Goal: Transaction & Acquisition: Book appointment/travel/reservation

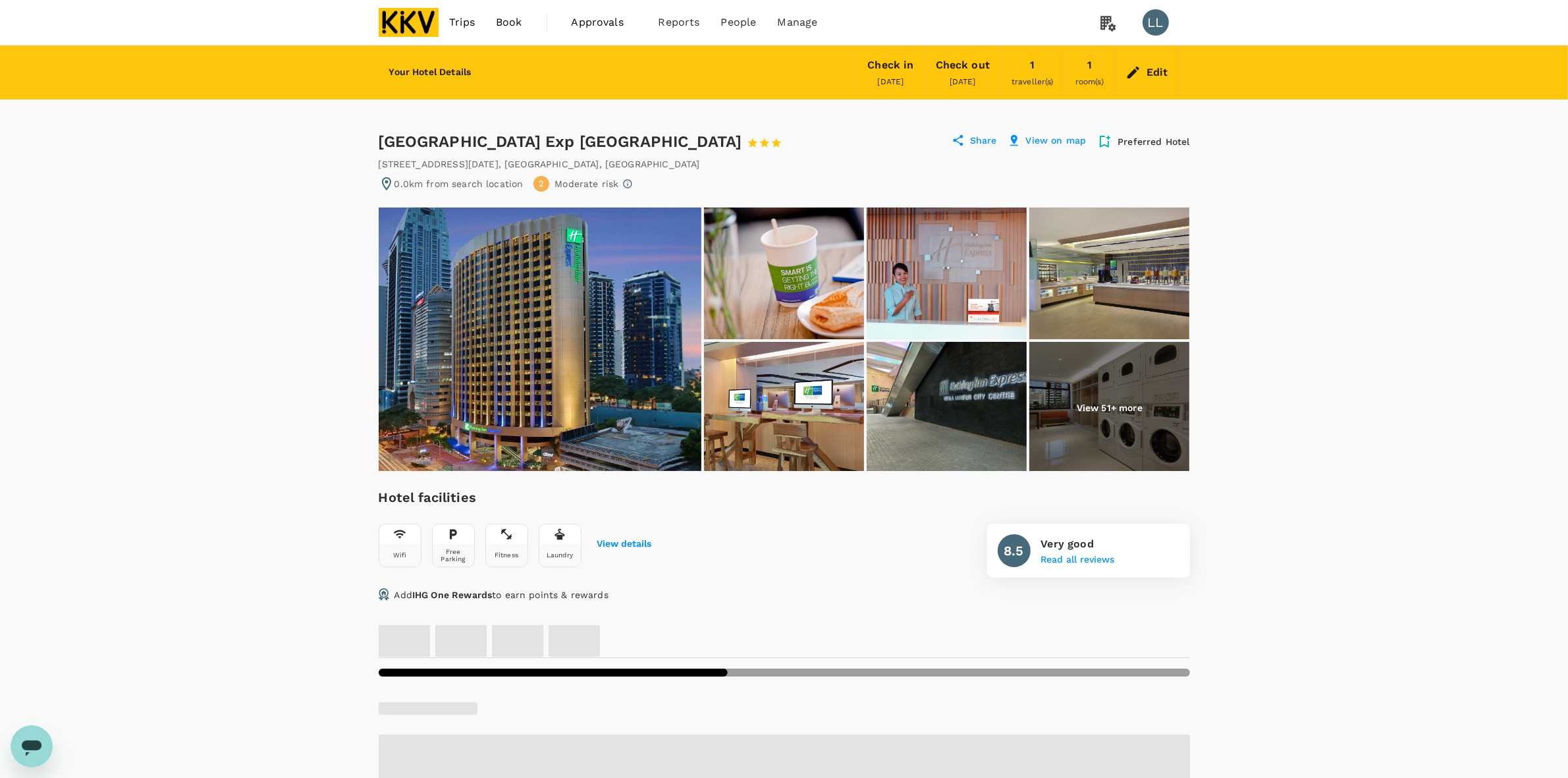
click at [422, 23] on img at bounding box center [409, 22] width 61 height 29
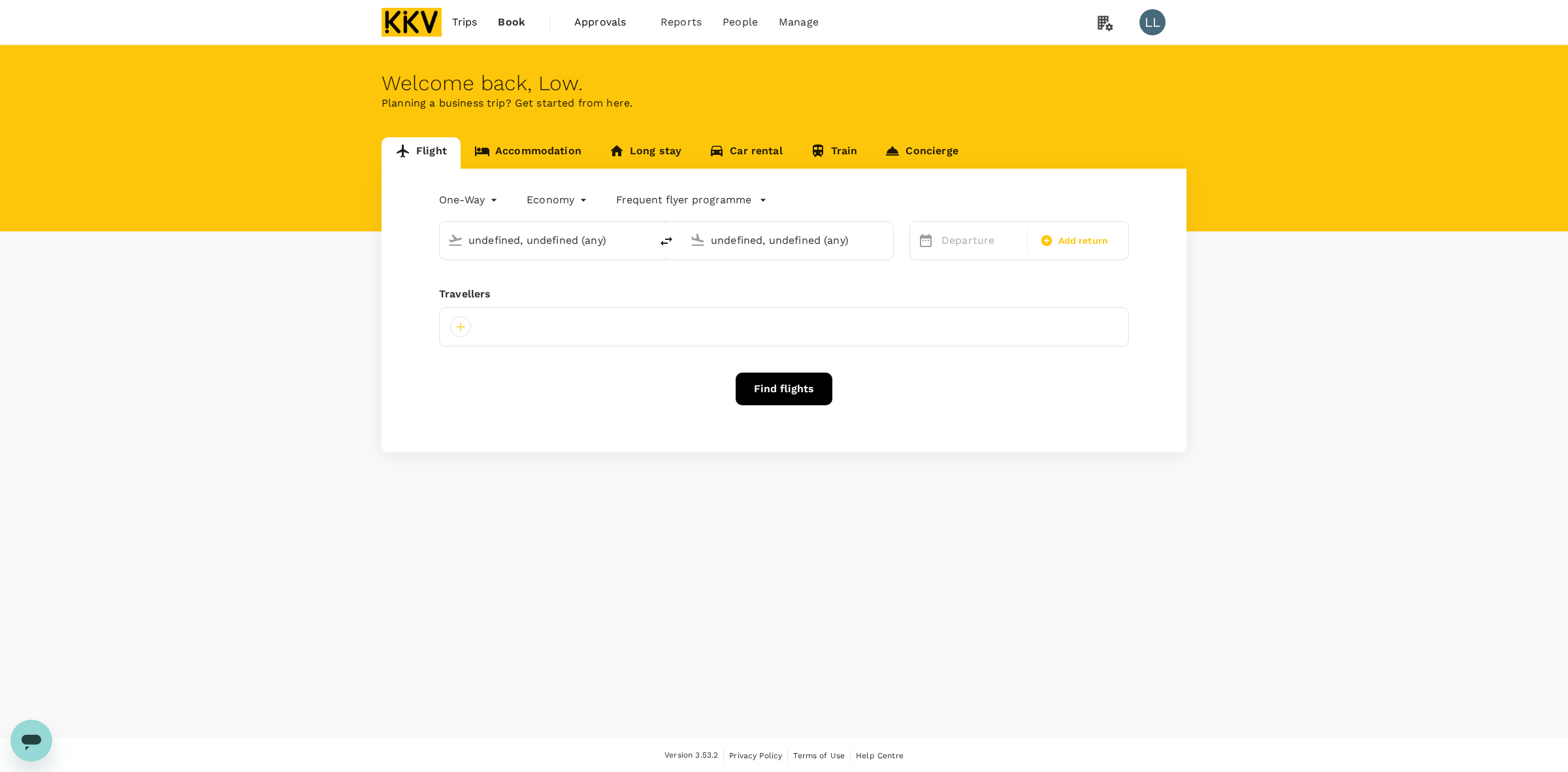
type input "Singapore Changi (SIN)"
type input "Kuala Lumpur Intl (KUL)"
type input "Singapore Changi (SIN)"
type input "Kuala Lumpur Intl (KUL)"
type input "Singapore Changi (SIN)"
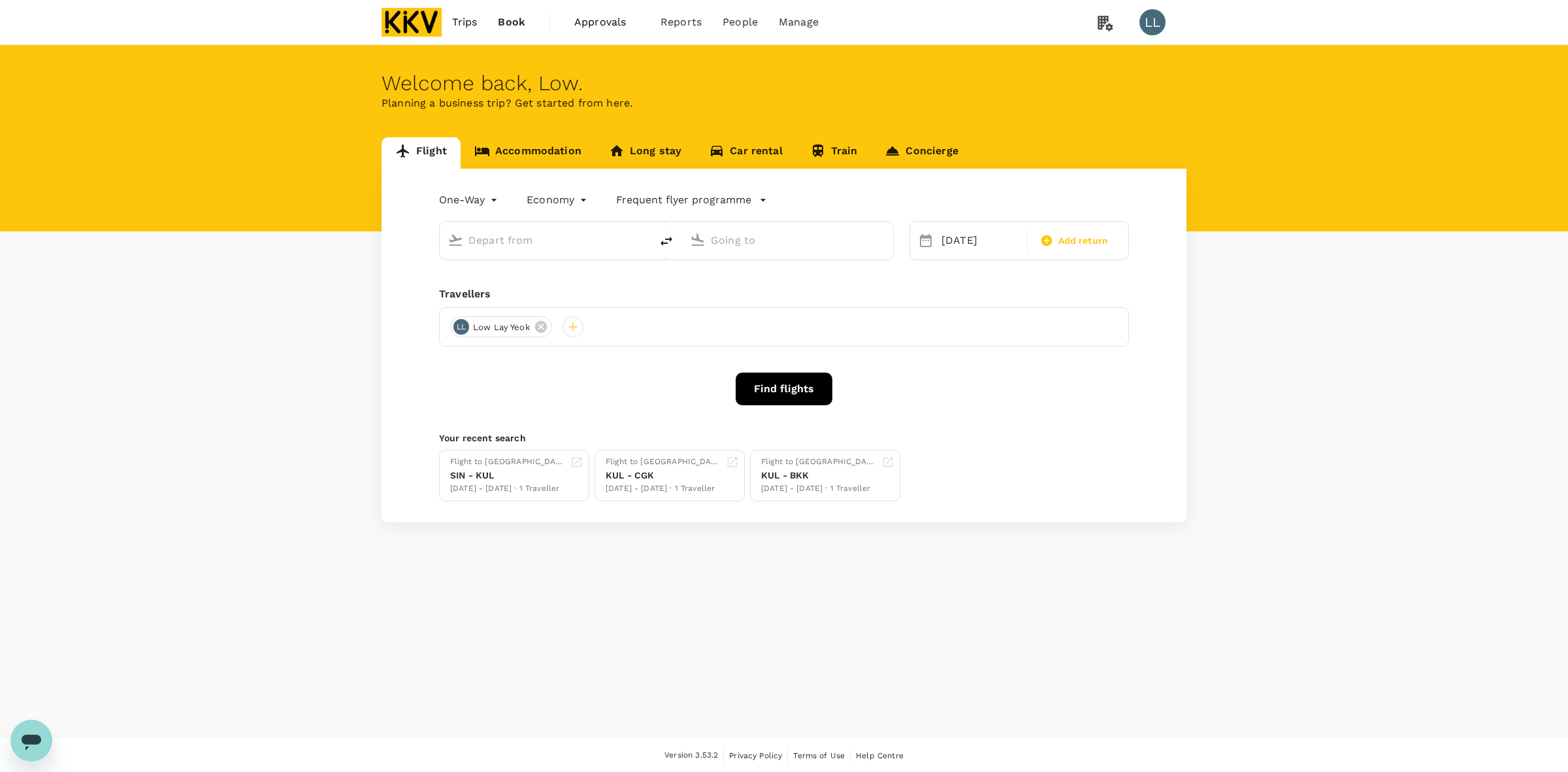
type input "Kuala Lumpur Intl (KUL)"
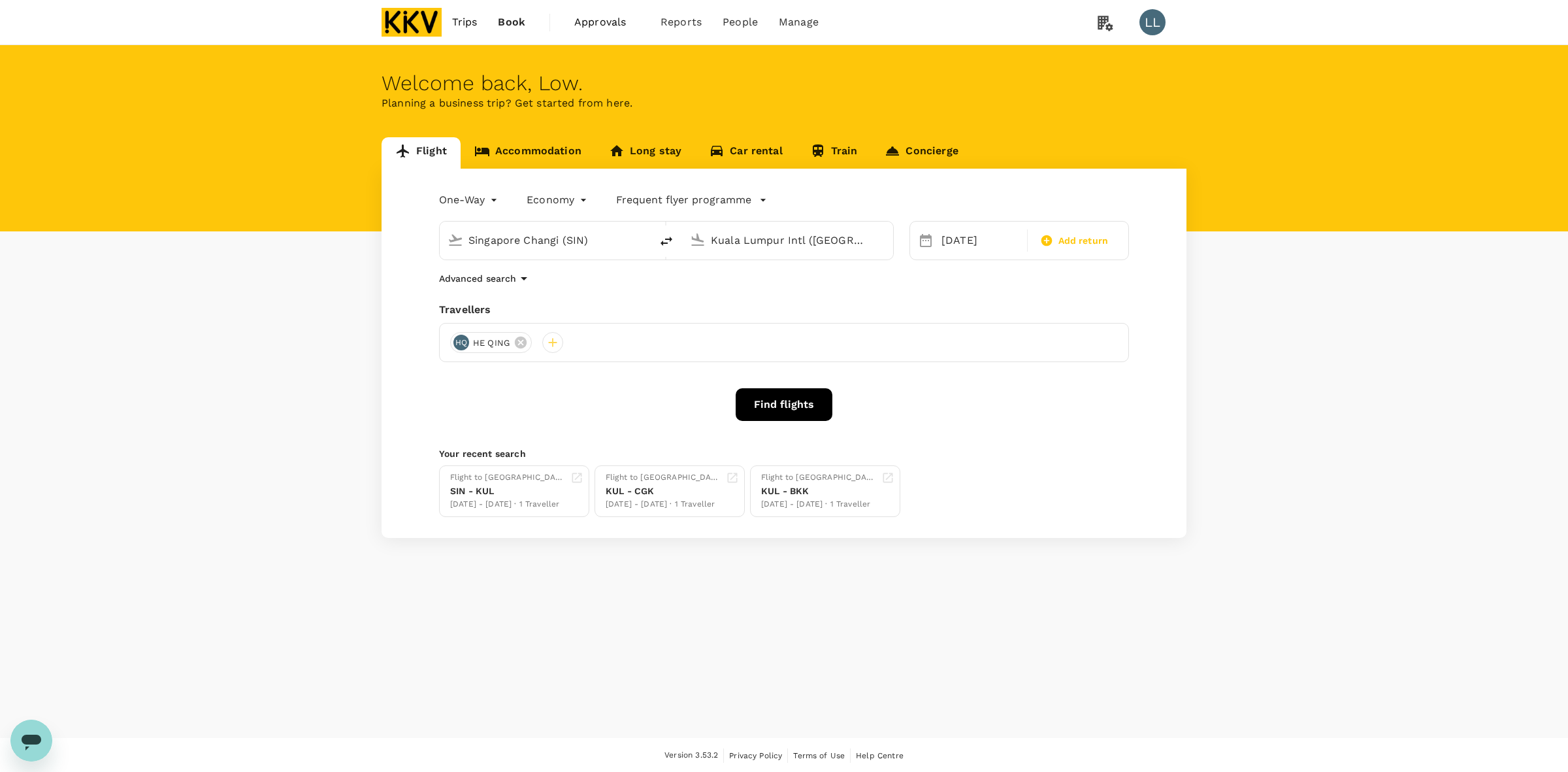
click at [1471, 365] on div "Flight Accommodation Long stay Car rental Train Concierge One-Way oneway Econom…" at bounding box center [784, 338] width 1568 height 401
click at [520, 342] on icon at bounding box center [520, 342] width 15 height 15
click at [462, 350] on div at bounding box center [461, 343] width 21 height 21
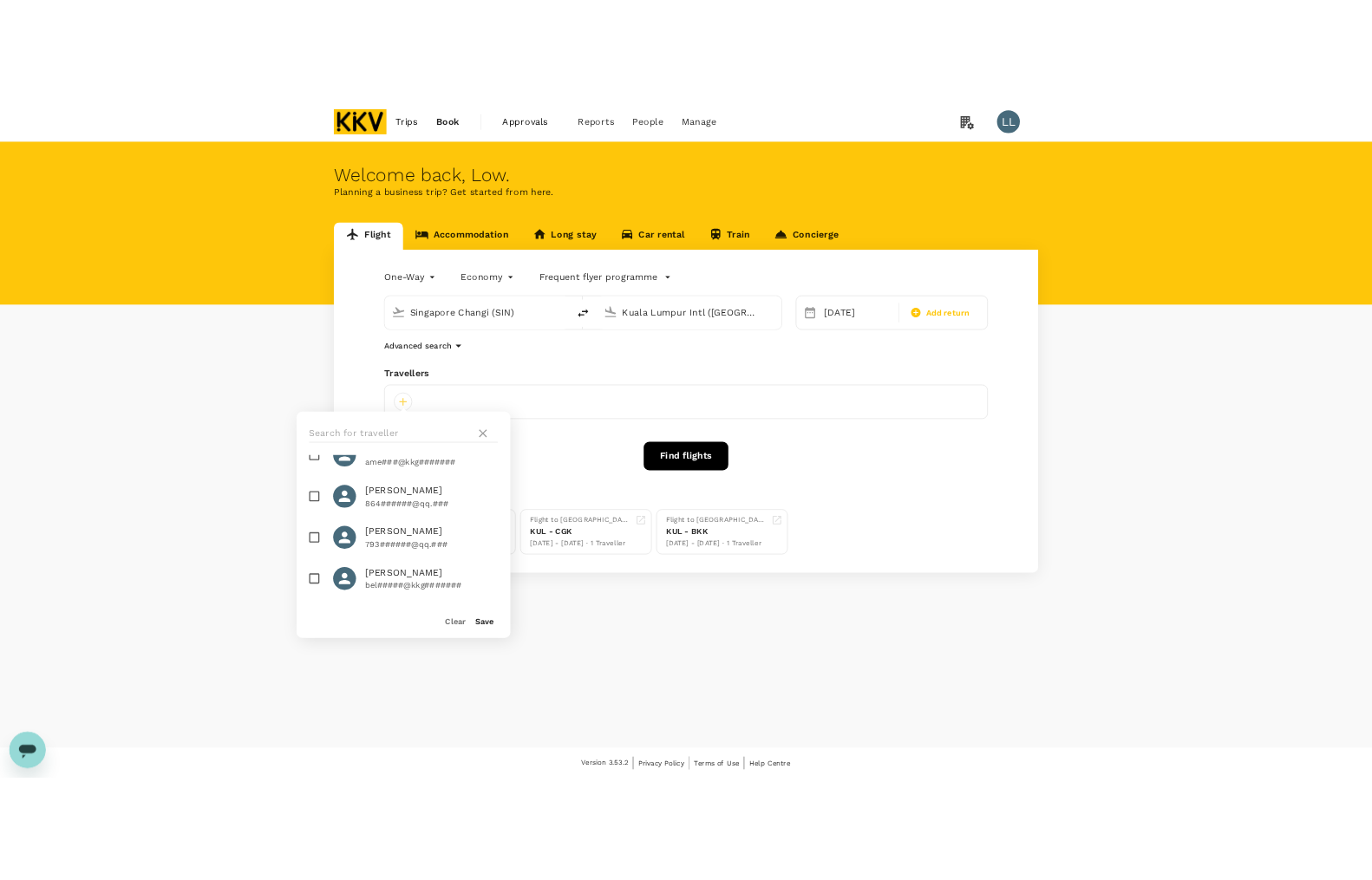
scroll to position [1764, 0]
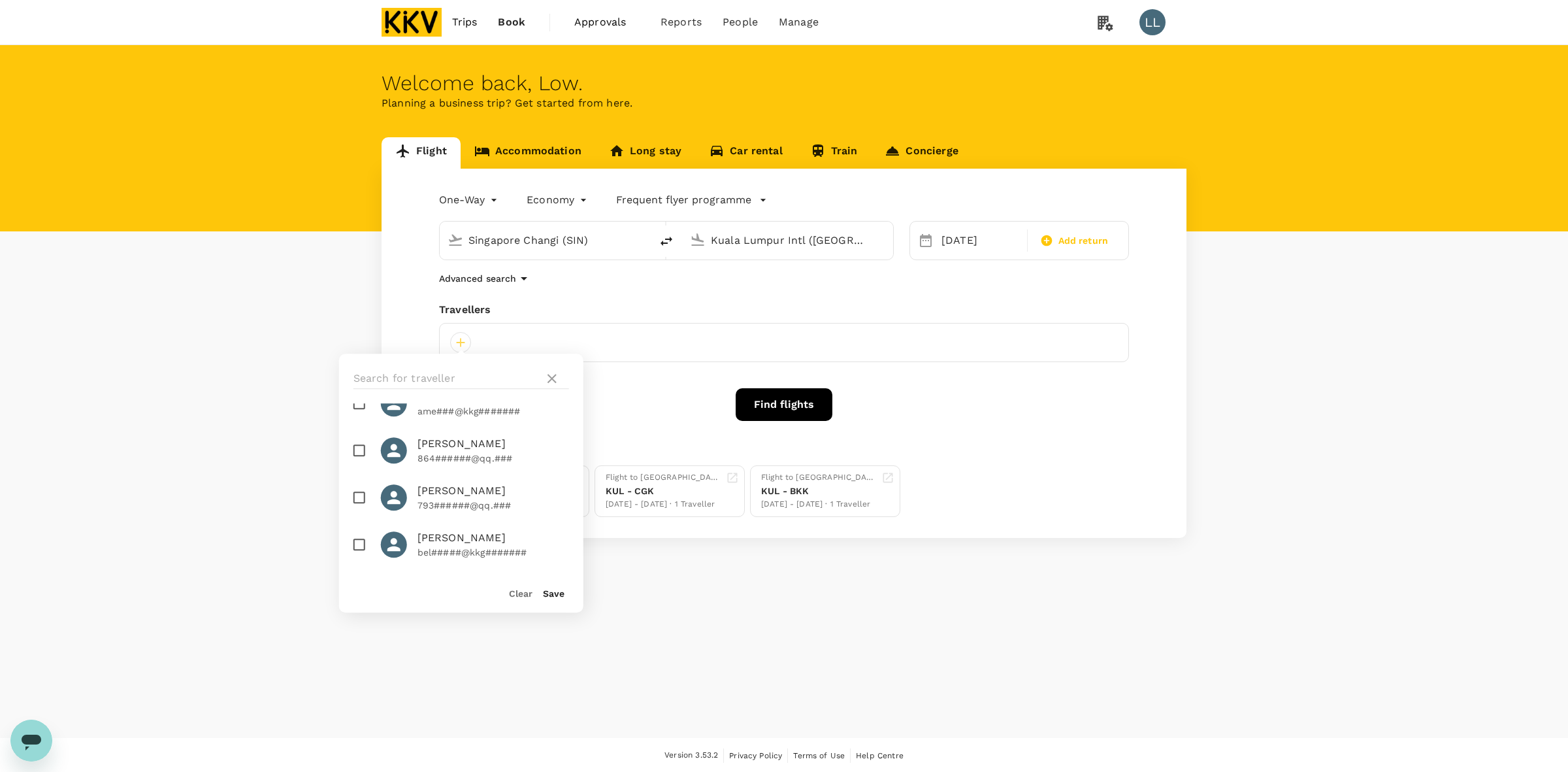
click at [416, 448] on div at bounding box center [398, 450] width 36 height 26
checkbox input "true"
click at [557, 590] on button "Save" at bounding box center [554, 594] width 22 height 11
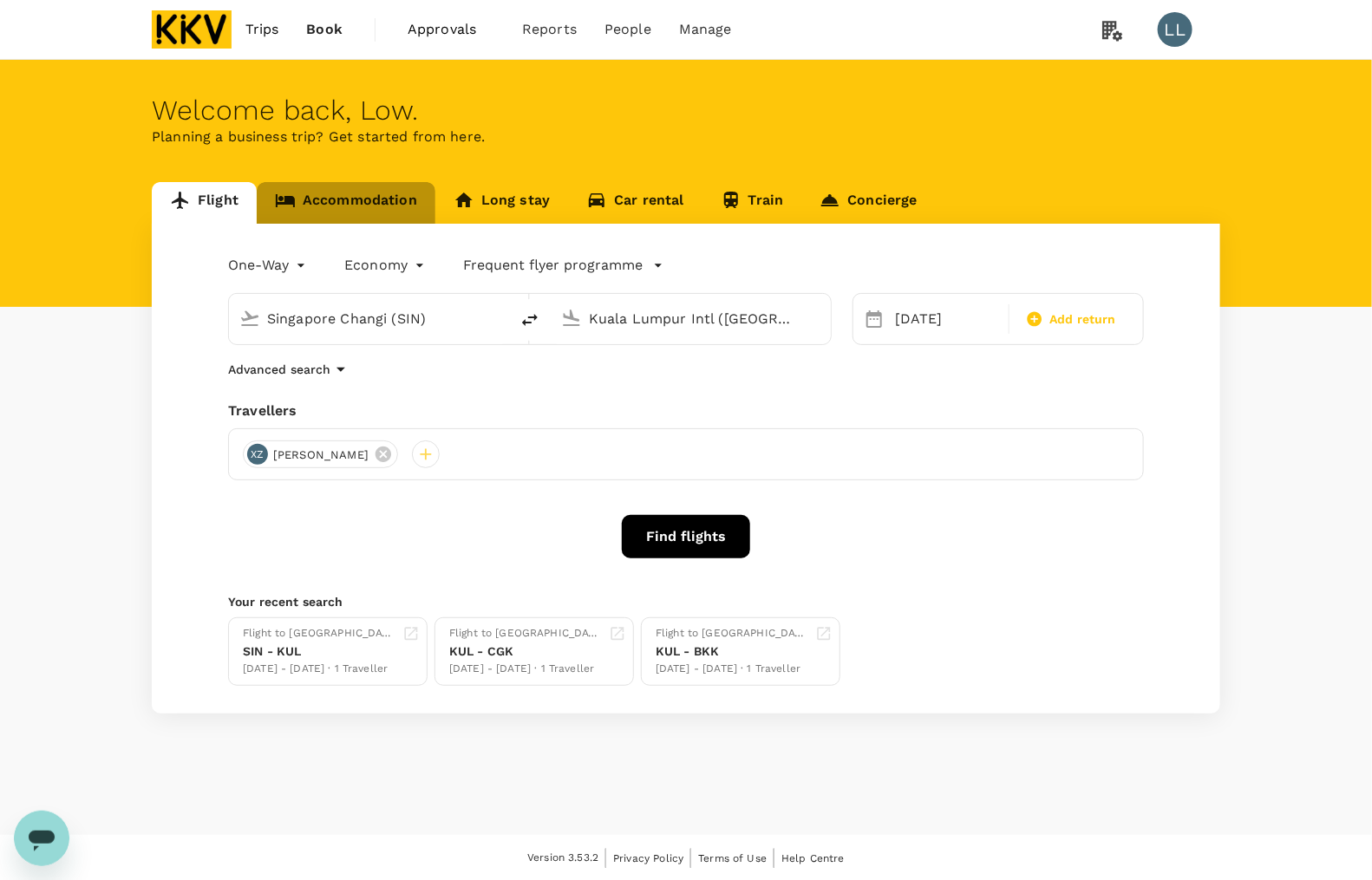
click at [369, 194] on link "Accommodation" at bounding box center [346, 202] width 179 height 41
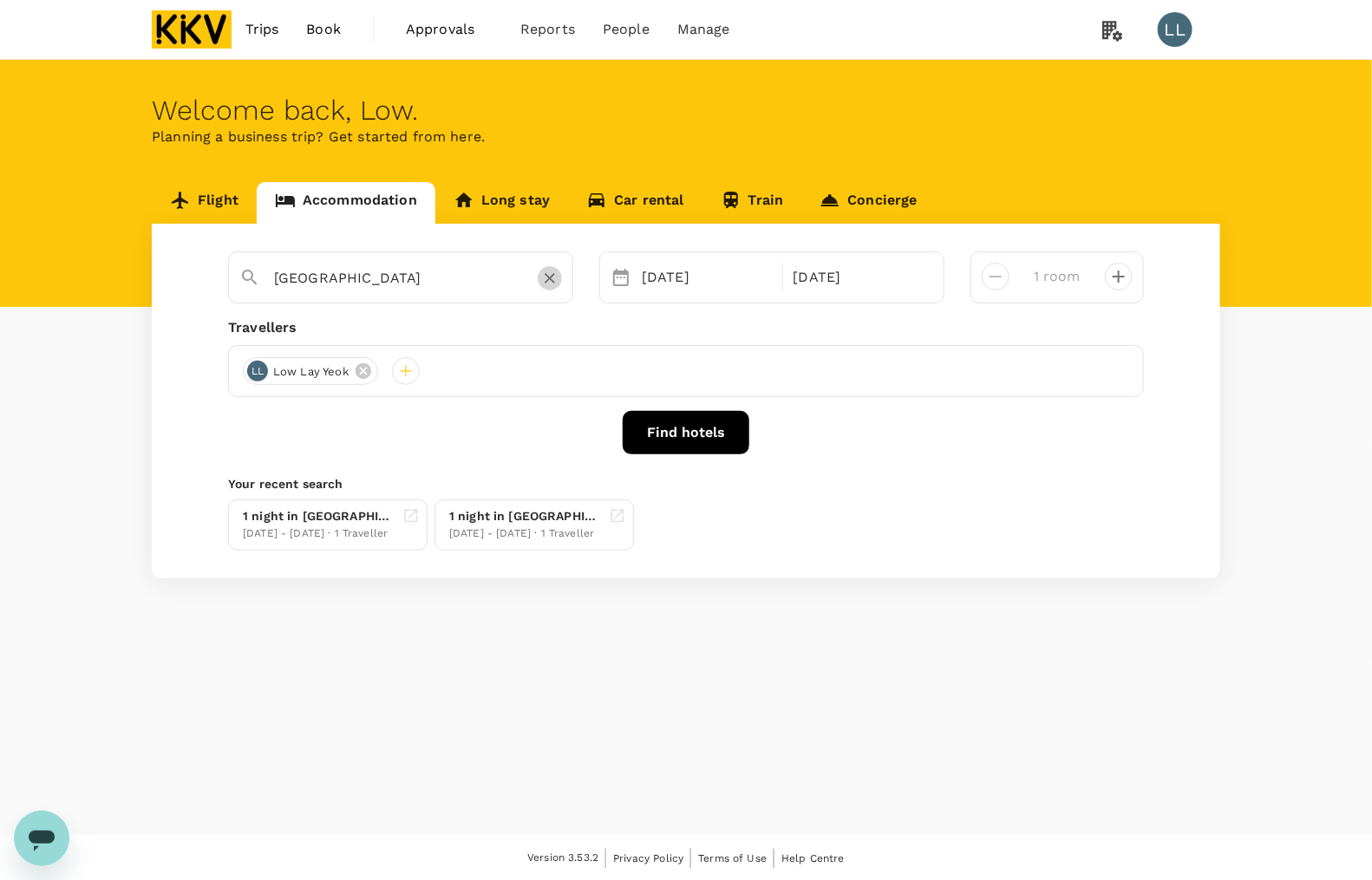
click at [549, 279] on icon "Clear" at bounding box center [550, 279] width 11 height 11
click at [449, 275] on input "text" at bounding box center [393, 278] width 239 height 27
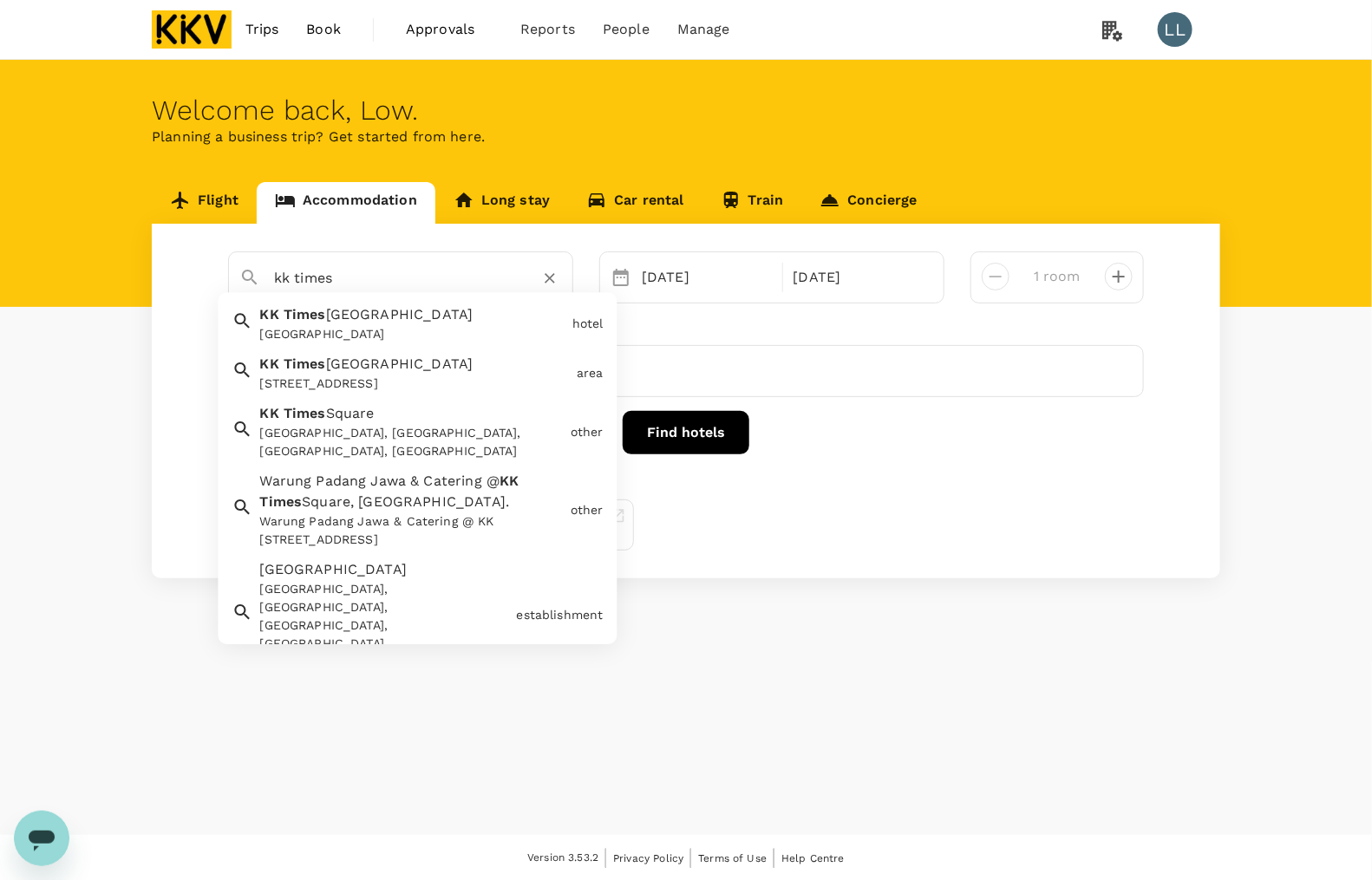
click at [400, 326] on div "KK Times Square Hotel" at bounding box center [413, 334] width 305 height 18
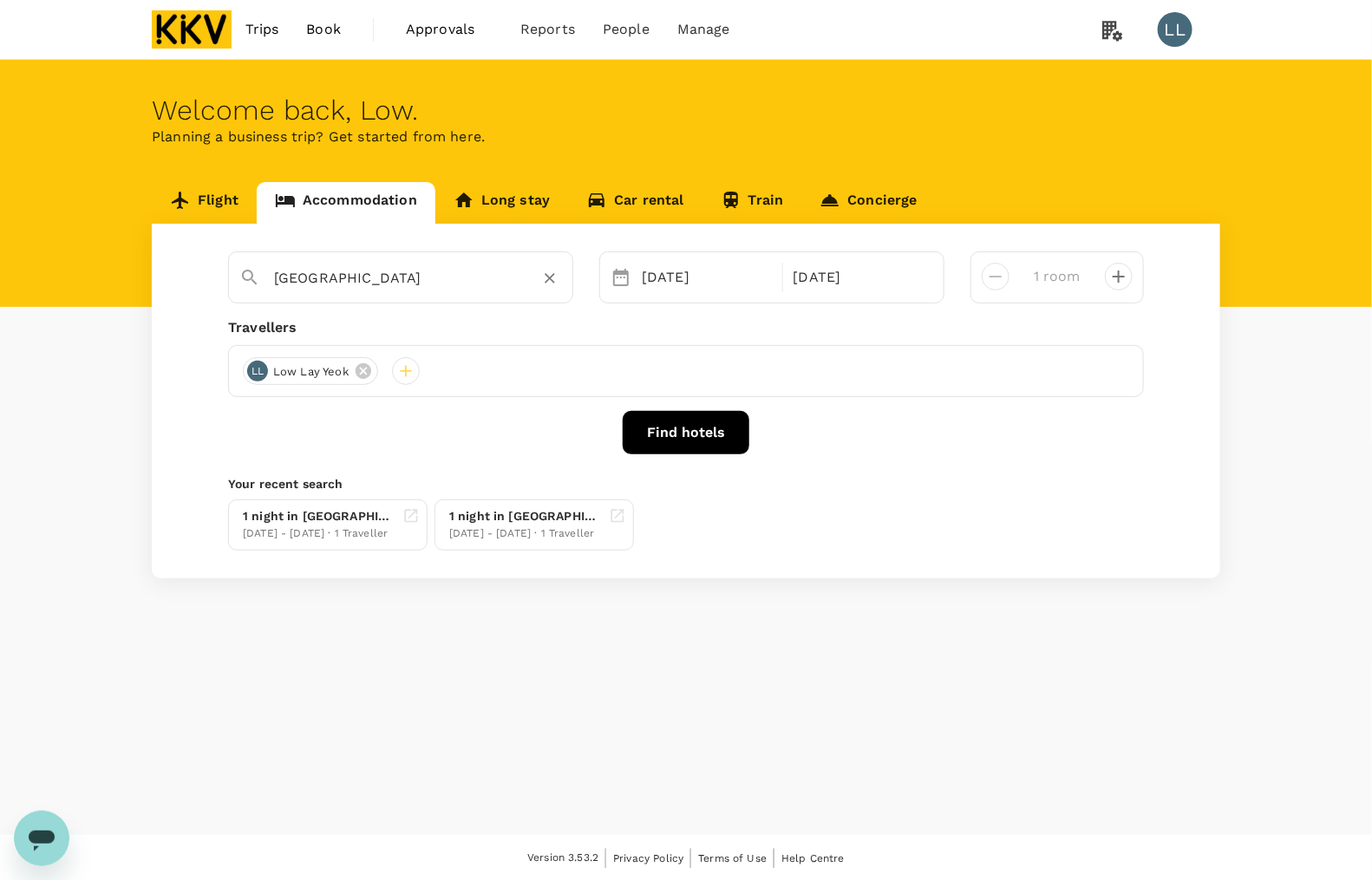
type input "KK Times Square Hotel"
click at [712, 283] on div "09 Oct" at bounding box center [707, 277] width 144 height 34
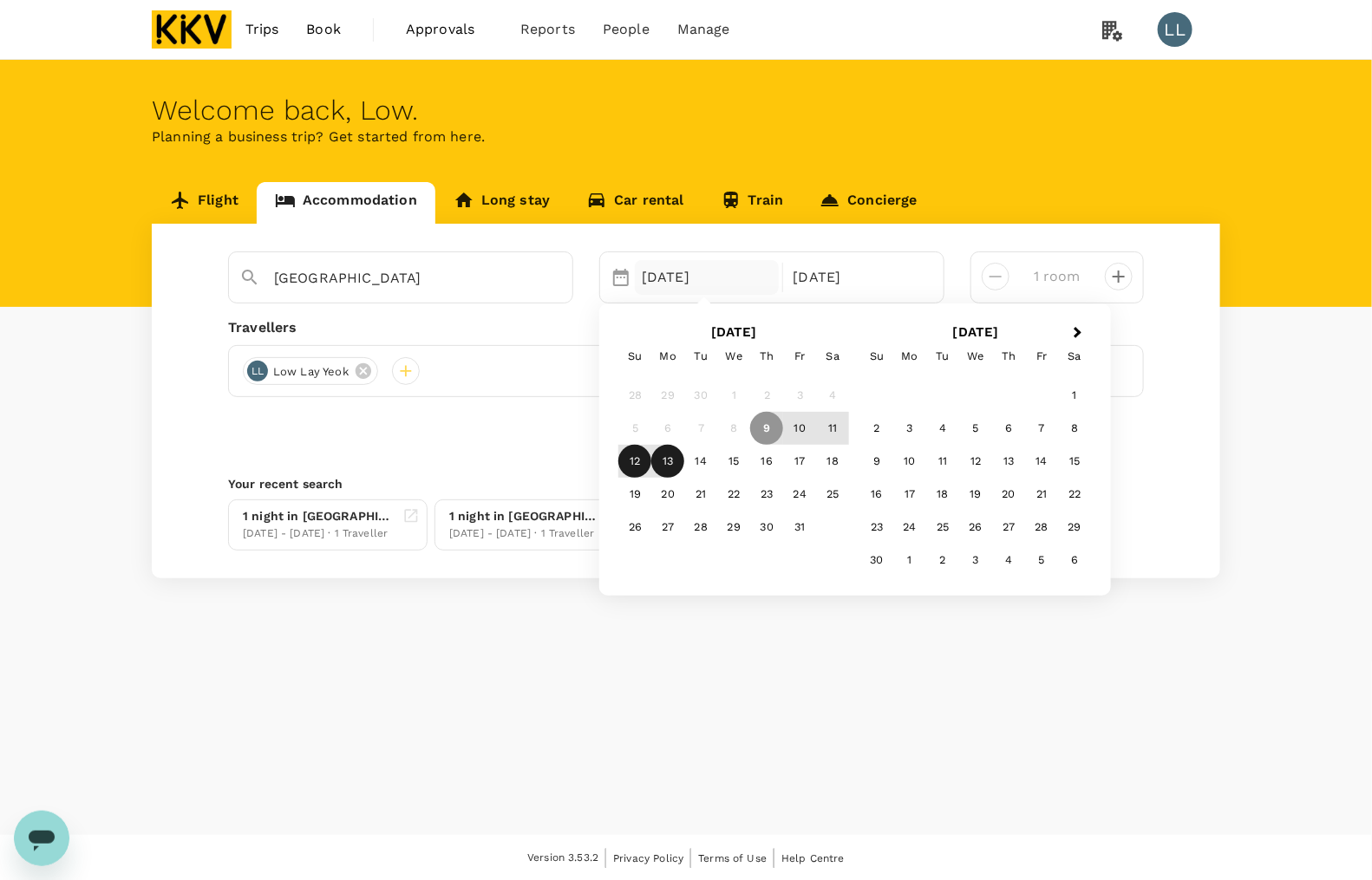
click at [638, 459] on div "12" at bounding box center [635, 460] width 33 height 33
click at [768, 460] on div "16" at bounding box center [766, 460] width 33 height 33
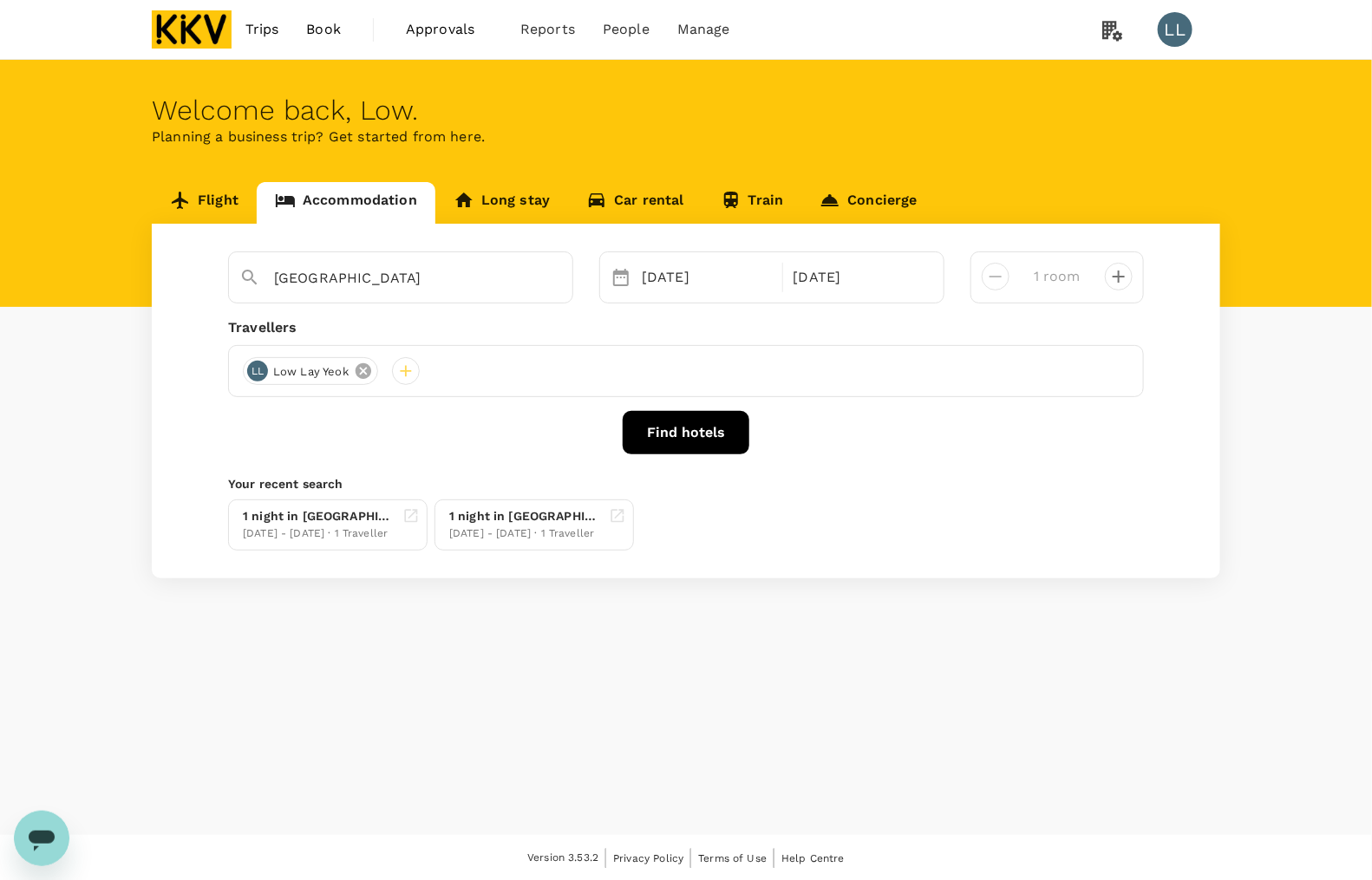
click at [367, 376] on icon at bounding box center [363, 371] width 16 height 16
click at [266, 370] on div at bounding box center [257, 371] width 28 height 28
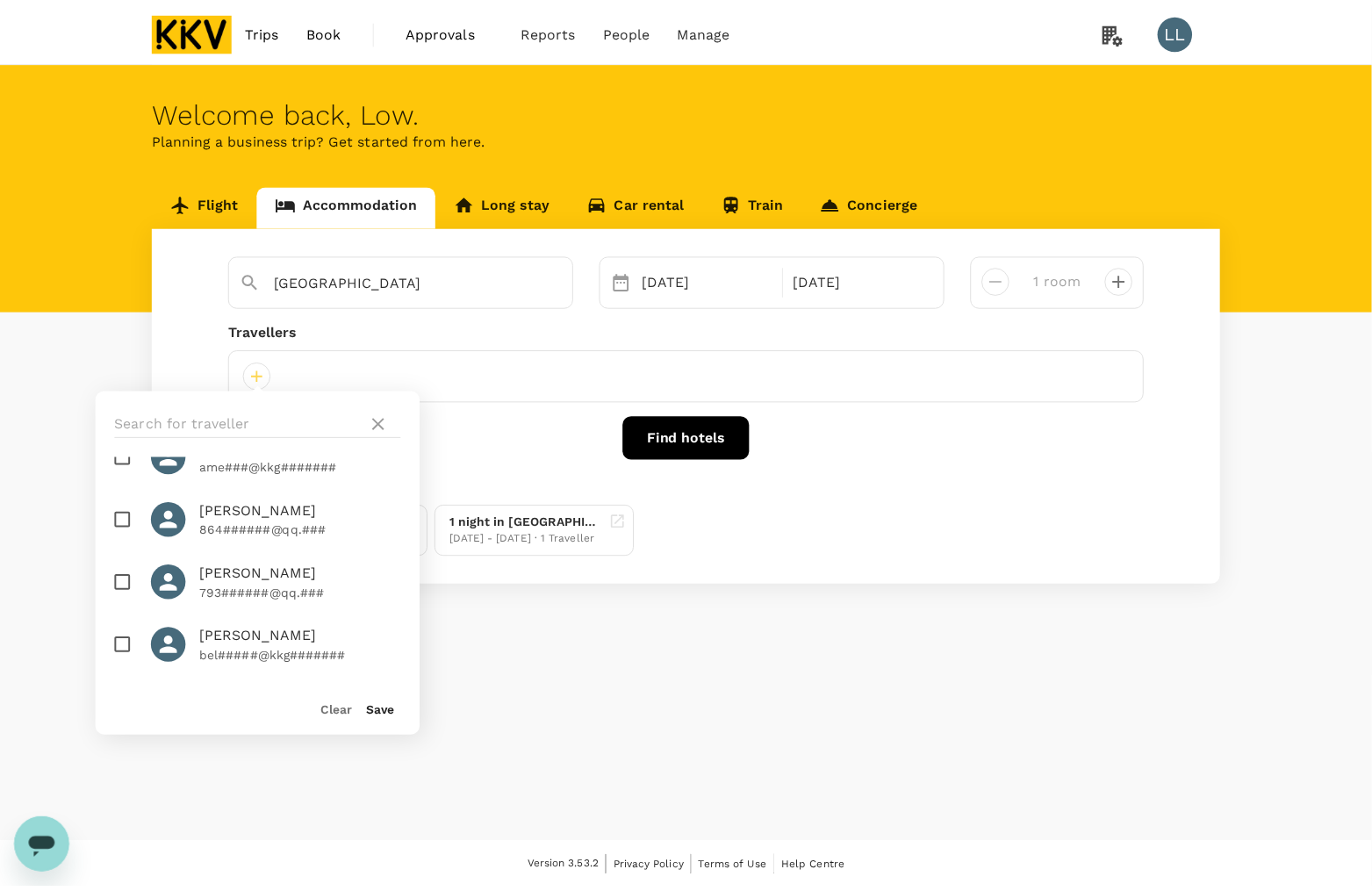
scroll to position [1786, 0]
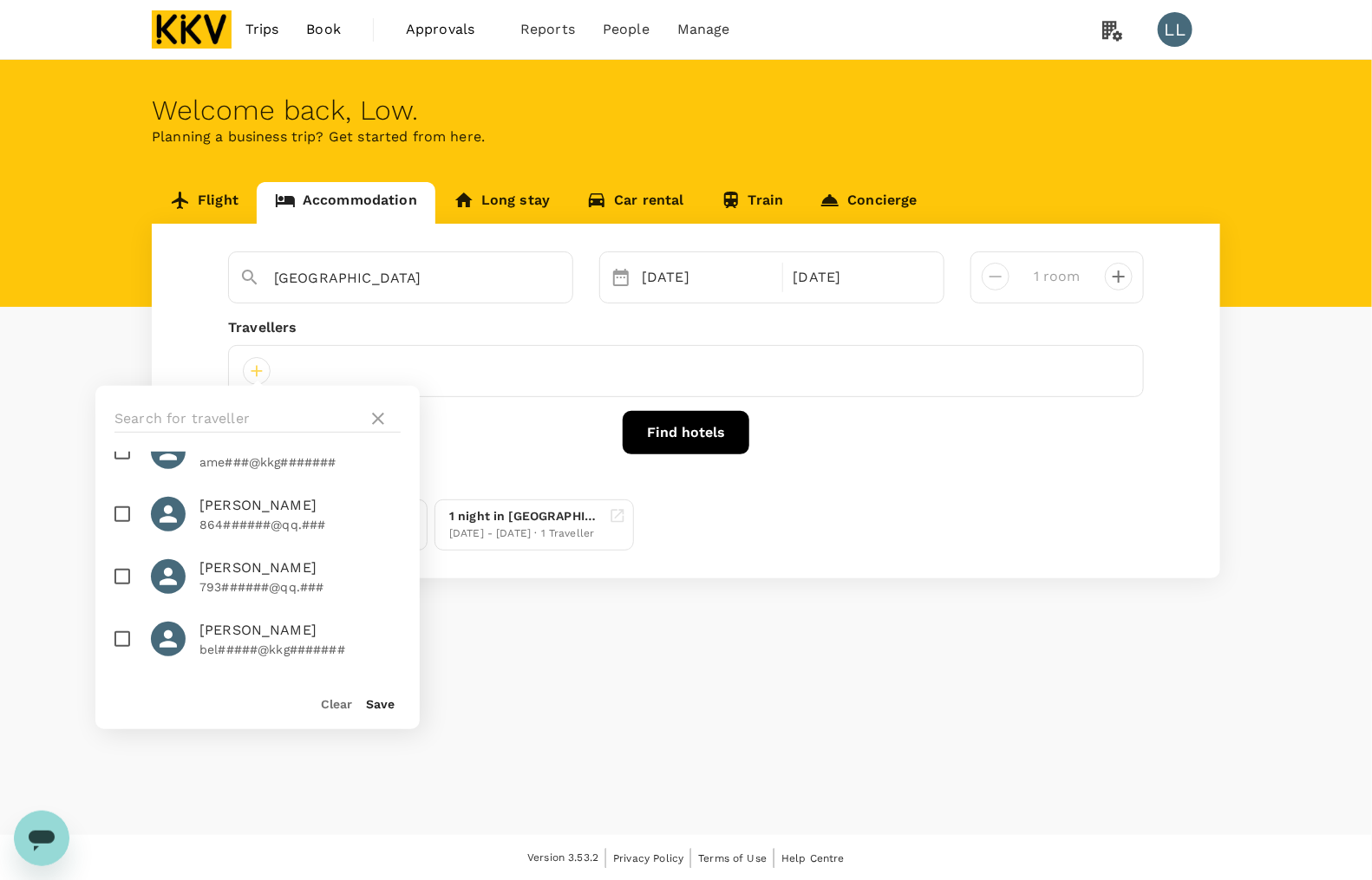
click at [262, 512] on span "Xie Zhenhua" at bounding box center [300, 506] width 202 height 21
checkbox input "true"
click at [379, 704] on button "Save" at bounding box center [380, 704] width 29 height 14
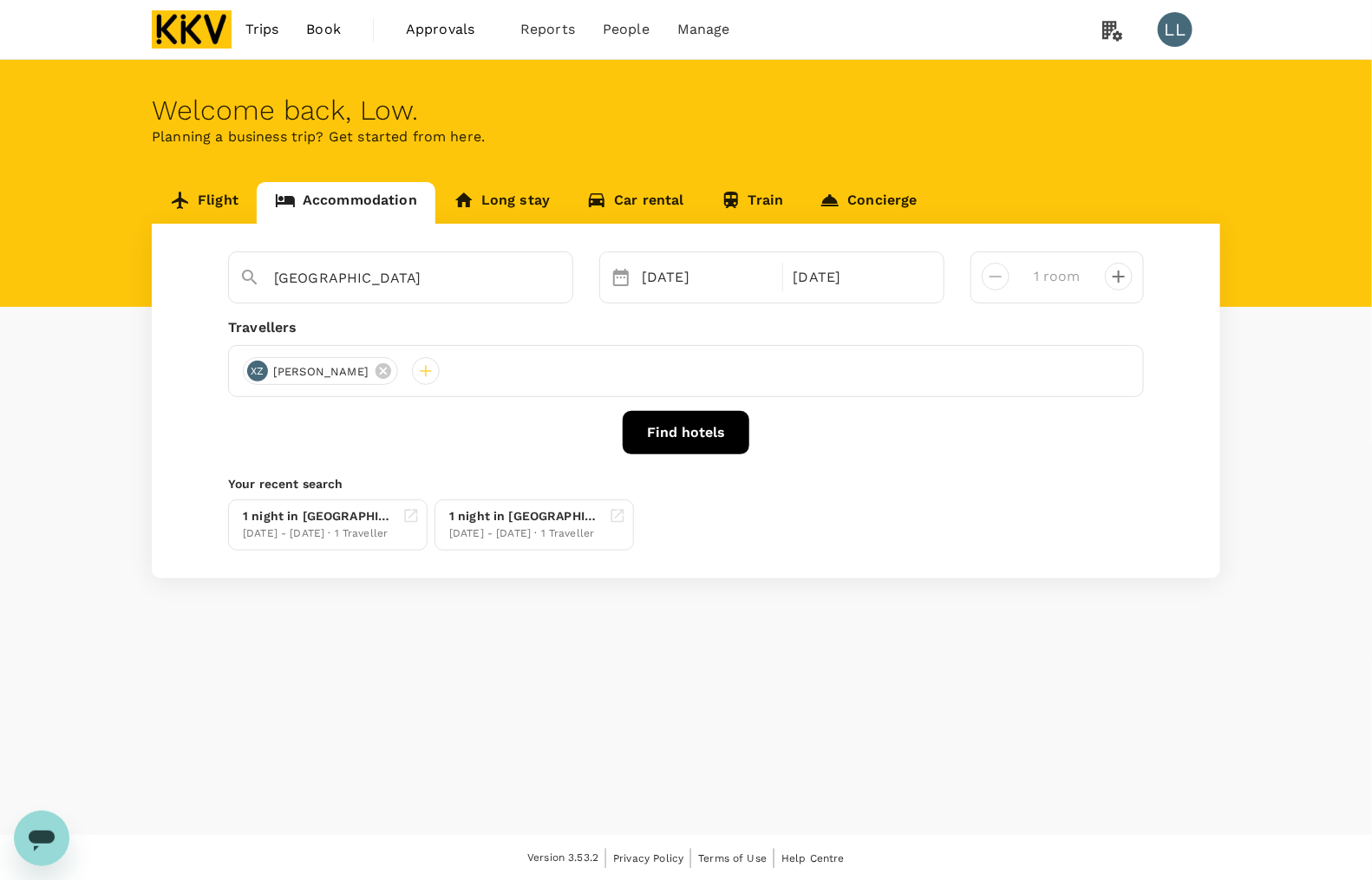
click at [714, 434] on button "Find hotels" at bounding box center [686, 432] width 127 height 43
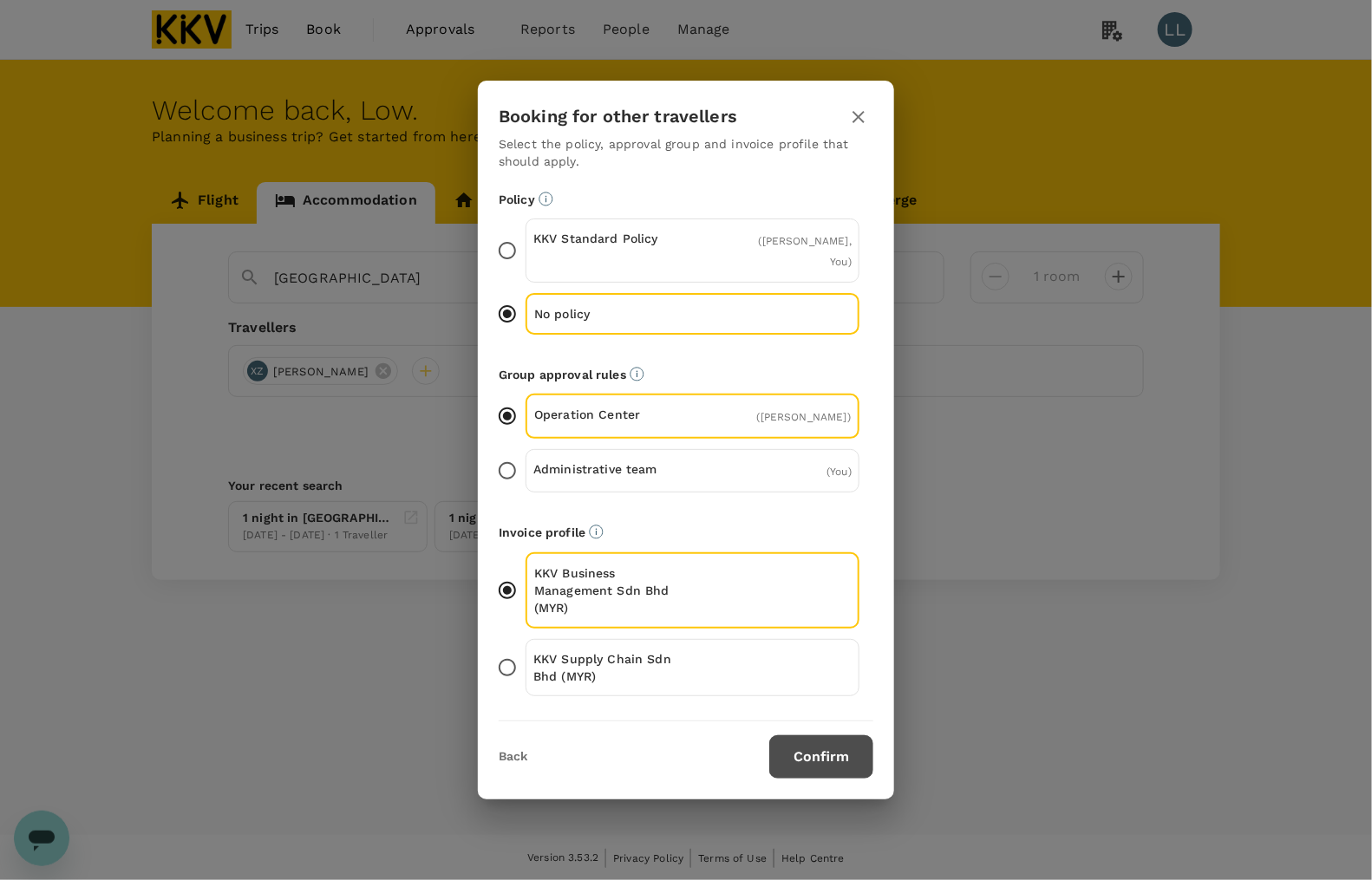
click at [825, 752] on button "Confirm" at bounding box center [821, 757] width 104 height 43
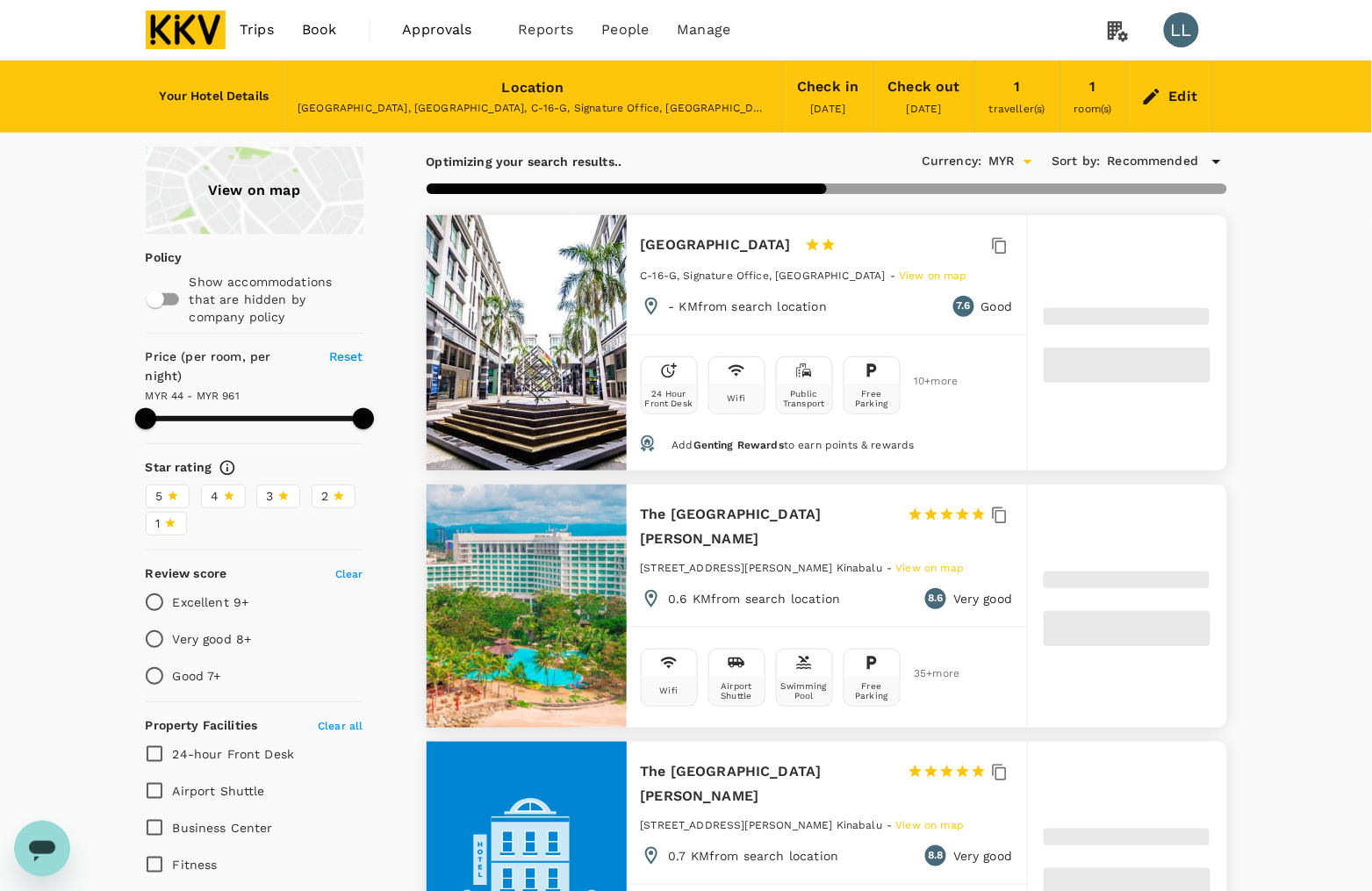
type input "960.03"
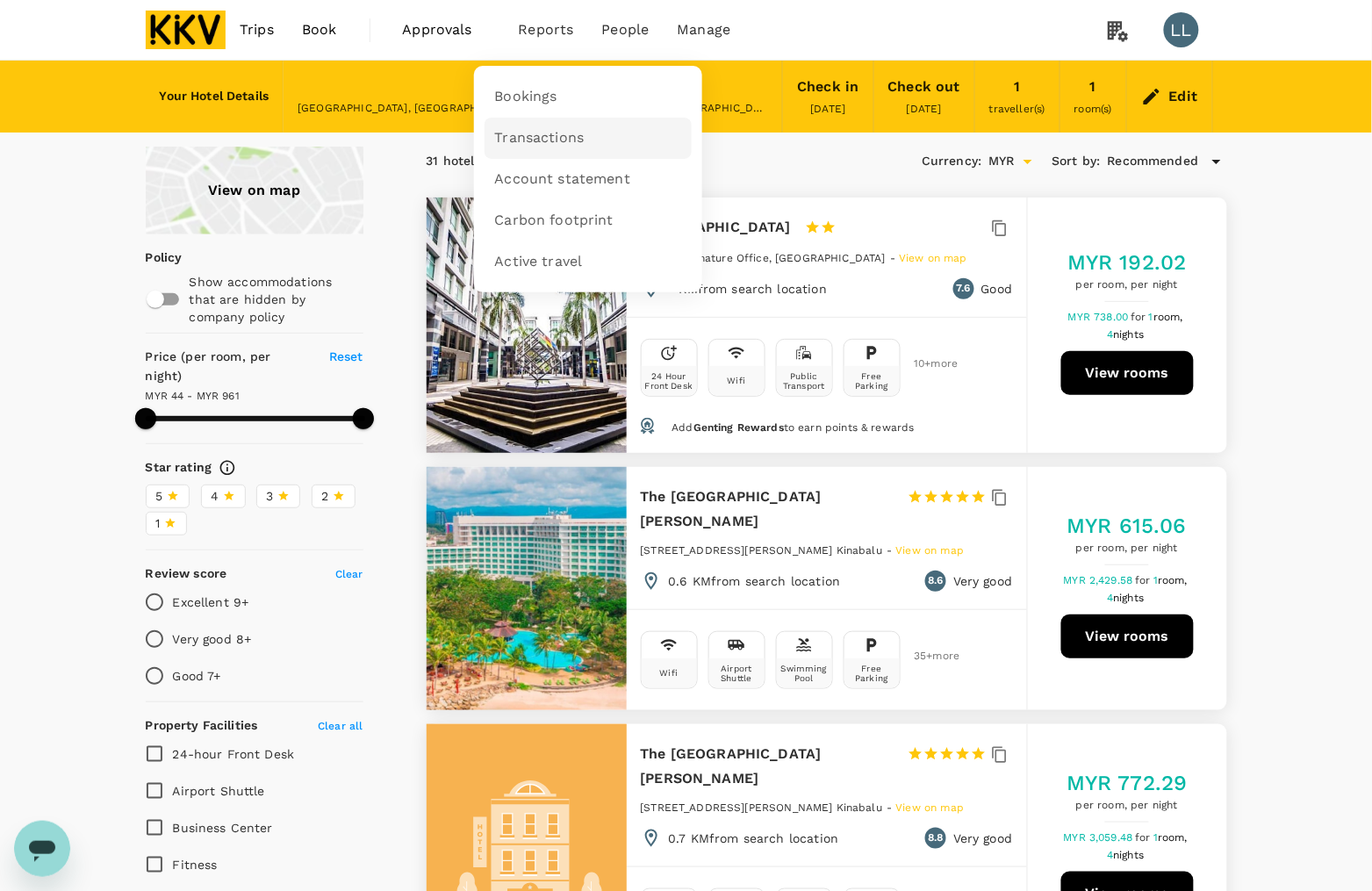
click at [560, 128] on span "Transactions" at bounding box center [540, 138] width 90 height 20
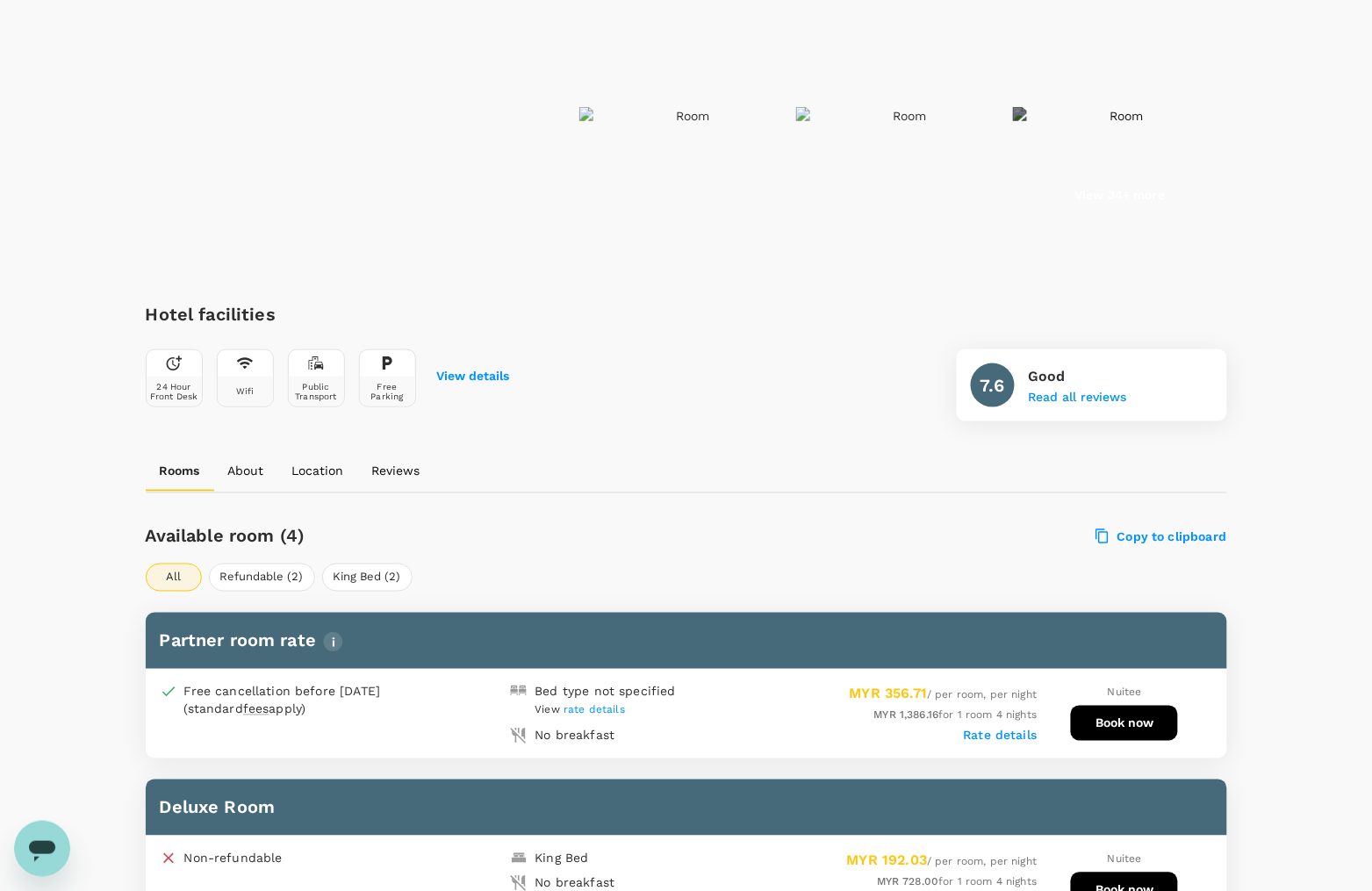
scroll to position [768, 0]
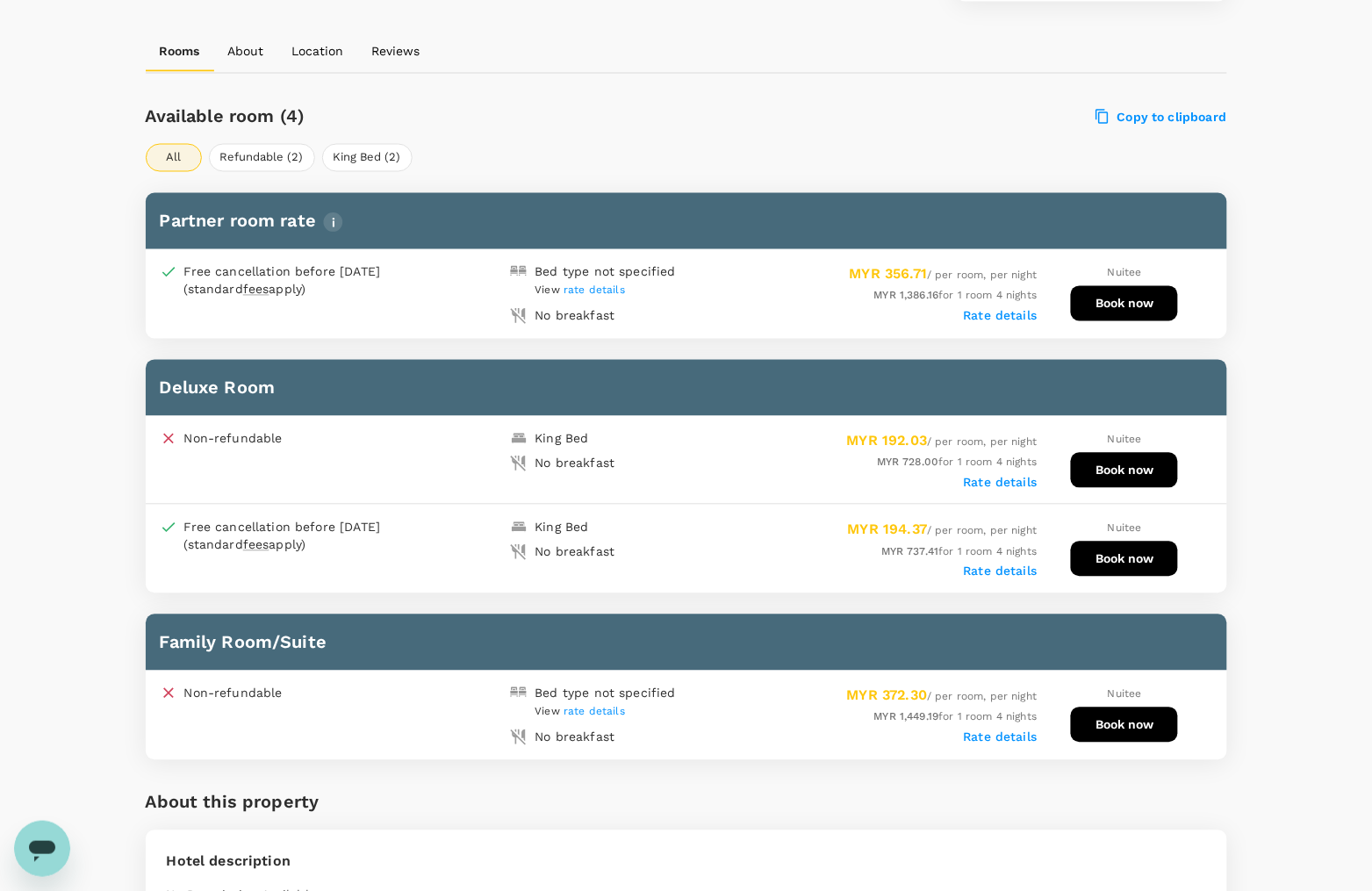
drag, startPoint x: 1009, startPoint y: 312, endPoint x: 651, endPoint y: 312, distance: 358.0
click at [651, 312] on div "Free cancellation before 11 Oct 2025 (standard fees apply) Bed type not specifi…" at bounding box center [687, 294] width 1082 height 90
click at [1012, 476] on label "Rate details" at bounding box center [1000, 483] width 74 height 14
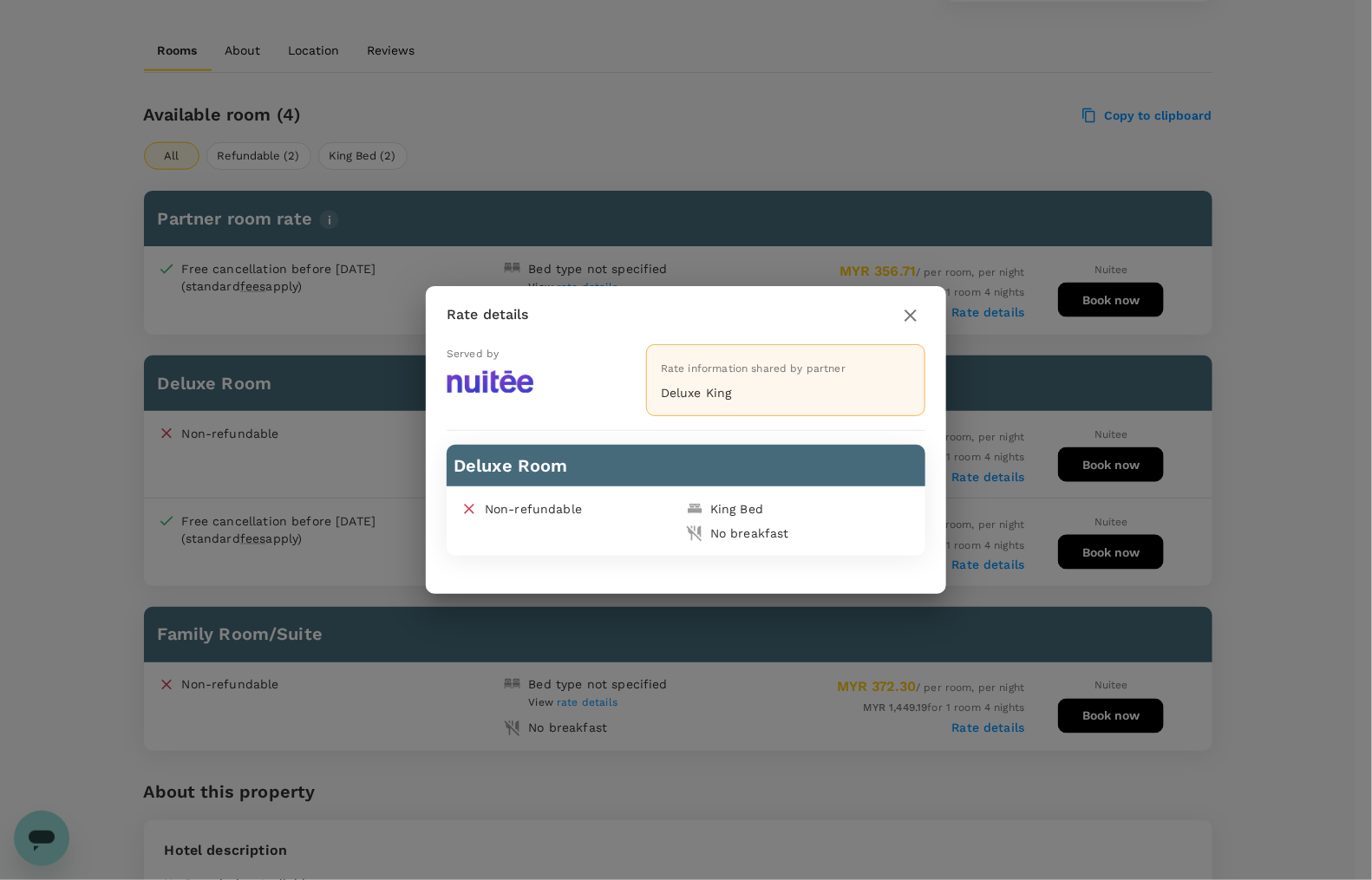
click at [913, 319] on icon "button" at bounding box center [911, 316] width 12 height 12
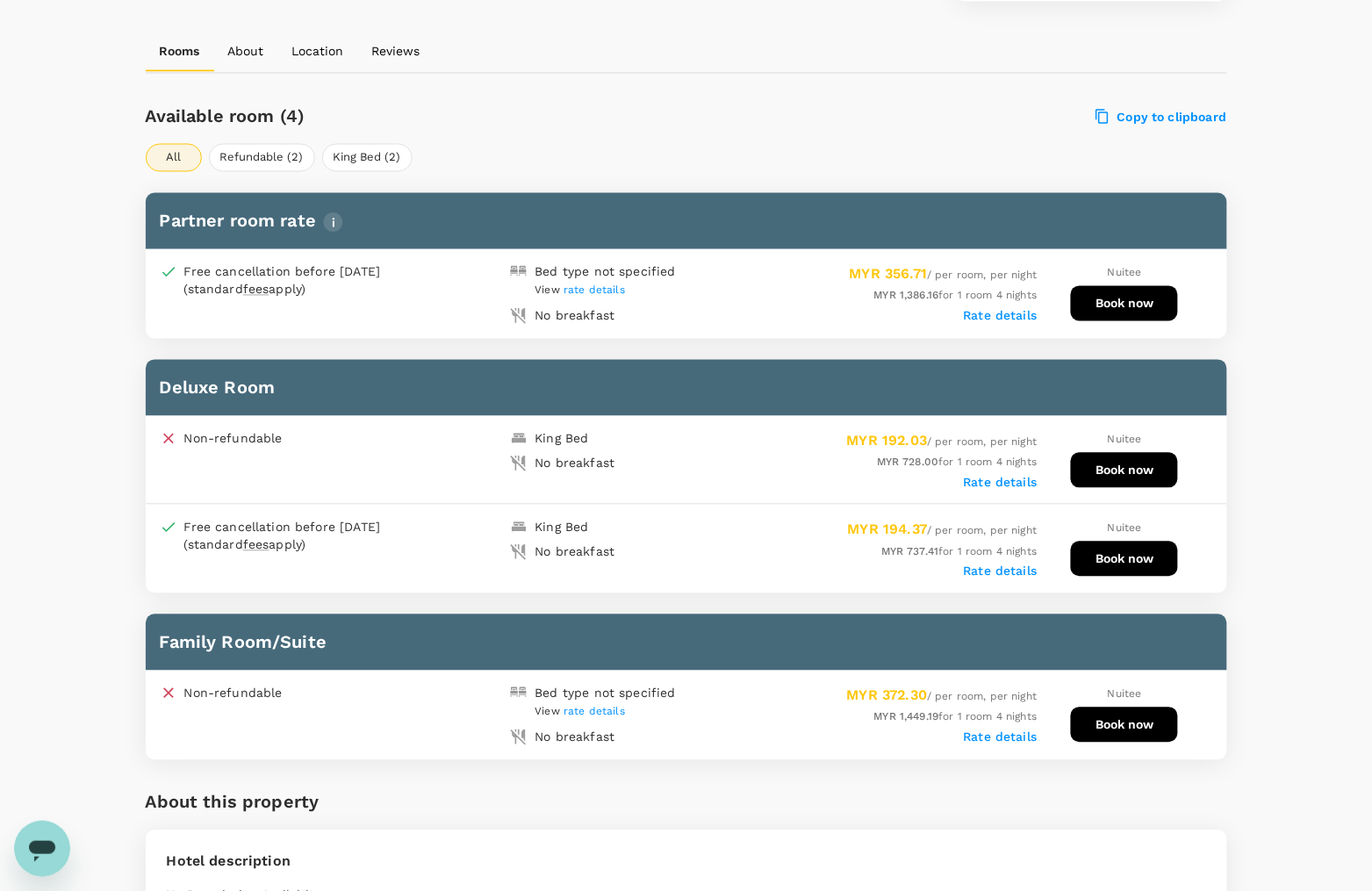
click at [1020, 565] on label "Rate details" at bounding box center [1000, 572] width 74 height 14
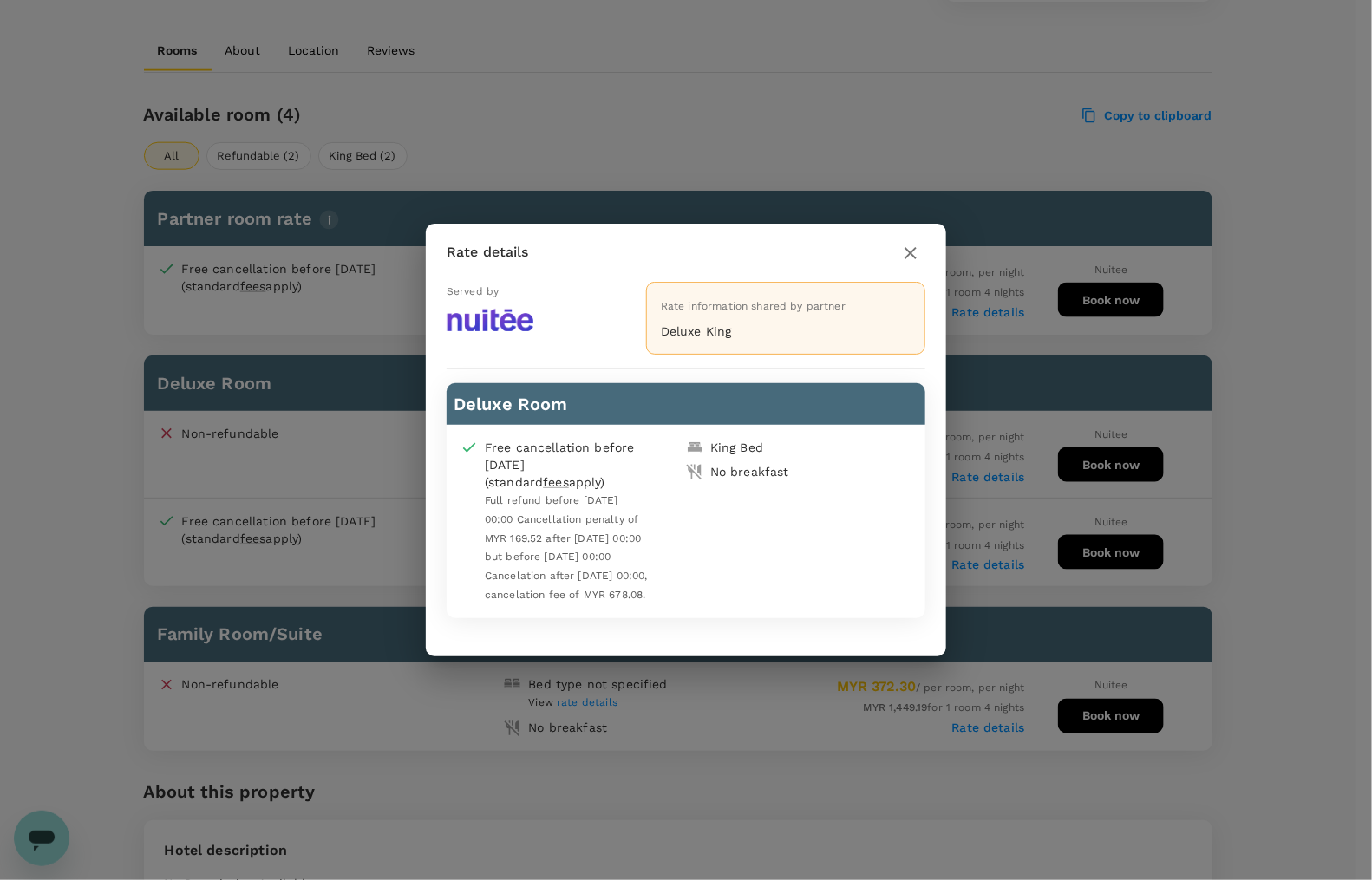
click at [913, 245] on icon "button" at bounding box center [911, 253] width 21 height 21
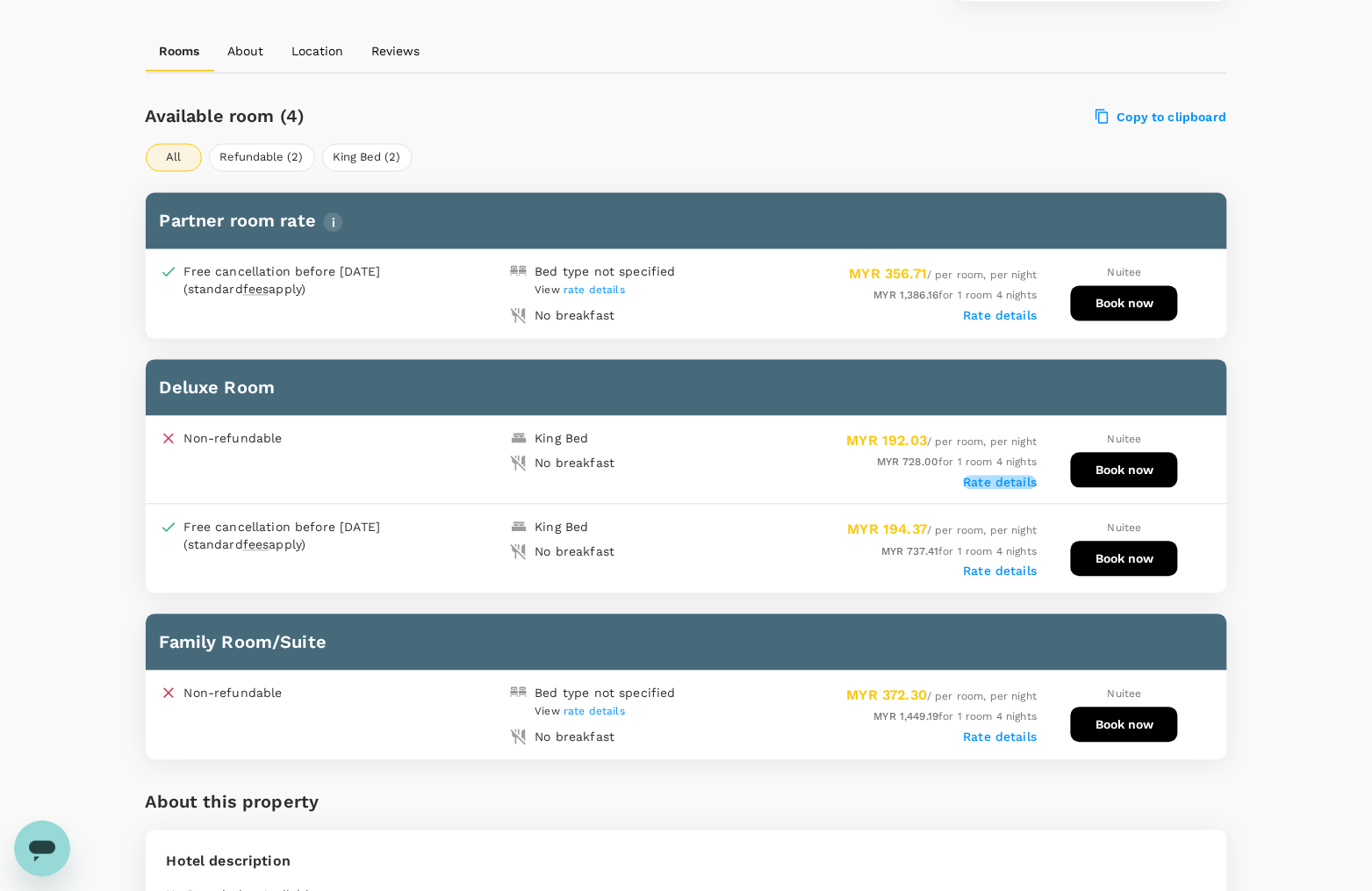
click at [985, 476] on label "Rate details" at bounding box center [1000, 483] width 74 height 14
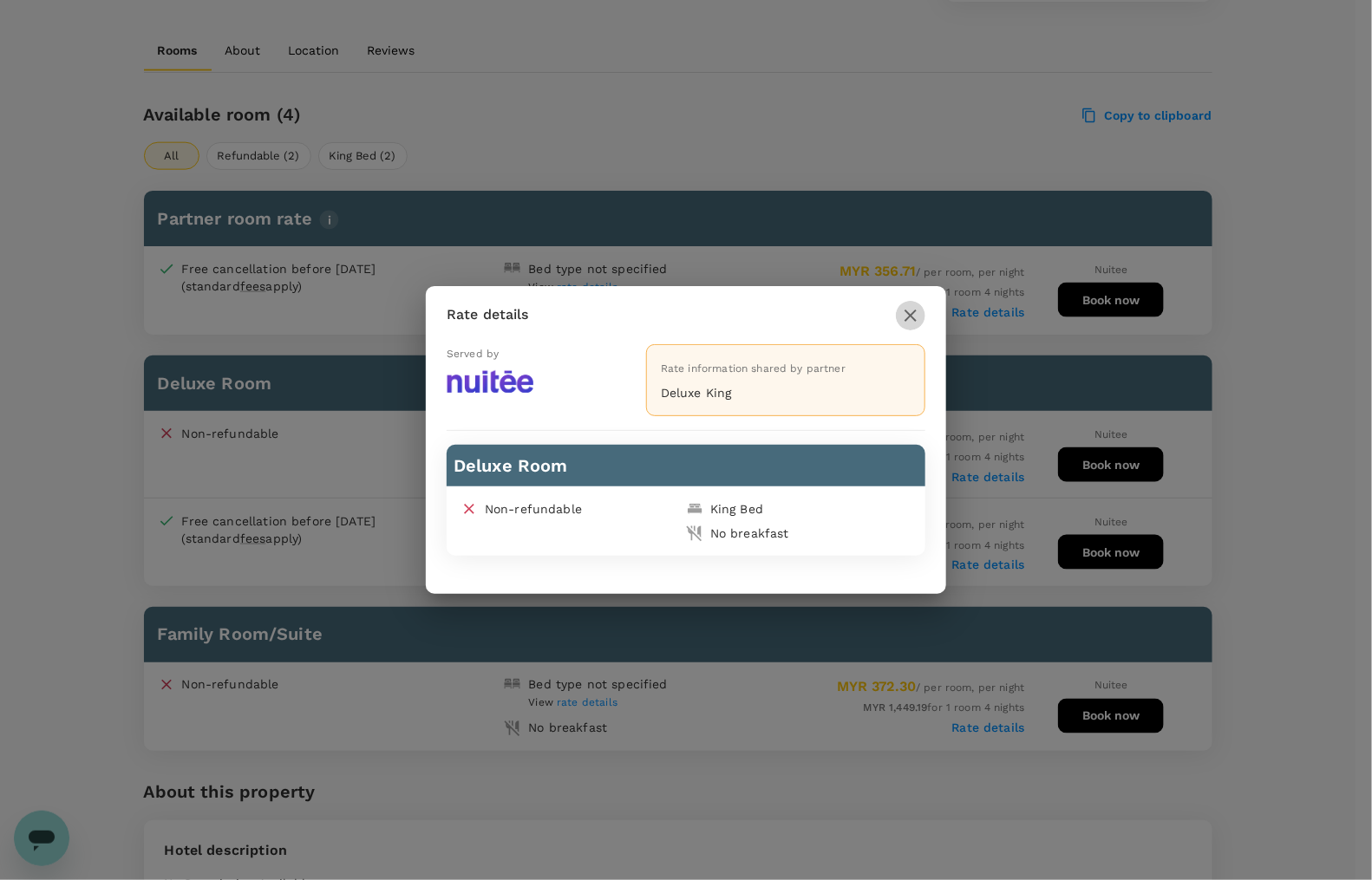
click at [903, 315] on icon "button" at bounding box center [911, 316] width 21 height 21
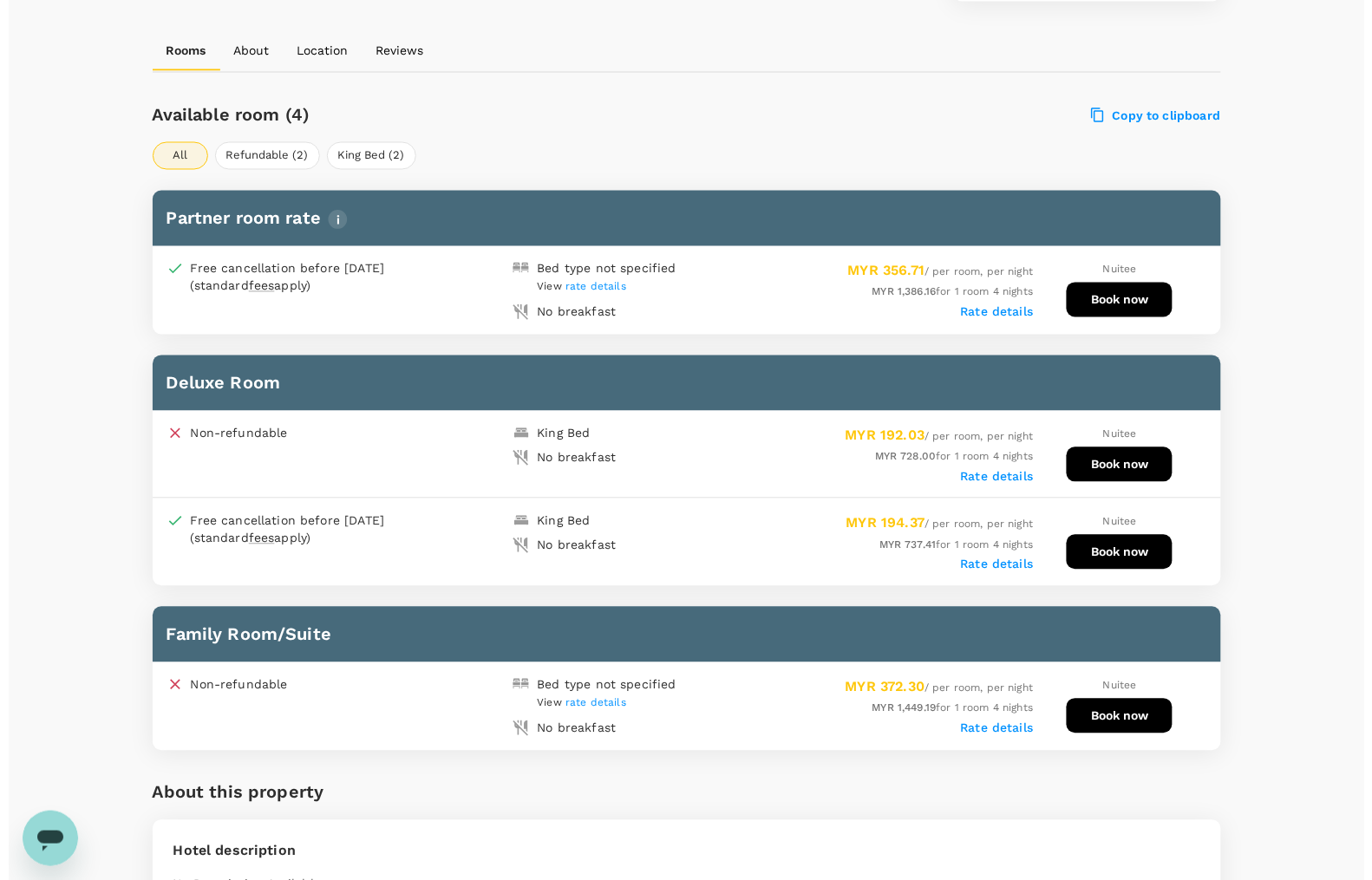
scroll to position [867, 0]
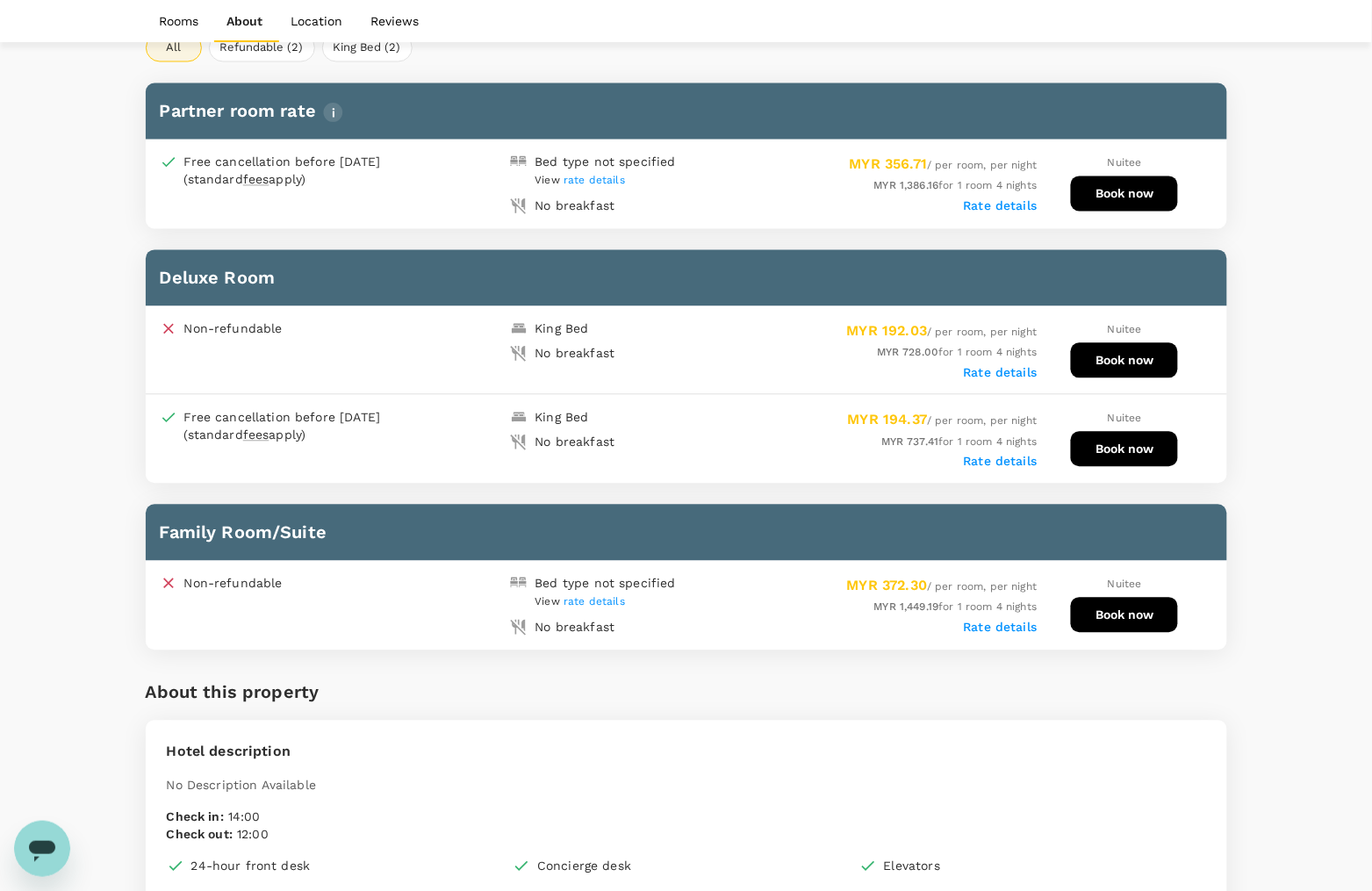
click at [1108, 437] on button "Book now" at bounding box center [1124, 449] width 107 height 35
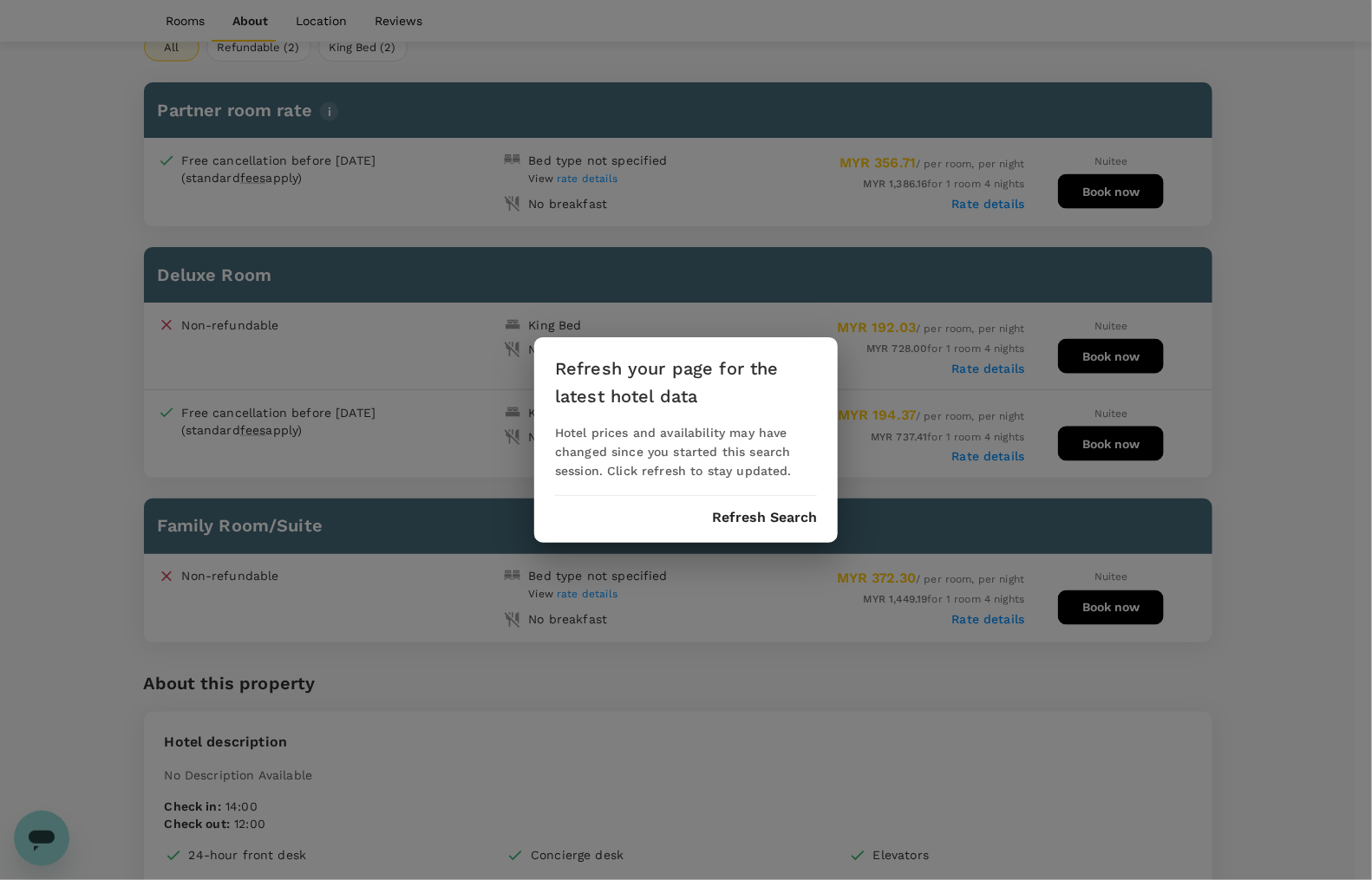
click at [766, 518] on button "Refresh Search" at bounding box center [764, 517] width 105 height 16
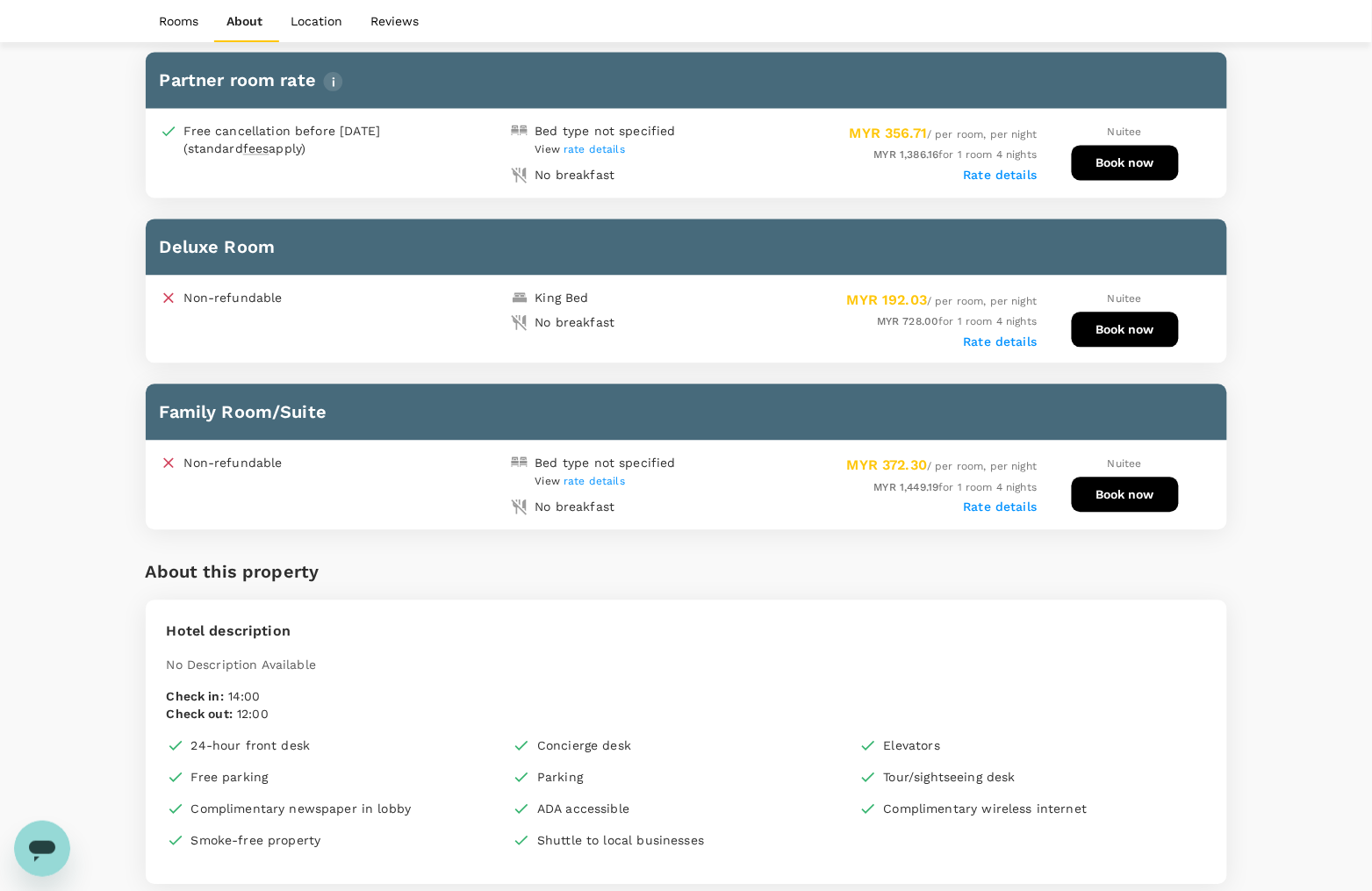
scroll to position [870, 0]
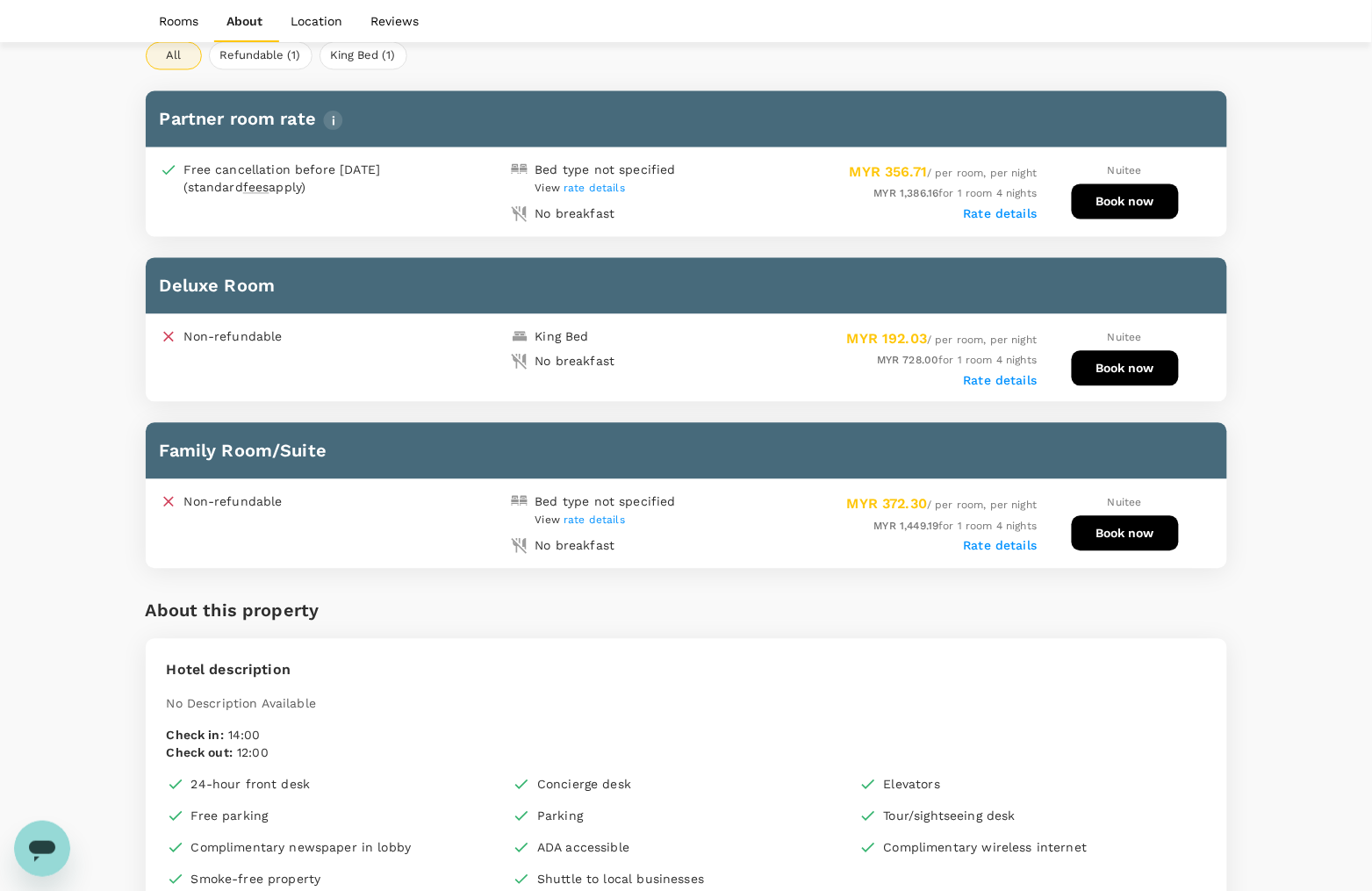
drag, startPoint x: 1099, startPoint y: 362, endPoint x: 1288, endPoint y: 485, distance: 225.5
click at [1247, 475] on div "KK Times Square Hotel 1 Star 2 Stars 3 Stars 4 Stars 5 Stars Share View on map …" at bounding box center [686, 599] width 1123 height 2674
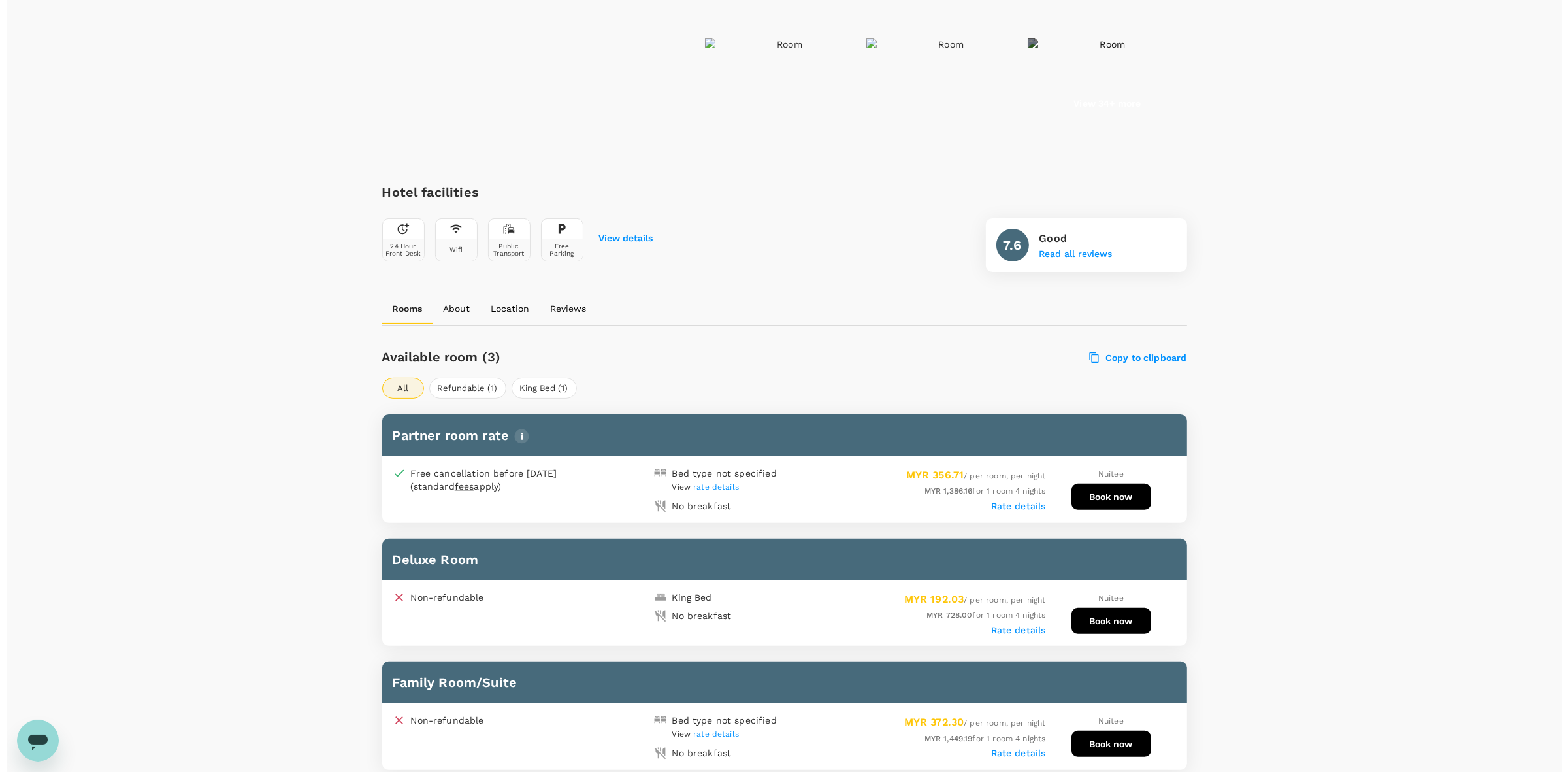
scroll to position [327, 0]
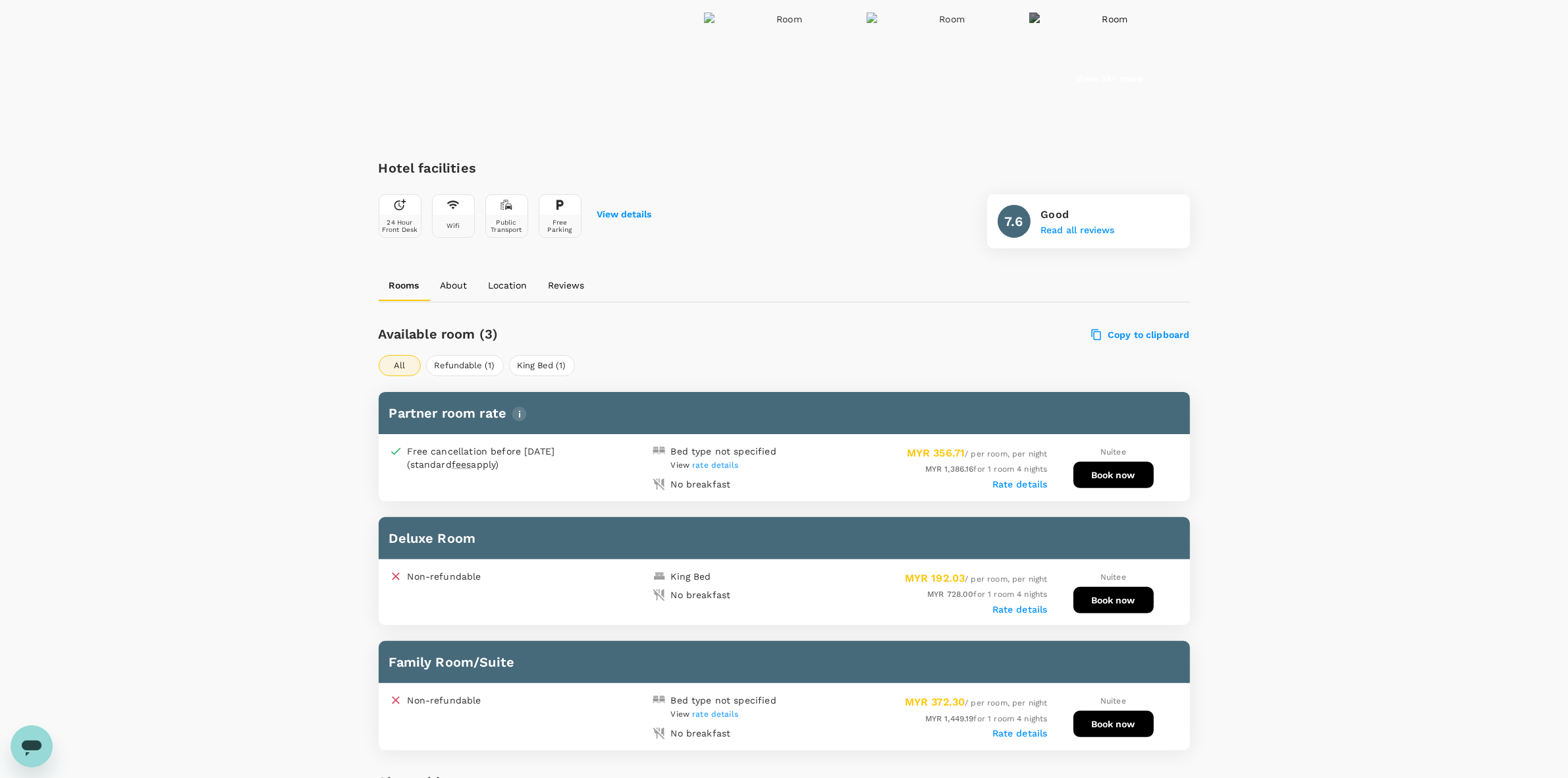
click at [1041, 652] on div "Your Hotel Details Check in 12 Oct 2025 Check out 16 Oct 2025 1 traveller(s) 1 …" at bounding box center [784, 757] width 1568 height 2081
click at [1041, 596] on button "Book now" at bounding box center [1114, 600] width 80 height 26
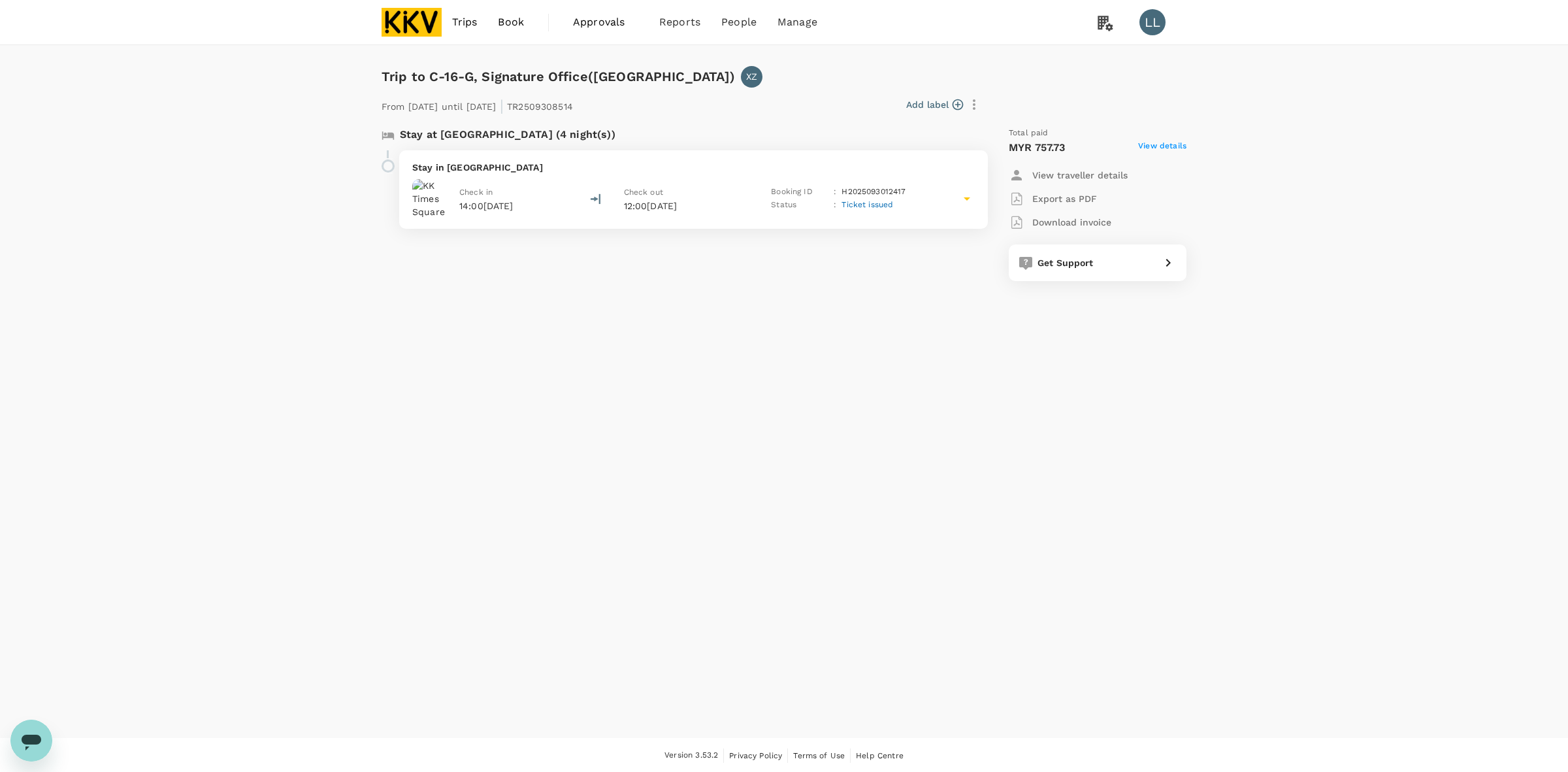
click at [1174, 151] on span "View details" at bounding box center [1162, 148] width 48 height 16
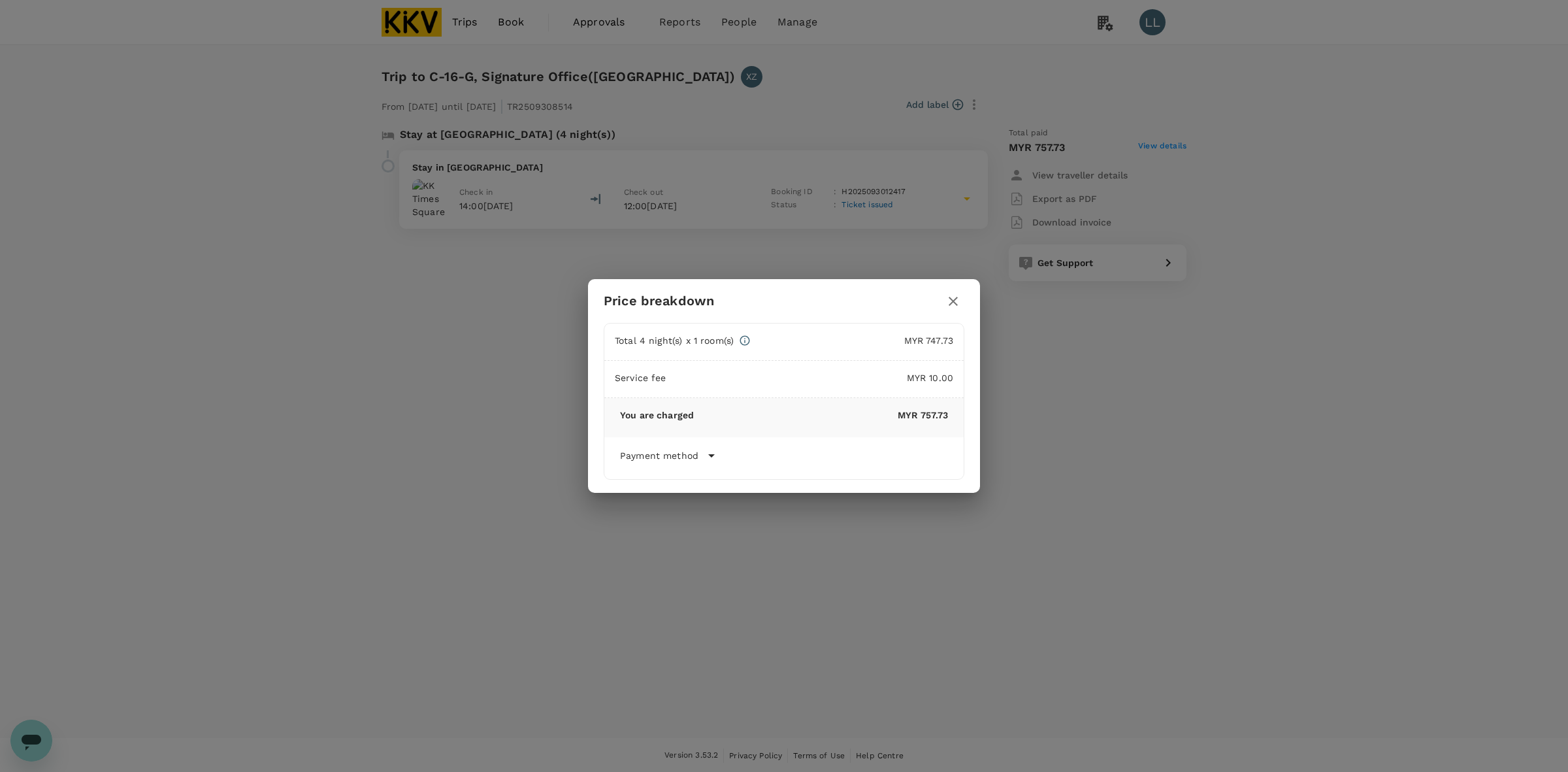
click at [769, 580] on div "Price breakdown Total 4 night(s) x 1 room(s) MYR 747.73 Service fee MYR 10.00 Y…" at bounding box center [784, 386] width 1568 height 772
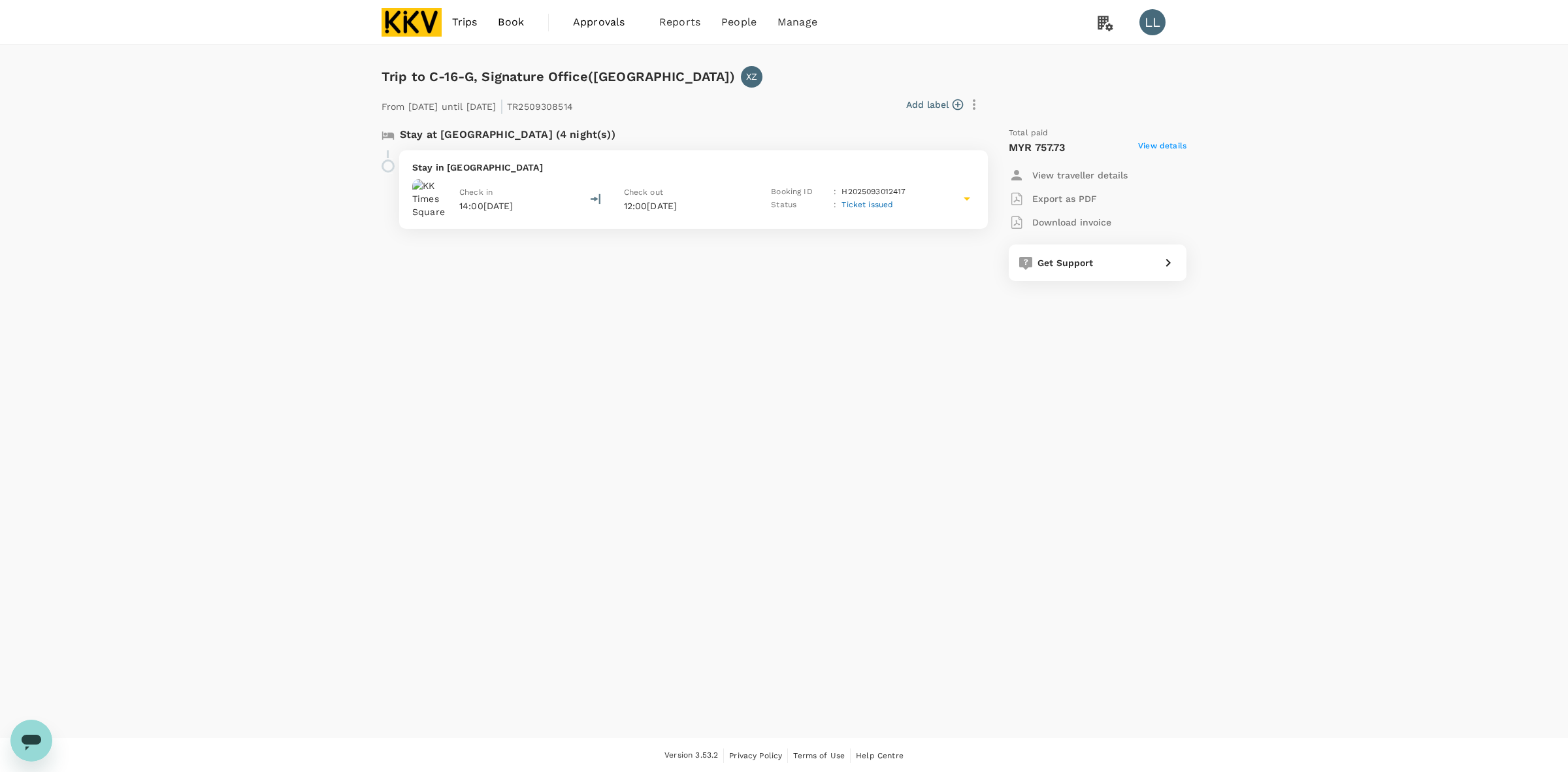
click at [429, 15] on img at bounding box center [411, 22] width 60 height 29
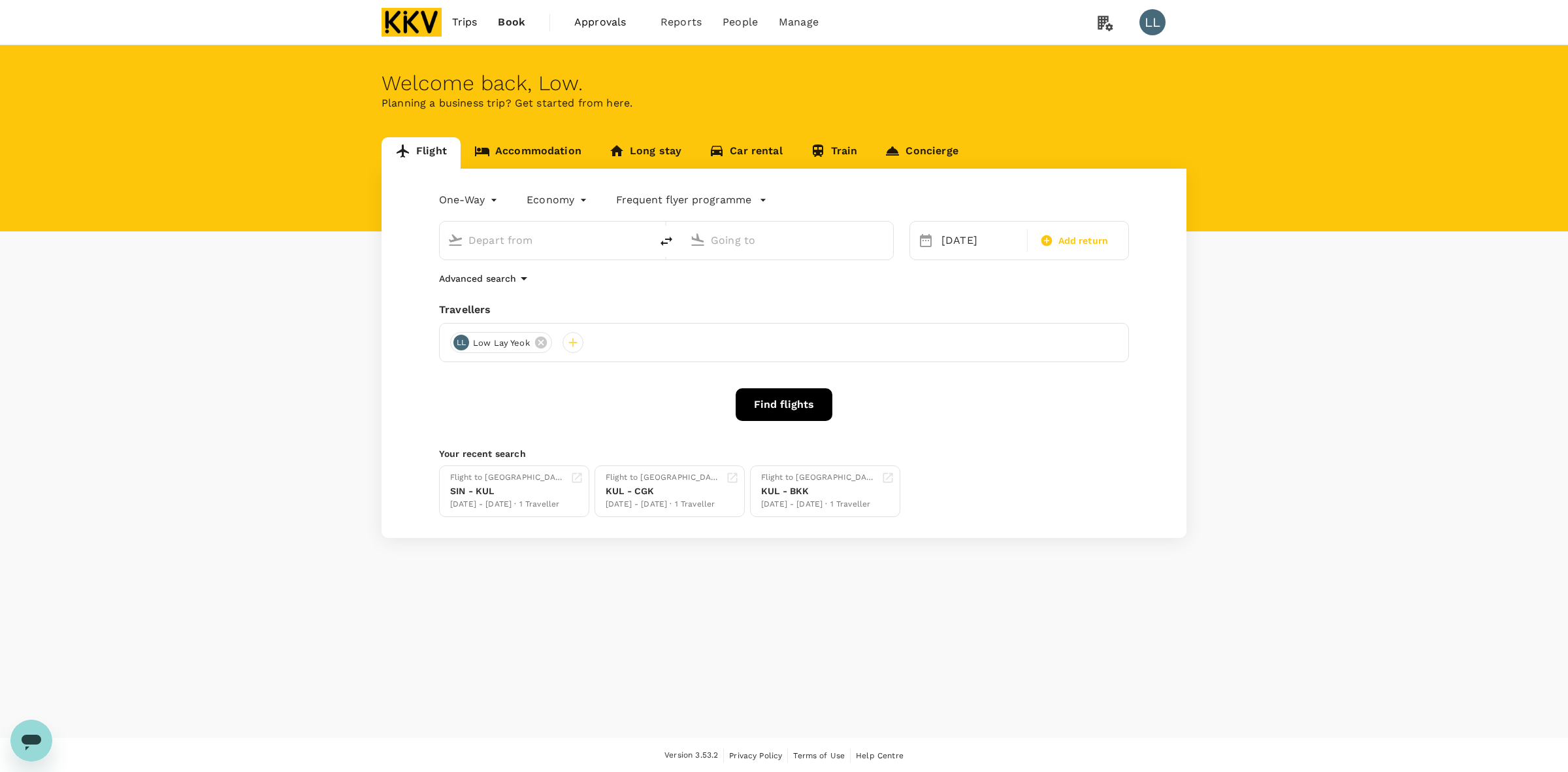
type input "Singapore Changi (SIN)"
type input "Kuala Lumpur Intl ([GEOGRAPHIC_DATA])"
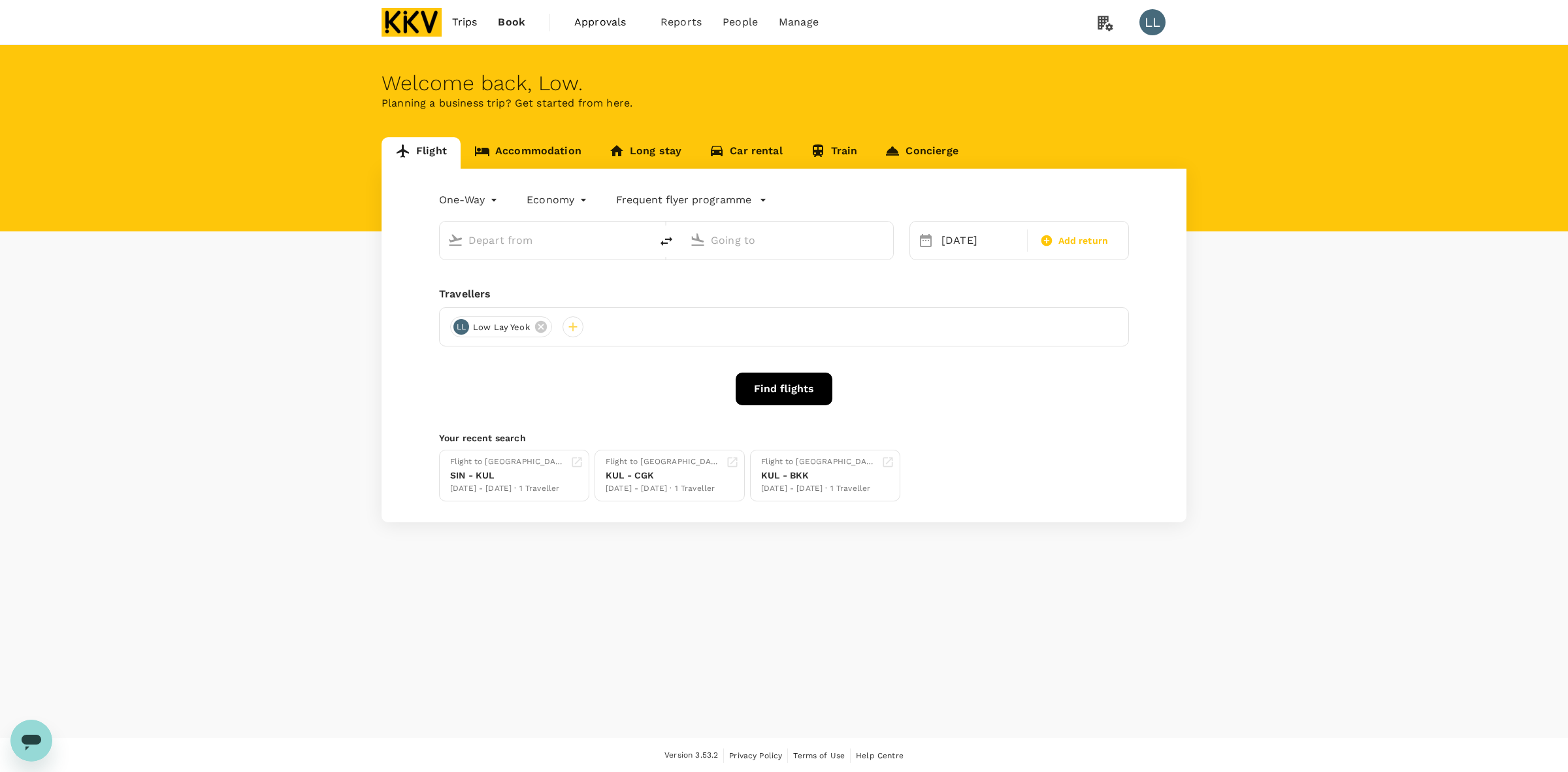
type input "Singapore Changi (SIN)"
type input "Kuala Lumpur Intl ([GEOGRAPHIC_DATA])"
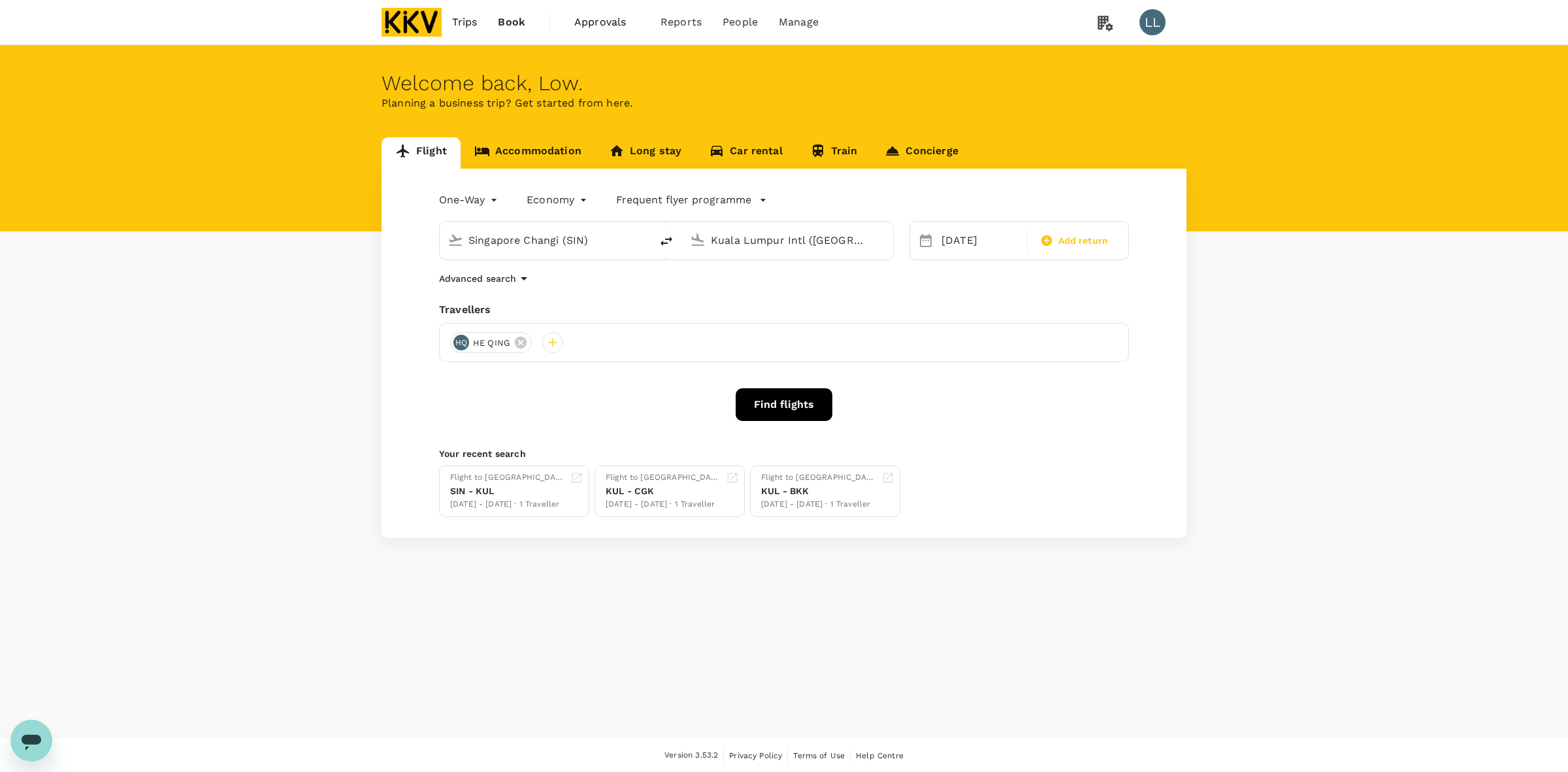
click at [548, 144] on link "Accommodation" at bounding box center [528, 153] width 135 height 31
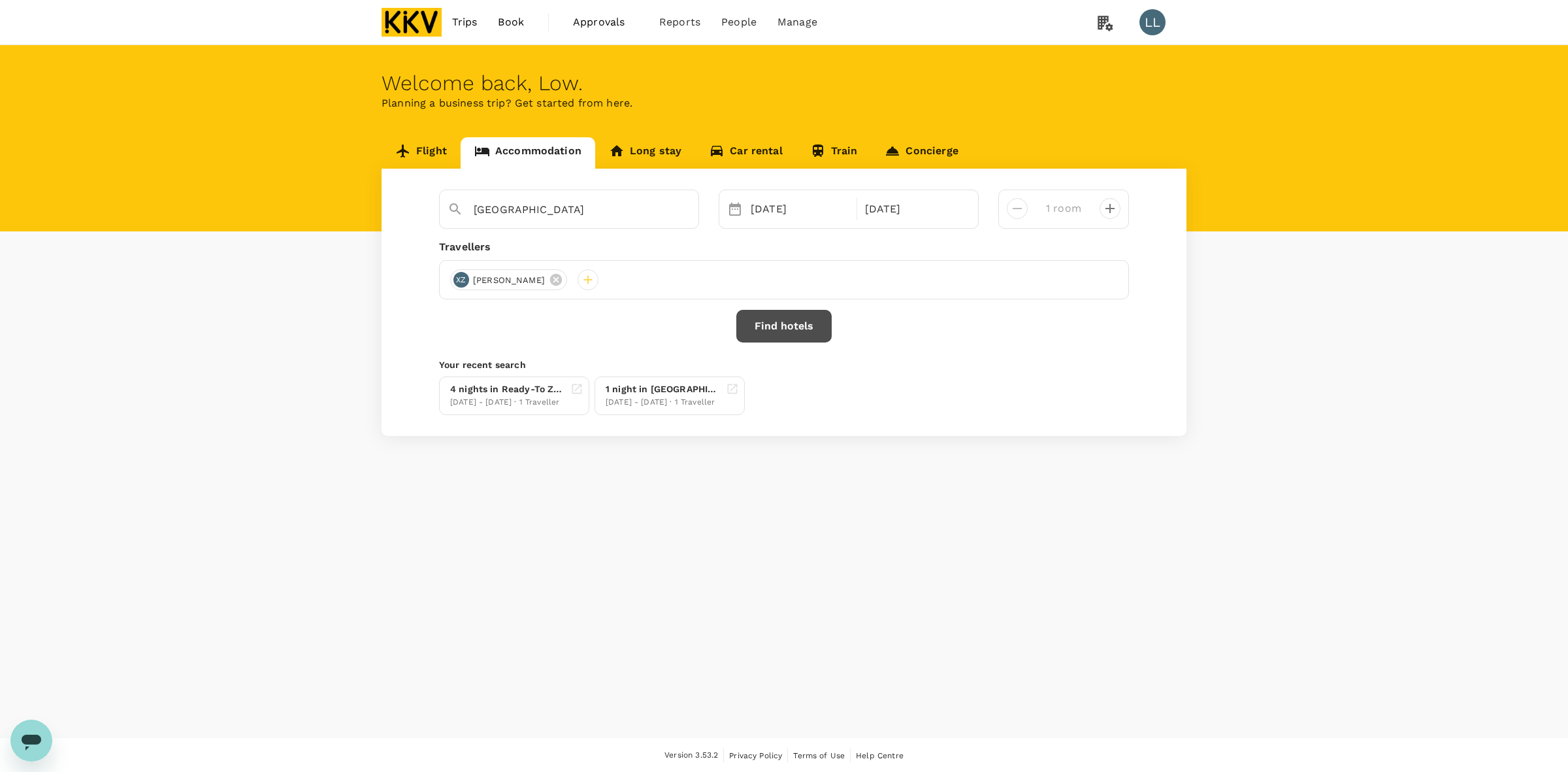
click at [781, 328] on button "Find hotels" at bounding box center [784, 326] width 95 height 32
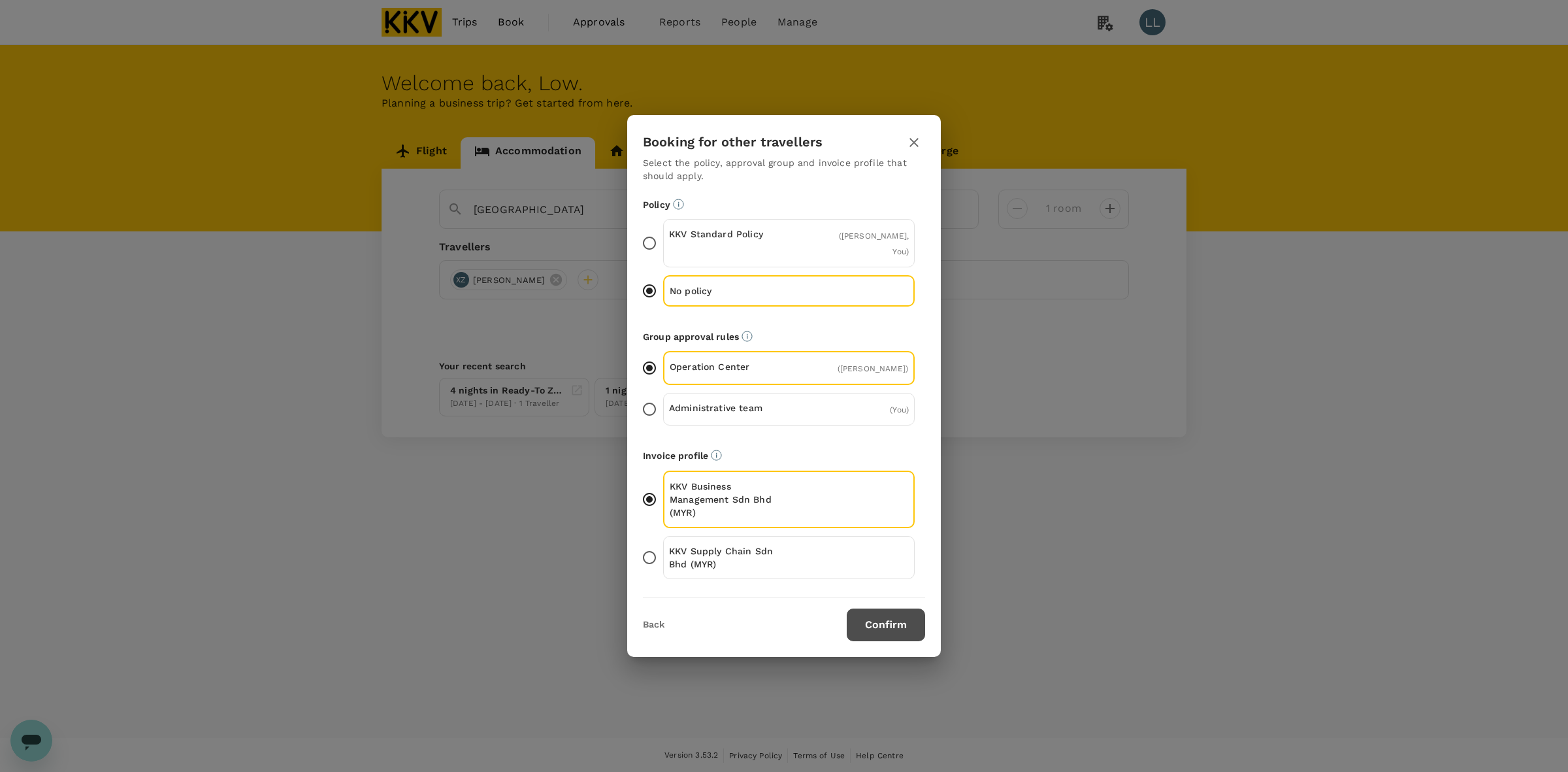
click at [872, 611] on button "Confirm" at bounding box center [886, 624] width 78 height 32
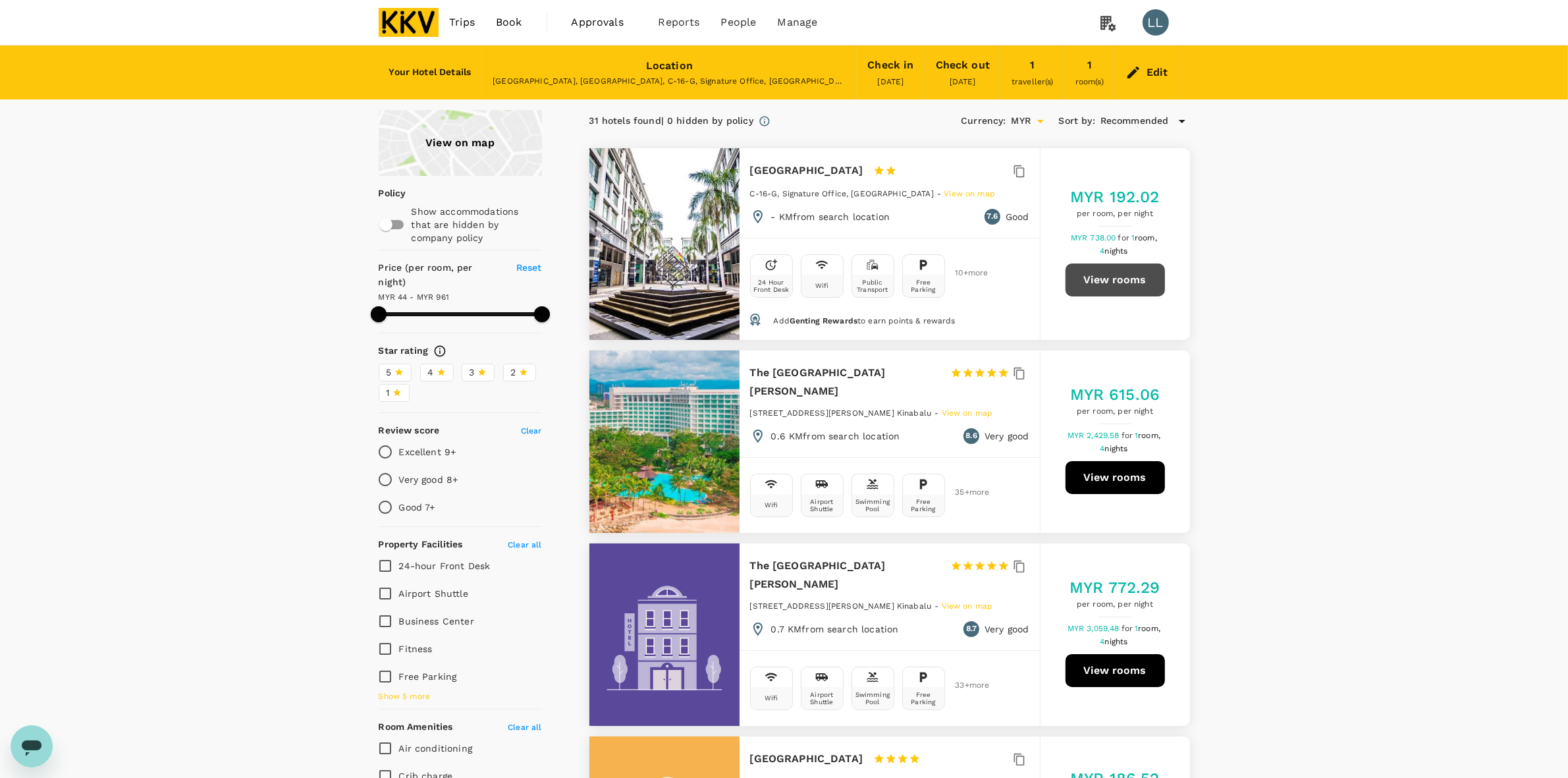
drag, startPoint x: 1128, startPoint y: 275, endPoint x: 1091, endPoint y: 265, distance: 38.3
click at [1091, 265] on button "View rooms" at bounding box center [1115, 279] width 100 height 33
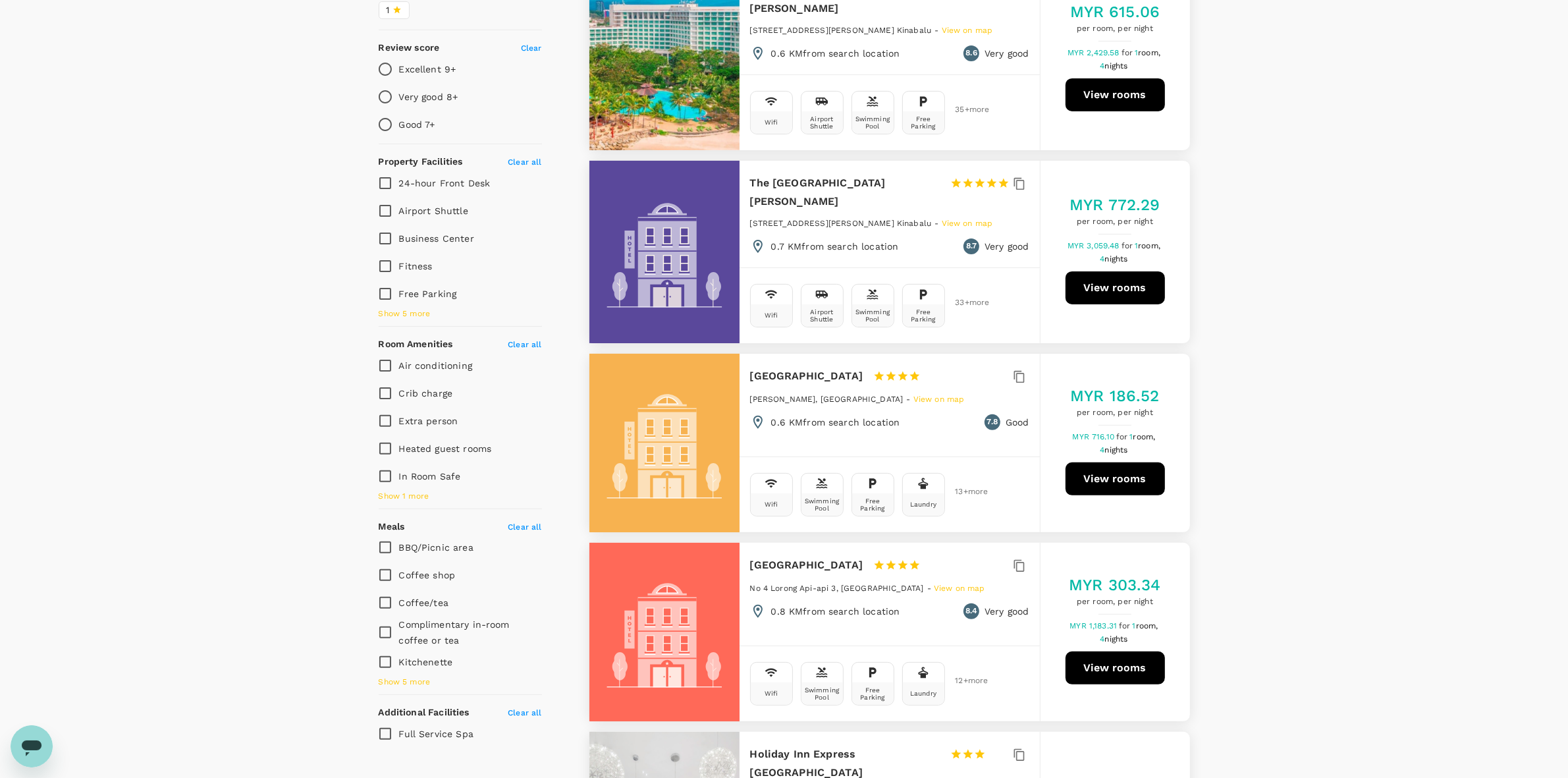
scroll to position [412, 0]
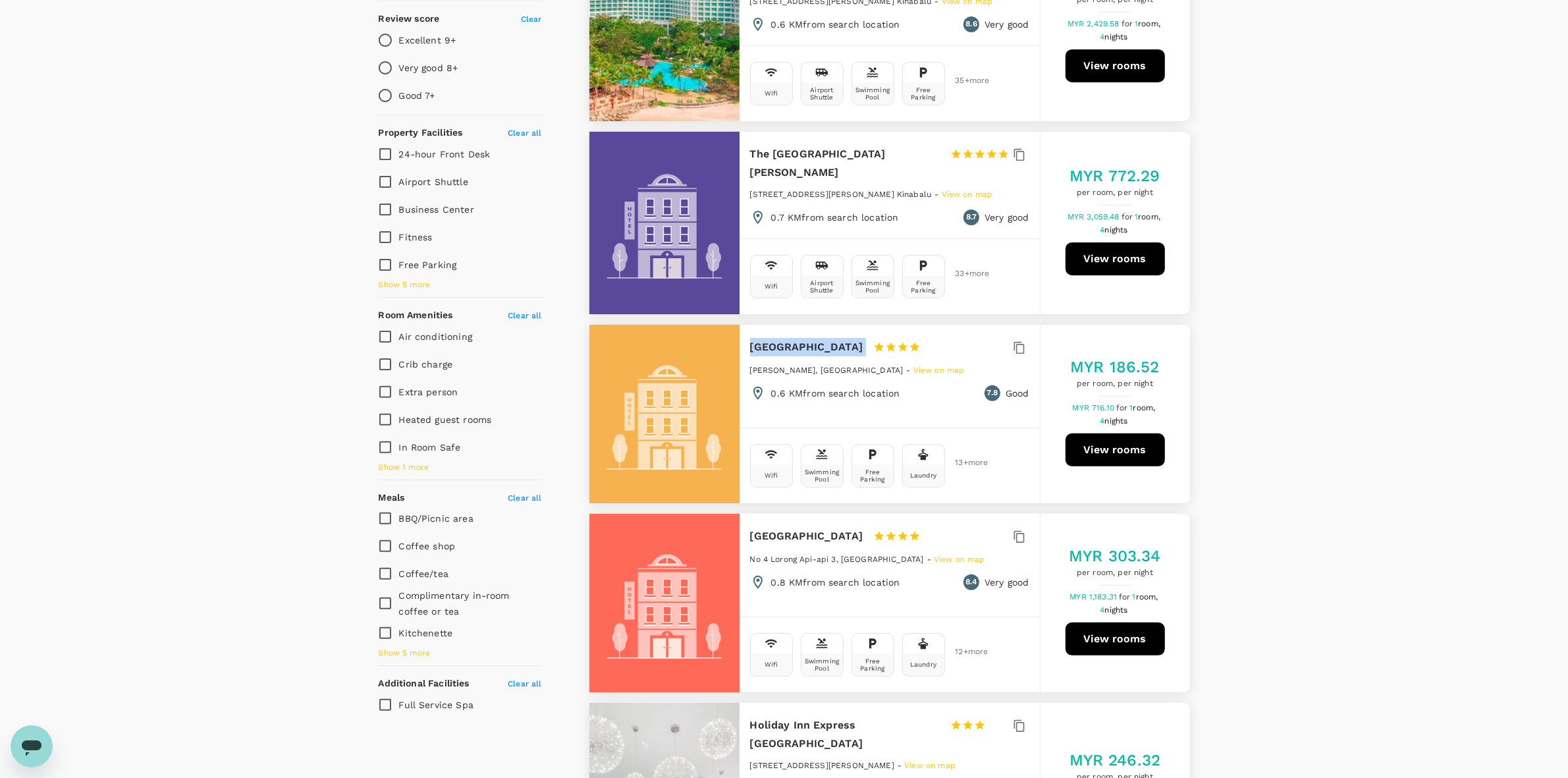
drag, startPoint x: 748, startPoint y: 340, endPoint x: 870, endPoint y: 344, distance: 122.1
click at [870, 344] on div "Sabah Oriental Hotel 1 Star 2 Stars 3 Stars 4 Stars 5 Stars Lorong Kemajuan, Ko…" at bounding box center [890, 370] width 300 height 90
copy div "[GEOGRAPHIC_DATA]"
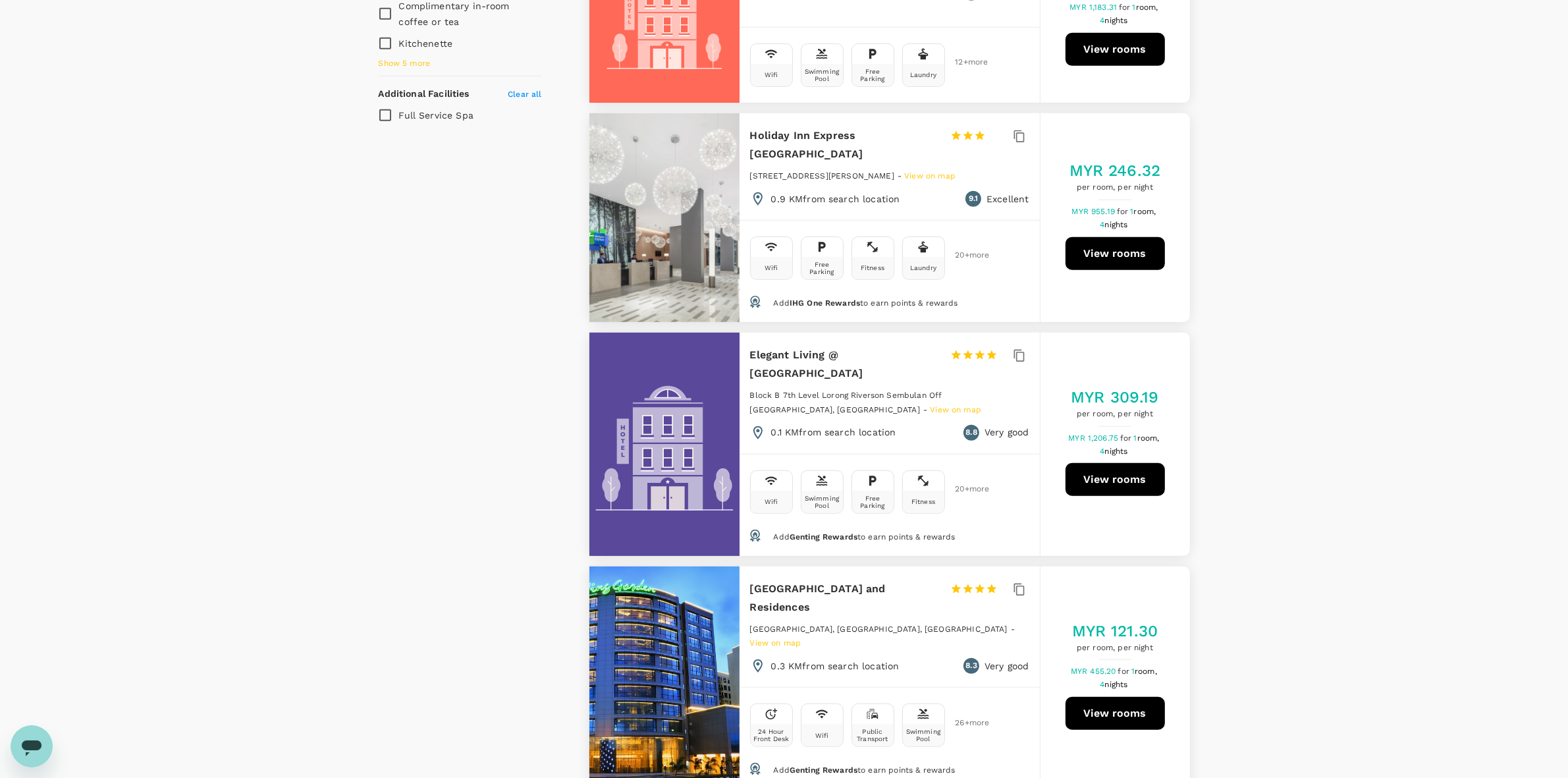
scroll to position [1152, 0]
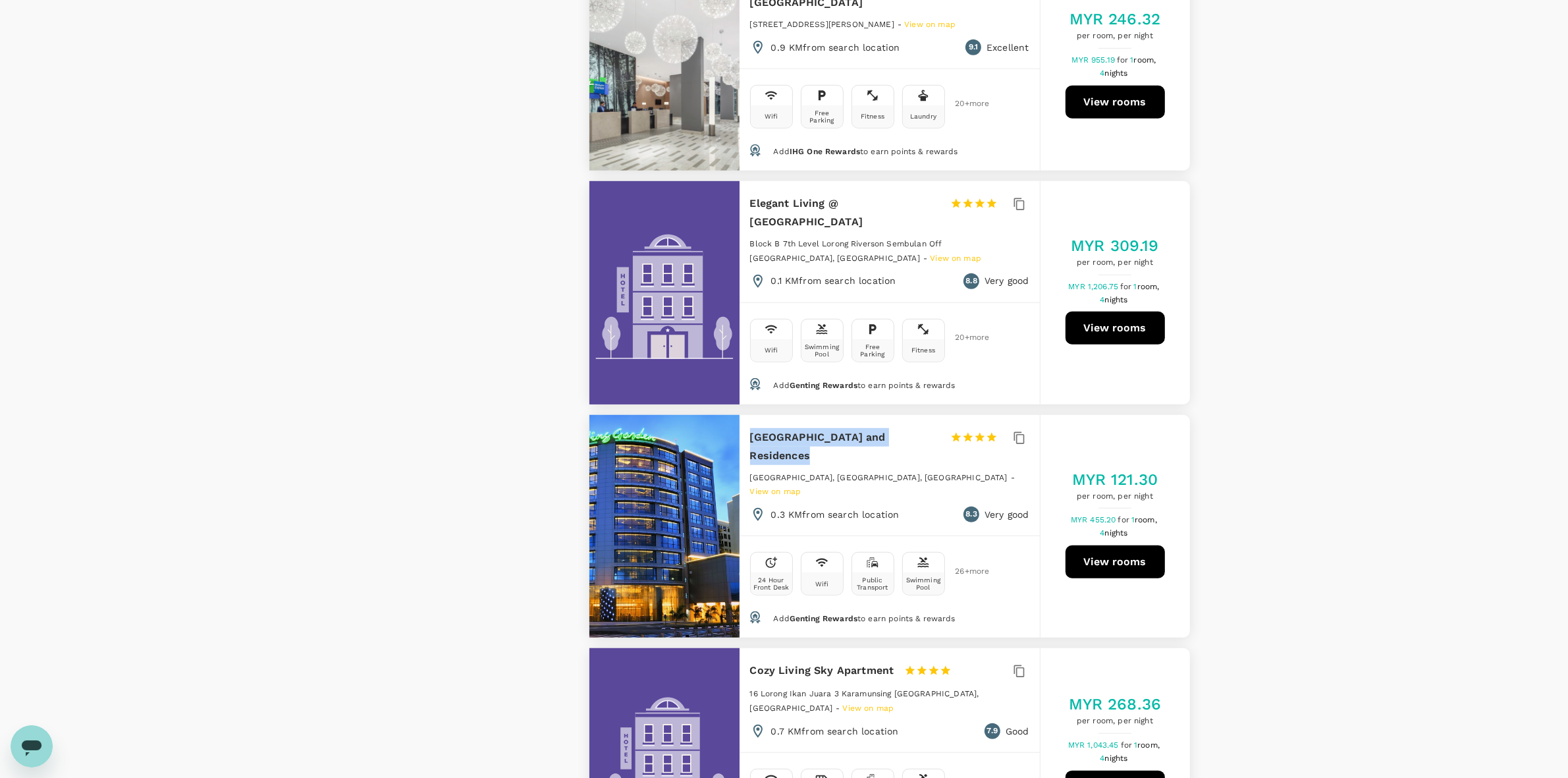
drag, startPoint x: 748, startPoint y: 428, endPoint x: 932, endPoint y: 426, distance: 184.0
click at [932, 426] on div "Ming Garden Hotel and Residences 1 Star 2 Stars 3 Stars 4 Stars 5 Stars Lorong …" at bounding box center [890, 475] width 300 height 121
copy h6 "Ming Garden Hotel and Residences"
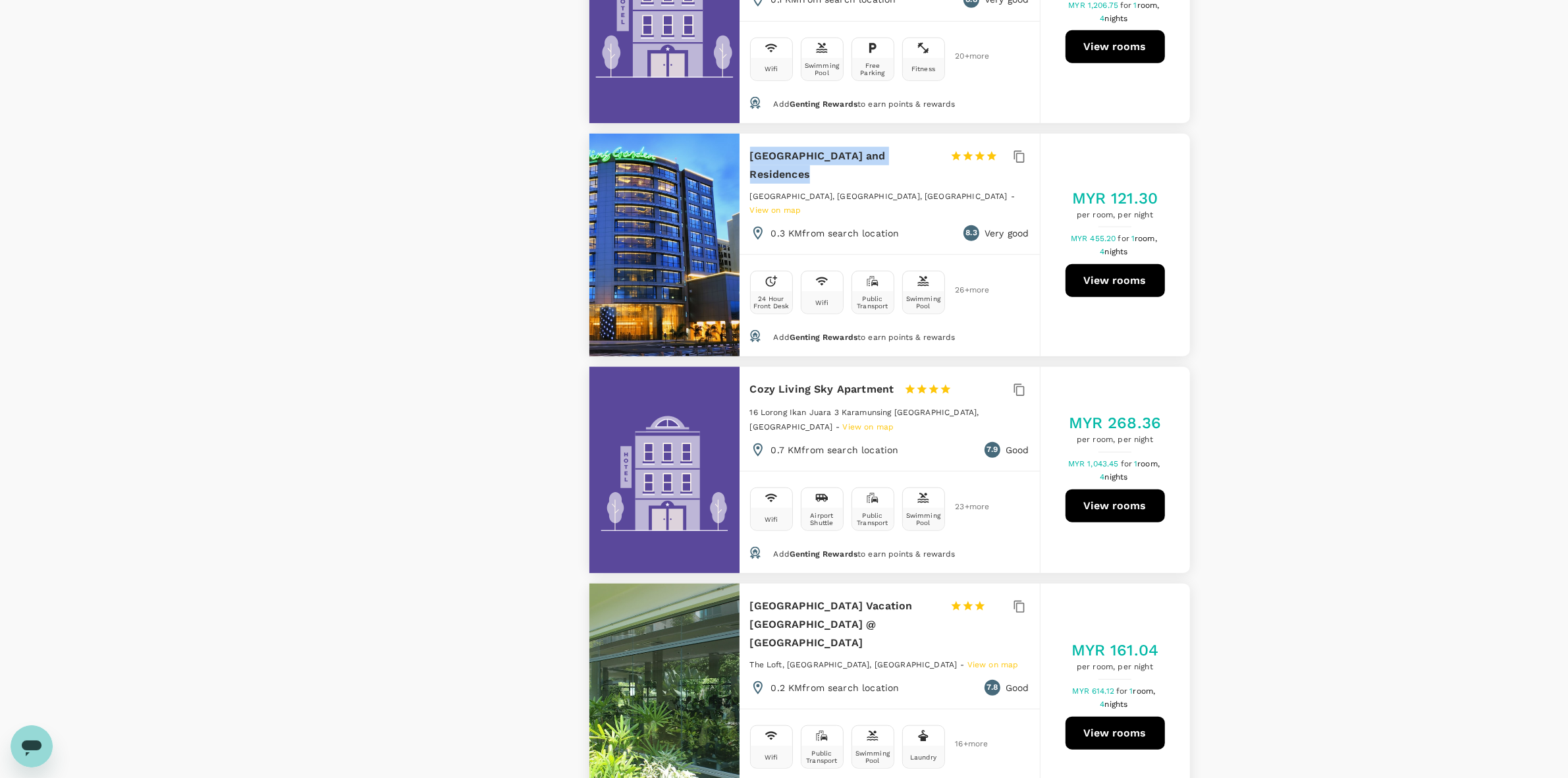
scroll to position [1646, 0]
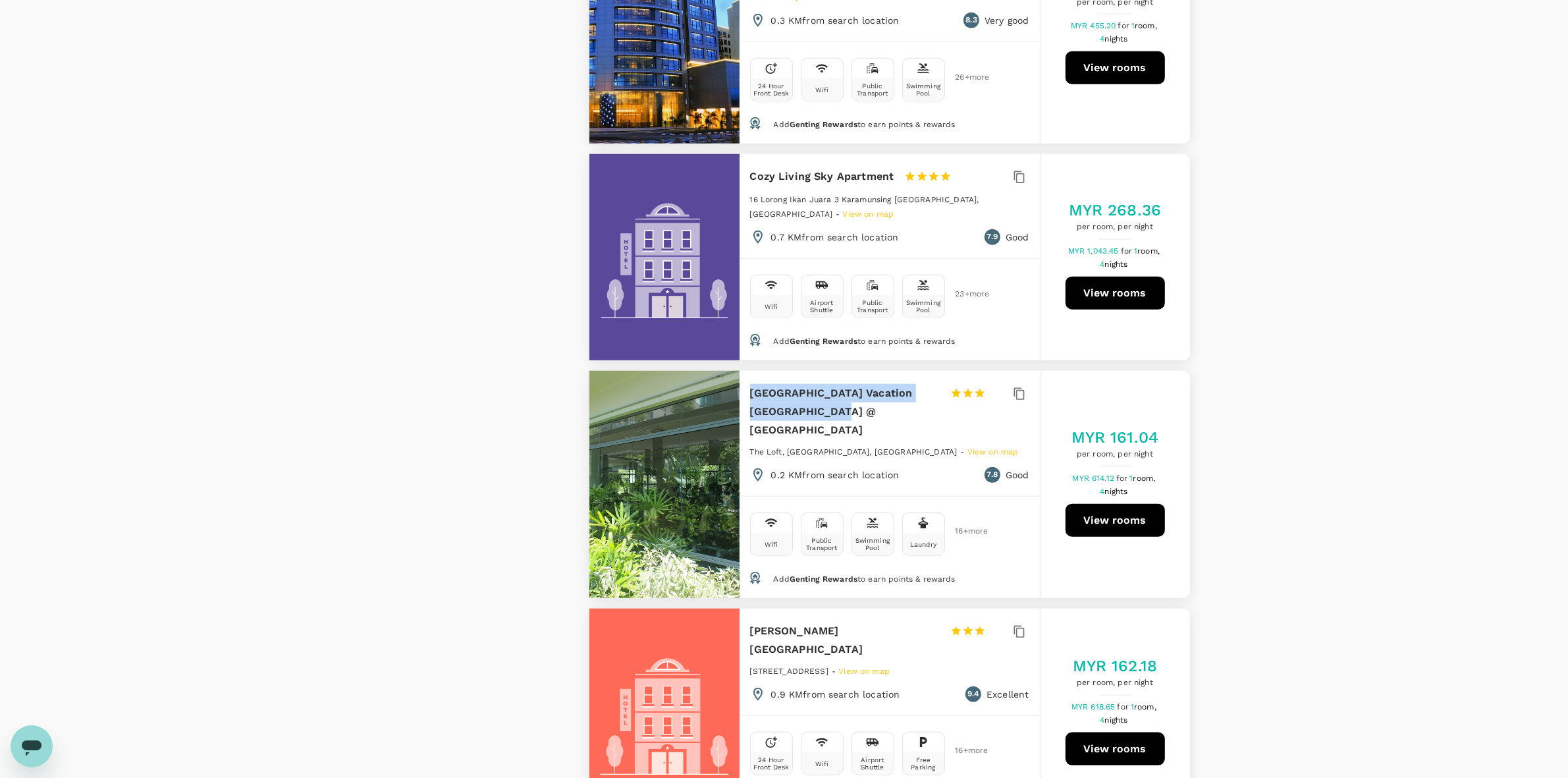
drag, startPoint x: 751, startPoint y: 348, endPoint x: 807, endPoint y: 367, distance: 59.1
click at [807, 384] on h6 "Sunset Seaview Vacation Condos City Centre @ IMAGO Shopping Mall" at bounding box center [845, 411] width 190 height 55
copy h6 "Sunset Seaview Vacation Condos City Centre"
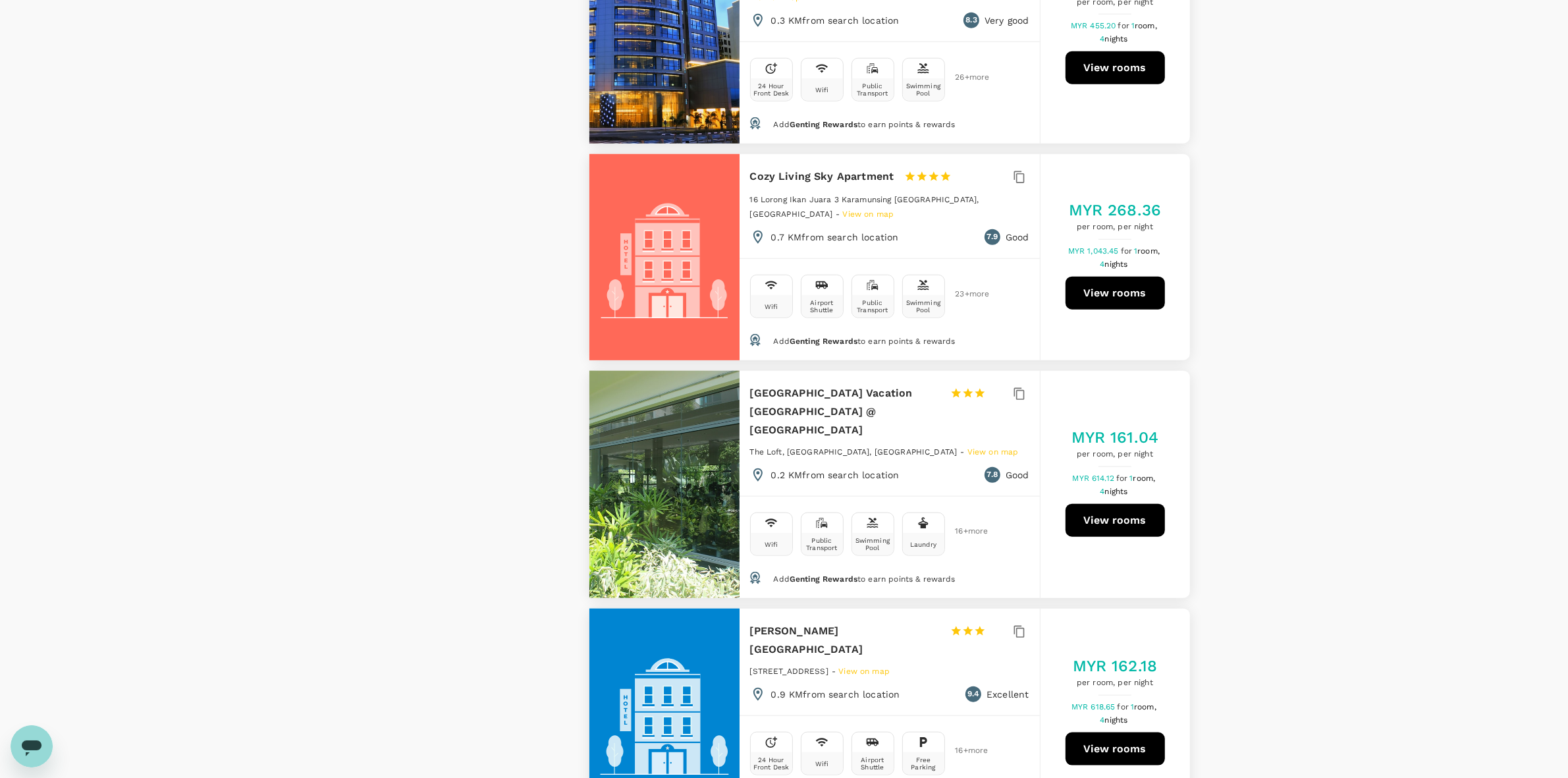
drag, startPoint x: 1364, startPoint y: 394, endPoint x: 1242, endPoint y: 436, distance: 129.0
click at [1362, 394] on div "View on map Policy Show accommodations that are hidden by company policy Price …" at bounding box center [784, 723] width 1568 height 4520
click at [1103, 504] on button "View rooms" at bounding box center [1115, 520] width 100 height 33
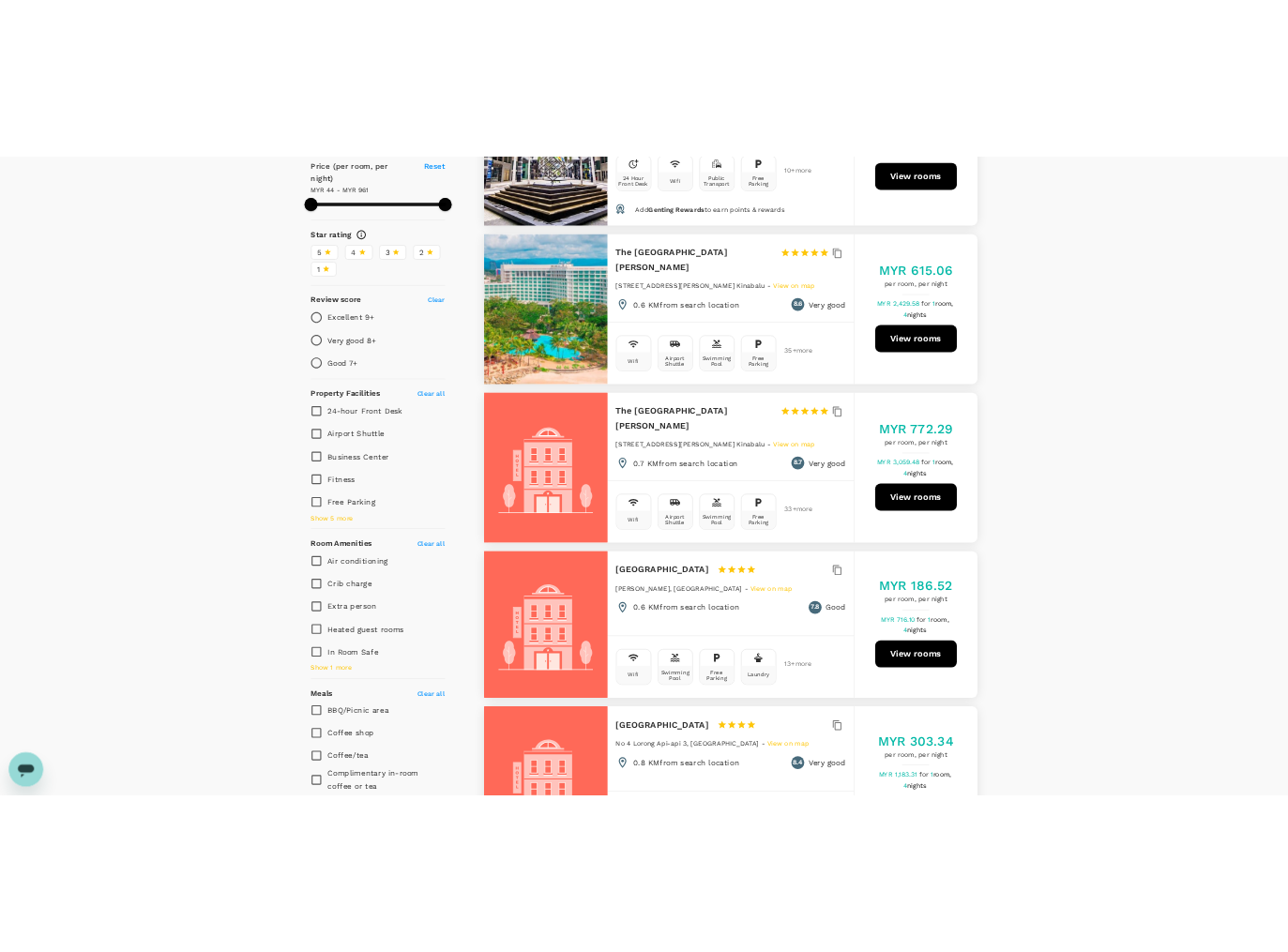
scroll to position [0, 0]
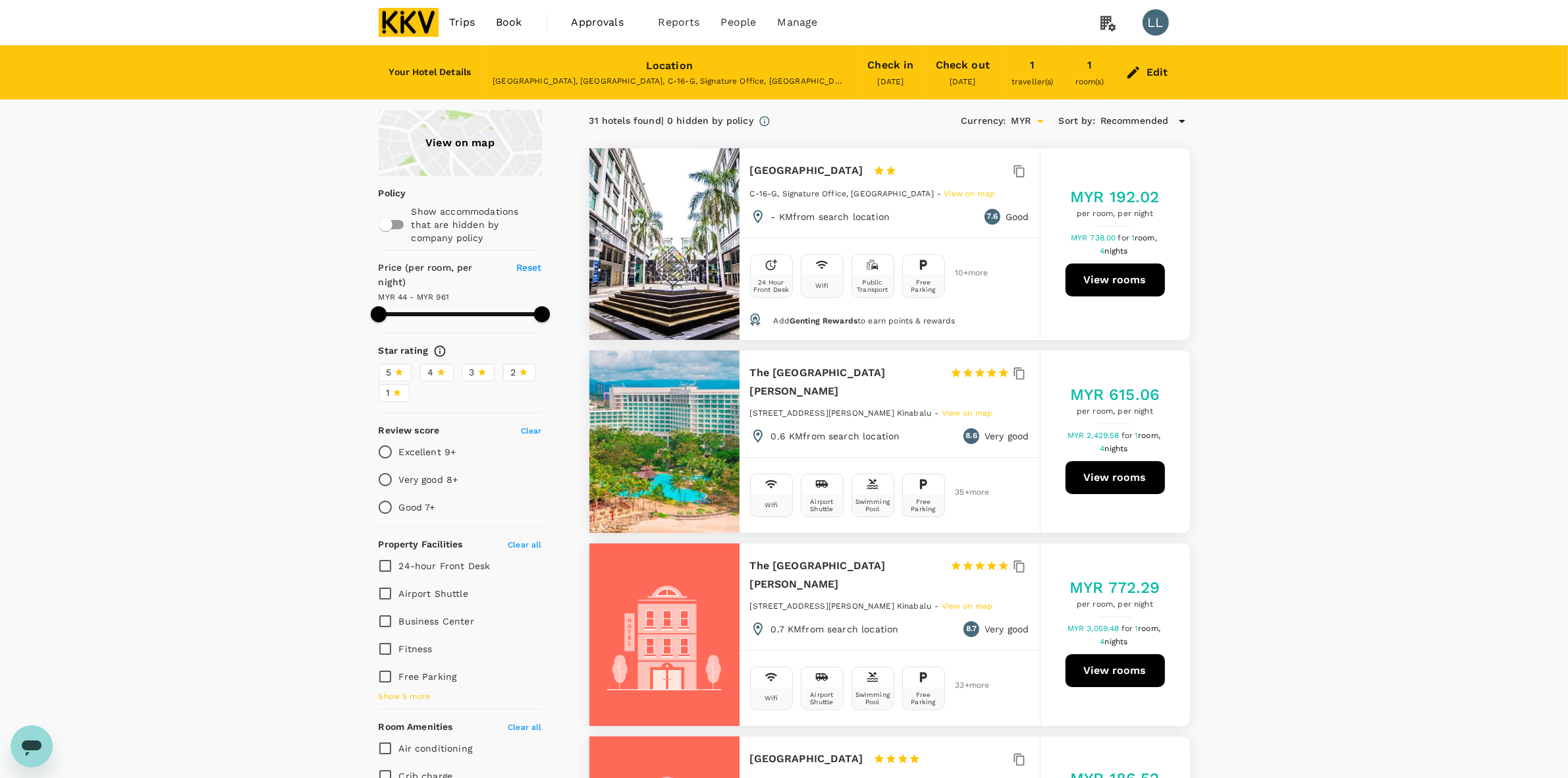
click at [1134, 280] on button "View rooms" at bounding box center [1115, 279] width 100 height 33
type input "960.03"
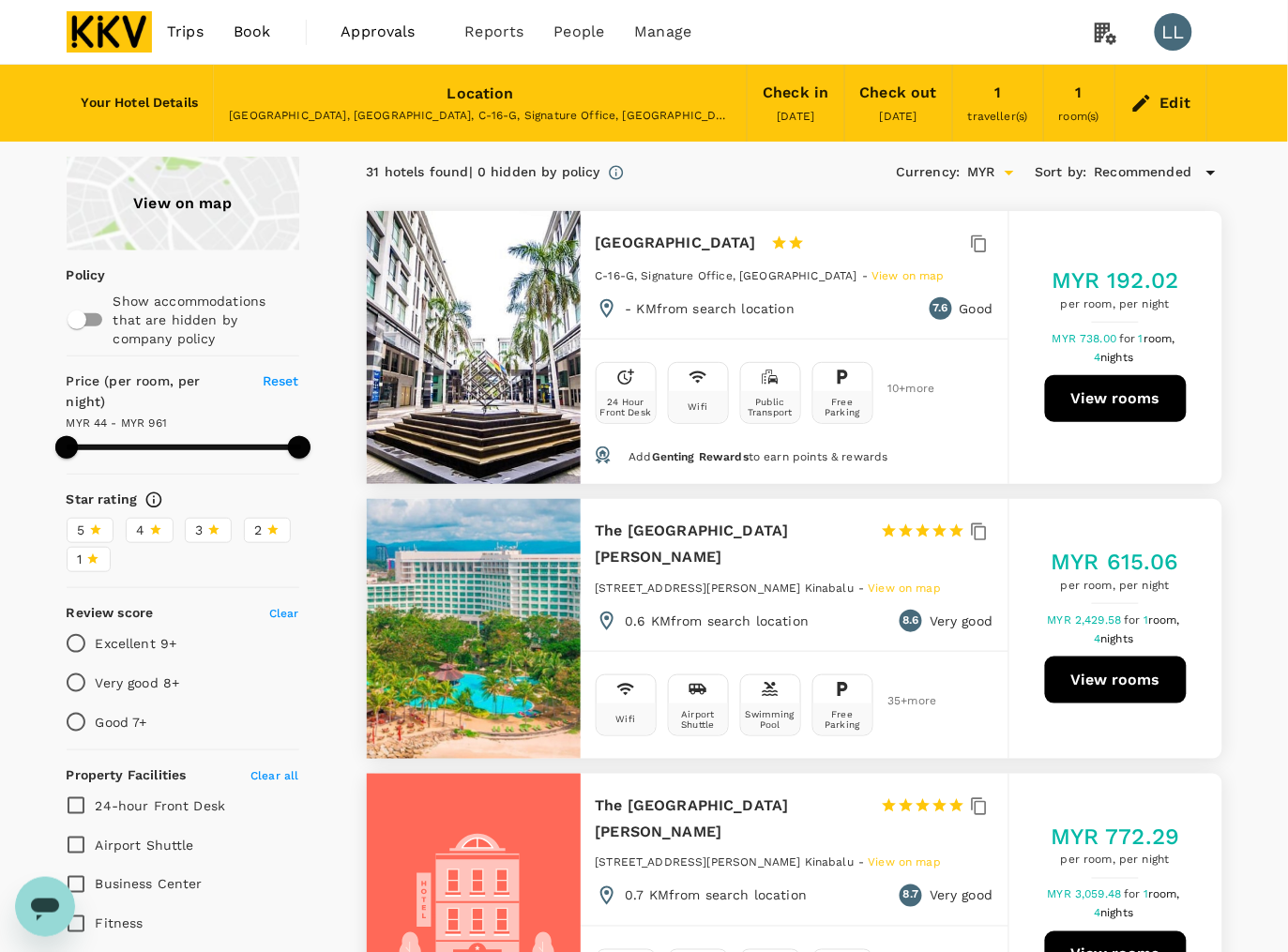
click at [264, 32] on span "Book" at bounding box center [251, 32] width 37 height 23
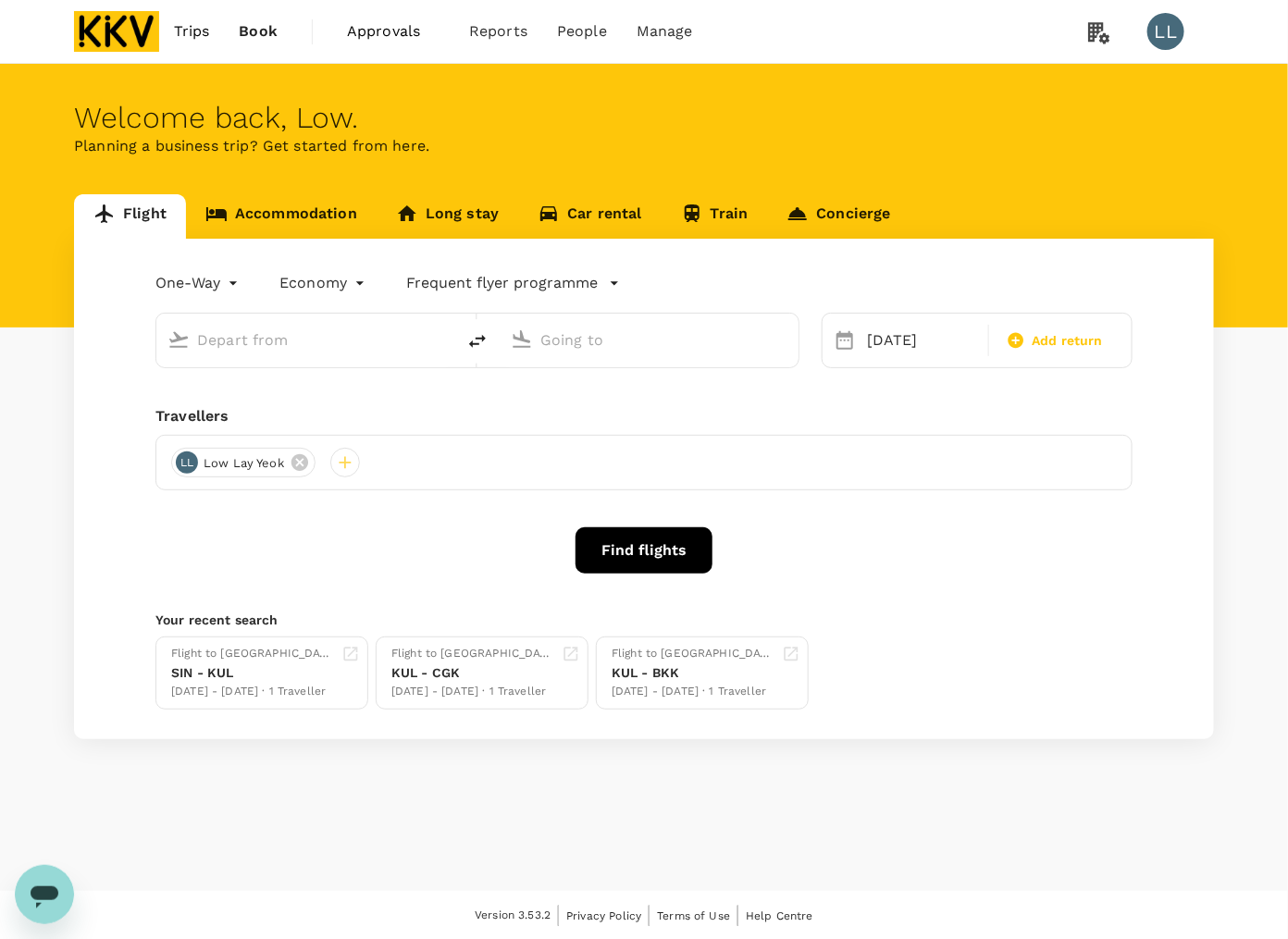
type input "Singapore Changi (SIN)"
type input "Kuala Lumpur Intl (KUL)"
type input "Singapore Changi (SIN)"
type input "Kuala Lumpur Intl (KUL)"
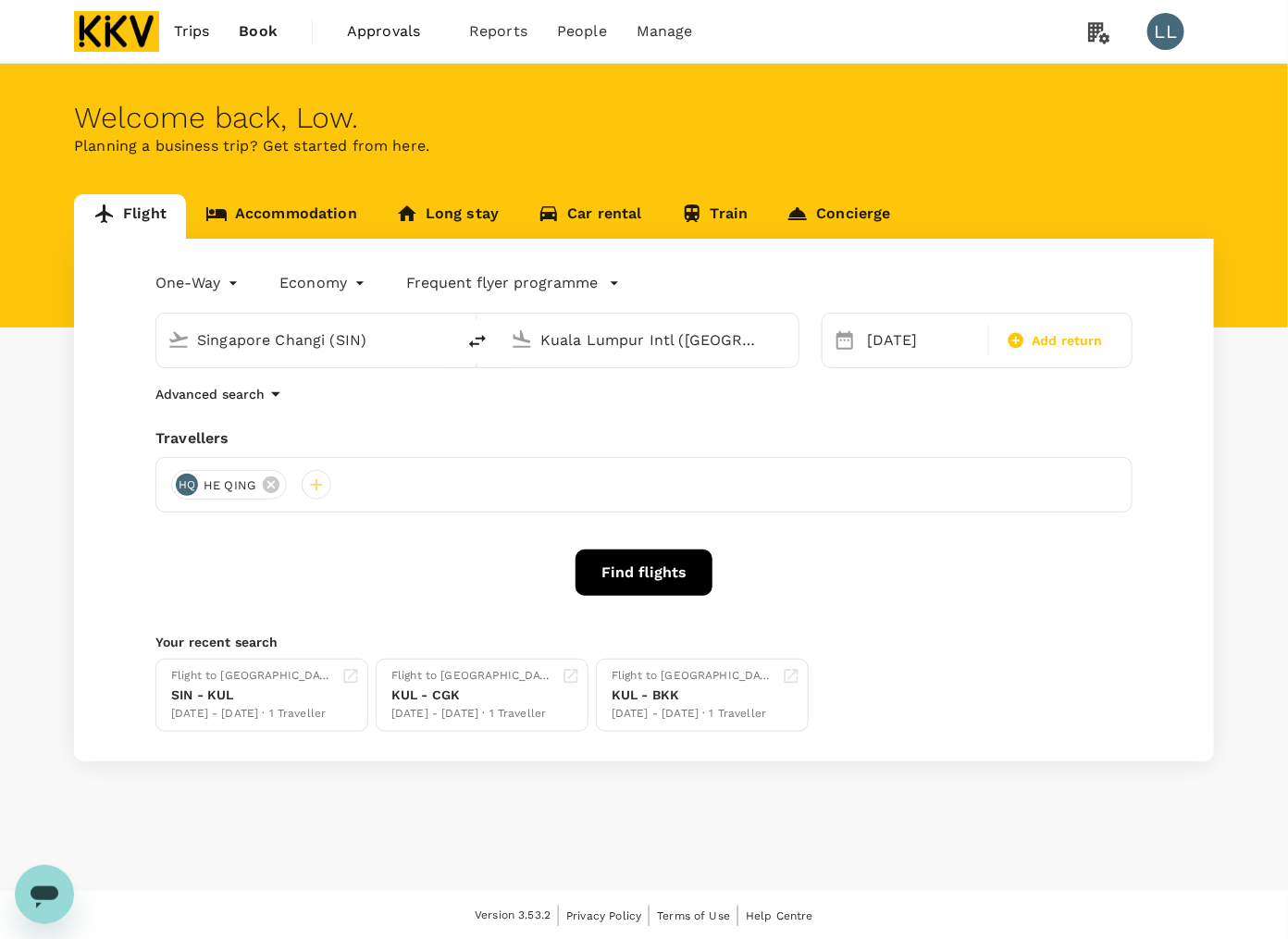
click at [256, 220] on link "Accommodation" at bounding box center [281, 216] width 191 height 44
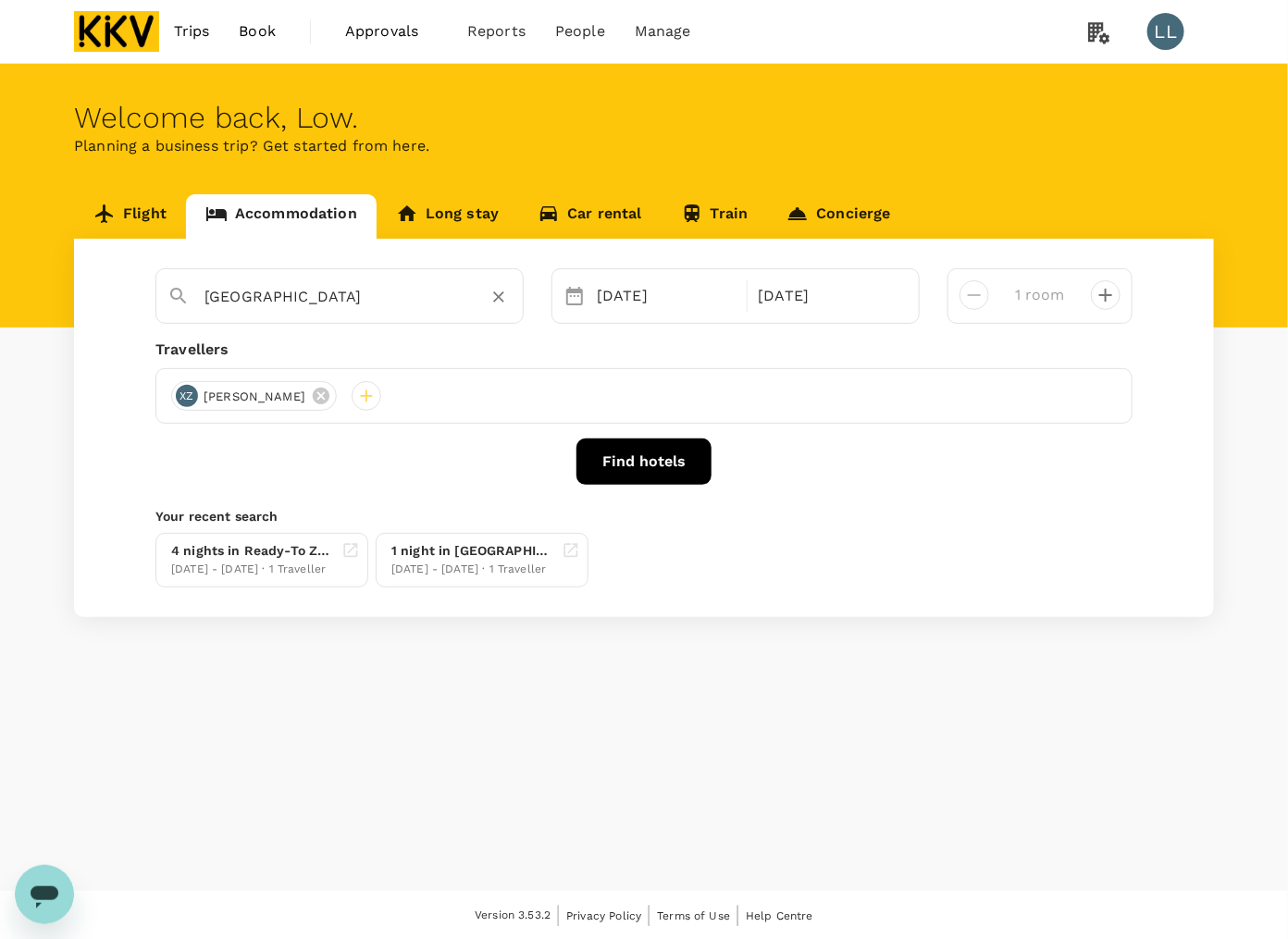
click at [487, 297] on button "Clear" at bounding box center [498, 297] width 26 height 26
click at [250, 285] on input "text" at bounding box center [332, 297] width 255 height 29
click at [304, 332] on span "Hotel" at bounding box center [324, 323] width 40 height 18
type input "Fuller Hotel"
click at [676, 294] on div "12 Oct" at bounding box center [667, 296] width 154 height 37
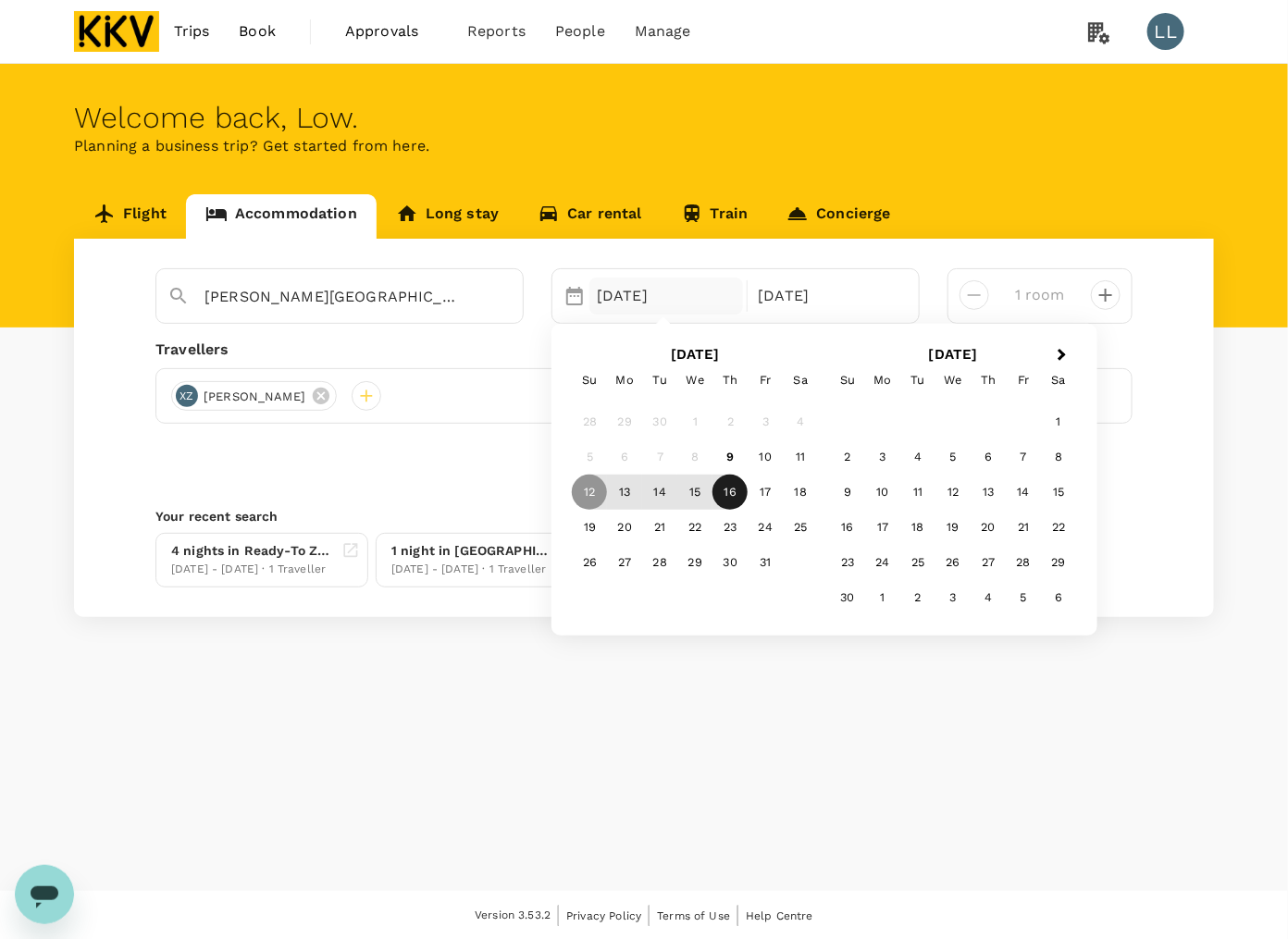
click at [726, 491] on div "16" at bounding box center [729, 491] width 35 height 35
click at [785, 490] on div "18" at bounding box center [800, 491] width 35 height 35
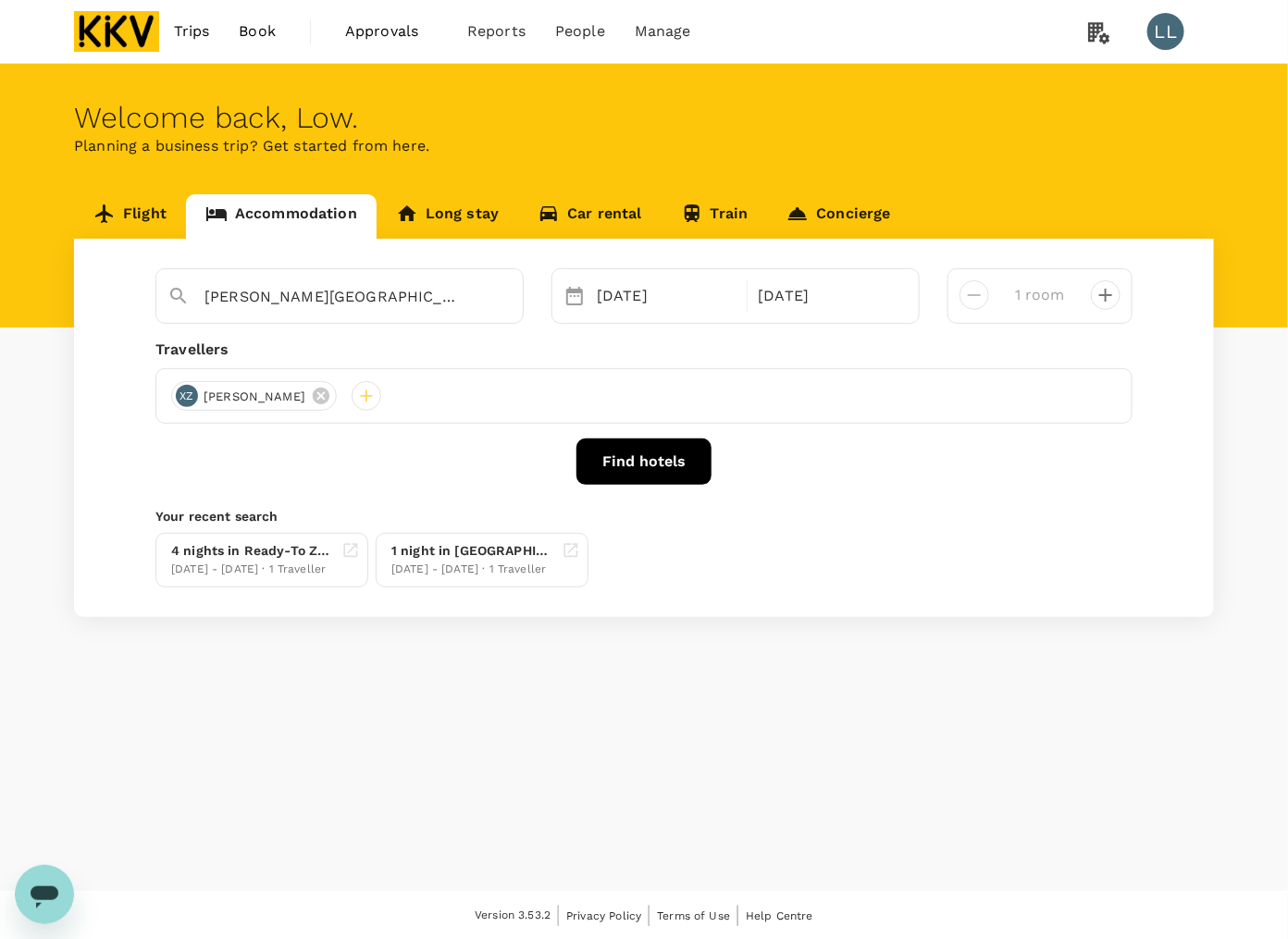
click at [881, 343] on div "Travellers" at bounding box center [644, 350] width 977 height 23
click at [658, 454] on button "Find hotels" at bounding box center [644, 461] width 135 height 46
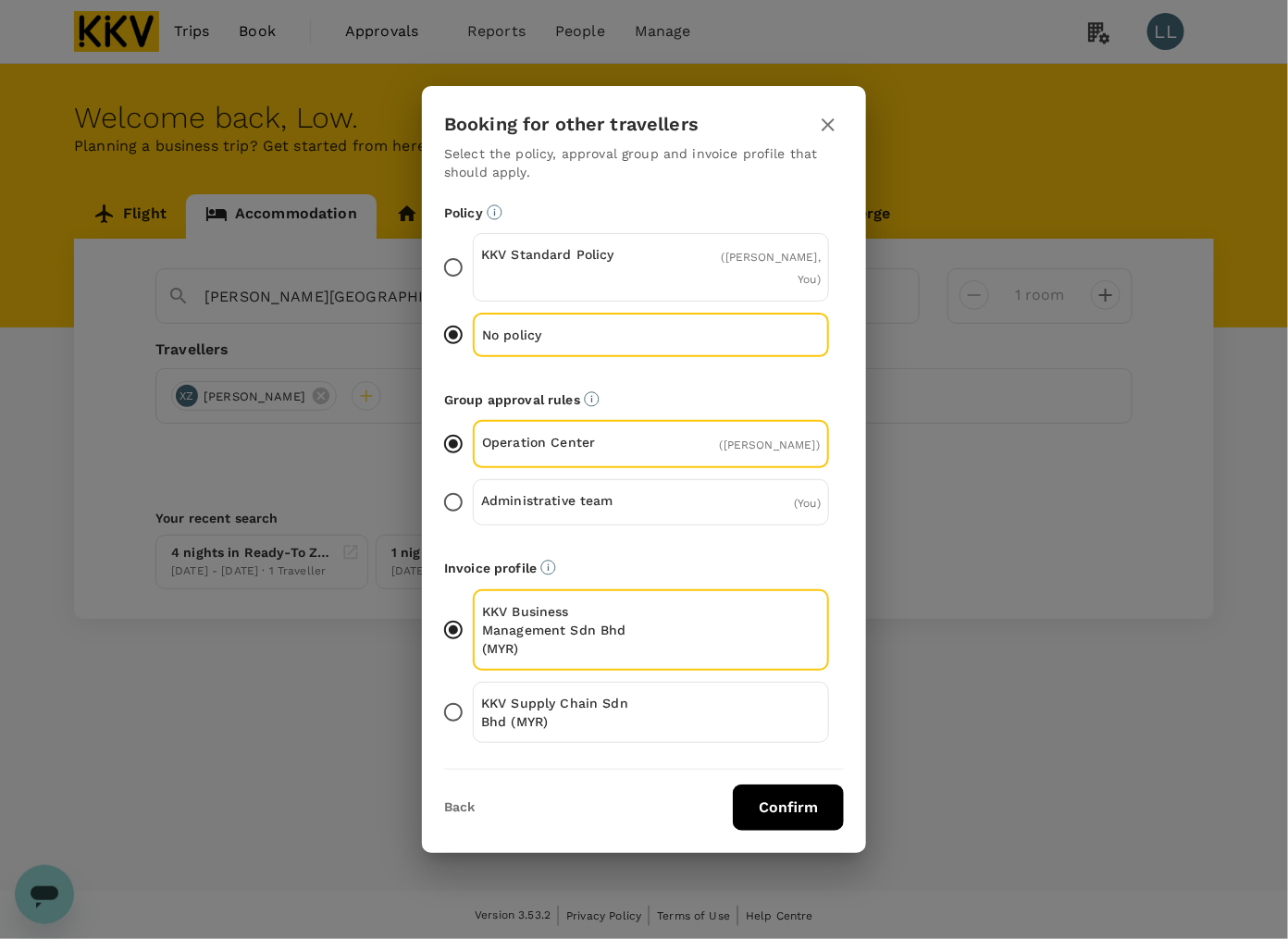
click at [514, 694] on p "KKV Supply Chain Sdn Bhd (MYR)" at bounding box center [565, 712] width 170 height 37
click at [473, 694] on input "KKV Supply Chain Sdn Bhd (MYR)" at bounding box center [452, 712] width 38 height 38
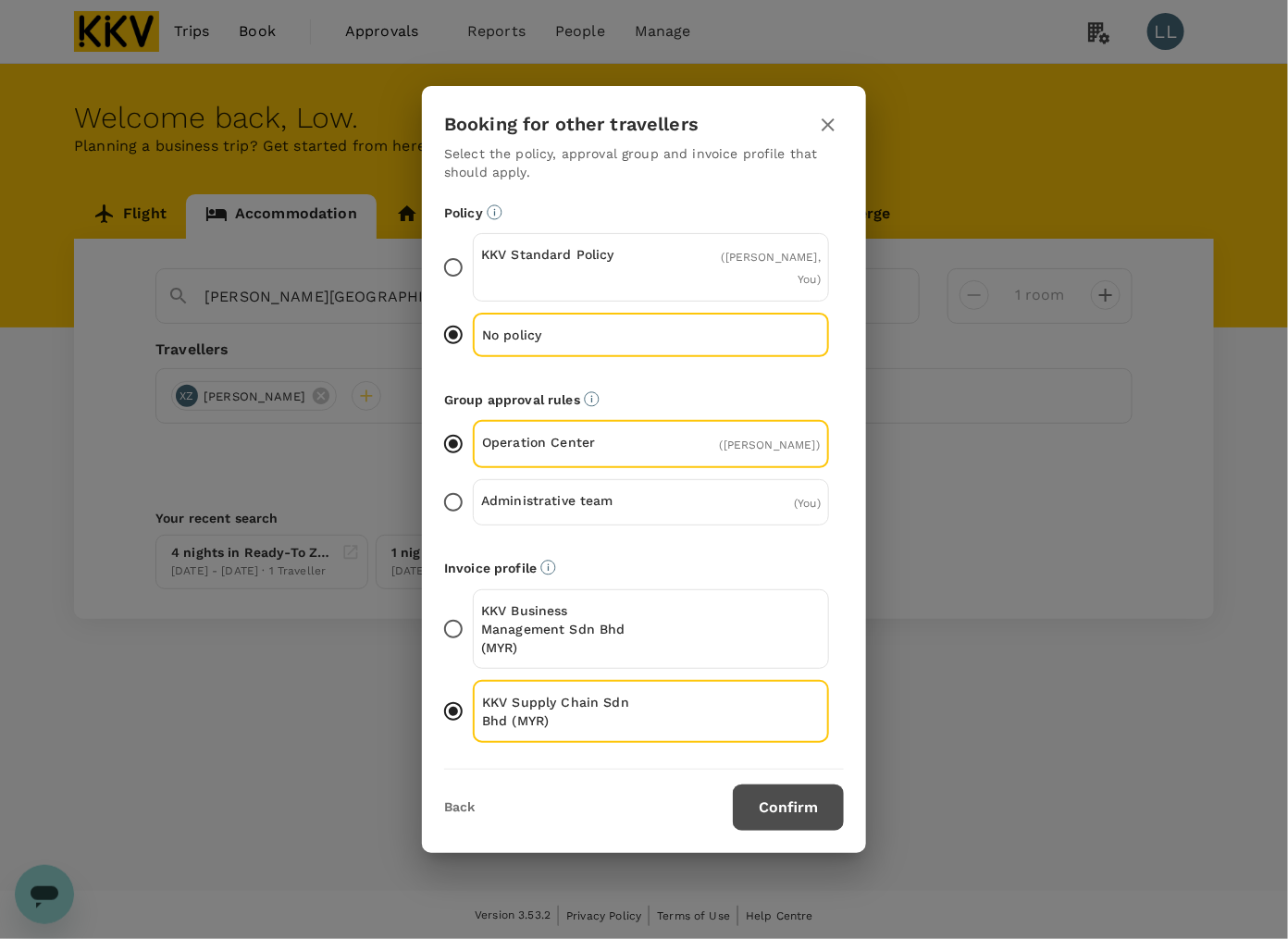
click at [784, 793] on button "Confirm" at bounding box center [788, 808] width 111 height 46
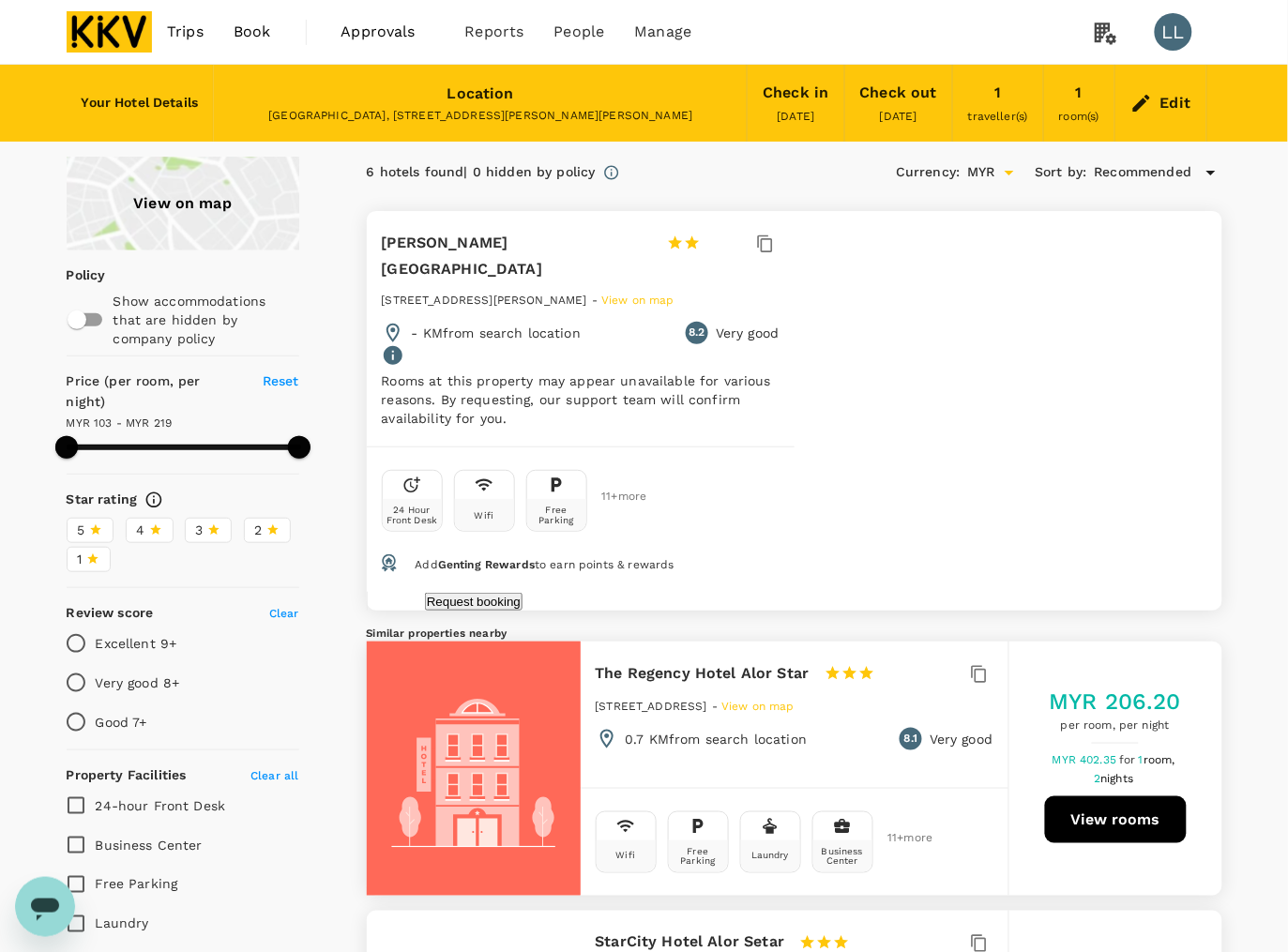
type input "218.52"
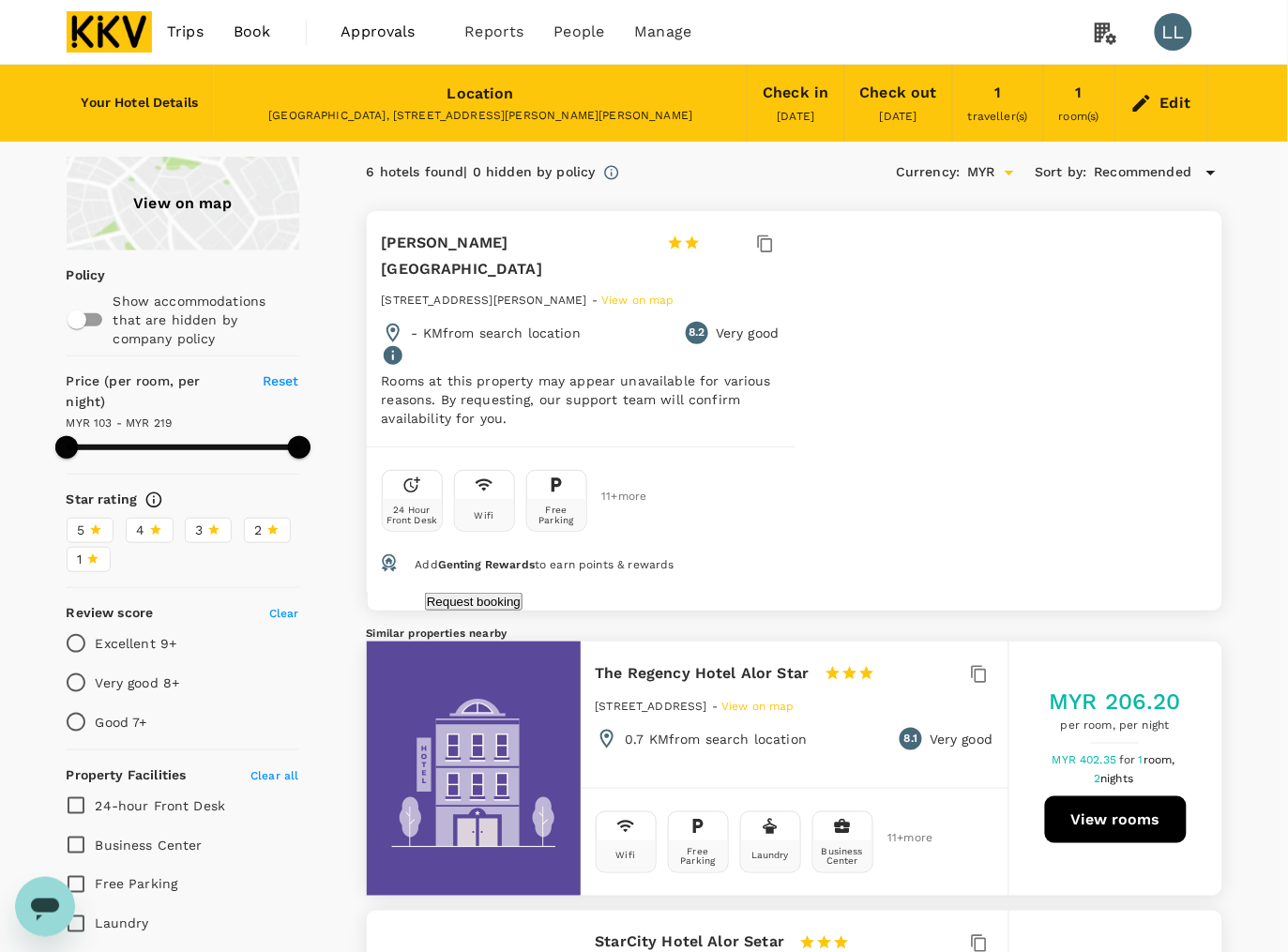
click at [581, 592] on div "Request booking" at bounding box center [473, 602] width 214 height 19
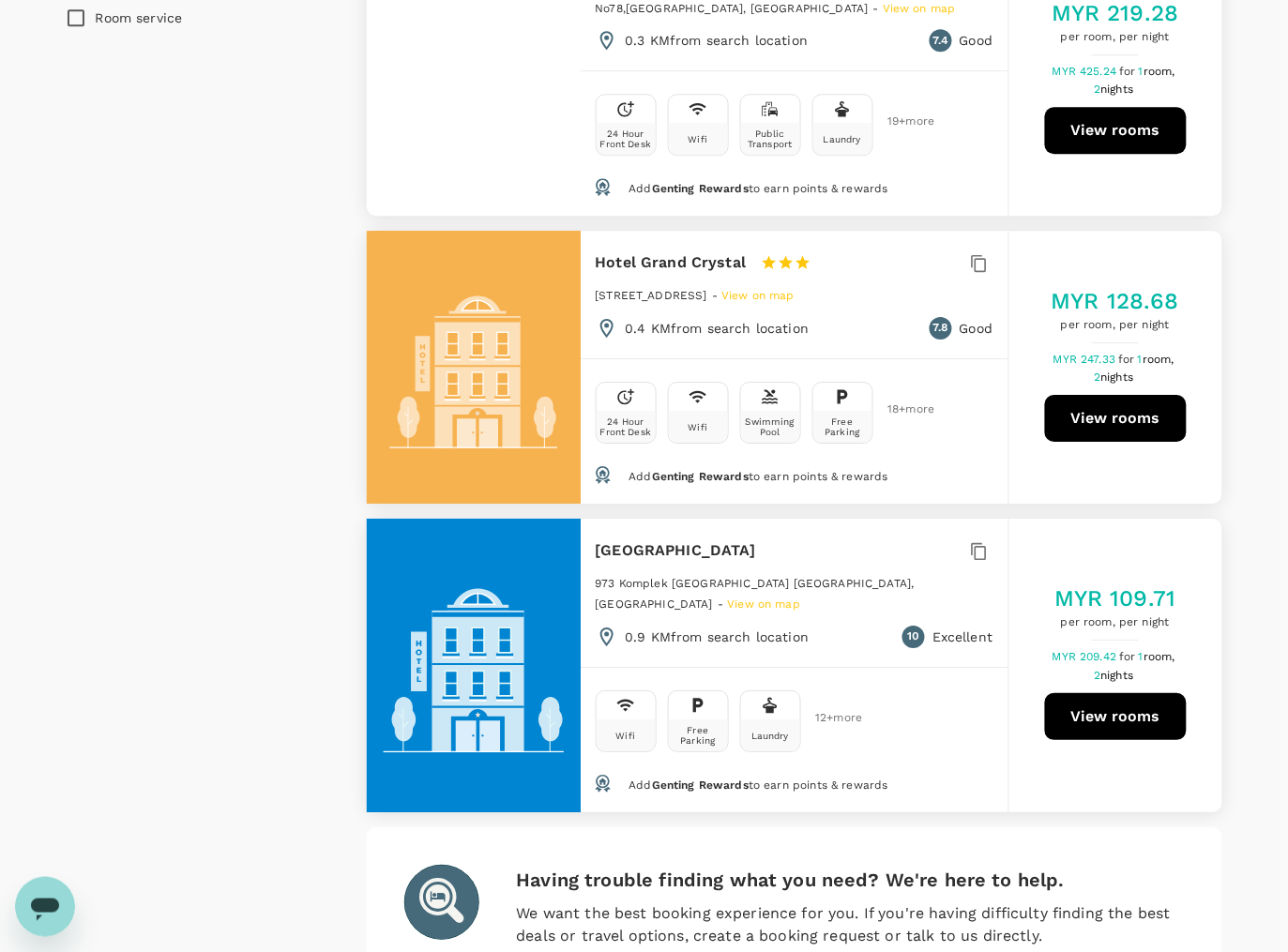
scroll to position [1235, 0]
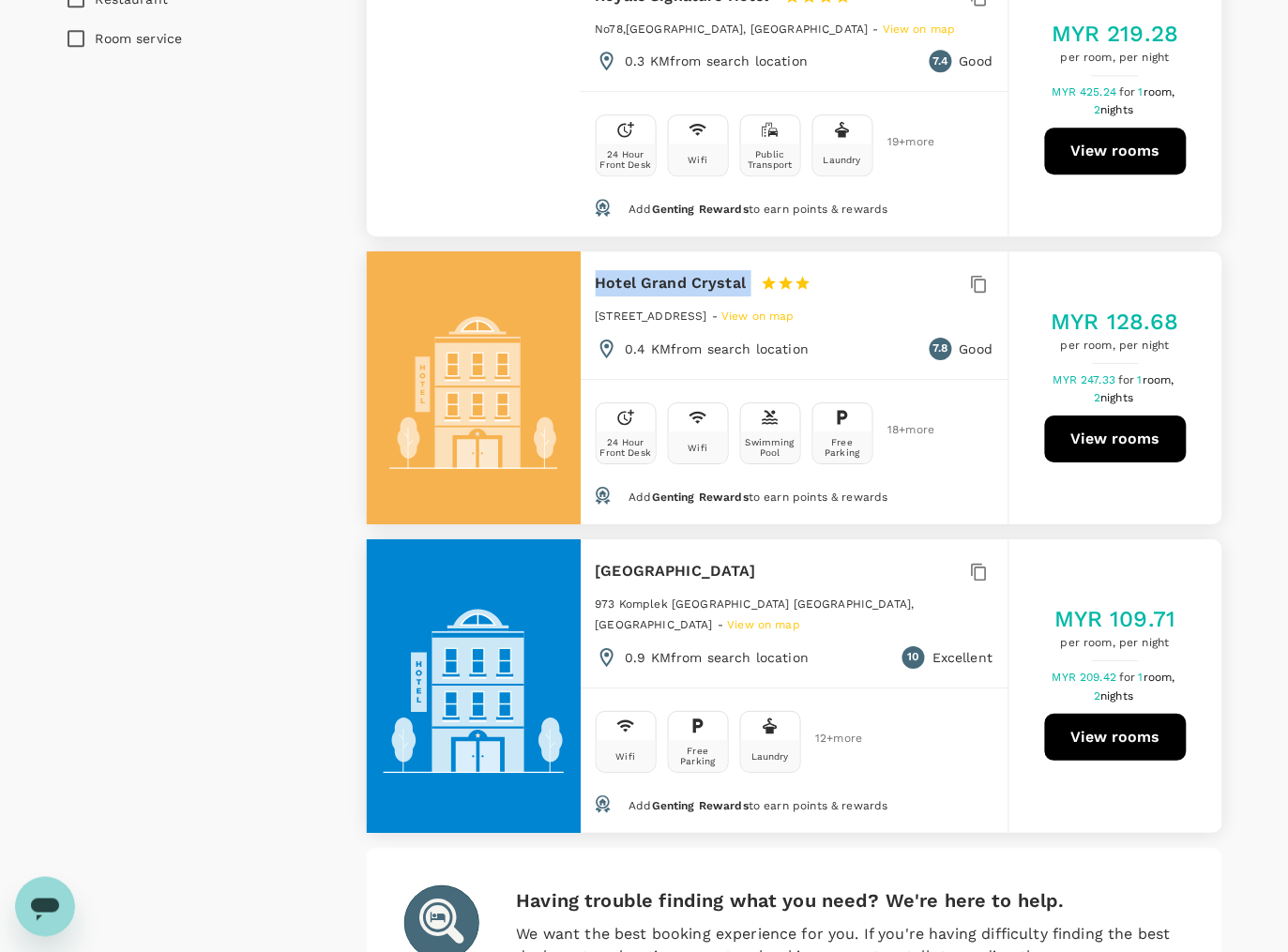
drag, startPoint x: 588, startPoint y: 268, endPoint x: 753, endPoint y: 278, distance: 165.3
click at [753, 278] on div "Hotel Grand Crystal 1 Star 2 Stars 3 Stars 4 Stars 5 Stars 40 Jalan Kampung Per…" at bounding box center [794, 315] width 427 height 128
copy div "Hotel Grand Crystal"
click at [1262, 514] on div "View on map Policy Show accommodations that are hidden by company policy Price …" at bounding box center [644, 21] width 1288 height 2198
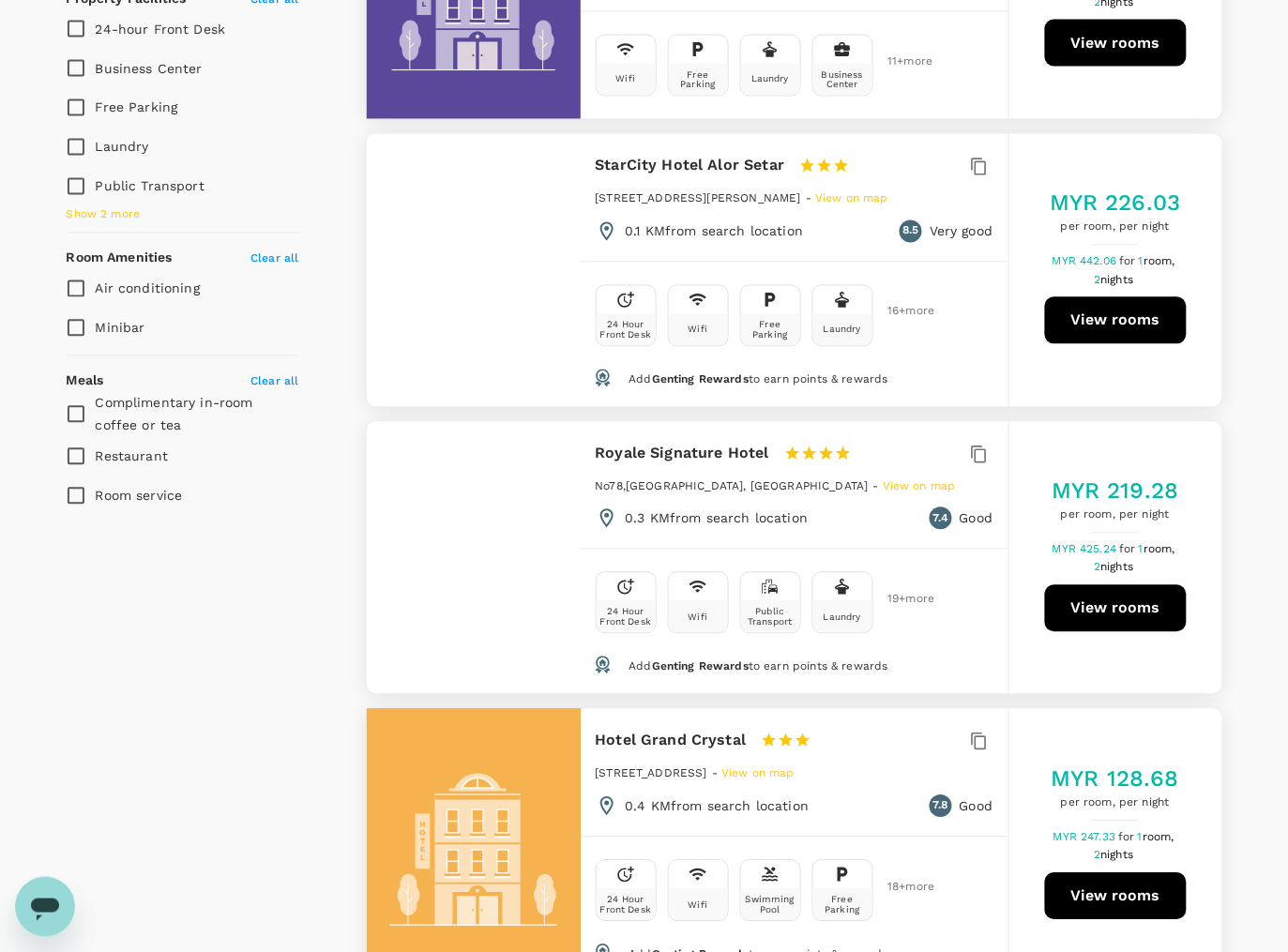
scroll to position [765, 0]
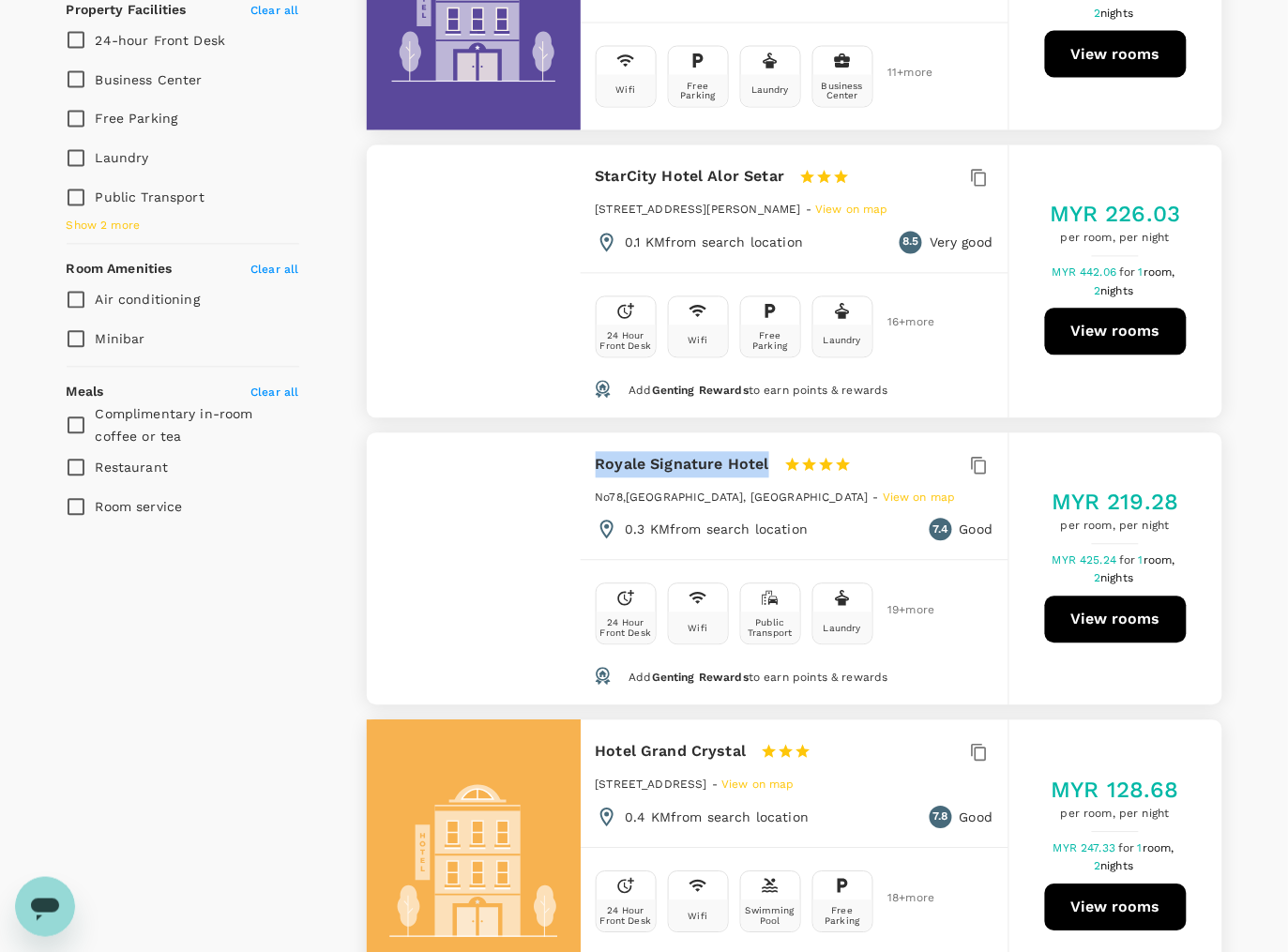
drag, startPoint x: 596, startPoint y: 455, endPoint x: 767, endPoint y: 460, distance: 171.1
click at [767, 460] on div "Royale Signature Hotel 1 Star 2 Stars 3 Stars 4 Stars 5 Stars" at bounding box center [732, 466] width 273 height 27
copy h6 "Royale Signature Hotel"
click at [1102, 614] on button "View rooms" at bounding box center [1116, 620] width 142 height 47
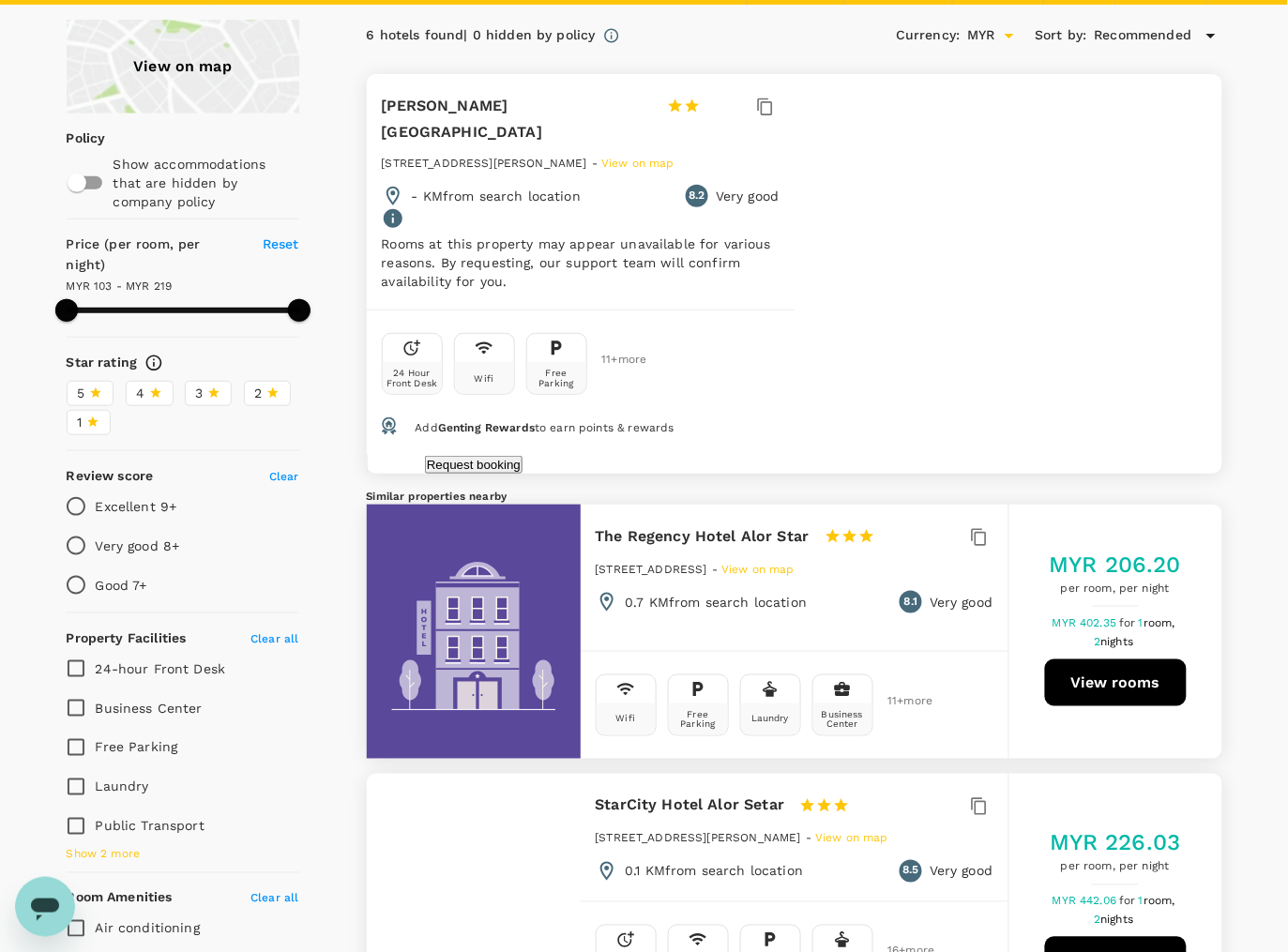
scroll to position [352, 0]
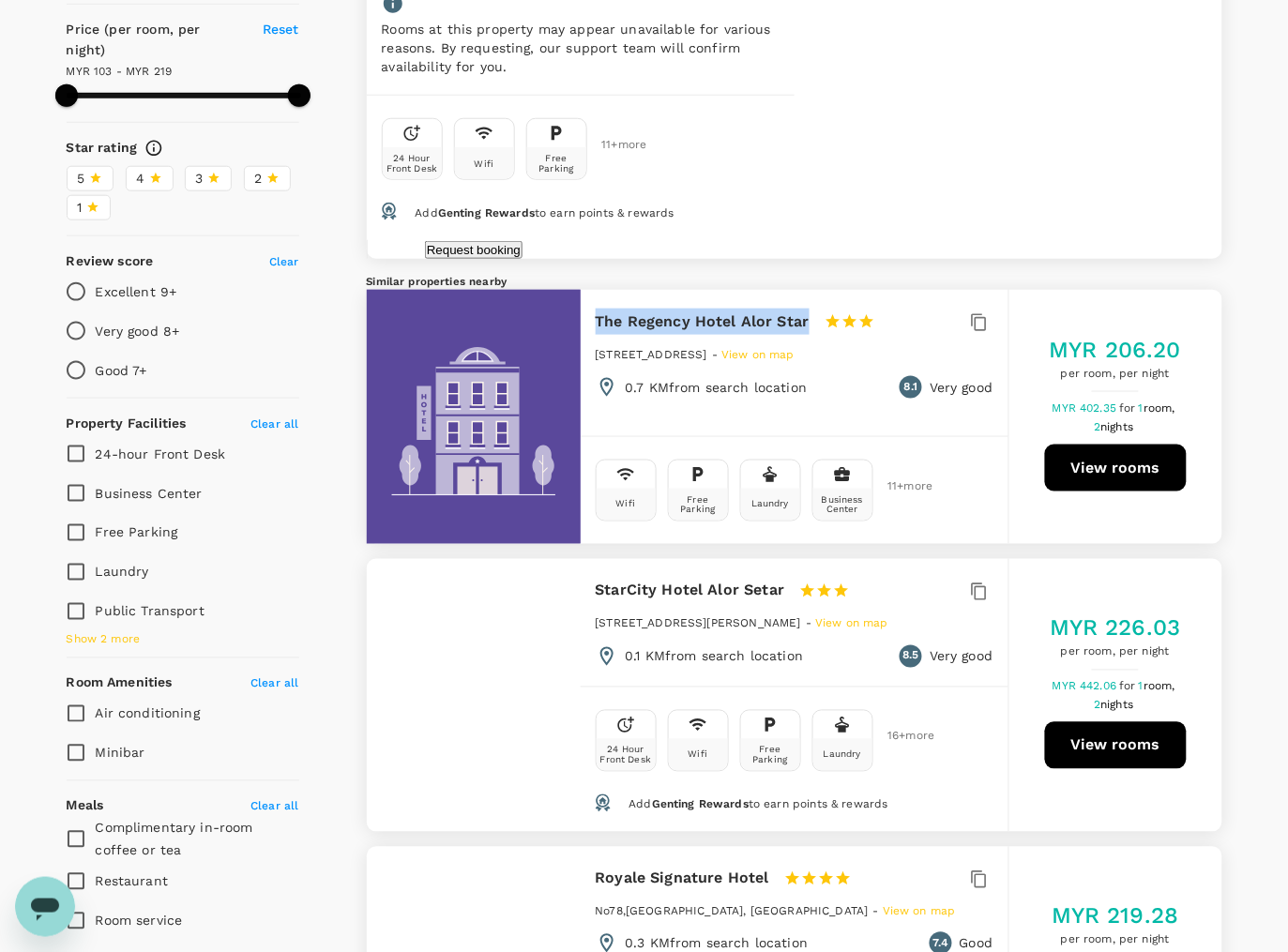
drag, startPoint x: 598, startPoint y: 306, endPoint x: 806, endPoint y: 307, distance: 208.0
click at [806, 308] on div "The Regency Hotel Alor Star 1 Star 2 Stars 3 Stars 4 Stars 5 Stars" at bounding box center [752, 322] width 313 height 27
copy h6 "The Regency Hotel Alor Star"
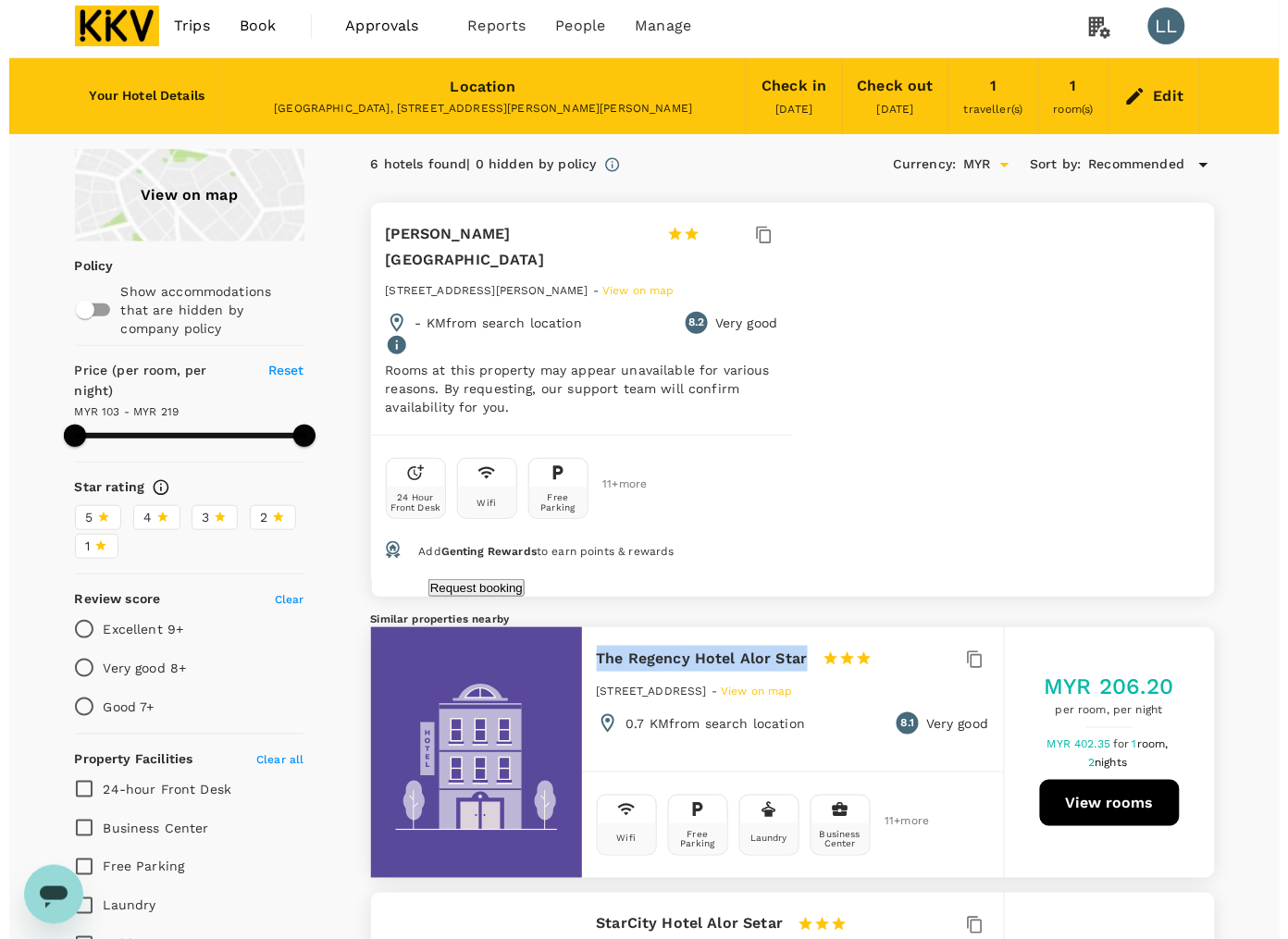
scroll to position [0, 0]
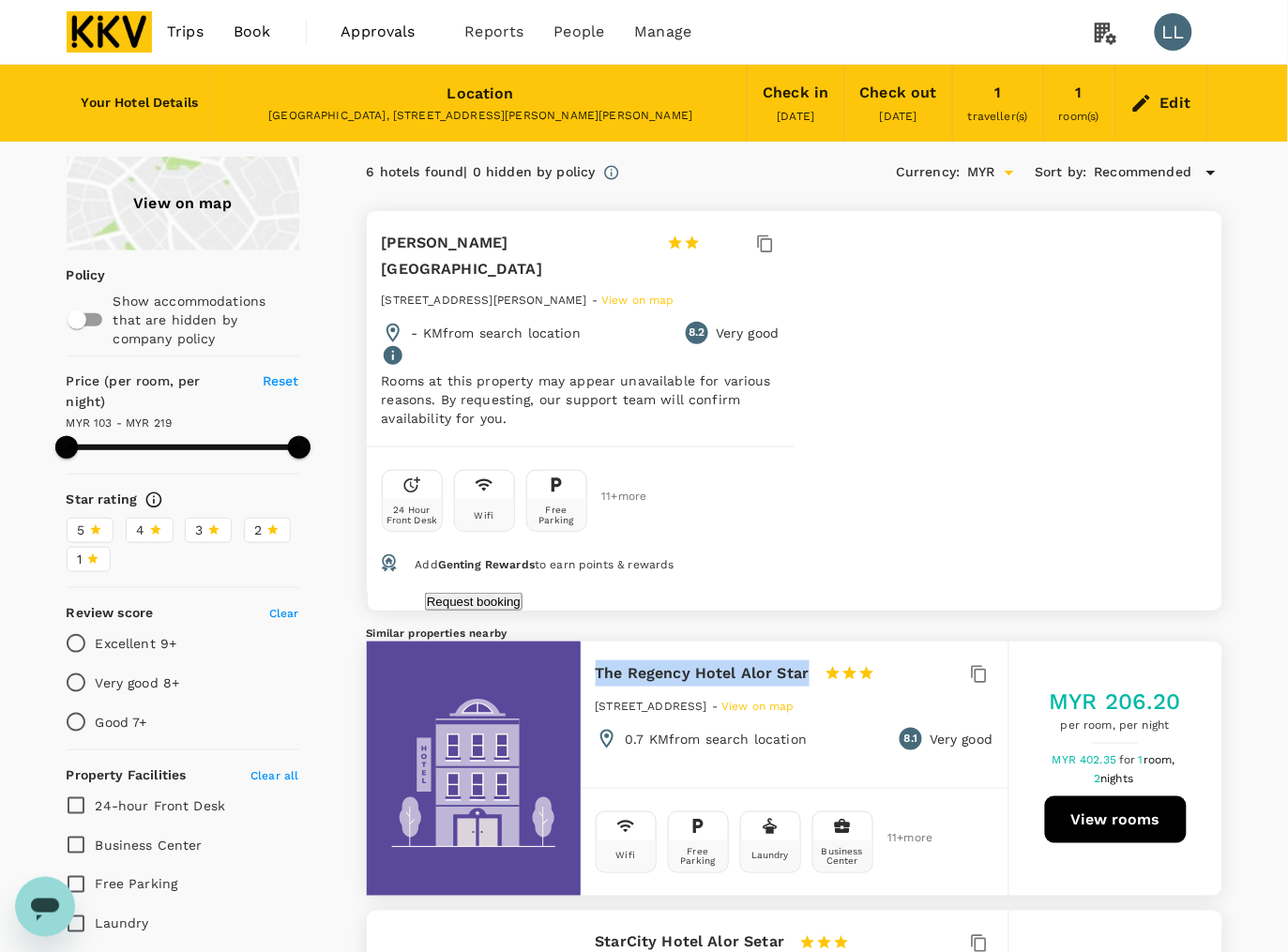
click at [523, 593] on button "Request booking" at bounding box center [473, 602] width 97 height 18
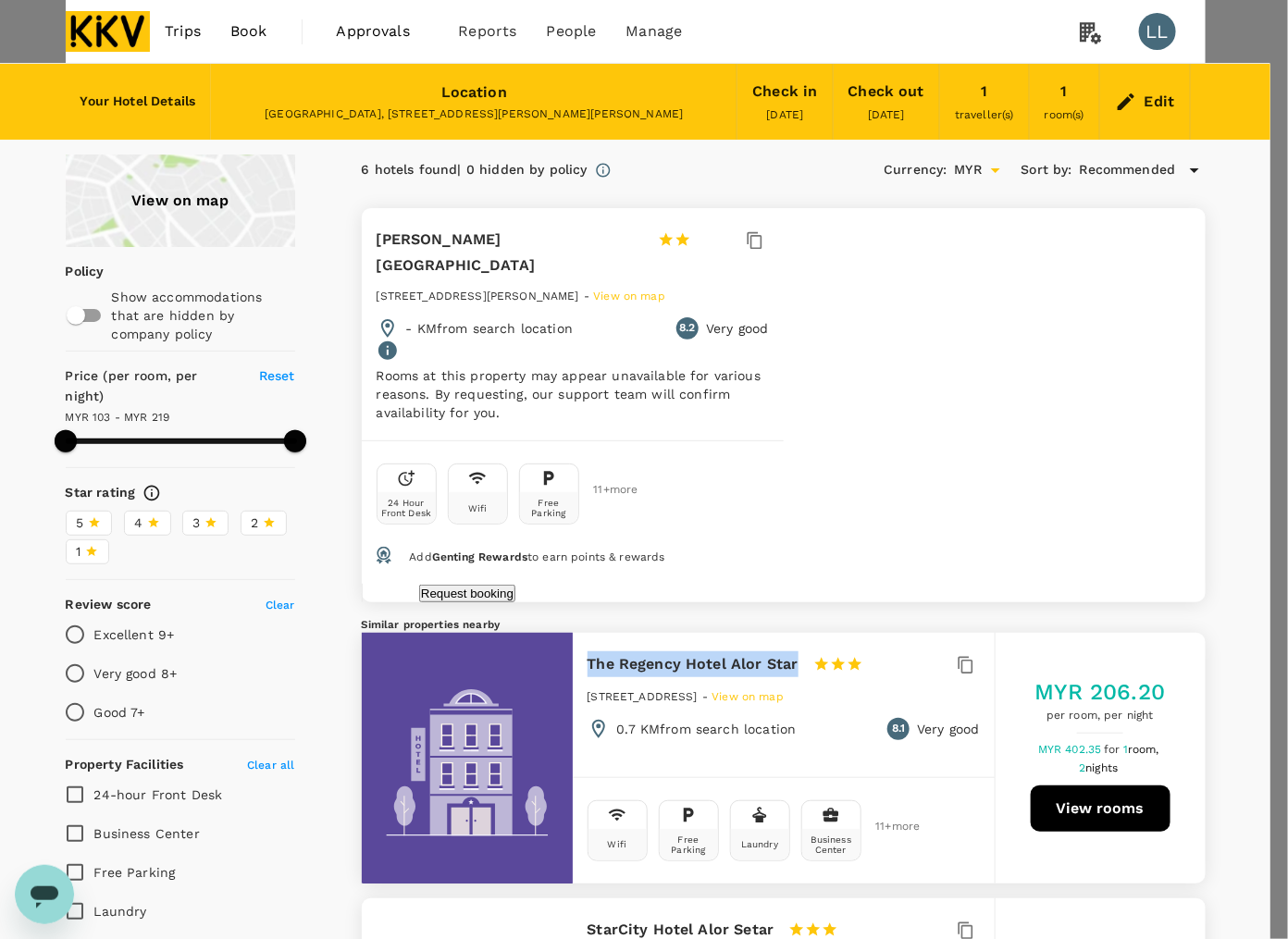
type input "xingzhengyw@kkgroup.cn"
type input "60"
type input "162883349"
type input "150"
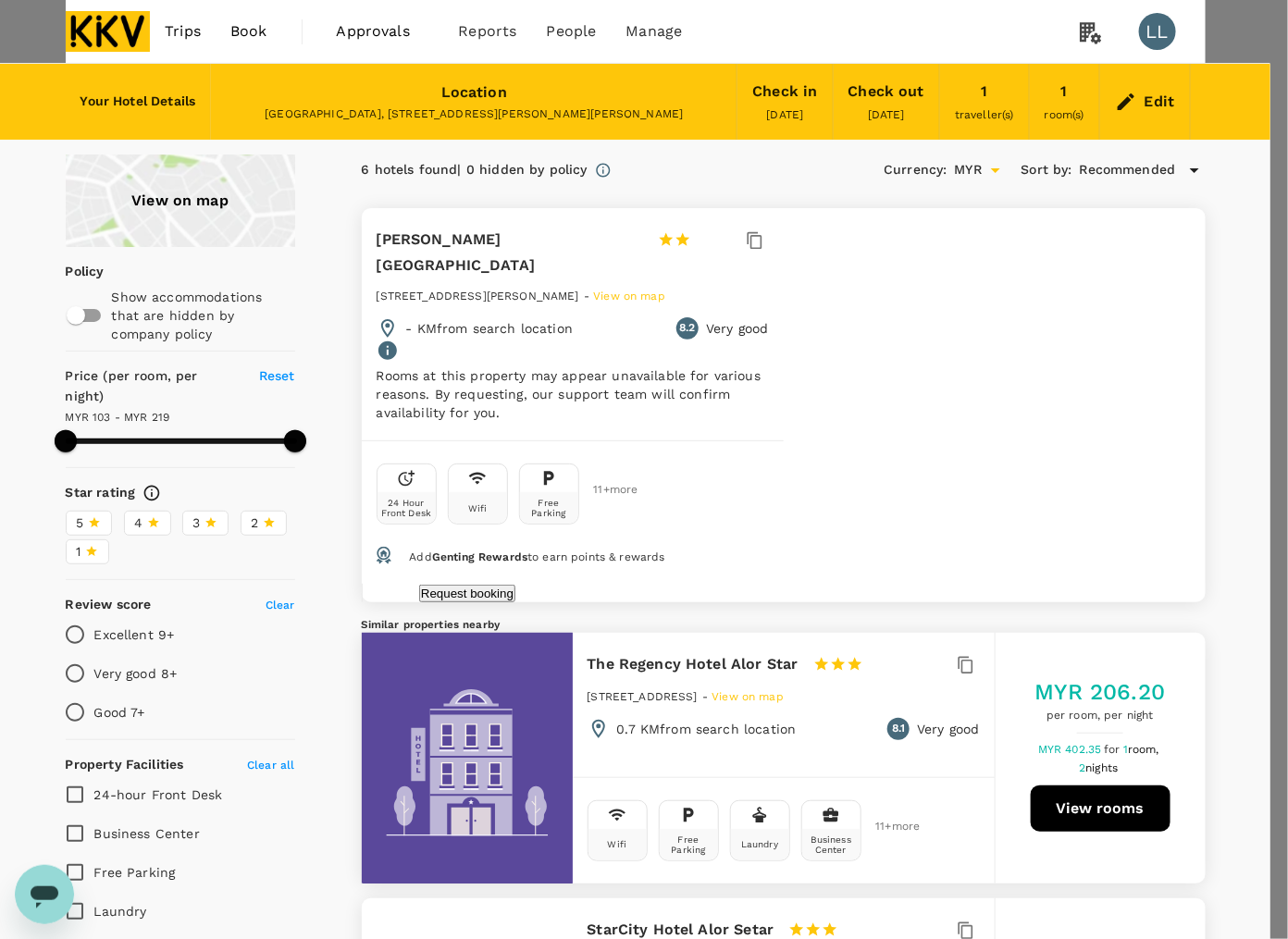
type textarea "O"
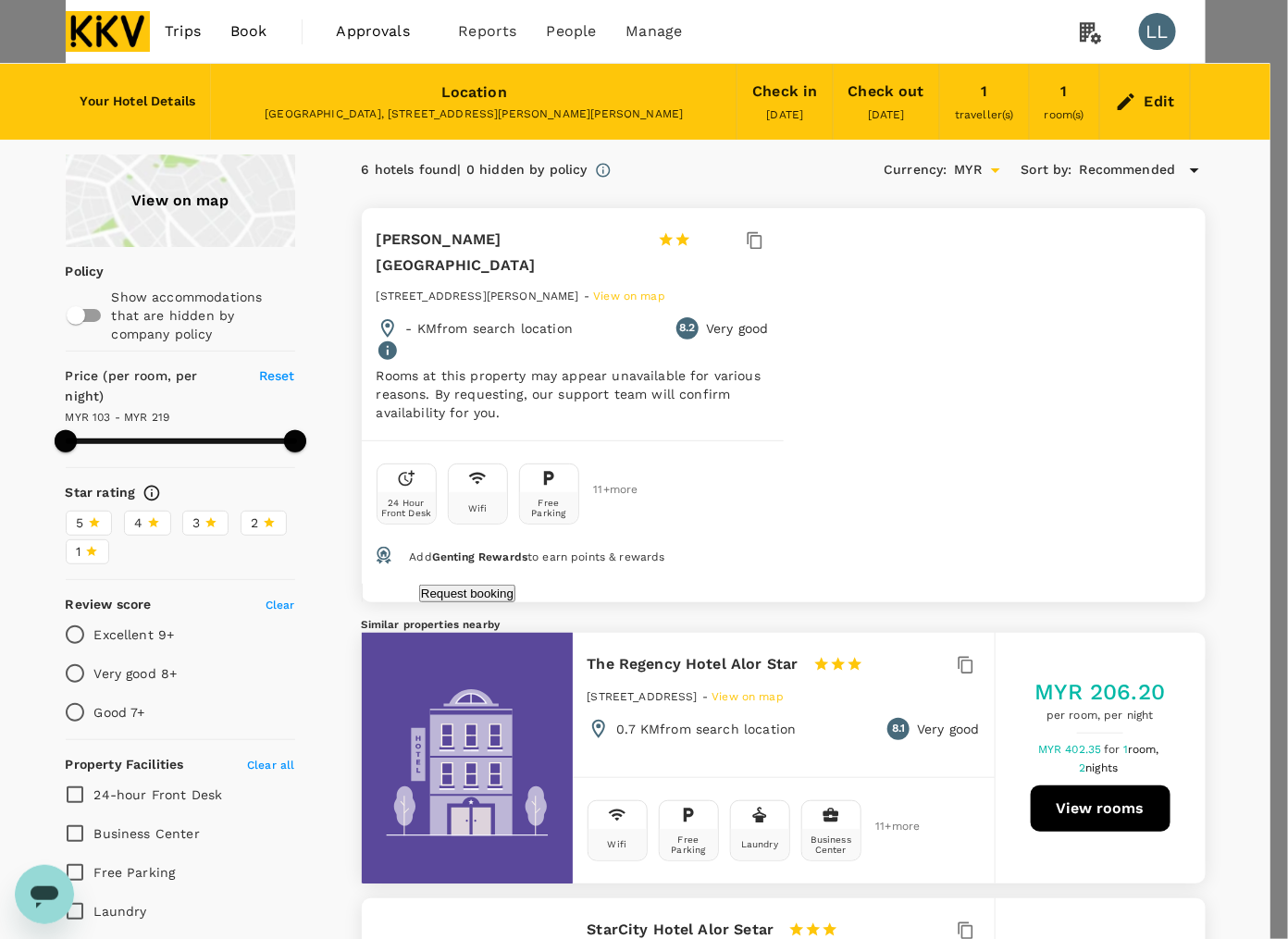
type textarea "I pax room ,with window. No sharing bathroom."
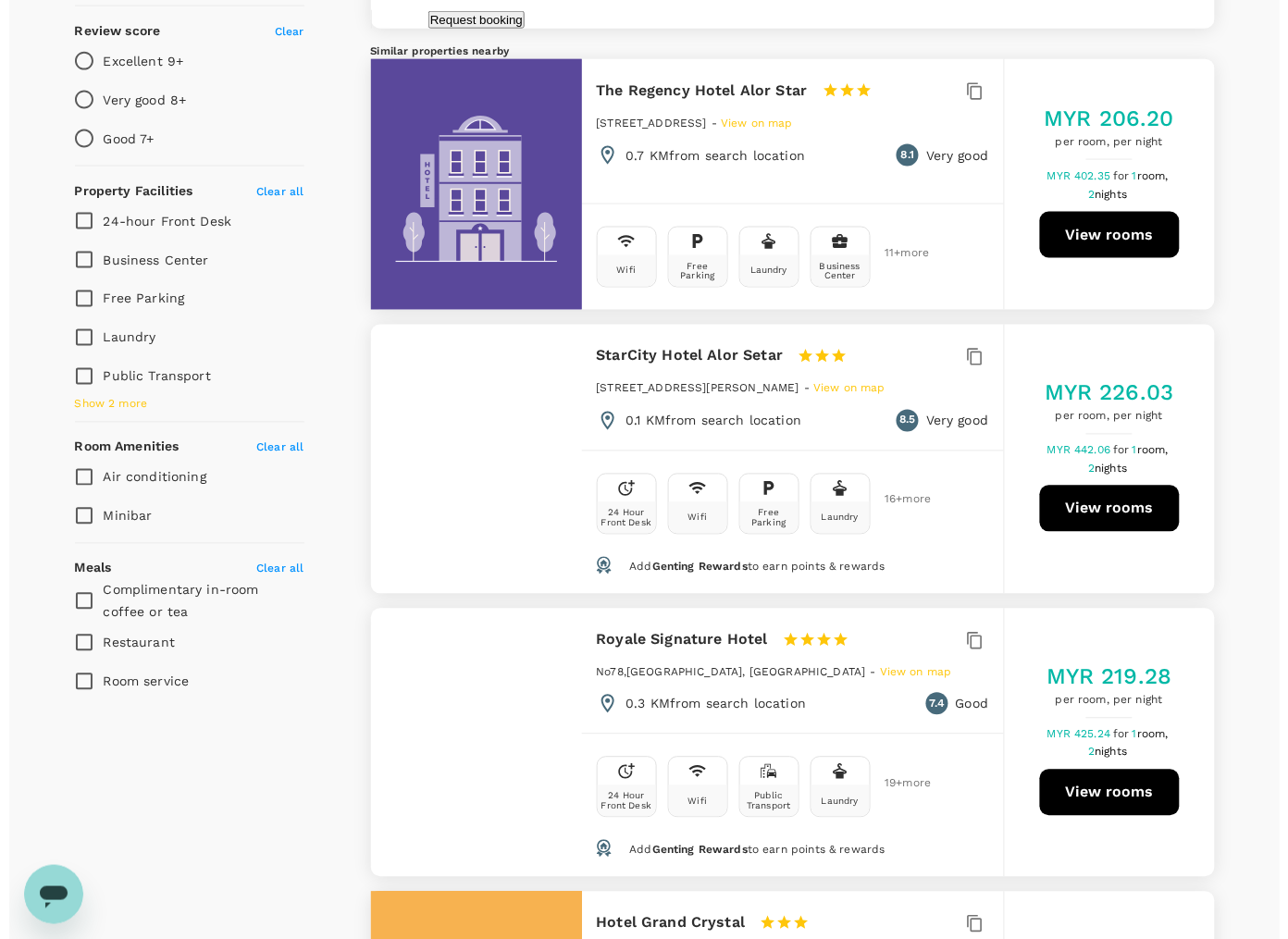
scroll to position [578, 0]
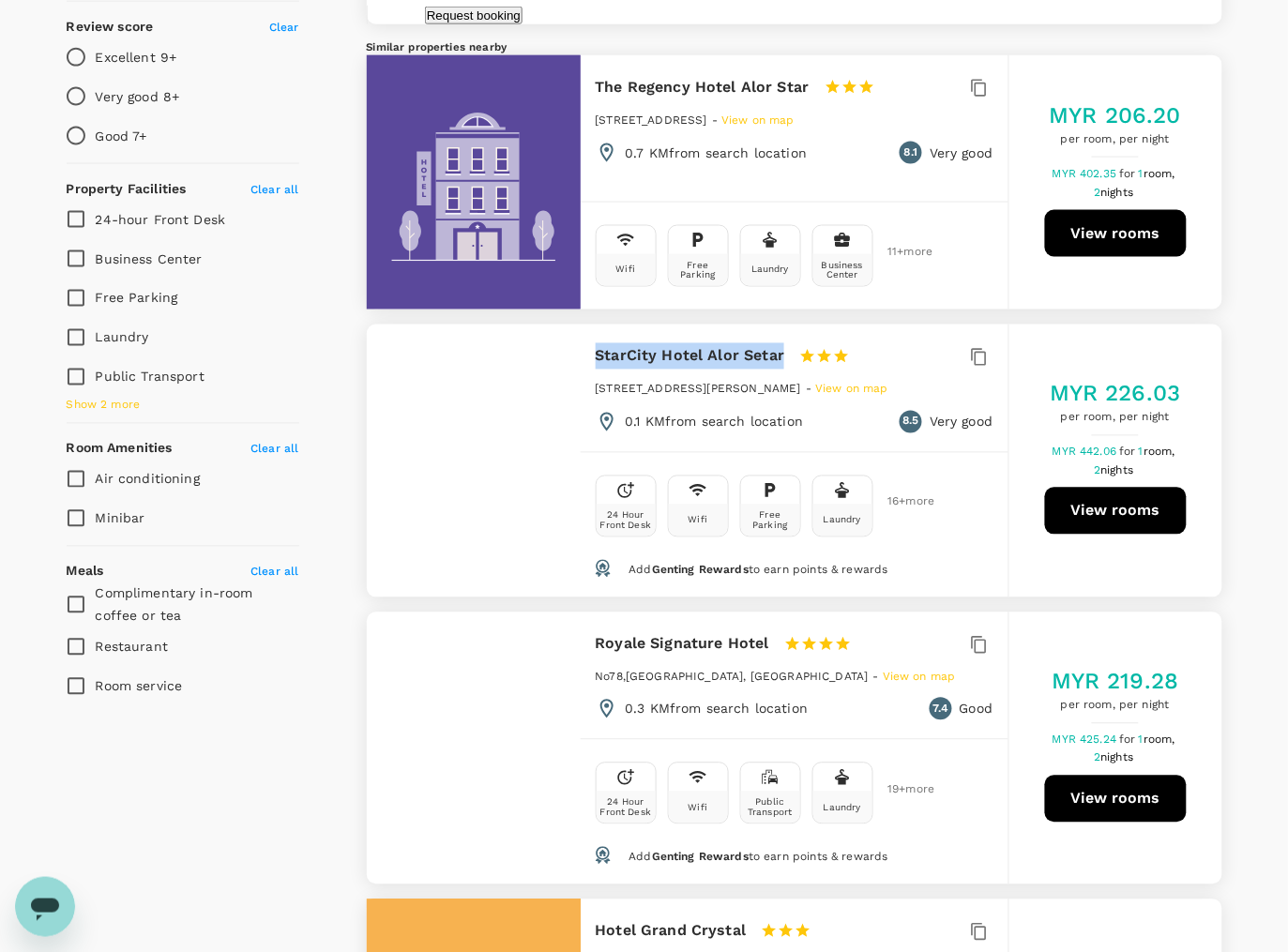
drag, startPoint x: 586, startPoint y: 343, endPoint x: 780, endPoint y: 347, distance: 194.0
click at [780, 347] on div "StarCity Hotel Alor Setar 1 Star 2 Stars 3 Stars 4 Stars 5 Stars 88, Jalan Pint…" at bounding box center [794, 388] width 427 height 128
copy h6 "StarCity Hotel Alor Setar"
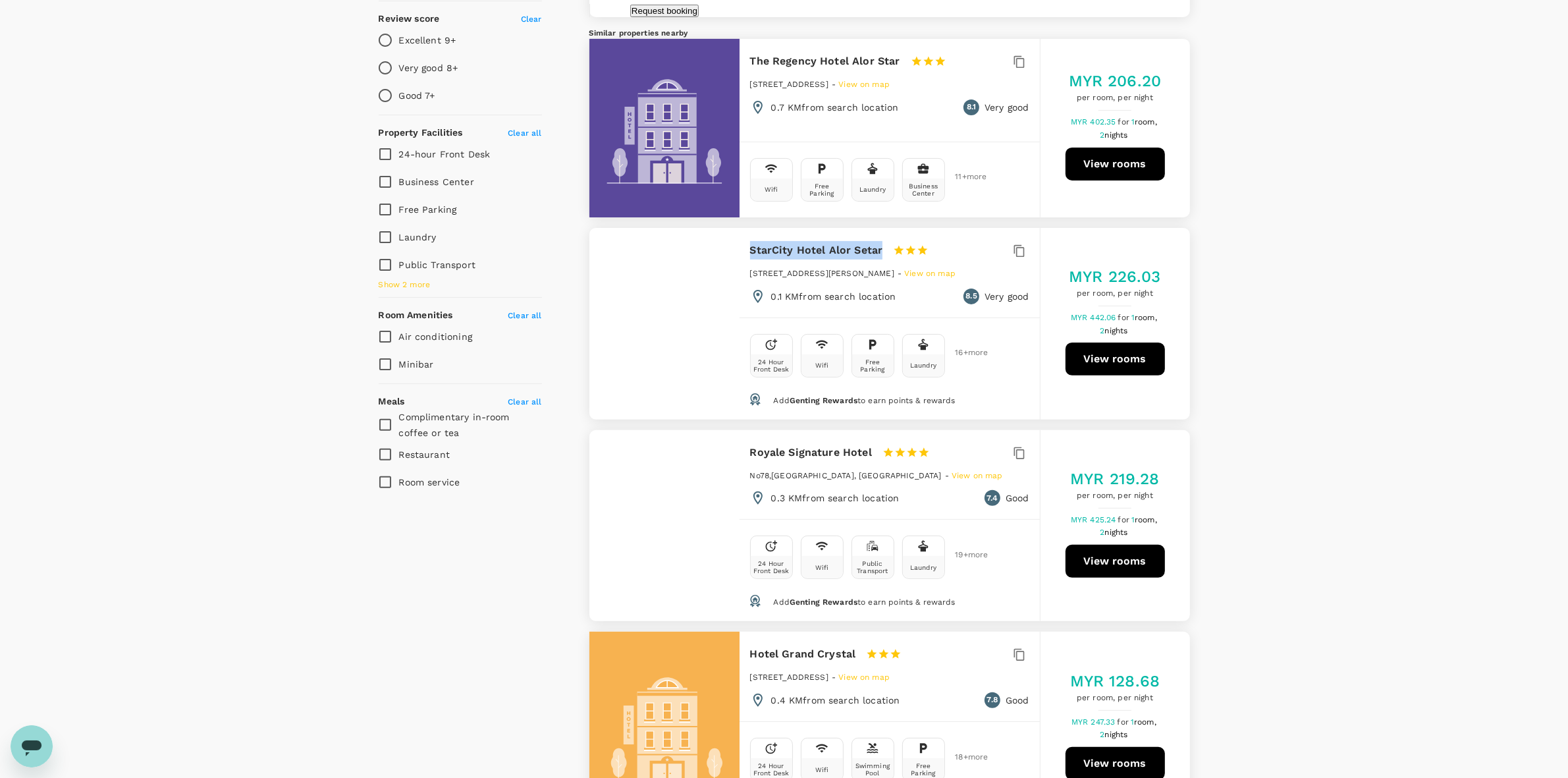
click at [1105, 356] on button "View rooms" at bounding box center [1115, 358] width 100 height 33
type input "218.52"
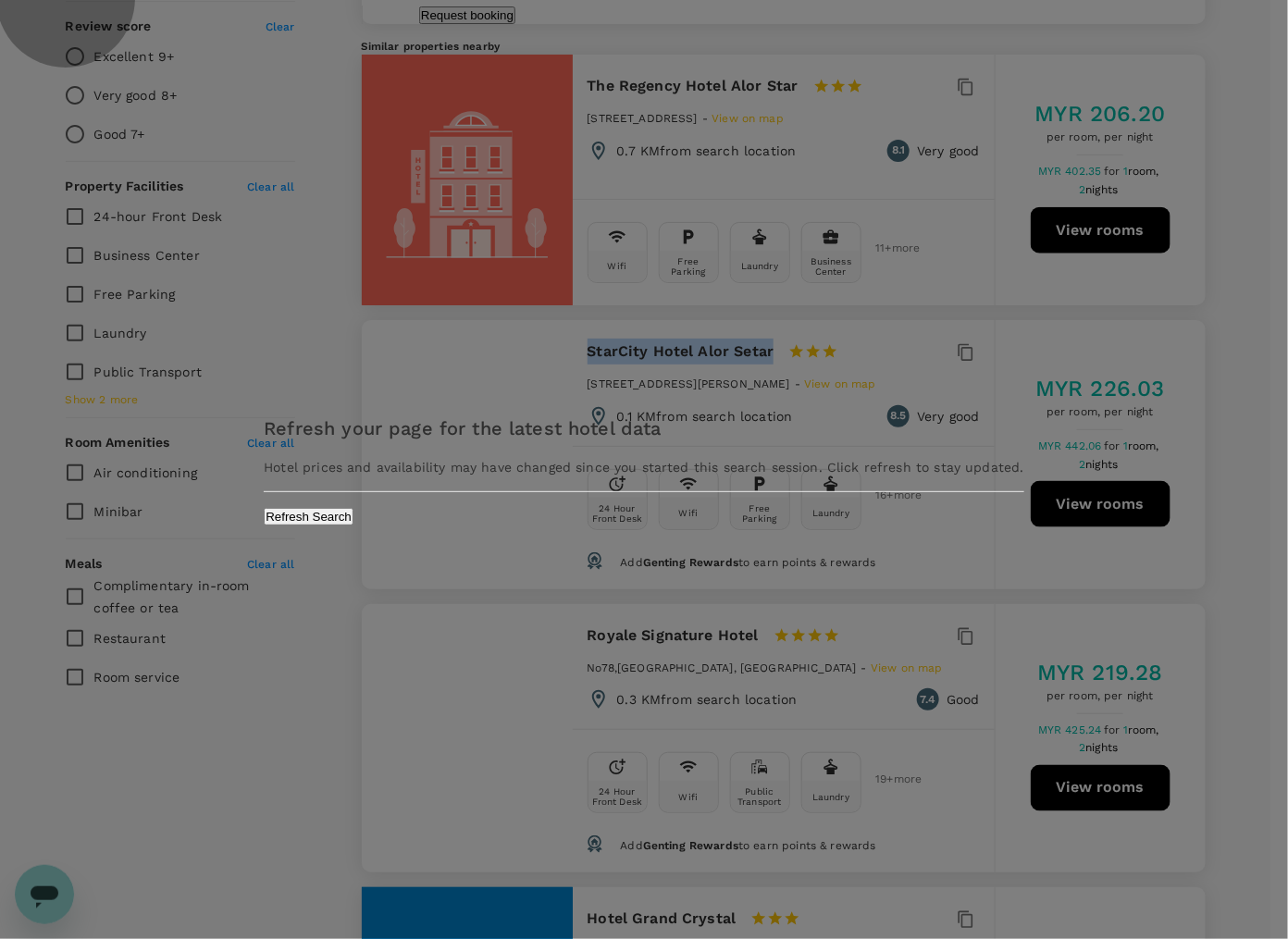
click at [353, 526] on button "Refresh Search" at bounding box center [309, 516] width 90 height 18
click at [929, 565] on div "Refresh your page for the latest hotel data Hotel prices and availability may h…" at bounding box center [644, 470] width 1288 height 939
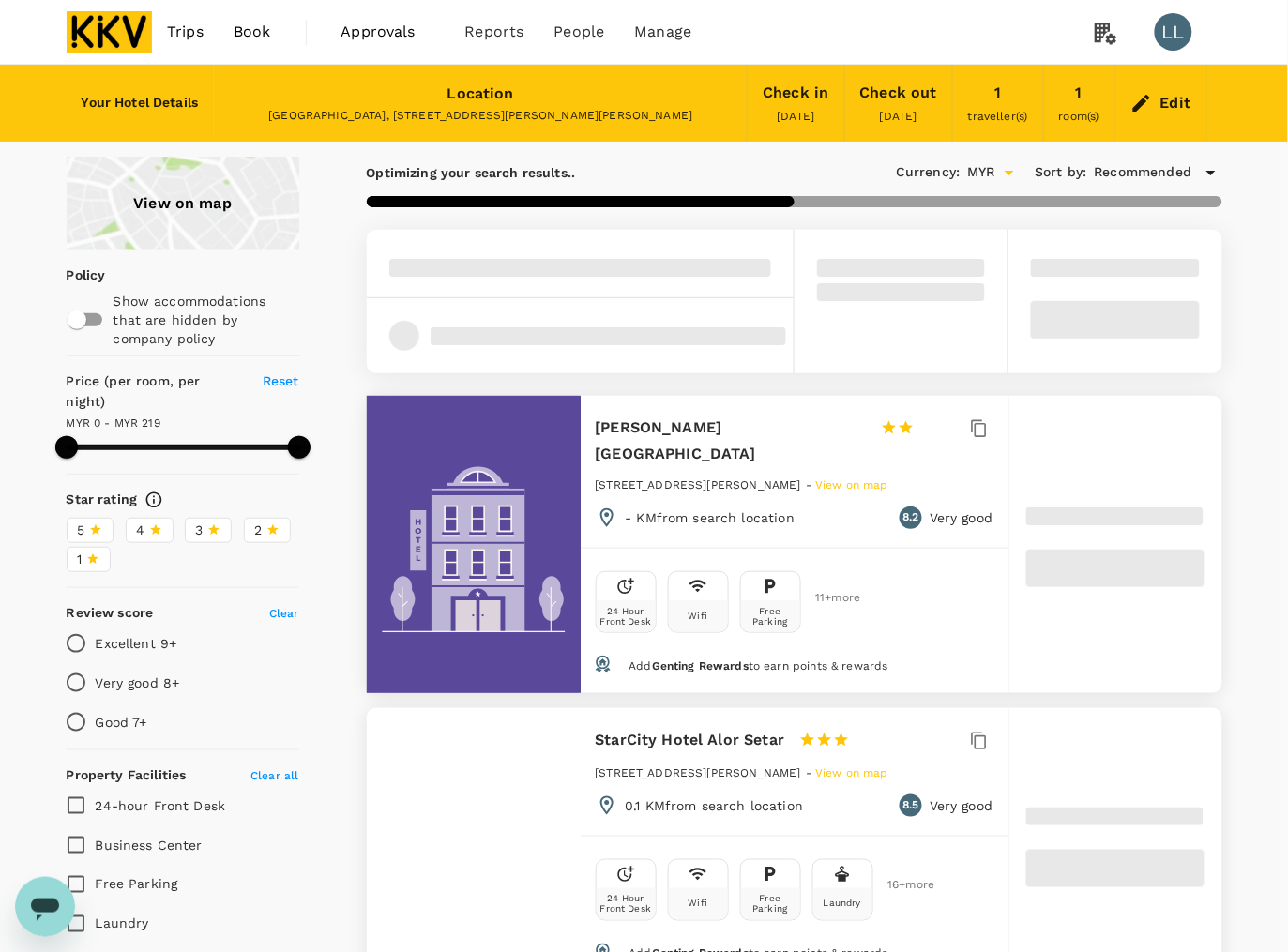
type input "218.52"
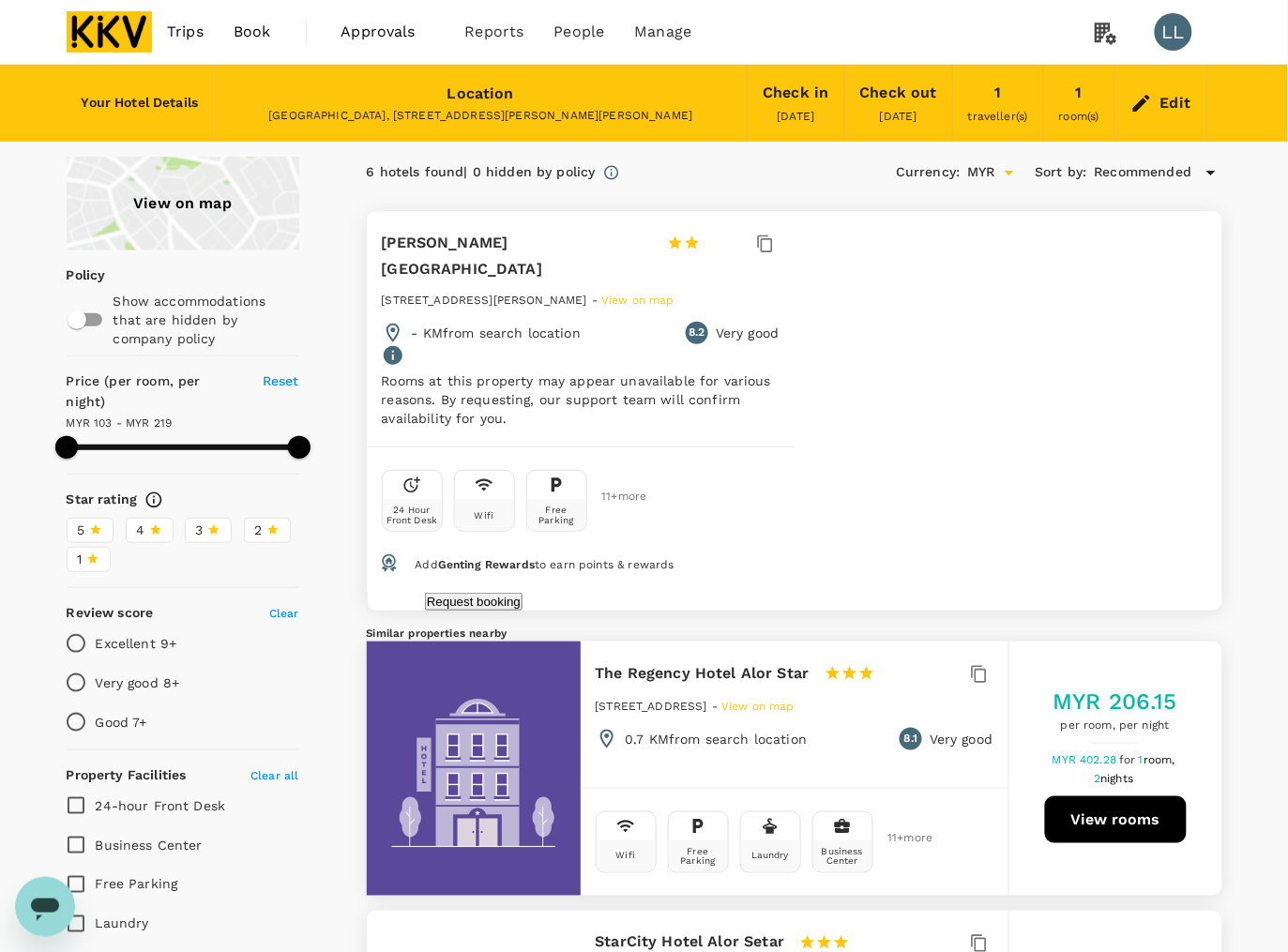
click at [1171, 104] on div "Edit" at bounding box center [1176, 104] width 31 height 27
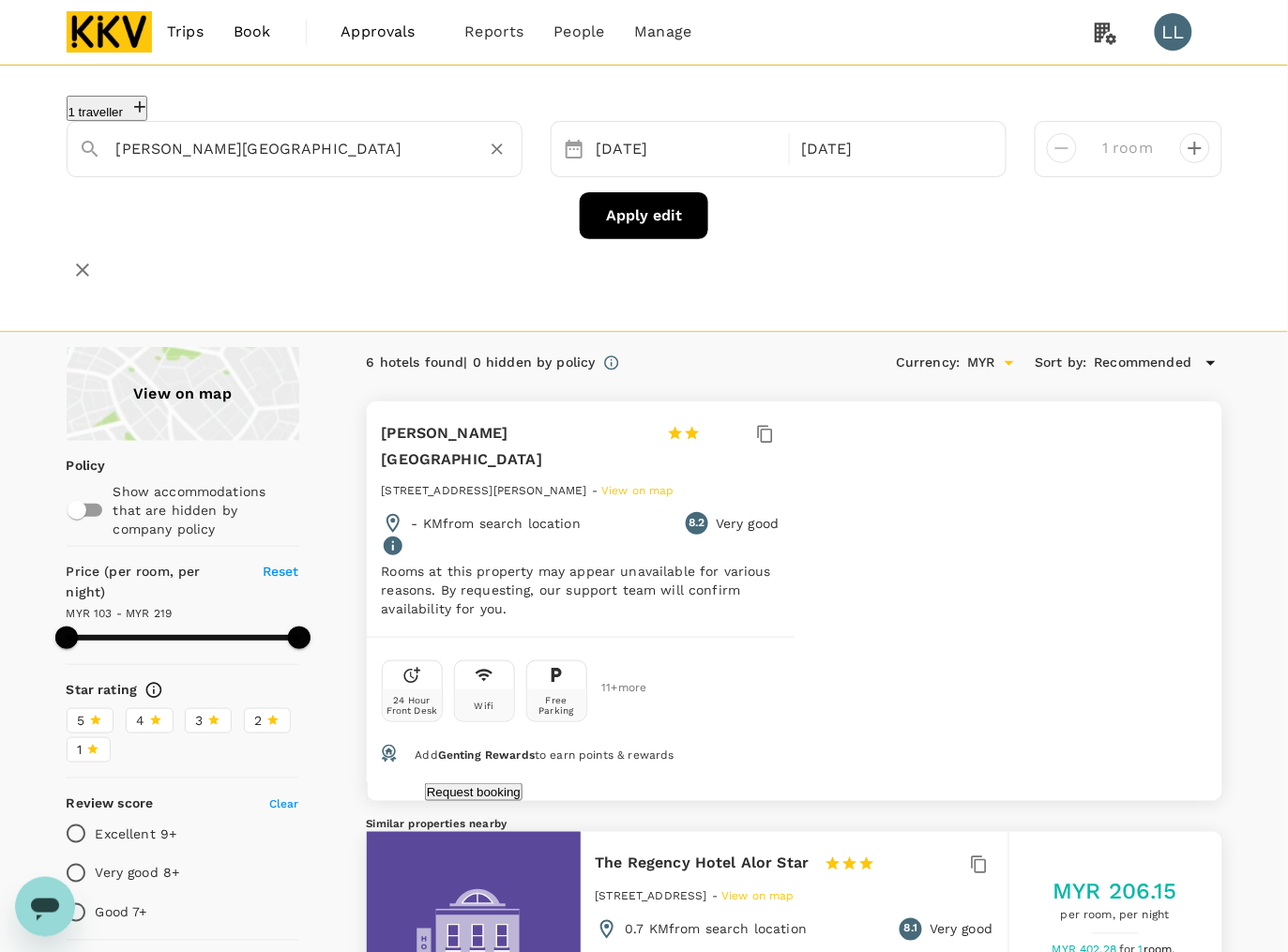
click at [497, 149] on icon "Clear" at bounding box center [497, 149] width 11 height 11
click at [338, 148] on input "text" at bounding box center [287, 149] width 342 height 30
click at [173, 203] on div "Ac Hotel Kuala Lumpur" at bounding box center [307, 193] width 360 height 19
type input "Ac Hotel Kuala Lumpur"
click at [757, 146] on div "16 Oct" at bounding box center [687, 149] width 197 height 36
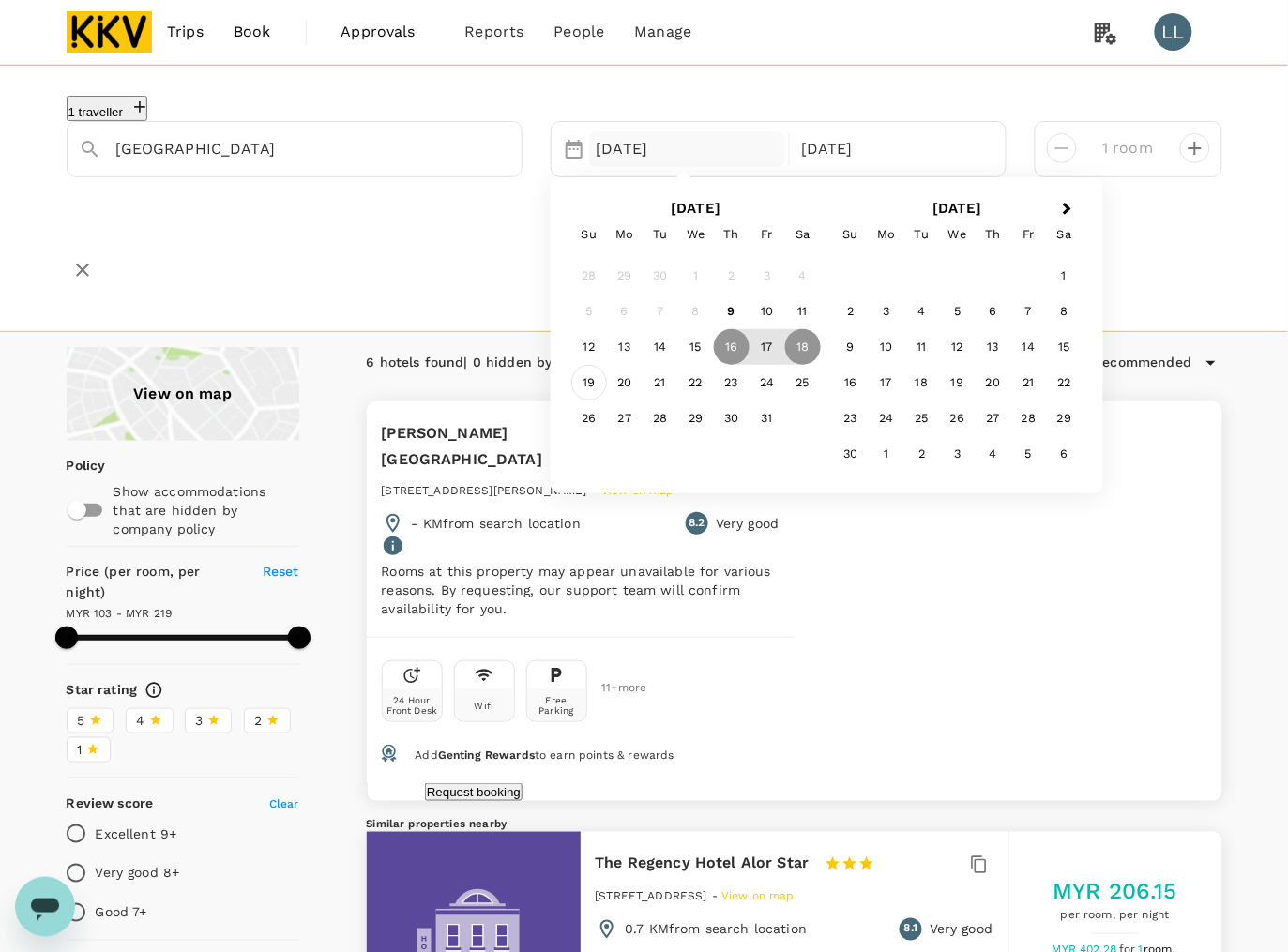
click at [586, 383] on div "19" at bounding box center [588, 382] width 35 height 35
click at [793, 378] on div "25" at bounding box center [803, 382] width 35 height 35
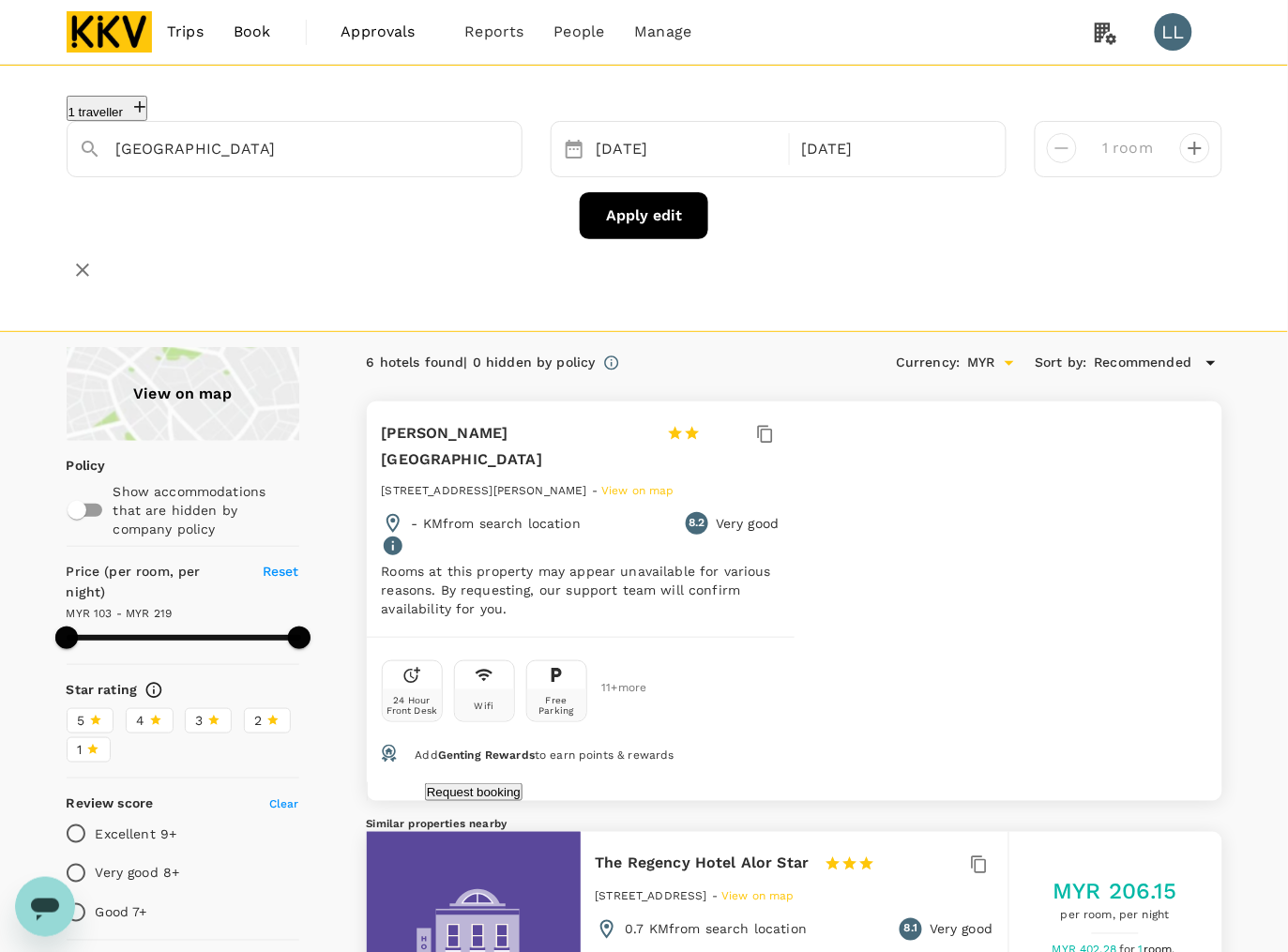
drag, startPoint x: 864, startPoint y: 221, endPoint x: 823, endPoint y: 217, distance: 41.2
click at [864, 218] on div "Apply edit" at bounding box center [644, 215] width 1156 height 47
click at [631, 214] on button "Apply edit" at bounding box center [644, 215] width 129 height 47
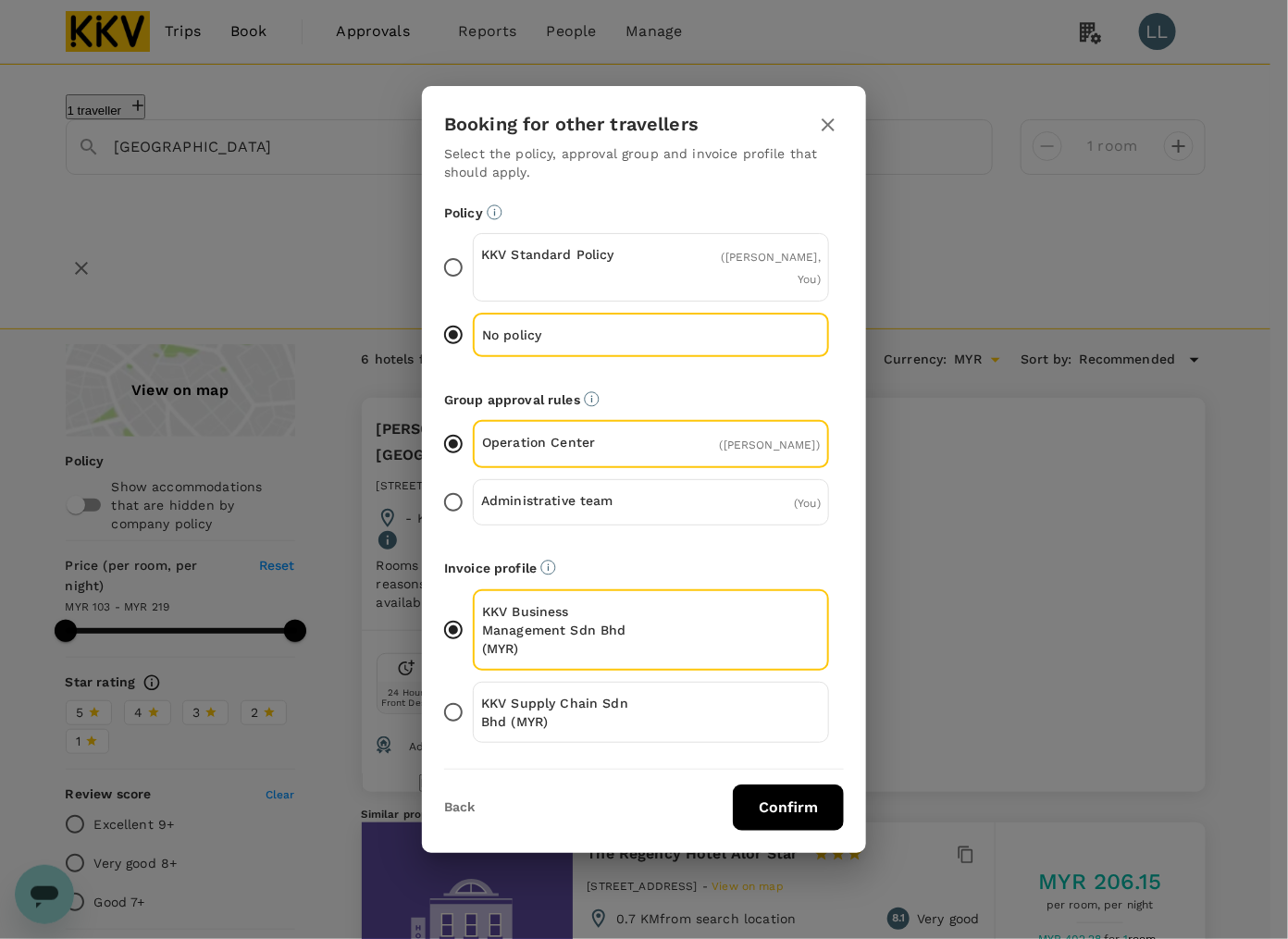
click at [575, 697] on p "KKV Supply Chain Sdn Bhd (MYR)" at bounding box center [565, 712] width 170 height 37
click at [473, 697] on input "KKV Supply Chain Sdn Bhd (MYR)" at bounding box center [452, 712] width 38 height 38
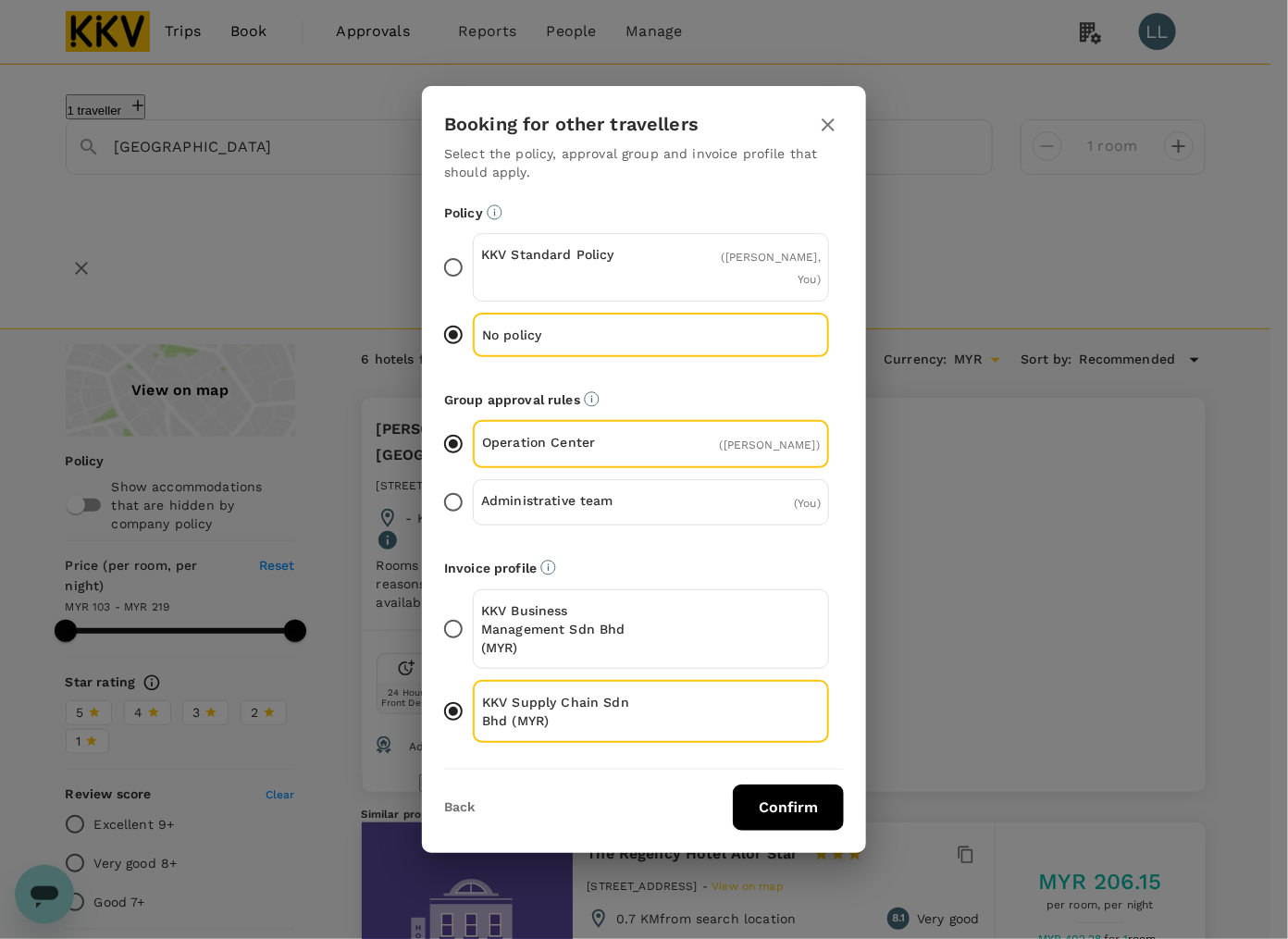
click at [797, 792] on button "Confirm" at bounding box center [788, 808] width 111 height 46
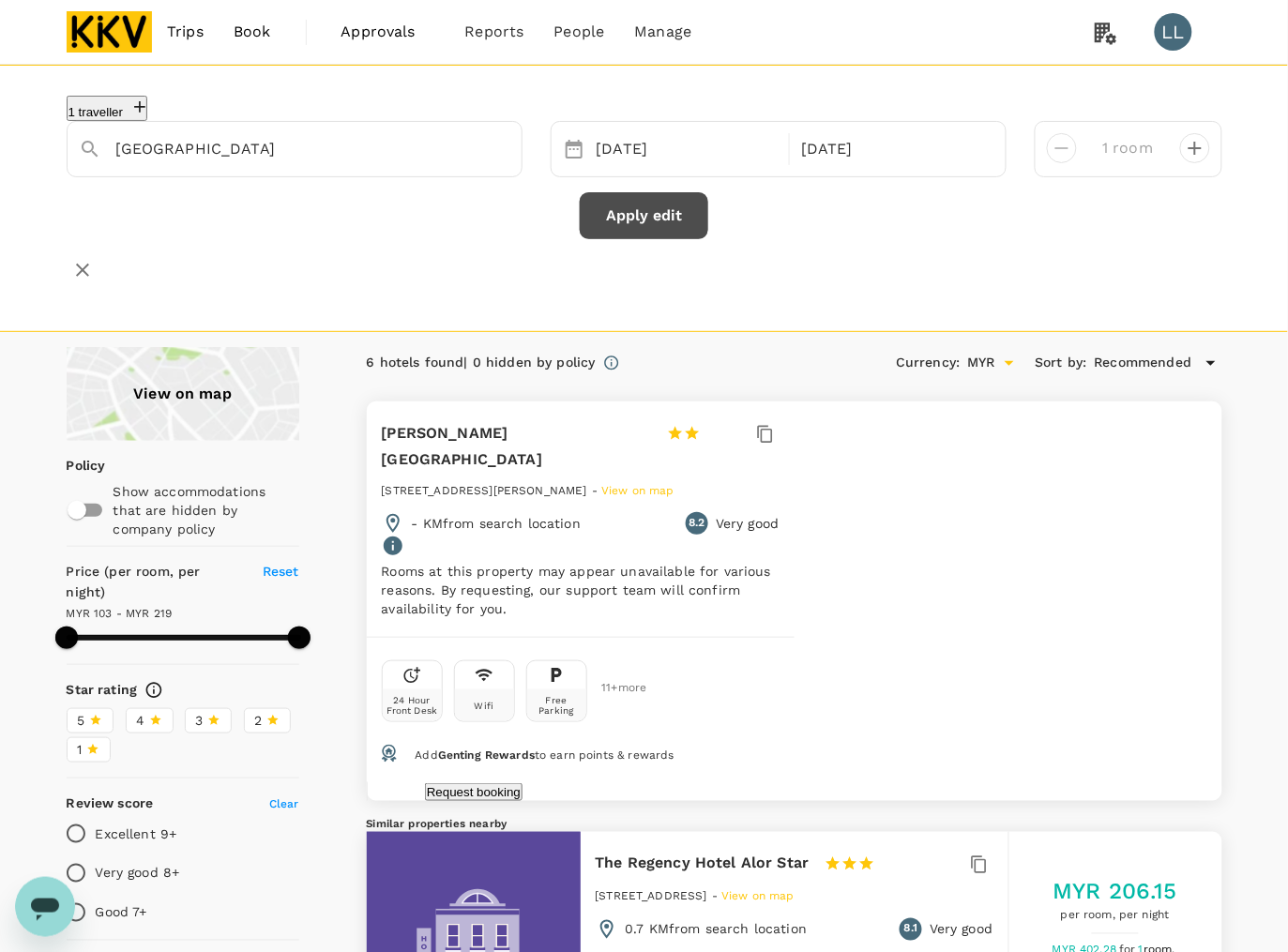
click at [668, 212] on button "Apply edit" at bounding box center [644, 215] width 129 height 47
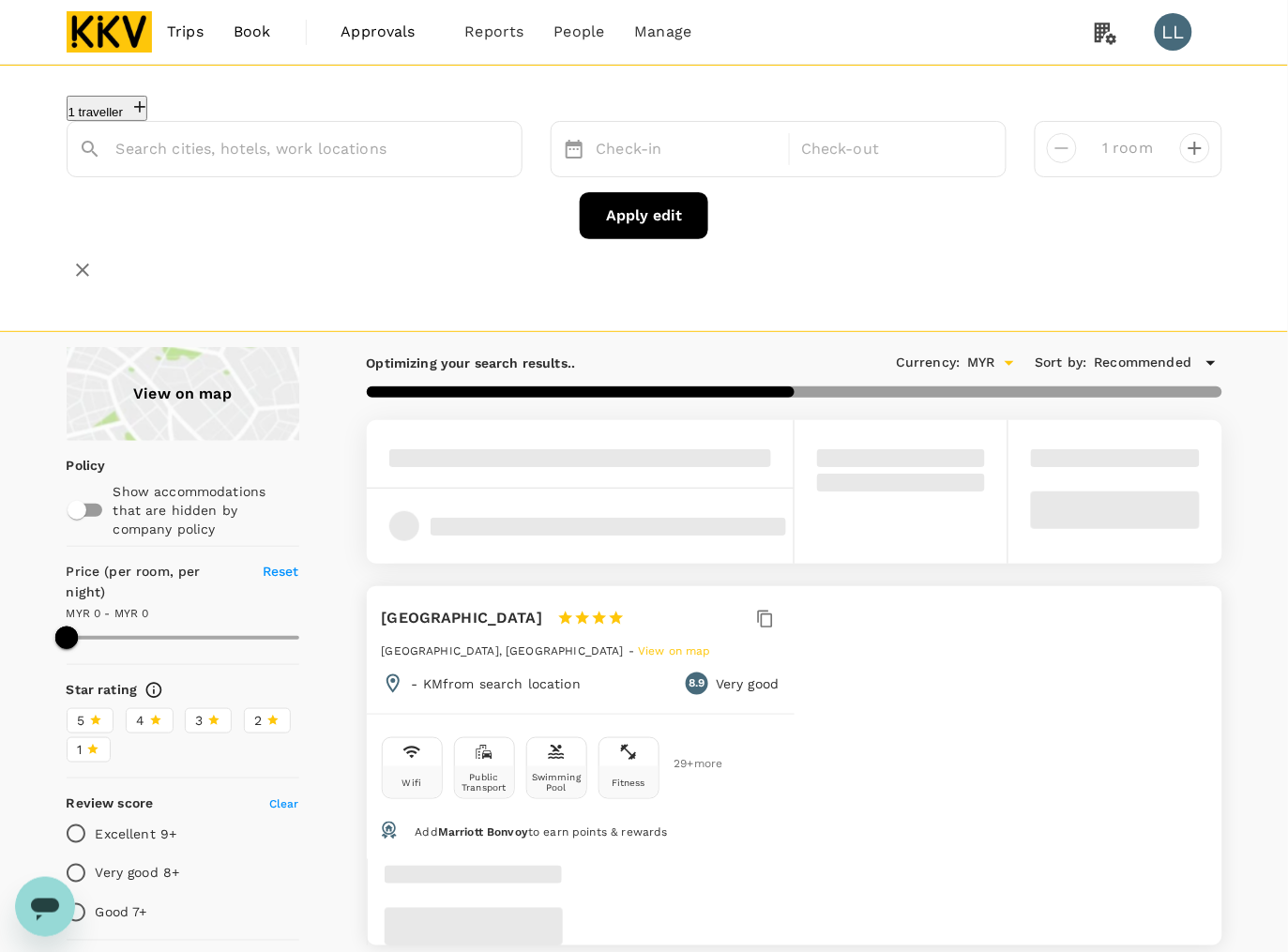
type input "Ac Hotel Kuala Lumpur"
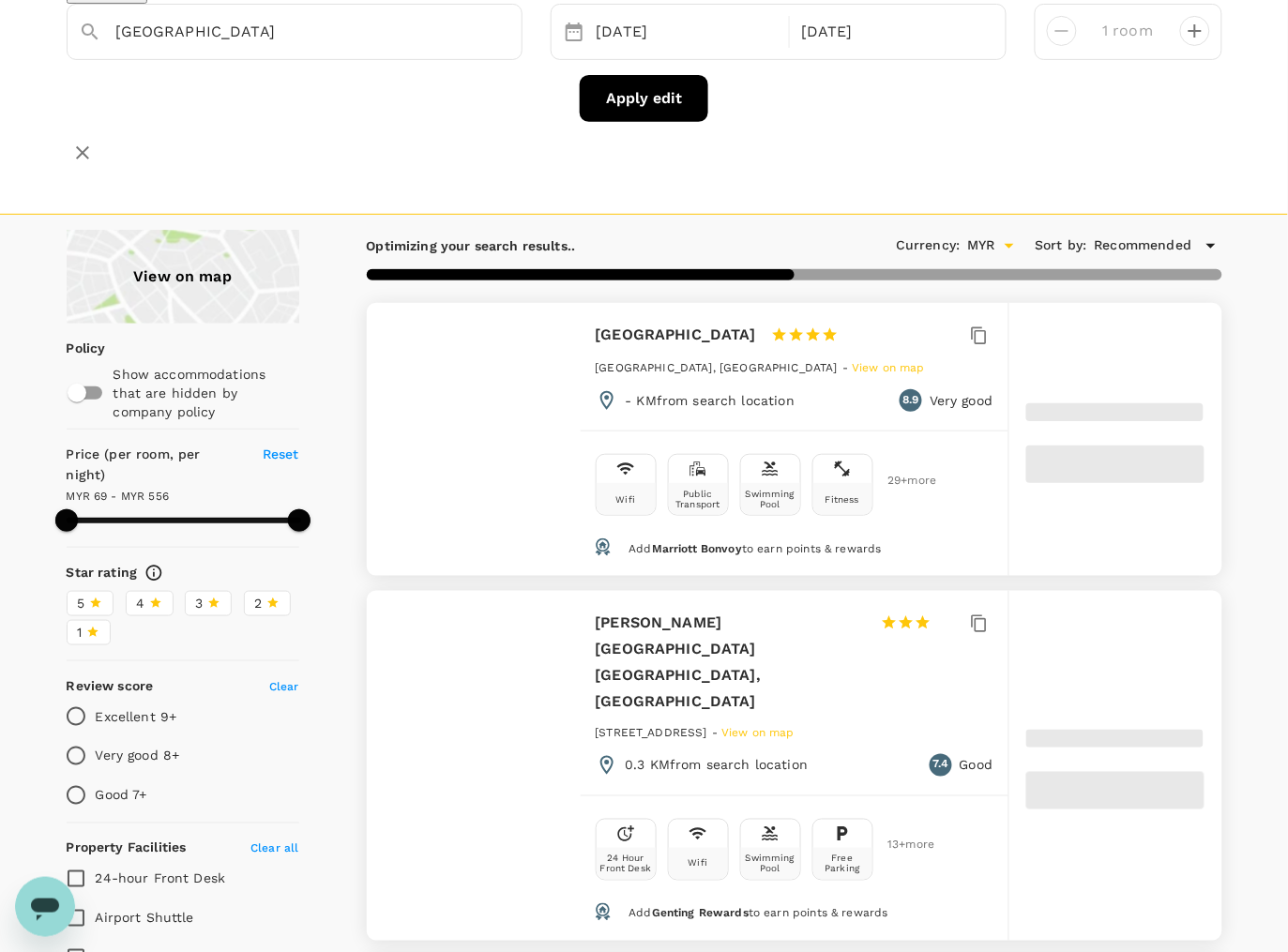
type input "555.73"
type input "68.71"
type input "555.71"
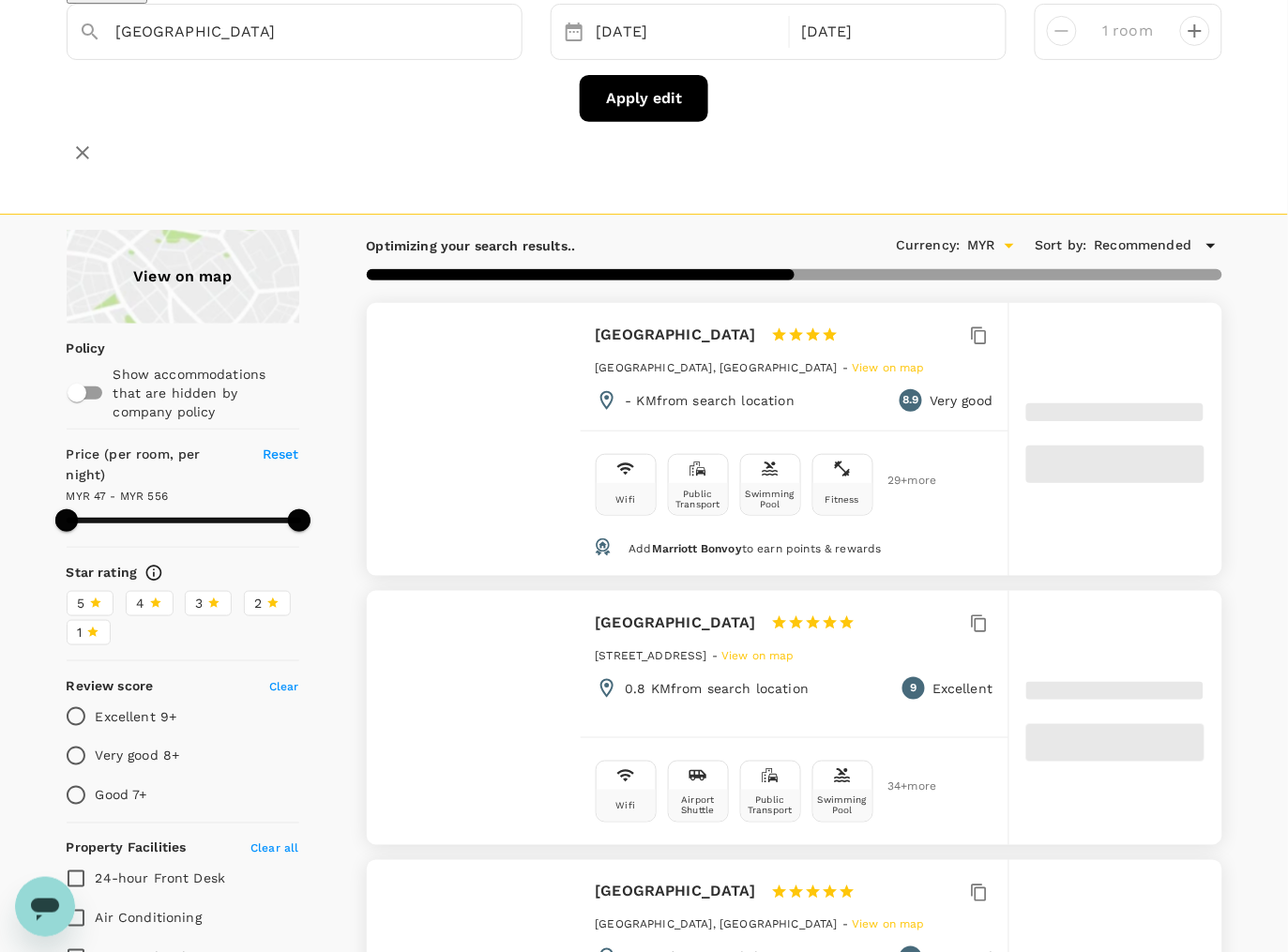
type input "46.71"
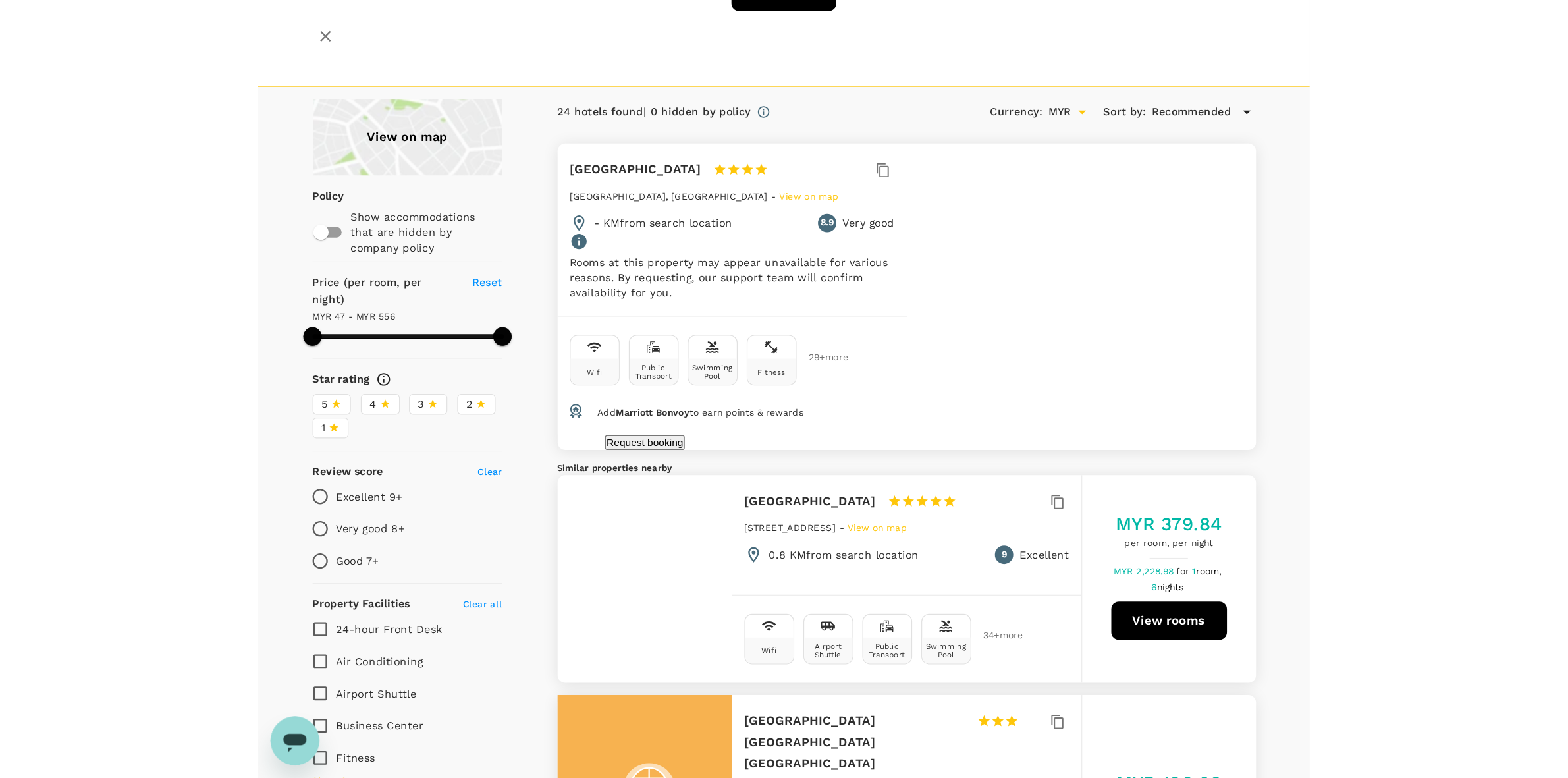
scroll to position [247, 0]
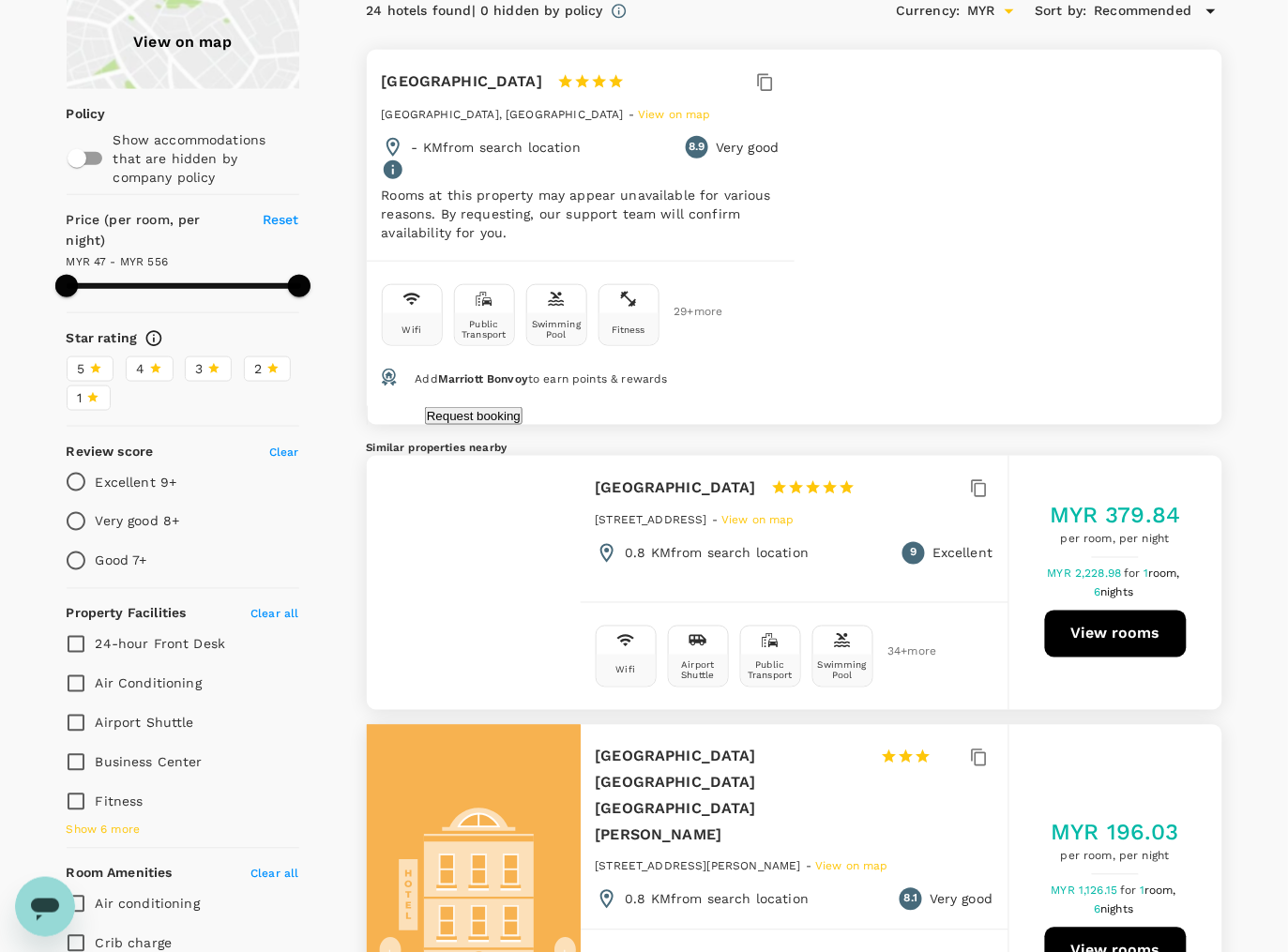
drag, startPoint x: 596, startPoint y: 43, endPoint x: 772, endPoint y: 38, distance: 176.1
click at [643, 69] on div "Ac Hotel Kuala Lumpur 1 Star 2 Stars 3 Stars 4 Stars 5 Stars" at bounding box center [512, 82] width 261 height 27
copy h6 "Ac Hotel Kuala Lumpur"
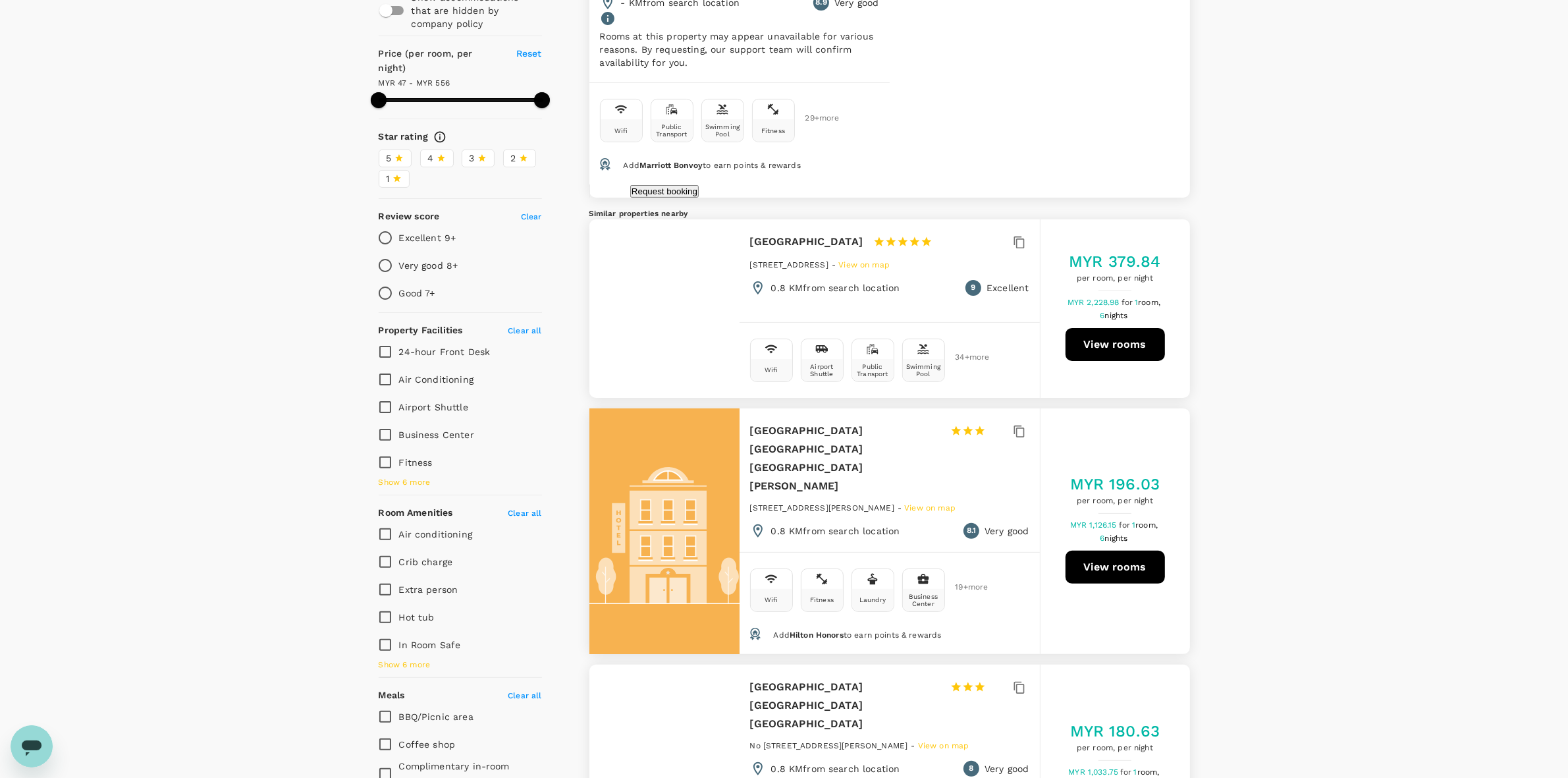
scroll to position [412, 0]
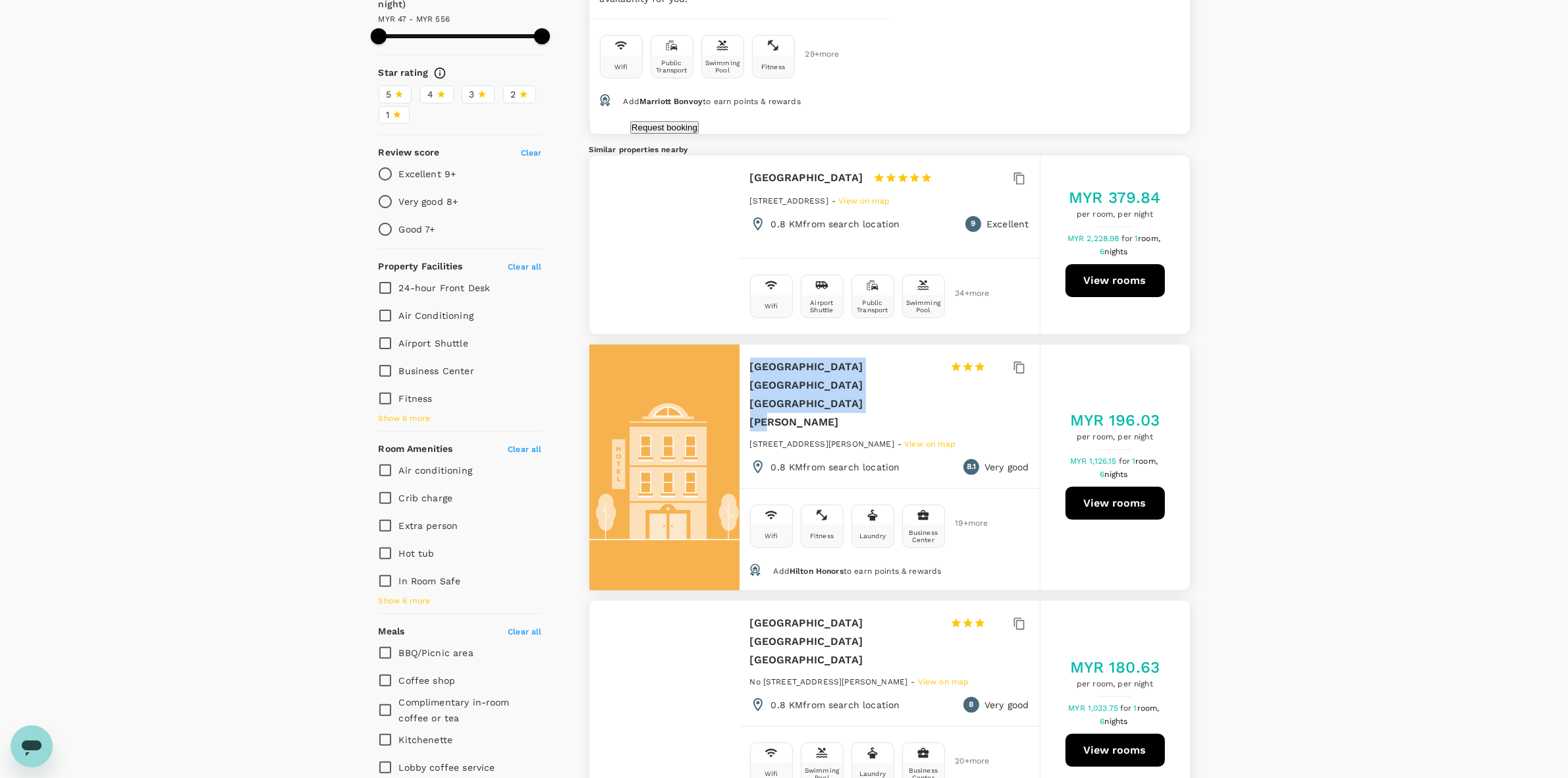
drag, startPoint x: 745, startPoint y: 352, endPoint x: 944, endPoint y: 370, distance: 199.8
click at [944, 370] on div "Hilton Garden Inn Kuala Lumpur Jalan Tuanku Abdul Rahman 1 Star 2 Stars 3 Stars…" at bounding box center [890, 416] width 300 height 144
copy h6 "Hilton Garden Inn Kuala Lumpur Jalan Tuanku Abdul Rahman"
drag, startPoint x: 1361, startPoint y: 336, endPoint x: 1339, endPoint y: 325, distance: 24.6
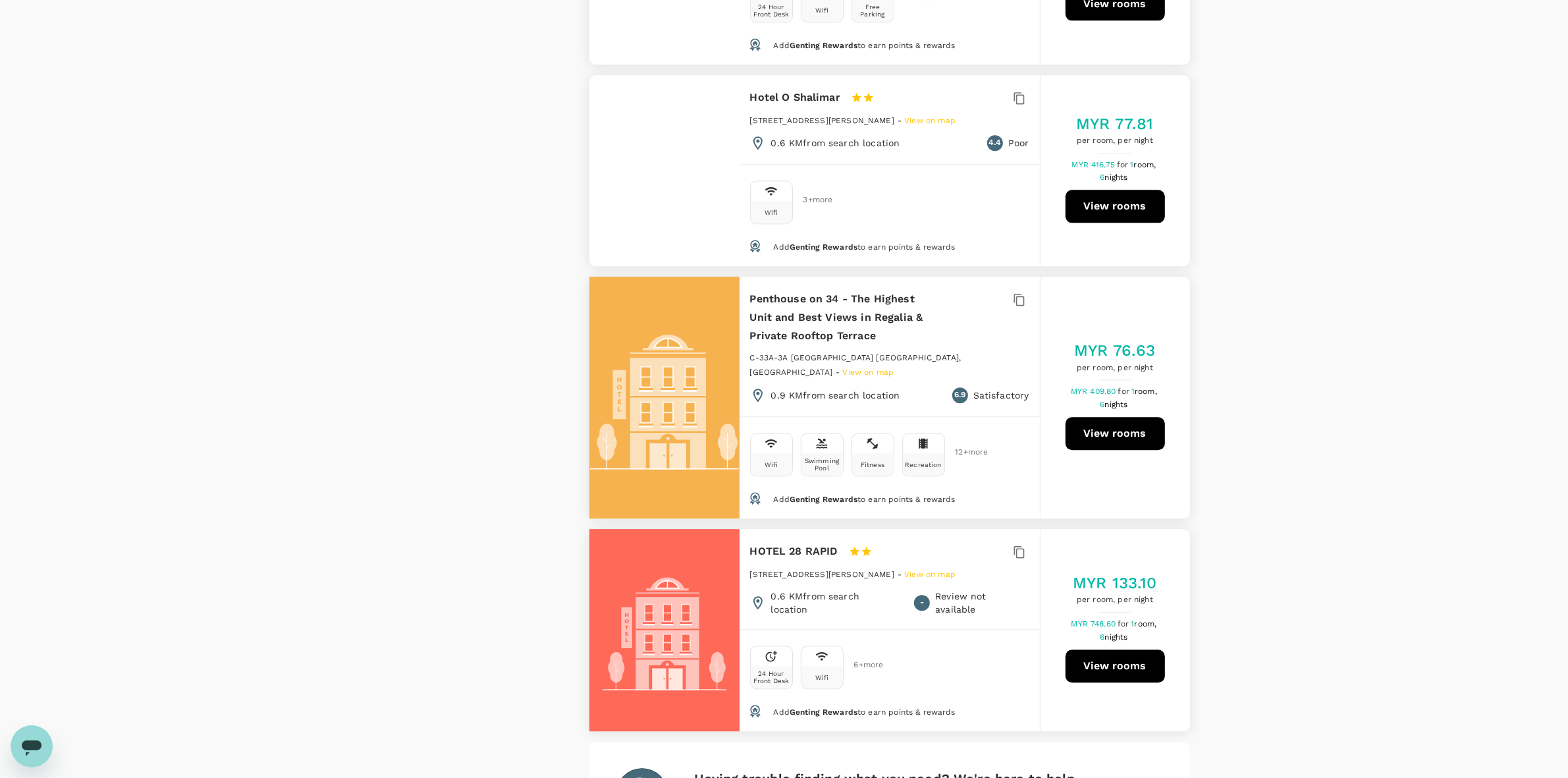
scroll to position [4030, 0]
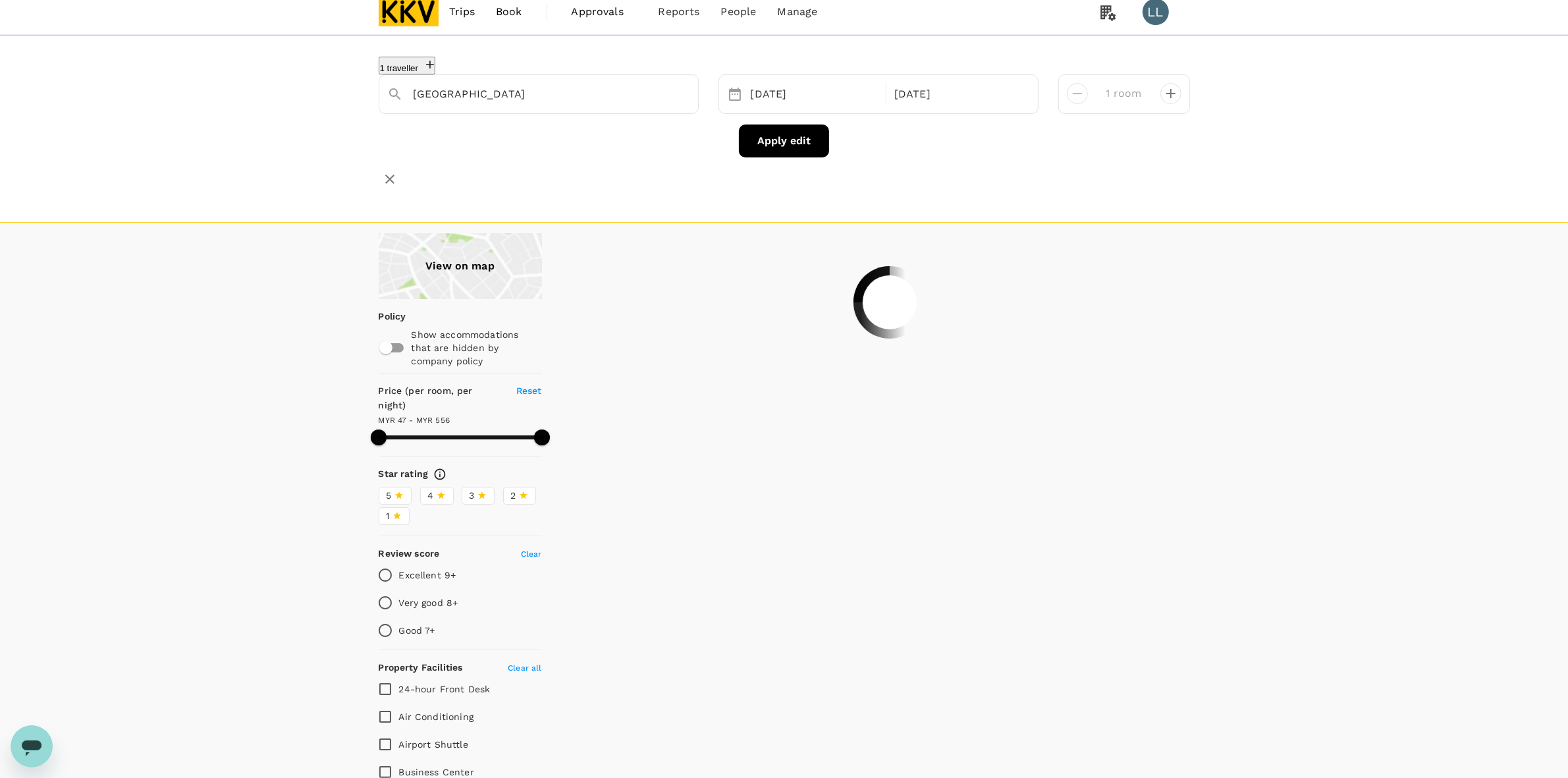
scroll to position [0, 0]
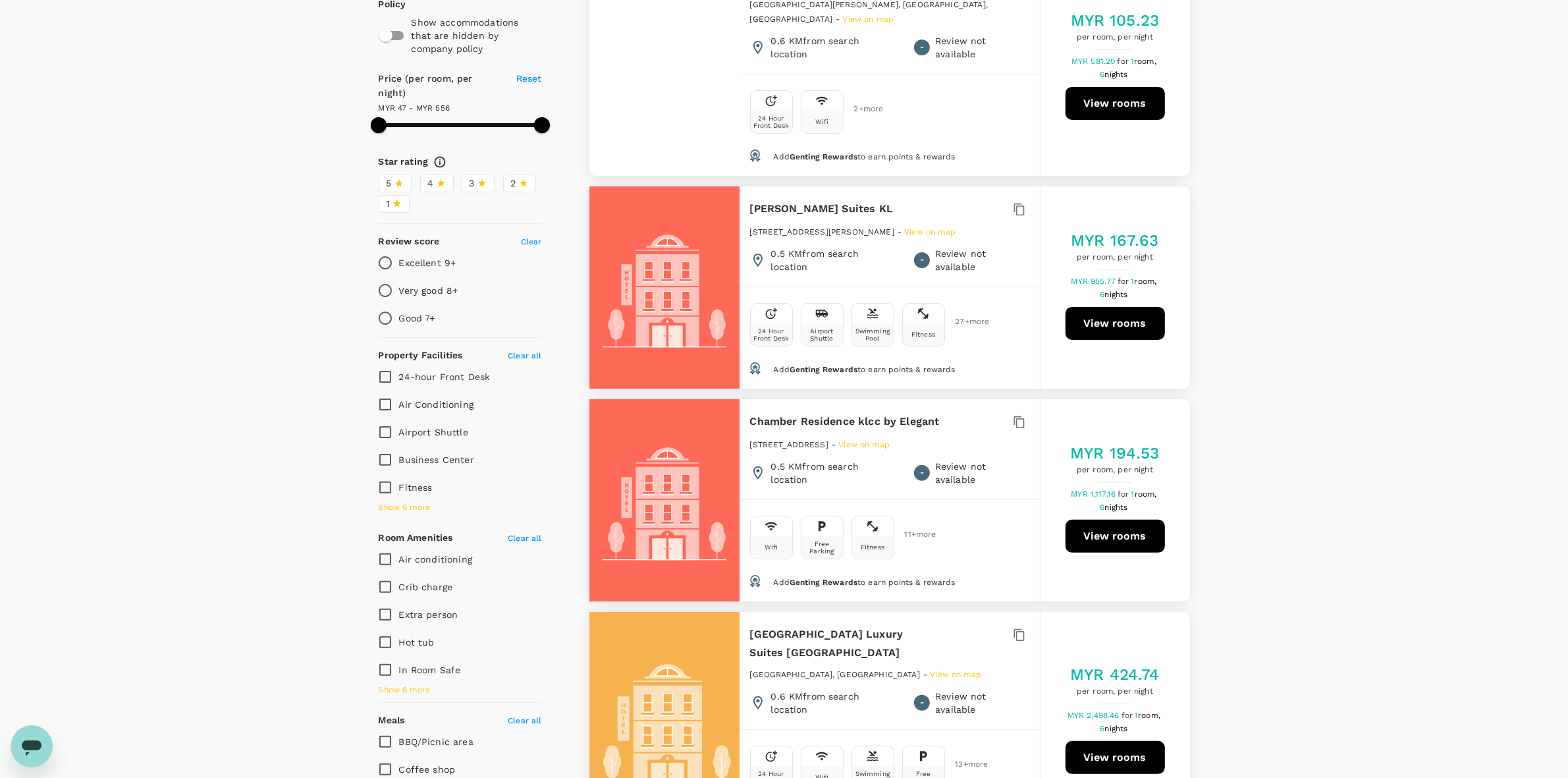
scroll to position [330, 0]
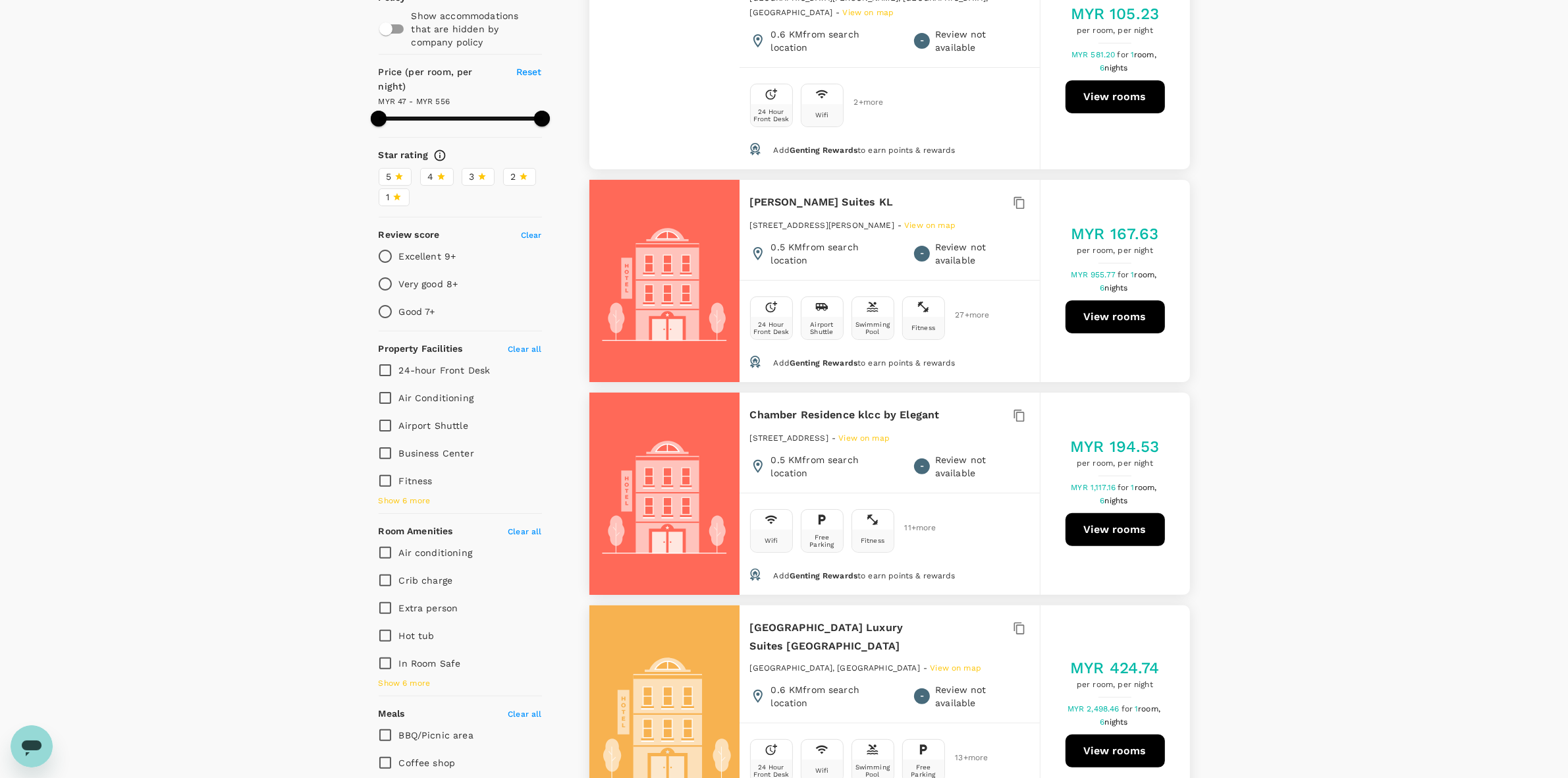
click at [1305, 298] on div "View on map Policy Show accommodations that are hidden by company policy Price …" at bounding box center [784, 470] width 1568 height 1112
drag, startPoint x: 749, startPoint y: 385, endPoint x: 956, endPoint y: 388, distance: 207.0
click at [956, 406] on div "Chamber Residence klcc by Elegant 1 Star 2 Stars 3 Stars 4 Stars 5 Stars" at bounding box center [880, 415] width 259 height 19
copy div "Chamber Residence klcc by Elegant"
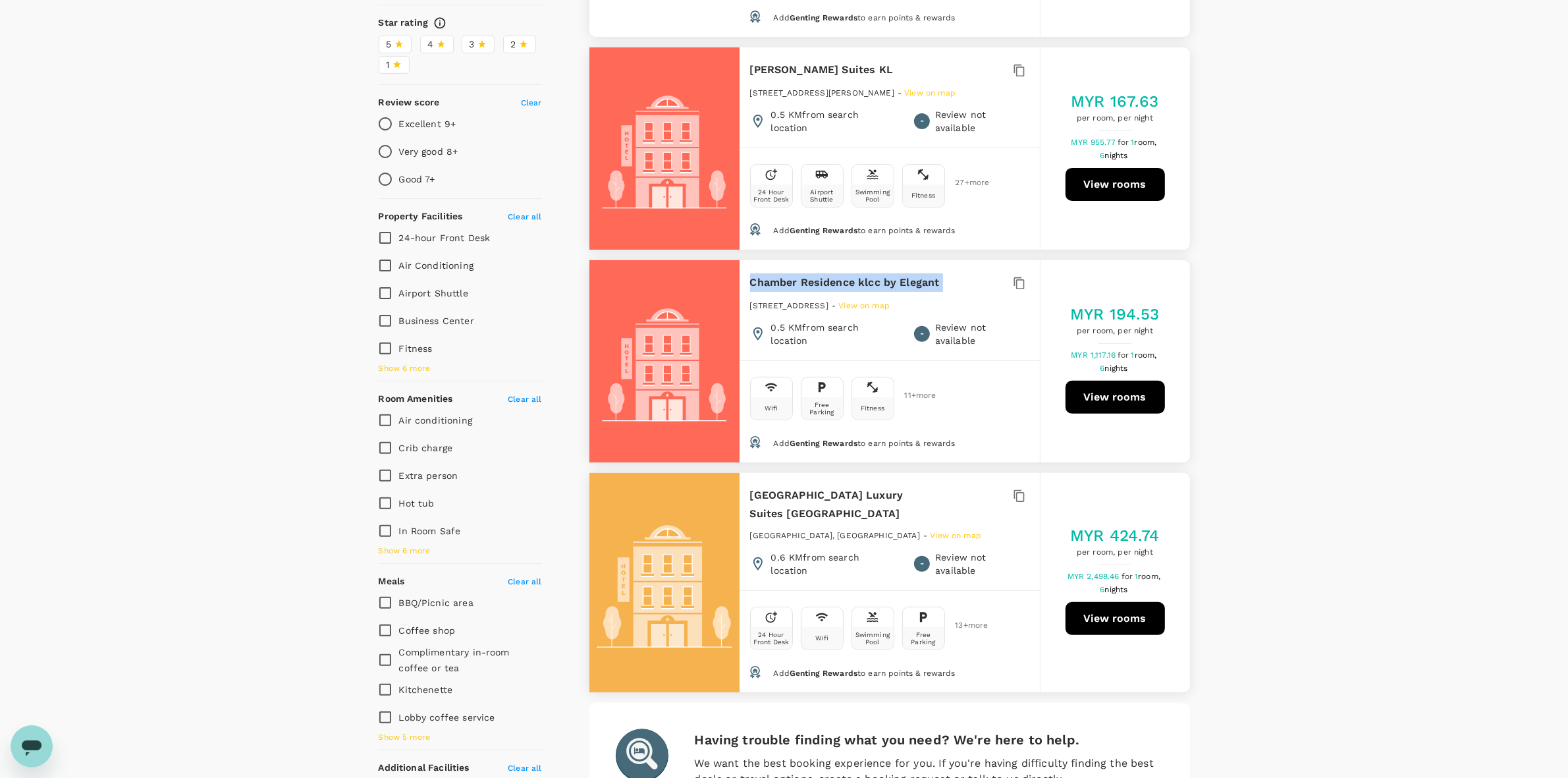
scroll to position [606, 0]
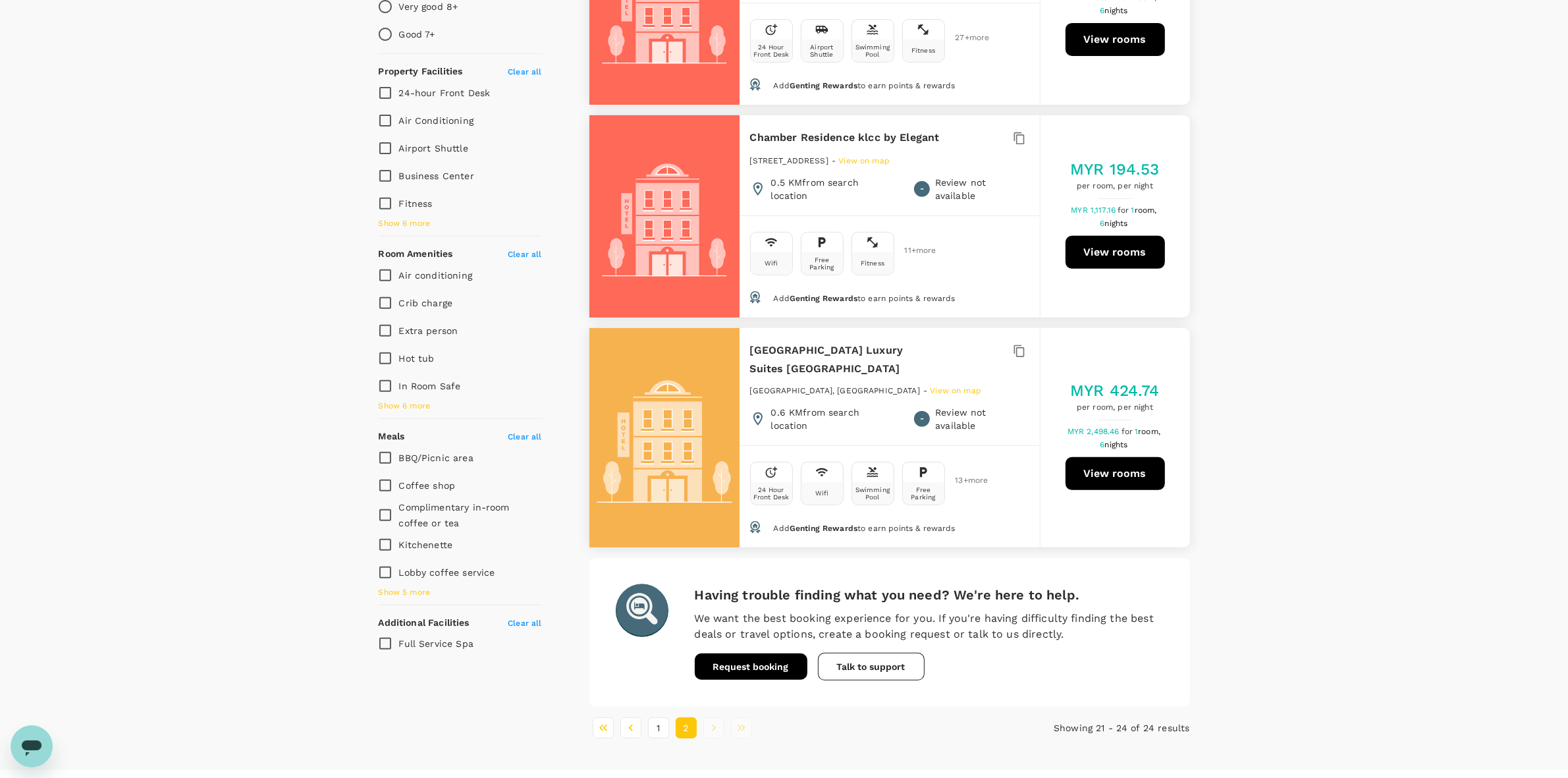
click at [1309, 271] on div "View on map Policy Show accommodations that are hidden by company policy Price …" at bounding box center [784, 192] width 1568 height 1112
click at [1334, 428] on div "View on map Policy Show accommodations that are hidden by company policy Price …" at bounding box center [784, 192] width 1568 height 1112
click at [659, 717] on button "1" at bounding box center [659, 728] width 21 height 21
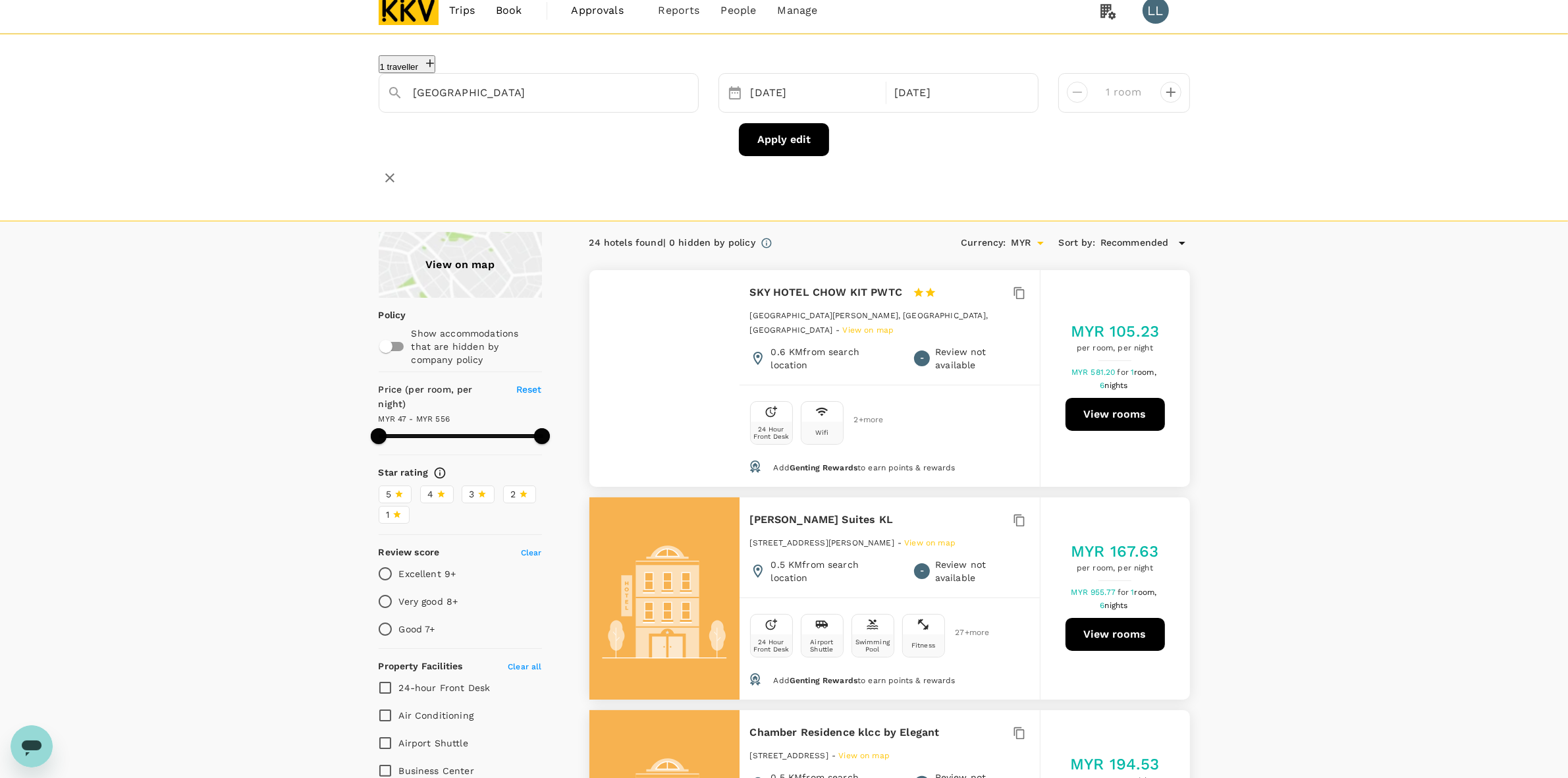
scroll to position [0, 0]
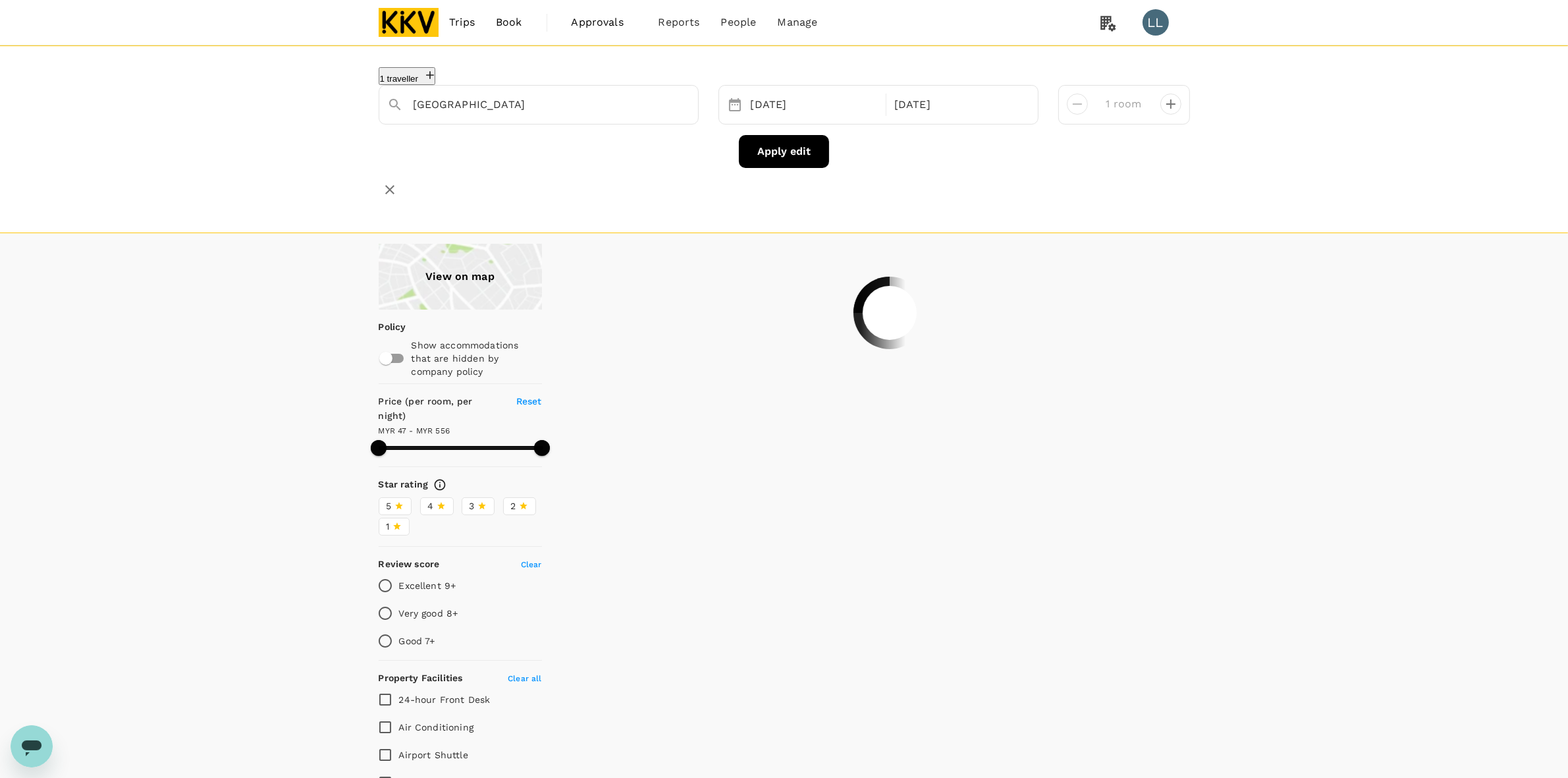
type input "555.71"
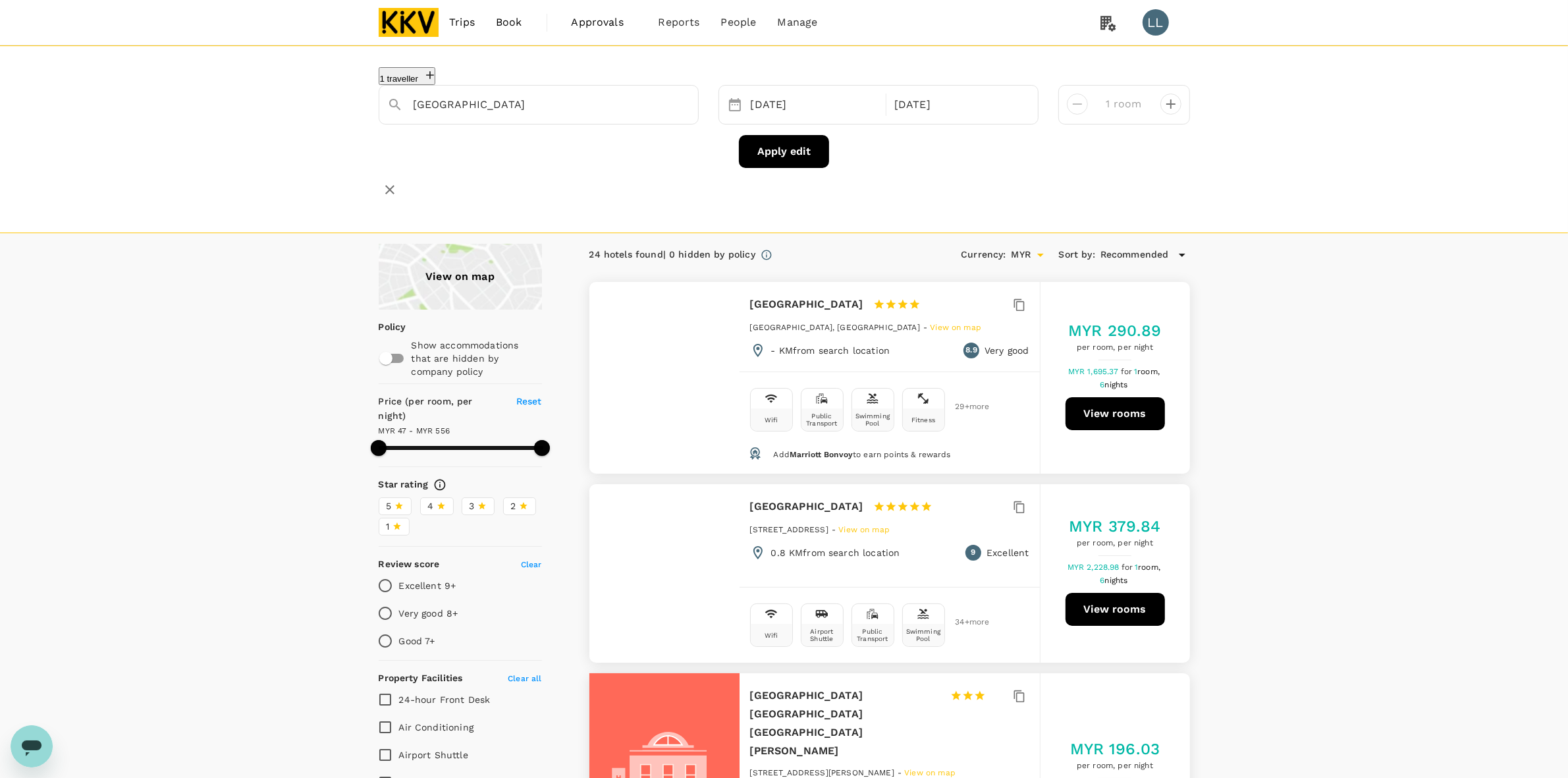
drag, startPoint x: 749, startPoint y: 280, endPoint x: 873, endPoint y: 280, distance: 124.0
click at [873, 295] on div "Ac Hotel Kuala Lumpur 1 Star 2 Stars 3 Stars 4 Stars 5 Stars" at bounding box center [841, 304] width 183 height 19
drag, startPoint x: 555, startPoint y: 100, endPoint x: 169, endPoint y: 86, distance: 386.3
click at [179, 86] on div "1 traveller Ac Hotel Kuala Lumpur Ac Hotel Kuala Lumpur Ac Hotel Kuala Lumpur h…" at bounding box center [784, 139] width 1568 height 188
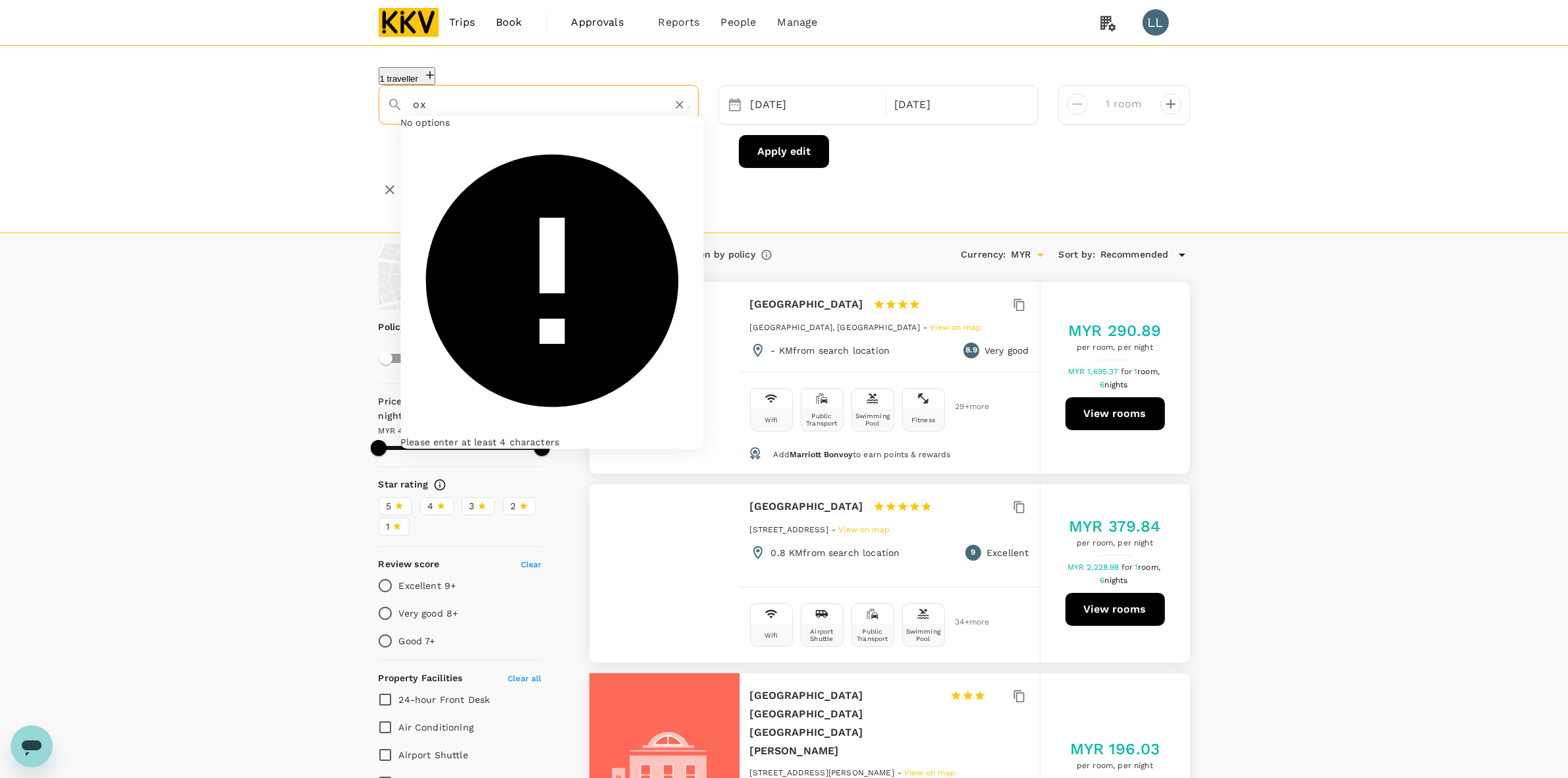
type input "o"
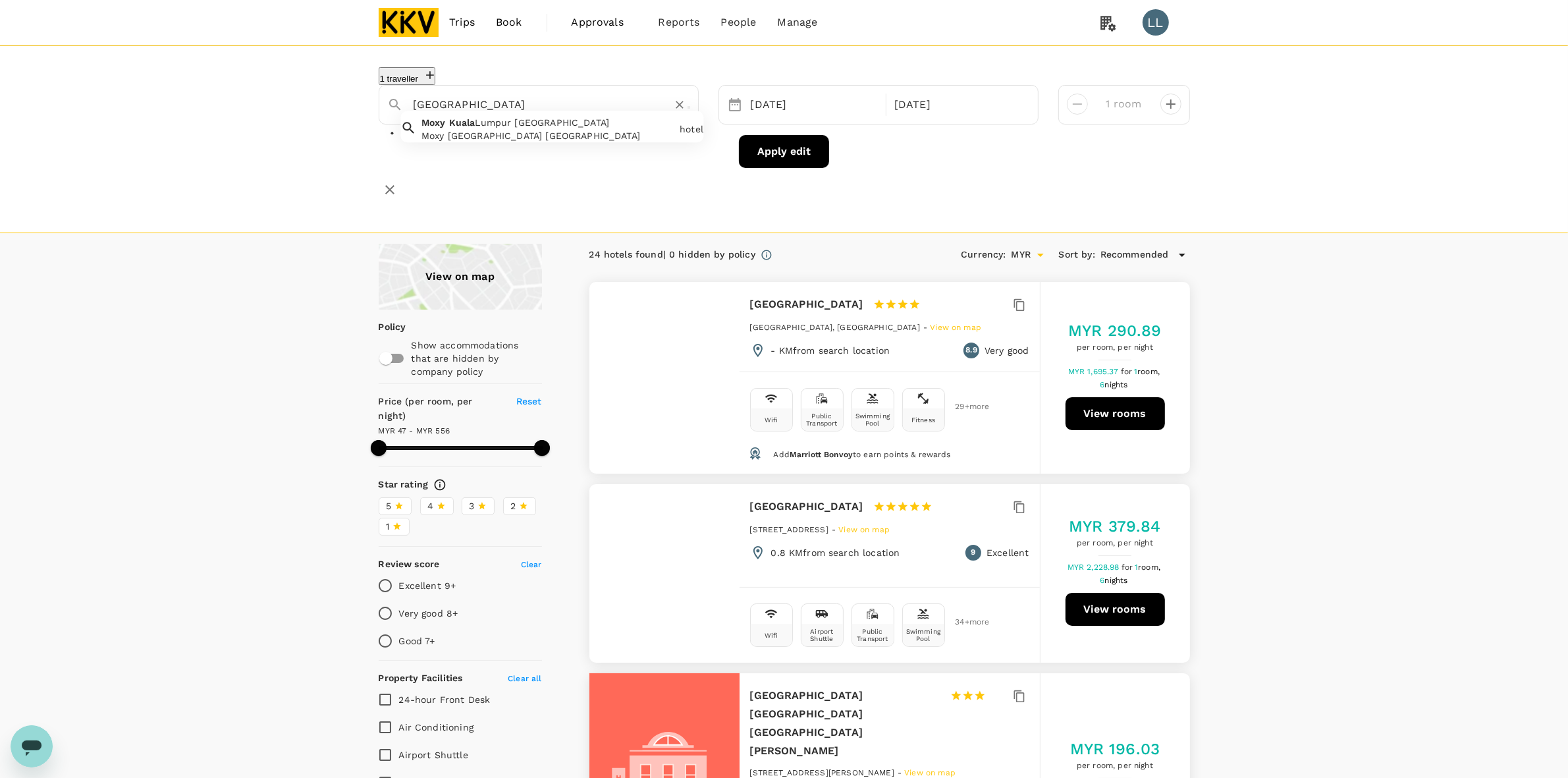
click at [563, 122] on div "Moxy Kuala Lumpur Chinatown Moxy Kuala Lumpur Chinatown" at bounding box center [545, 126] width 258 height 31
type input "Moxy Kuala Lumpur Chinatown"
click at [786, 142] on button "Apply edit" at bounding box center [784, 151] width 90 height 33
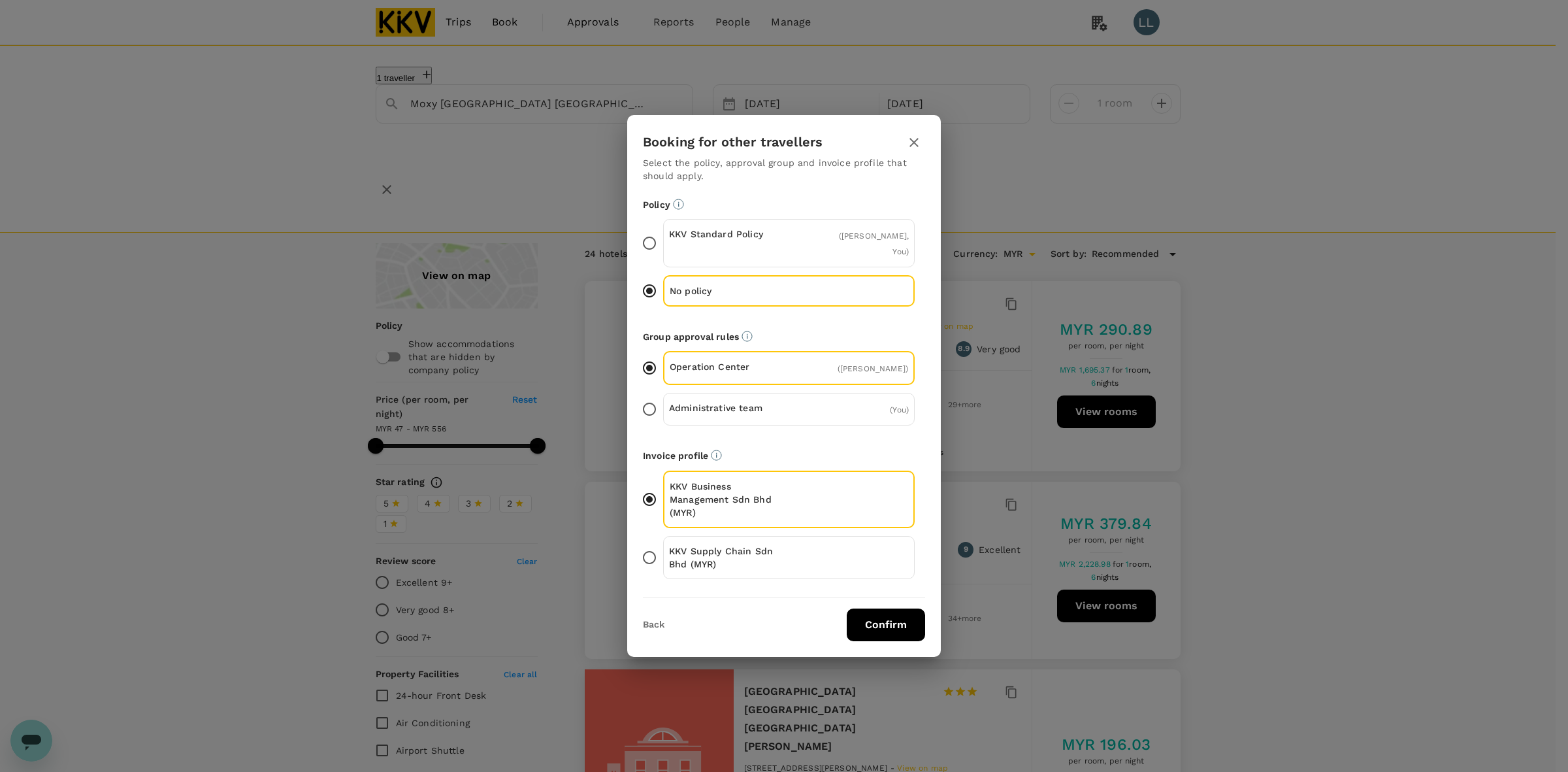
click at [746, 547] on p "KKV Supply Chain Sdn Bhd (MYR)" at bounding box center [729, 557] width 120 height 26
click at [663, 547] on input "KKV Supply Chain Sdn Bhd (MYR)" at bounding box center [649, 557] width 27 height 27
click at [889, 621] on button "Confirm" at bounding box center [886, 624] width 78 height 32
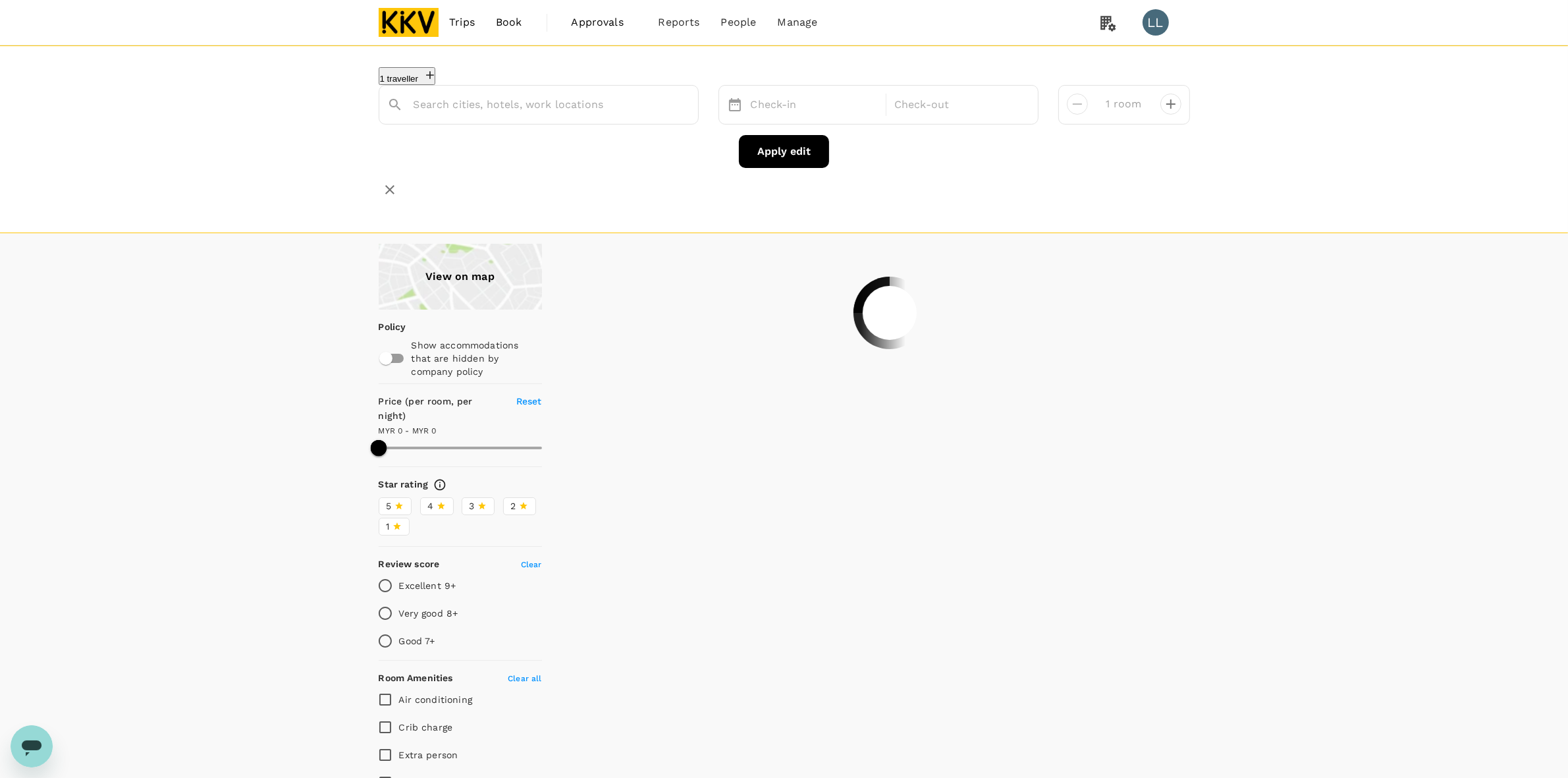
type input "Moxy Kuala Lumpur Chinatown"
click at [246, 395] on div "View on map Policy Show accommodations that are hidden by company policy Price …" at bounding box center [784, 670] width 1568 height 853
type input "1650.01"
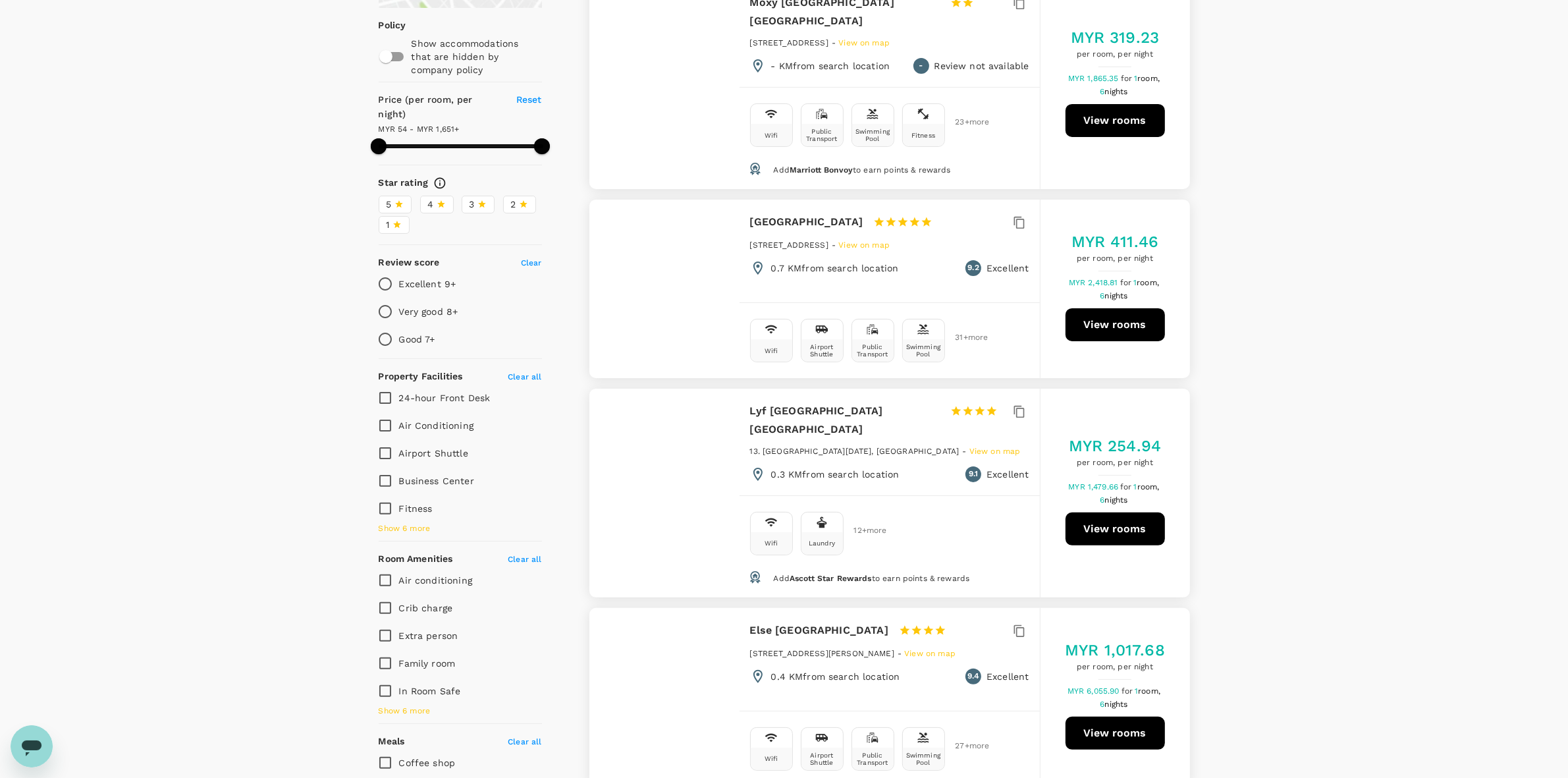
scroll to position [330, 0]
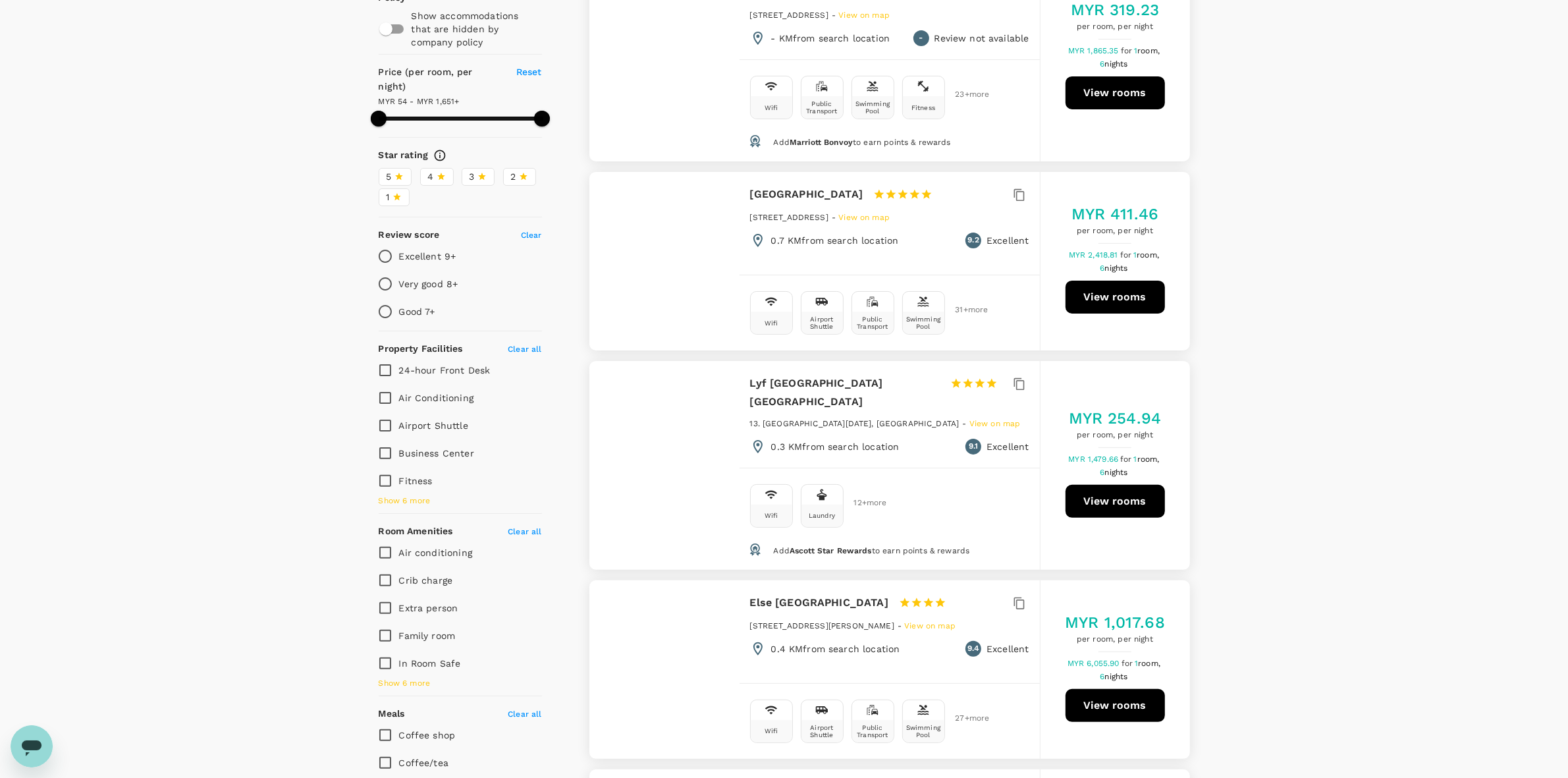
click at [1095, 485] on button "View rooms" at bounding box center [1115, 501] width 100 height 33
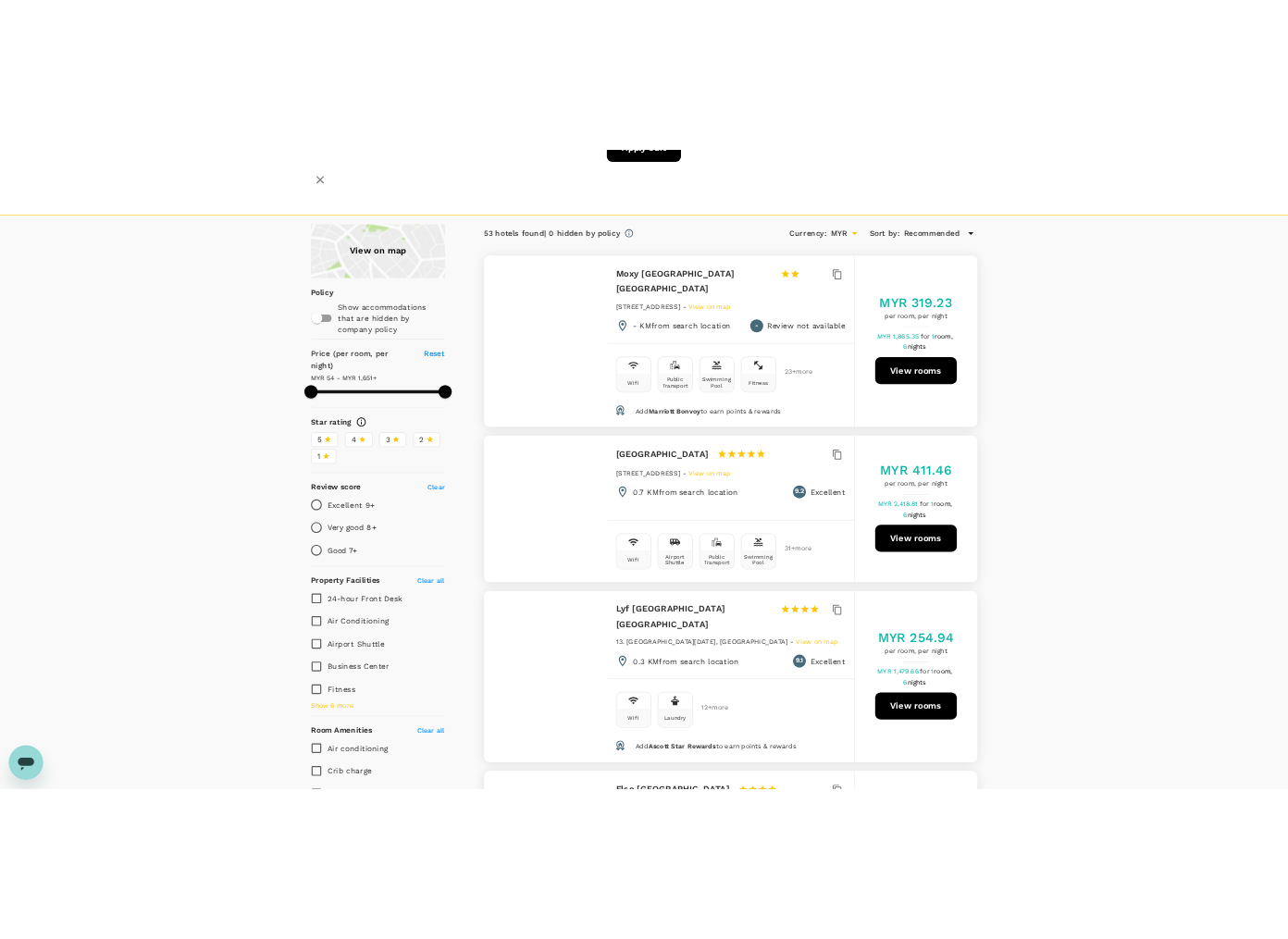
scroll to position [0, 0]
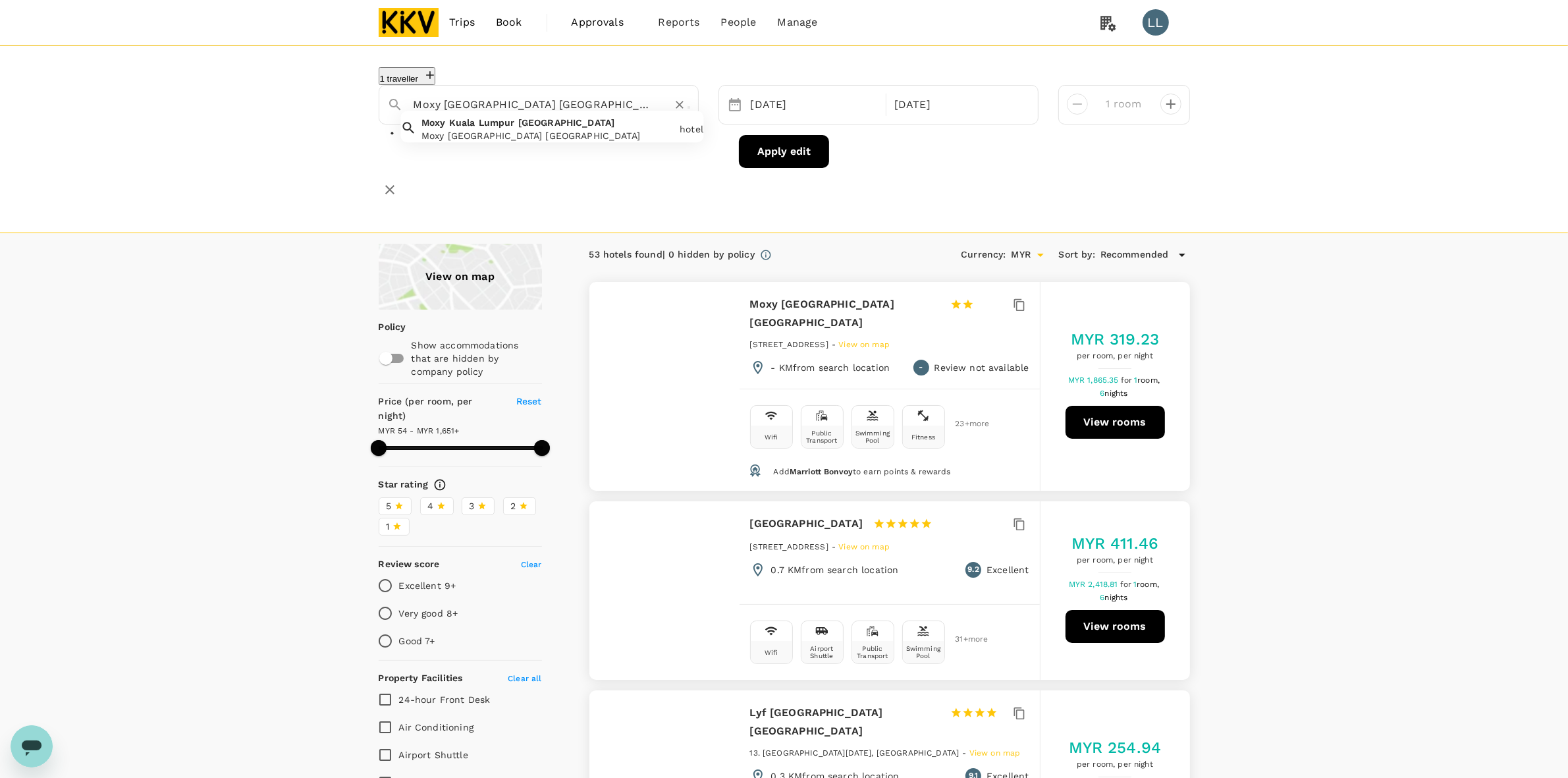
click at [573, 99] on input "Moxy Kuala Lumpur Chinatown" at bounding box center [533, 104] width 240 height 21
drag, startPoint x: 676, startPoint y: 100, endPoint x: 610, endPoint y: 106, distance: 66.3
click at [677, 100] on icon "Clear" at bounding box center [680, 105] width 13 height 13
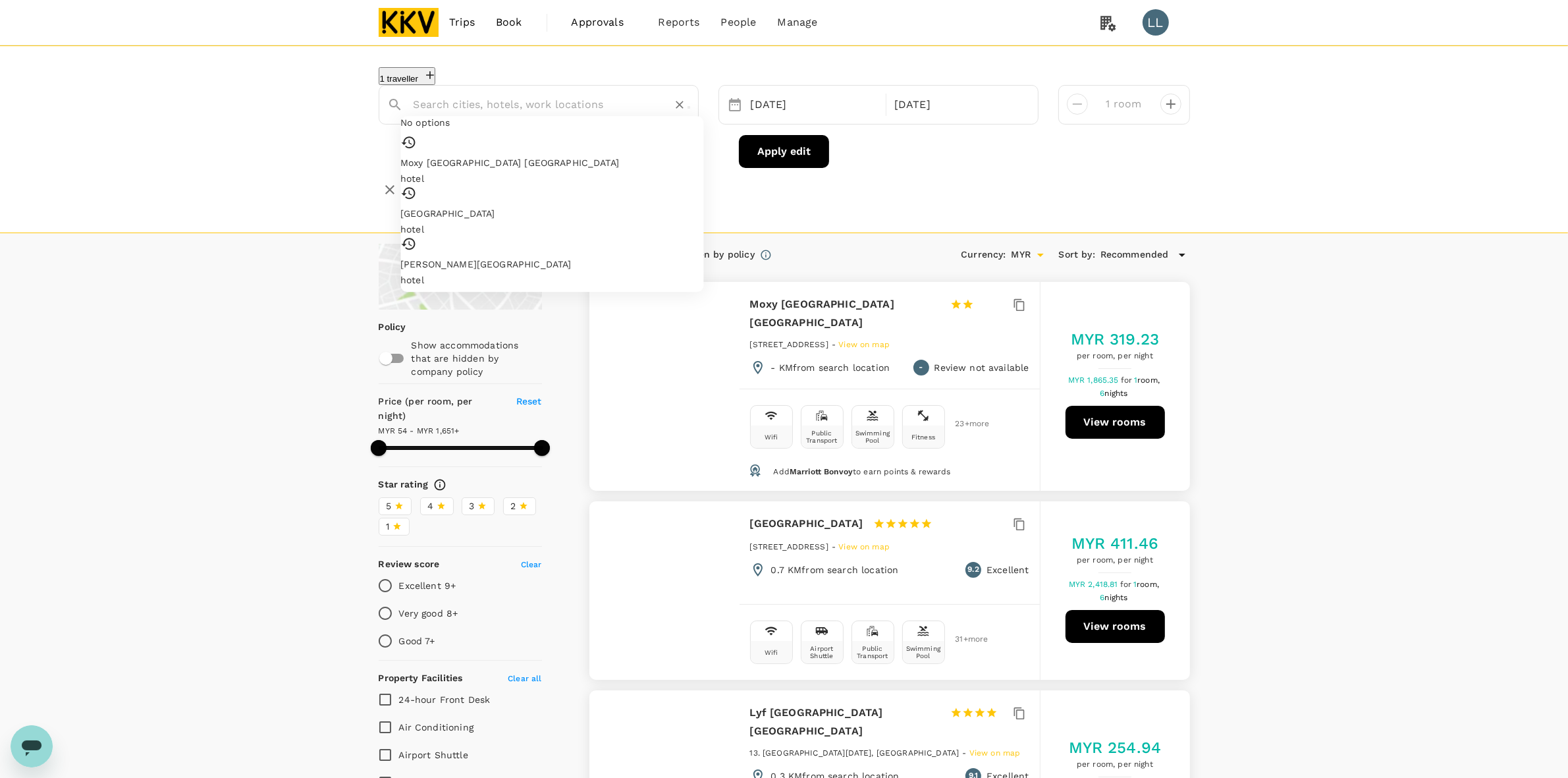
click at [606, 106] on input "text" at bounding box center [533, 104] width 240 height 21
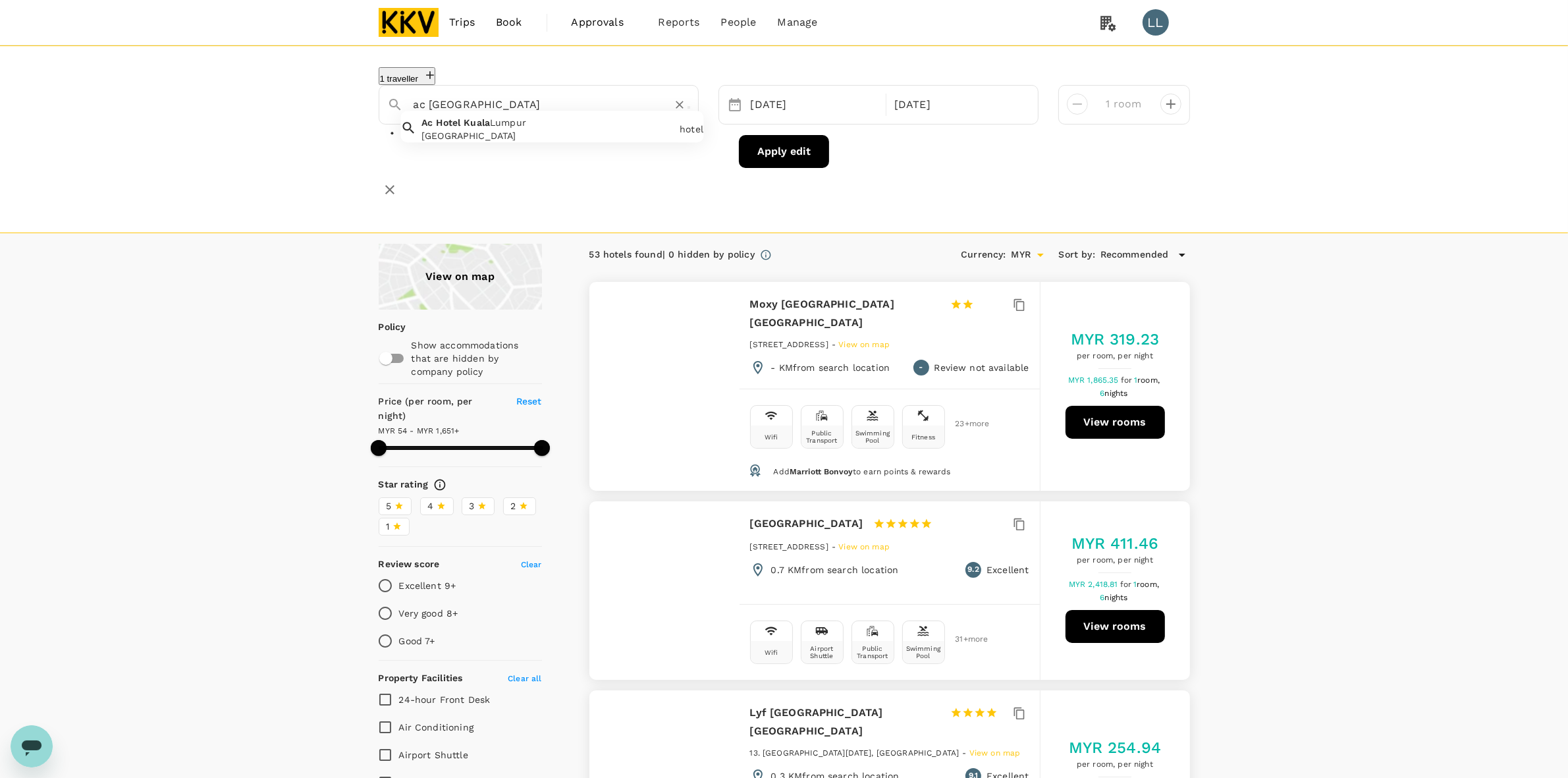
click at [521, 128] on span "Lumpur" at bounding box center [508, 122] width 36 height 11
type input "Ac Hotel Kuala Lumpur"
click at [798, 154] on button "Apply edit" at bounding box center [784, 151] width 90 height 33
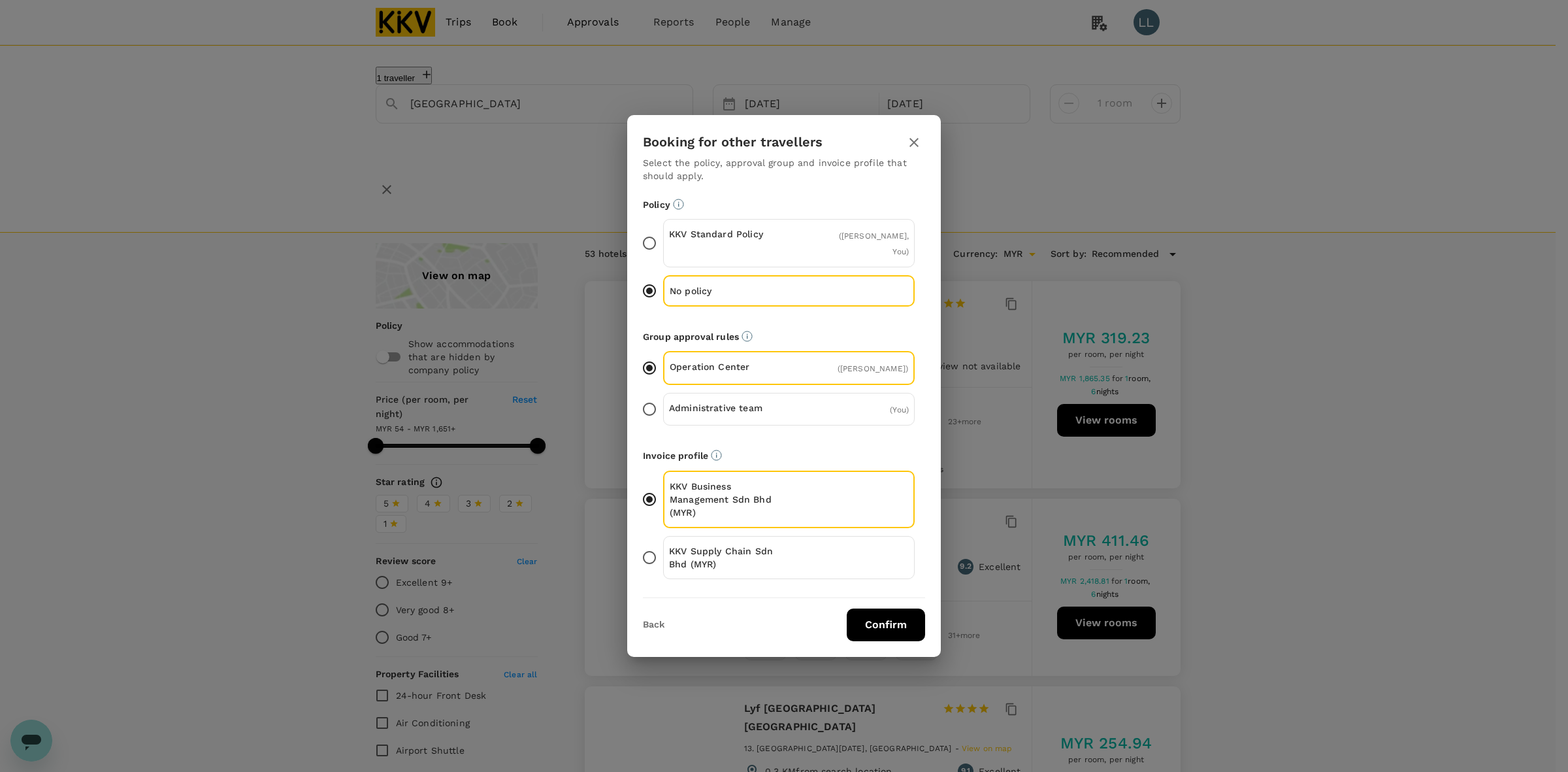
click at [766, 557] on p "KKV Supply Chain Sdn Bhd (MYR)" at bounding box center [729, 557] width 120 height 26
click at [663, 557] on input "KKV Supply Chain Sdn Bhd (MYR)" at bounding box center [649, 557] width 27 height 27
click at [856, 614] on button "Confirm" at bounding box center [886, 624] width 78 height 32
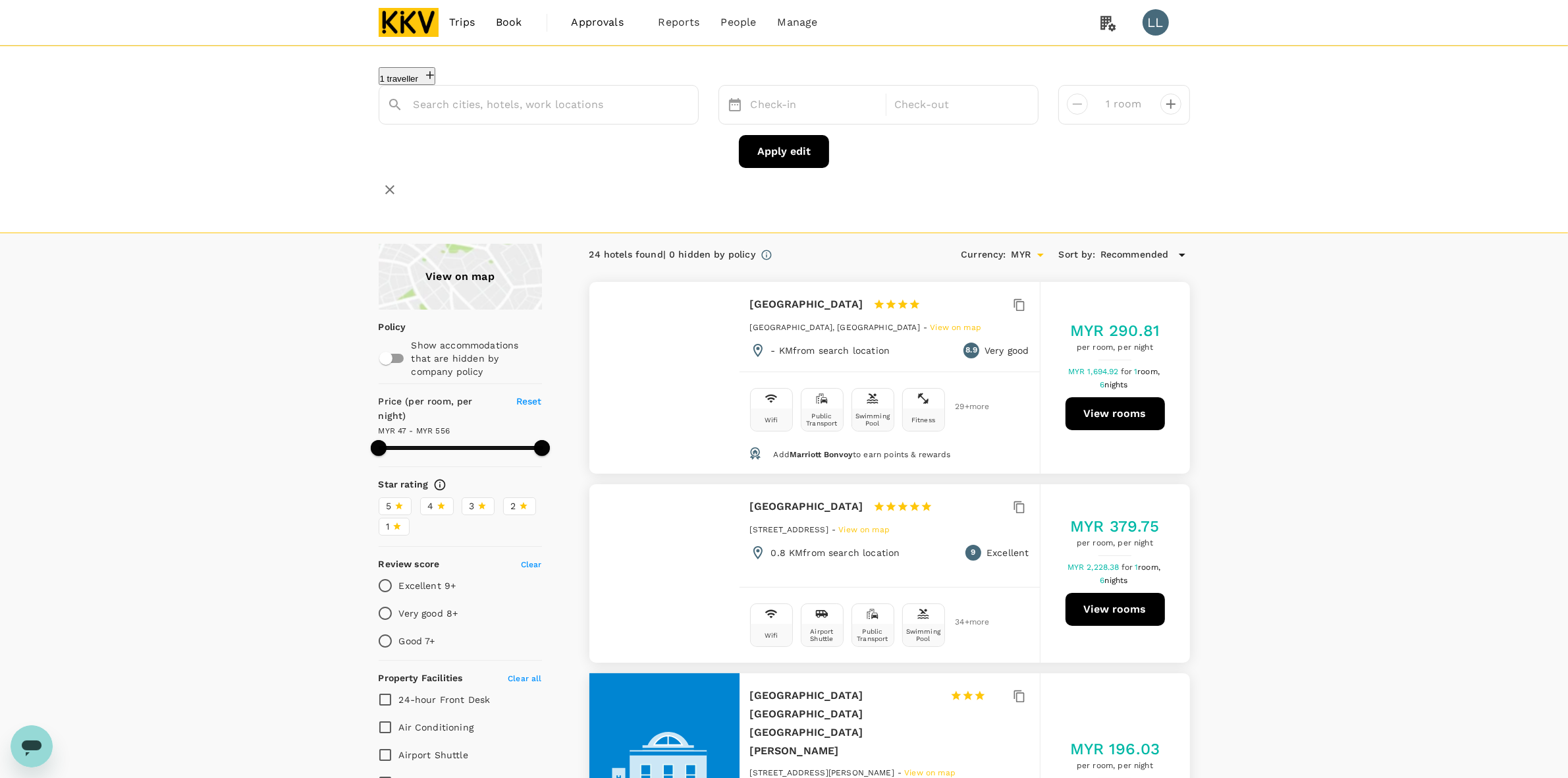
type input "Ac Hotel Kuala Lumpur"
drag, startPoint x: 1410, startPoint y: 388, endPoint x: 795, endPoint y: 61, distance: 696.5
click at [412, 25] on img at bounding box center [409, 22] width 61 height 29
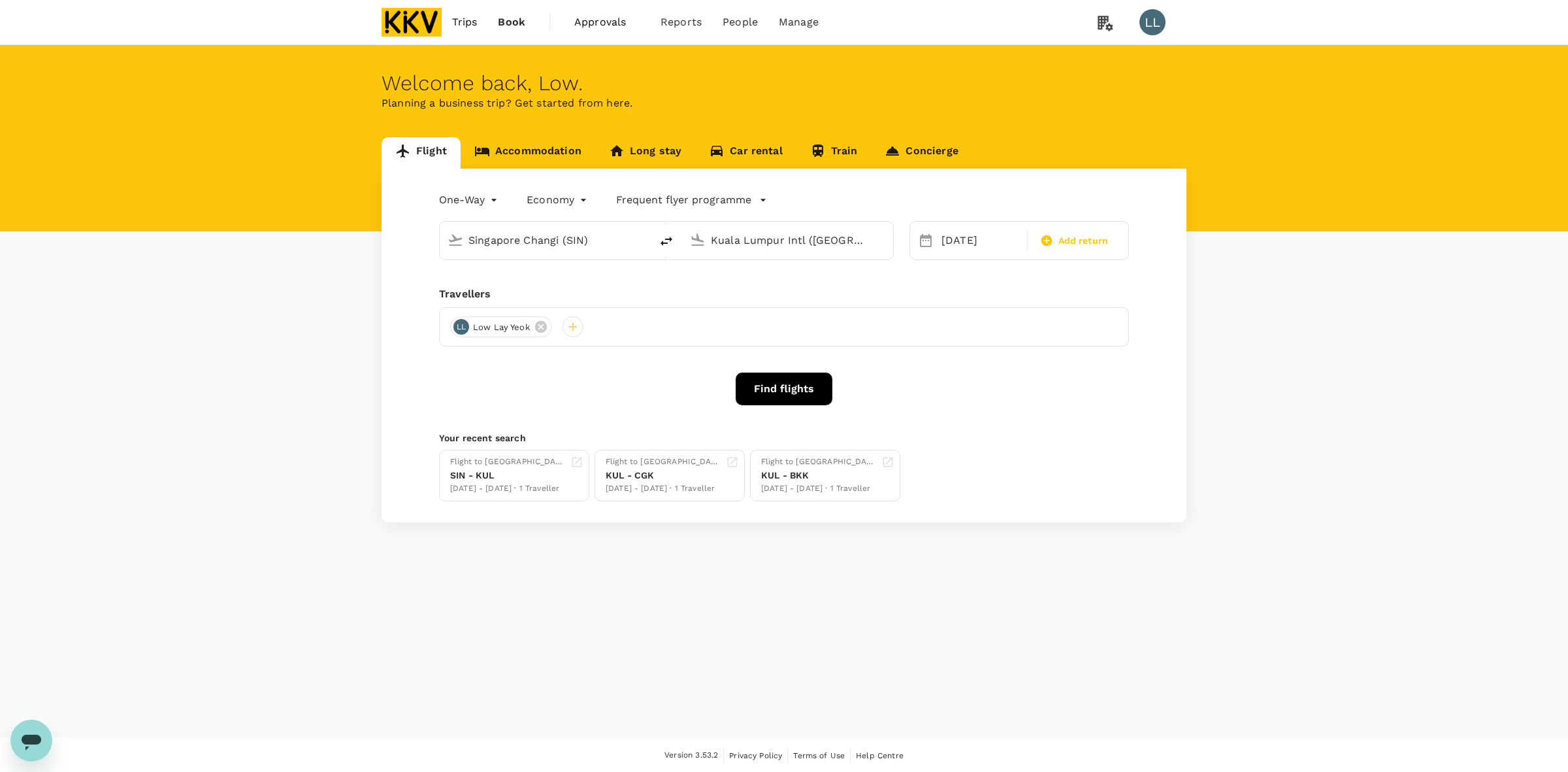
click at [464, 21] on span "Trips" at bounding box center [465, 23] width 25 height 16
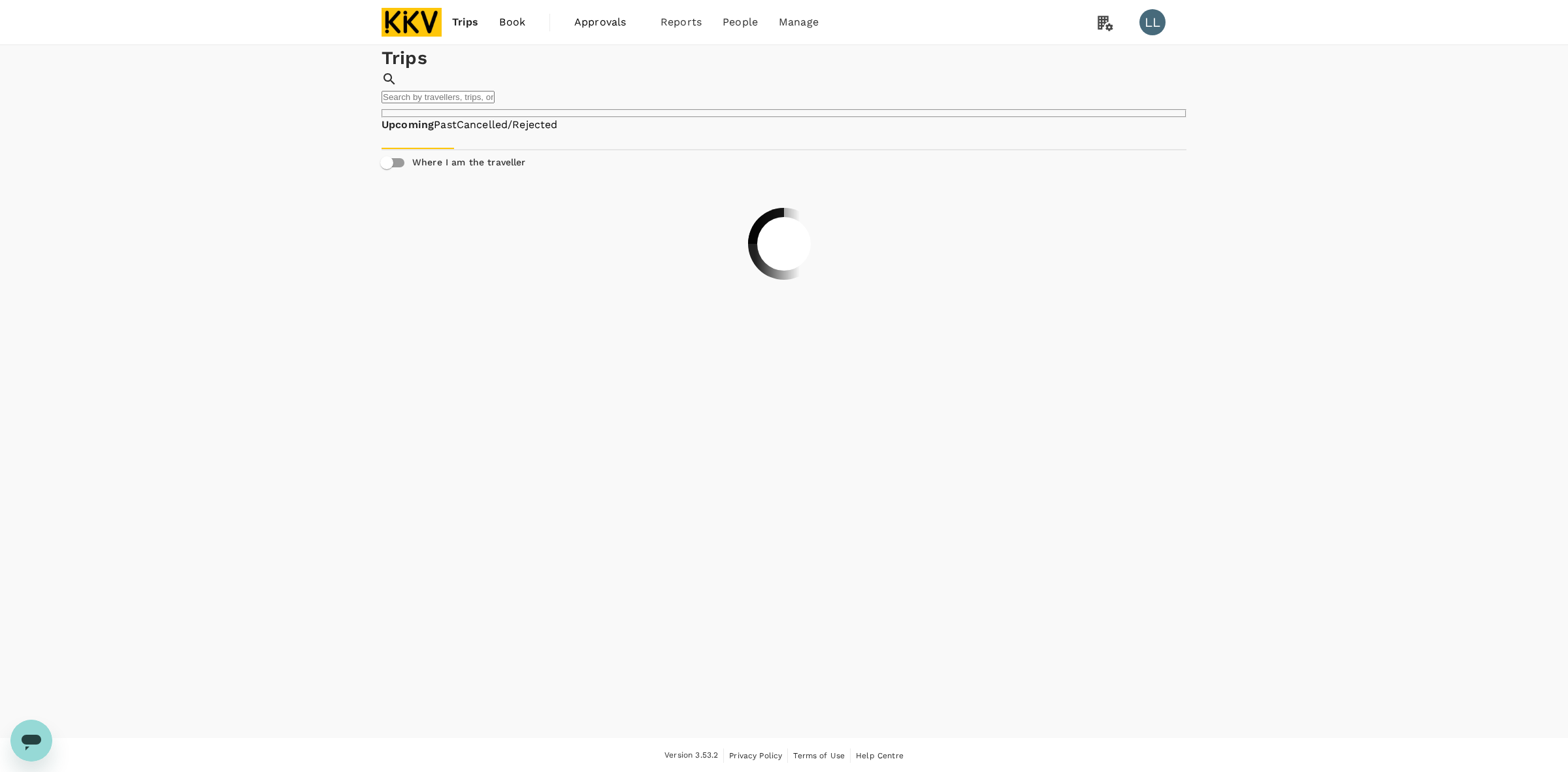
click at [414, 20] on img at bounding box center [411, 22] width 60 height 29
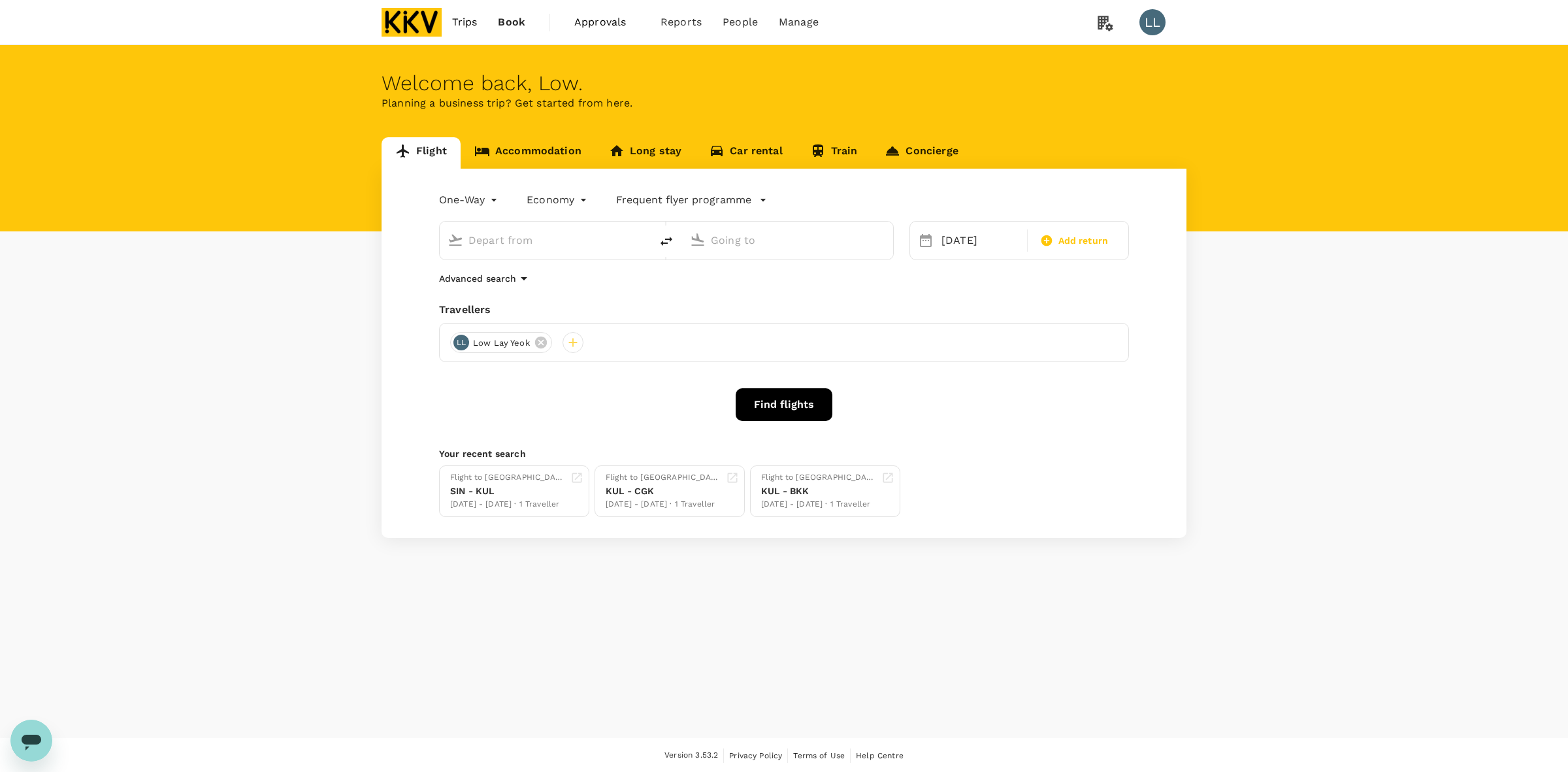
type input "Singapore Changi (SIN)"
type input "Kuala Lumpur Intl (KUL)"
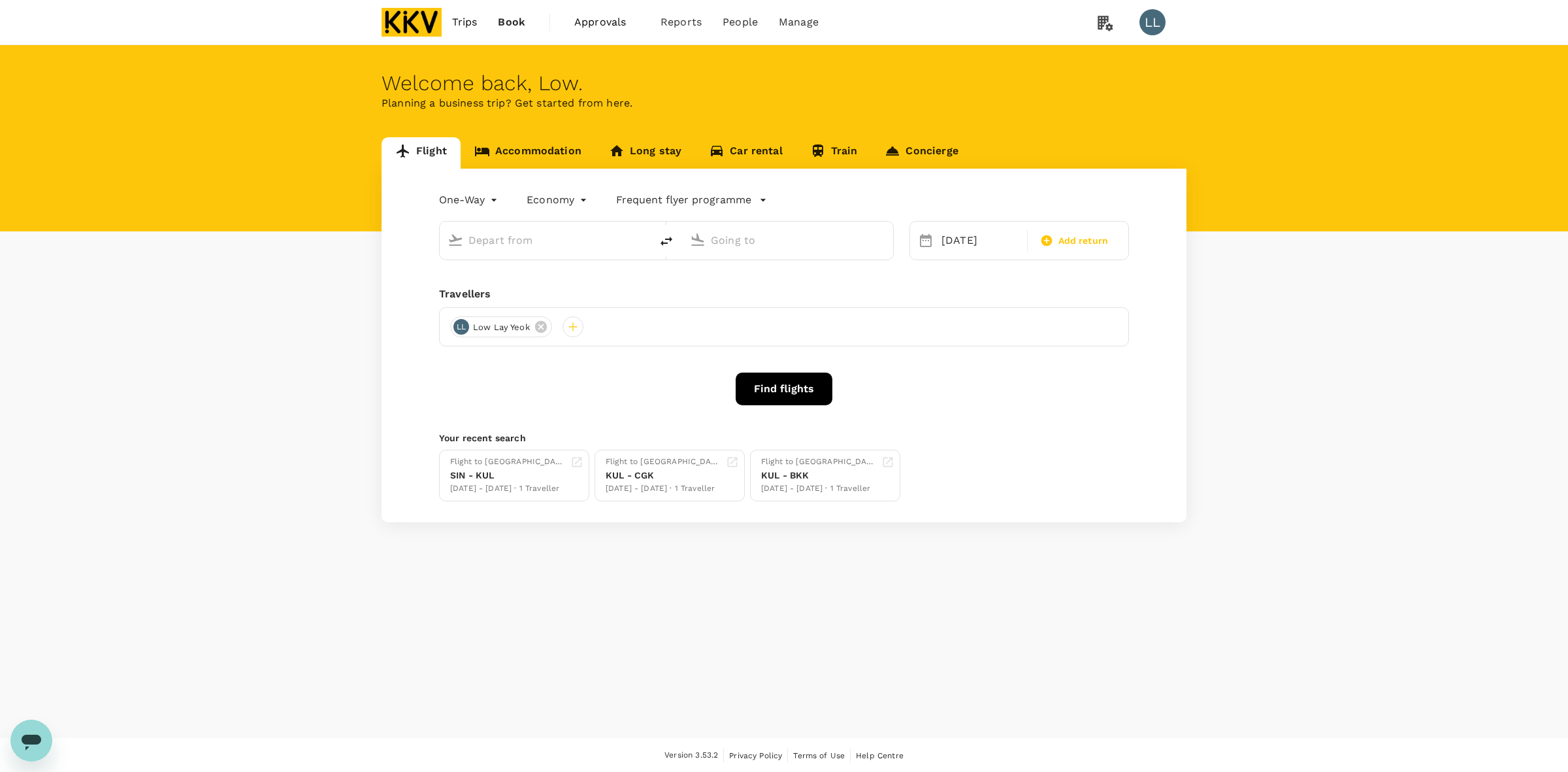
type input "Singapore Changi (SIN)"
type input "Kuala Lumpur Intl (KUL)"
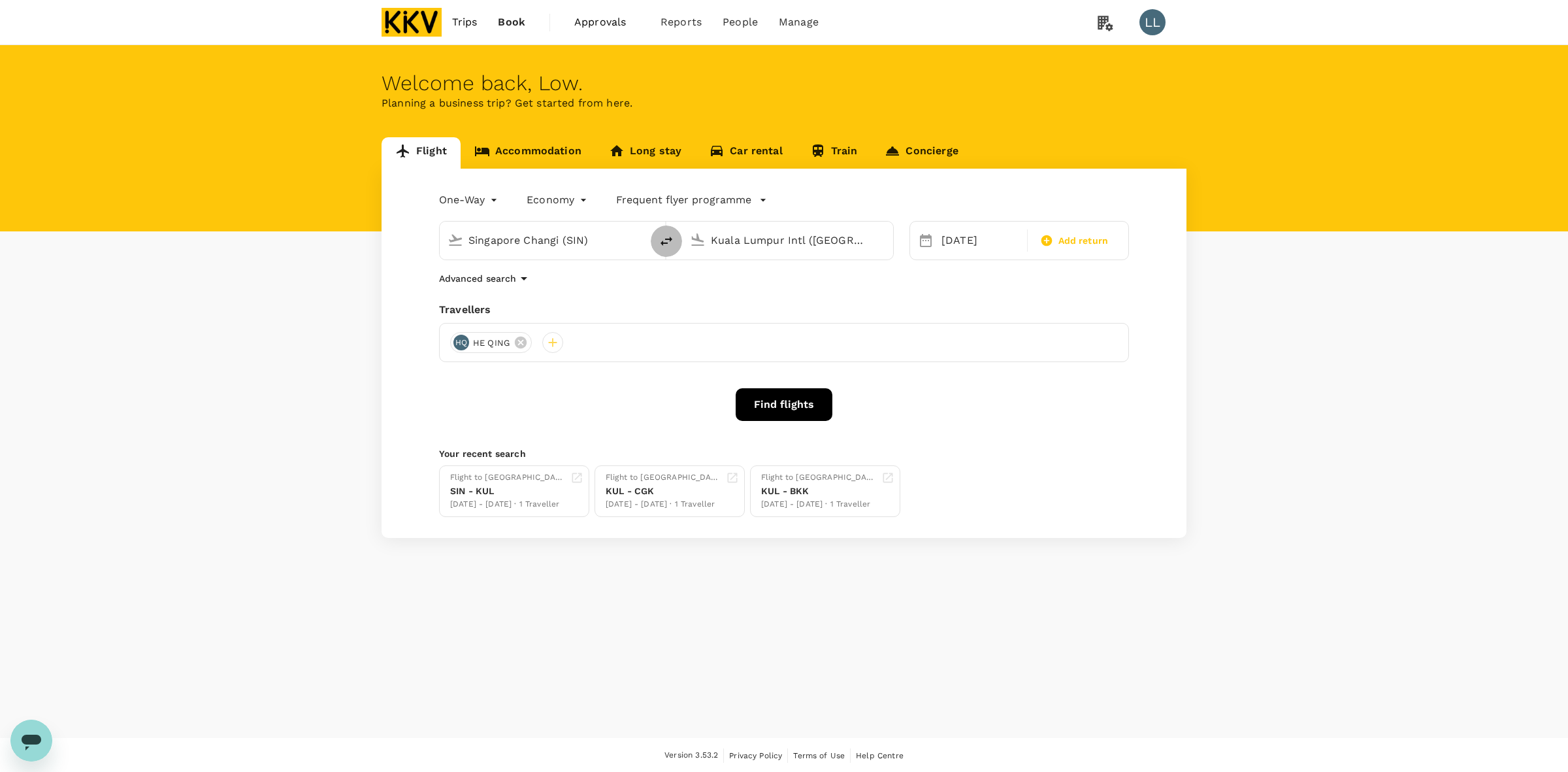
click at [668, 239] on icon "delete" at bounding box center [666, 241] width 16 height 16
type input "Kuala Lumpur Intl (KUL)"
type input "Singapore Changi (SIN)"
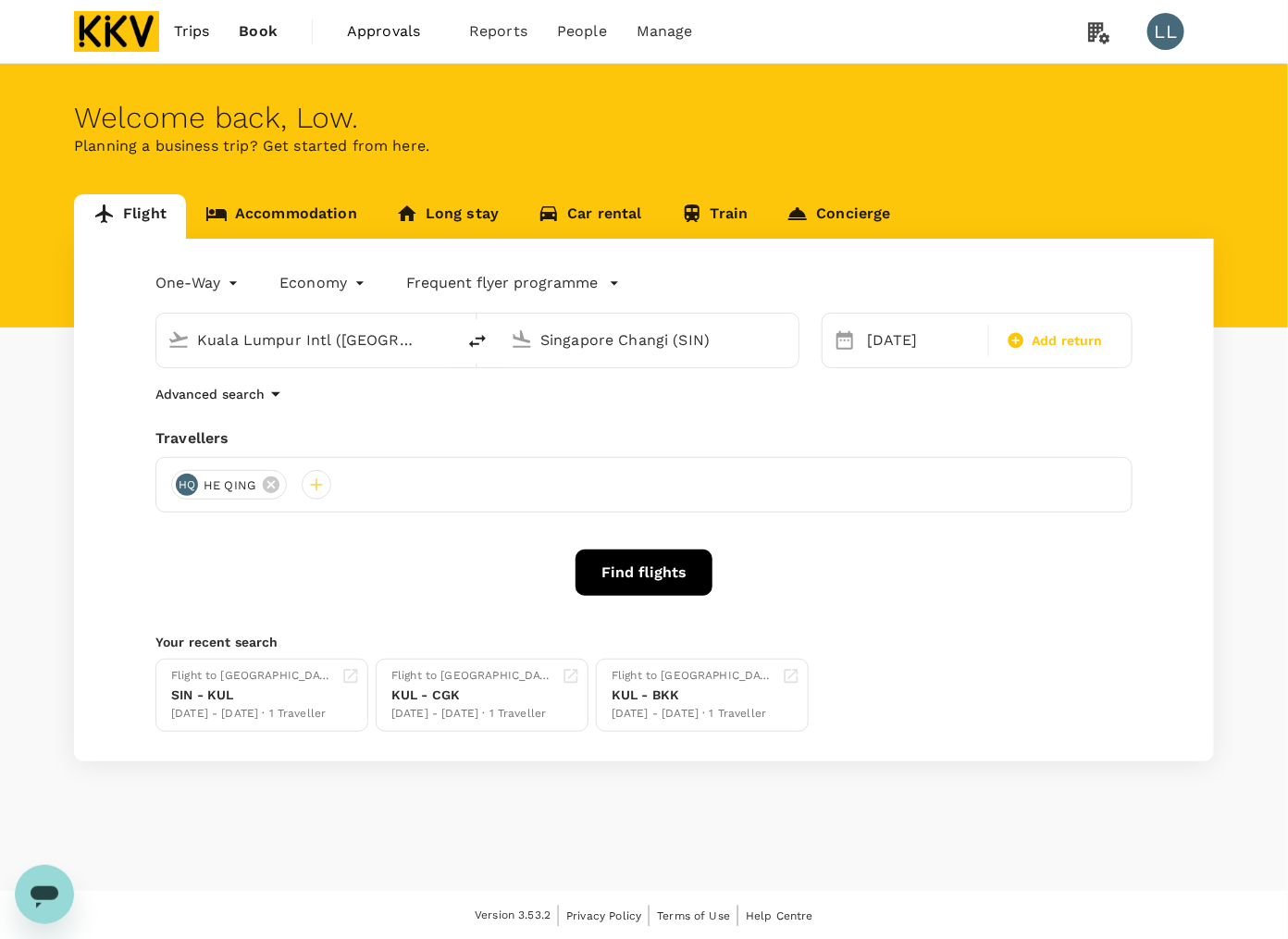
click at [314, 336] on input "Kuala Lumpur Intl (KUL)" at bounding box center [307, 340] width 220 height 29
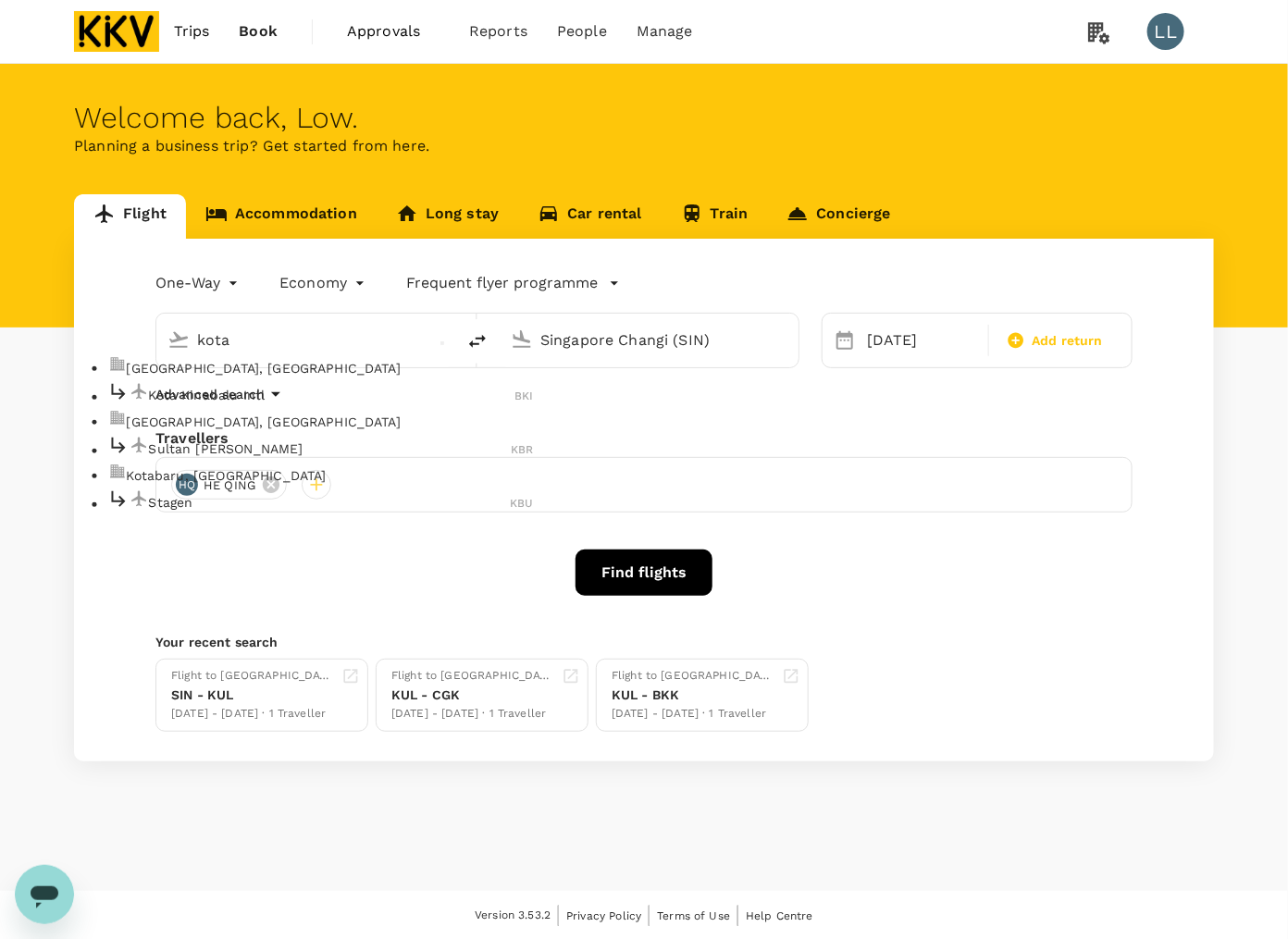
click at [229, 401] on div "Kota Kinabalu Intl BKI" at bounding box center [320, 394] width 425 height 29
type input "Kota Kinabalu Intl (BKI)"
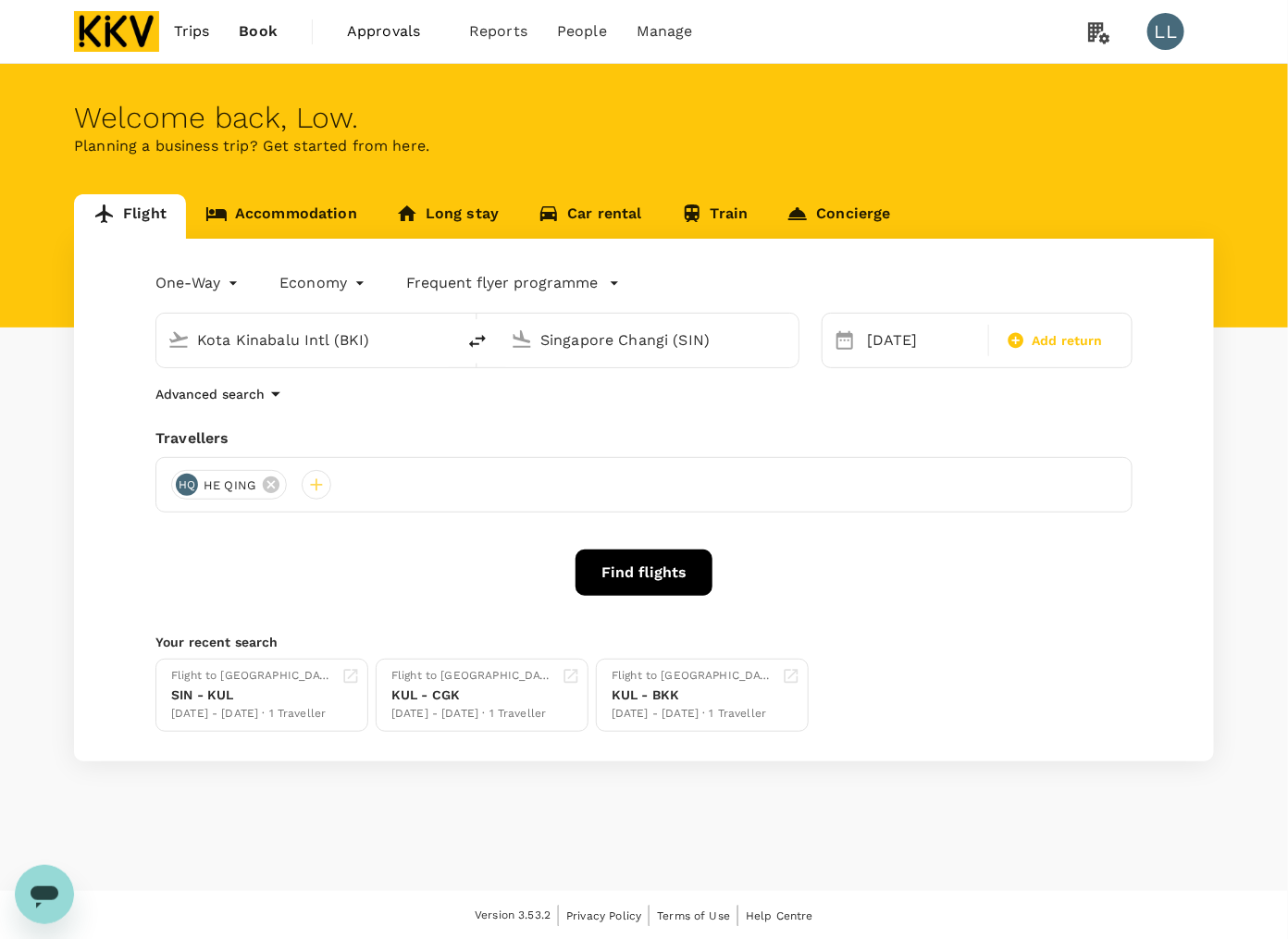
click at [572, 345] on input "Singapore Changi (SIN)" at bounding box center [650, 340] width 220 height 29
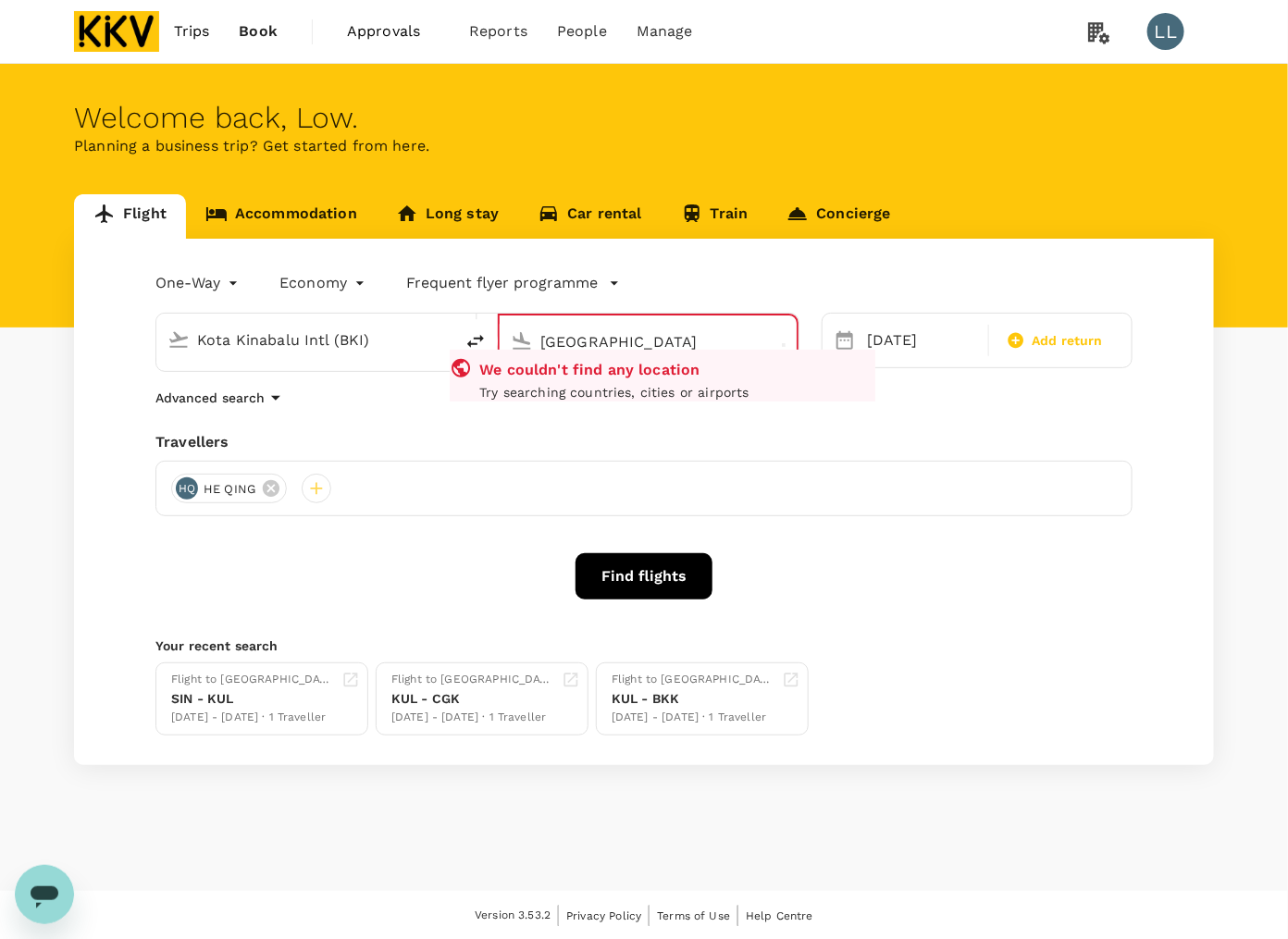
drag, startPoint x: 607, startPoint y: 341, endPoint x: 211, endPoint y: 299, distance: 398.2
click at [206, 297] on div "One-Way oneway Economy economy Frequent flyer programme Kota Kinabalu Intl (BKI…" at bounding box center [644, 501] width 1140 height 527
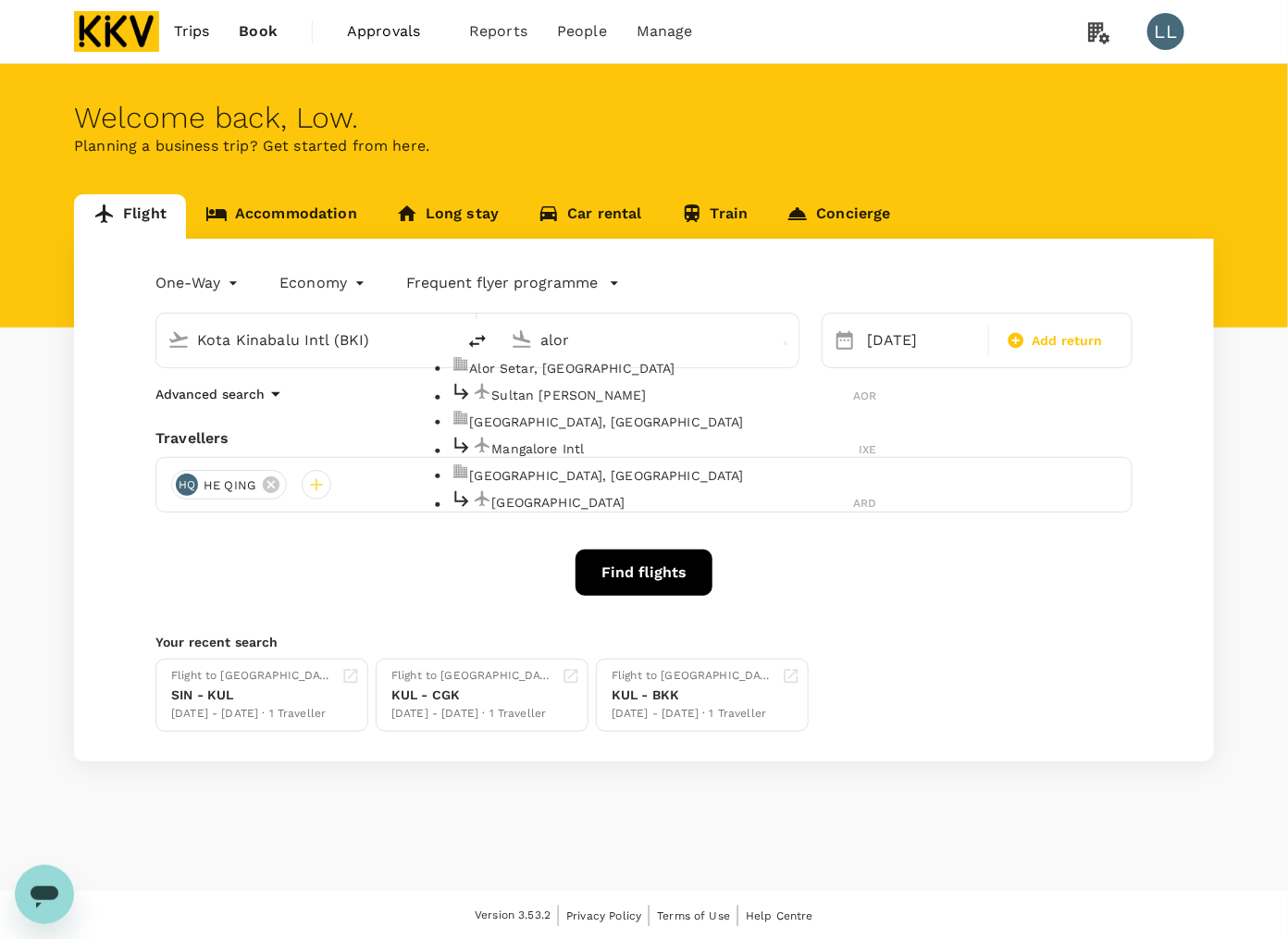
click at [566, 401] on div "Sultan Abdul Halim AOR" at bounding box center [664, 394] width 425 height 29
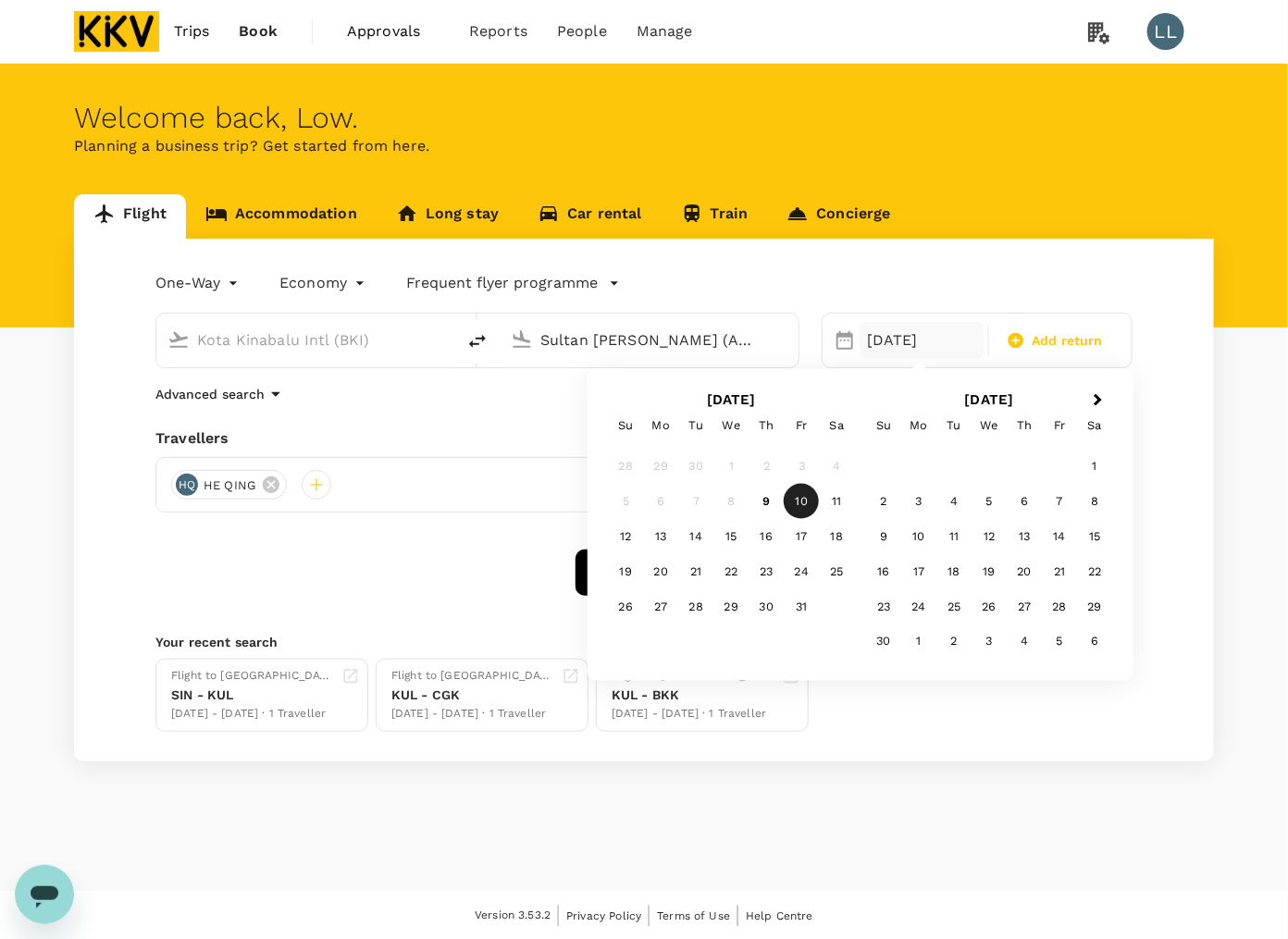
type input "Sultan Abdul Halim (AOR)"
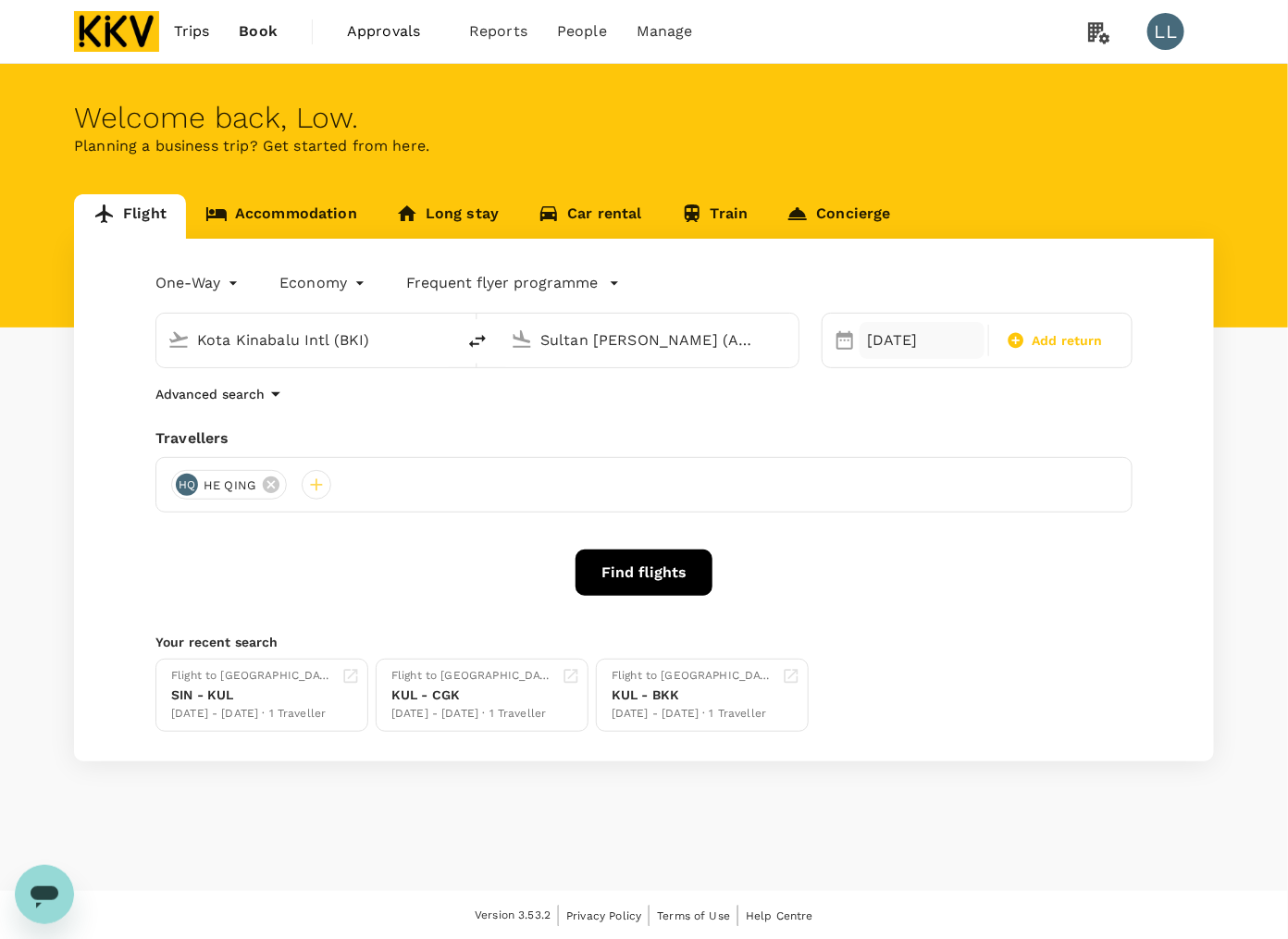
click at [918, 334] on div "10 Oct" at bounding box center [921, 340] width 125 height 37
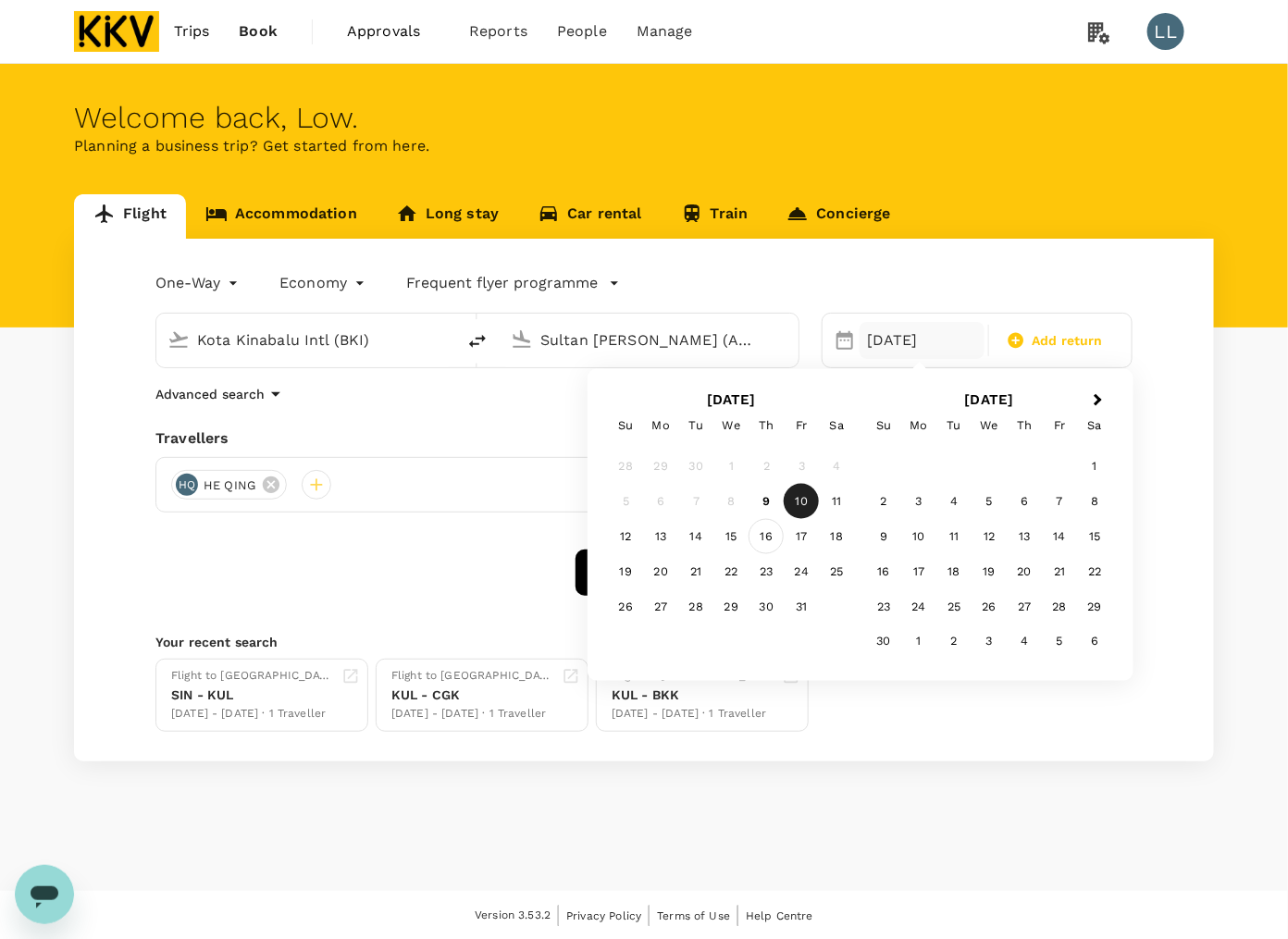
click at [774, 536] on div "16" at bounding box center [765, 536] width 35 height 35
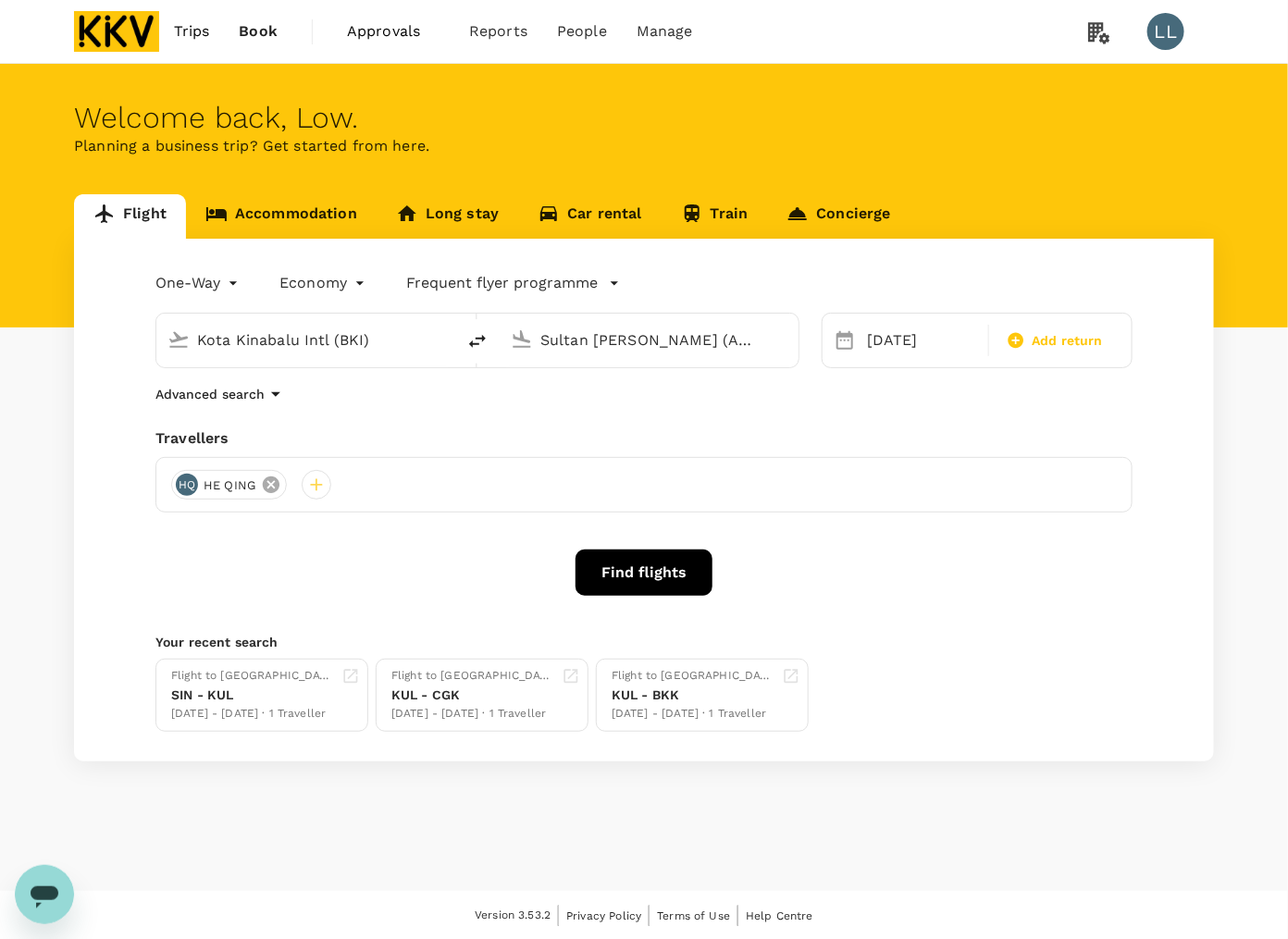
click at [269, 481] on icon at bounding box center [271, 485] width 17 height 17
click at [204, 486] on div at bounding box center [644, 485] width 977 height 55
click at [192, 486] on div at bounding box center [186, 485] width 30 height 30
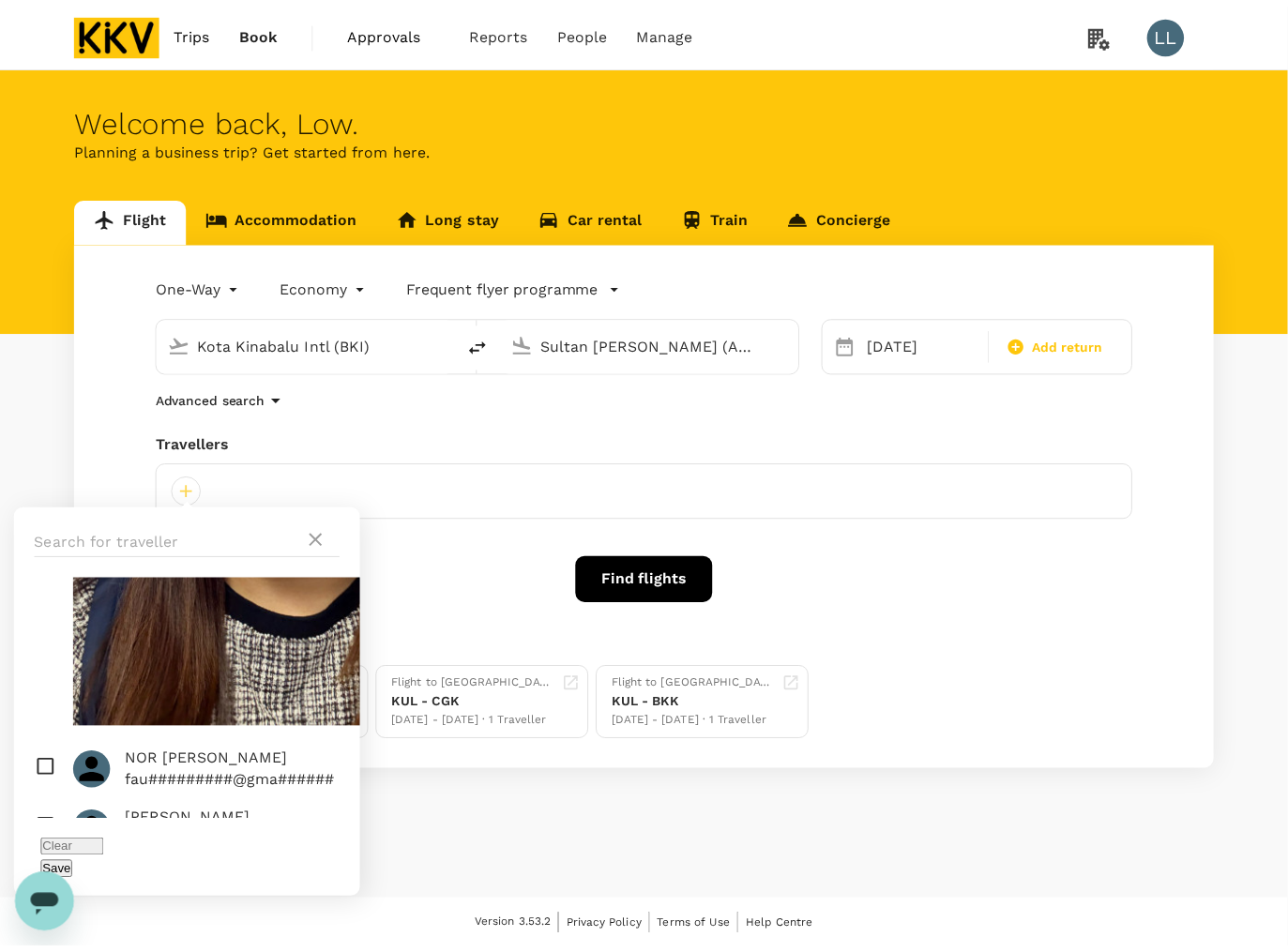
scroll to position [1909, 0]
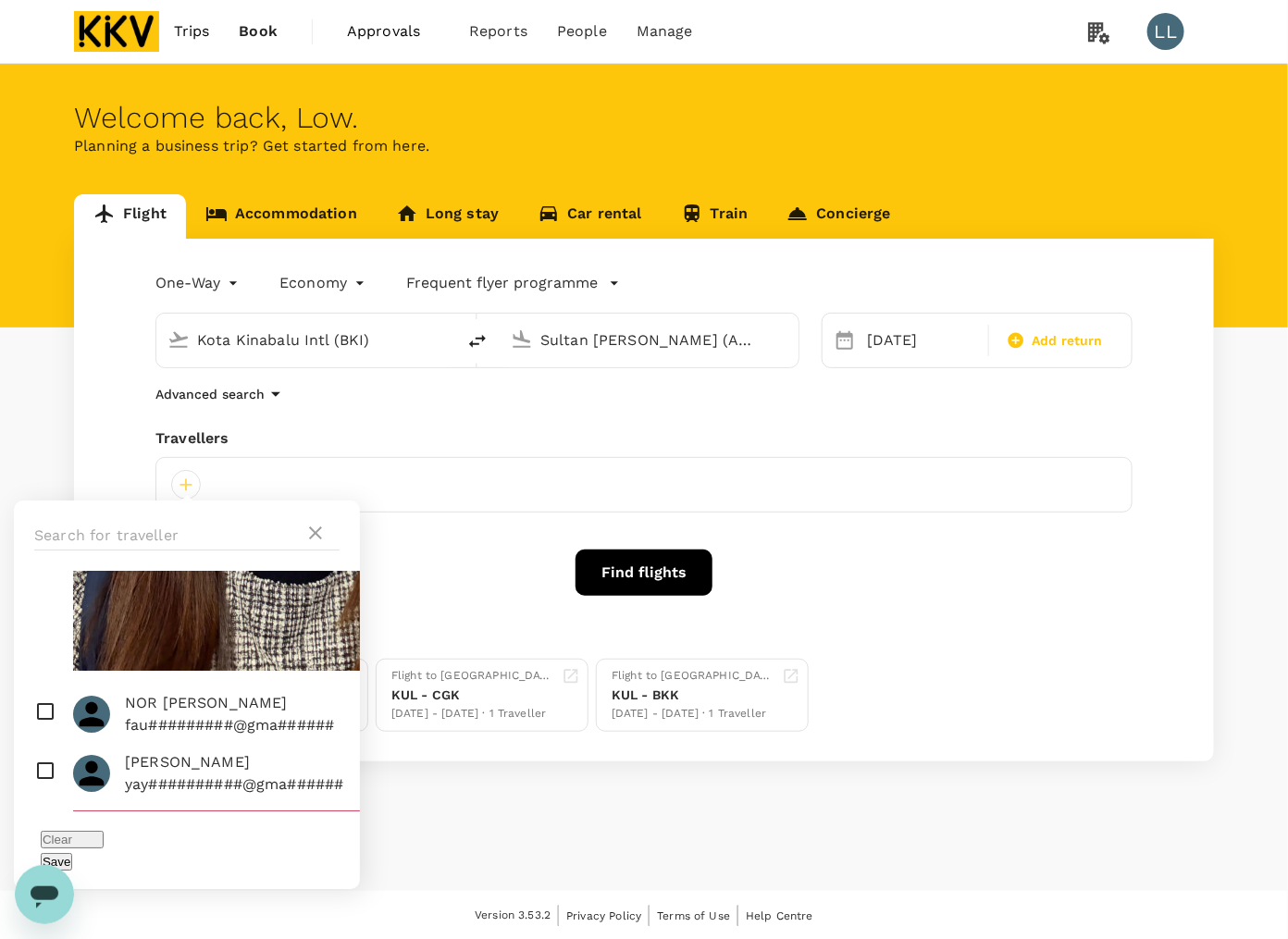
checkbox input "true"
click at [72, 853] on button "Save" at bounding box center [56, 861] width 32 height 18
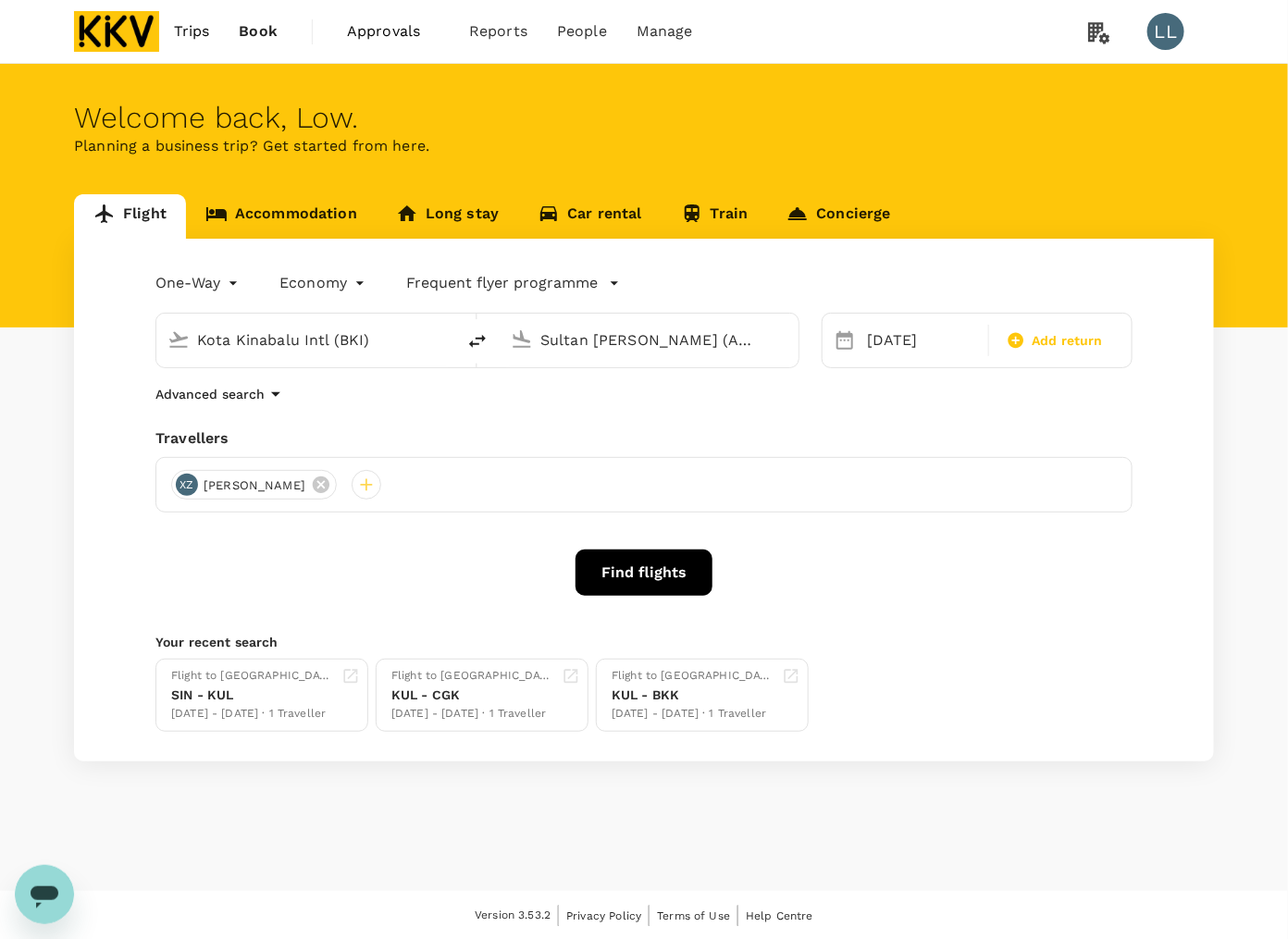
click at [615, 578] on button "Find flights" at bounding box center [644, 572] width 137 height 46
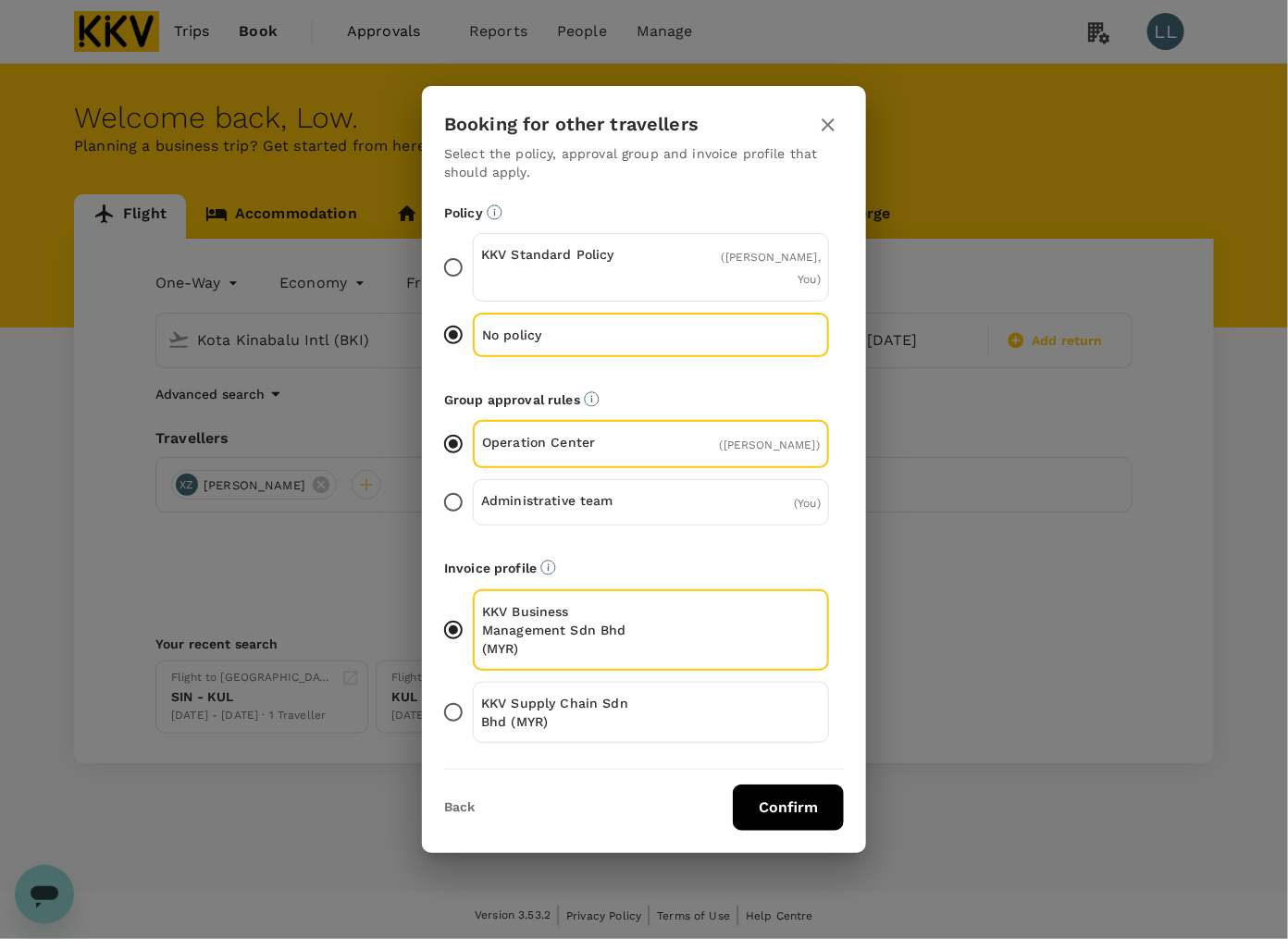
click at [552, 694] on p "KKV Supply Chain Sdn Bhd (MYR)" at bounding box center [565, 712] width 170 height 37
click at [473, 693] on input "KKV Supply Chain Sdn Bhd (MYR)" at bounding box center [452, 712] width 38 height 38
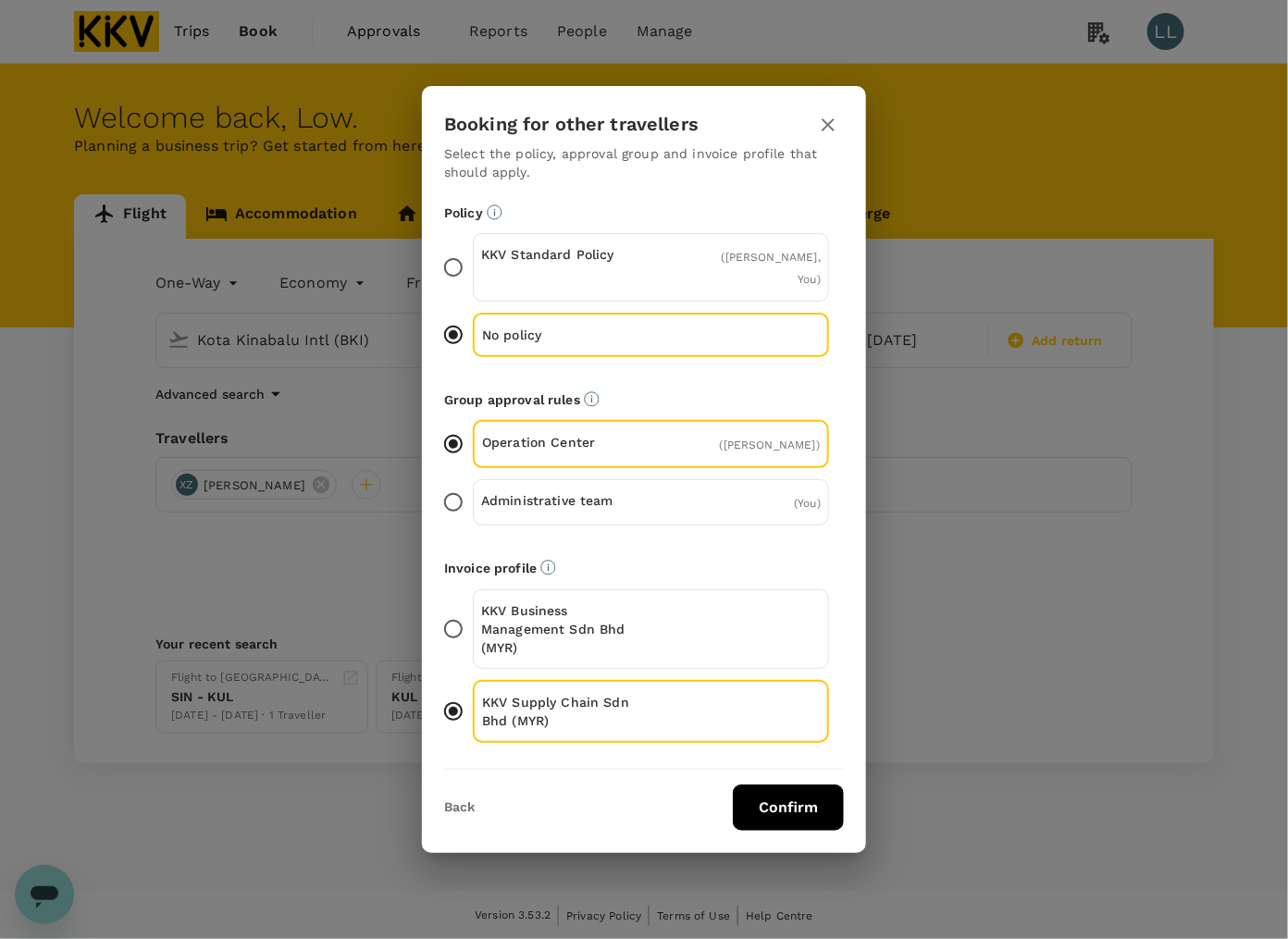
click at [779, 791] on button "Confirm" at bounding box center [788, 808] width 111 height 46
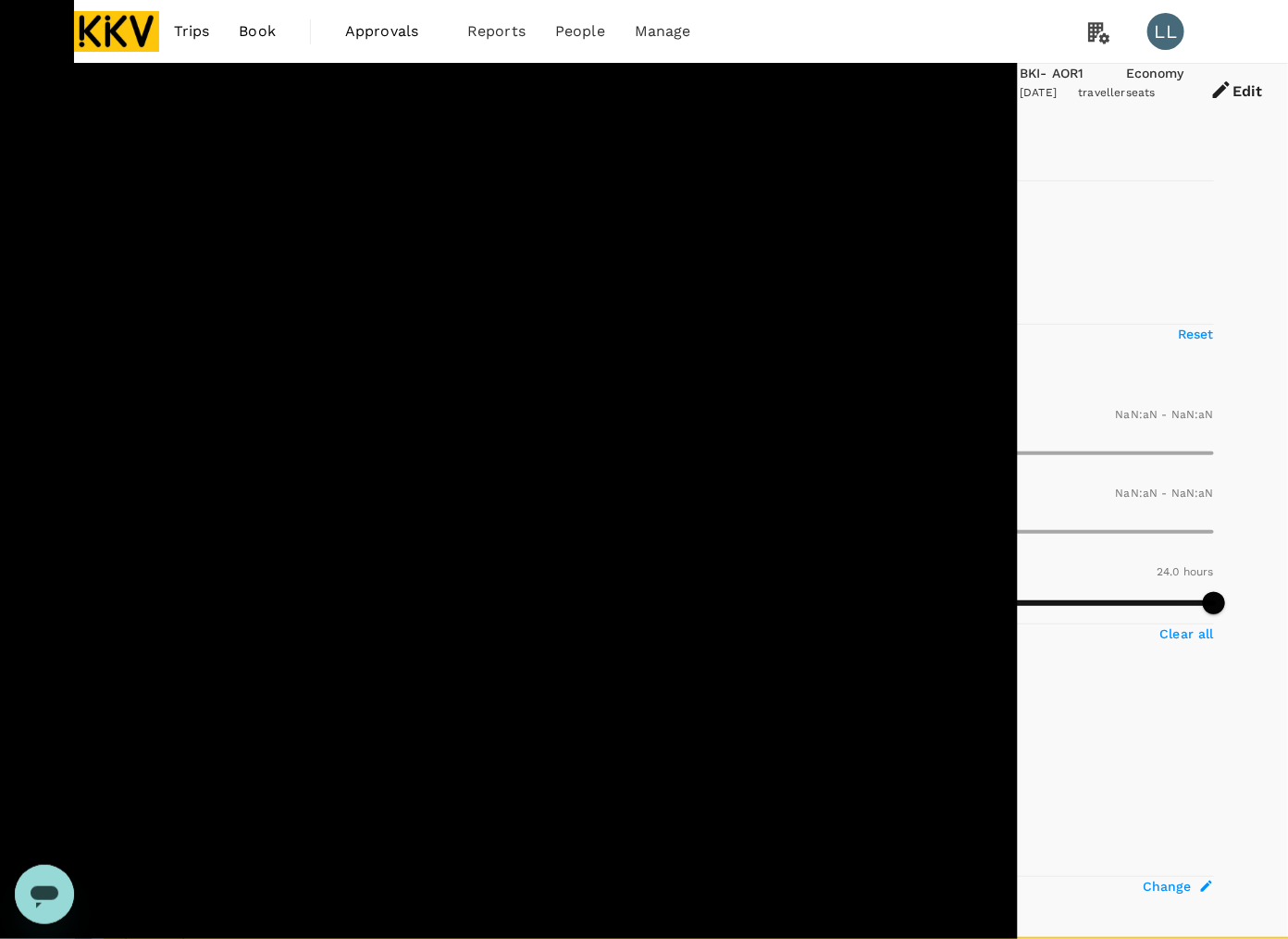
type input "MYR"
type input "1440"
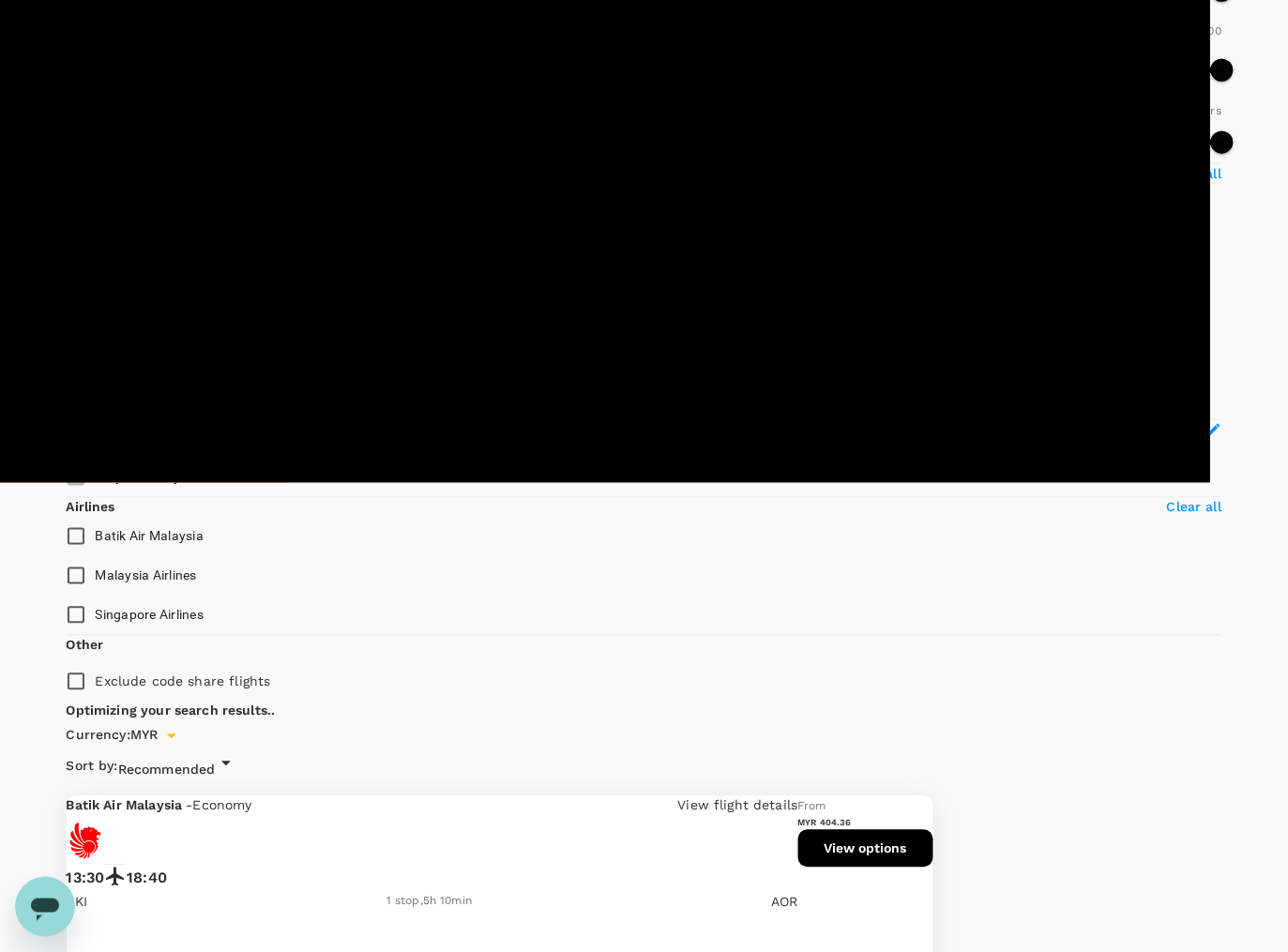
scroll to position [352, 0]
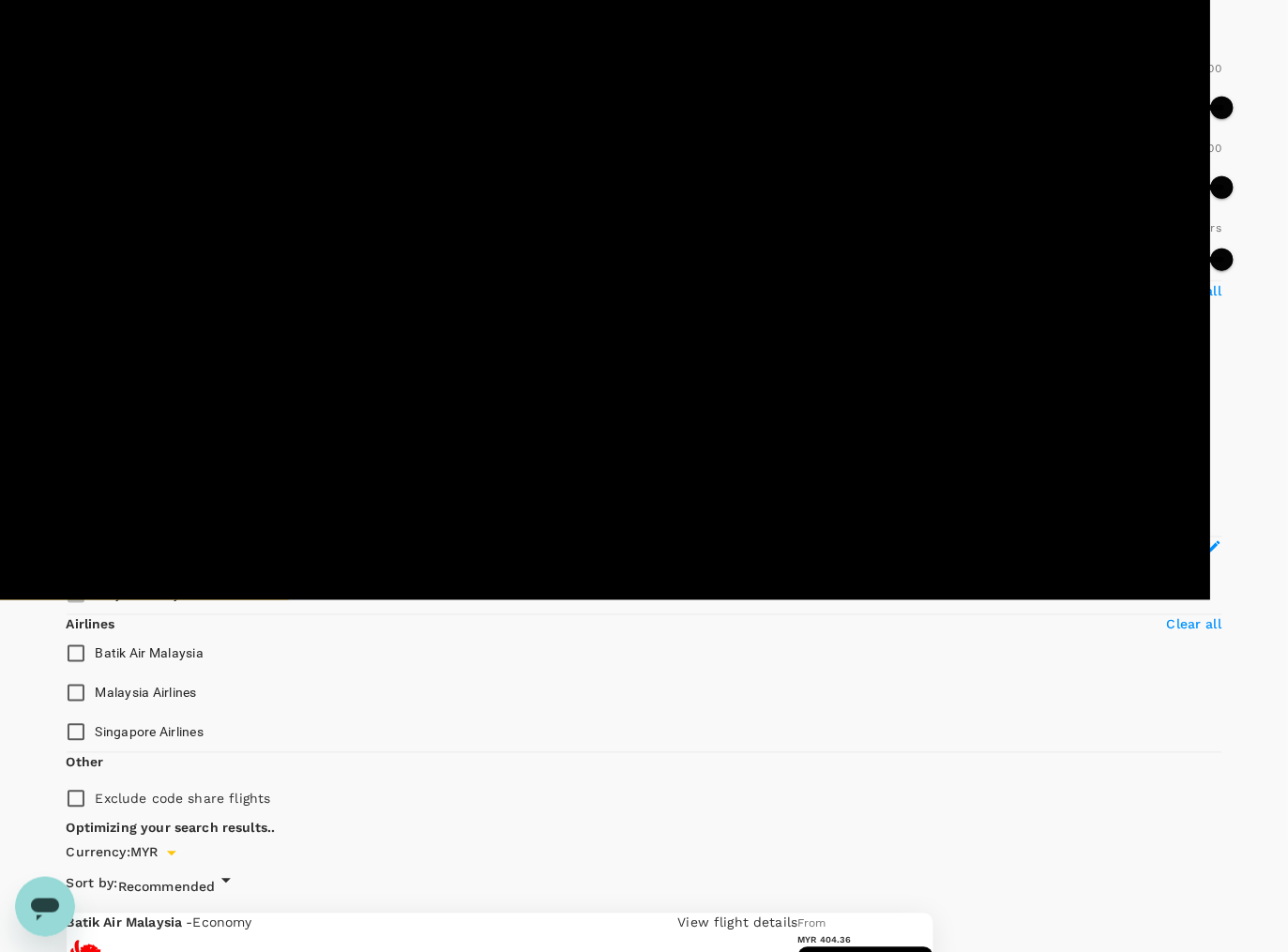
type input "1580"
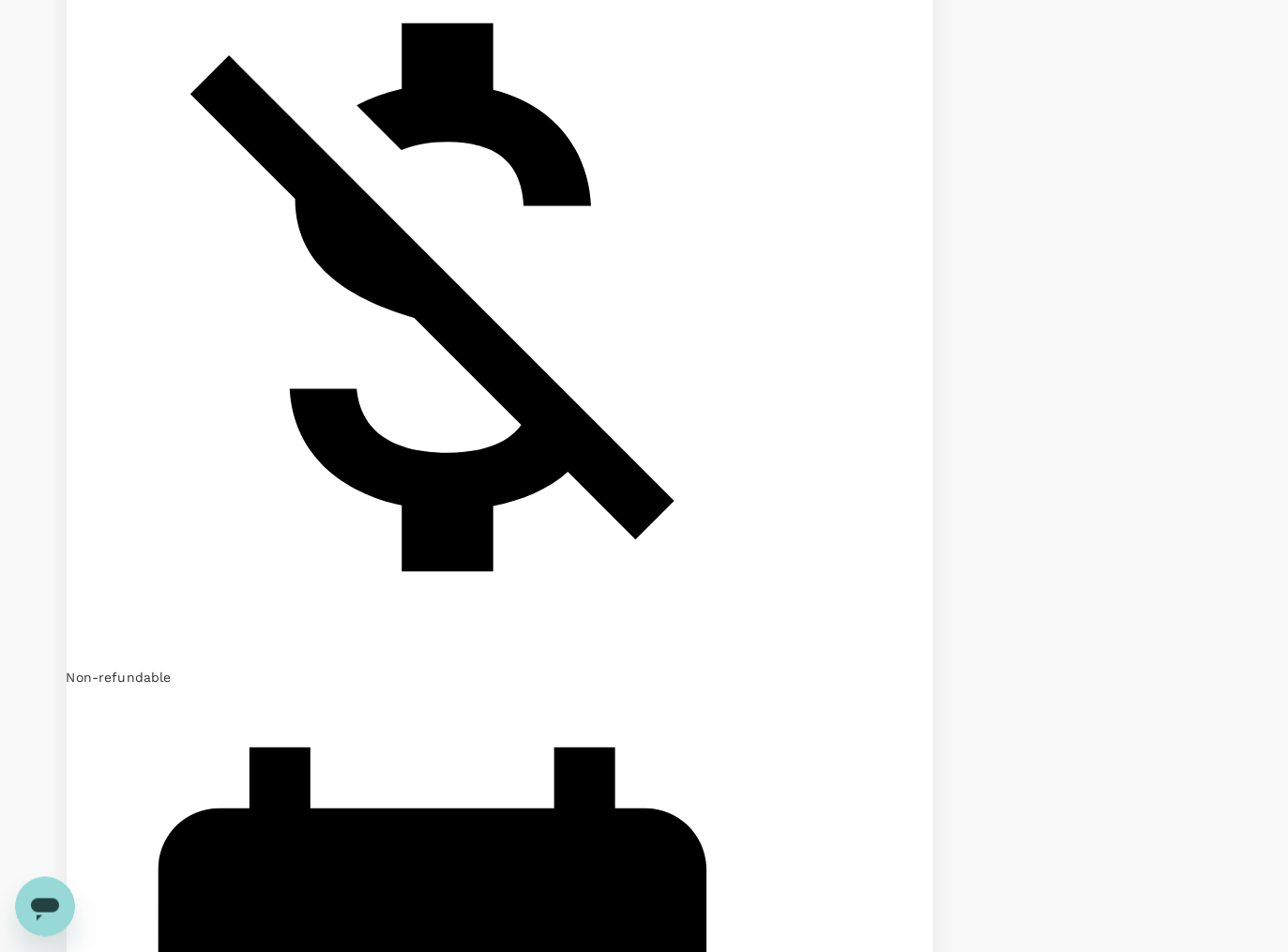
scroll to position [3279, 0]
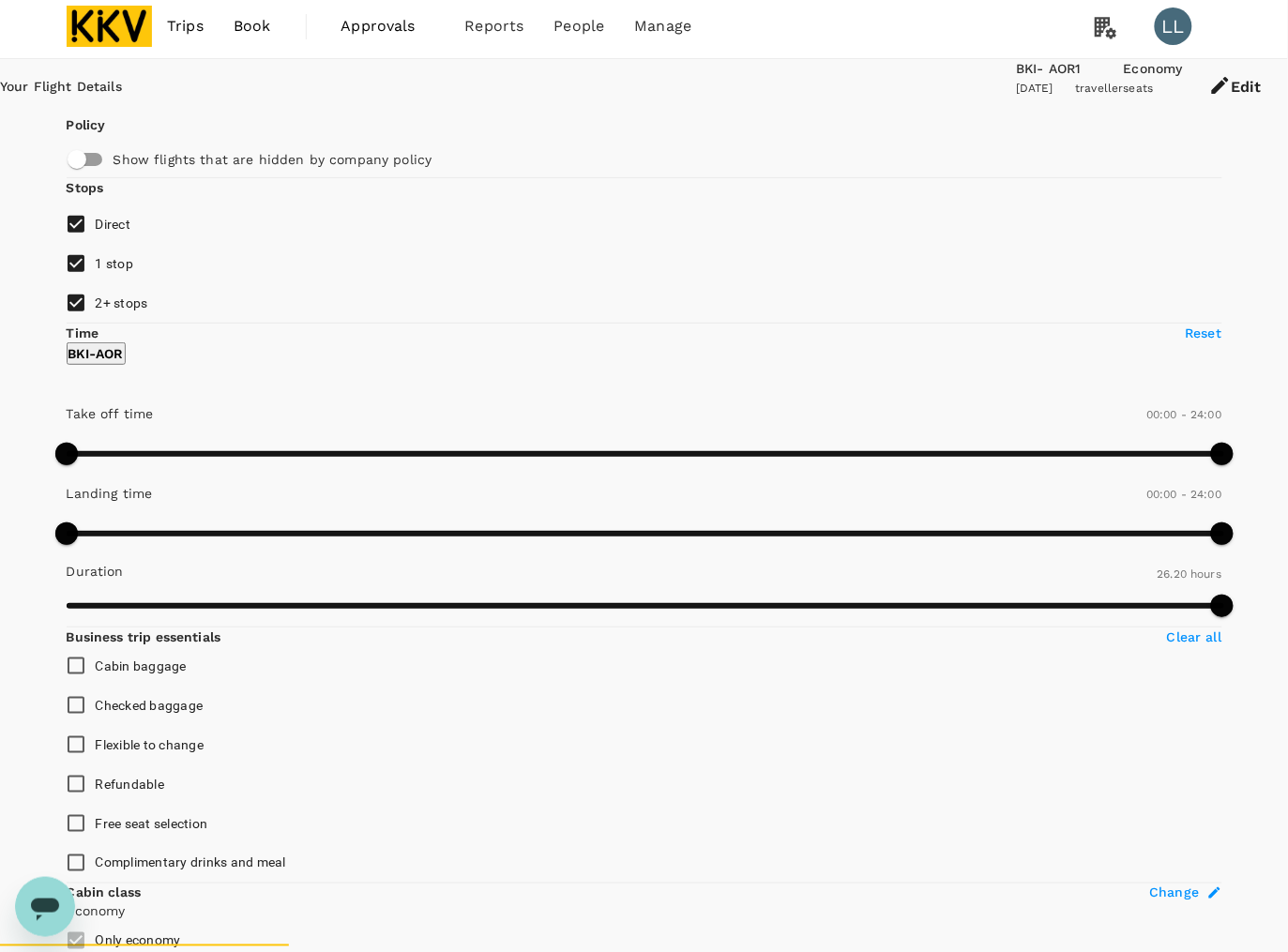
scroll to position [0, 0]
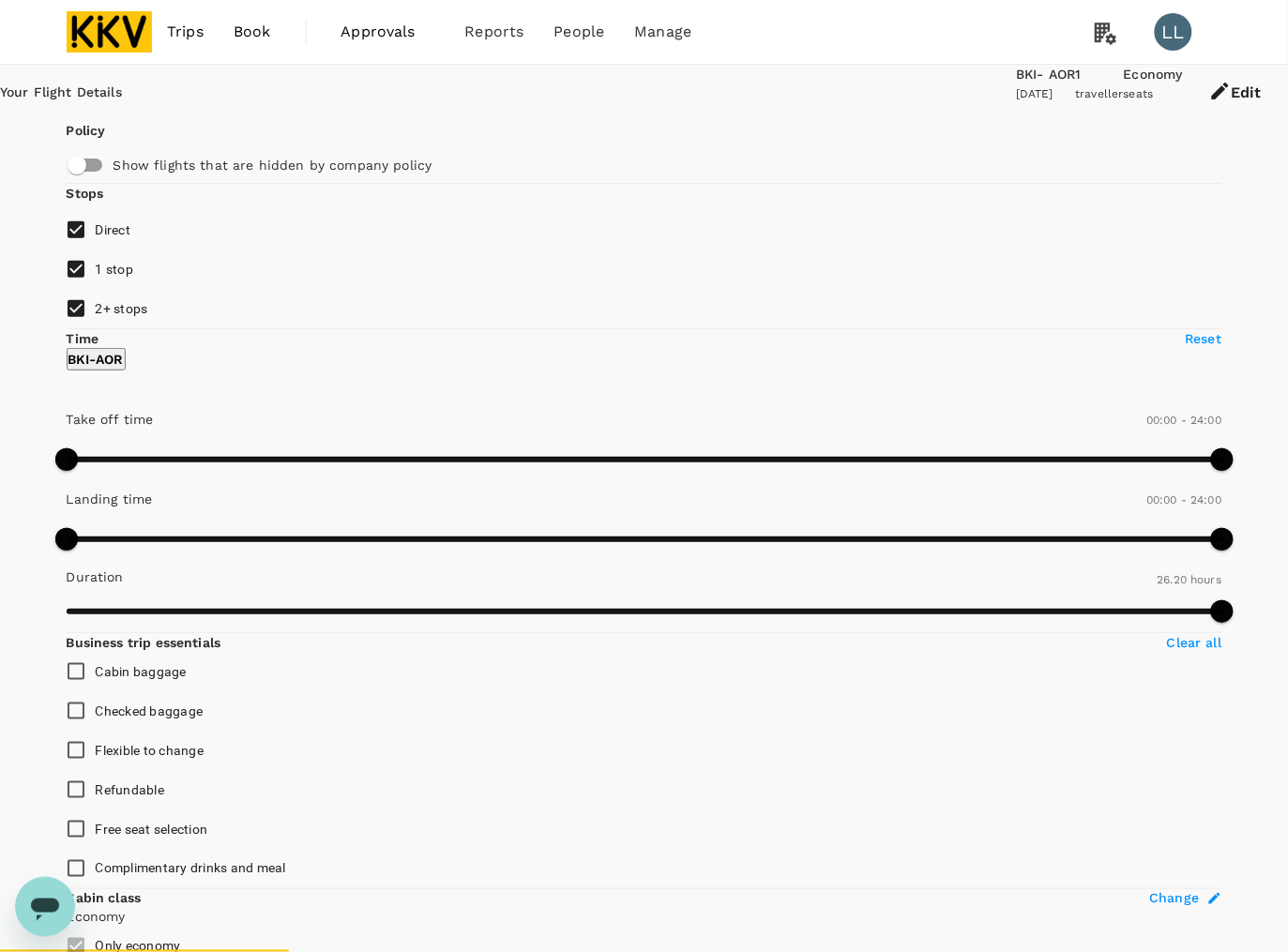
click at [95, 328] on input "2+ stops" at bounding box center [75, 307] width 39 height 39
checkbox input "false"
click at [69, 288] on input "1 stop" at bounding box center [75, 268] width 39 height 39
click at [81, 288] on input "1 stop" at bounding box center [75, 268] width 39 height 39
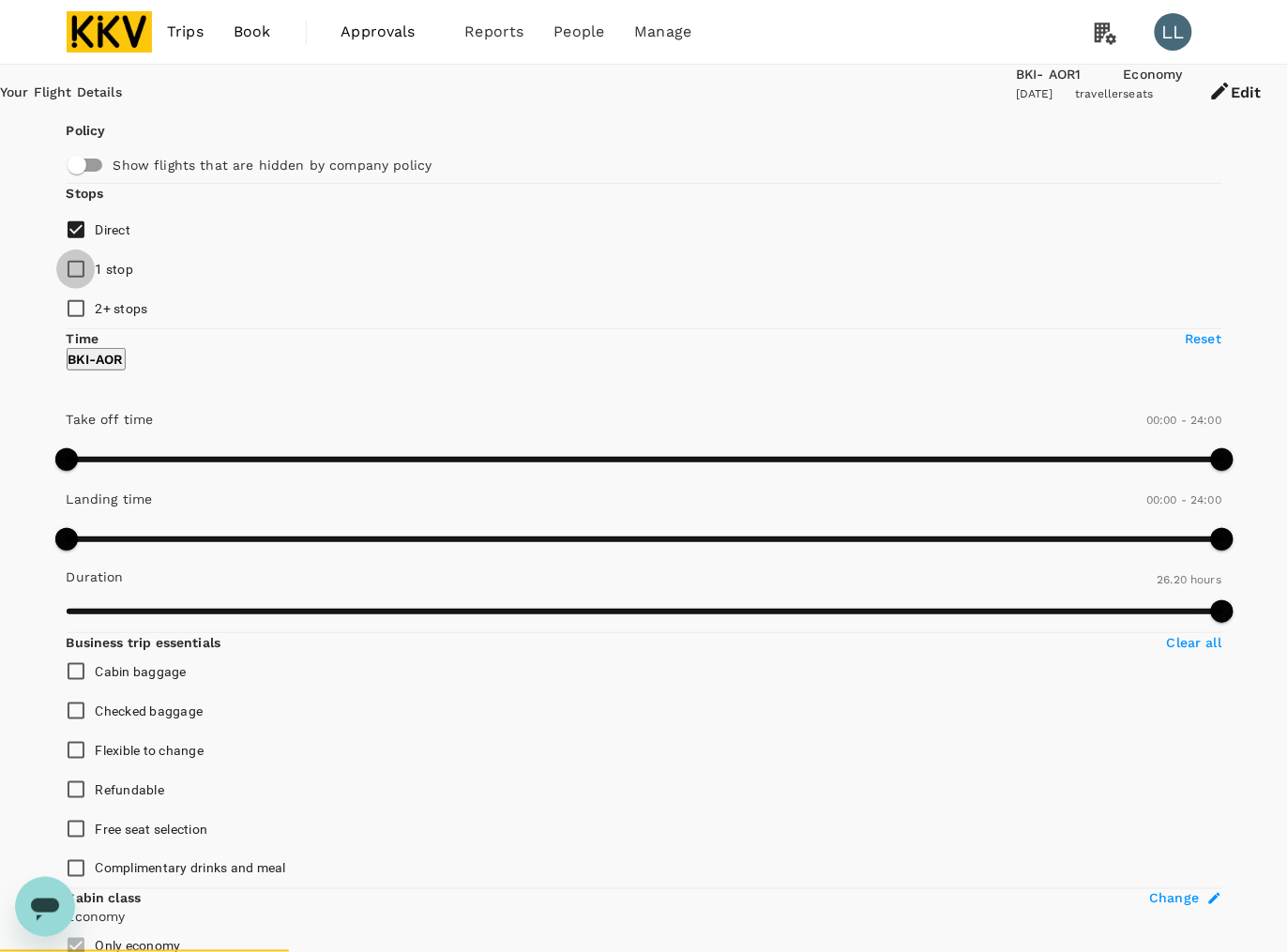
checkbox input "true"
click at [1186, 96] on button "Edit" at bounding box center [1236, 92] width 105 height 56
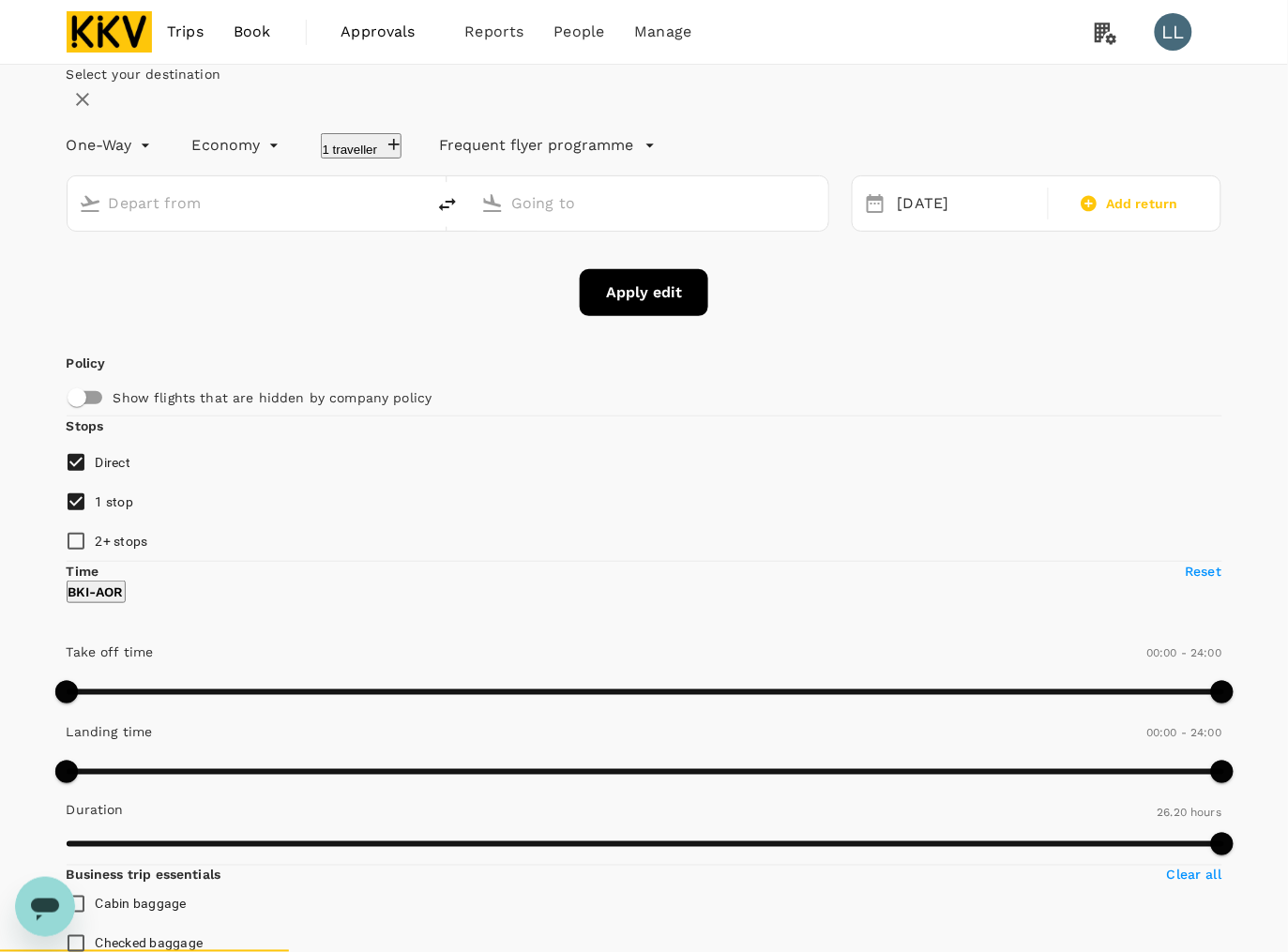
type input "Kota Kinabalu Intl (BKI)"
type input "Sultan Abdul Halim (AOR)"
click at [635, 316] on button "Apply edit" at bounding box center [644, 292] width 129 height 47
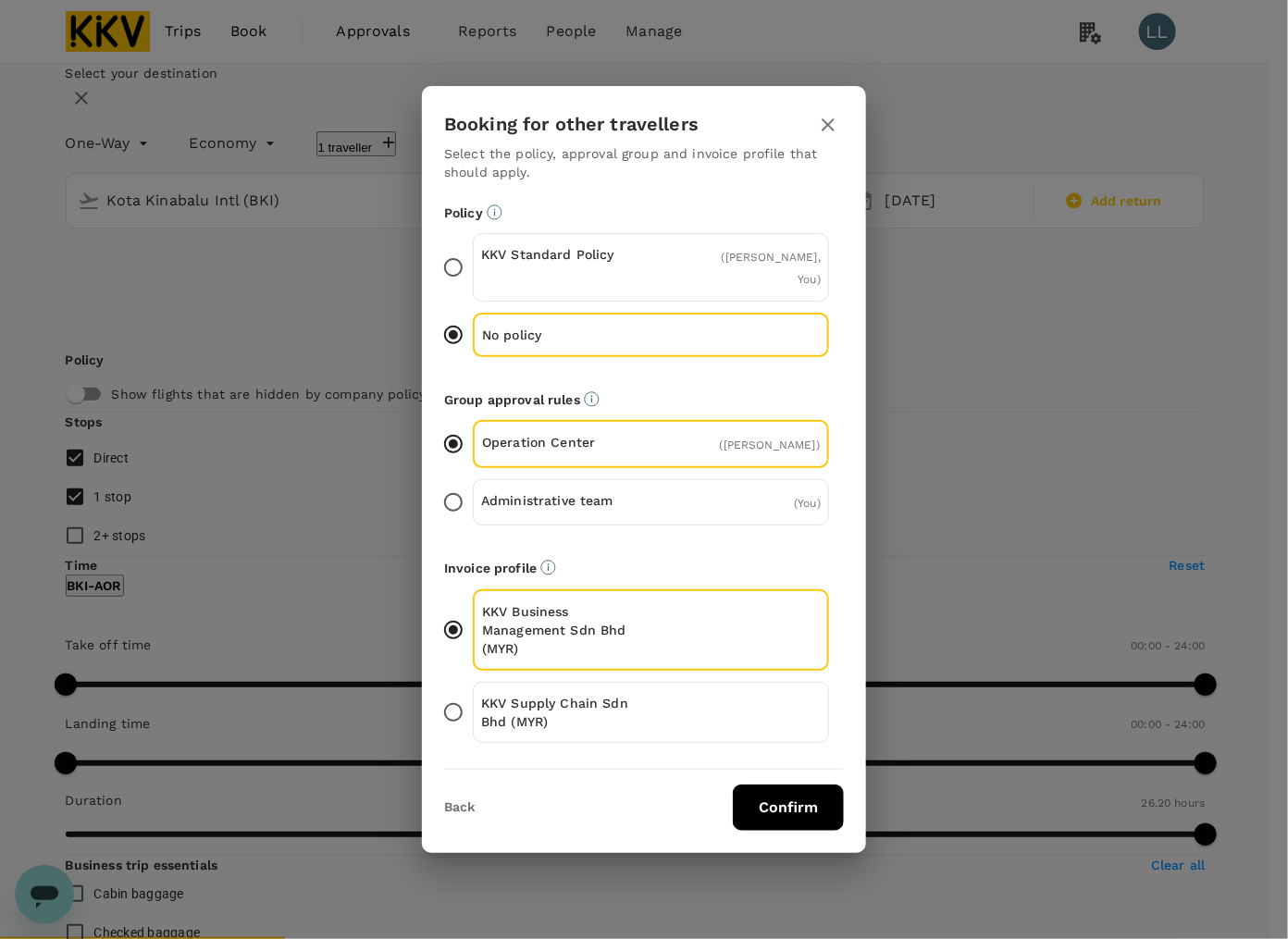
click at [682, 685] on div "KKV Supply Chain Sdn Bhd (MYR)" at bounding box center [651, 712] width 356 height 61
click at [473, 693] on input "KKV Supply Chain Sdn Bhd (MYR)" at bounding box center [452, 712] width 38 height 38
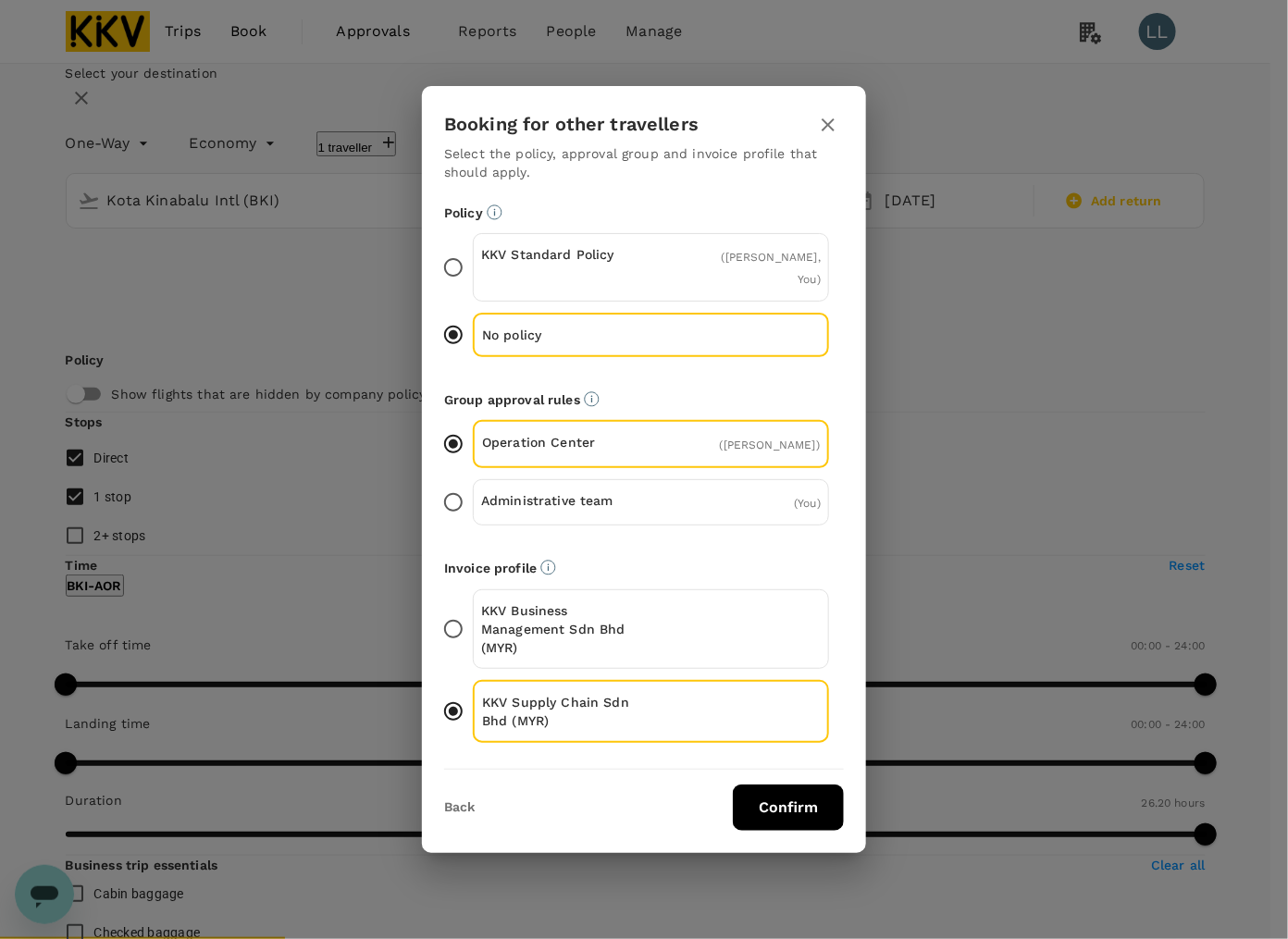
click at [783, 793] on button "Confirm" at bounding box center [788, 808] width 111 height 46
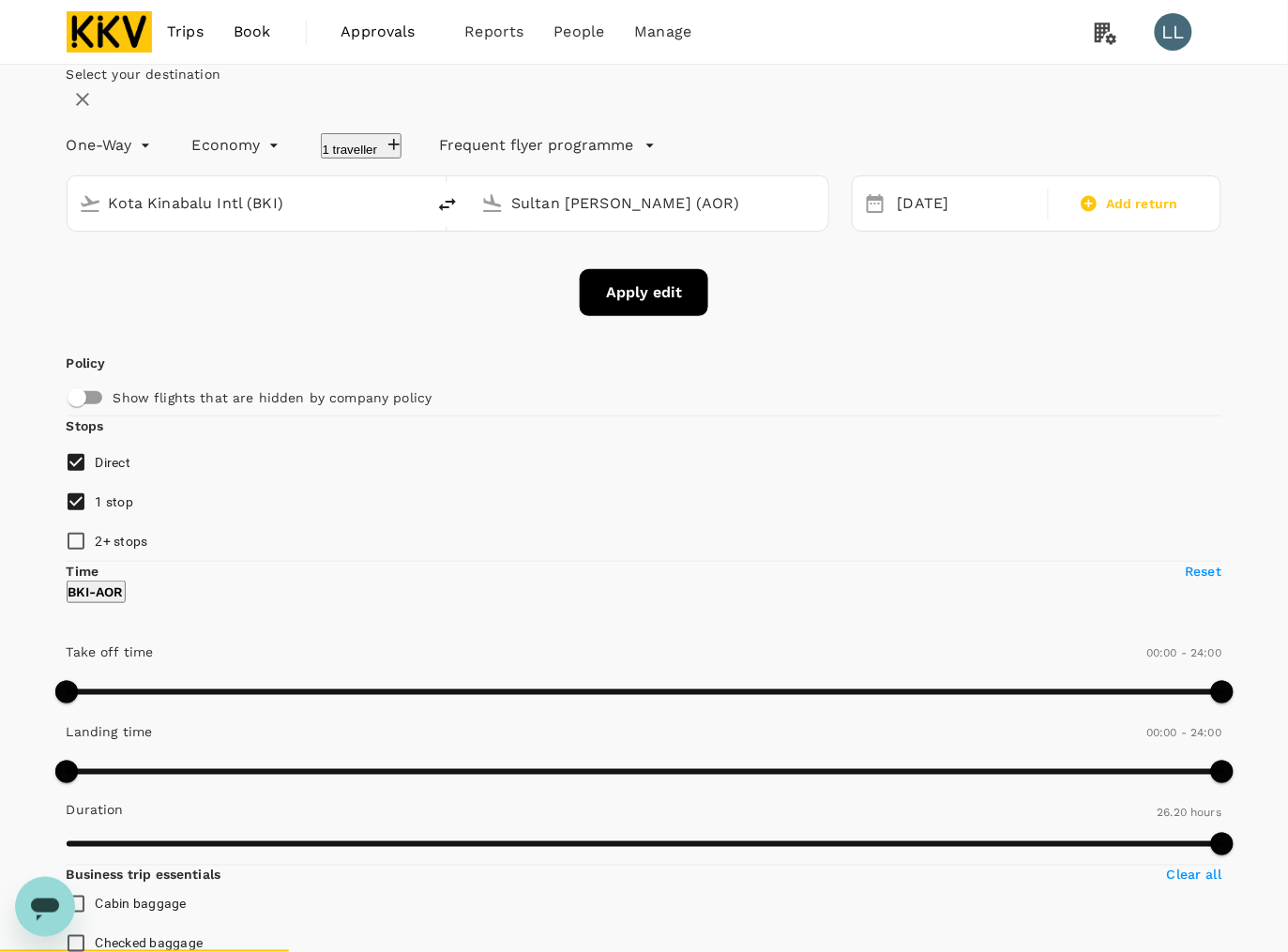
checkbox input "false"
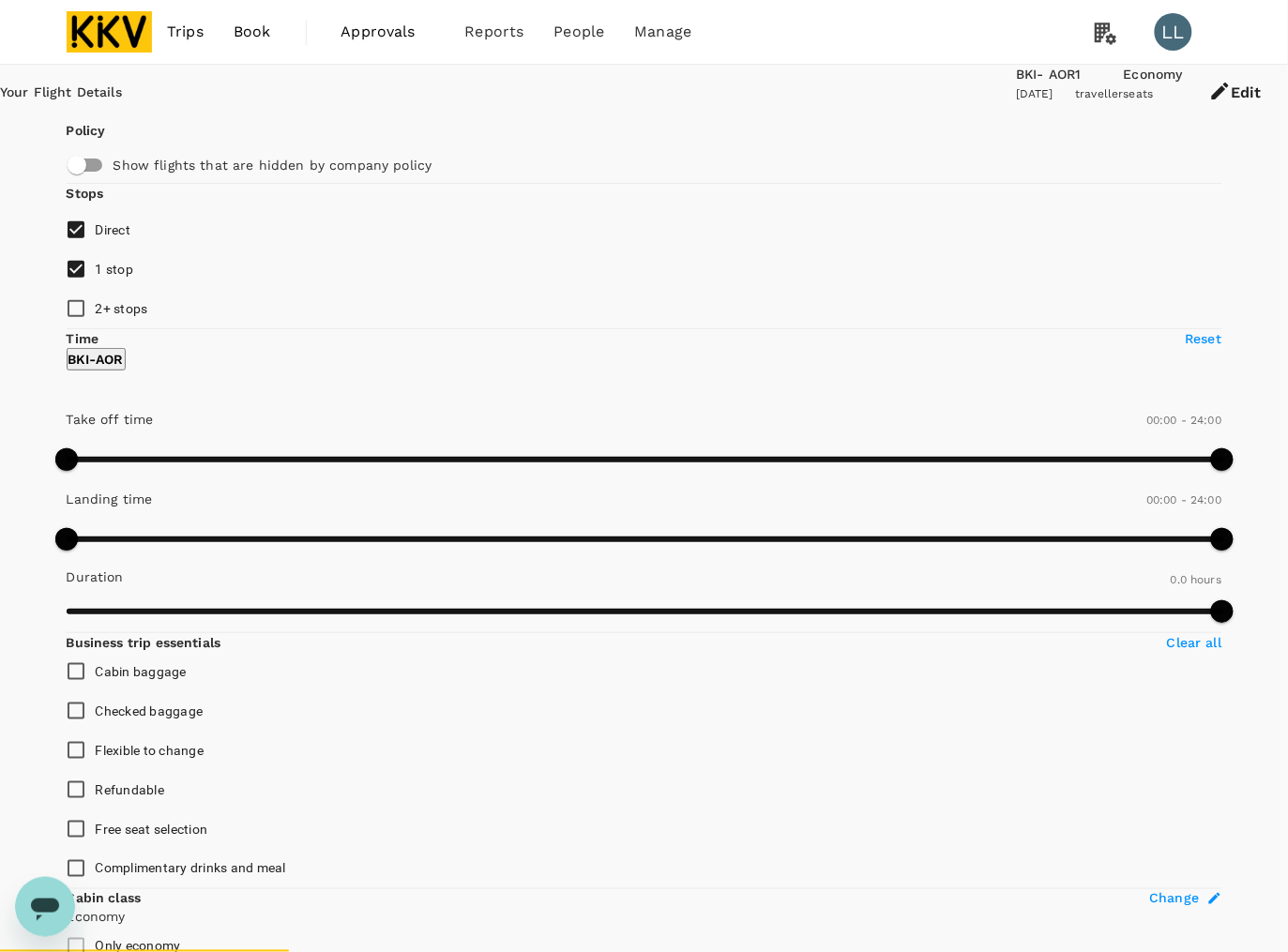
type input "1440"
checkbox input "true"
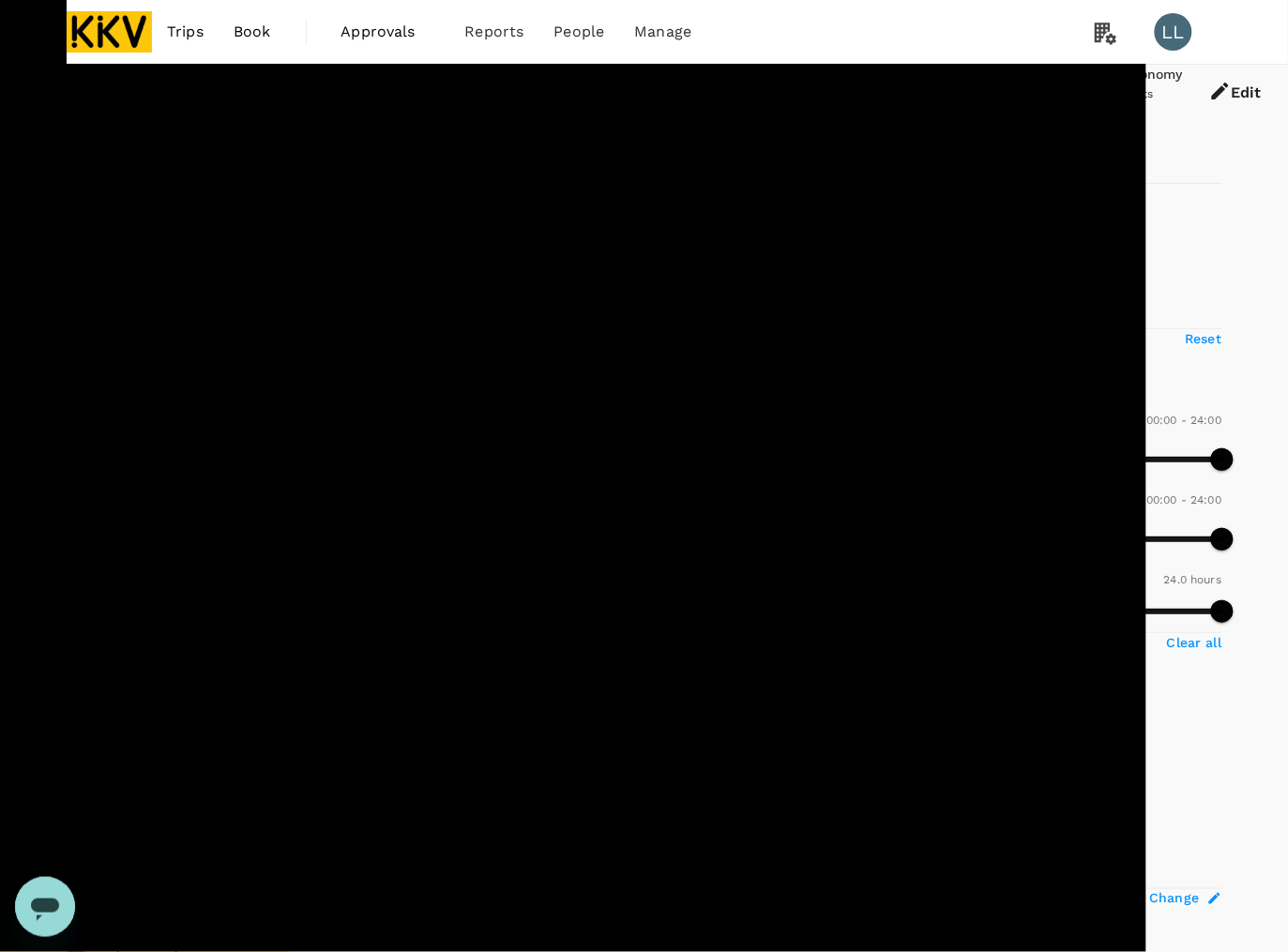
click at [110, 281] on span "1 stop" at bounding box center [115, 269] width 38 height 23
click at [96, 288] on input "1 stop" at bounding box center [75, 268] width 39 height 39
checkbox input "false"
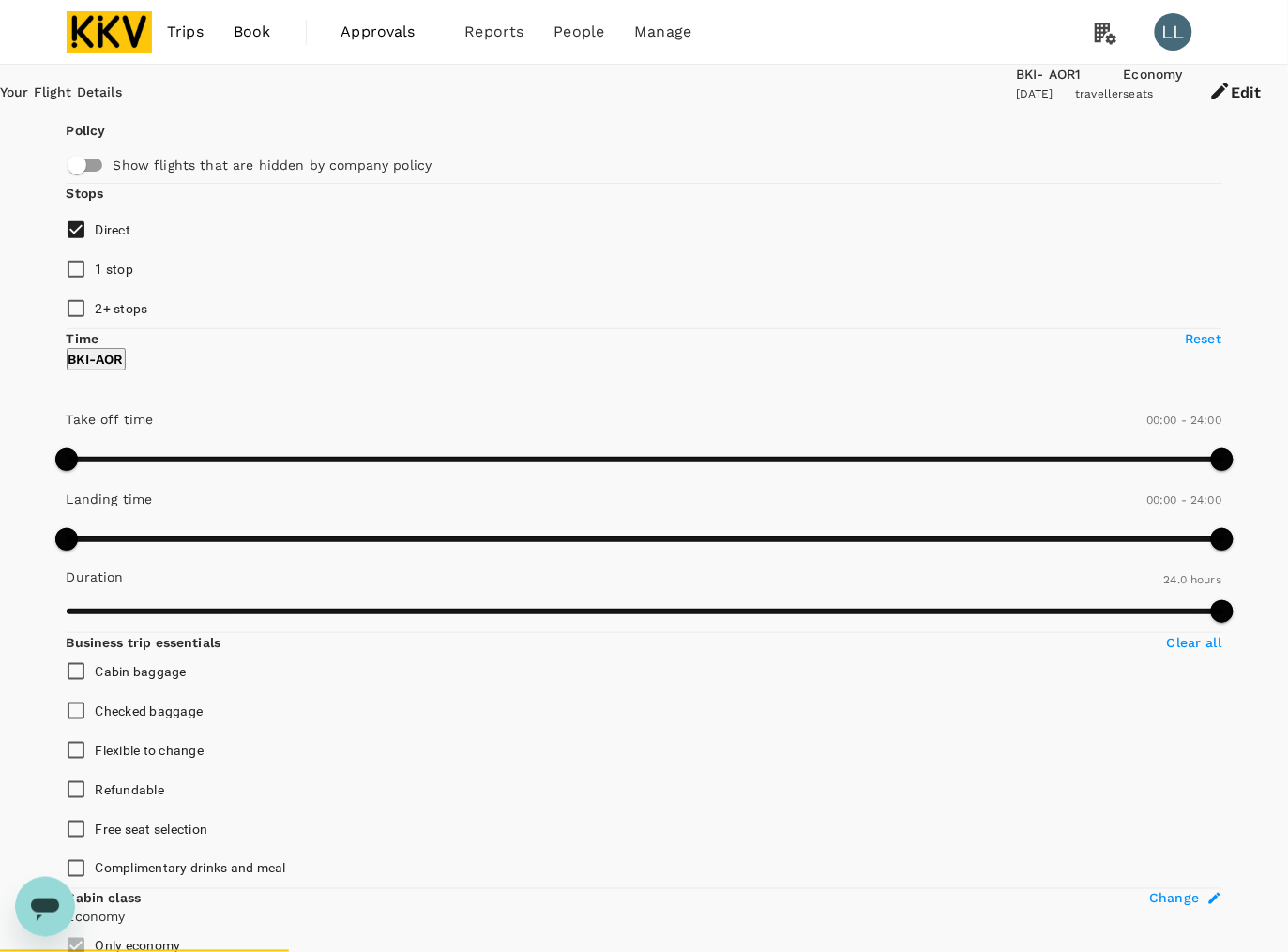
type input "1580"
click at [110, 277] on span "1 stop" at bounding box center [115, 269] width 38 height 15
click at [96, 288] on input "1 stop" at bounding box center [75, 268] width 39 height 39
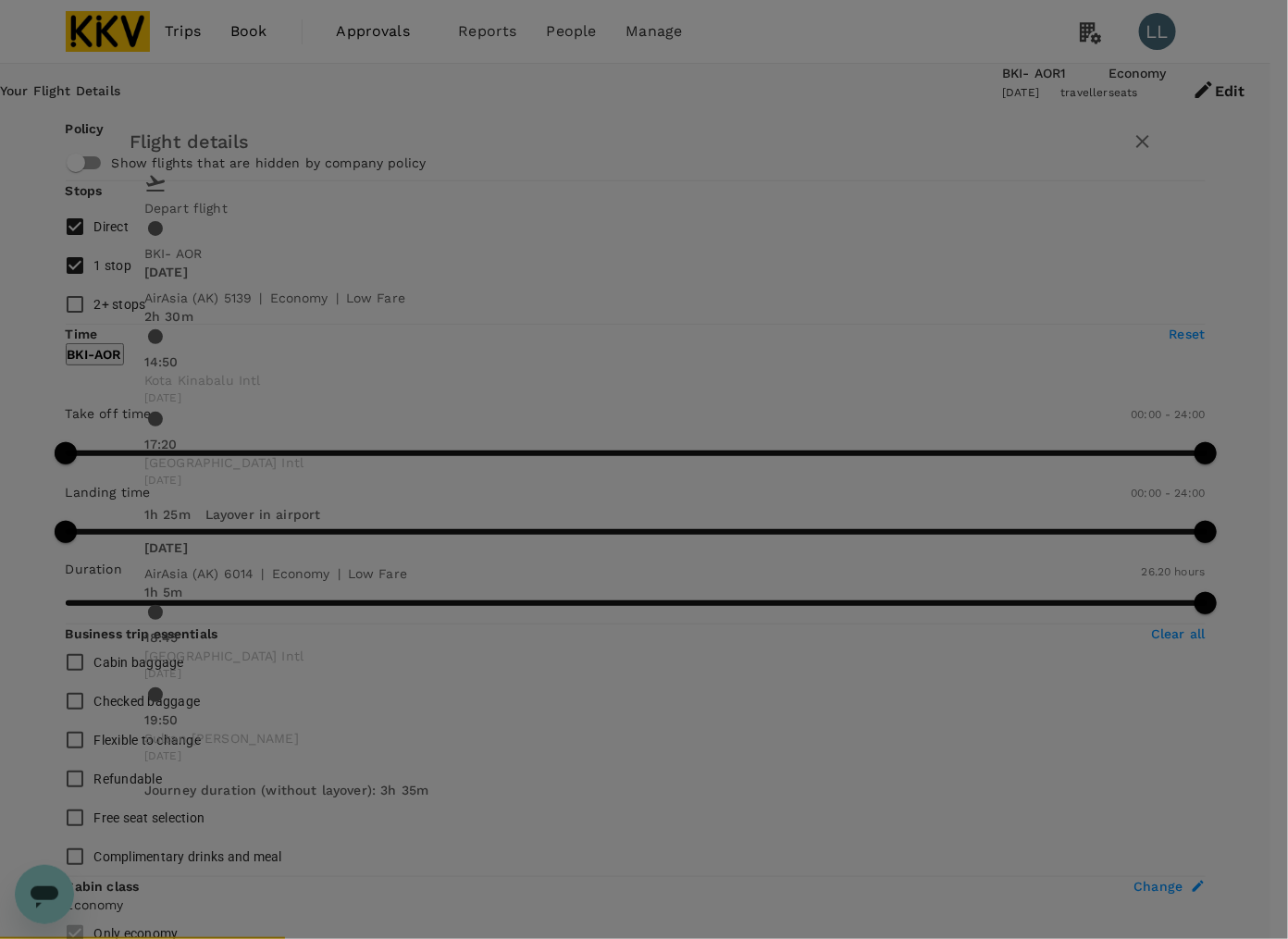
click at [1131, 153] on icon "button" at bounding box center [1142, 142] width 23 height 23
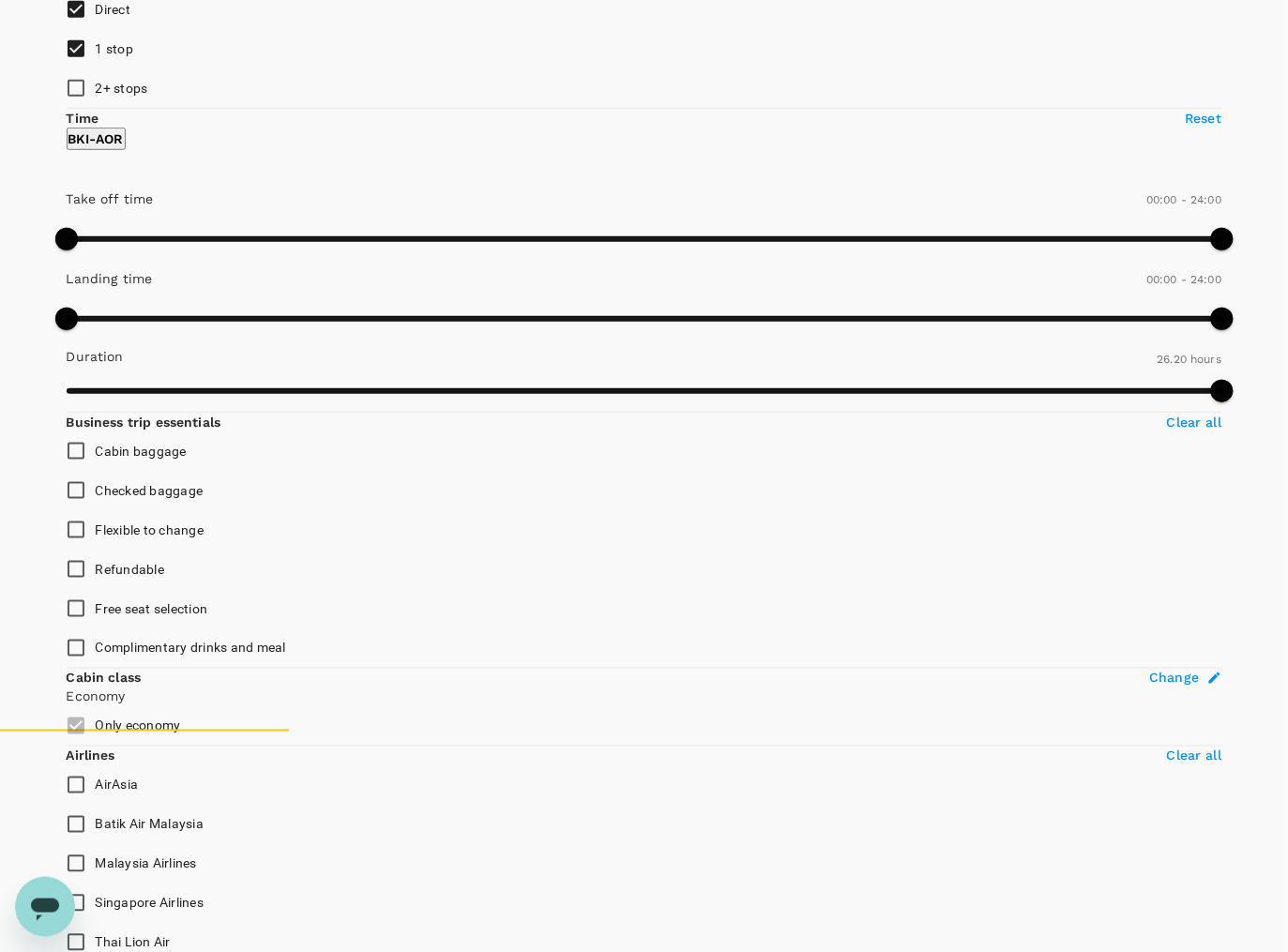
scroll to position [234, 0]
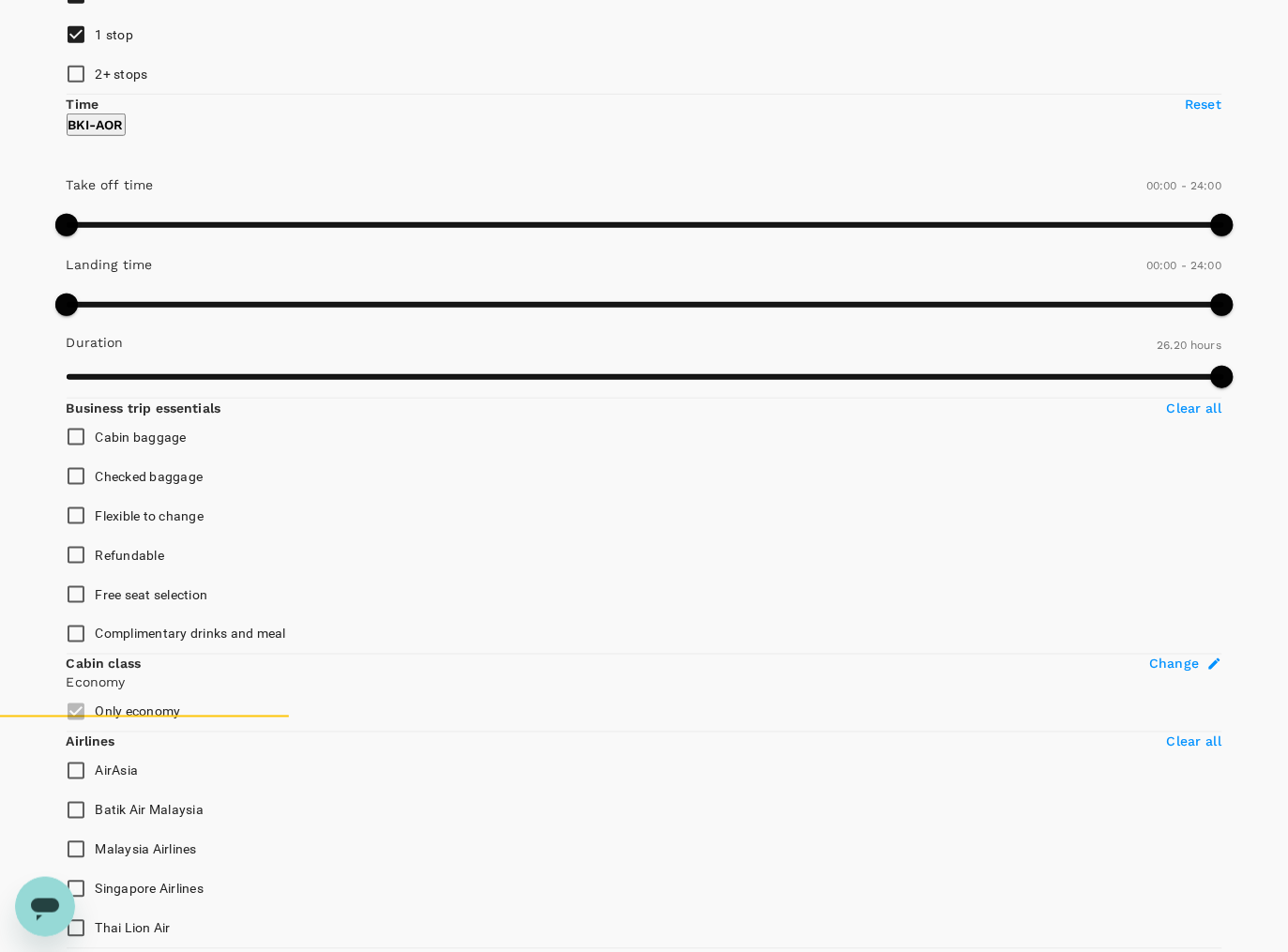
click at [108, 42] on span "1 stop" at bounding box center [115, 35] width 38 height 15
click at [96, 54] on input "1 stop" at bounding box center [75, 34] width 39 height 39
checkbox input "false"
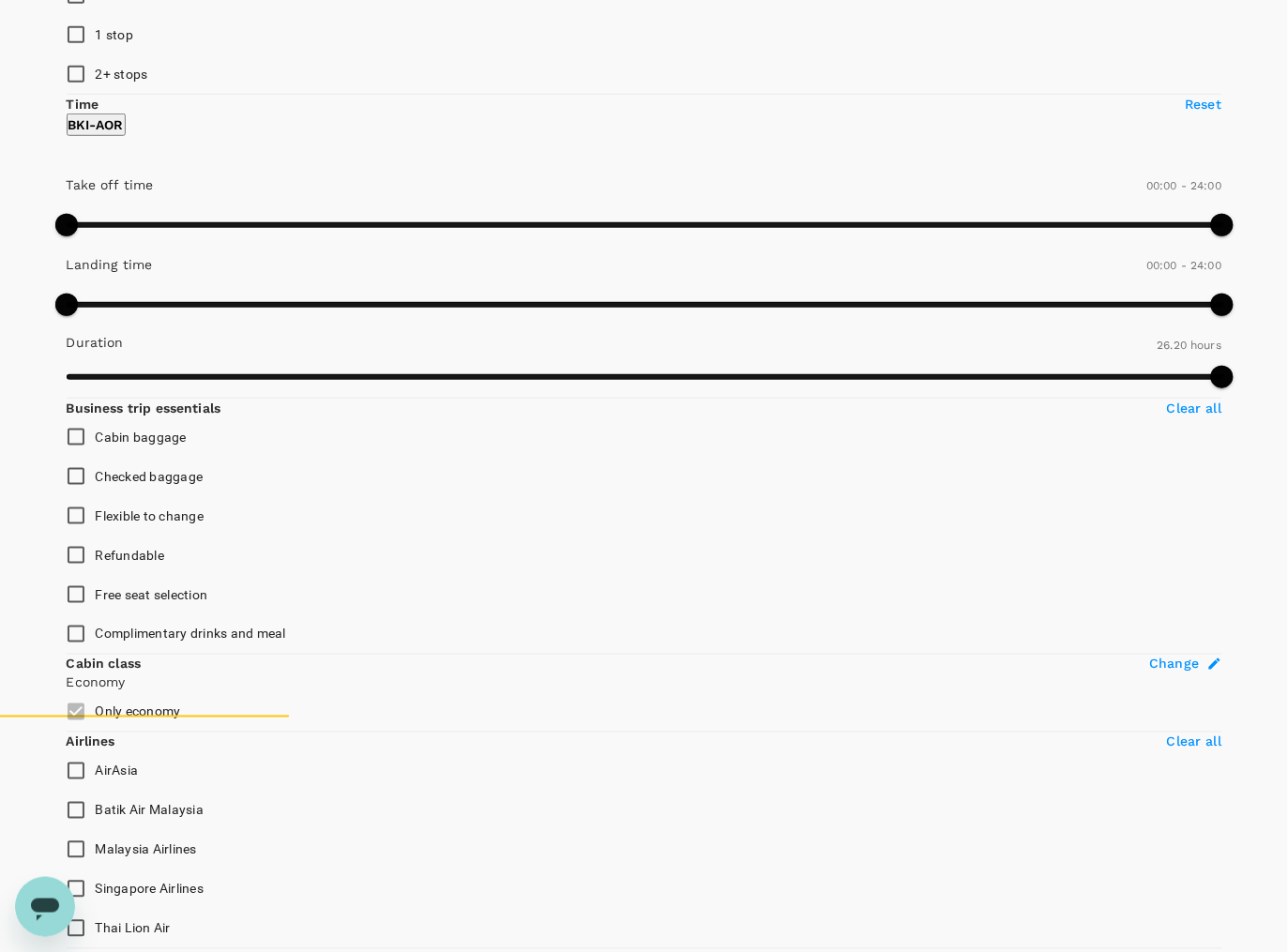
click at [16, 66] on div "Your Flight Details BKI - AOR 16 Oct 2025 1 traveller Economy seats Edit Policy…" at bounding box center [644, 724] width 1288 height 1787
click at [57, 54] on input "1 stop" at bounding box center [75, 34] width 39 height 39
checkbox input "true"
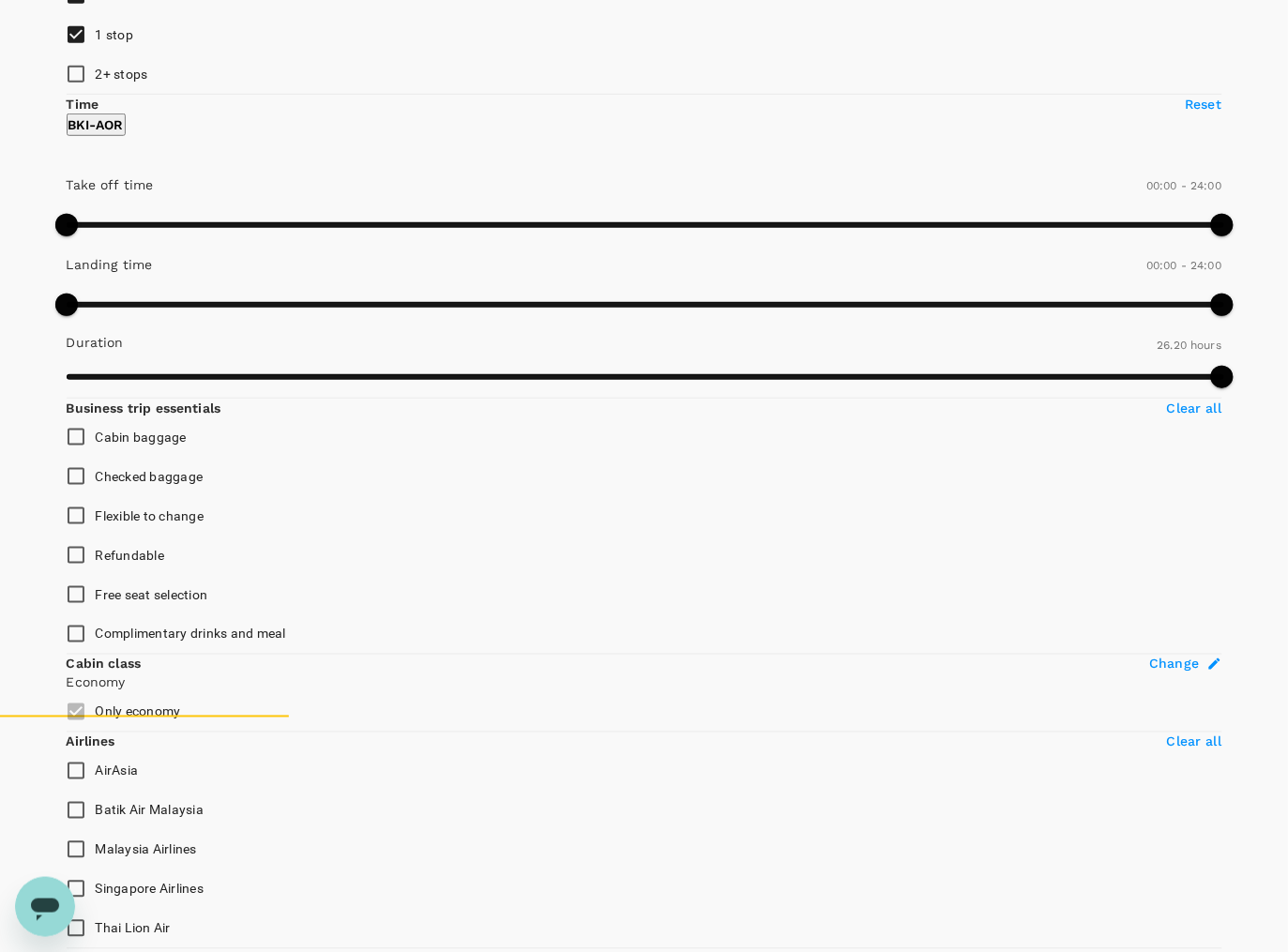
type input "MYR"
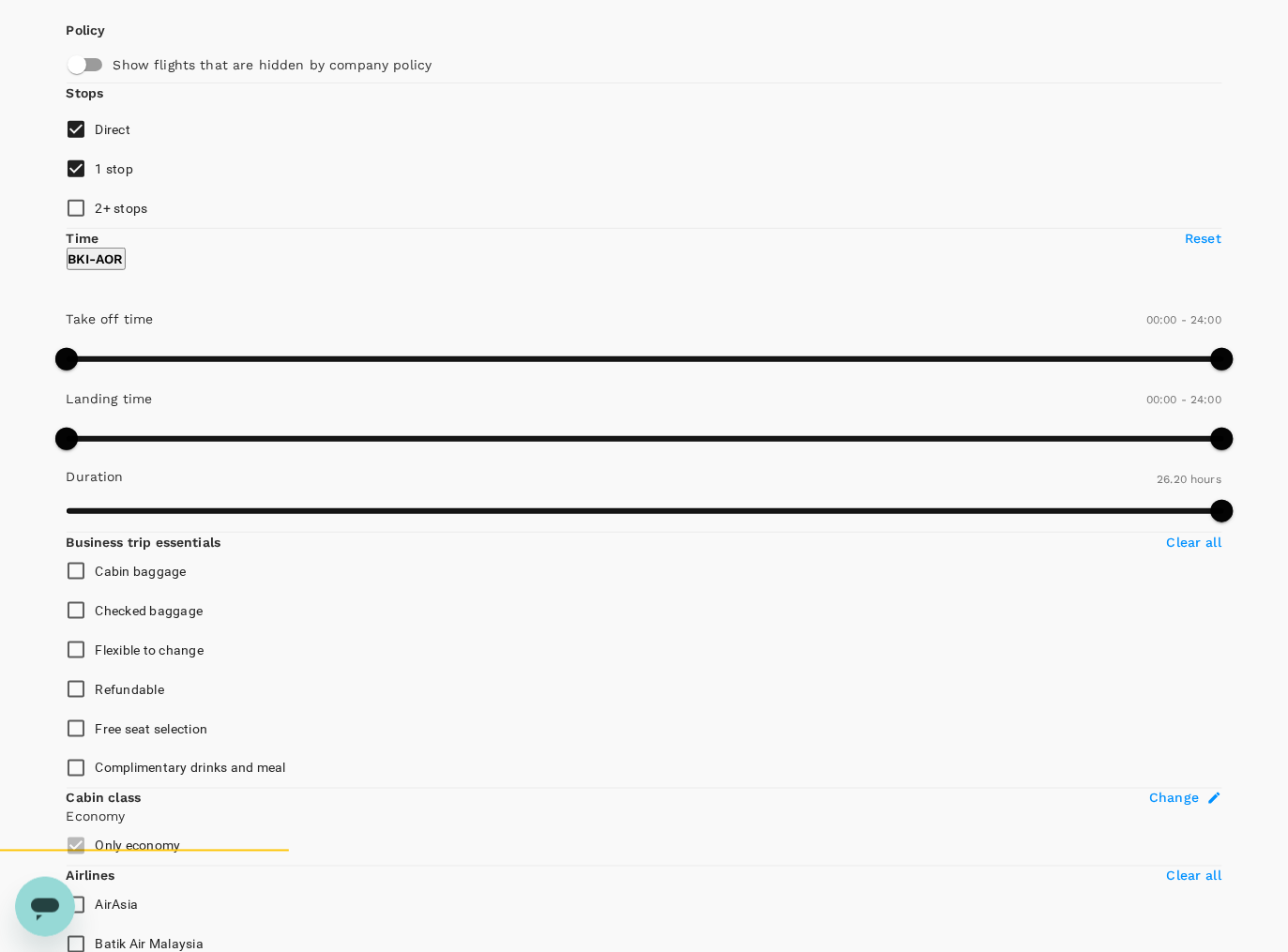
scroll to position [0, 0]
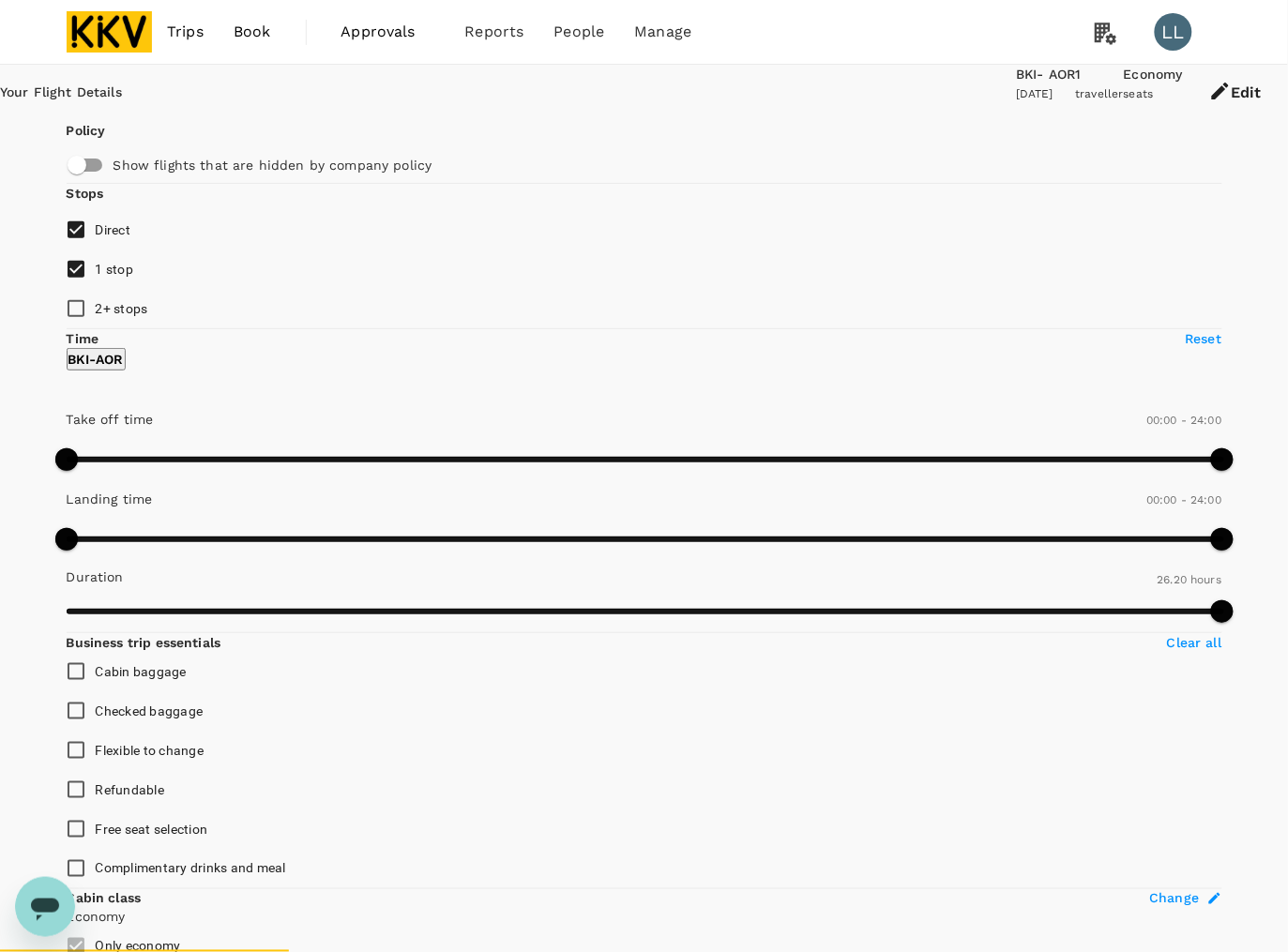
drag, startPoint x: 703, startPoint y: 169, endPoint x: 695, endPoint y: 161, distance: 11.3
drag, startPoint x: 737, startPoint y: 52, endPoint x: 813, endPoint y: 73, distance: 78.8
click at [742, 56] on div "Trips Book Approvals 0 Reports People Manage LL" at bounding box center [644, 31] width 1156 height 64
click at [1209, 98] on icon "button" at bounding box center [1220, 91] width 23 height 23
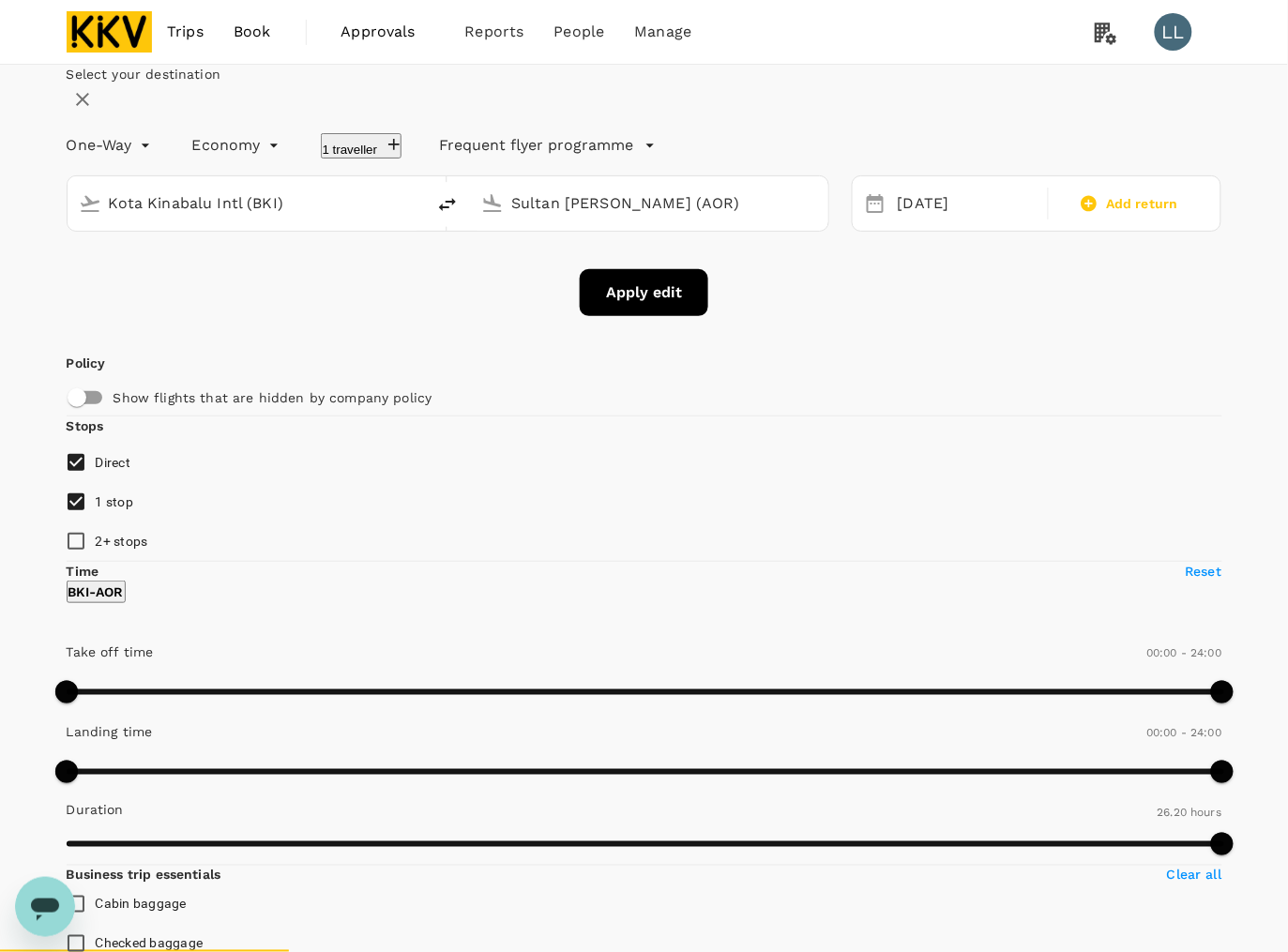
type input "Kota Kinabalu Intl (BKI)"
click at [572, 219] on div "Sultan Abdul Halim (AOR)" at bounding box center [660, 199] width 313 height 37
click at [607, 266] on p "Penang Intl" at bounding box center [652, 256] width 367 height 19
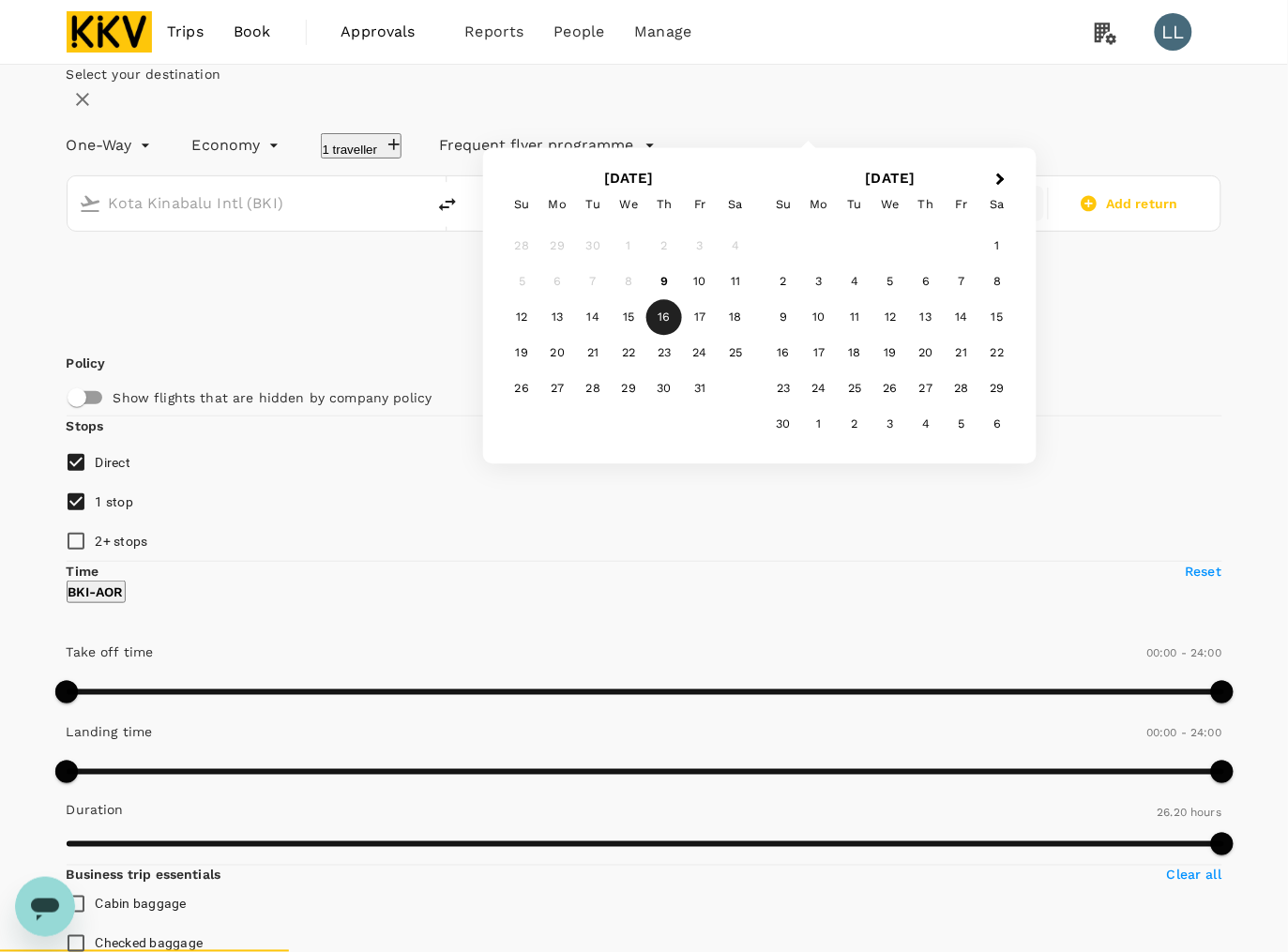
type input "Penang Intl (PEN)"
click at [682, 336] on div "16" at bounding box center [664, 317] width 35 height 35
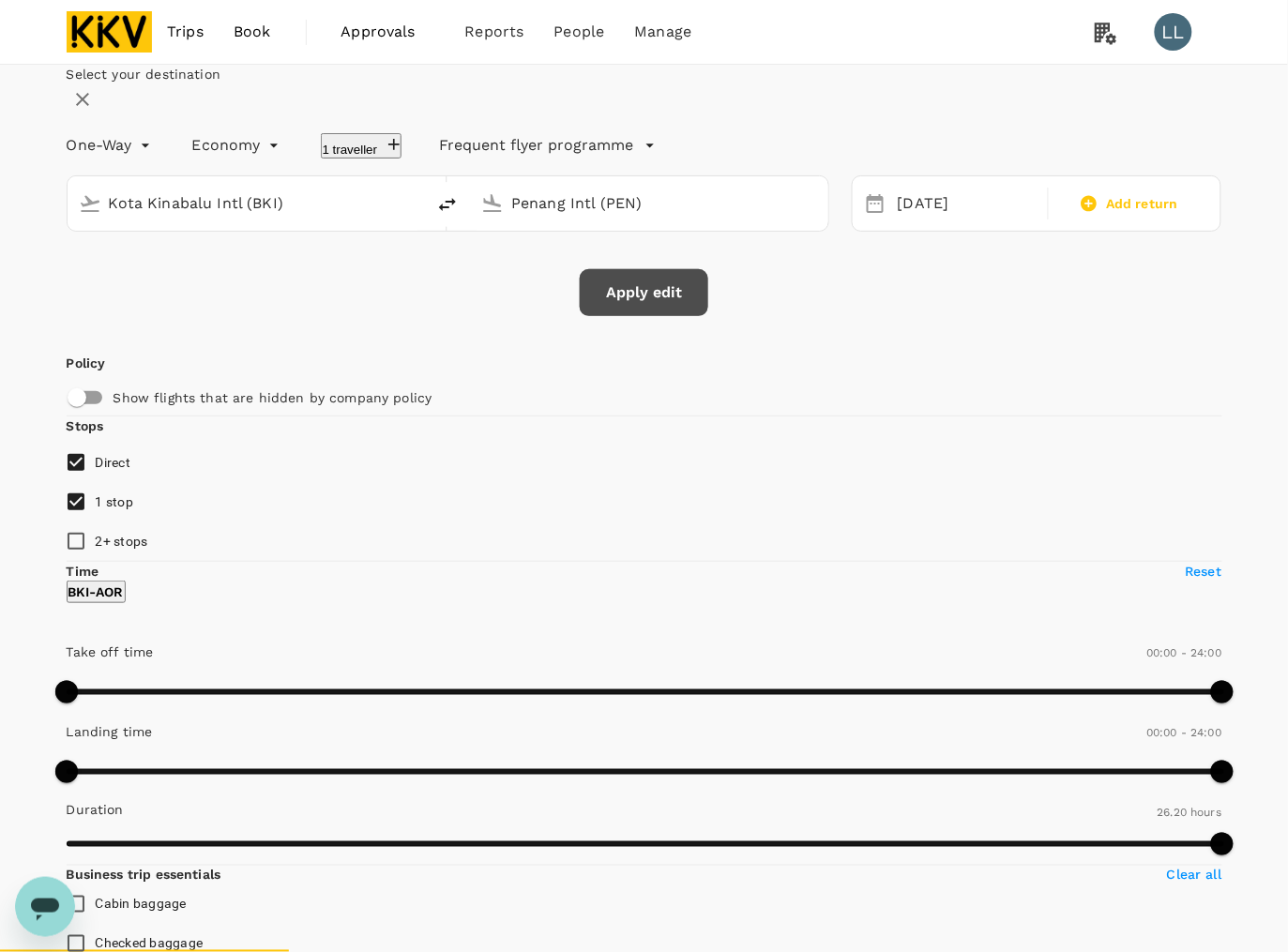
click at [644, 316] on button "Apply edit" at bounding box center [644, 292] width 129 height 47
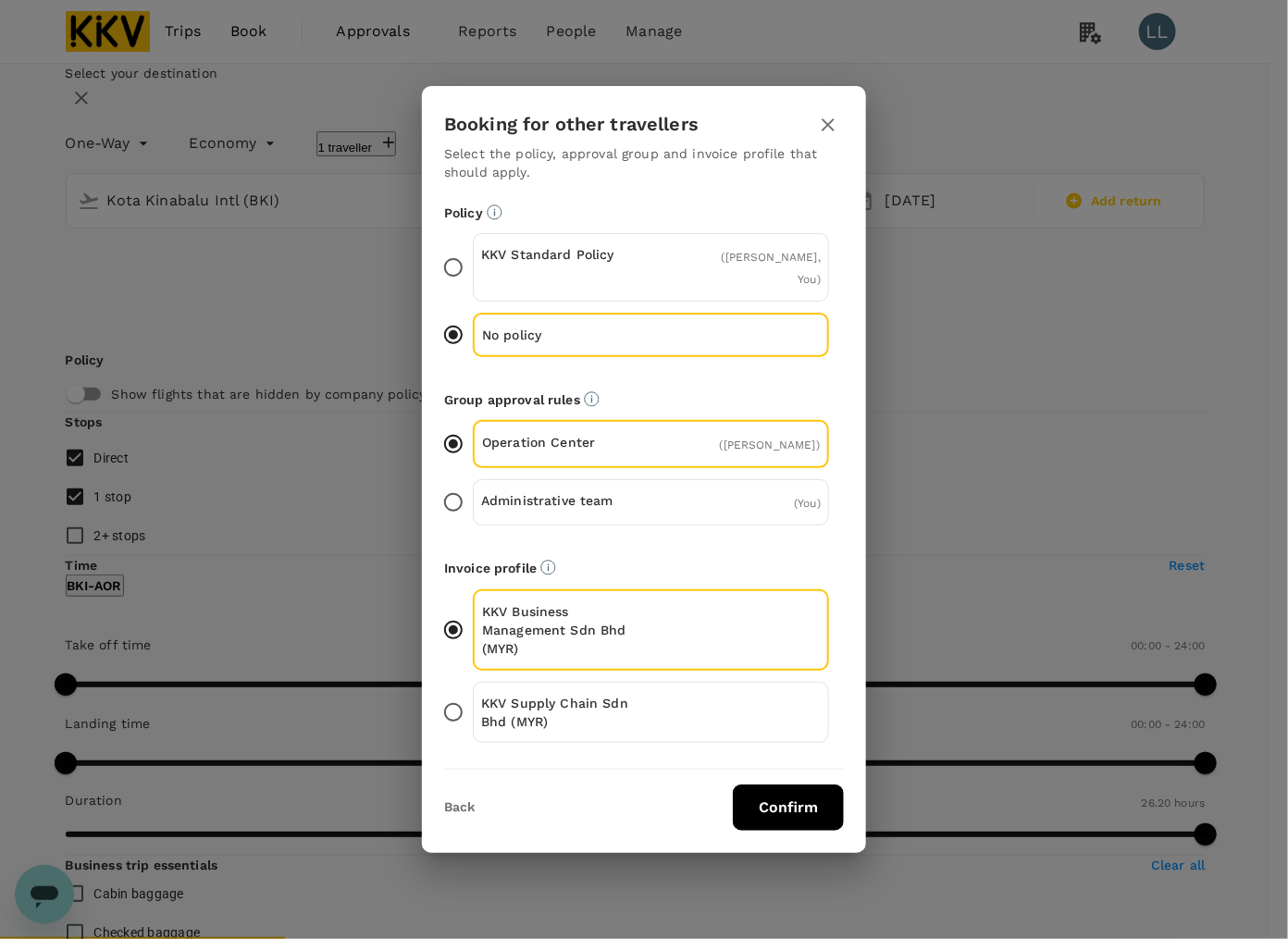
click at [622, 694] on p "KKV Supply Chain Sdn Bhd (MYR)" at bounding box center [565, 712] width 170 height 37
click at [473, 693] on input "KKV Supply Chain Sdn Bhd (MYR)" at bounding box center [452, 712] width 38 height 38
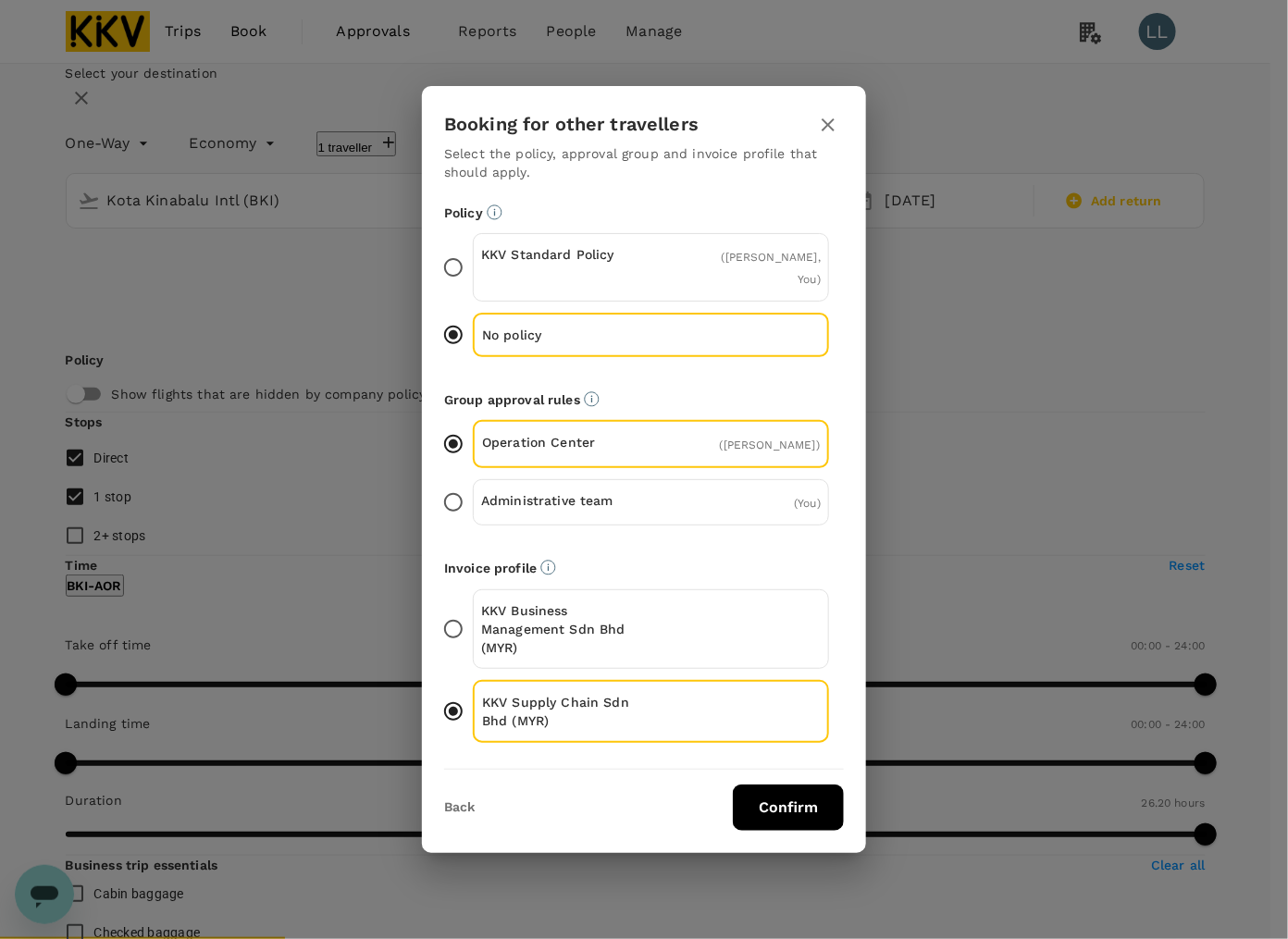
click at [805, 803] on button "Confirm" at bounding box center [788, 808] width 111 height 46
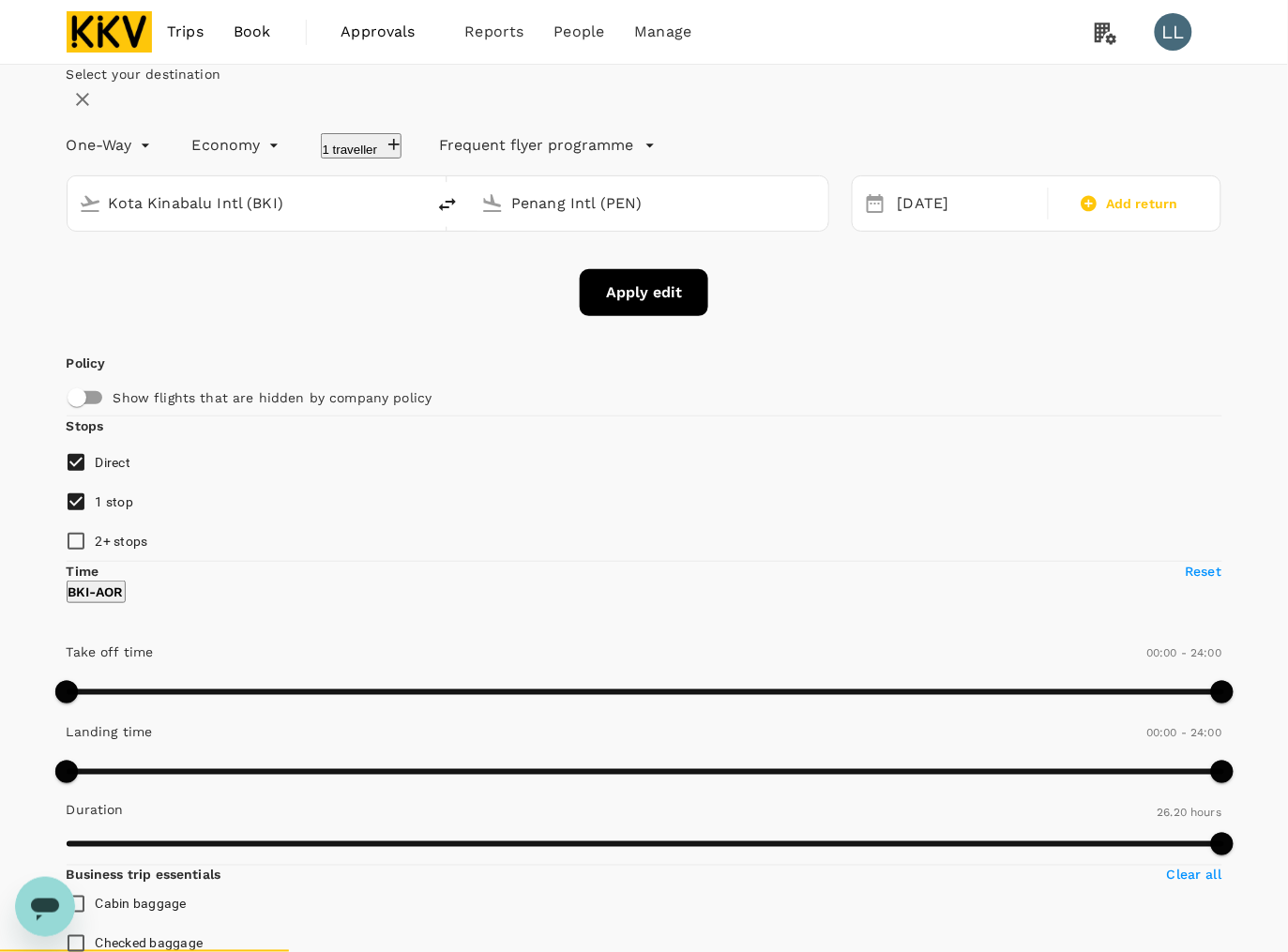
checkbox input "false"
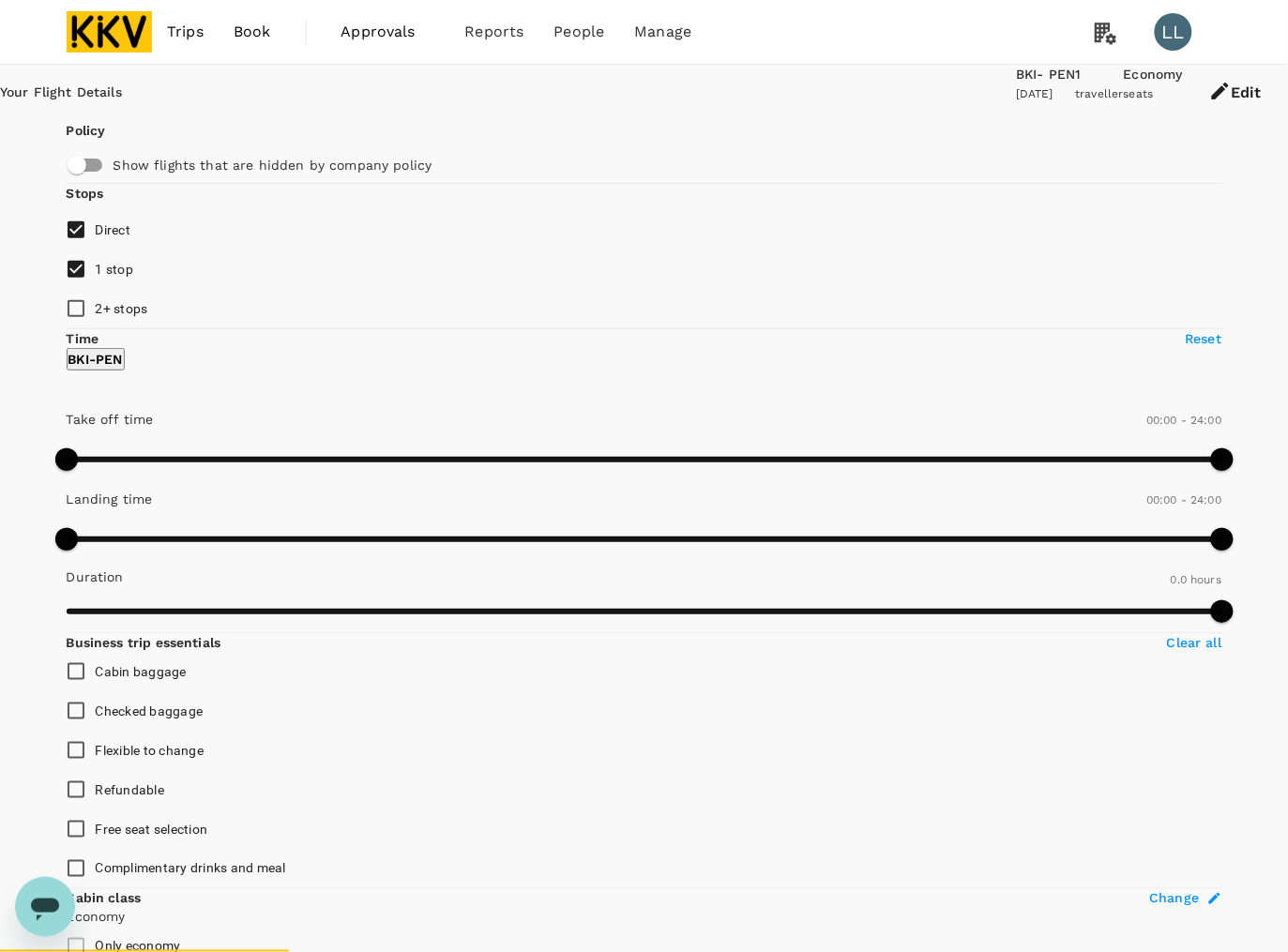
type input "1430"
checkbox input "true"
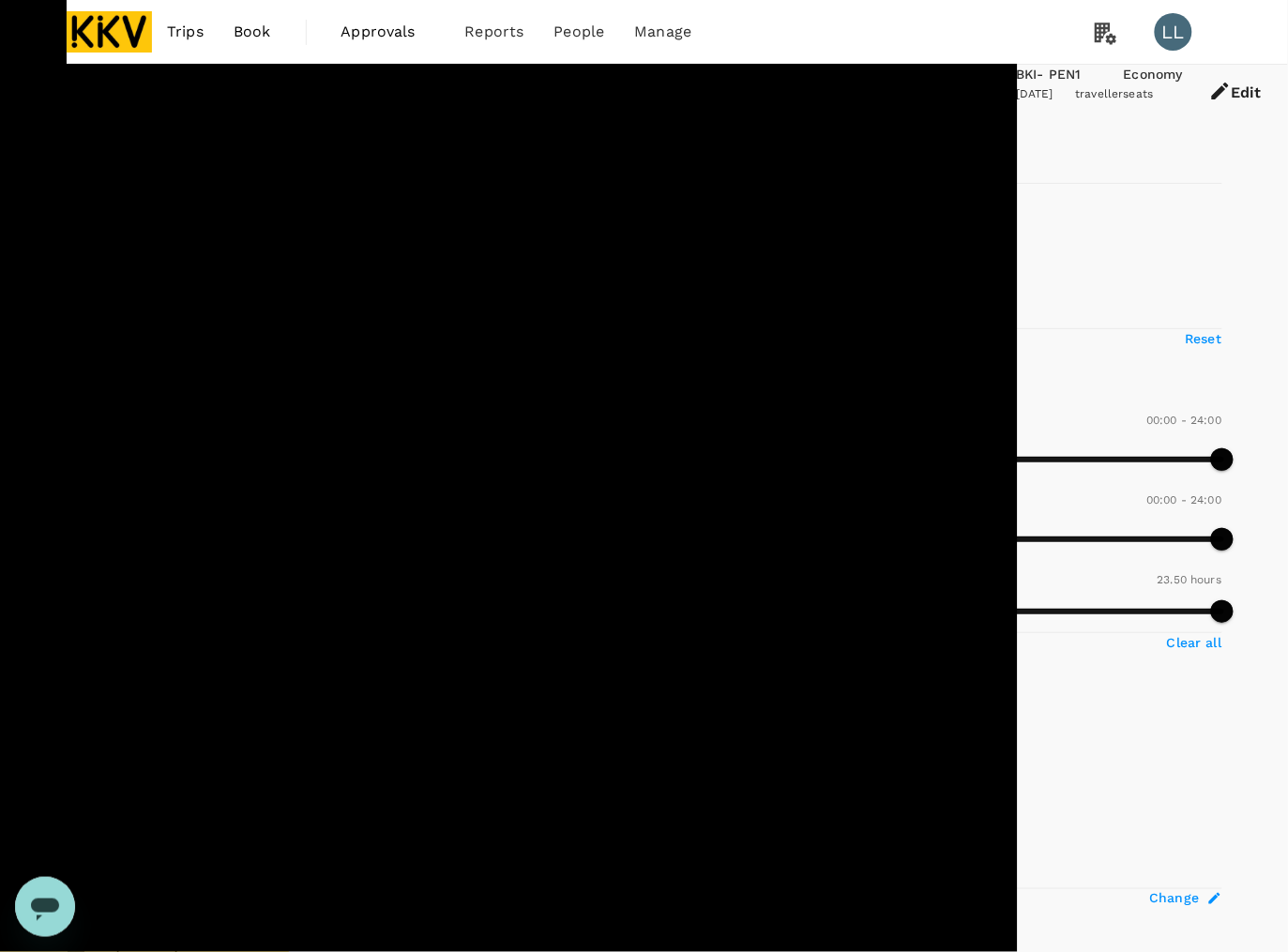
click at [136, 288] on label "1 stop" at bounding box center [631, 268] width 1151 height 39
click at [96, 288] on input "1 stop" at bounding box center [75, 268] width 39 height 39
checkbox input "false"
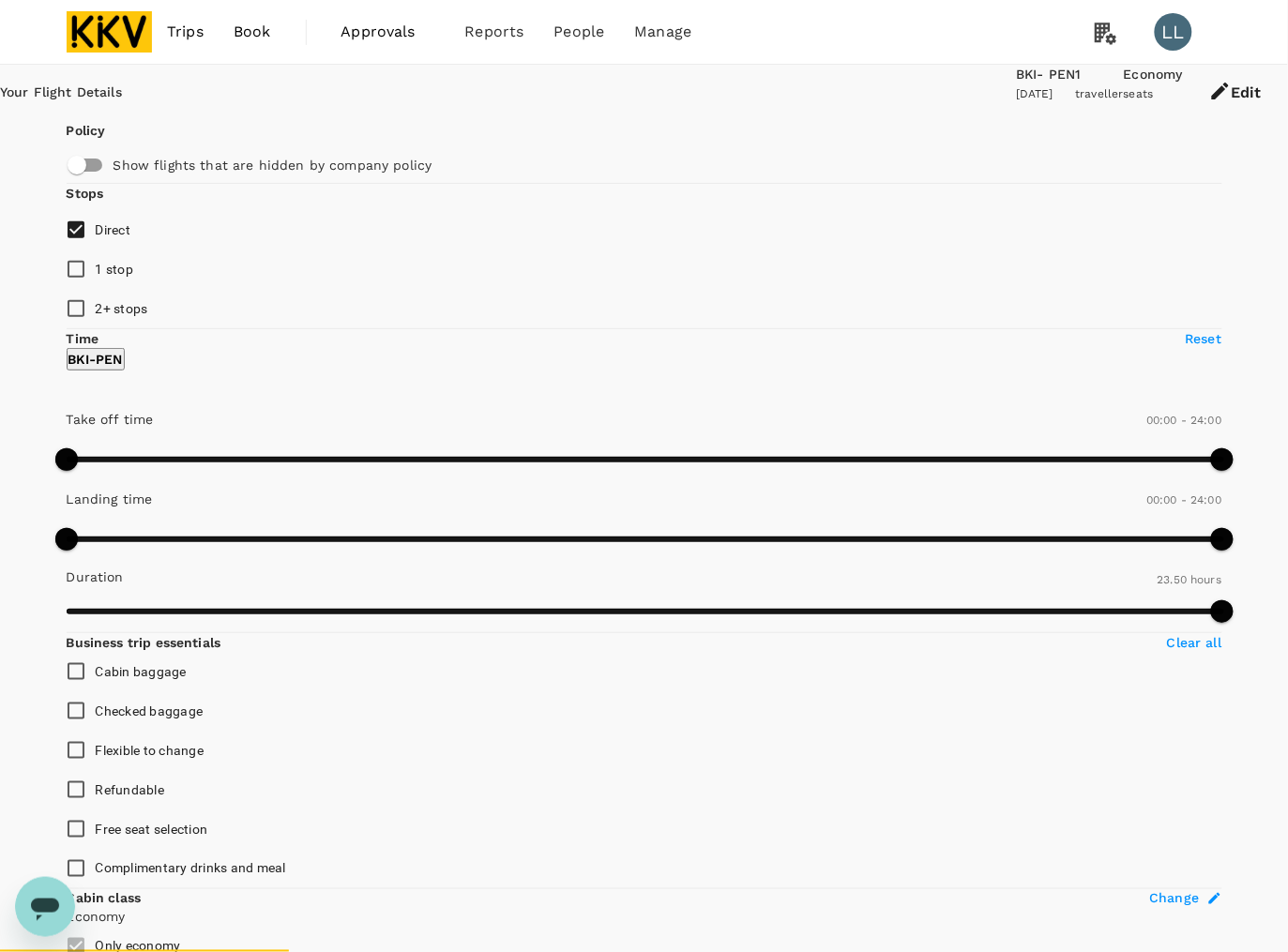
scroll to position [117, 0]
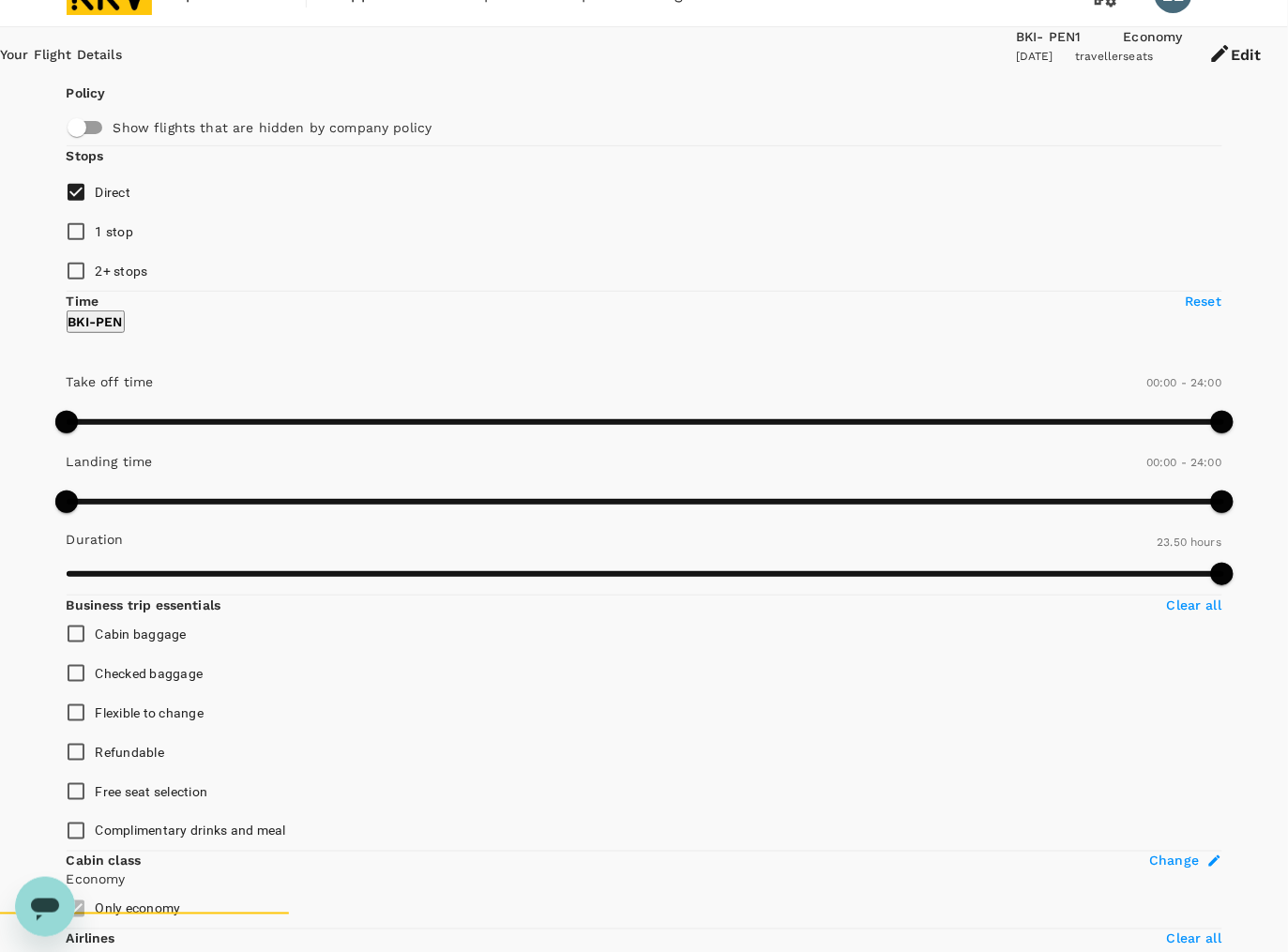
scroll to position [0, 0]
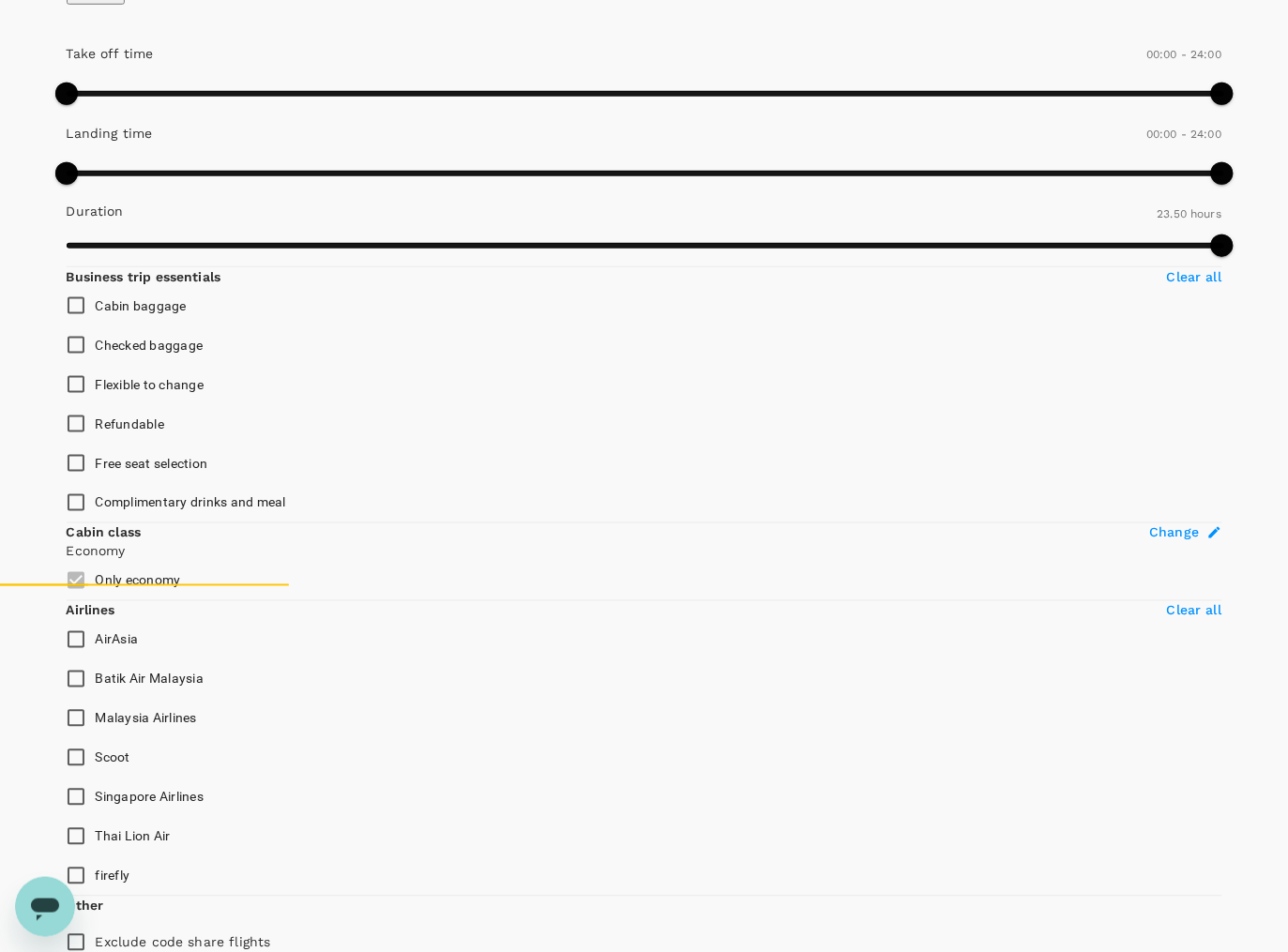
scroll to position [372, 0]
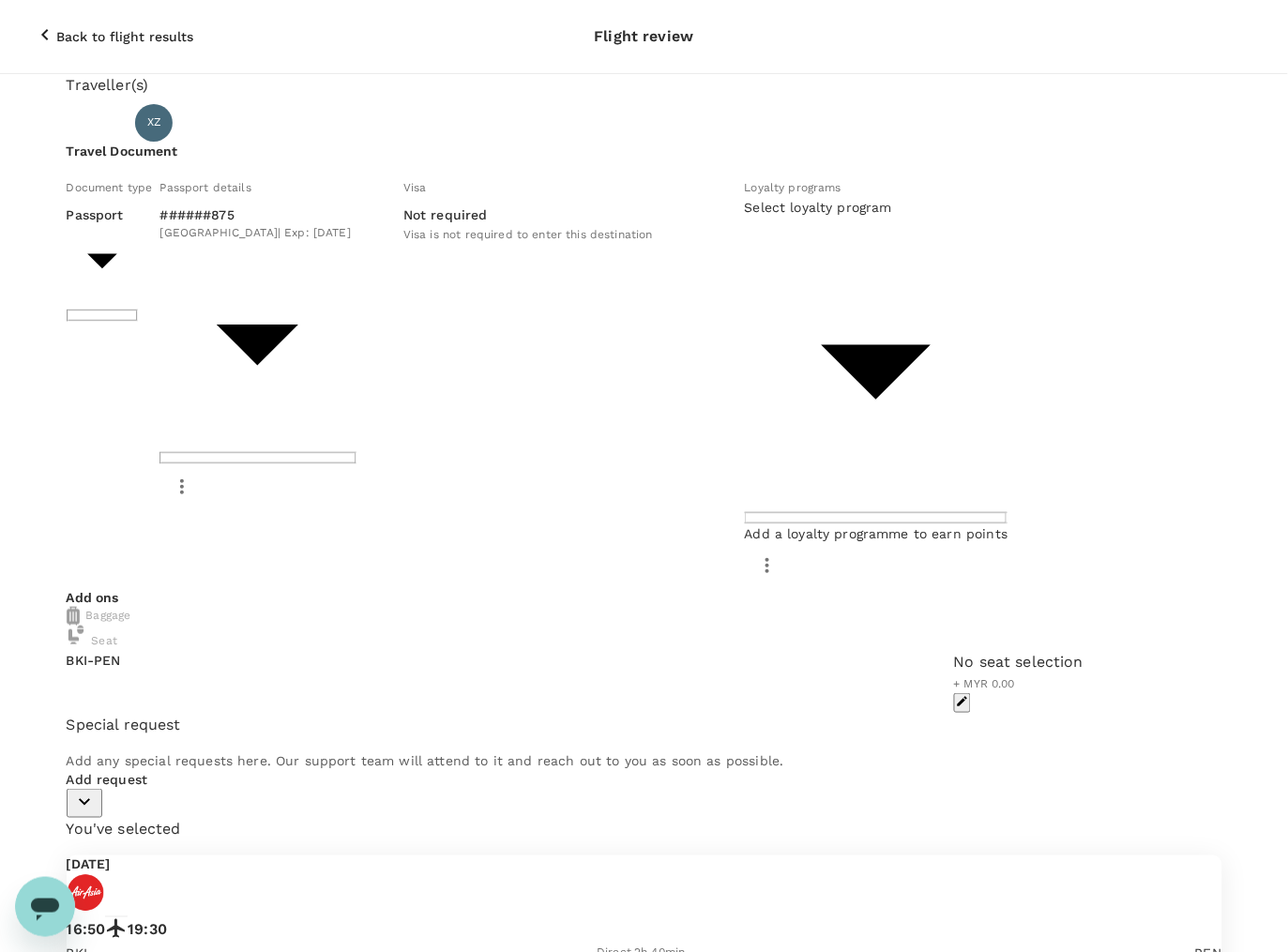
click at [809, 784] on div "Back to flight results Flight review Traveller(s) Traveller 1 : XZ Xie Zhenhua …" at bounding box center [644, 657] width 1288 height 1315
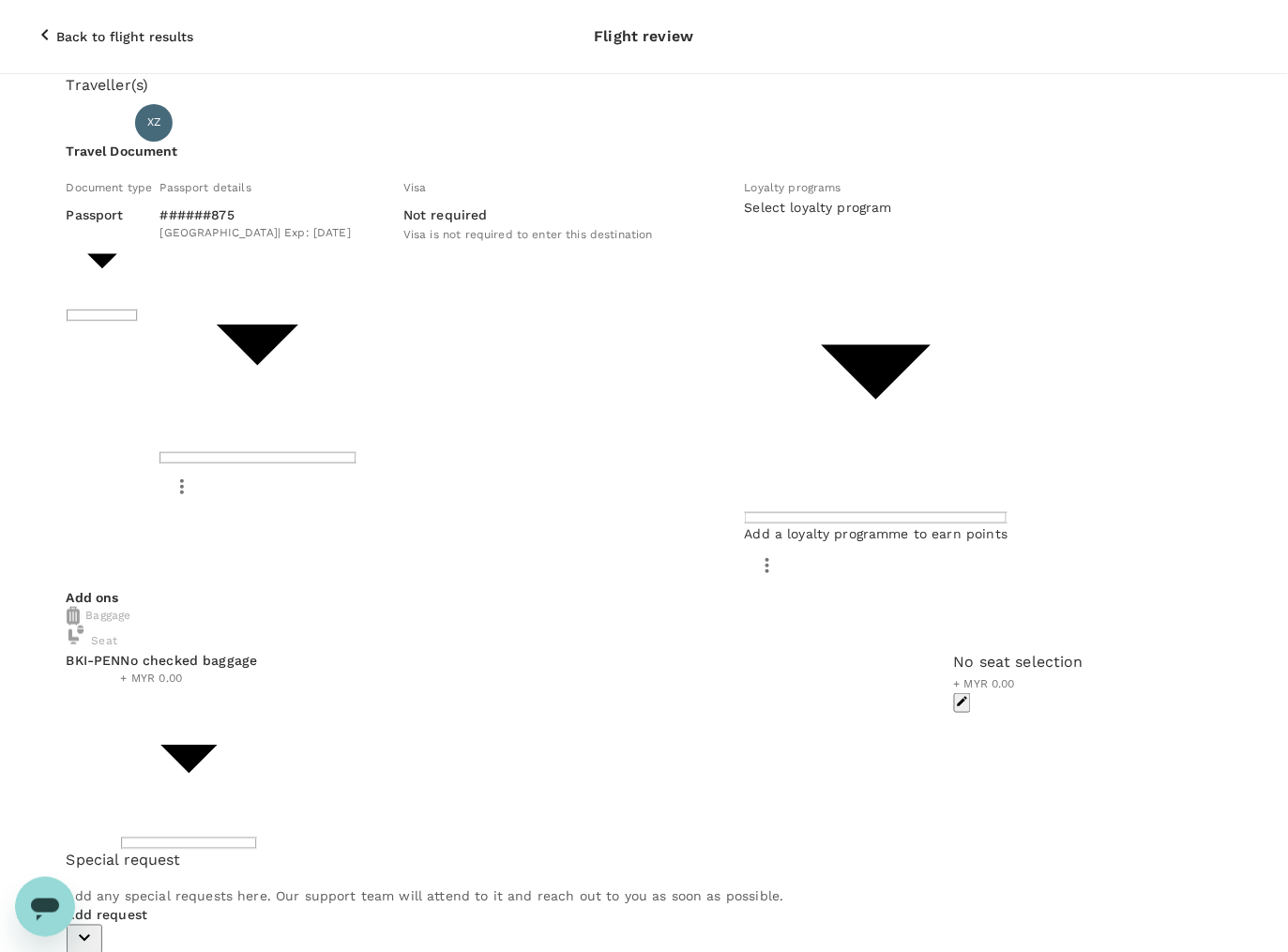
click at [809, 782] on div "Back to flight results Flight review Traveller(s) Traveller 1 : XZ Xie Zhenhua …" at bounding box center [644, 725] width 1288 height 1451
click at [446, 484] on body "Back to flight results Flight review Traveller(s) Traveller 1 : XZ Xie Zhenhua …" at bounding box center [644, 780] width 1288 height 1559
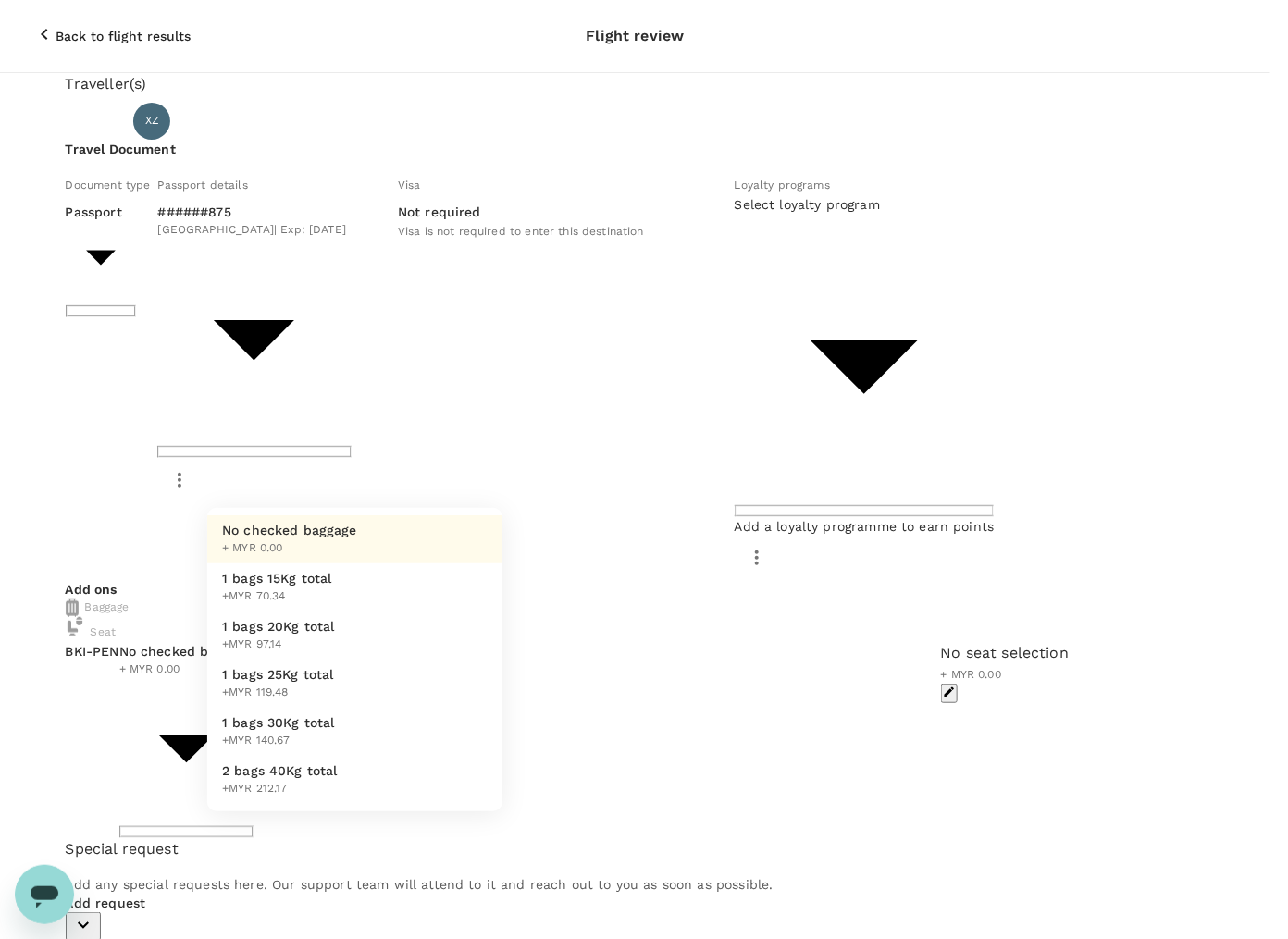
click at [439, 477] on div at bounding box center [644, 470] width 1288 height 939
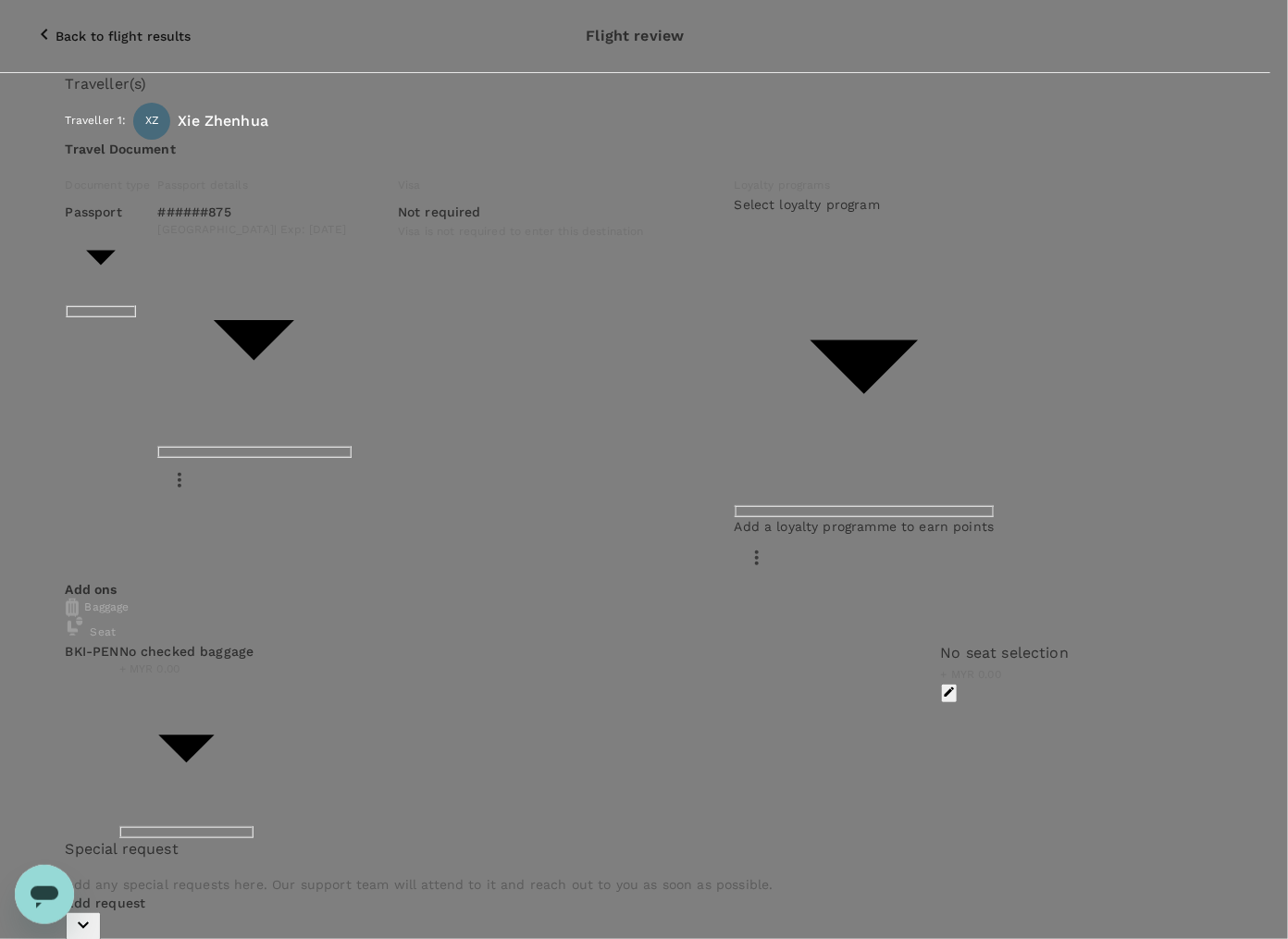
type input "9e510fc4-1fa6-4d7b-ad18-59a5d7afb8c4"
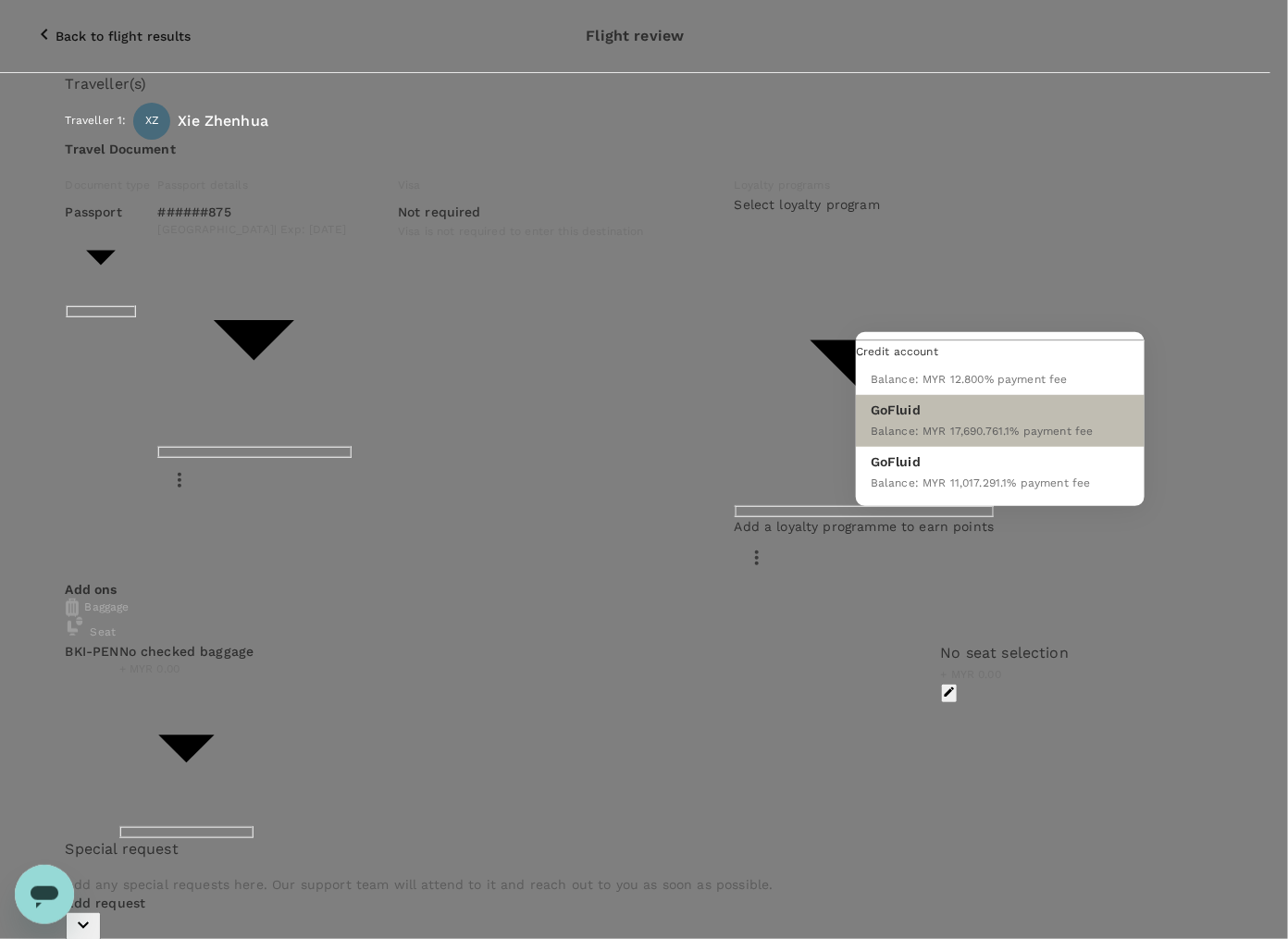
click at [989, 438] on span "Balance : MYR 17,690.76" at bounding box center [934, 431] width 128 height 13
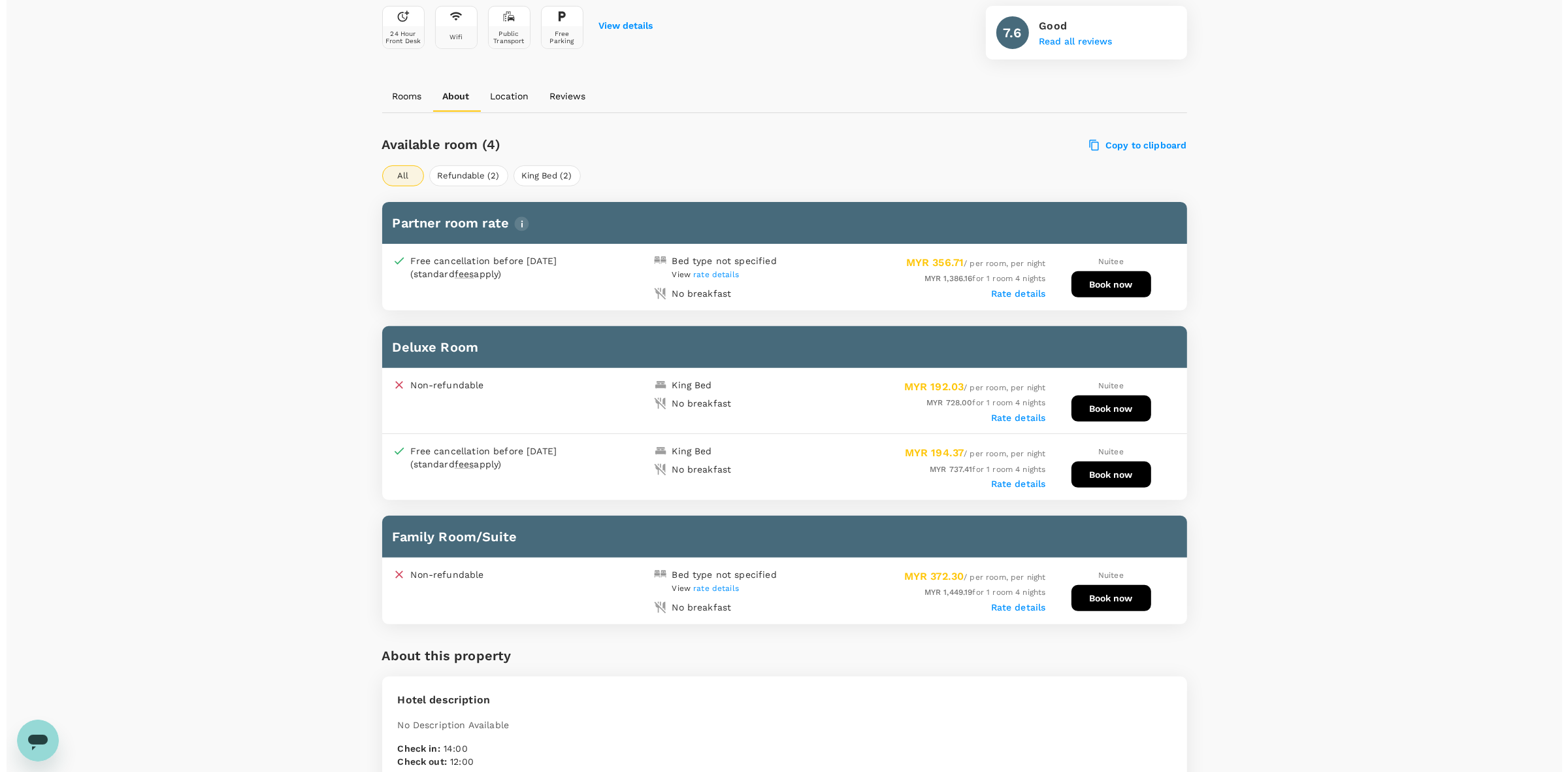
scroll to position [566, 0]
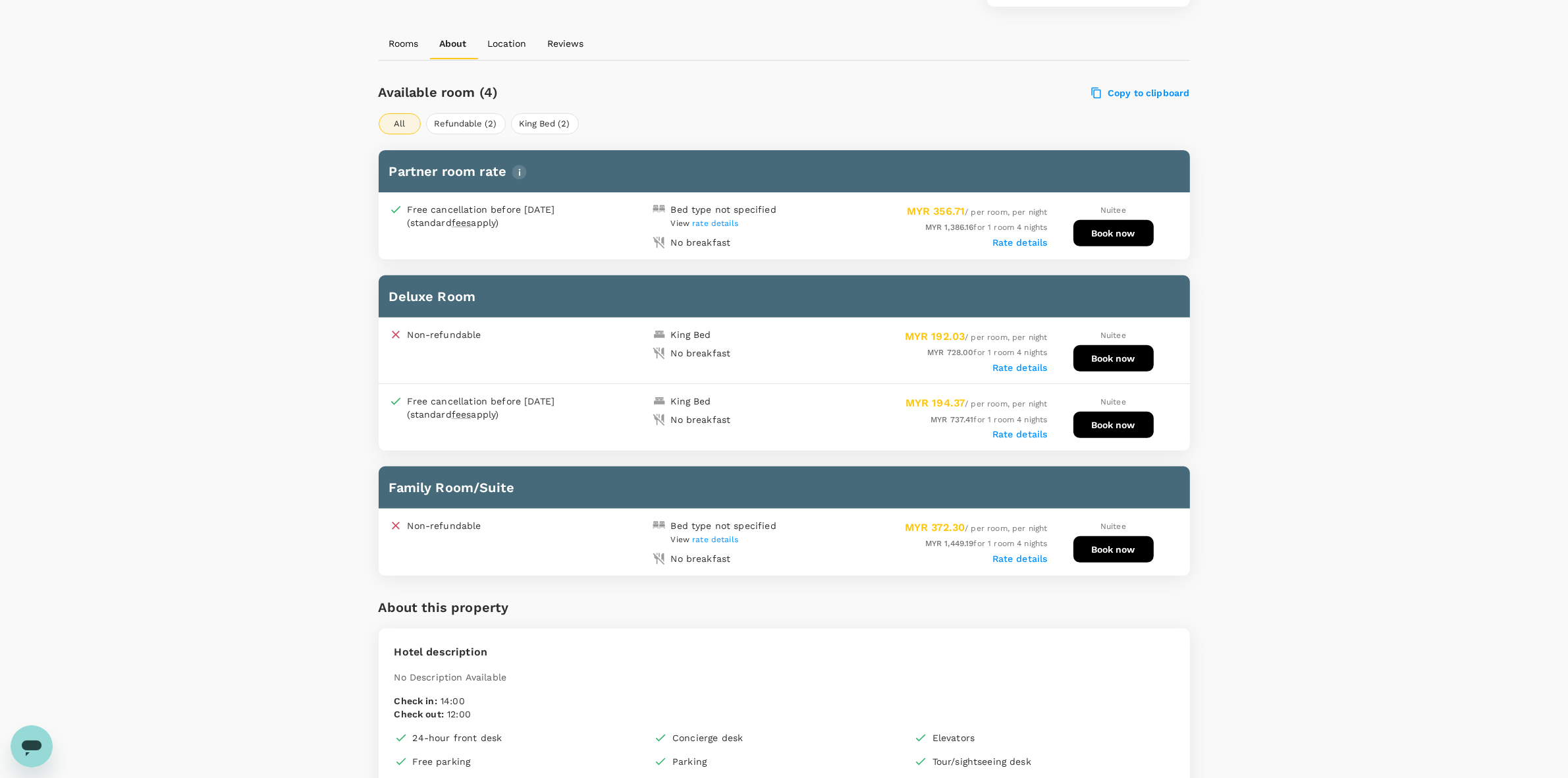
click at [1118, 357] on button "Book now" at bounding box center [1114, 358] width 80 height 26
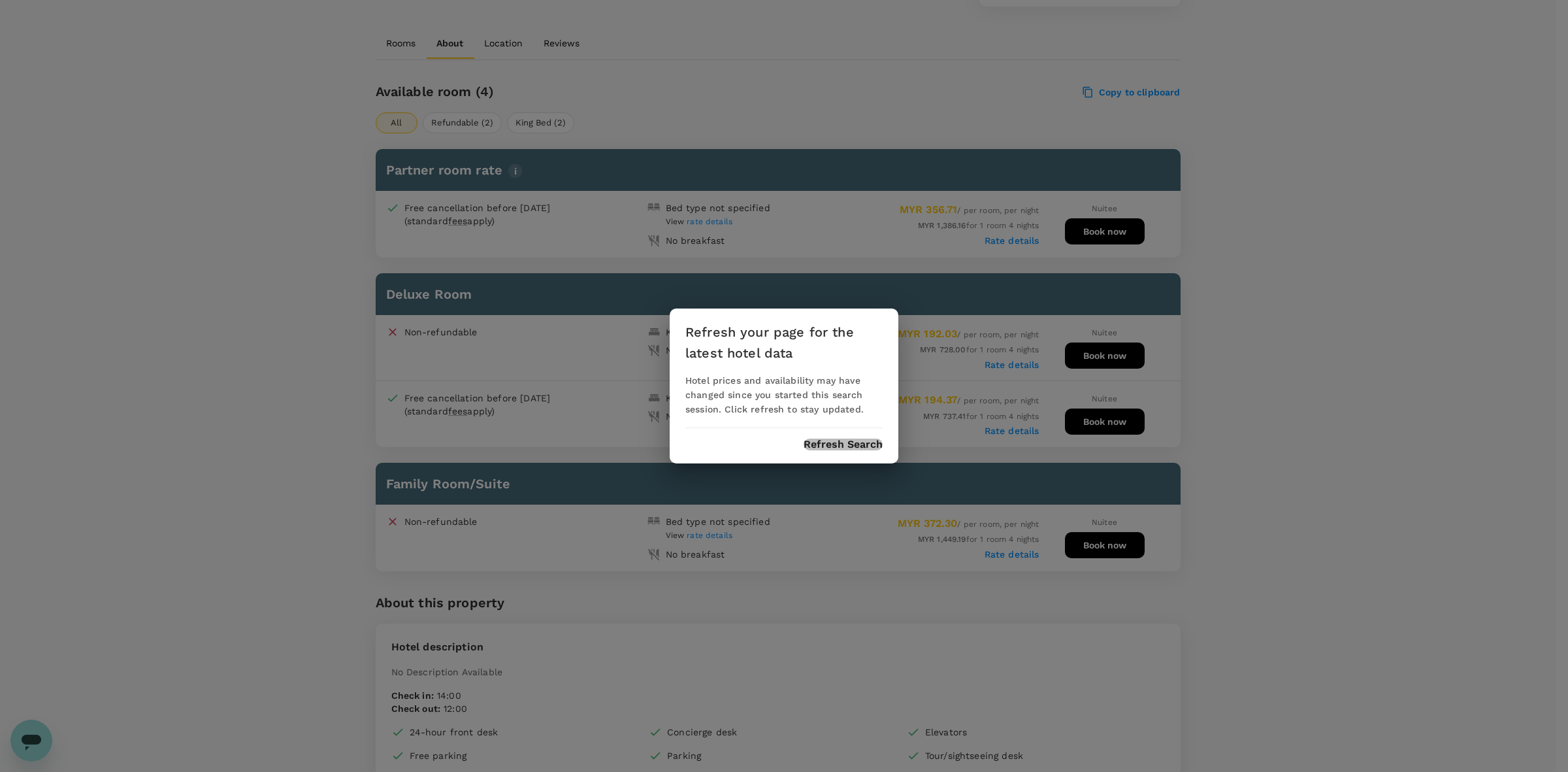
click at [869, 438] on button "Refresh Search" at bounding box center [843, 444] width 79 height 12
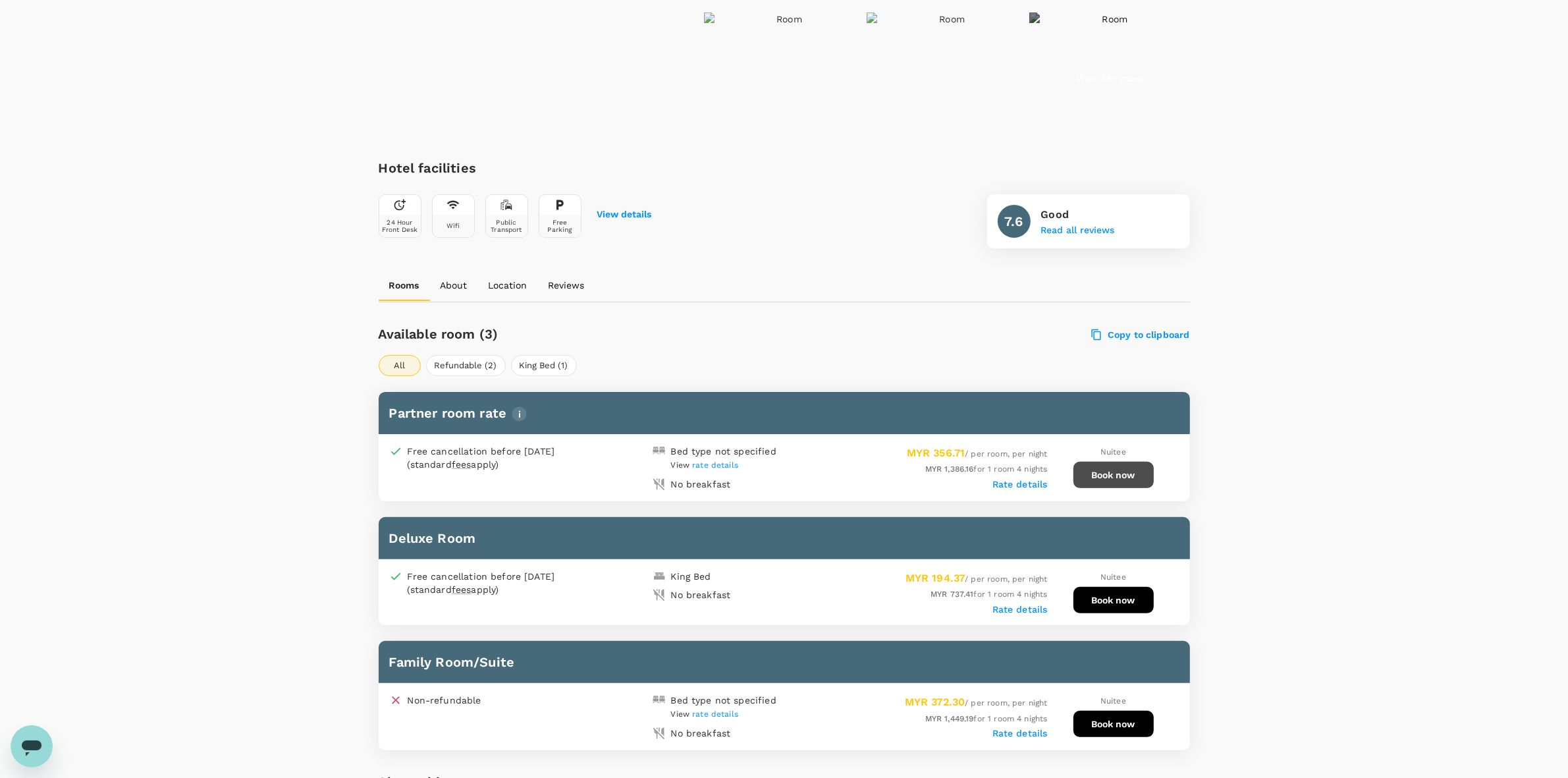
click at [1101, 468] on button "Book now" at bounding box center [1114, 475] width 80 height 26
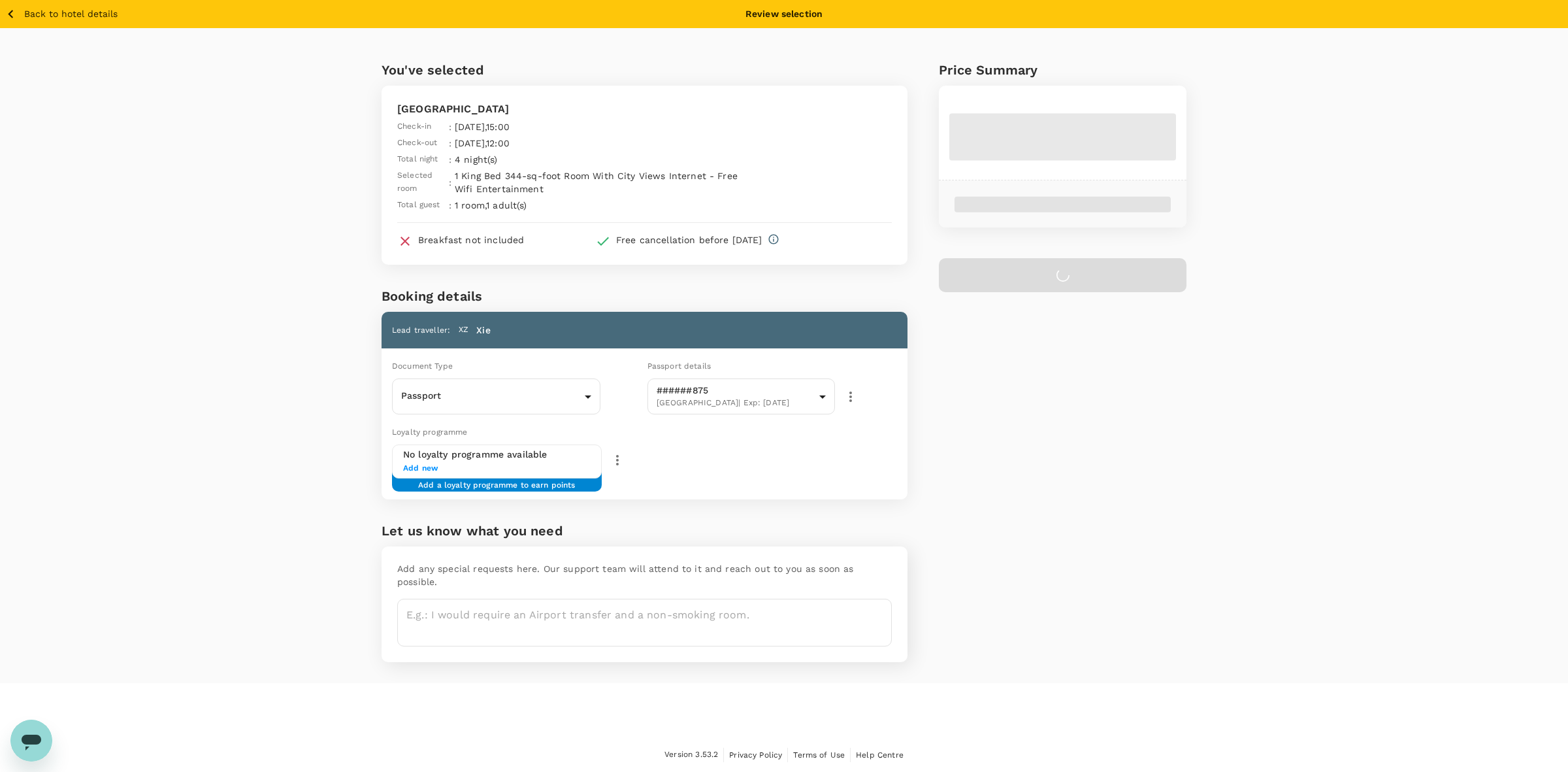
click at [40, 13] on p "Back to hotel details" at bounding box center [70, 14] width 93 height 14
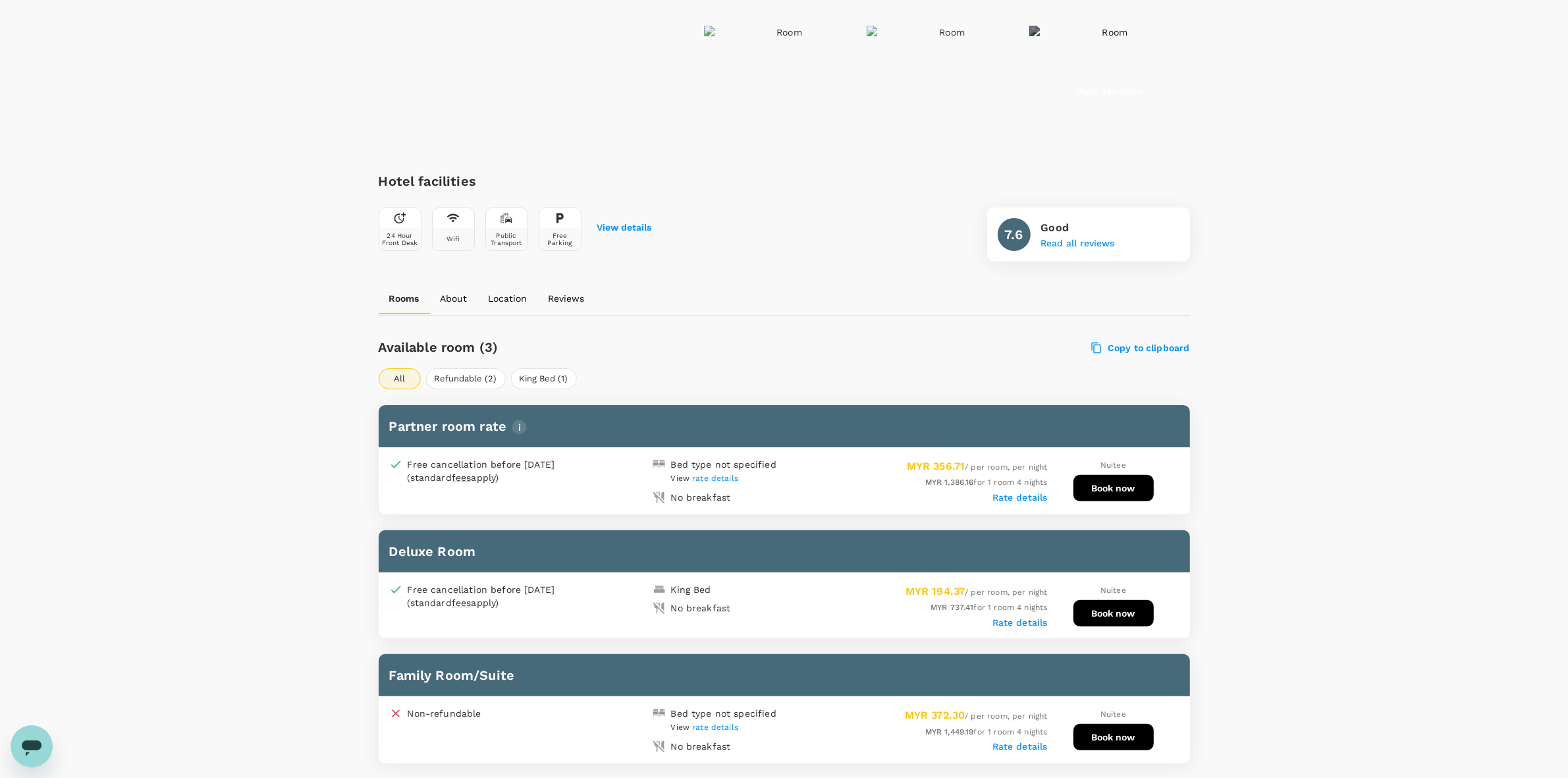
scroll to position [324, 0]
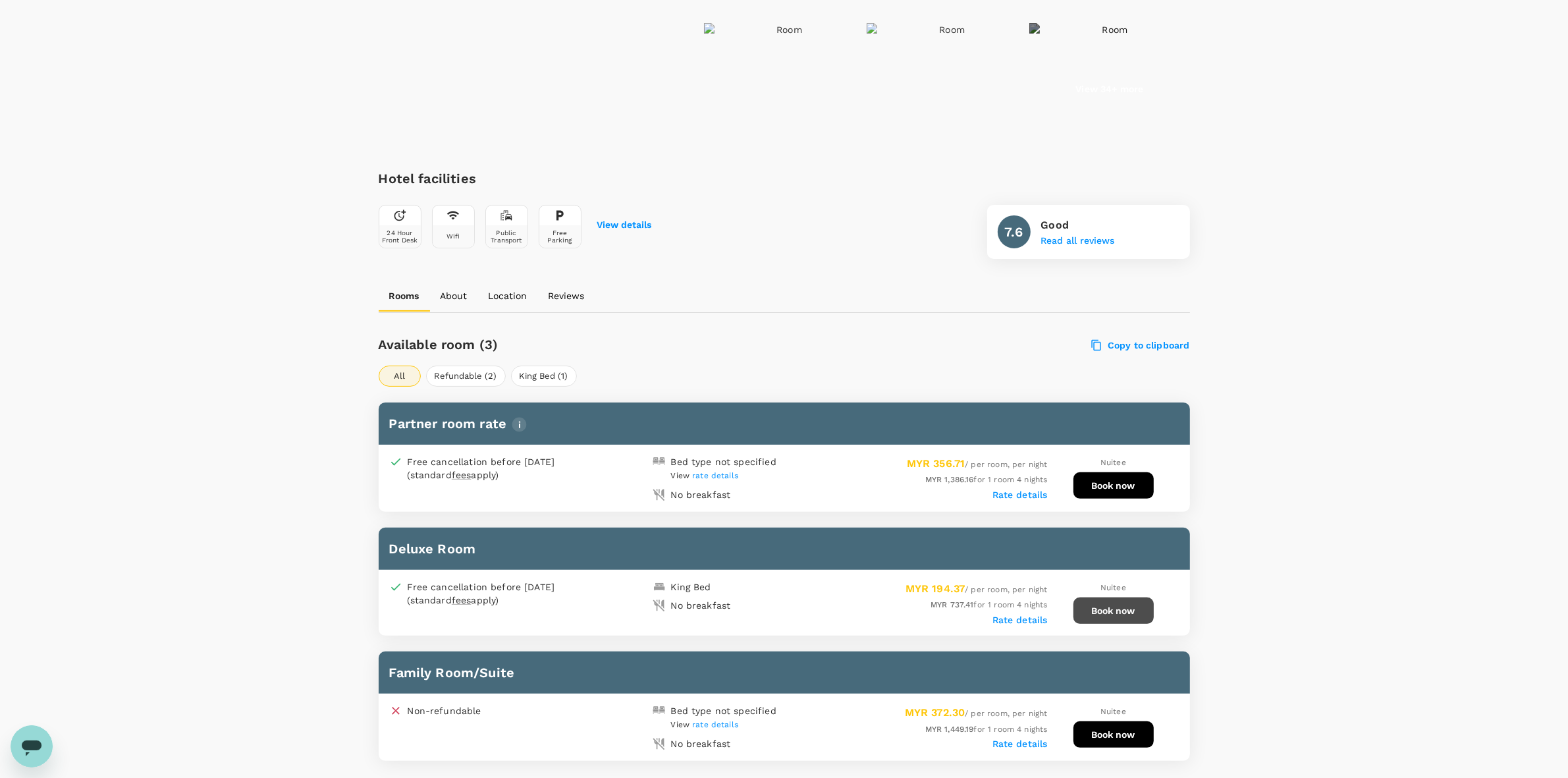
click at [1130, 606] on button "Book now" at bounding box center [1114, 610] width 80 height 26
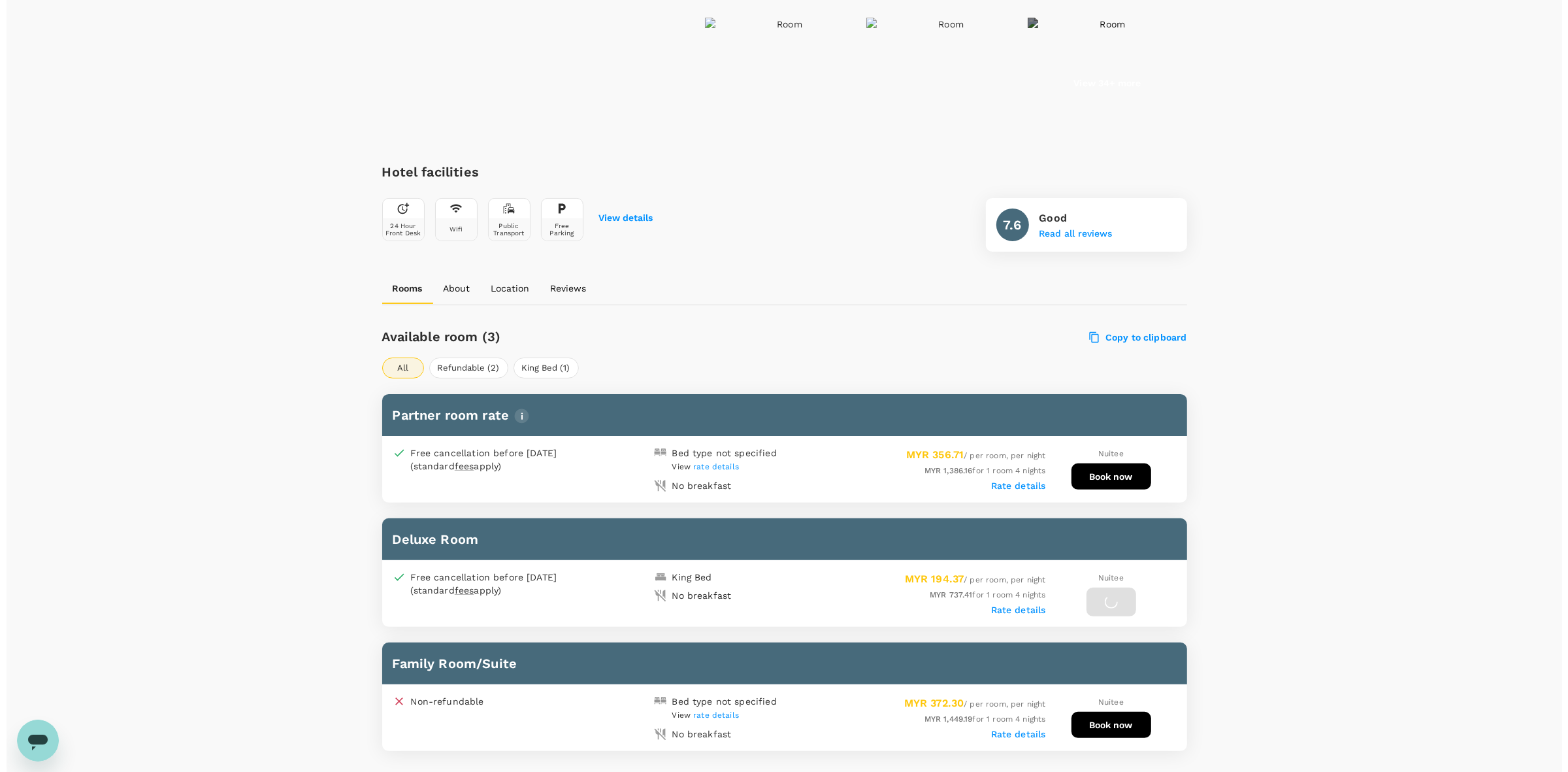
scroll to position [317, 0]
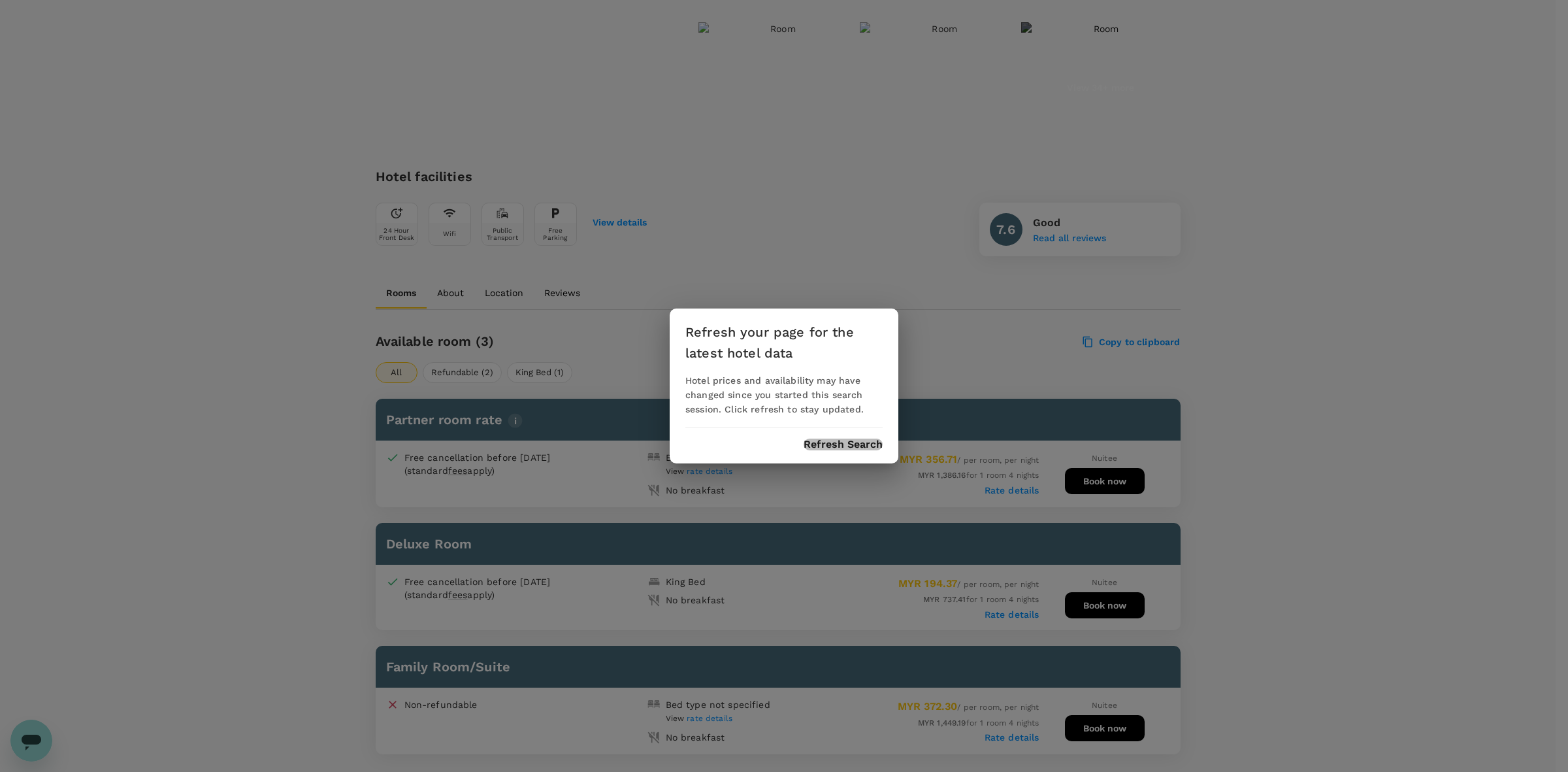
click at [812, 446] on button "Refresh Search" at bounding box center [843, 444] width 79 height 12
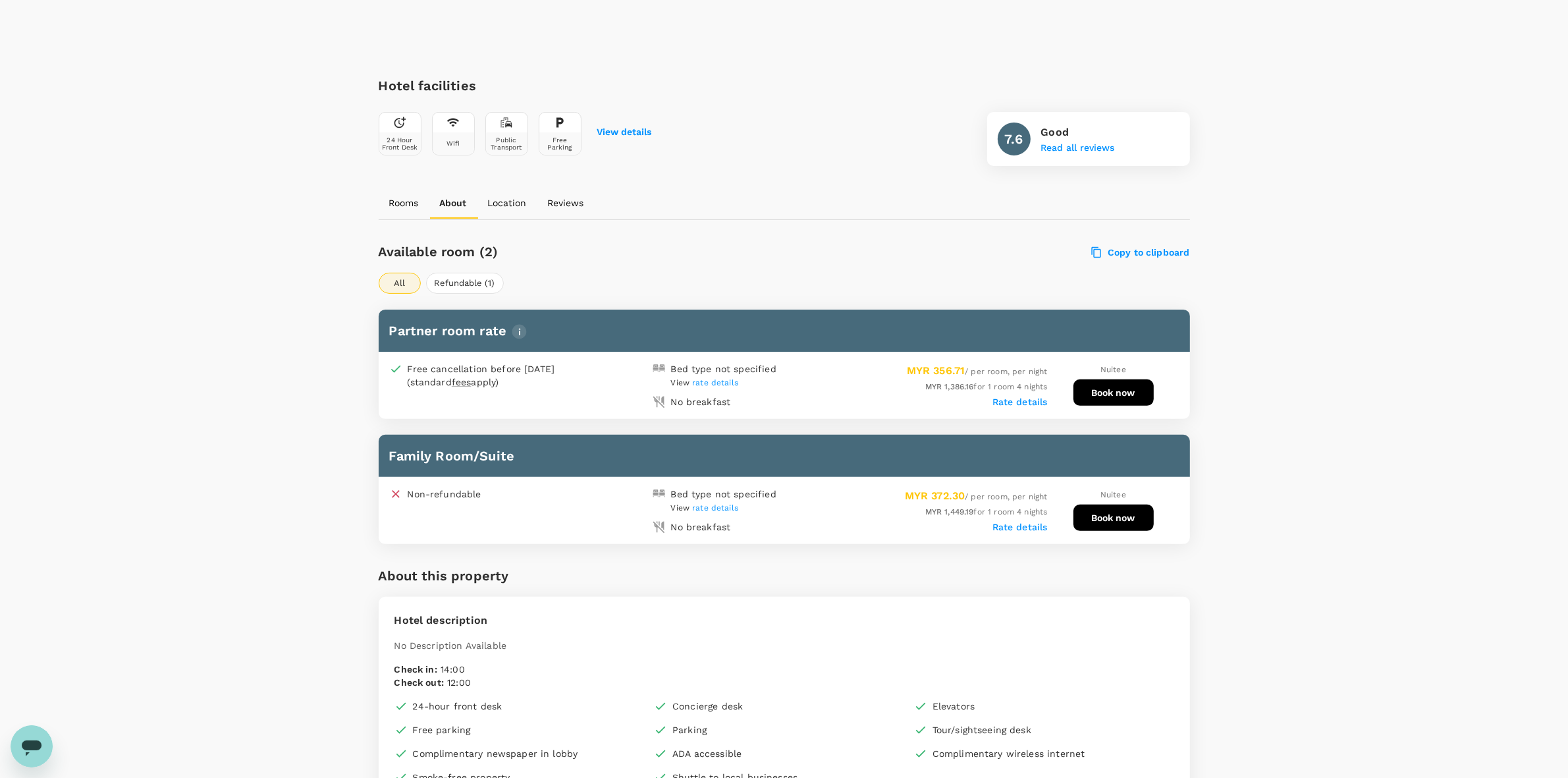
scroll to position [406, 0]
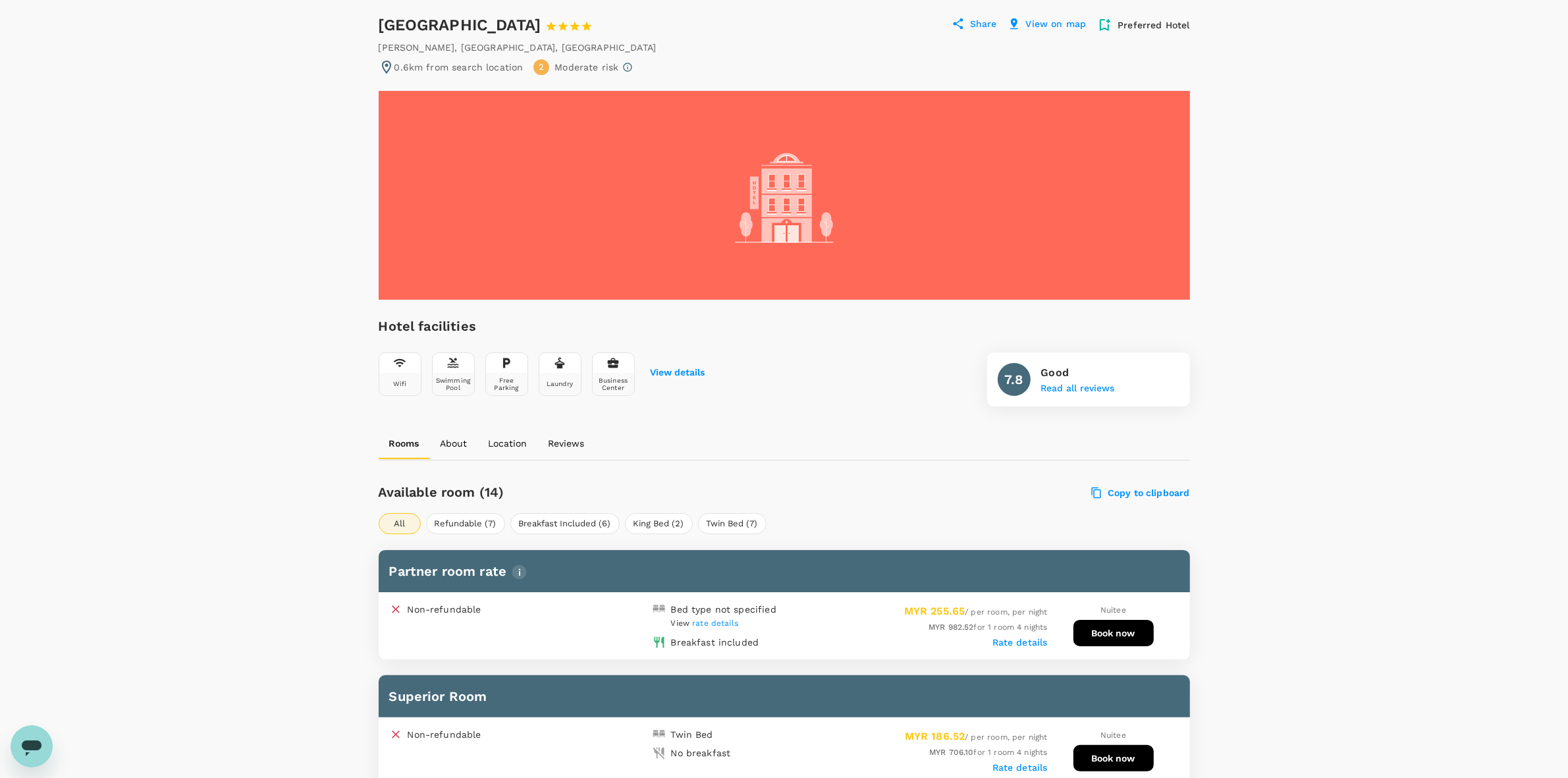
scroll to position [330, 0]
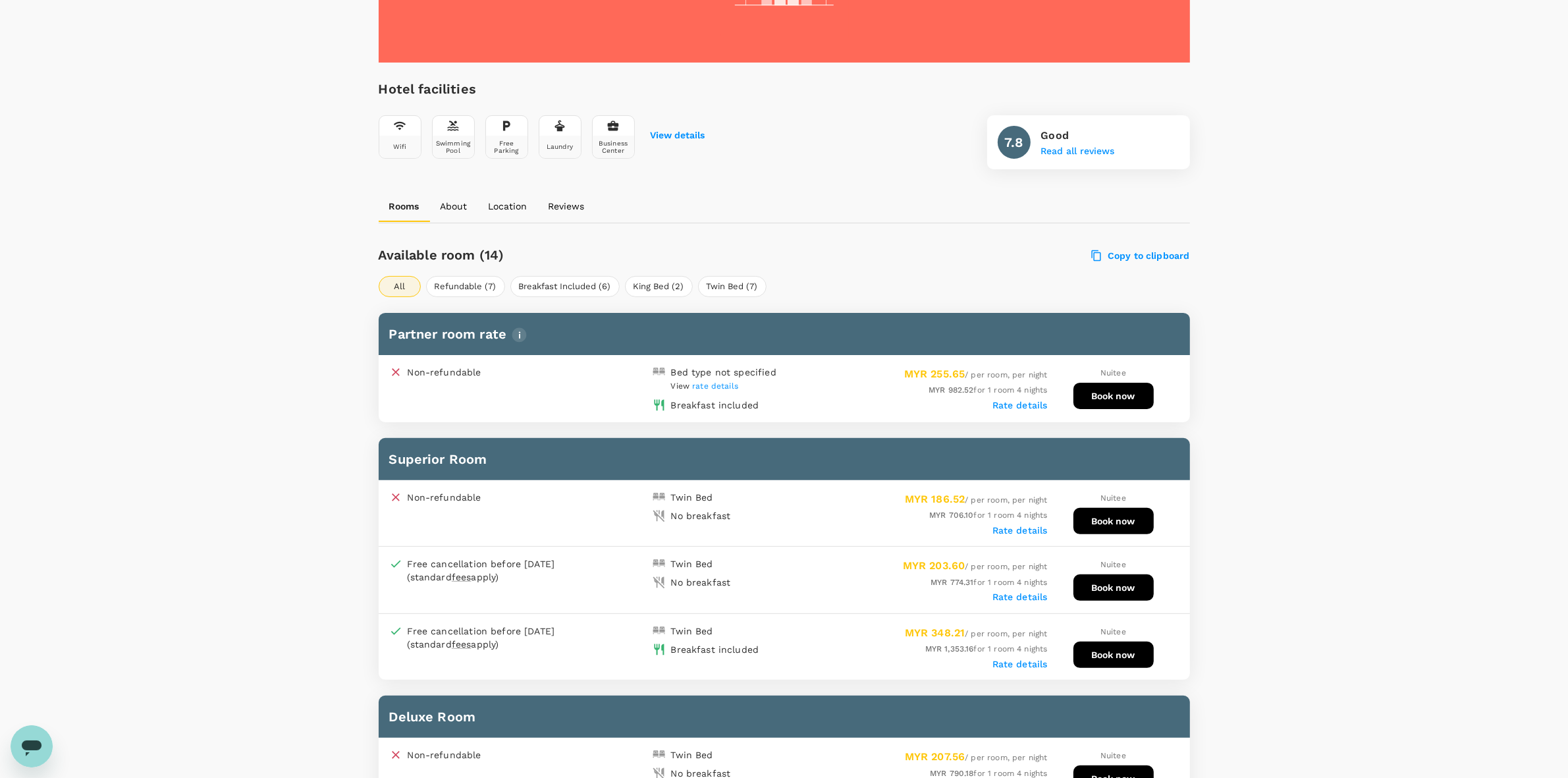
scroll to position [494, 0]
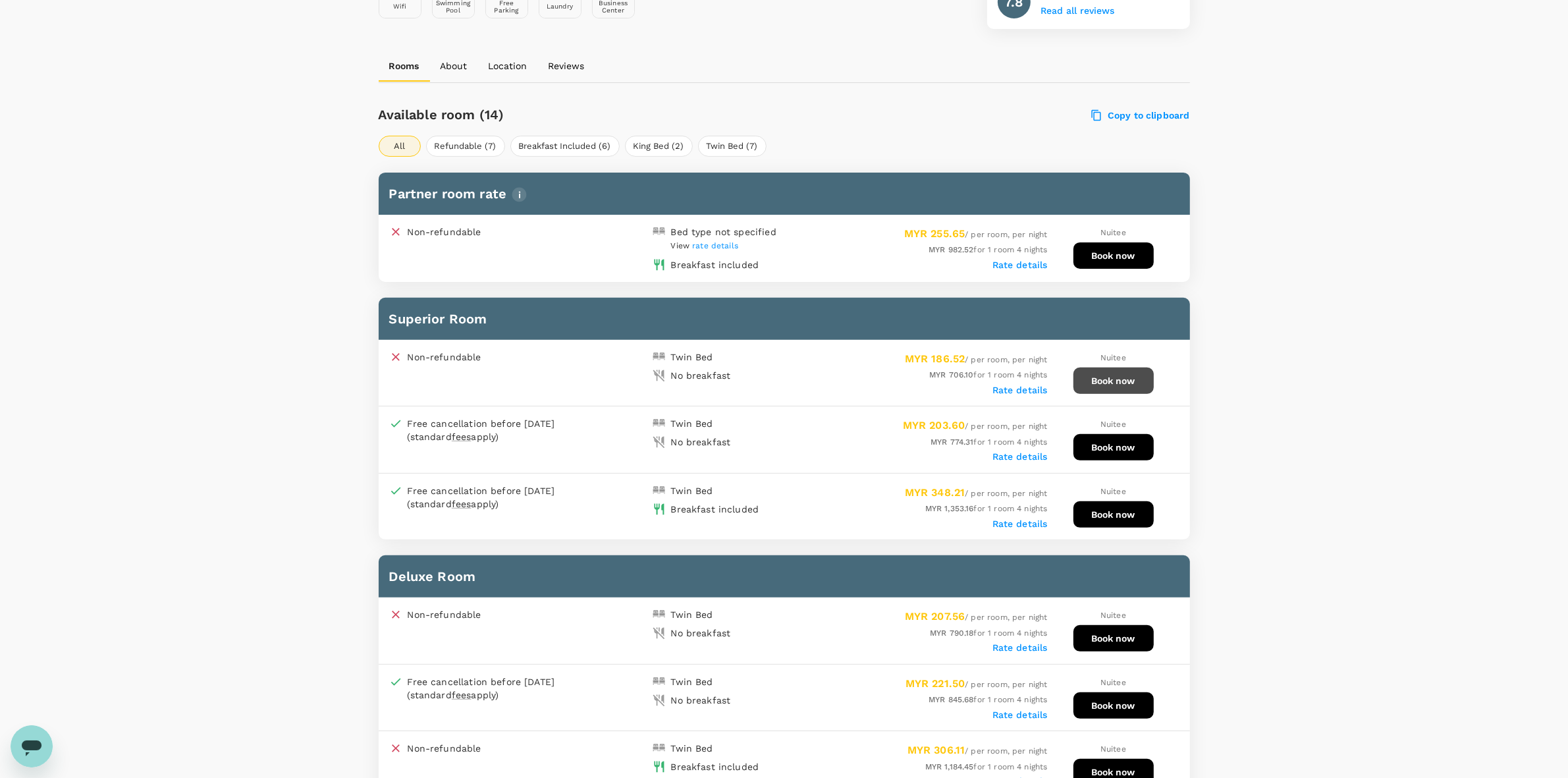
click at [1094, 386] on button "Book now" at bounding box center [1114, 380] width 80 height 26
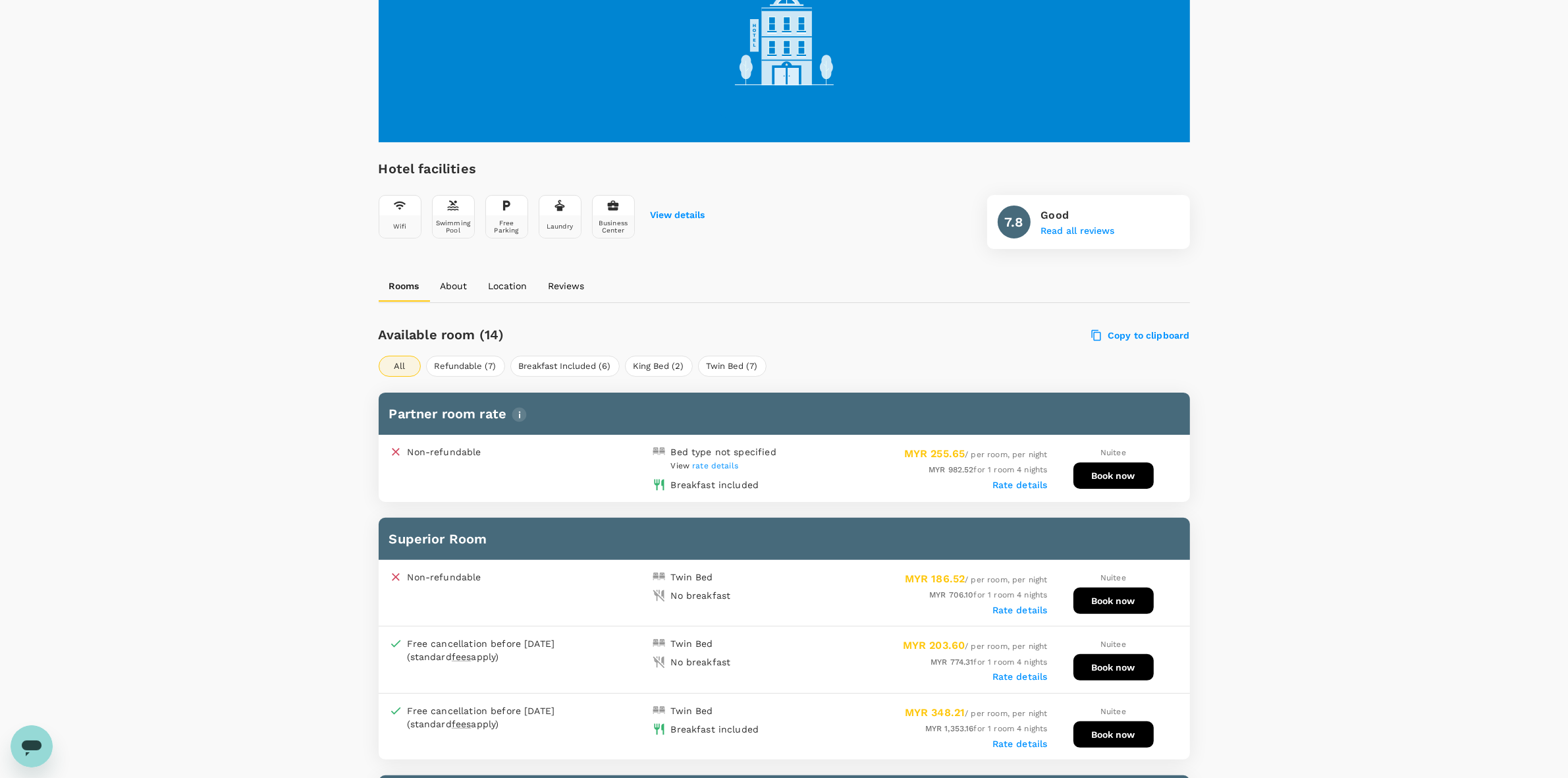
scroll to position [76, 0]
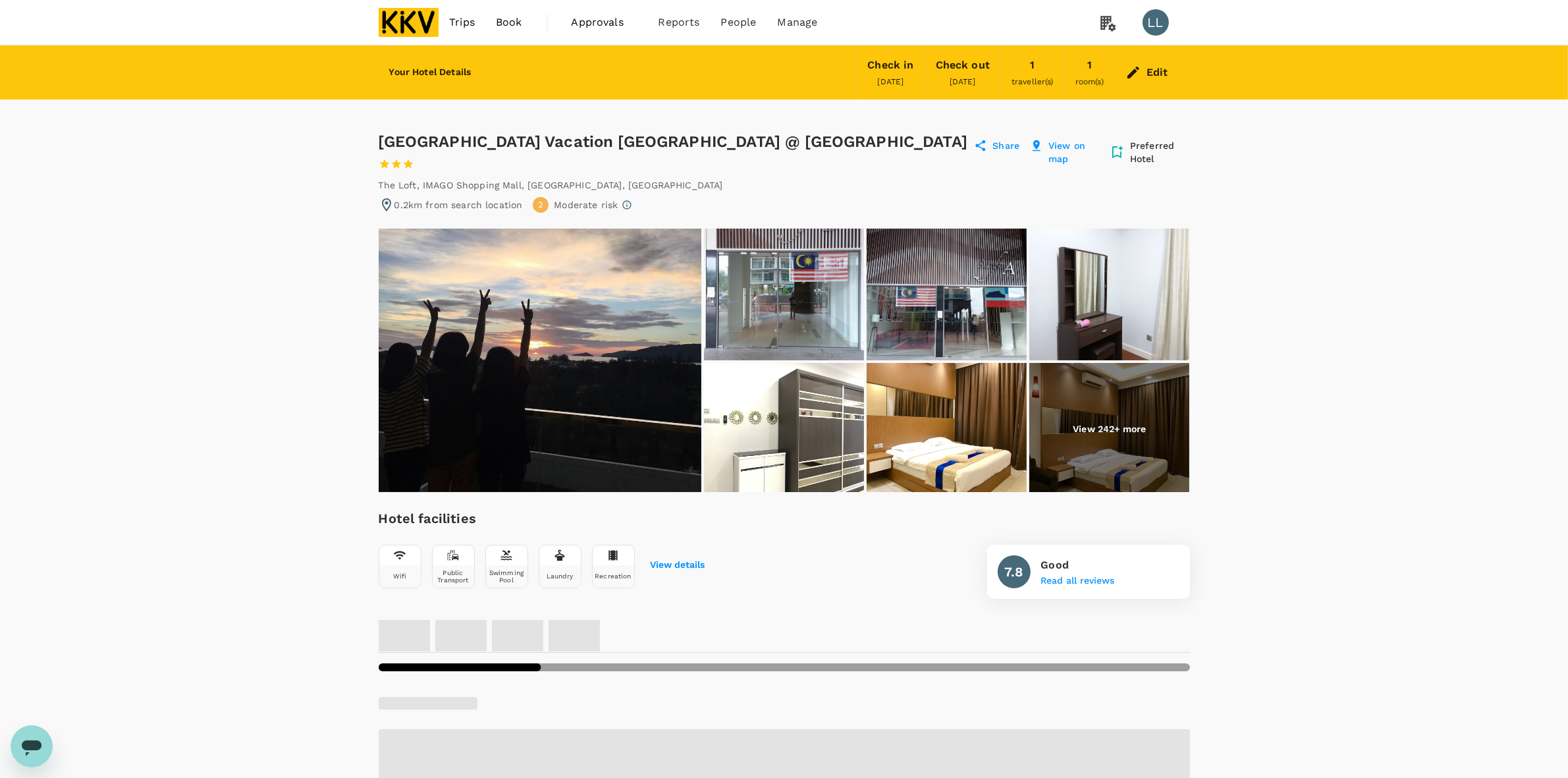
click at [769, 297] on img at bounding box center [783, 294] width 160 height 132
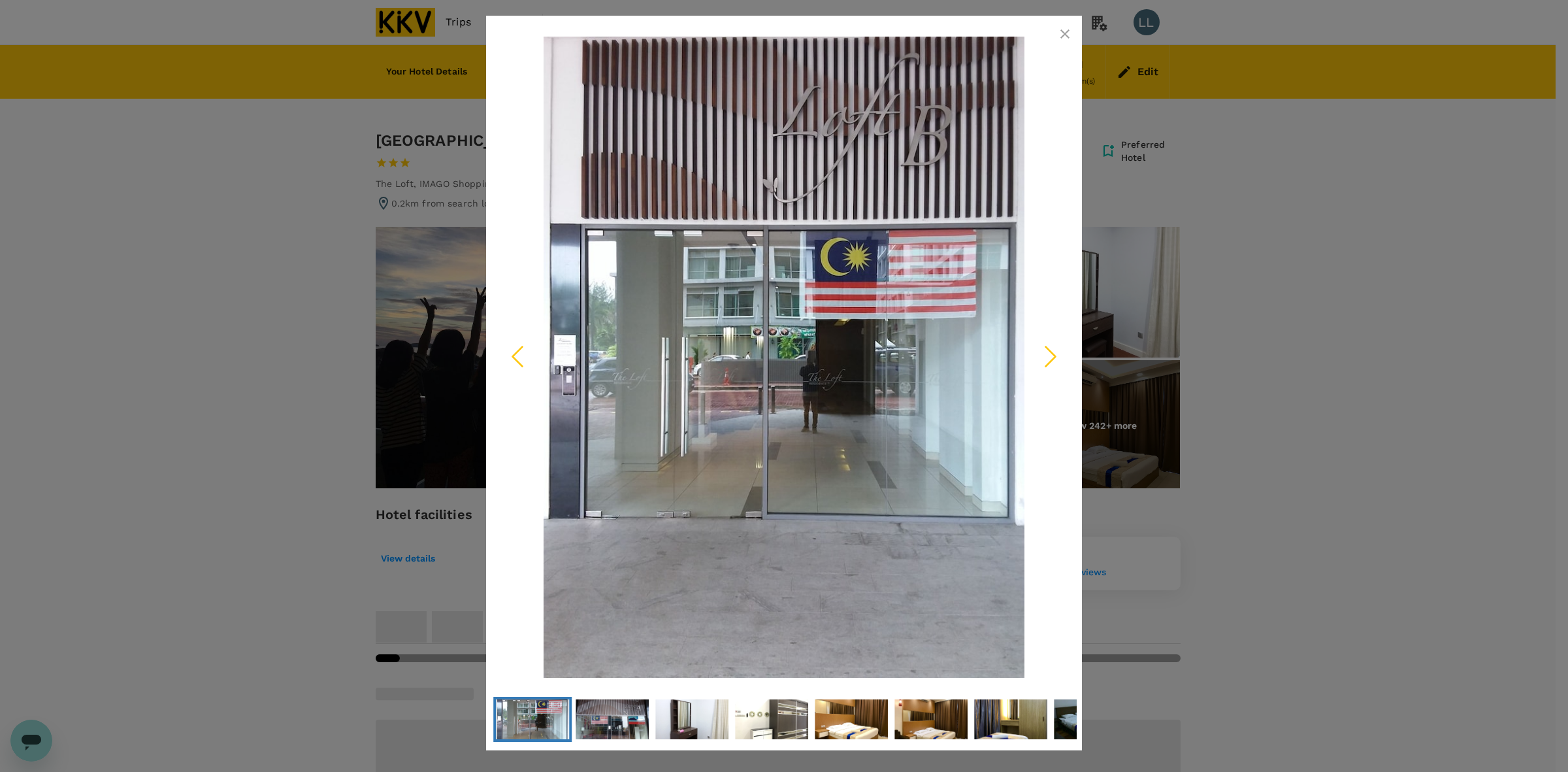
click at [1055, 350] on icon "Next Slide" at bounding box center [1050, 355] width 39 height 39
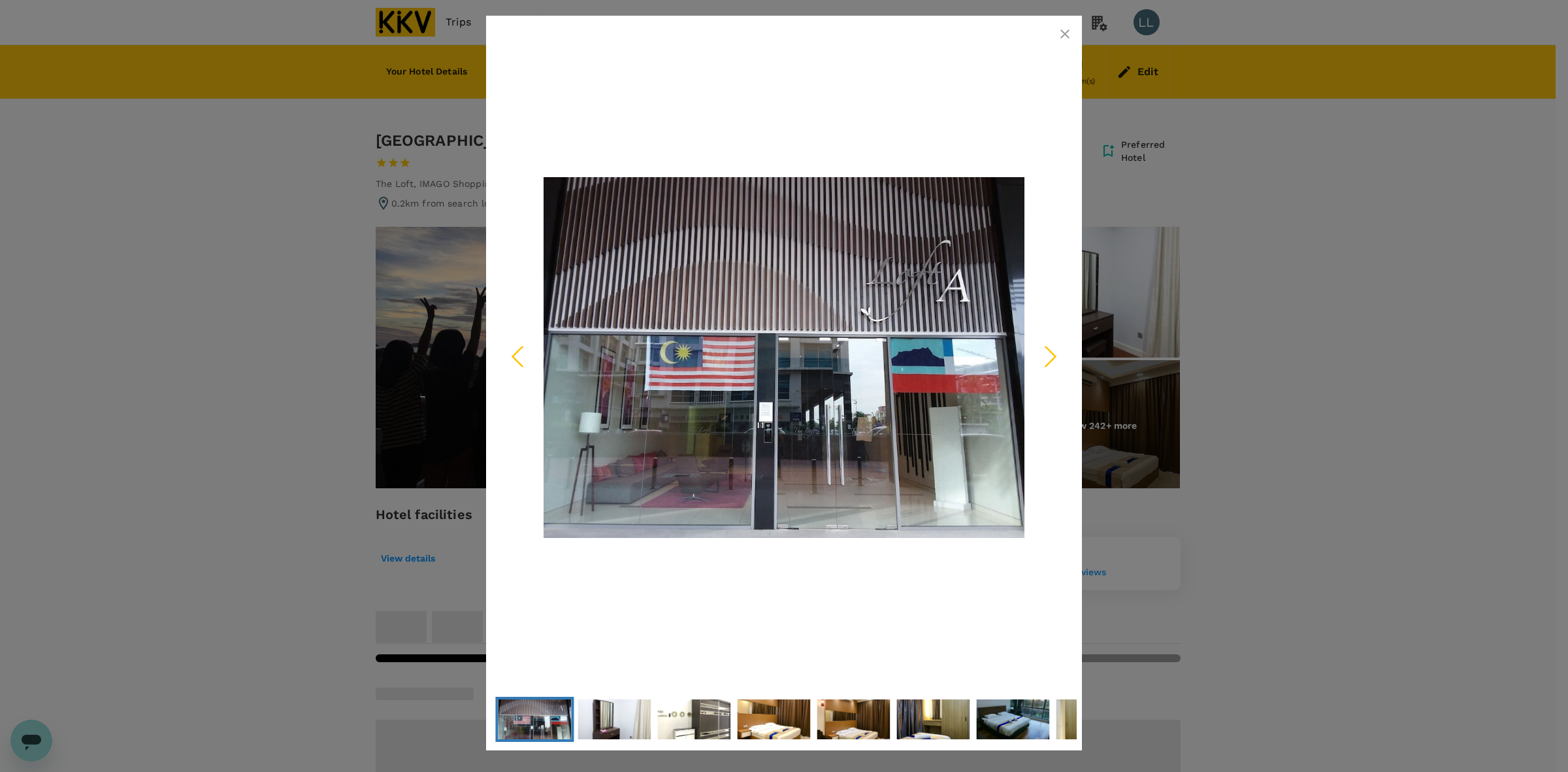
click at [1055, 350] on icon "Next Slide" at bounding box center [1050, 355] width 39 height 39
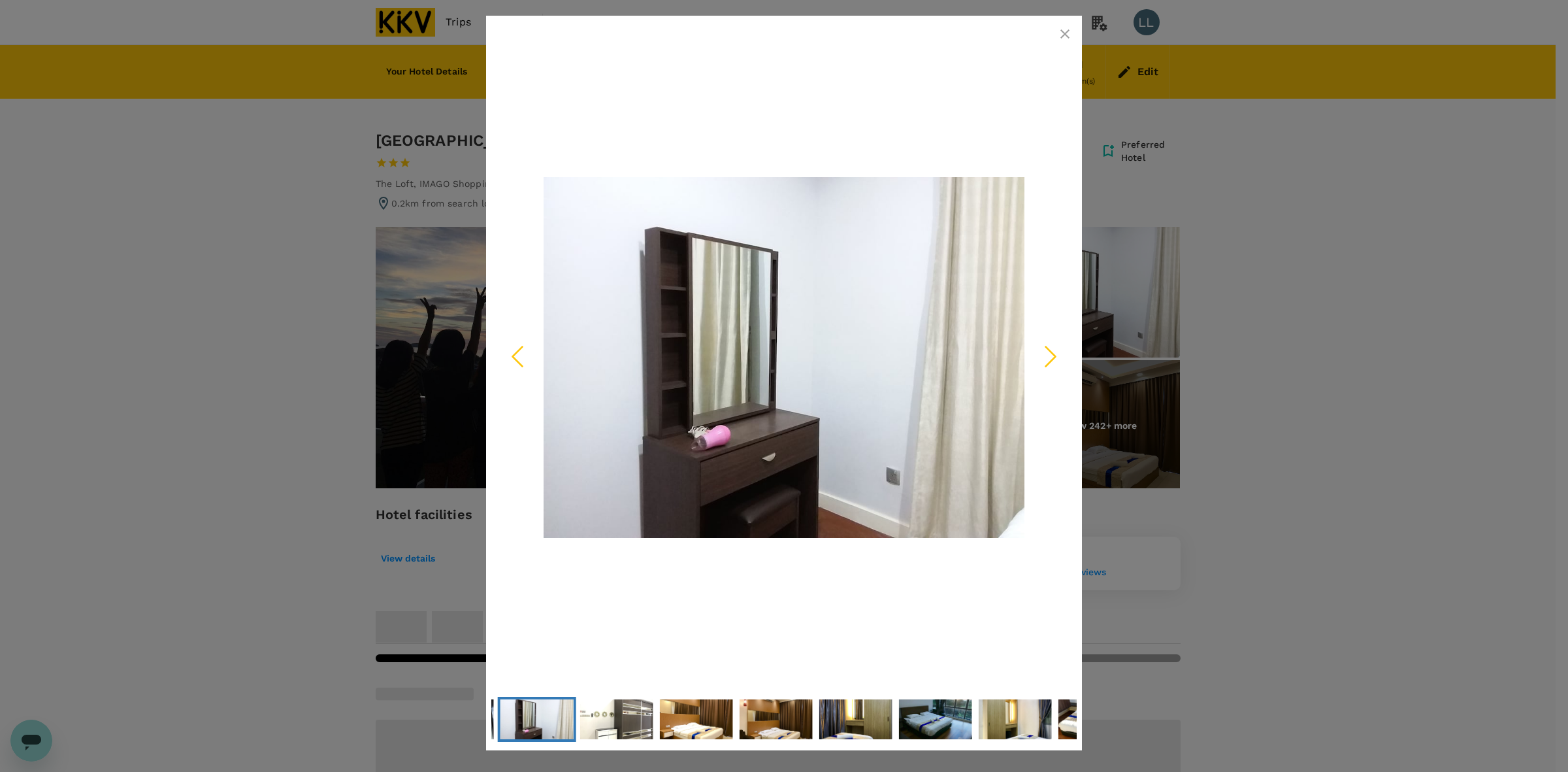
click at [1055, 350] on icon "Next Slide" at bounding box center [1050, 355] width 39 height 39
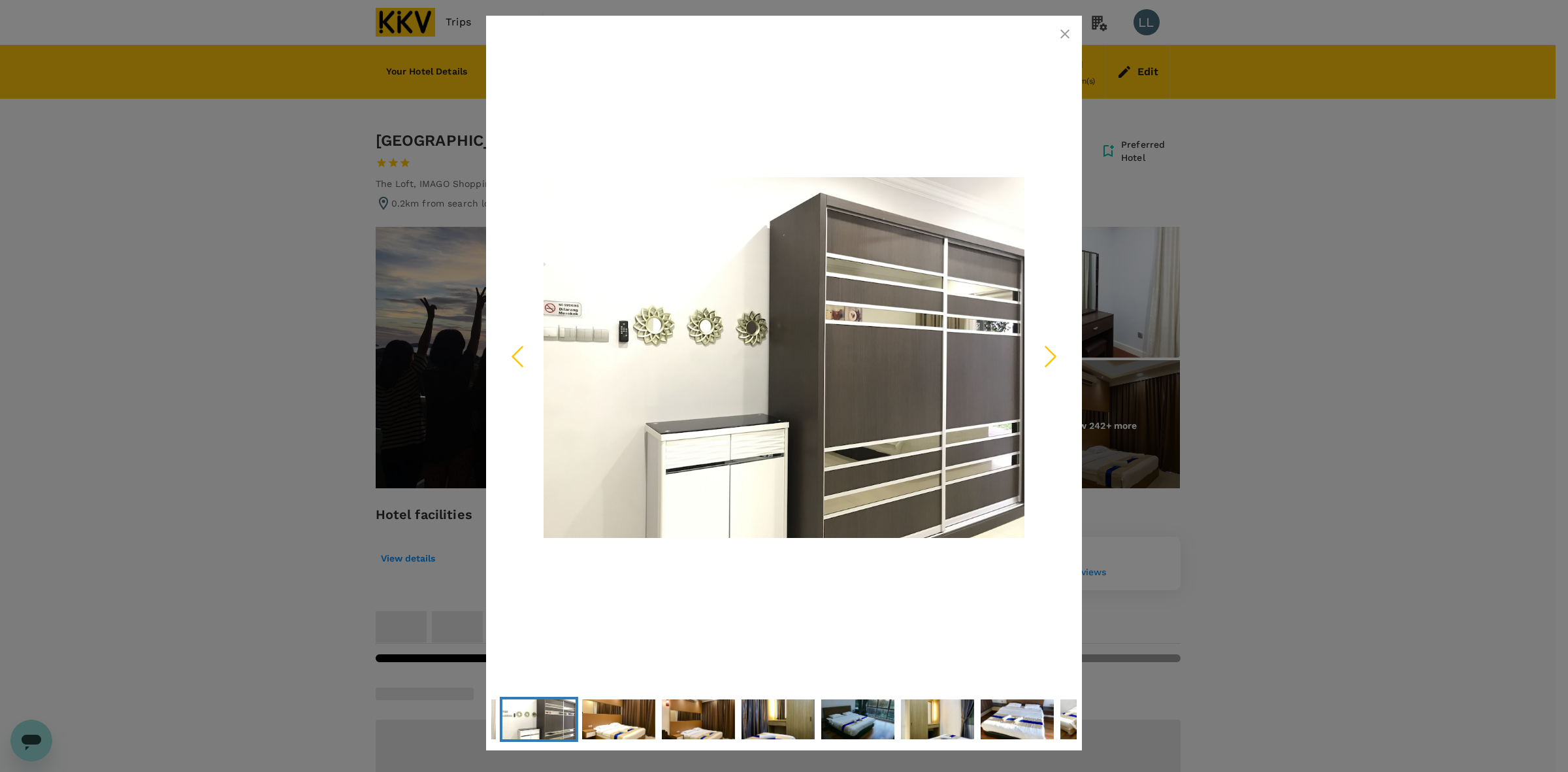
click at [1055, 350] on icon "Next Slide" at bounding box center [1050, 355] width 39 height 39
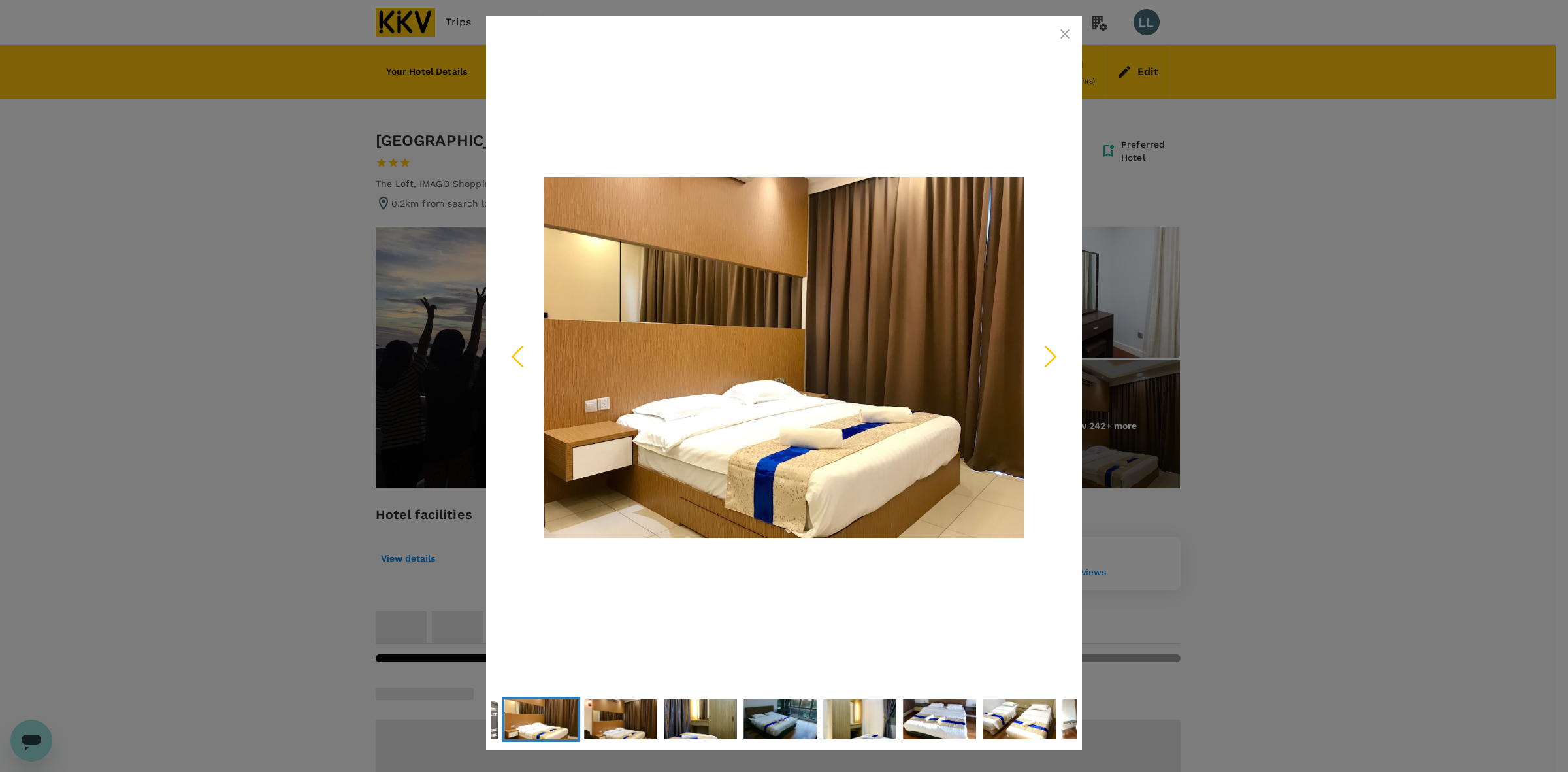
click at [1054, 350] on icon "Next Slide" at bounding box center [1050, 355] width 39 height 39
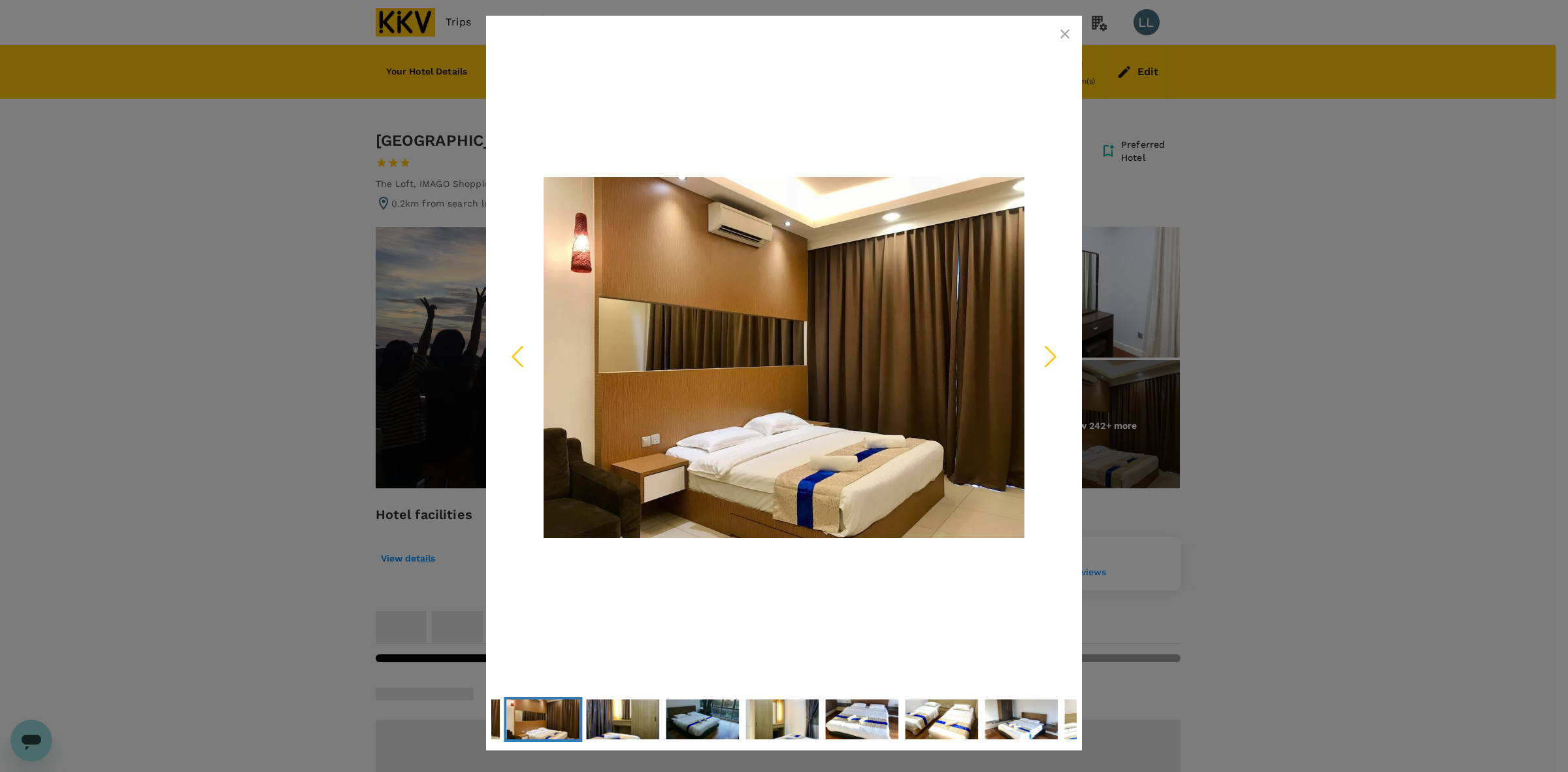
click at [1279, 348] on div at bounding box center [784, 386] width 1568 height 772
click at [1057, 33] on button "button" at bounding box center [1064, 34] width 26 height 26
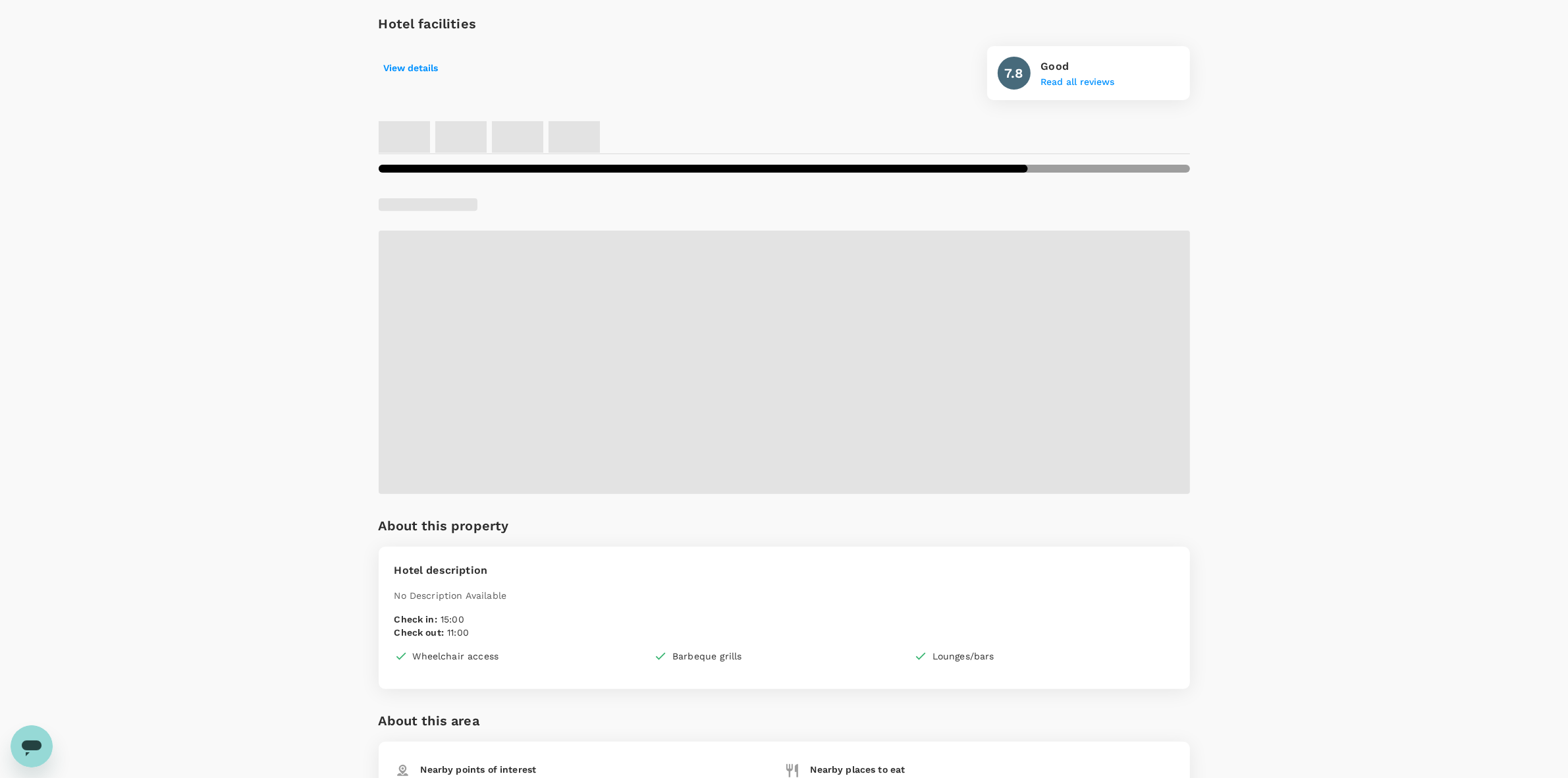
scroll to position [330, 0]
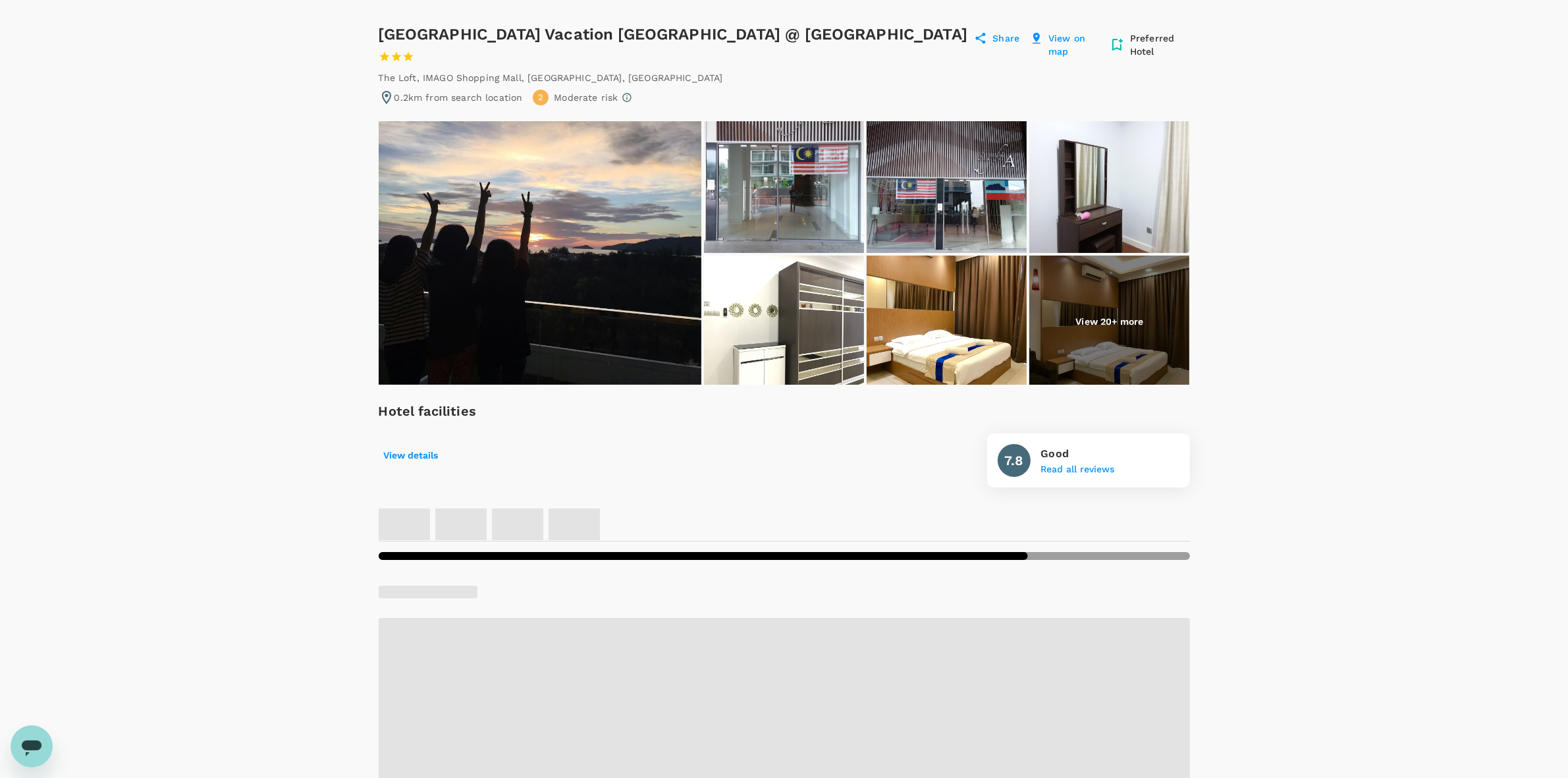
scroll to position [82, 0]
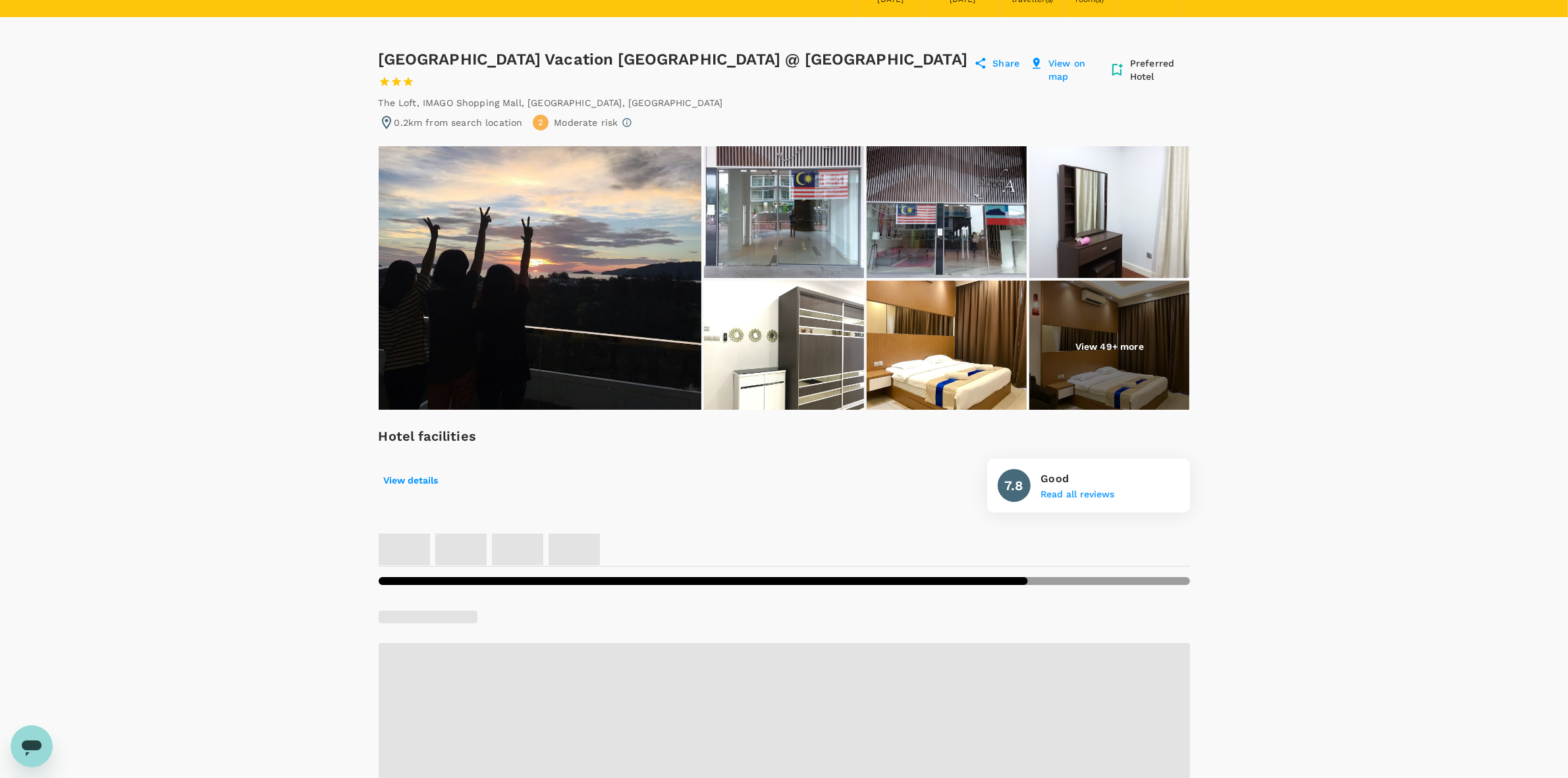
click at [949, 325] on img at bounding box center [946, 346] width 160 height 132
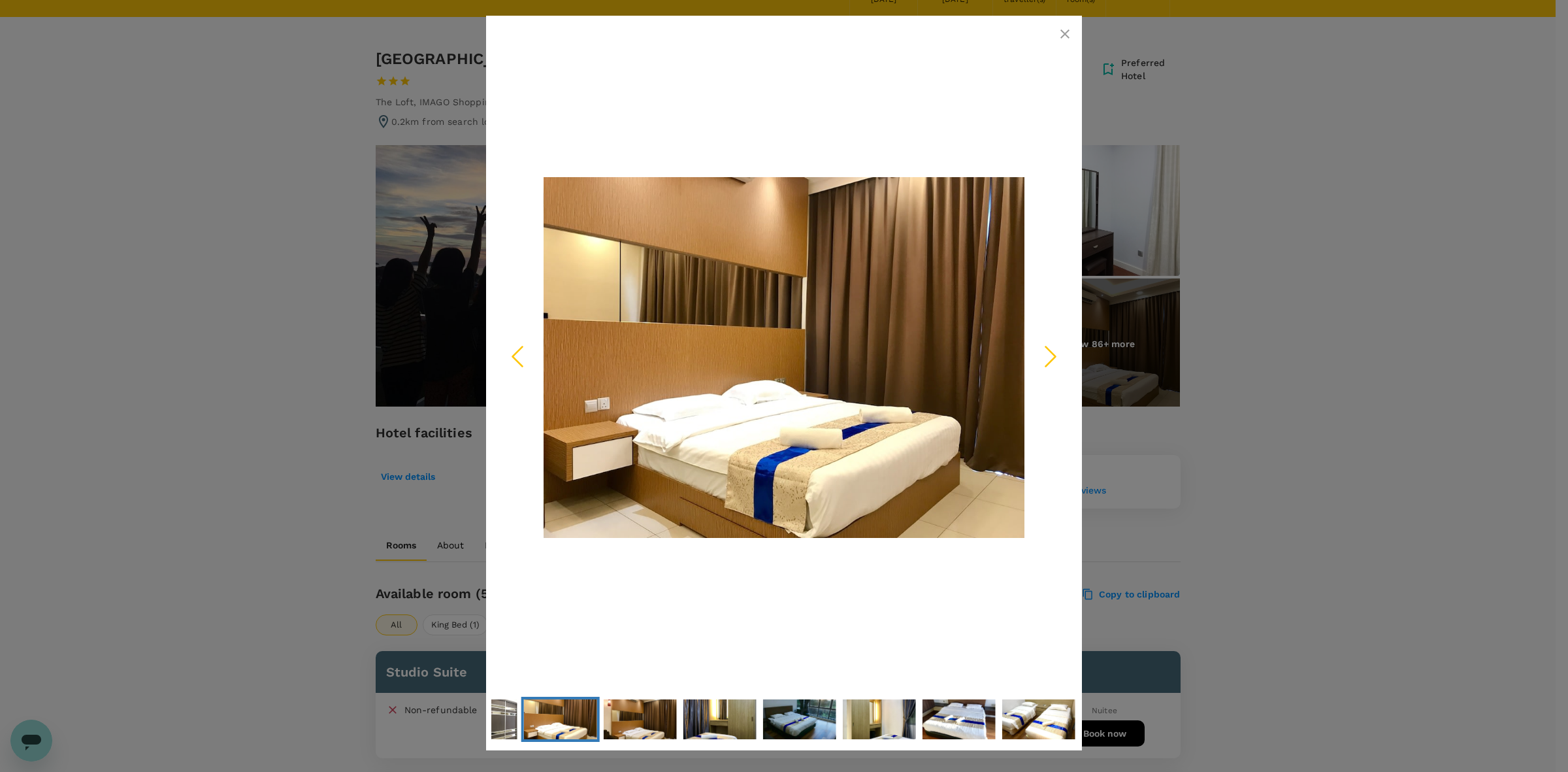
click at [1046, 344] on icon "Next Slide" at bounding box center [1050, 355] width 39 height 39
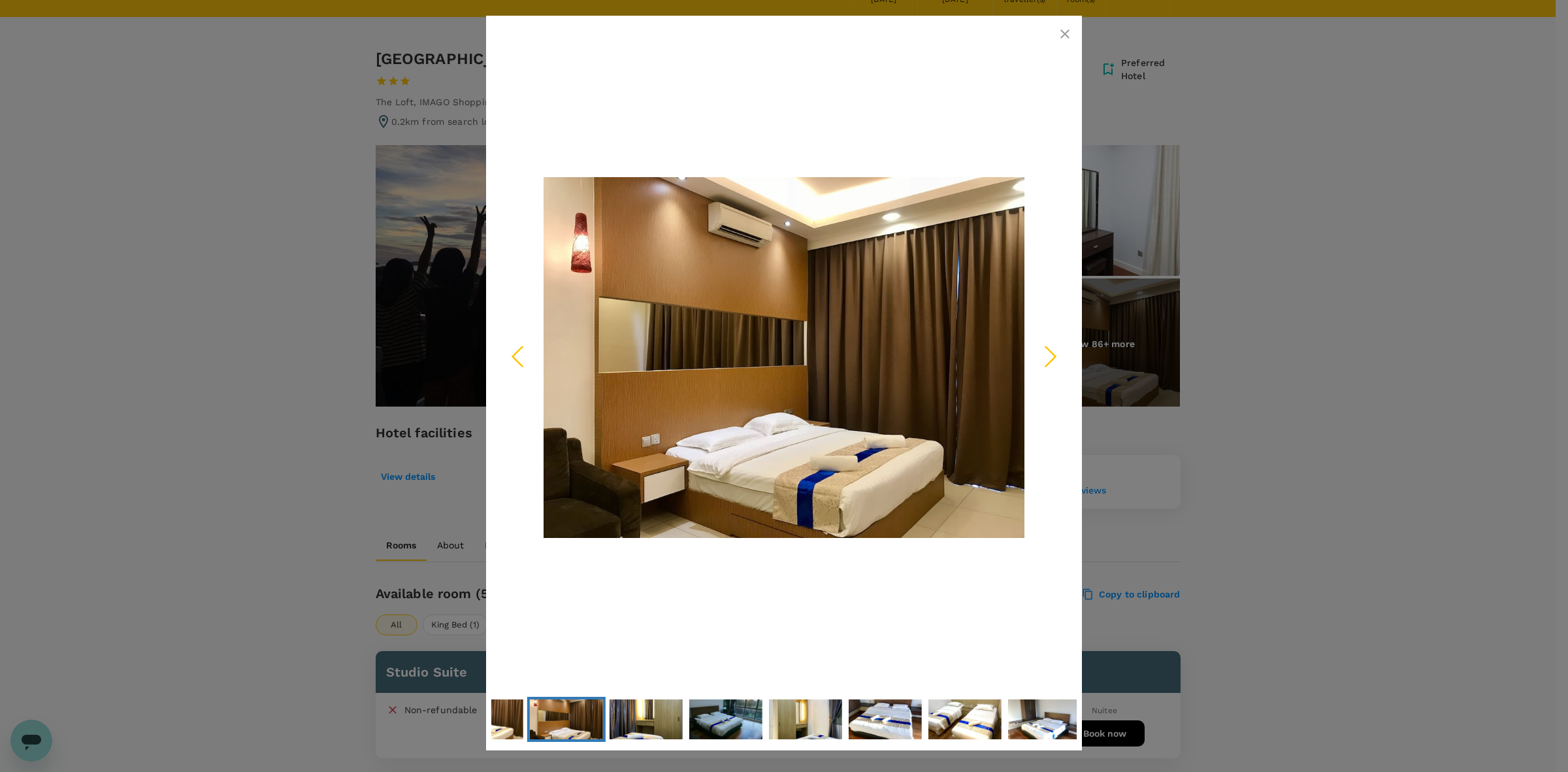
click at [1057, 356] on icon "Next Slide" at bounding box center [1050, 355] width 39 height 39
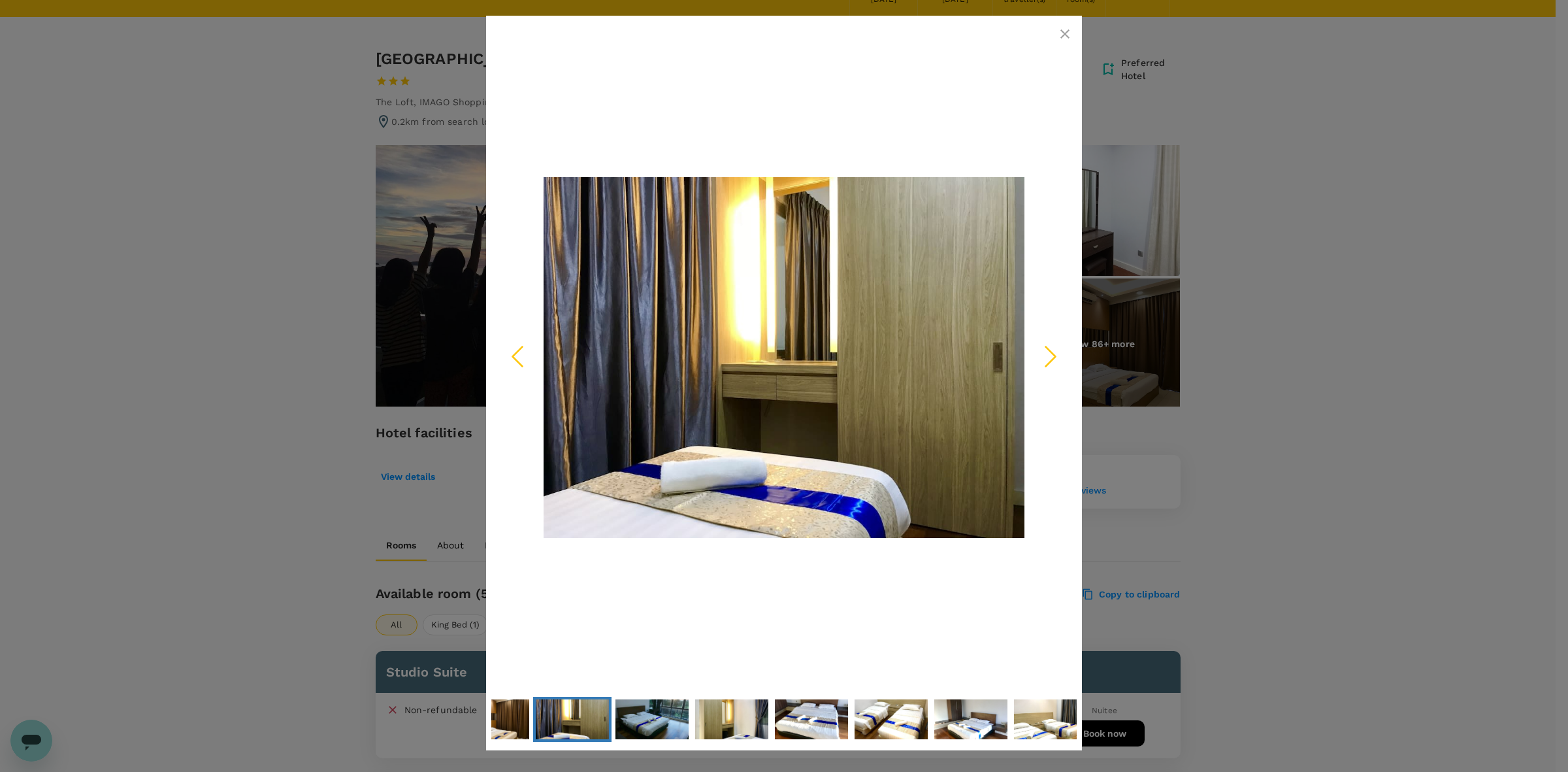
click at [1052, 356] on icon "Next Slide" at bounding box center [1050, 355] width 39 height 39
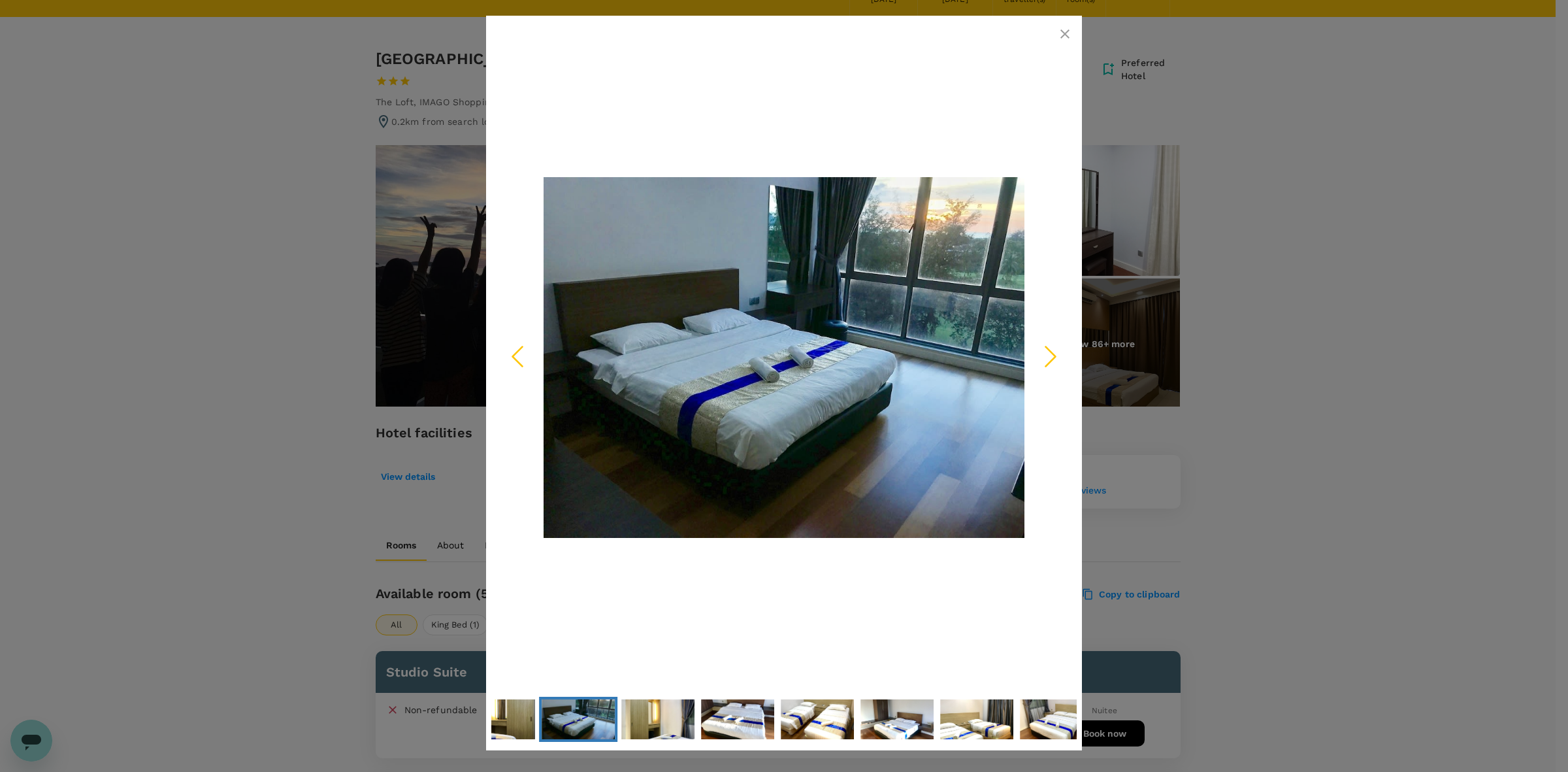
click at [1052, 356] on icon "Next Slide" at bounding box center [1050, 355] width 39 height 39
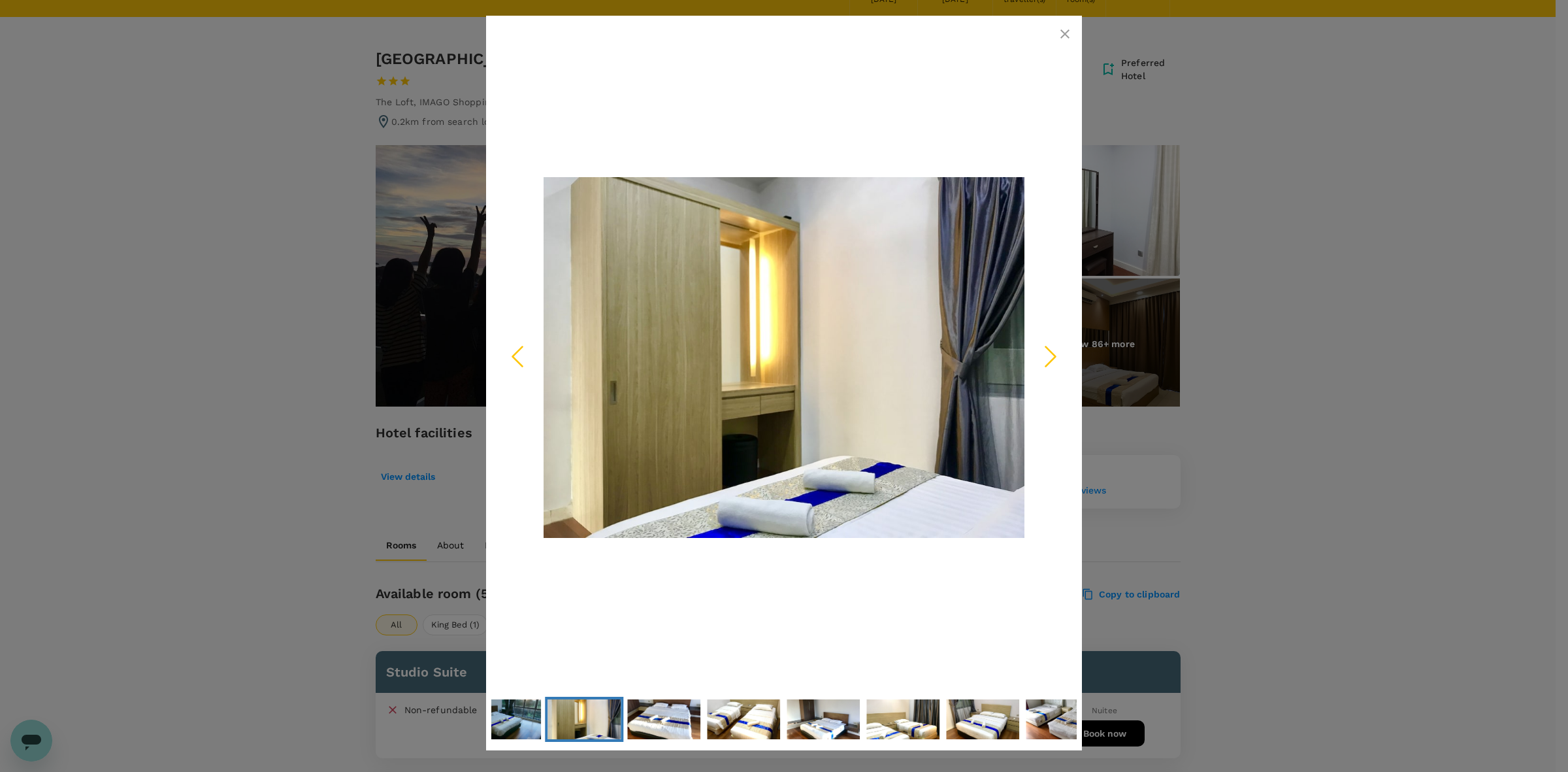
click at [1052, 356] on icon "Next Slide" at bounding box center [1050, 355] width 39 height 39
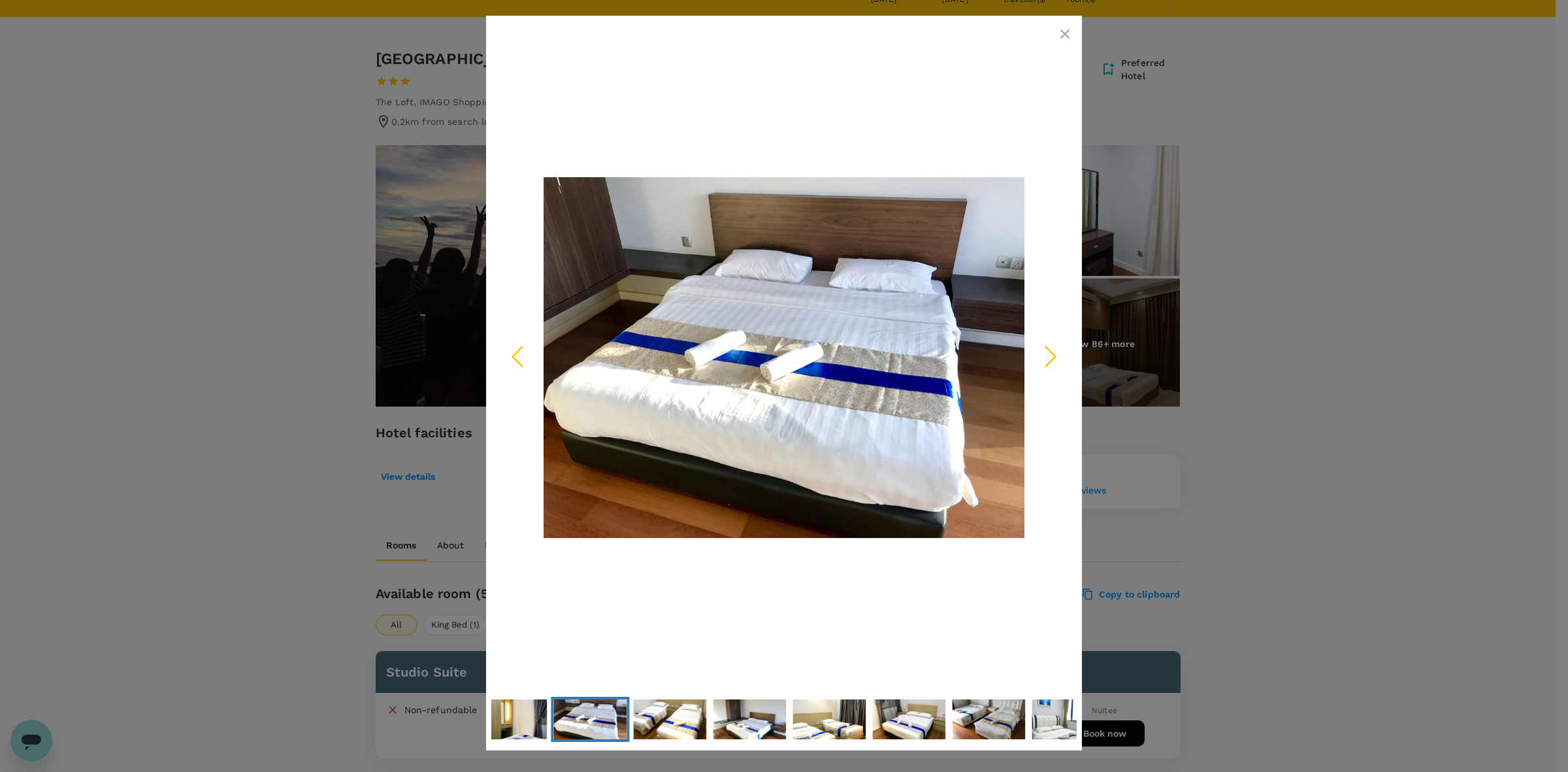
click at [1052, 356] on icon "Next Slide" at bounding box center [1050, 355] width 39 height 39
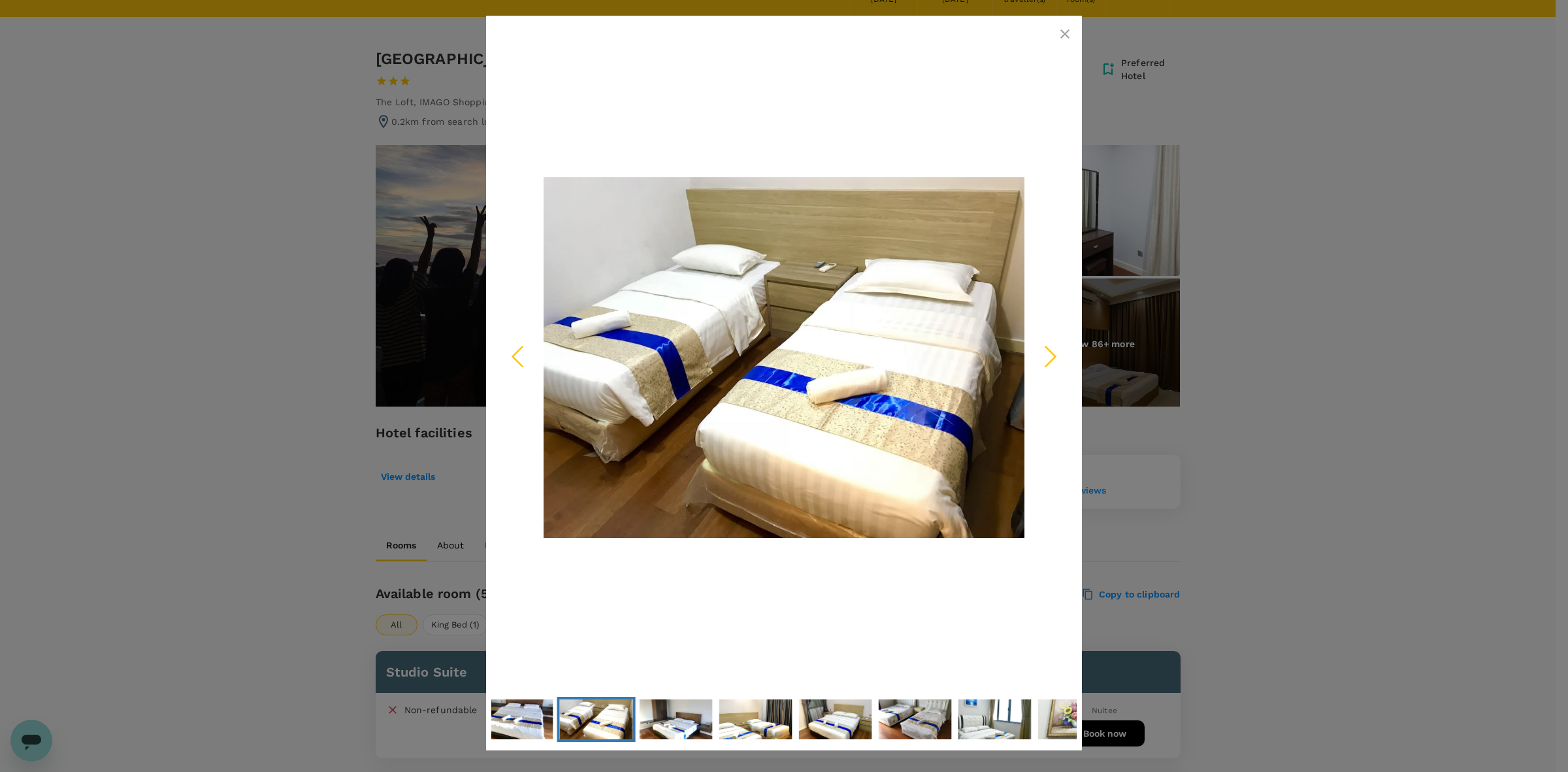
click at [1052, 356] on icon "Next Slide" at bounding box center [1050, 355] width 39 height 39
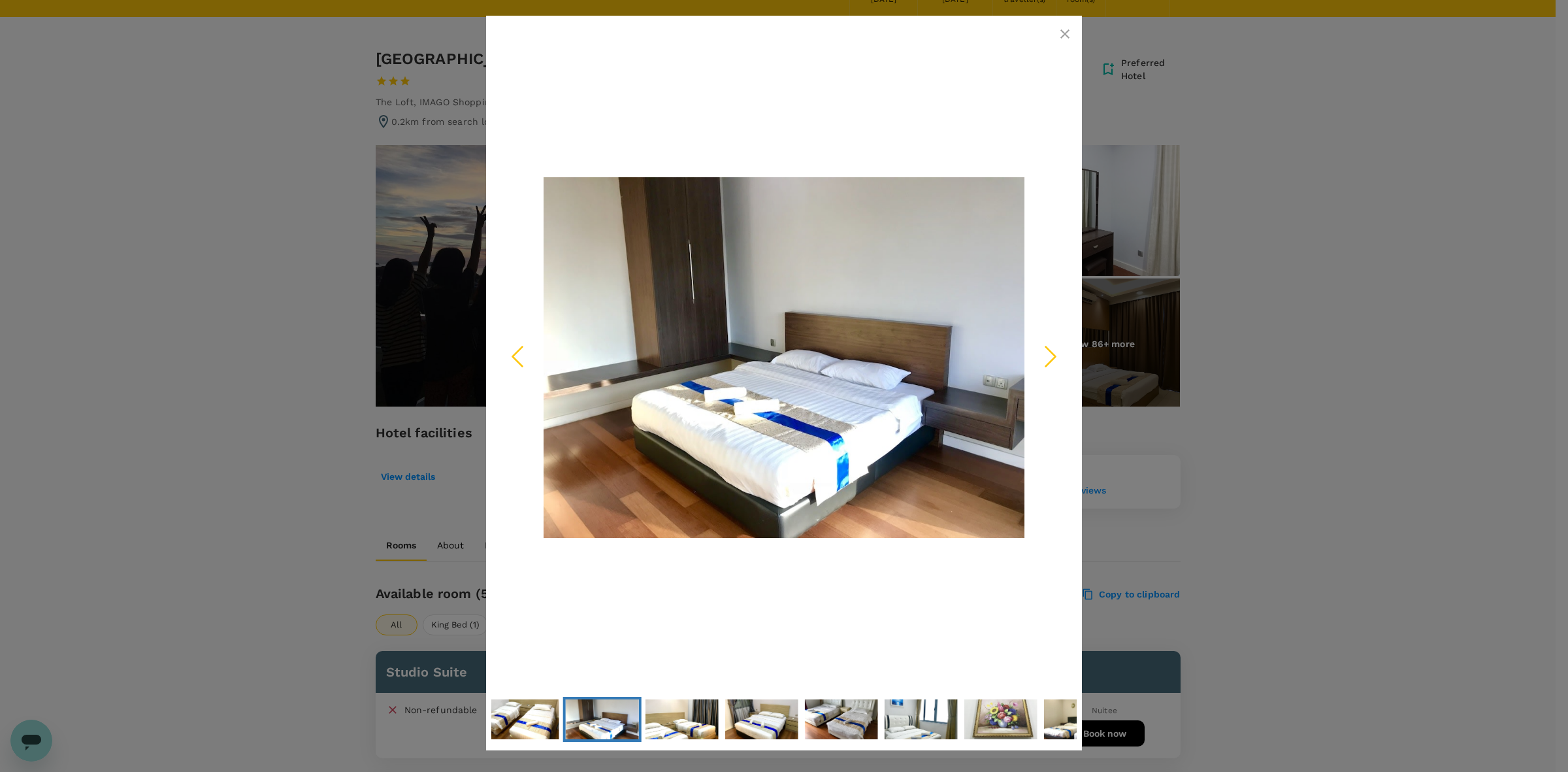
click at [1052, 356] on icon "Next Slide" at bounding box center [1050, 355] width 39 height 39
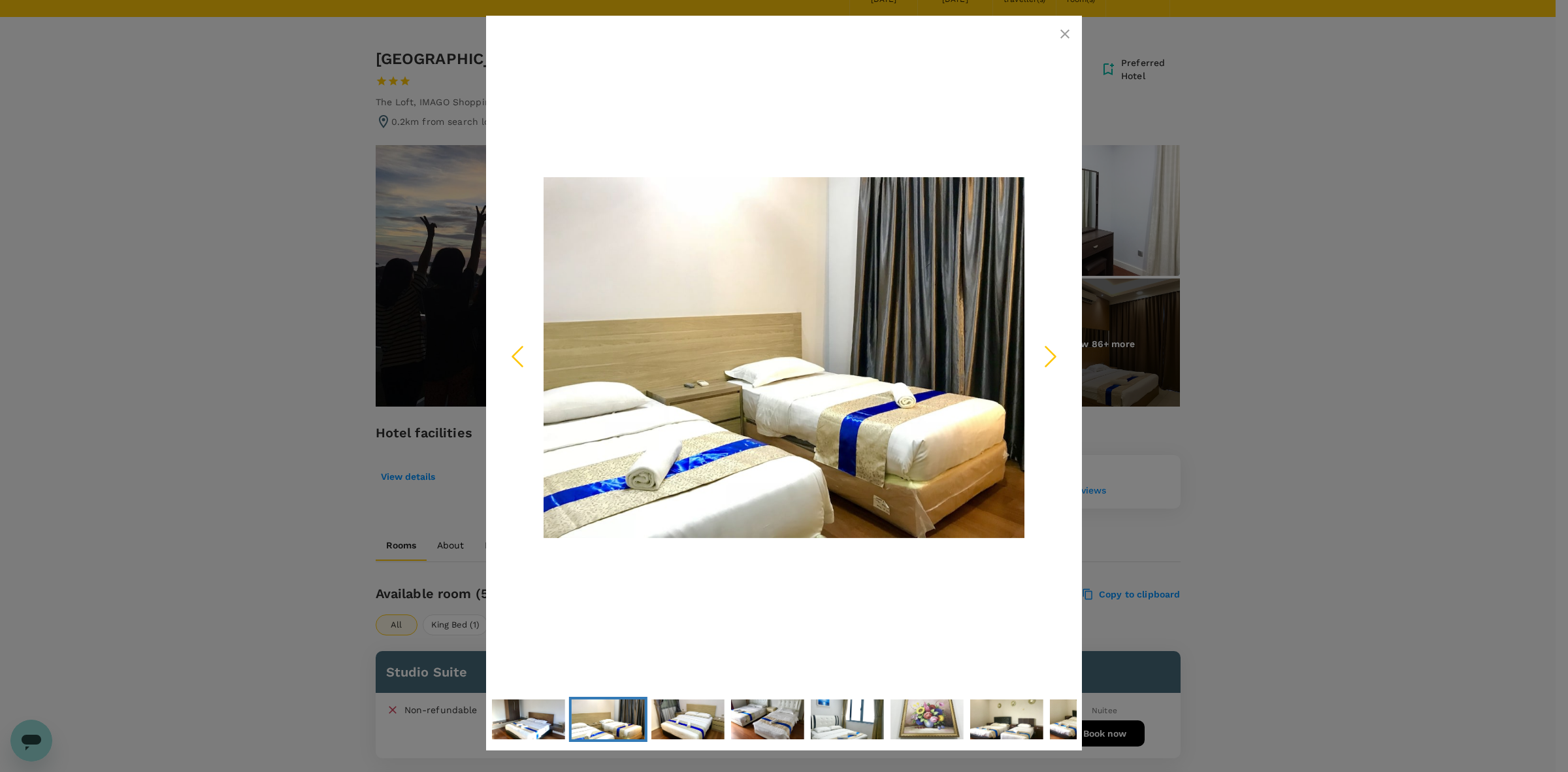
click at [1052, 356] on icon "Next Slide" at bounding box center [1050, 355] width 39 height 39
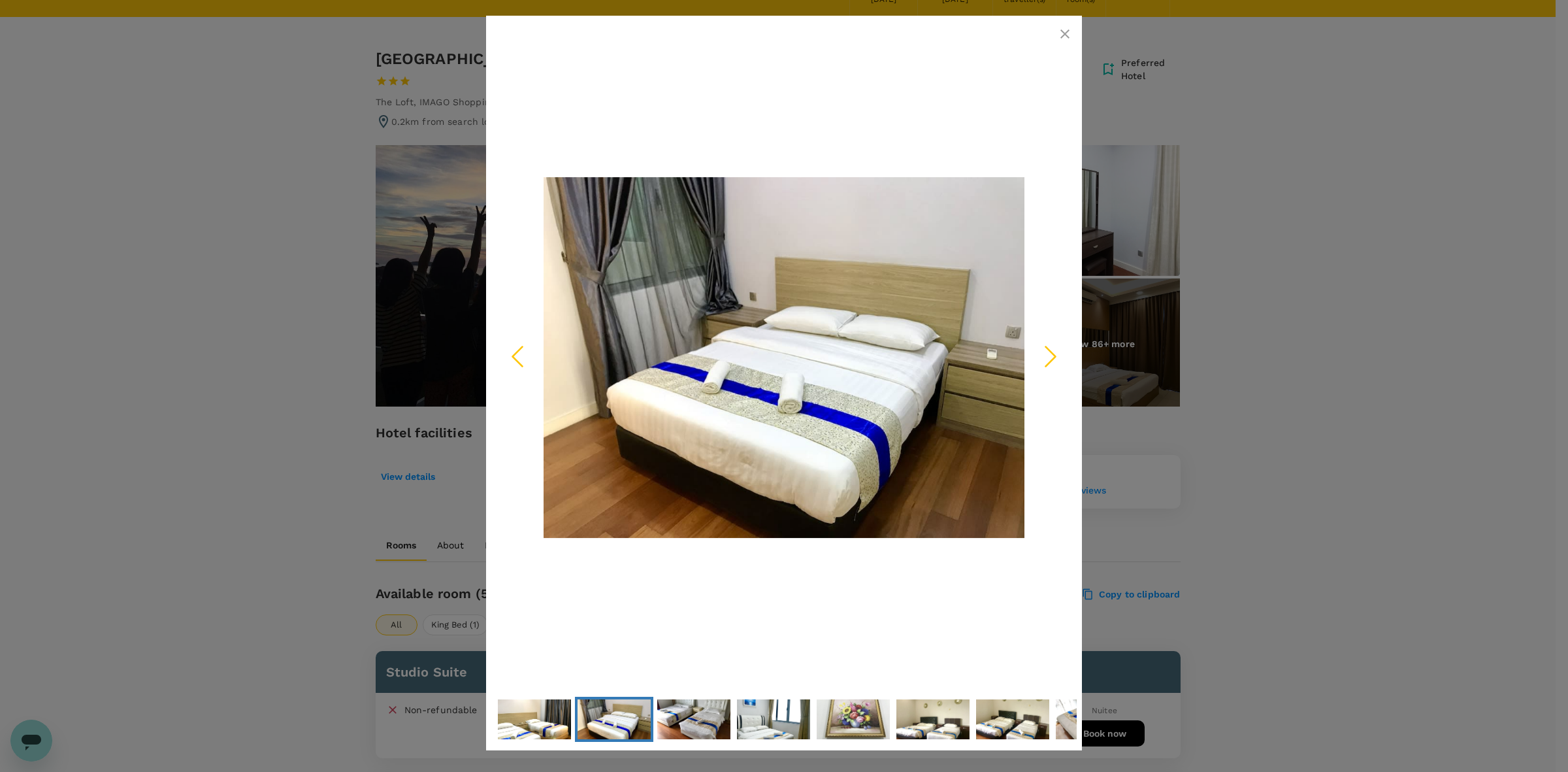
click at [1060, 30] on icon "button" at bounding box center [1065, 34] width 9 height 9
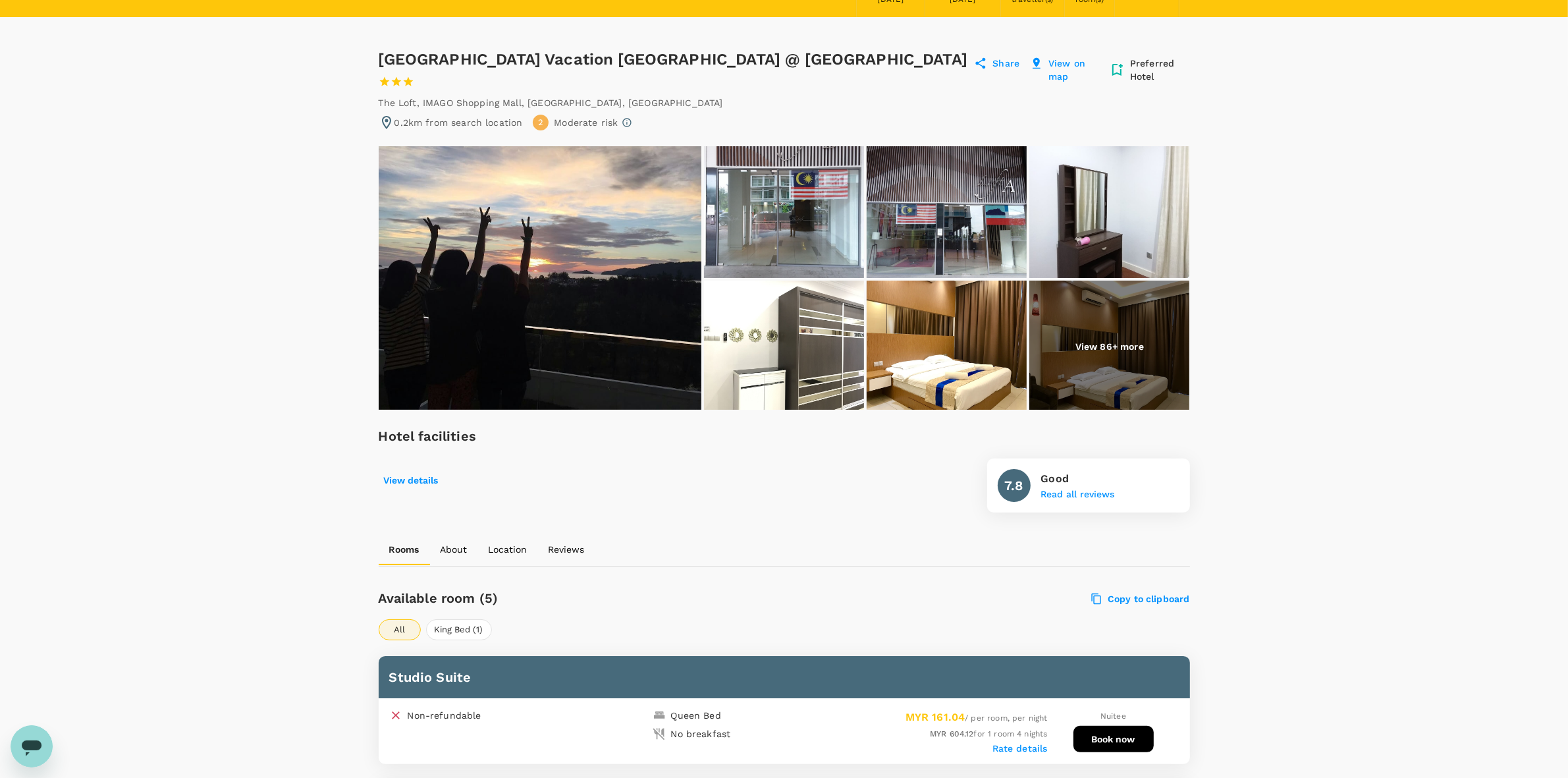
scroll to position [494, 0]
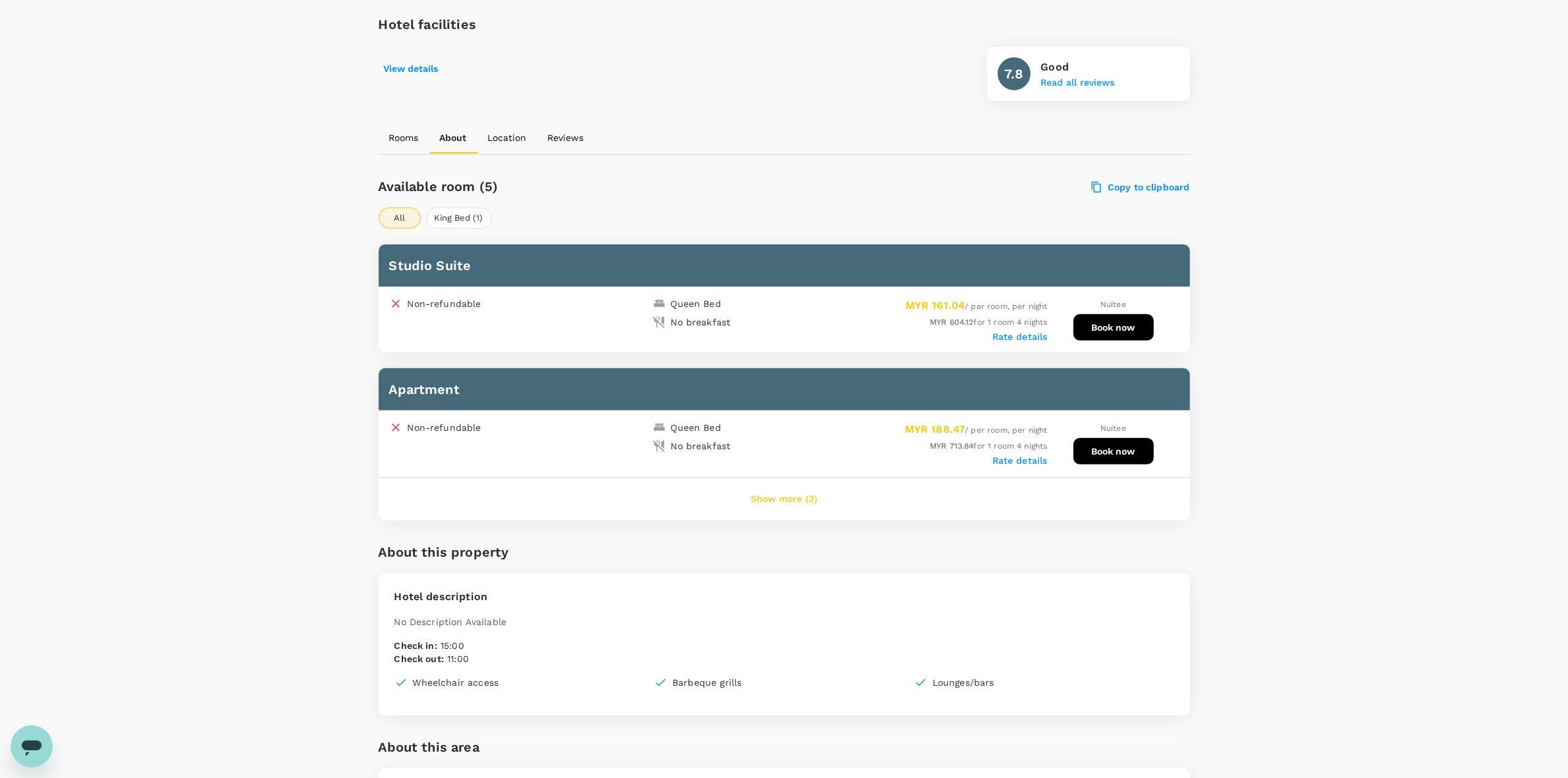
click at [795, 495] on button "Show more (3)" at bounding box center [784, 499] width 104 height 31
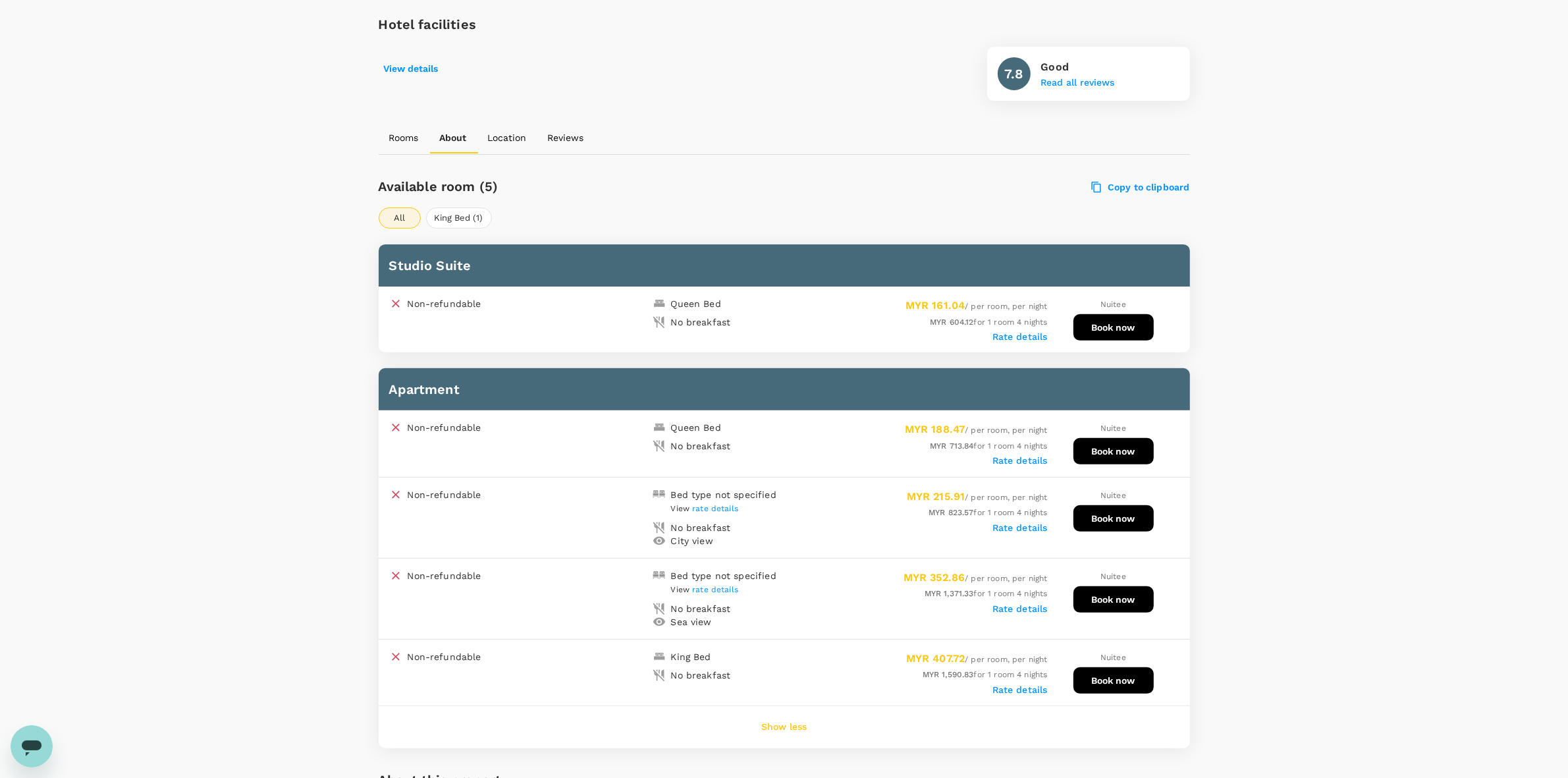
click at [1011, 332] on label "Rate details" at bounding box center [1020, 337] width 55 height 11
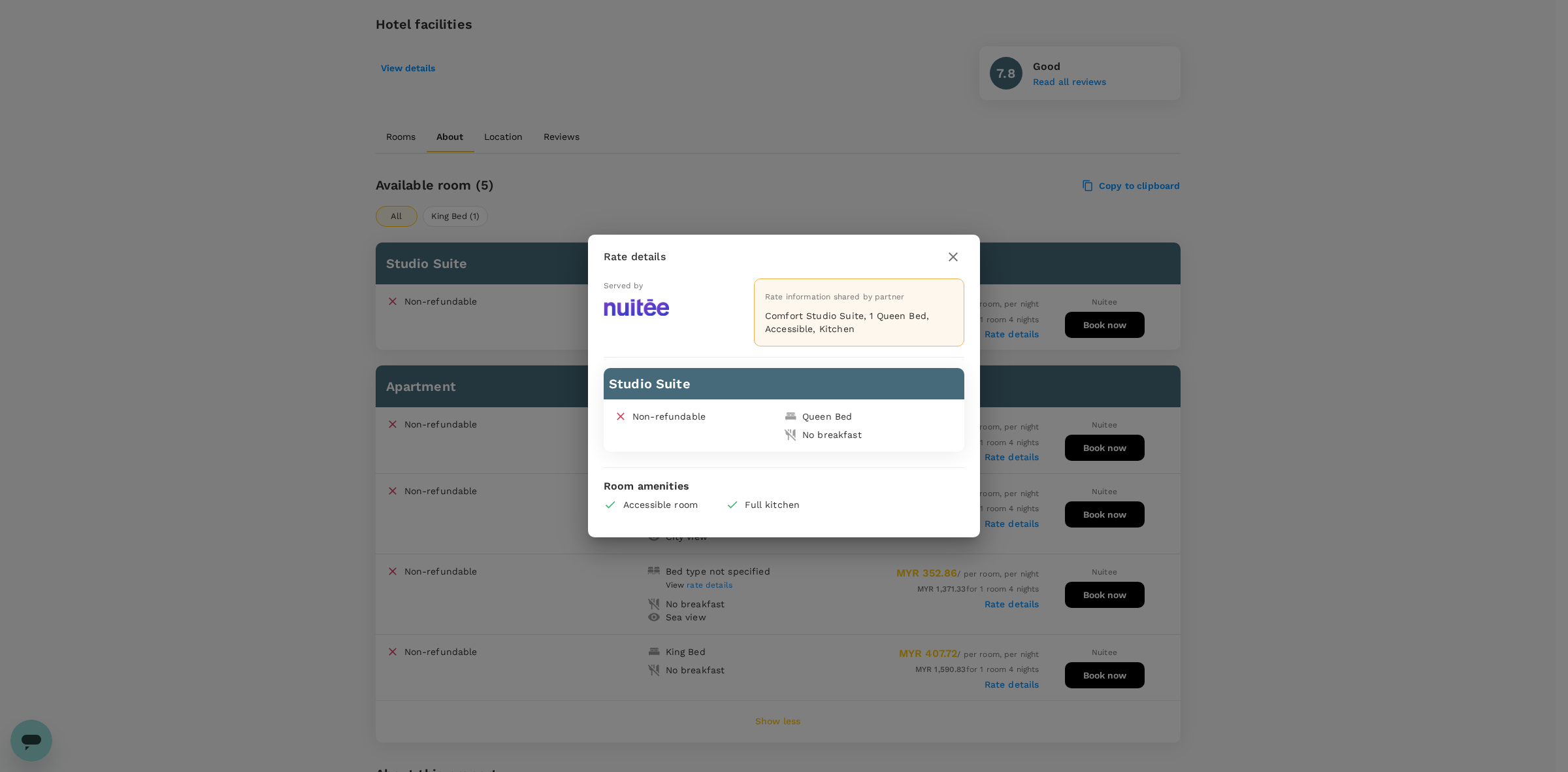
click at [954, 255] on icon "button" at bounding box center [953, 257] width 16 height 16
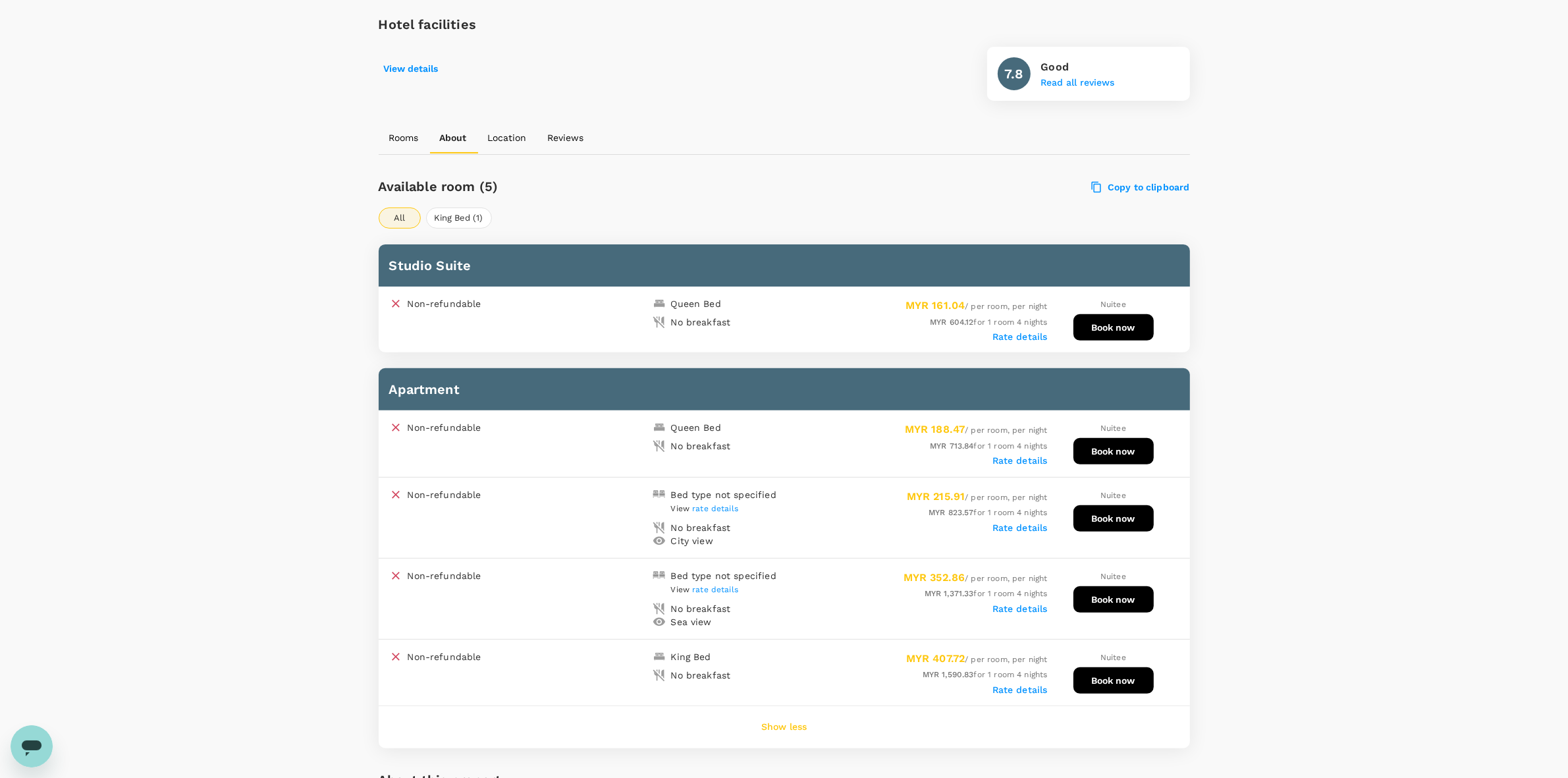
click at [999, 455] on label "Rate details" at bounding box center [1020, 461] width 55 height 11
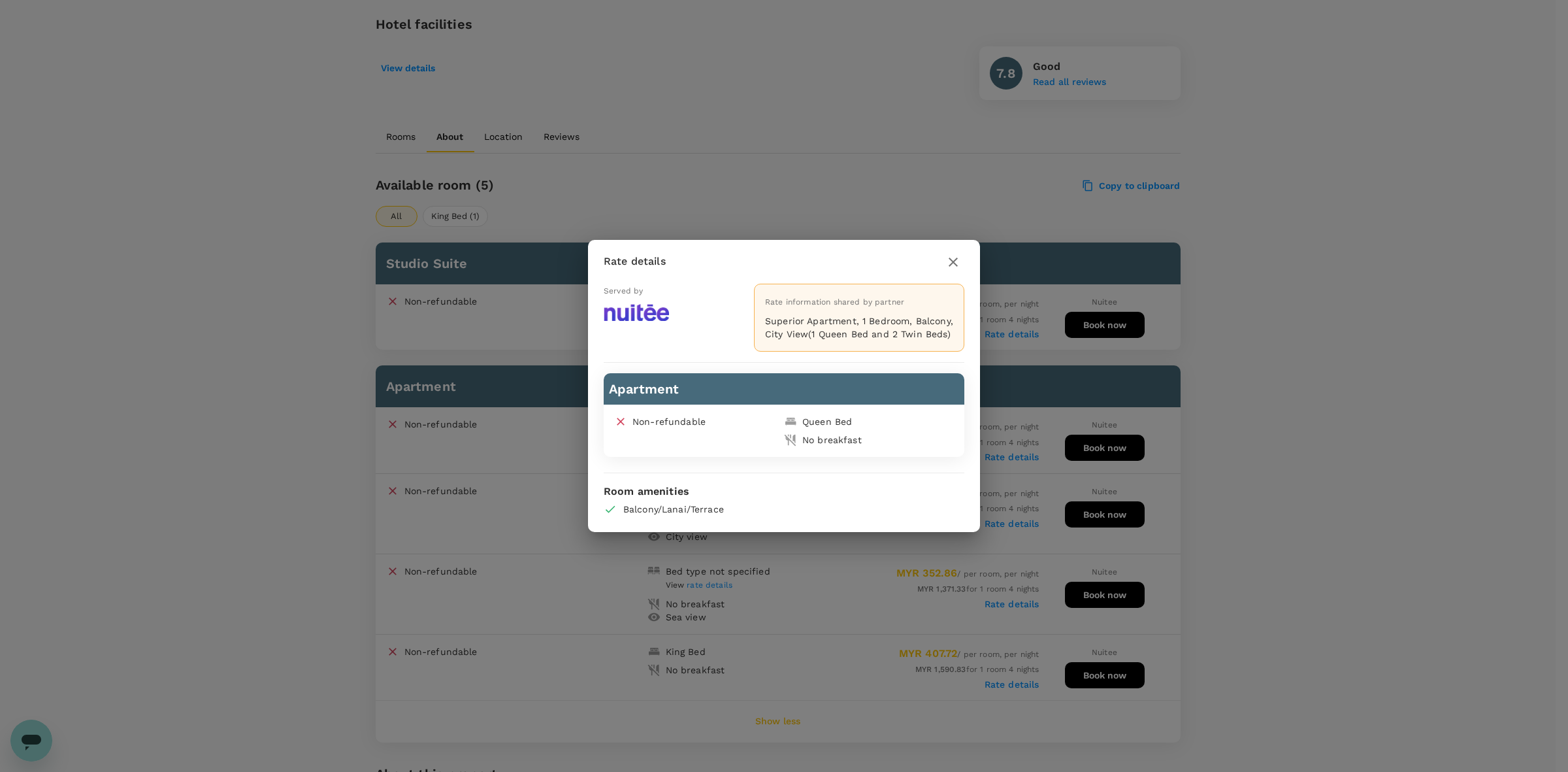
click at [951, 259] on icon "button" at bounding box center [953, 262] width 16 height 16
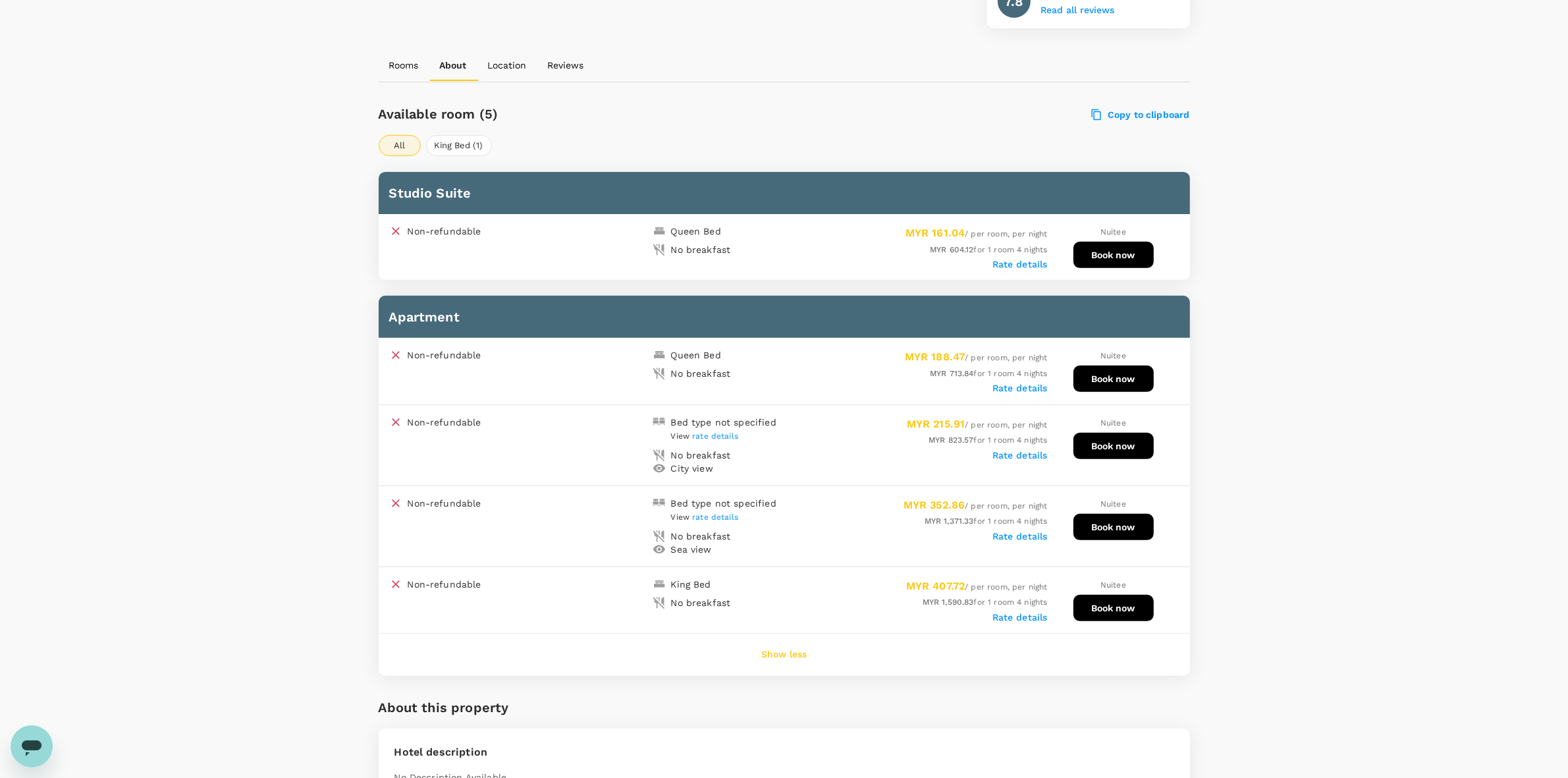
scroll to position [658, 0]
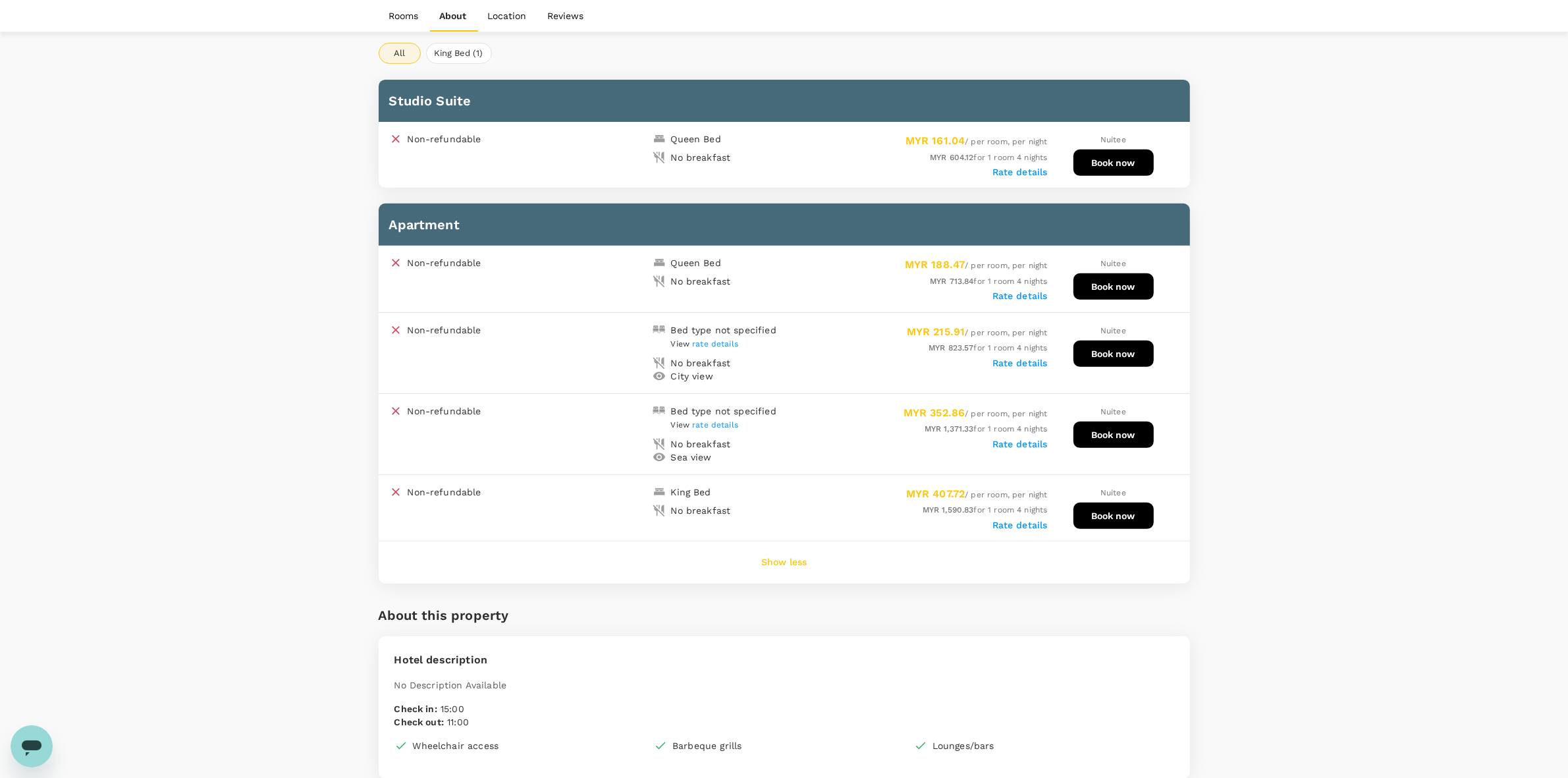
click at [999, 166] on label "Rate details" at bounding box center [1020, 172] width 55 height 11
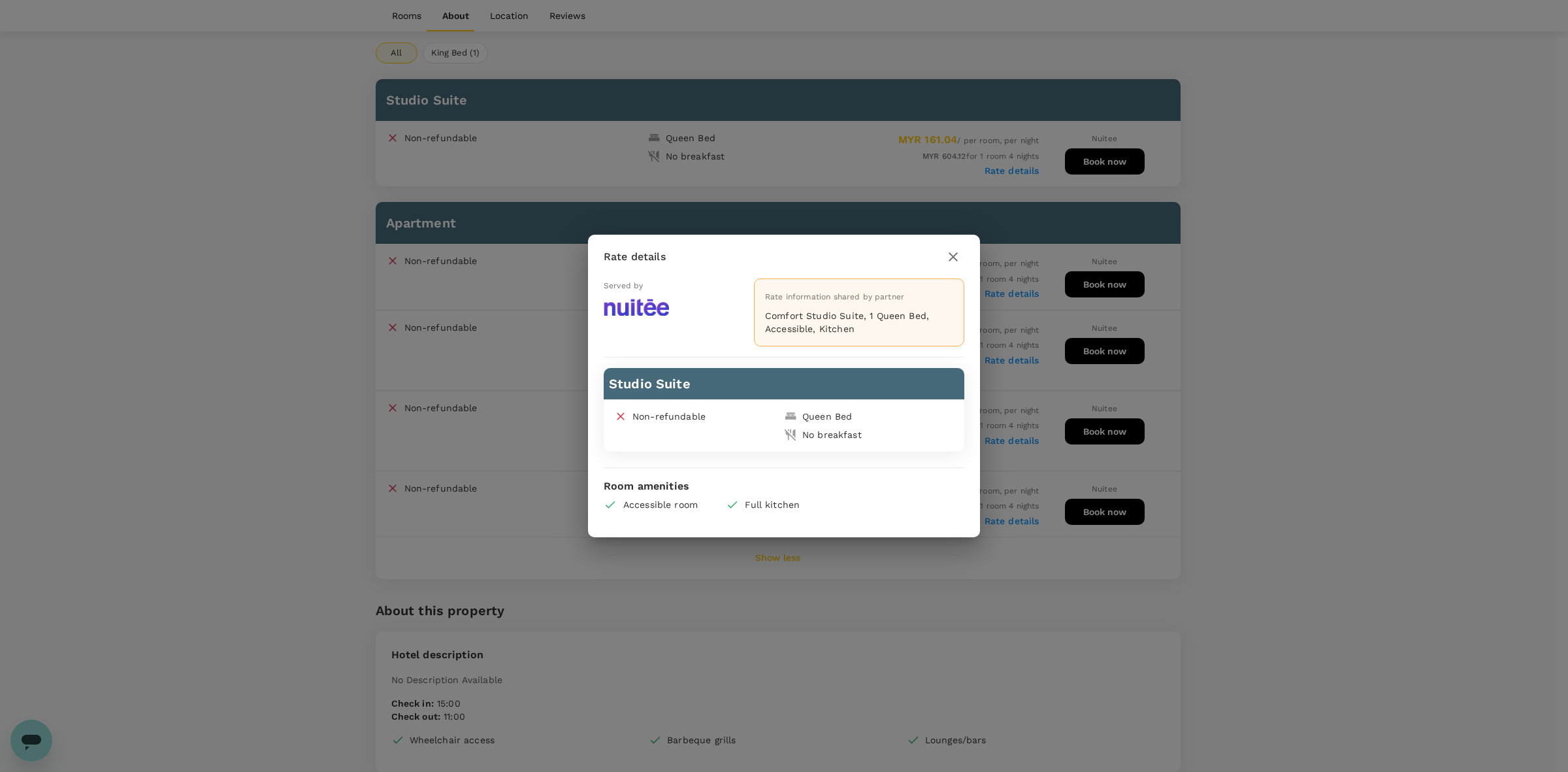
drag, startPoint x: 956, startPoint y: 253, endPoint x: 961, endPoint y: 248, distance: 7.1
click at [955, 253] on icon "button" at bounding box center [953, 257] width 16 height 16
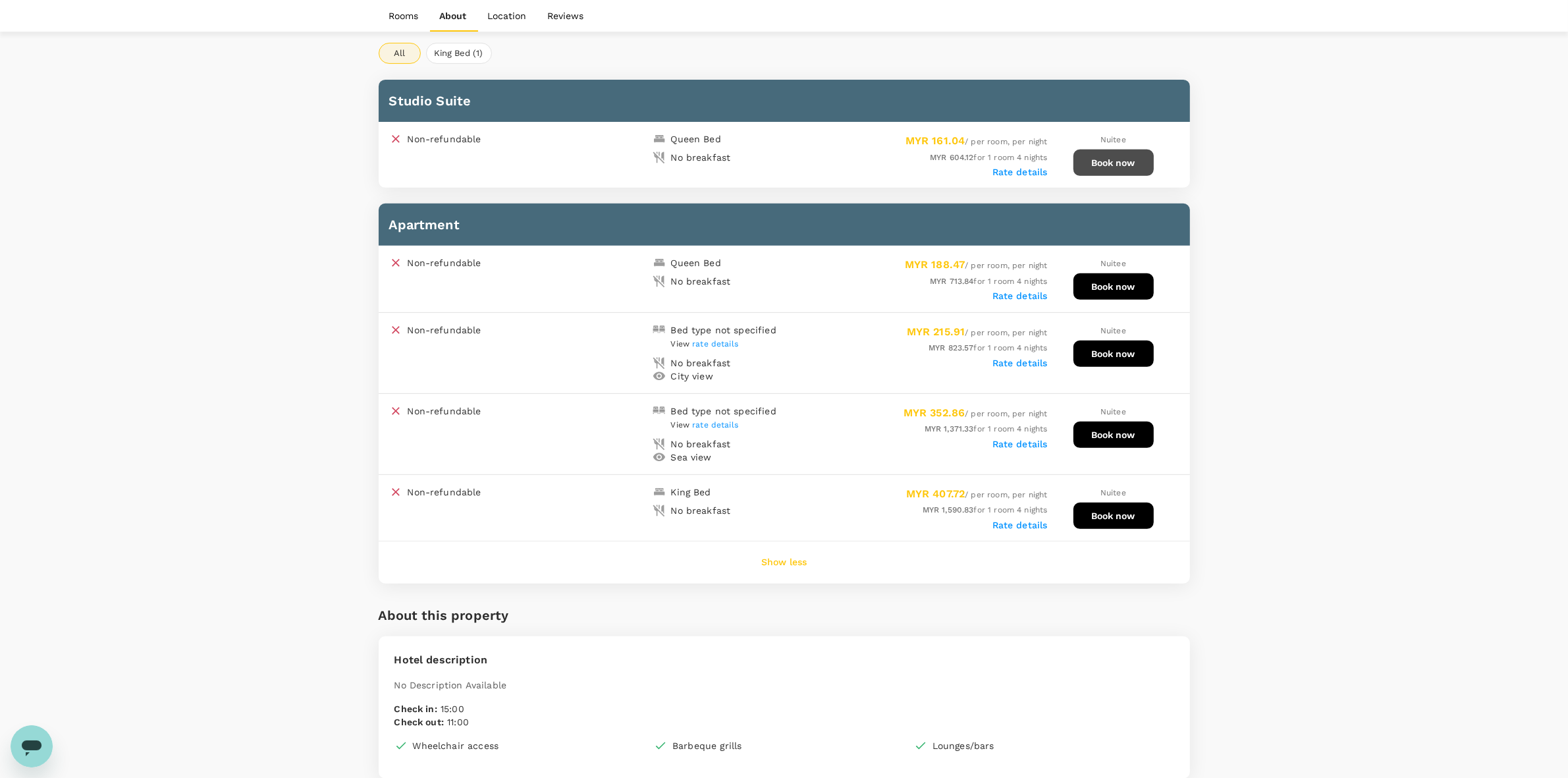
click at [1104, 162] on button "Book now" at bounding box center [1114, 162] width 80 height 26
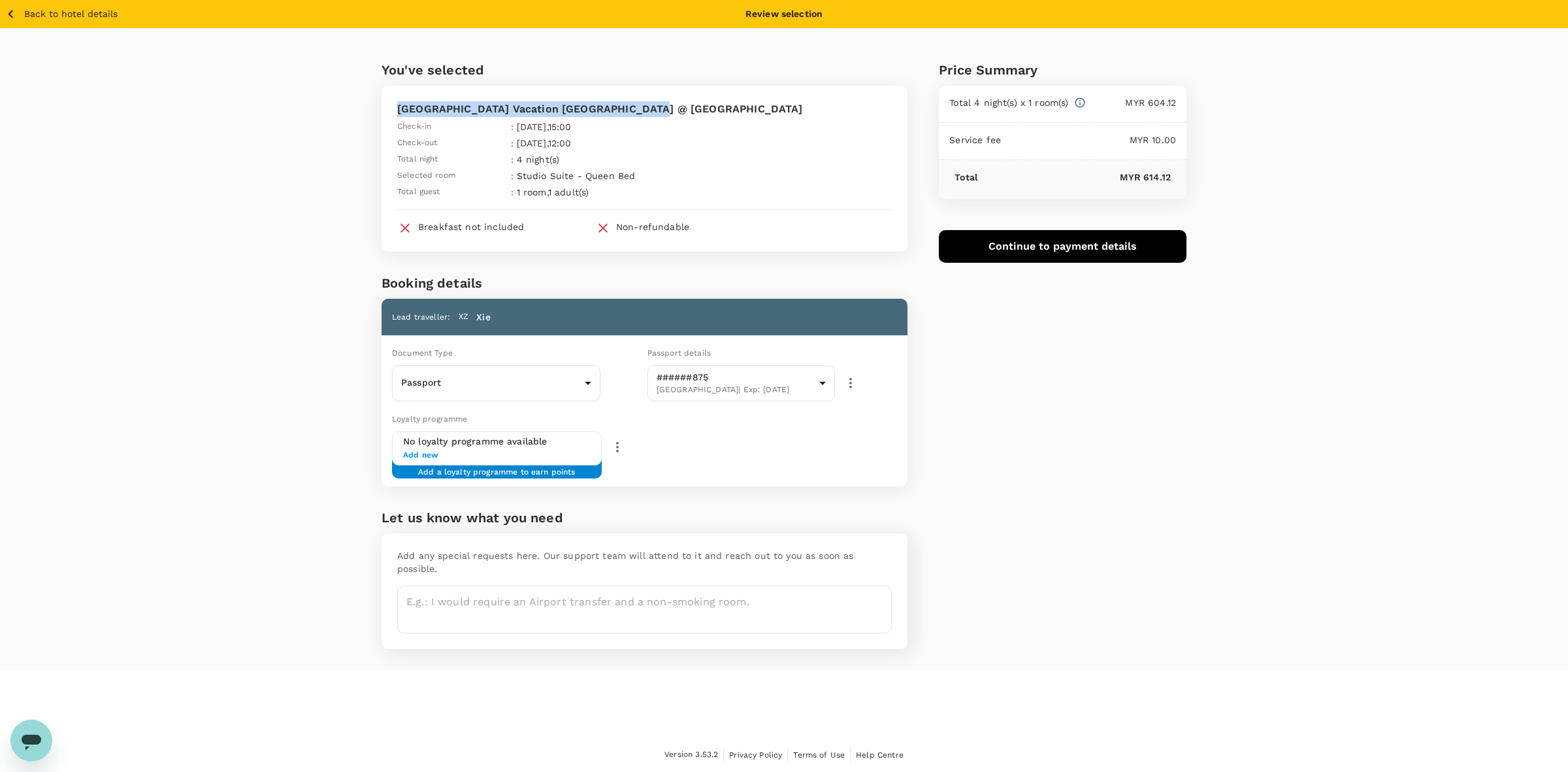
drag, startPoint x: 396, startPoint y: 105, endPoint x: 634, endPoint y: 106, distance: 238.0
click at [634, 106] on p "Sunset Seaview Vacation Condos City Centre @ IMAGO Shopping Mall" at bounding box center [644, 109] width 495 height 16
copy p "Sunset Seaview Vacation Condos City Centre"
click at [472, 383] on body "Back to hotel details Review selection You've selected Sunset Seaview Vacation …" at bounding box center [784, 386] width 1568 height 773
click at [463, 418] on li "Passport" at bounding box center [496, 419] width 208 height 21
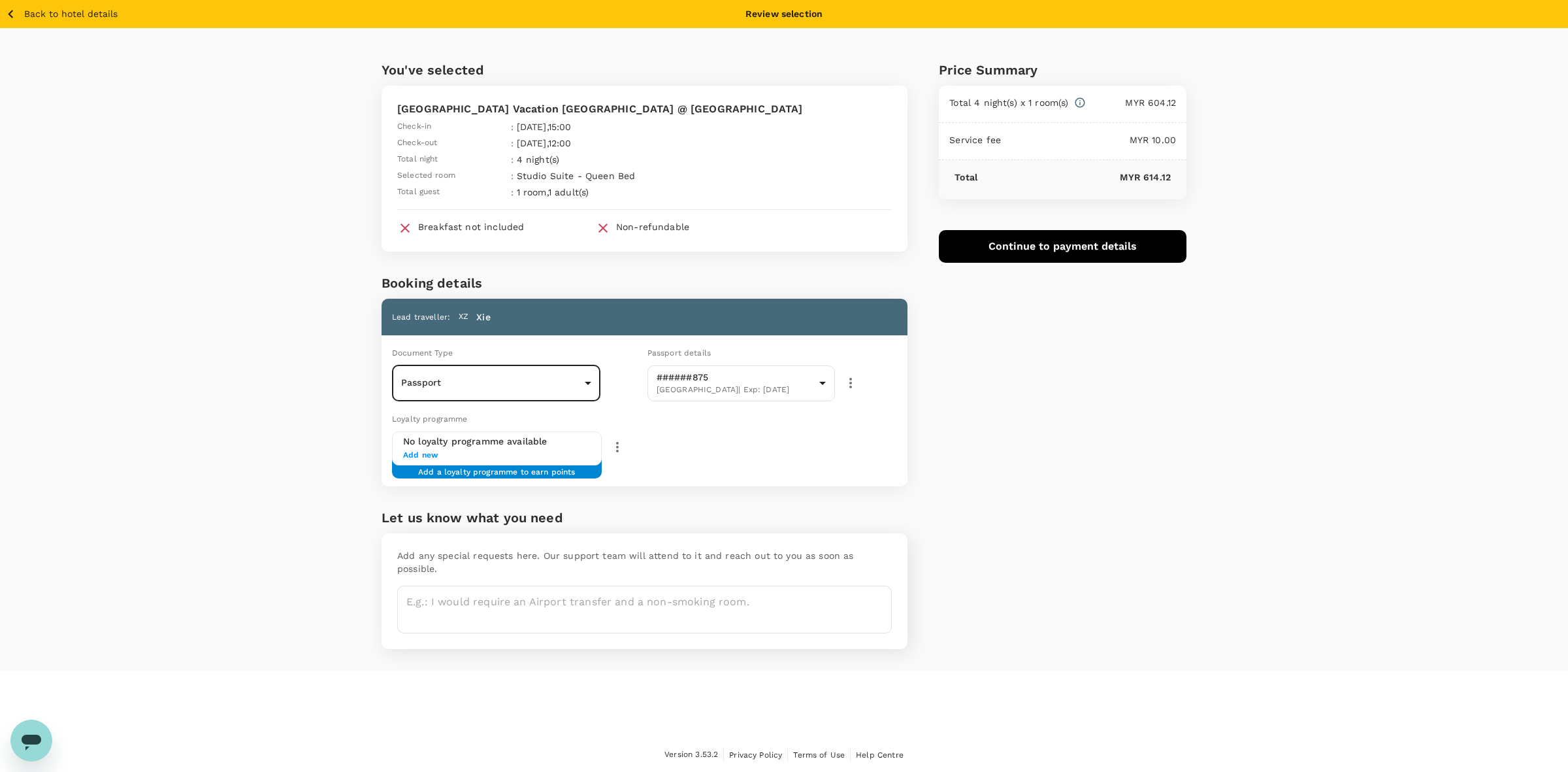
click at [1047, 389] on div "Price Summary Total 4 night(s) x 1 room(s) MYR 604.12 Service fee MYR 10.00 Tot…" at bounding box center [1047, 349] width 279 height 642
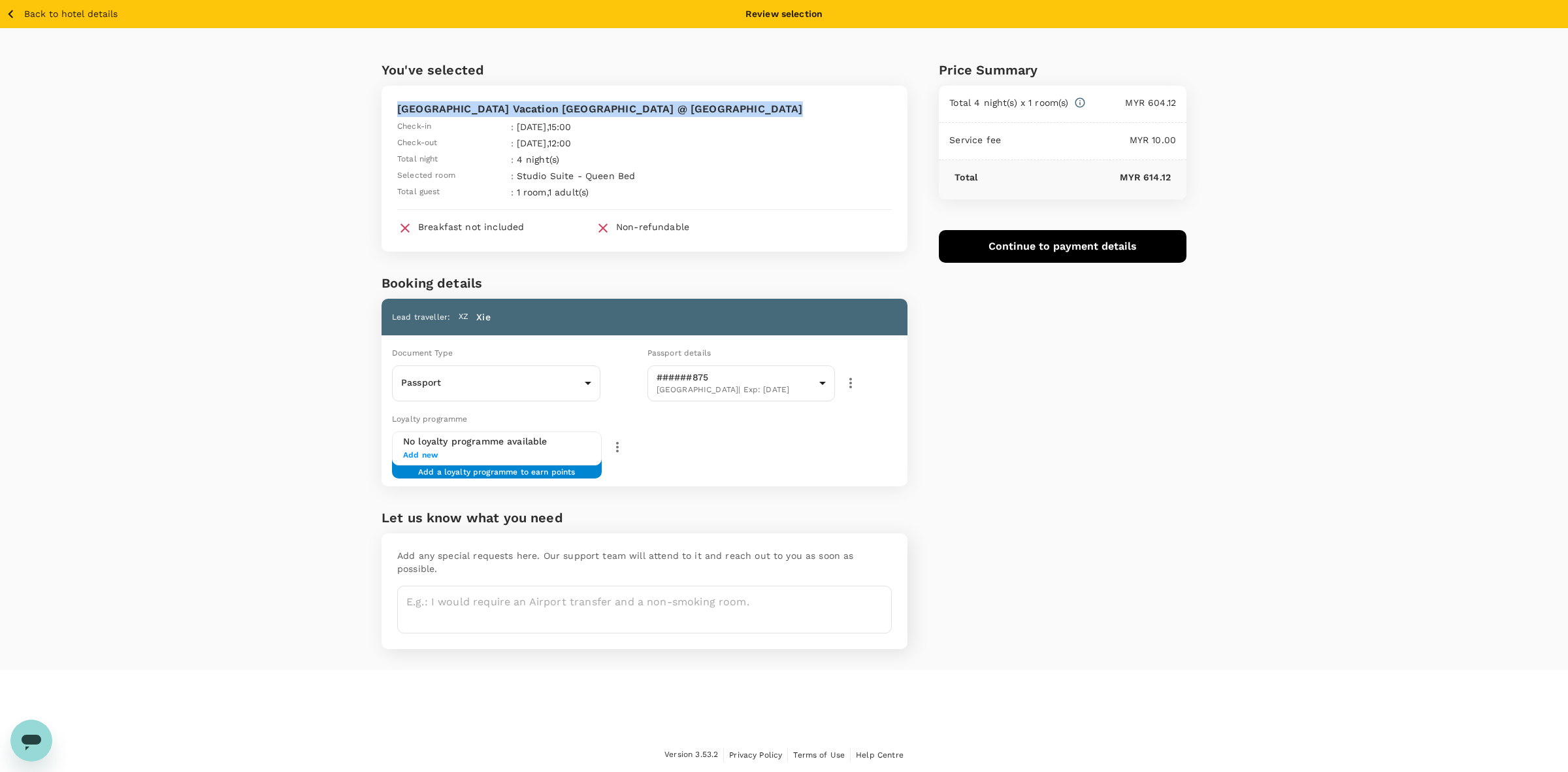
drag, startPoint x: 396, startPoint y: 105, endPoint x: 795, endPoint y: 107, distance: 399.0
click at [794, 106] on p "Sunset Seaview Vacation Condos City Centre @ IMAGO Shopping Mall" at bounding box center [644, 109] width 495 height 16
copy p "Sunset Seaview Vacation Condos City Centre @ IMAGO Shopping Mall"
click at [1041, 347] on div "Price Summary Total 4 night(s) x 1 room(s) MYR 604.12 Service fee MYR 10.00 Tot…" at bounding box center [1047, 349] width 279 height 642
click at [1063, 253] on button "Continue to payment details" at bounding box center [1062, 246] width 247 height 32
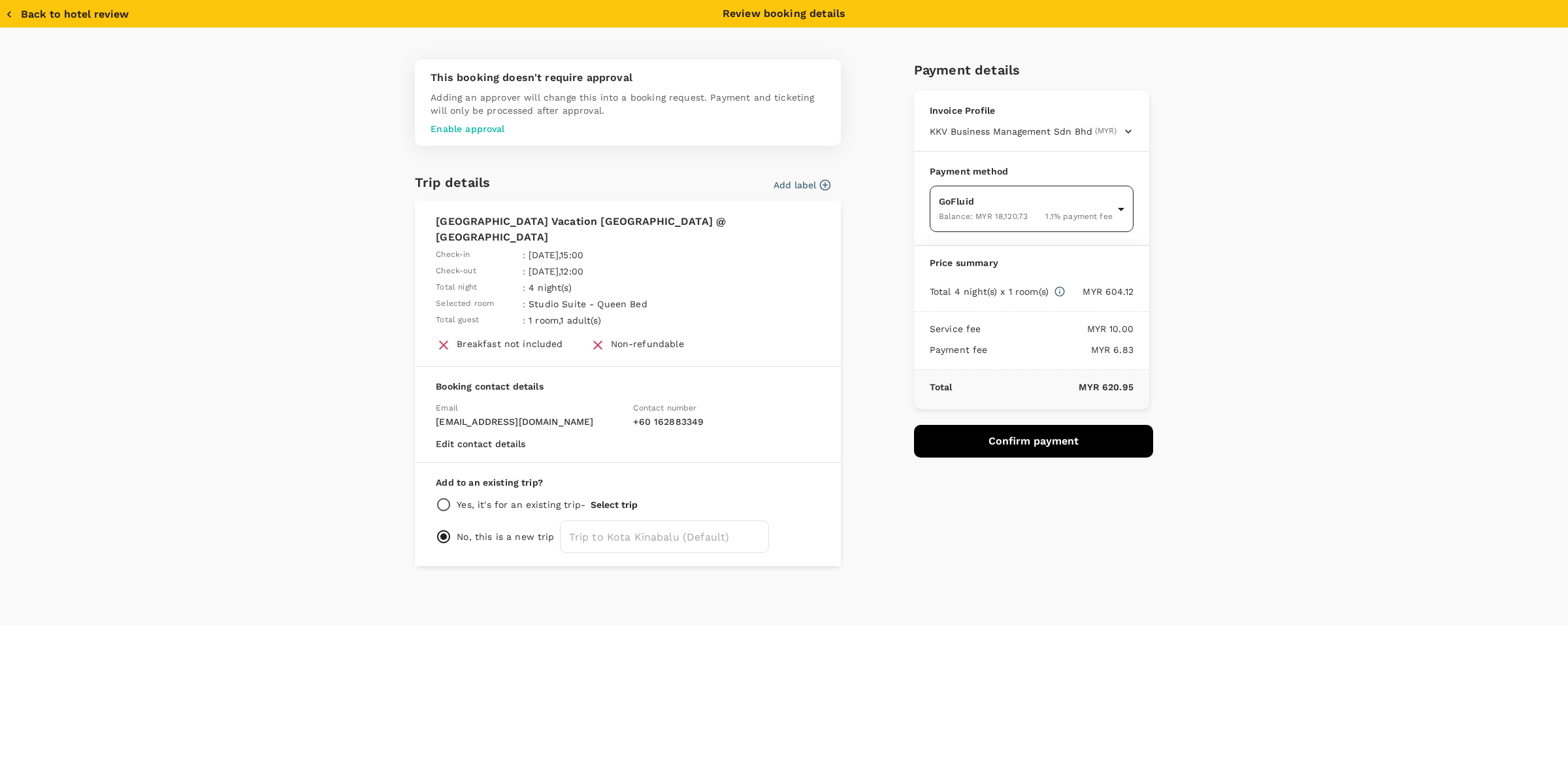
click at [1002, 200] on body "Back to hotel details Review selection You've selected Sunset Seaview Vacation …" at bounding box center [784, 386] width 1568 height 773
click at [1007, 358] on span "Balance : MYR 11,638.24" at bounding box center [985, 356] width 90 height 9
type input "9e510fd4-7729-4ca7-b5d9-b6fab9765213"
click at [1014, 439] on button "Confirm payment" at bounding box center [1033, 440] width 239 height 32
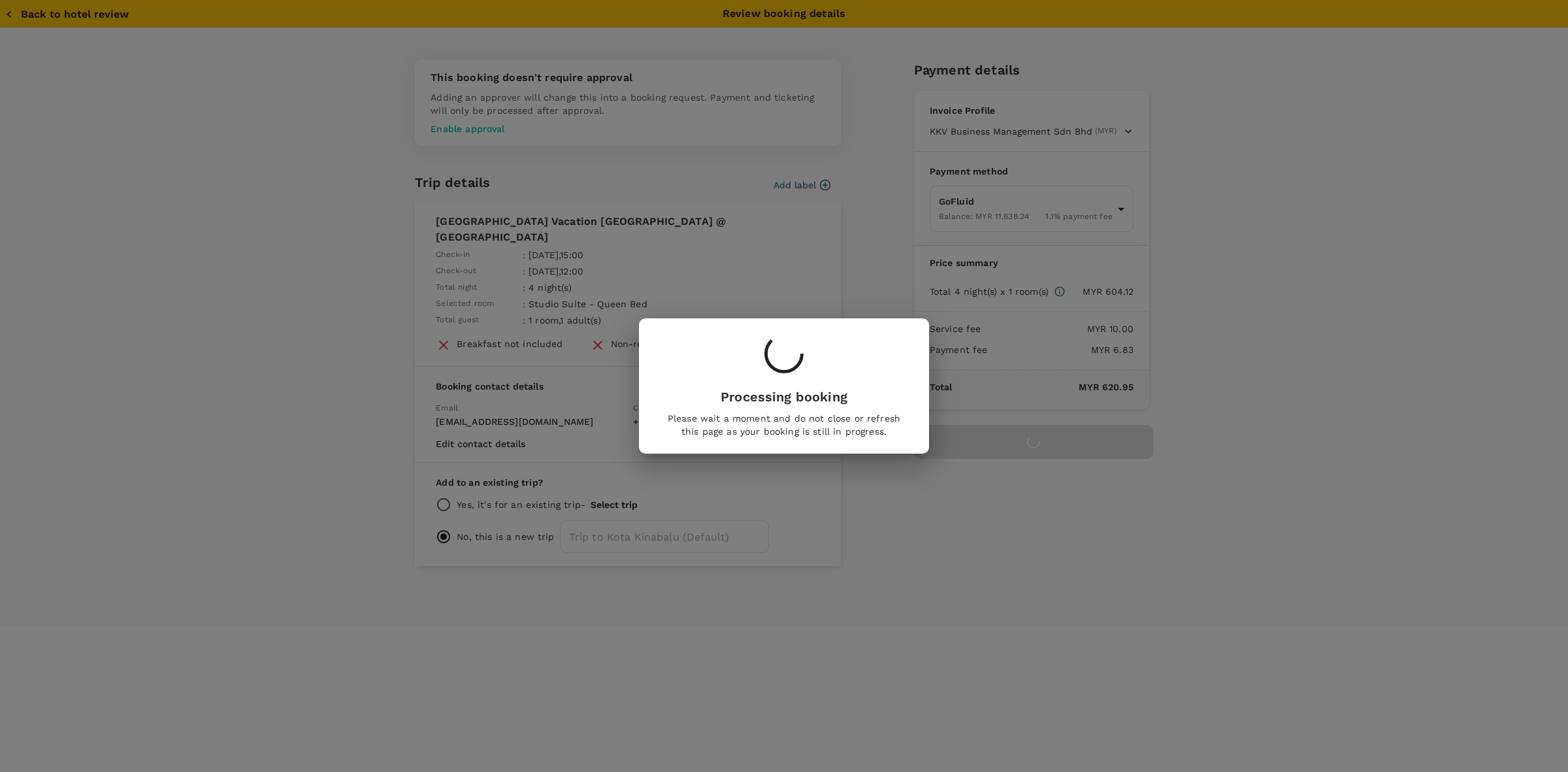
click at [1089, 126] on div "Processing booking Please wait a moment and do not close or refresh this page a…" at bounding box center [784, 386] width 1568 height 772
drag, startPoint x: 846, startPoint y: 417, endPoint x: 826, endPoint y: 411, distance: 20.9
click at [840, 416] on p "Please wait a moment and do not close or refresh this page as your booking is s…" at bounding box center [784, 424] width 238 height 26
drag, startPoint x: 812, startPoint y: 409, endPoint x: 804, endPoint y: 413, distance: 8.9
click at [800, 419] on div "Processing booking Please wait a moment and do not close or refresh this page a…" at bounding box center [784, 386] width 269 height 135
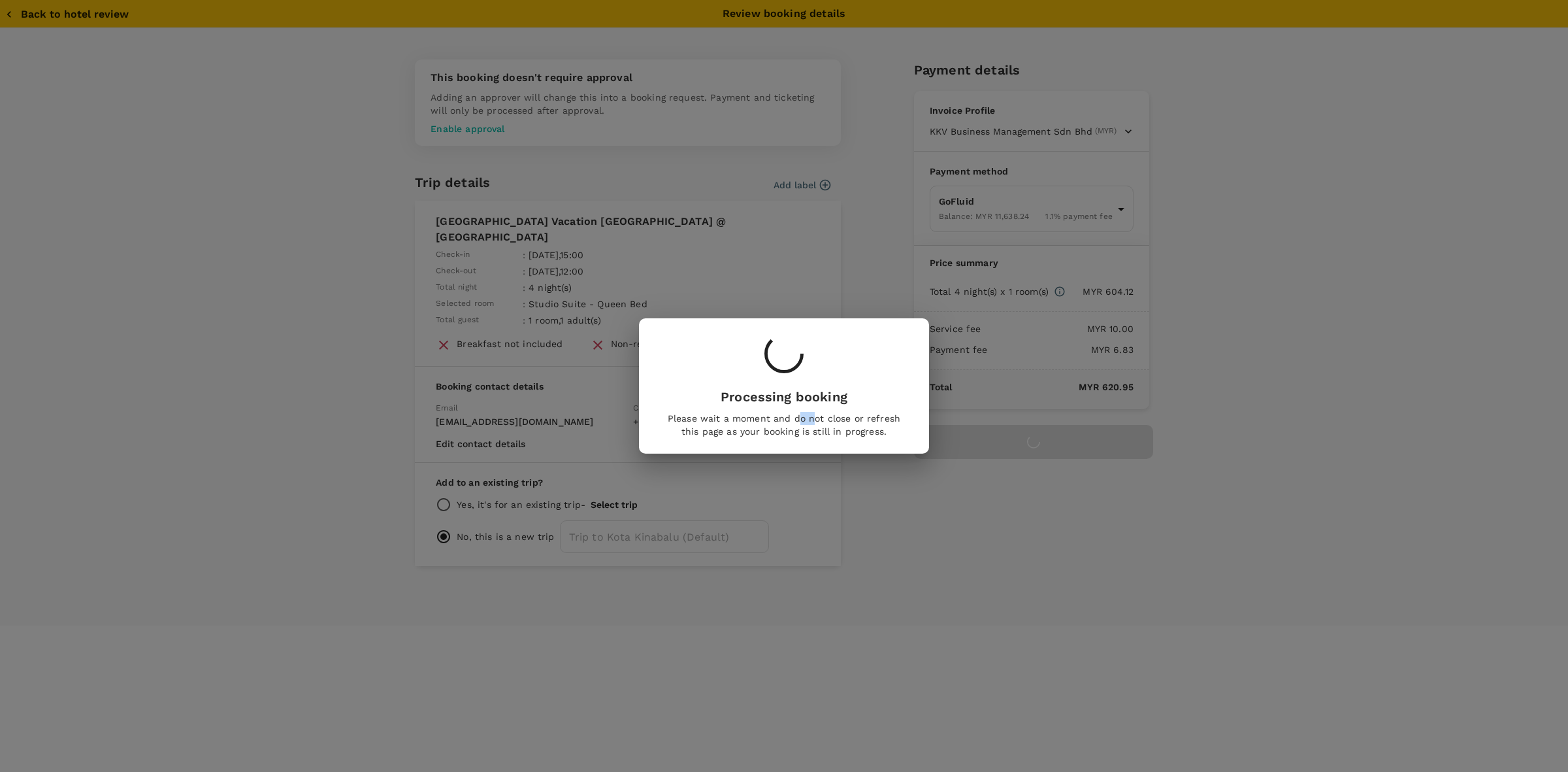
click at [804, 412] on p "Please wait a moment and do not close or refresh this page as your booking is s…" at bounding box center [784, 424] width 238 height 26
click at [804, 409] on div "Processing booking Please wait a moment and do not close or refresh this page a…" at bounding box center [784, 386] width 269 height 135
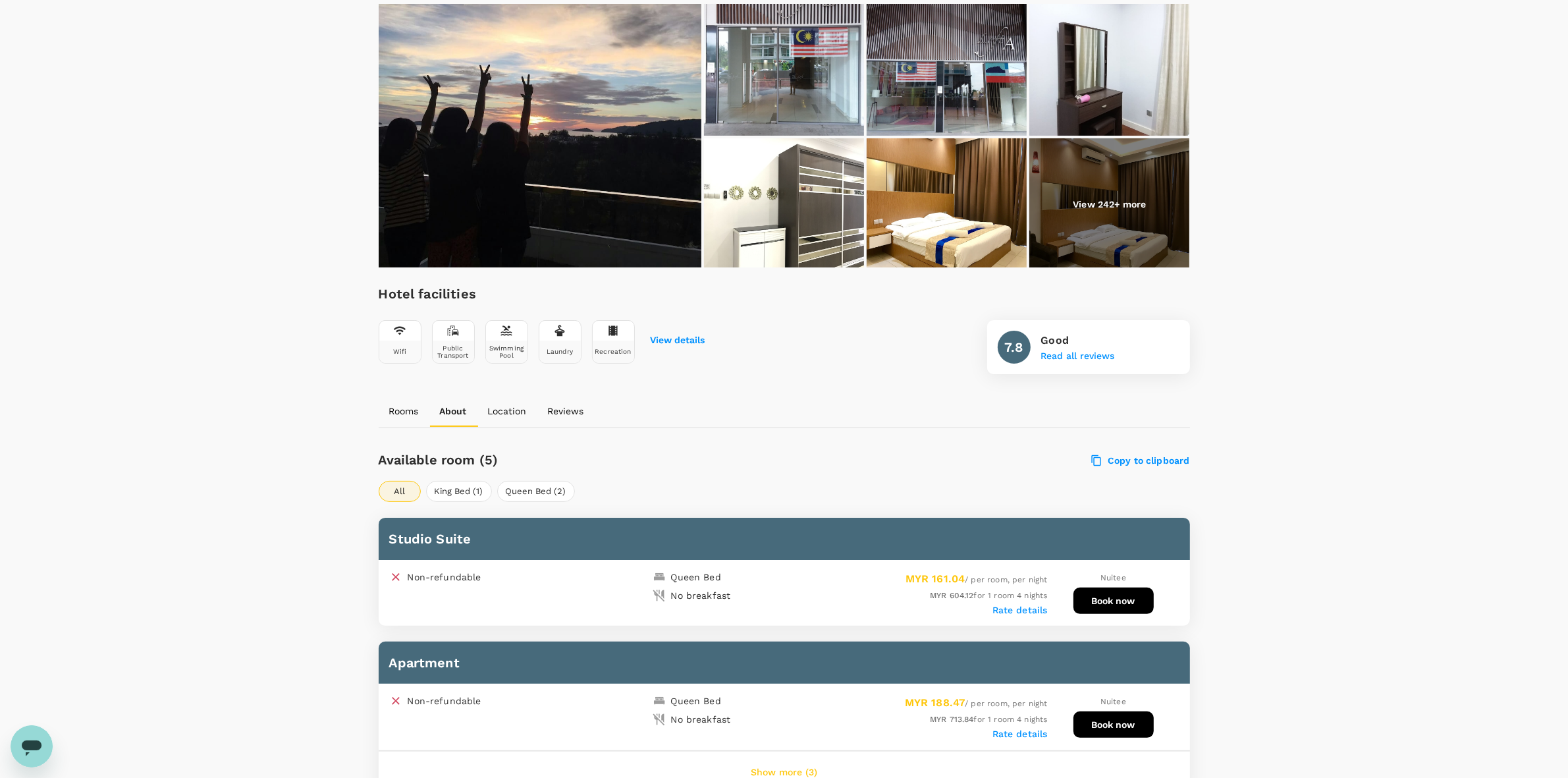
scroll to position [412, 0]
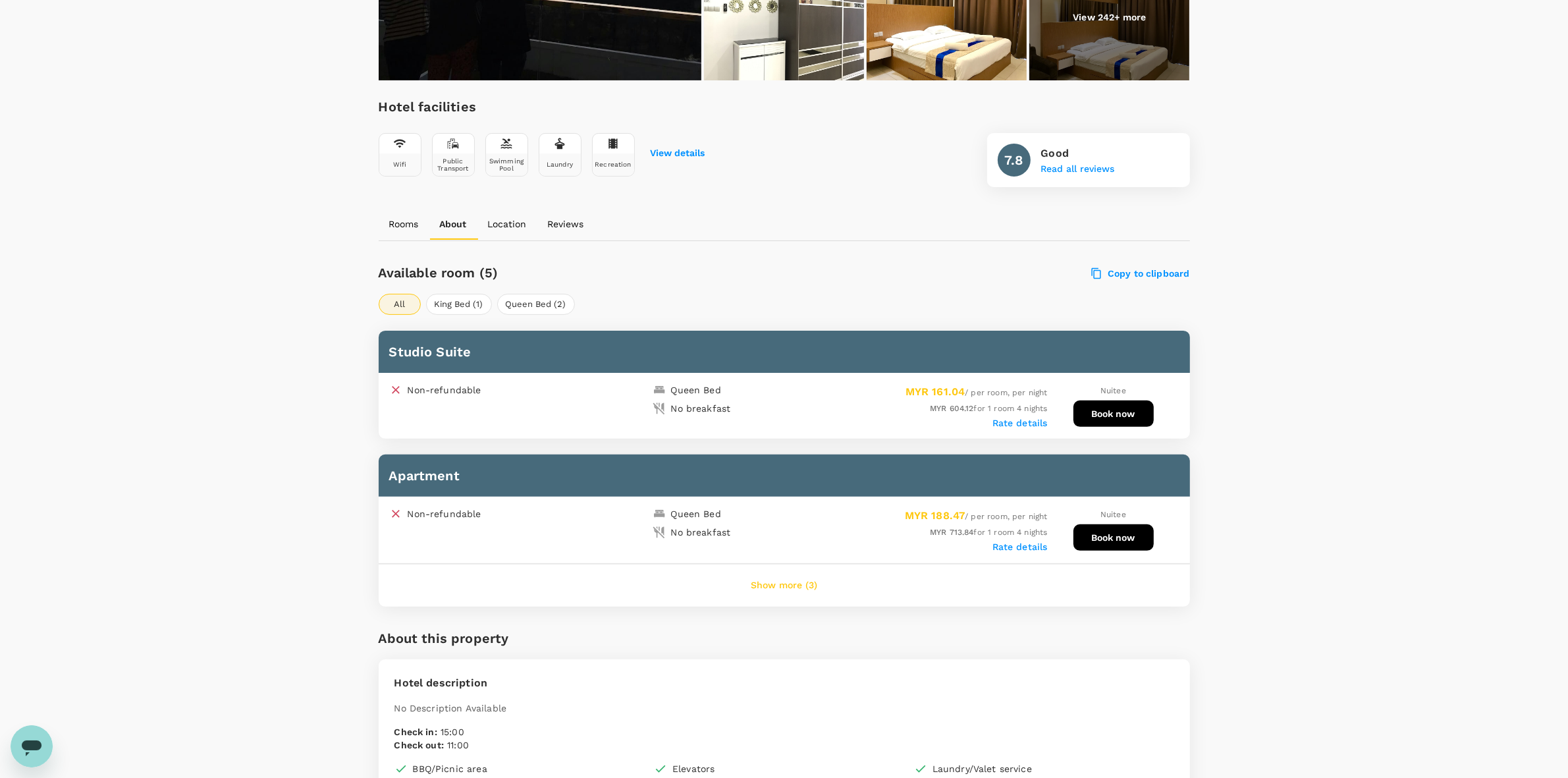
click at [1108, 412] on button "Book now" at bounding box center [1114, 413] width 80 height 26
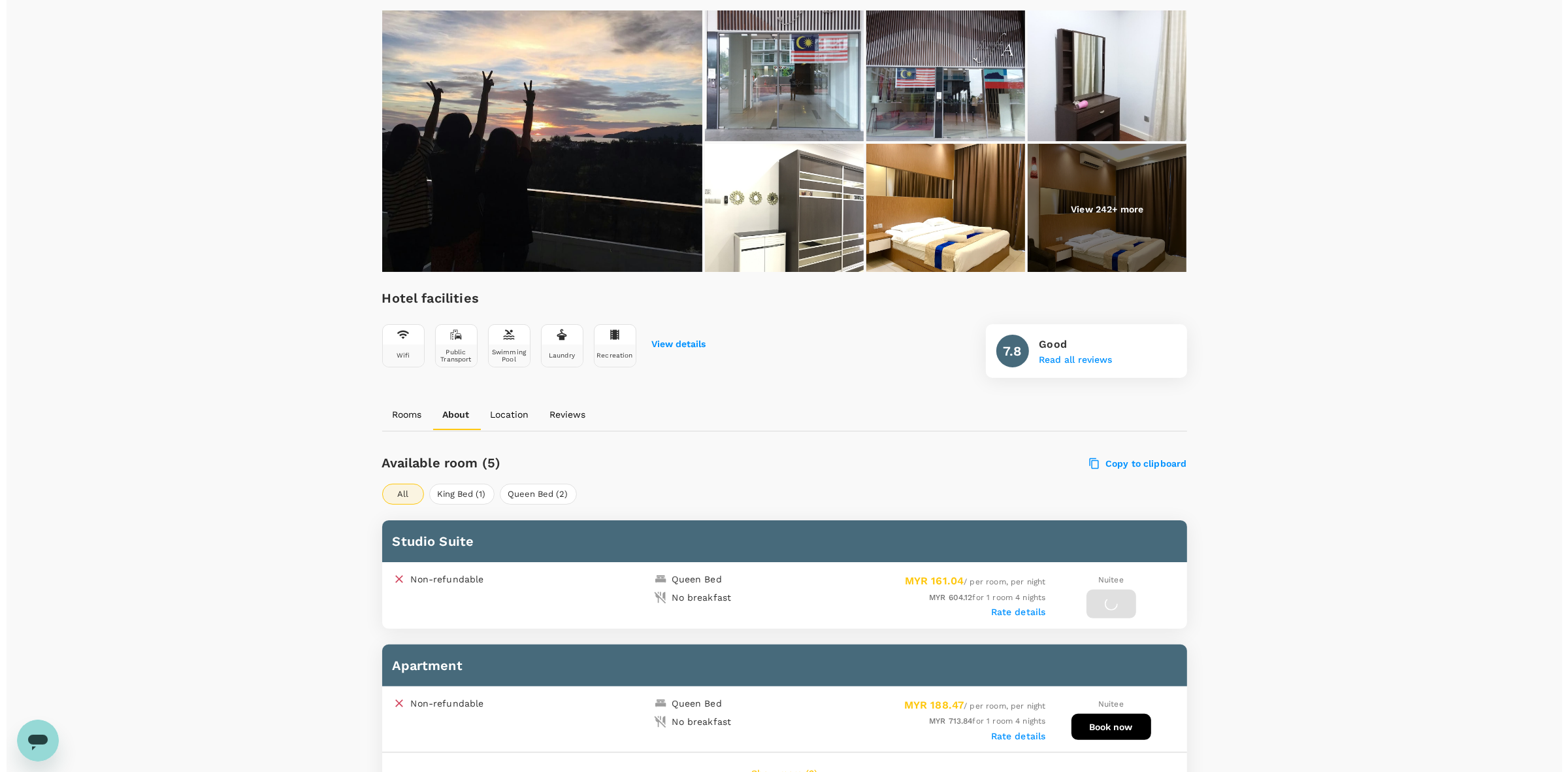
scroll to position [0, 0]
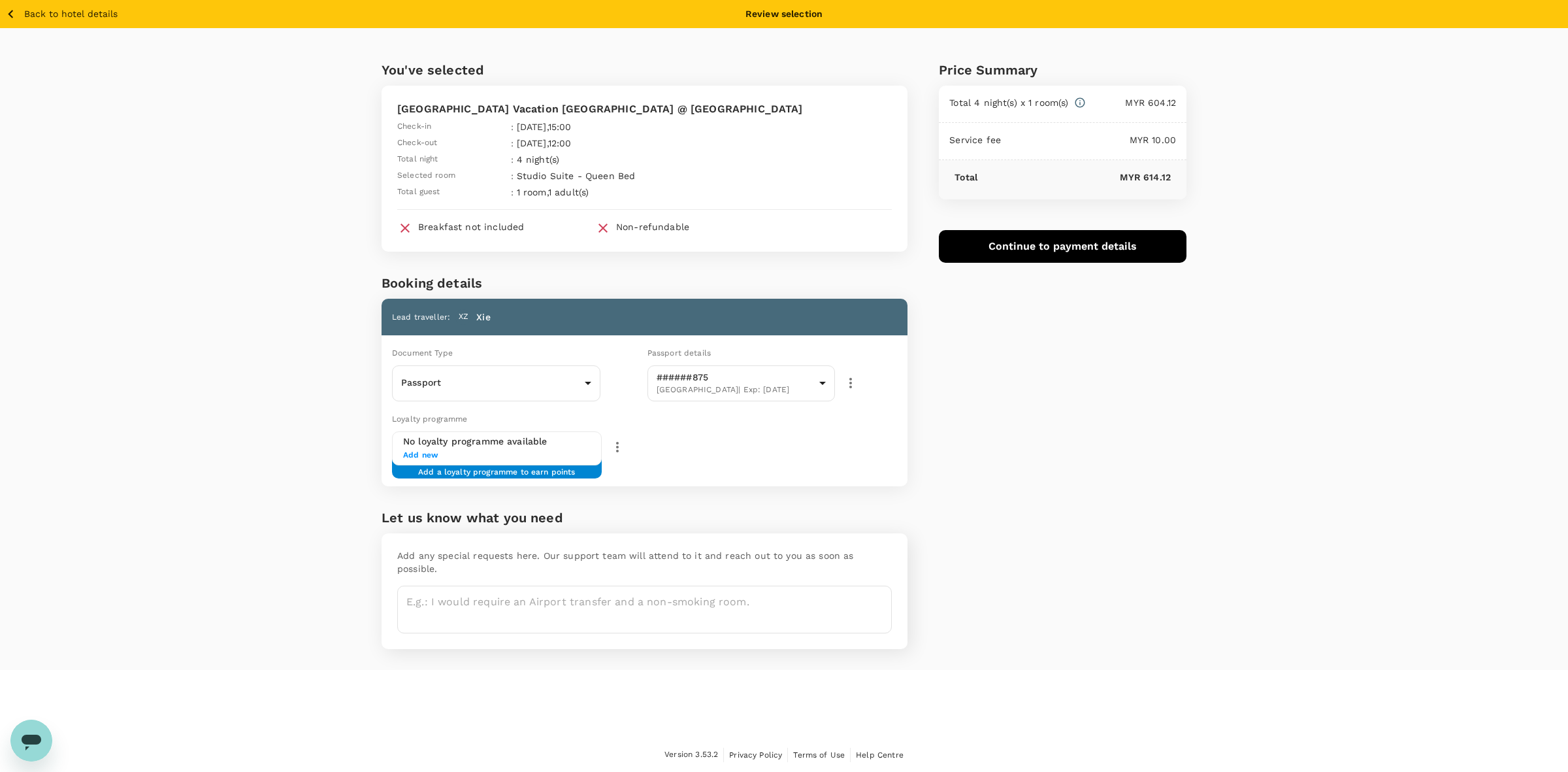
click at [267, 356] on div "You've selected Sunset Seaview Vacation Condos City Centre @ IMAGO Shopping Mal…" at bounding box center [784, 349] width 1568 height 642
click at [527, 380] on body "Back to hotel details Review selection You've selected Sunset Seaview Vacation …" at bounding box center [784, 386] width 1568 height 773
click at [490, 423] on li "Passport" at bounding box center [496, 419] width 208 height 21
click at [898, 436] on div "Loyalty programme No loyalty programme available Add new Add a loyalty programm…" at bounding box center [642, 446] width 531 height 80
click at [1018, 247] on button "Continue to payment details" at bounding box center [1062, 246] width 247 height 32
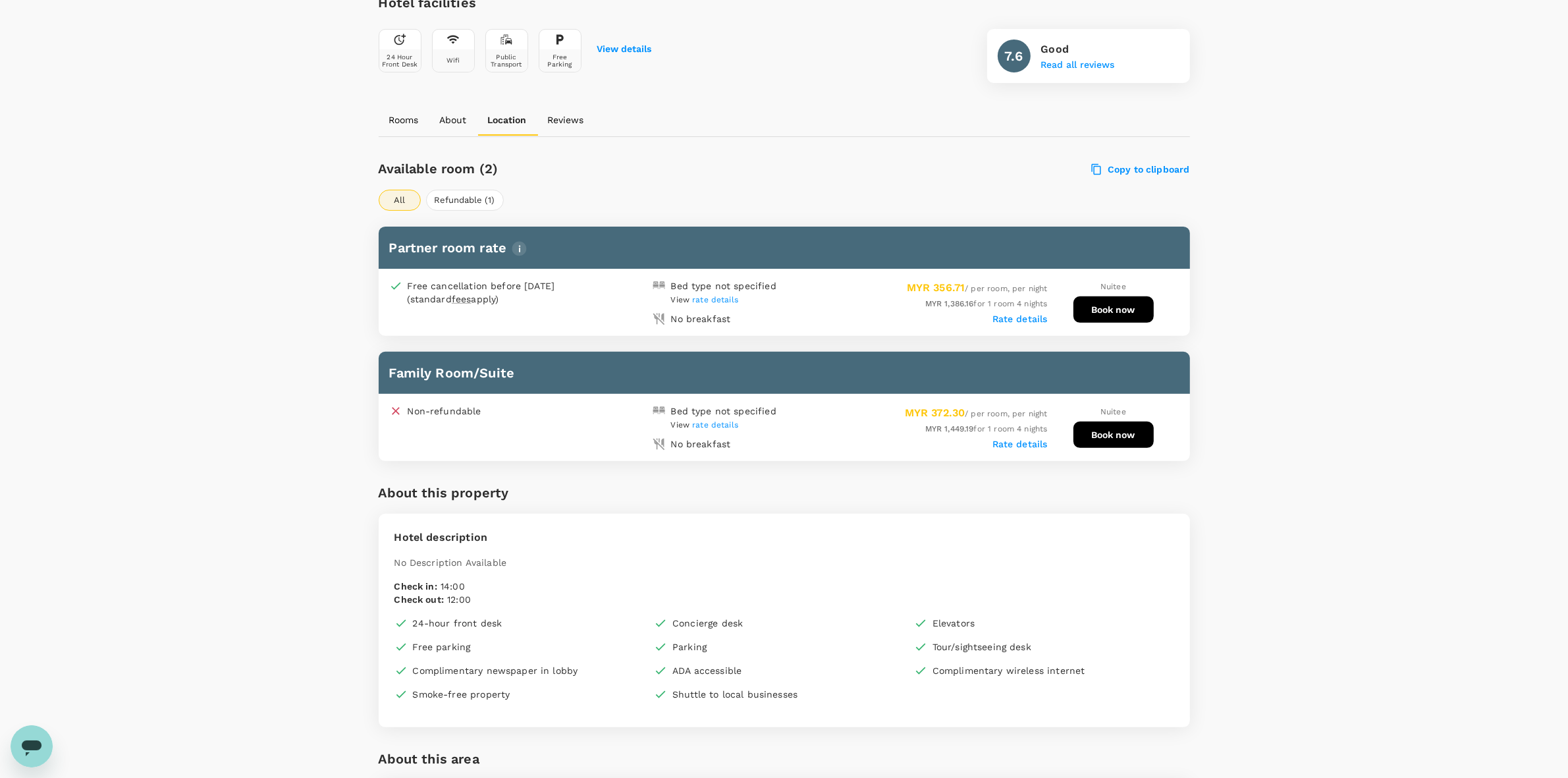
scroll to position [494, 0]
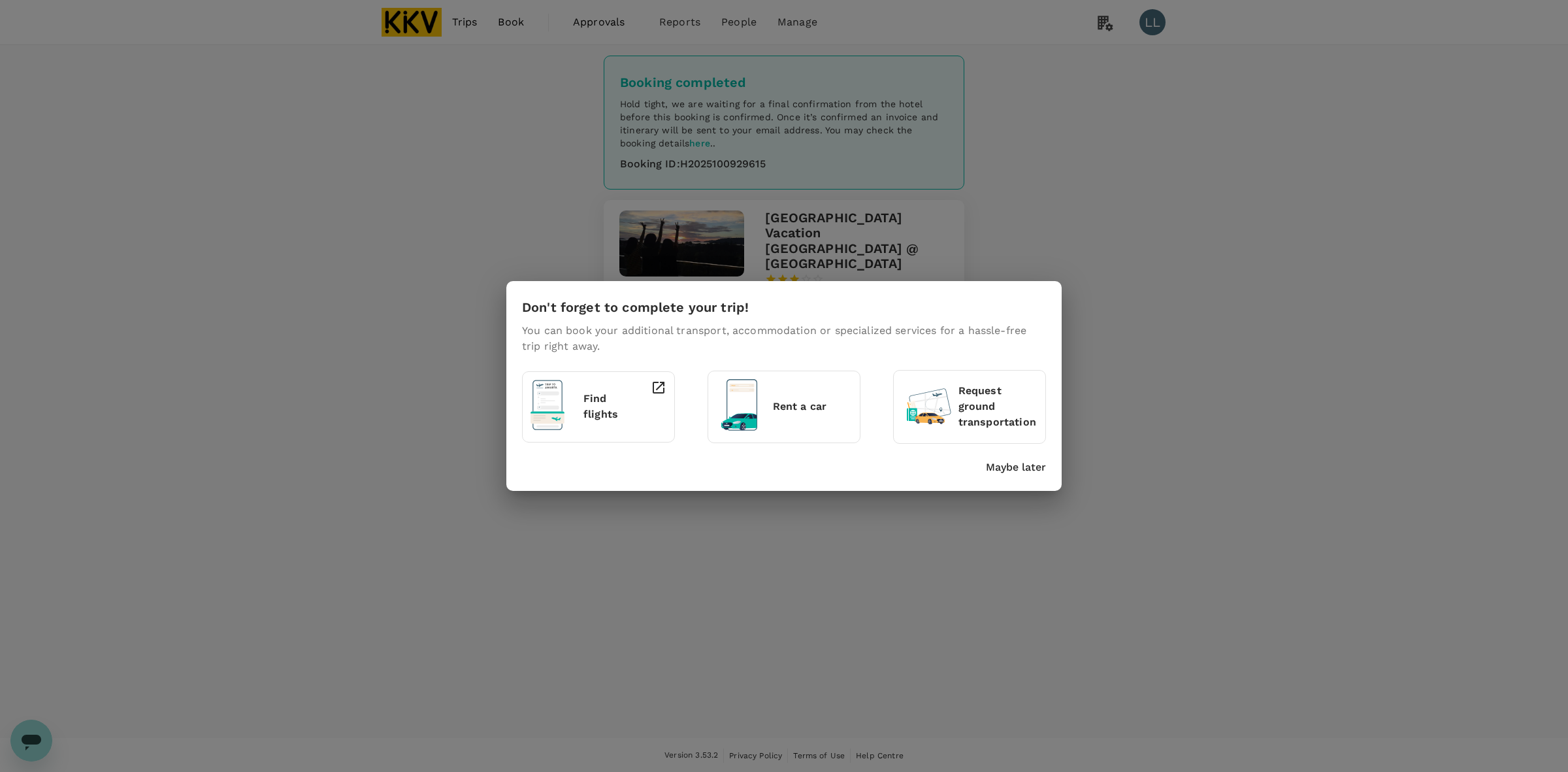
click at [1014, 465] on p "Maybe later" at bounding box center [1016, 468] width 60 height 16
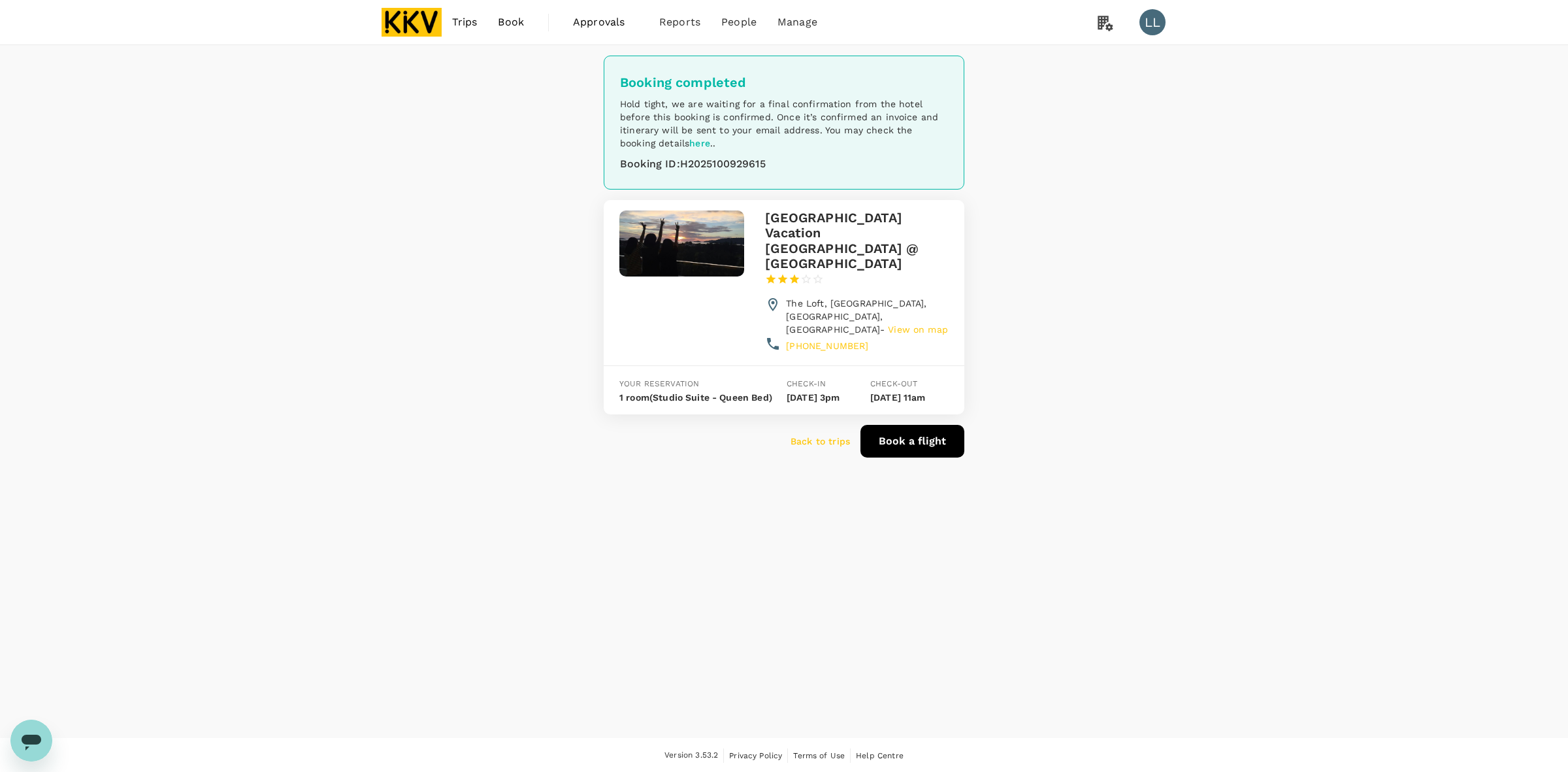
click at [807, 448] on p "Back to trips" at bounding box center [820, 441] width 60 height 13
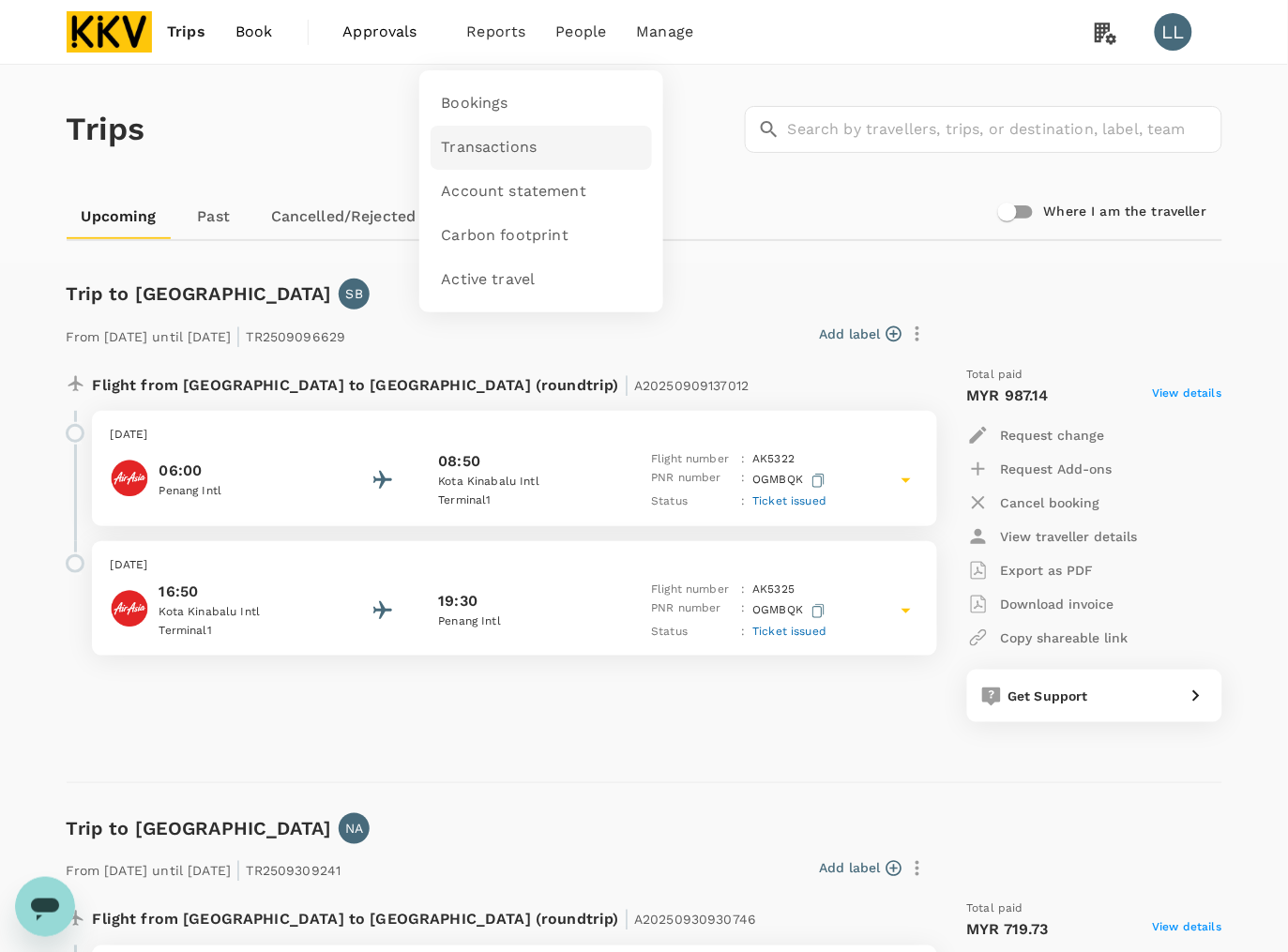
click at [477, 146] on span "Transactions" at bounding box center [489, 148] width 96 height 22
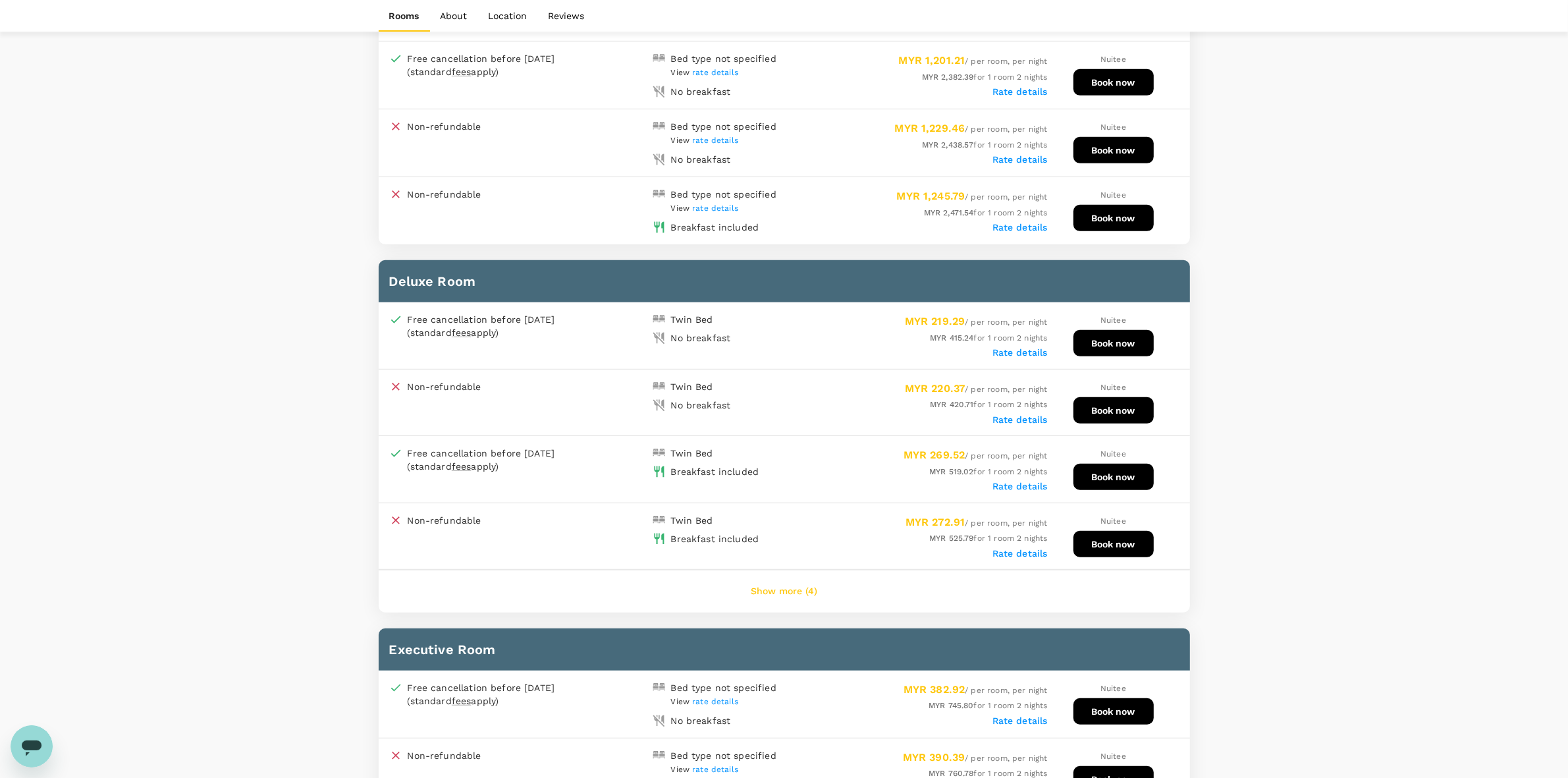
scroll to position [823, 0]
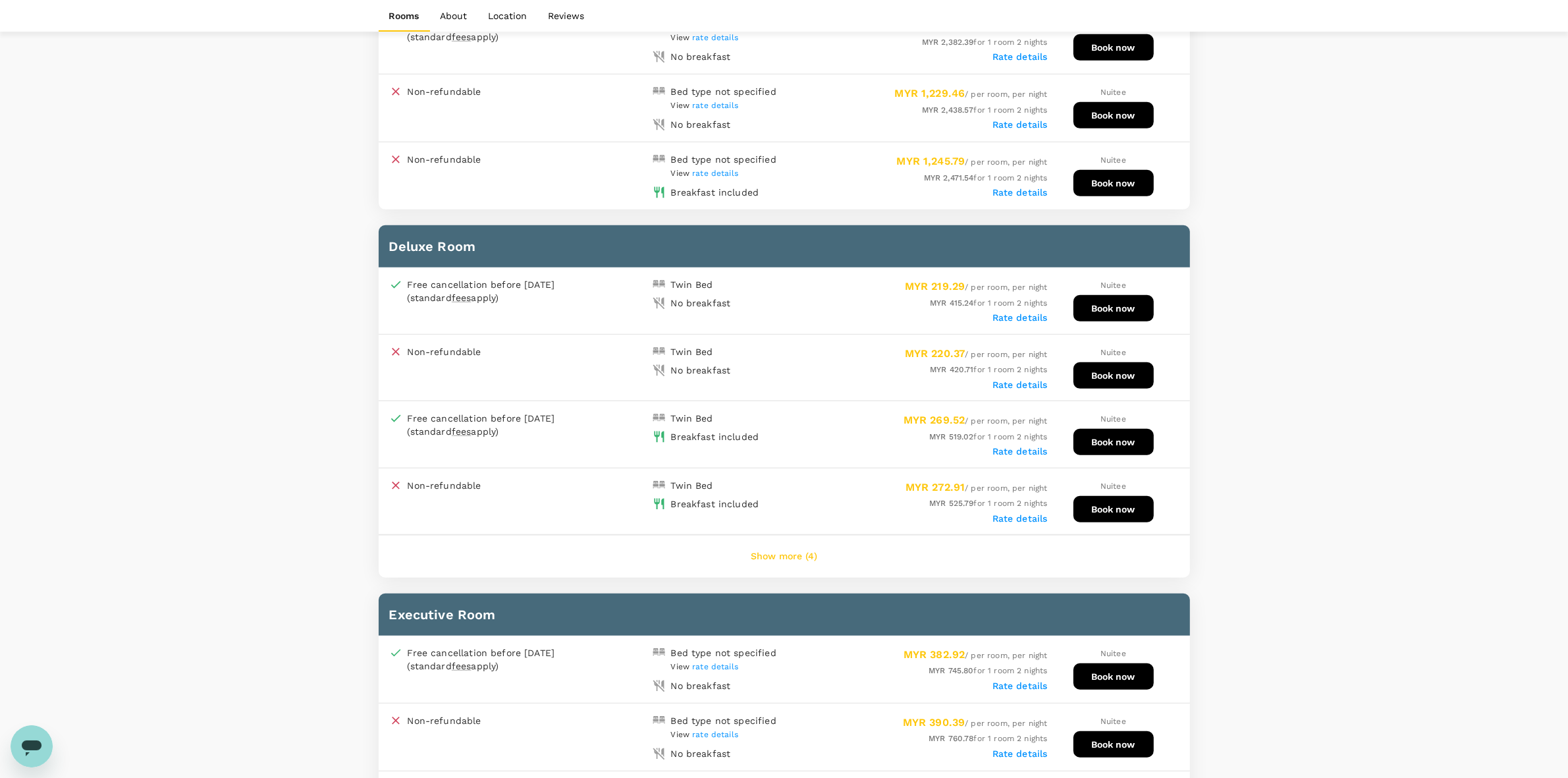
click at [772, 545] on button "Show more (4)" at bounding box center [784, 556] width 104 height 31
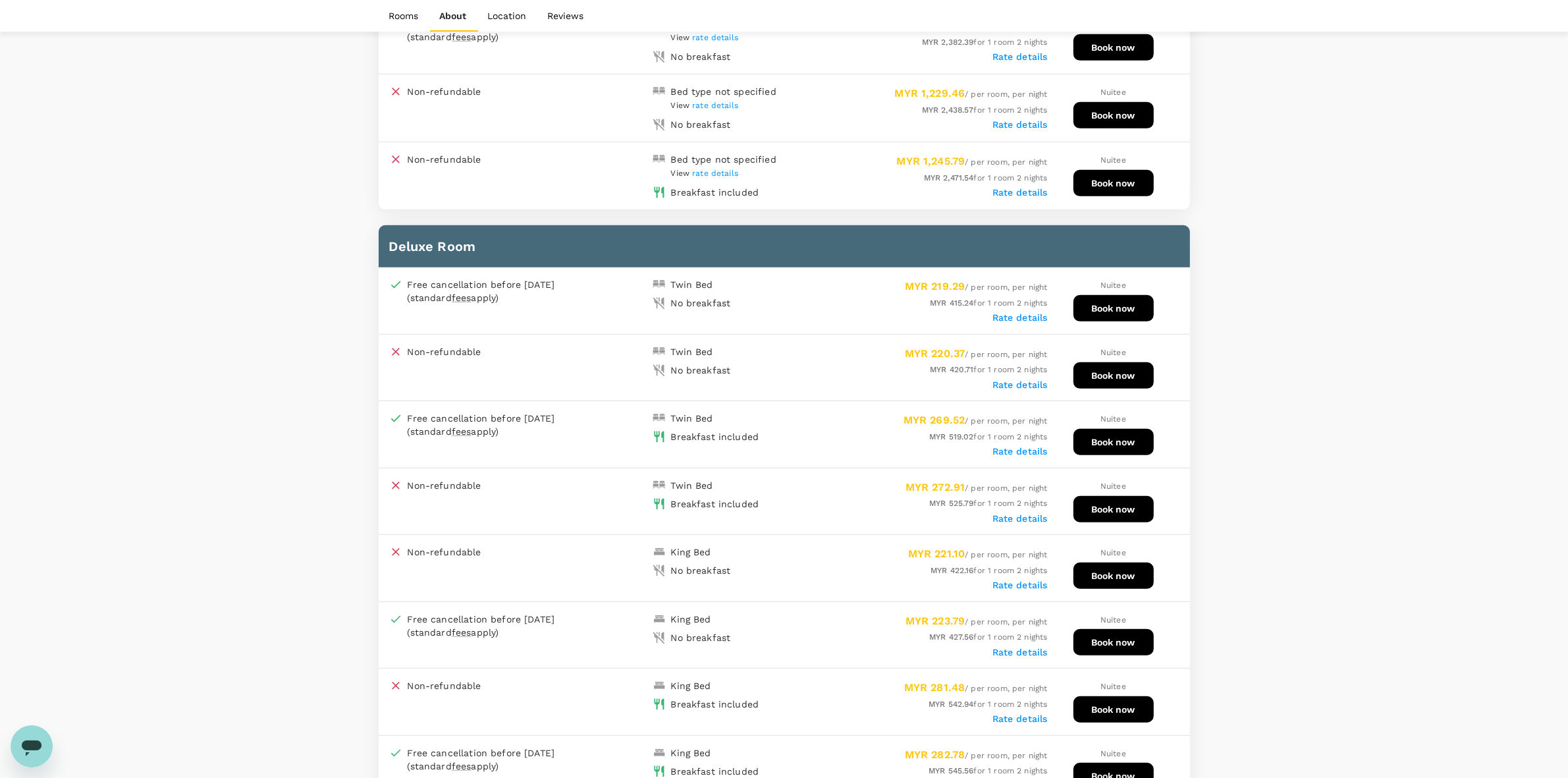
click at [916, 295] on button "Book now" at bounding box center [1114, 307] width 80 height 26
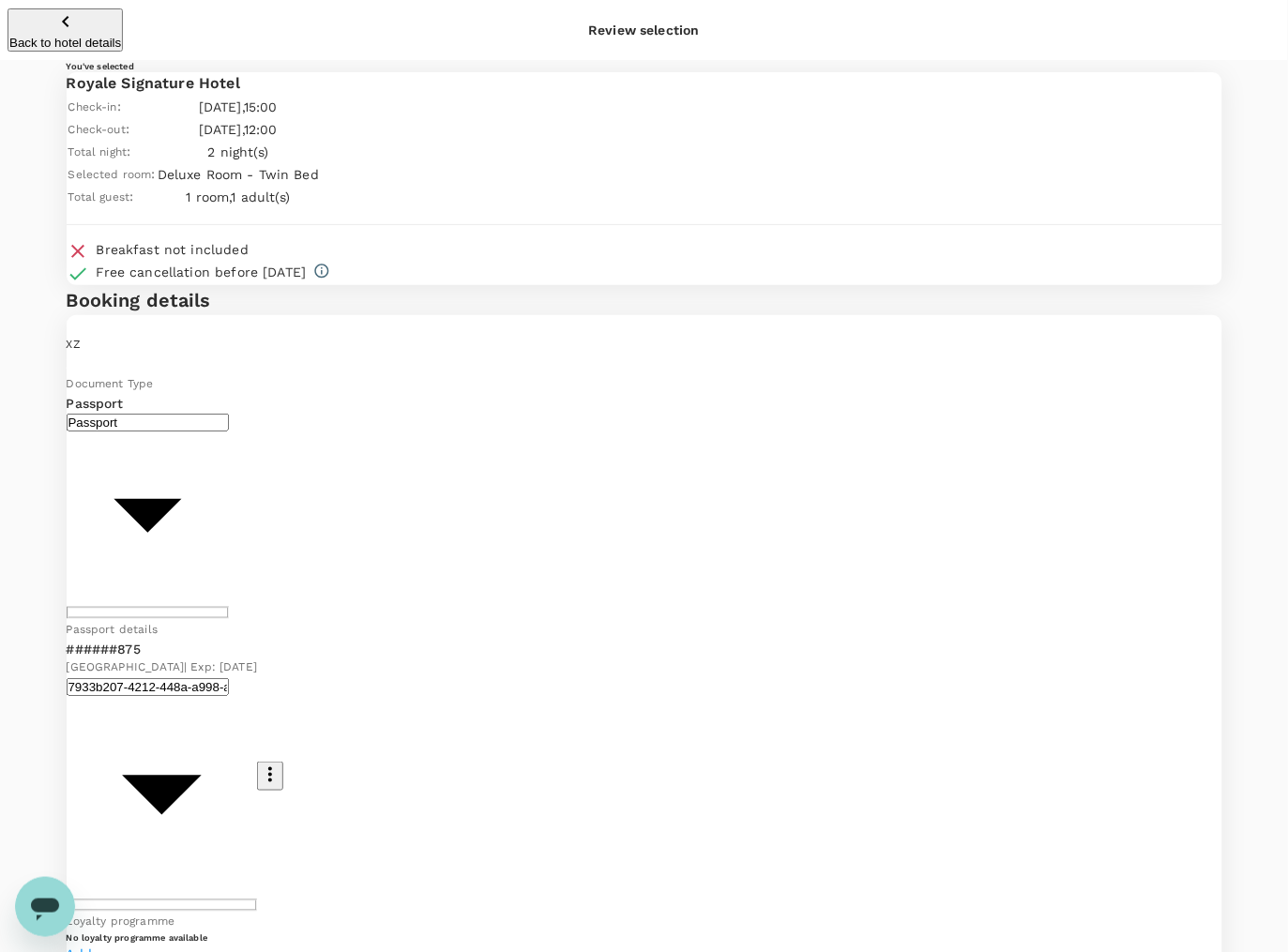
click at [802, 68] on div "You've selected Royale Signature Hotel Check-in : [DATE] 15:00 Check-out : [DAT…" at bounding box center [644, 625] width 1156 height 1129
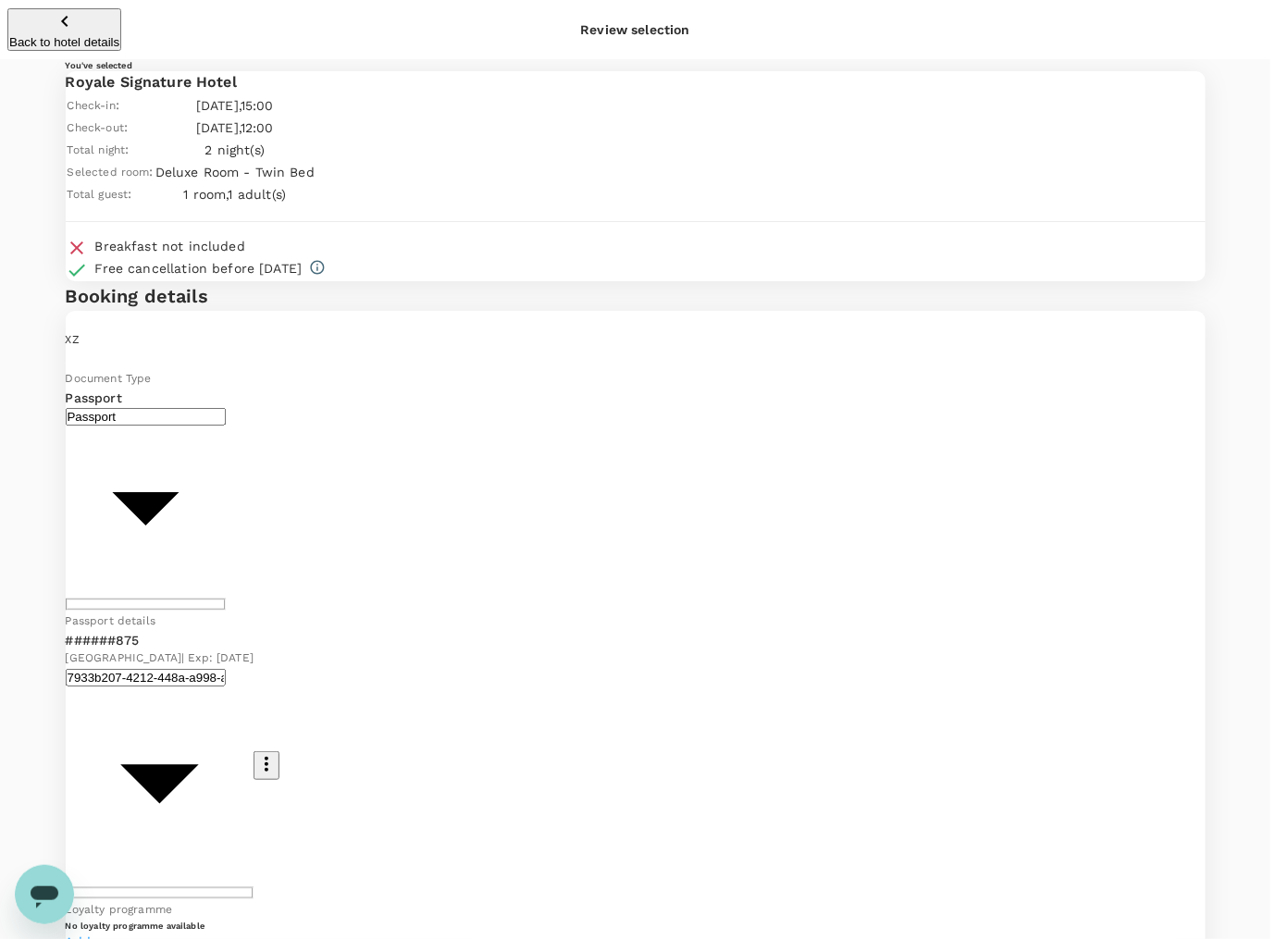
type input "9e510fc4-1fa6-4d7b-ad18-59a5d7afb8c4"
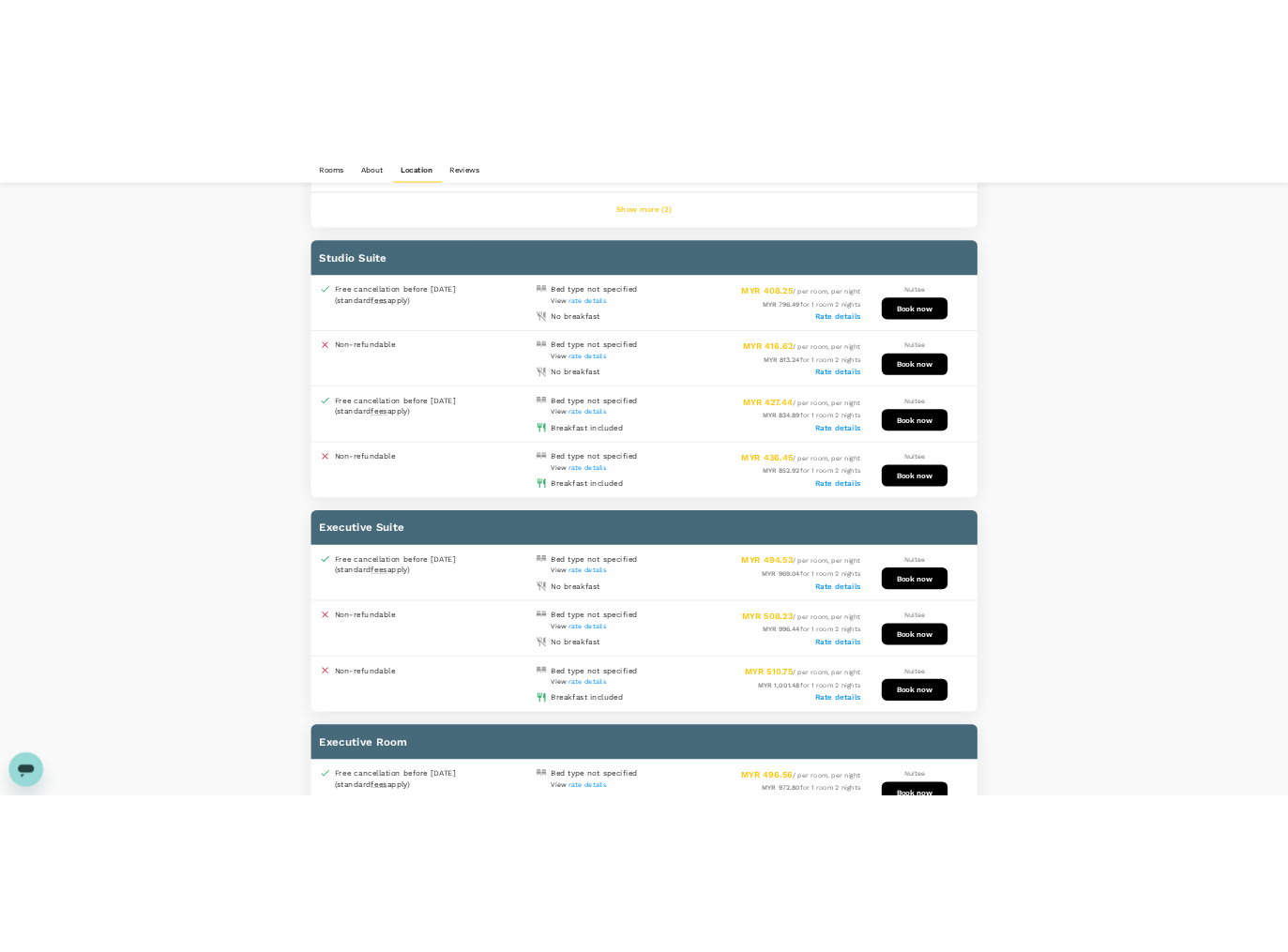
scroll to position [2551, 0]
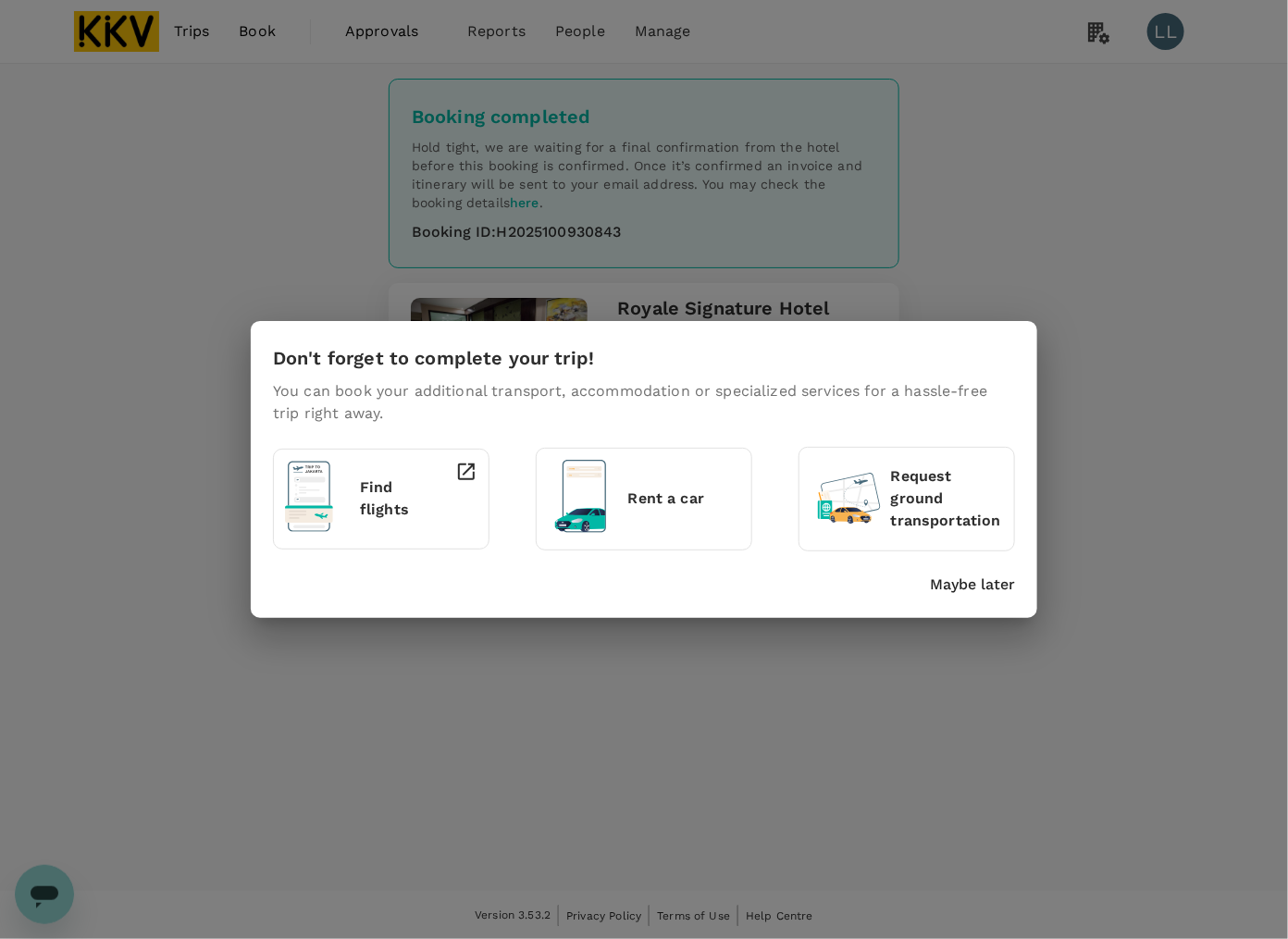
click at [981, 579] on p "Maybe later" at bounding box center [972, 585] width 85 height 23
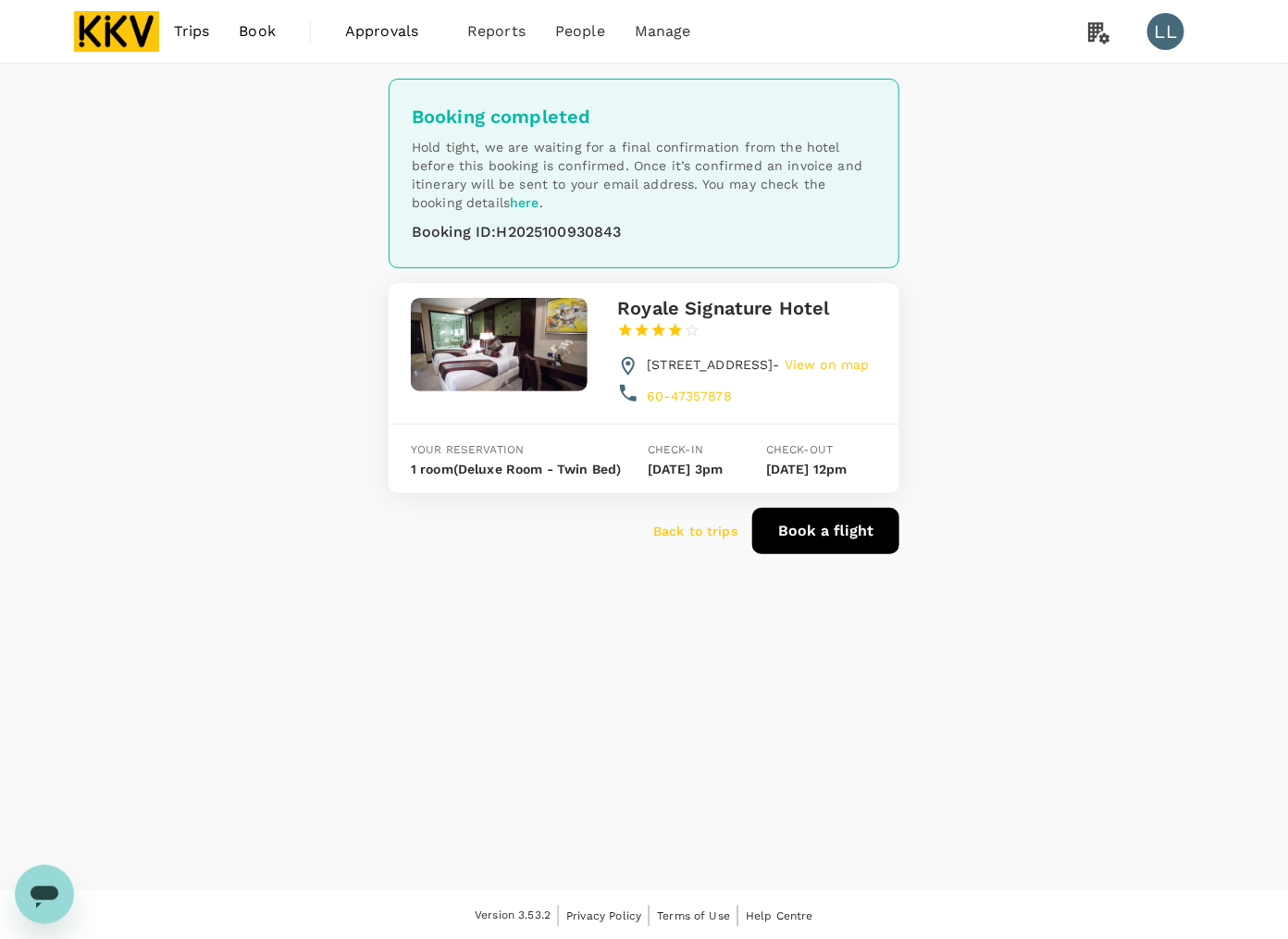
click at [704, 540] on p "Back to trips" at bounding box center [696, 531] width 84 height 19
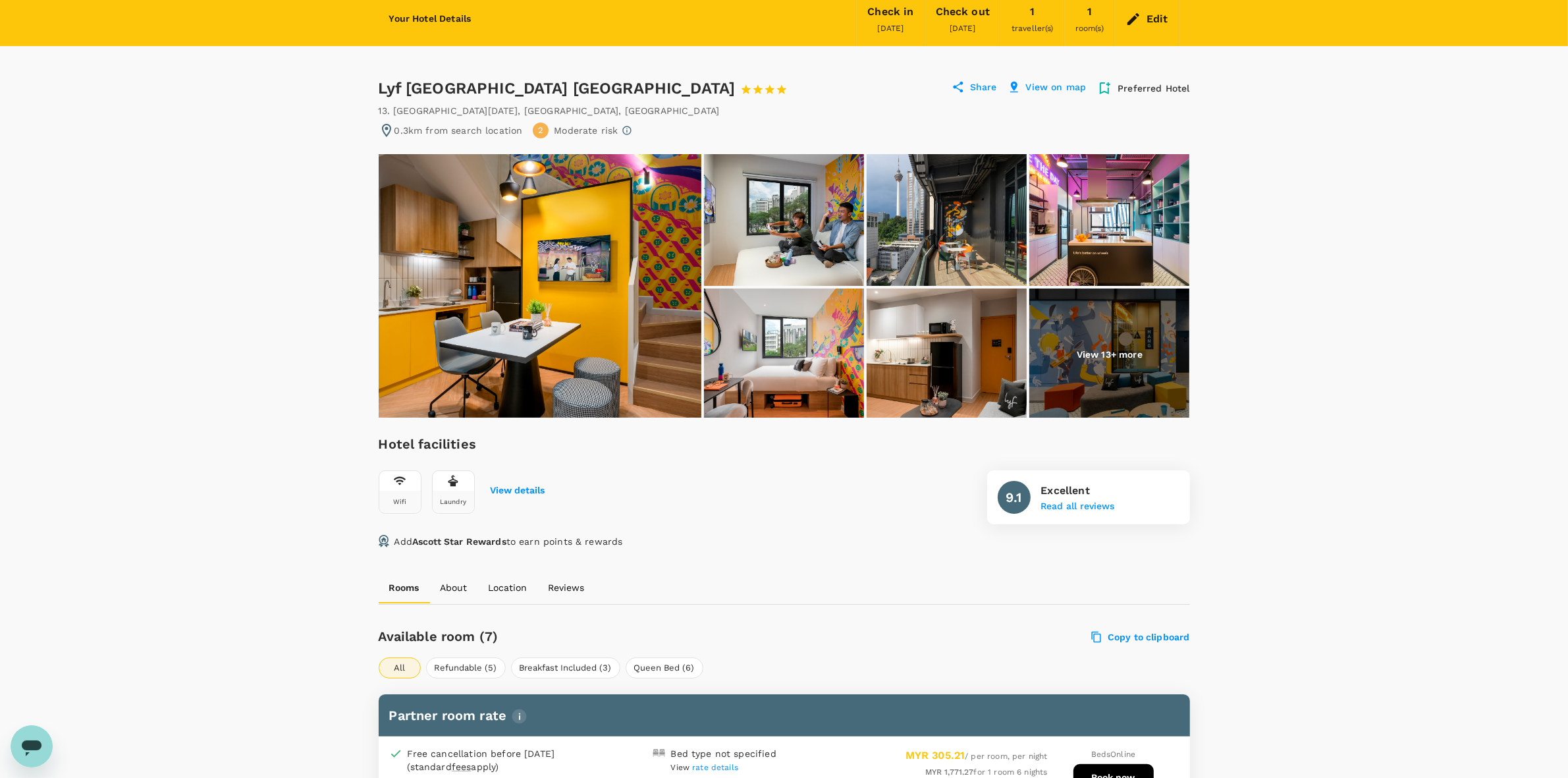
scroll to position [82, 0]
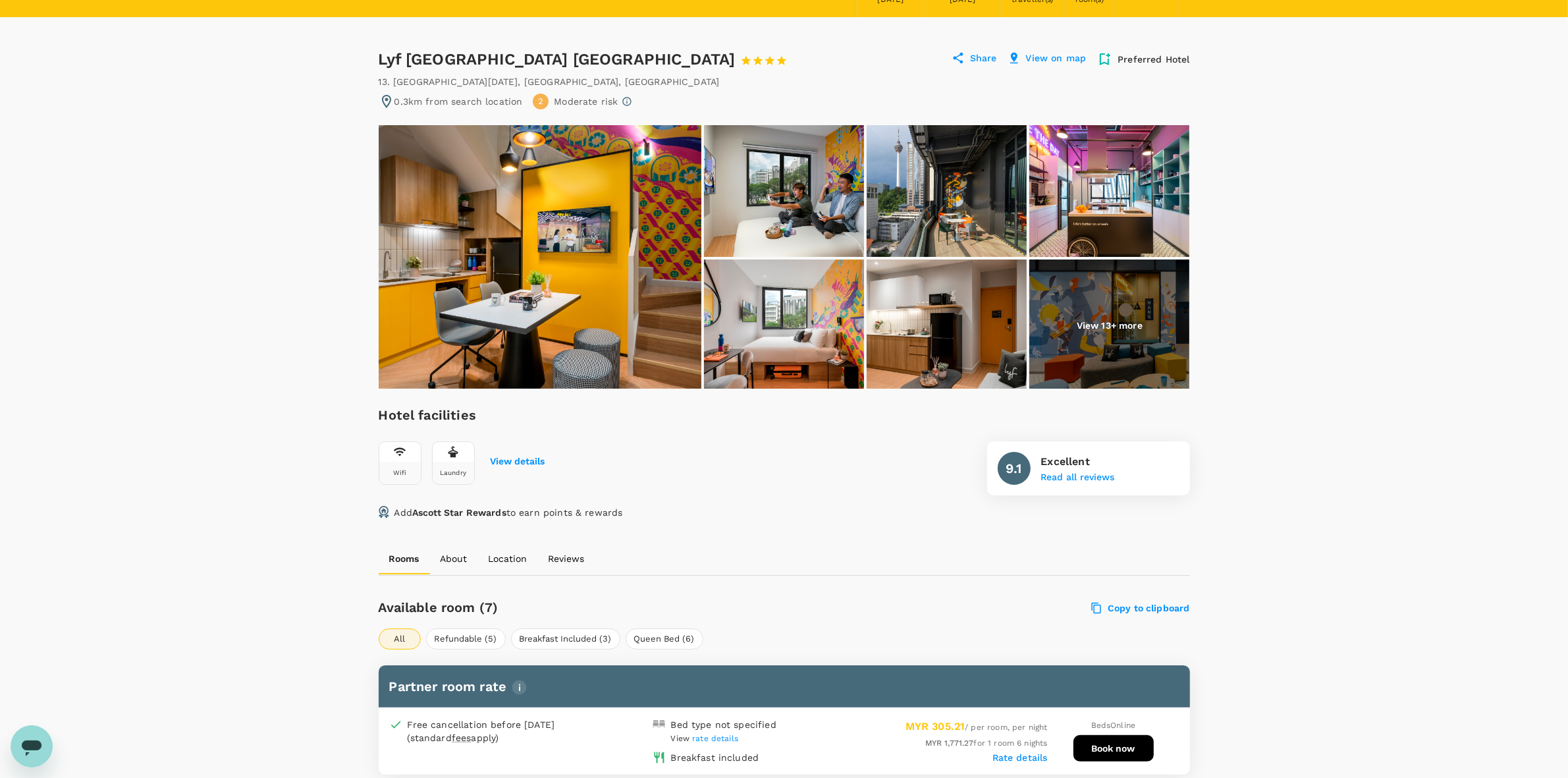
drag, startPoint x: 1245, startPoint y: 366, endPoint x: 1255, endPoint y: 364, distance: 10.2
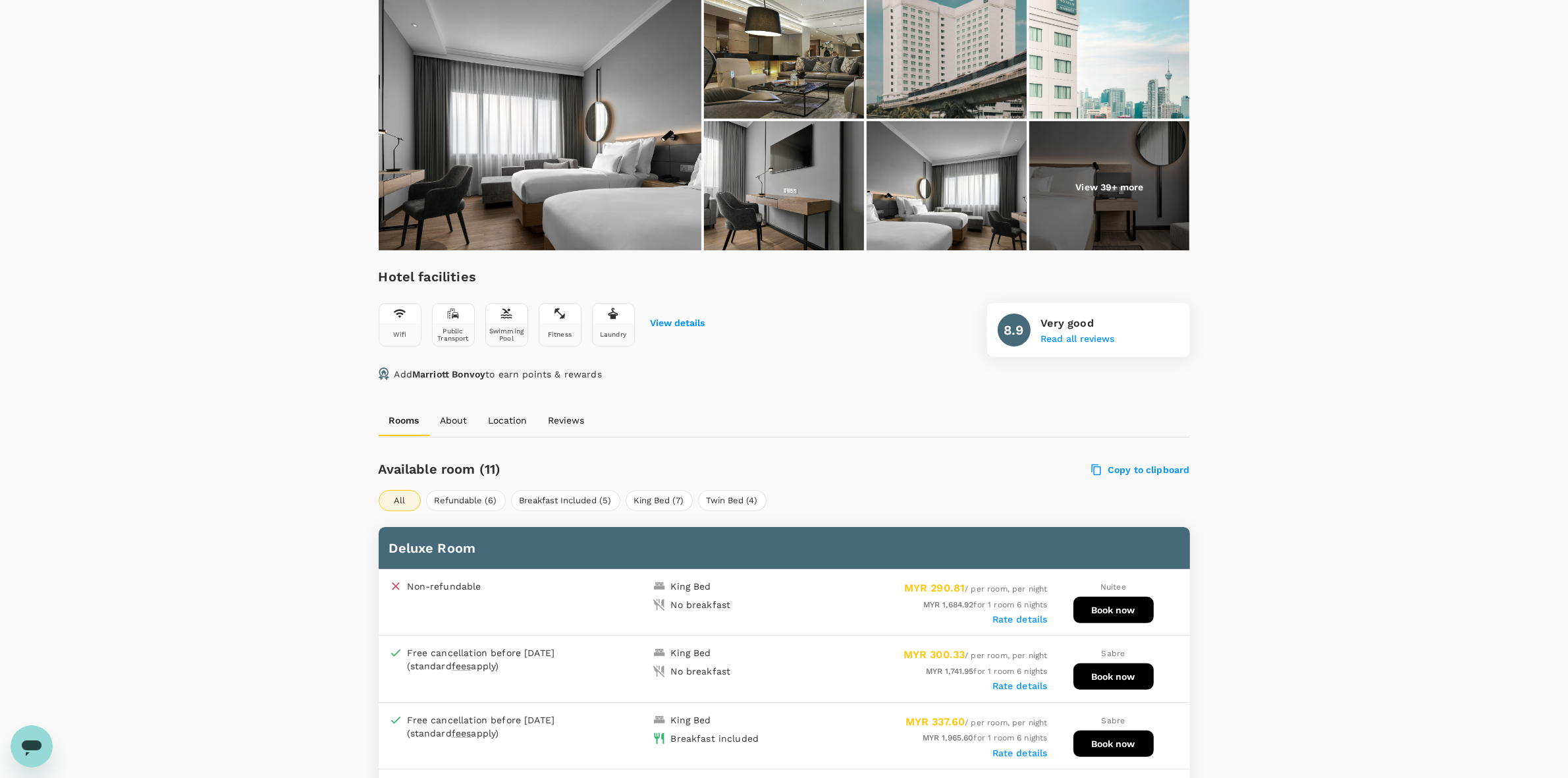
scroll to position [412, 0]
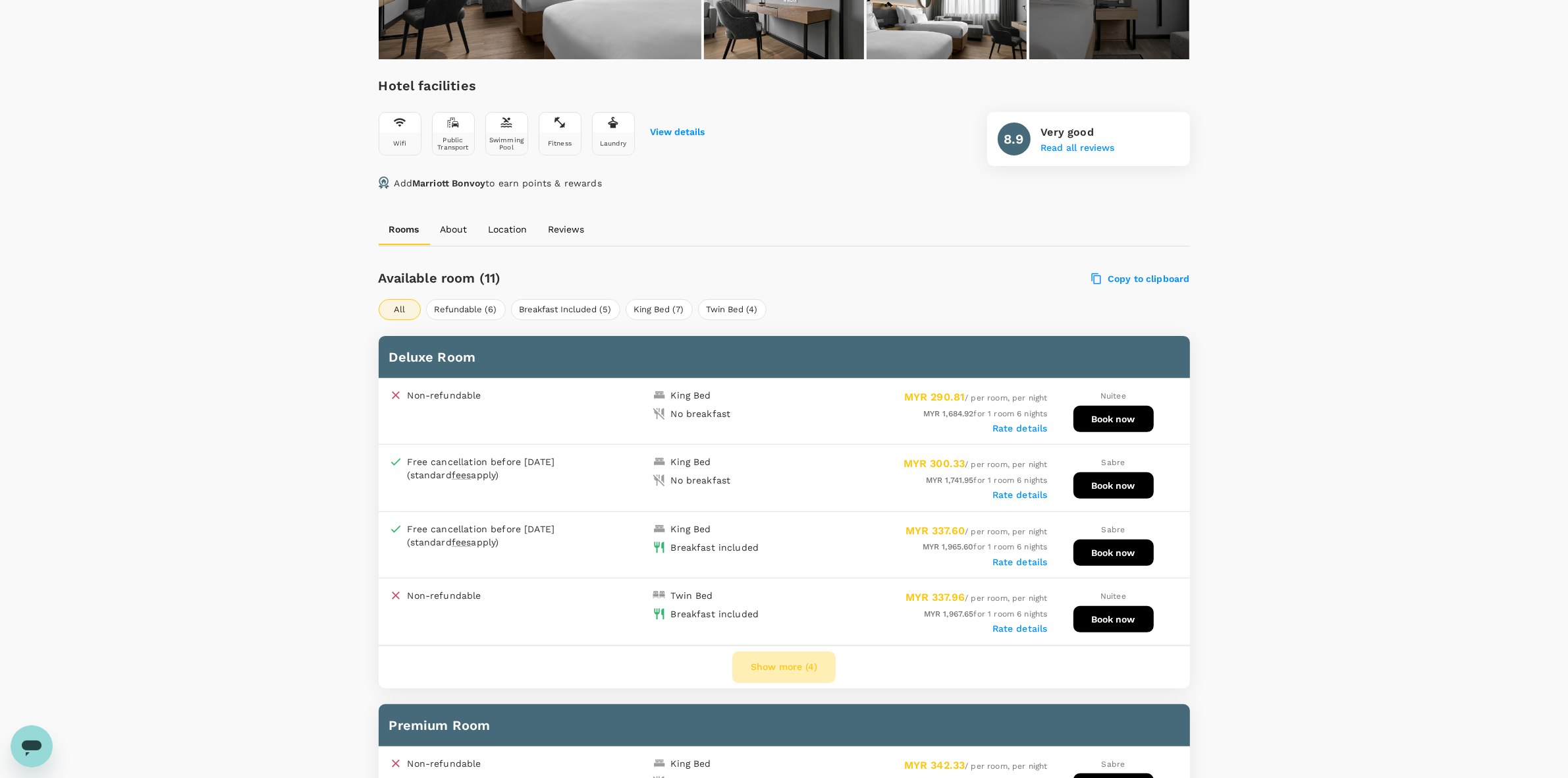
click at [799, 662] on button "Show more (4)" at bounding box center [784, 667] width 104 height 31
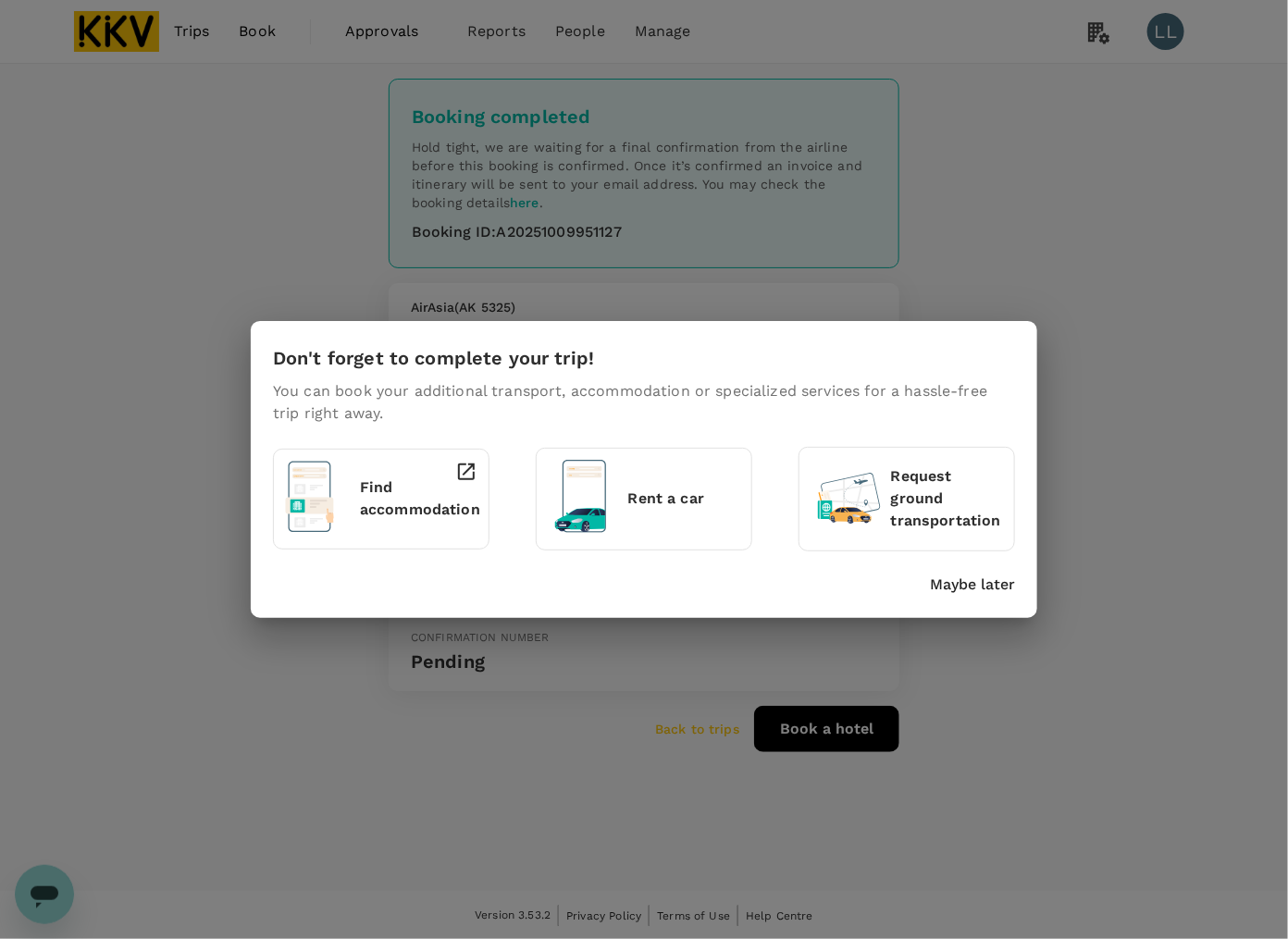
click at [945, 580] on p "Maybe later" at bounding box center [972, 585] width 85 height 23
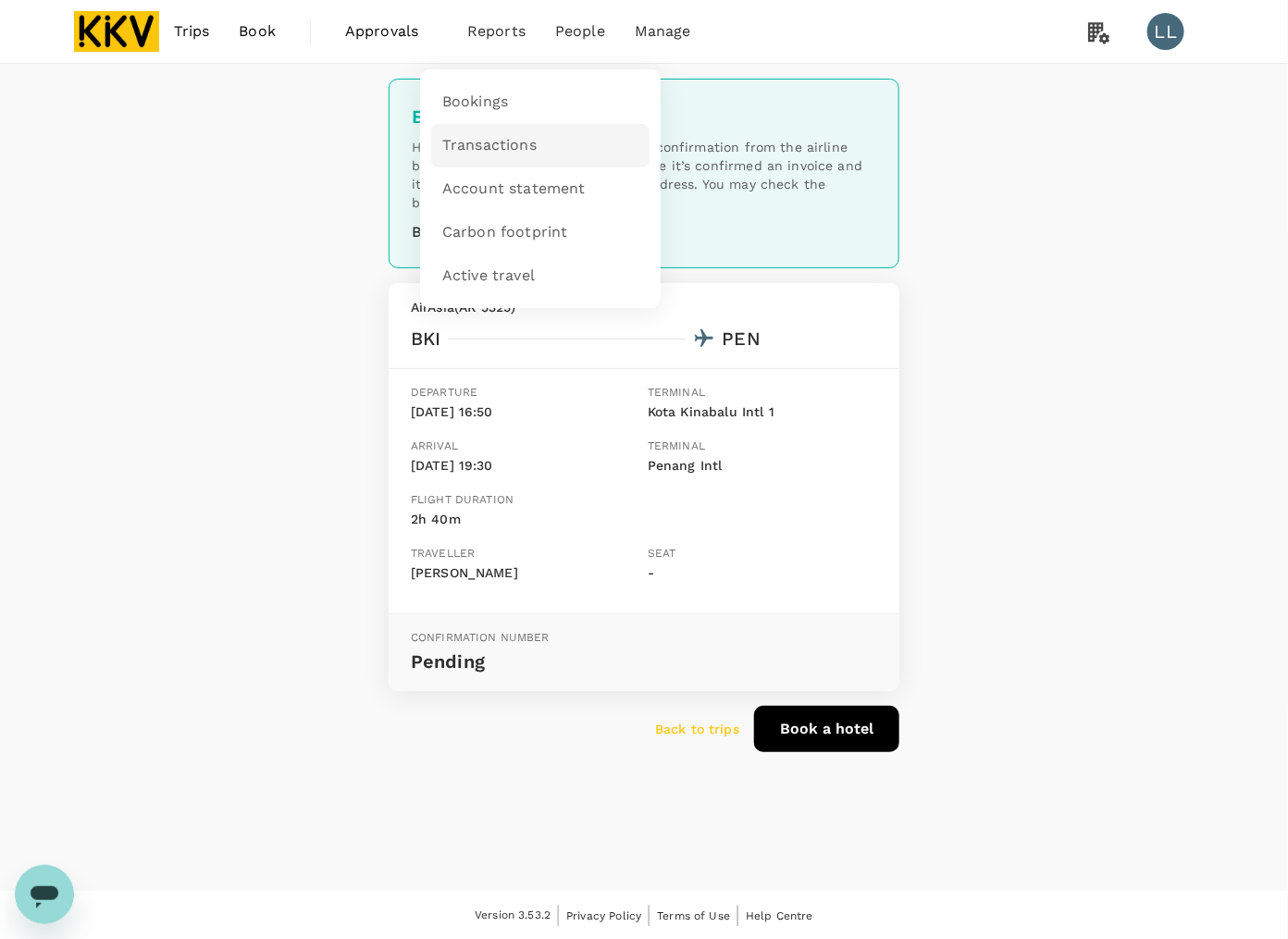
click at [501, 136] on span "Transactions" at bounding box center [489, 146] width 95 height 22
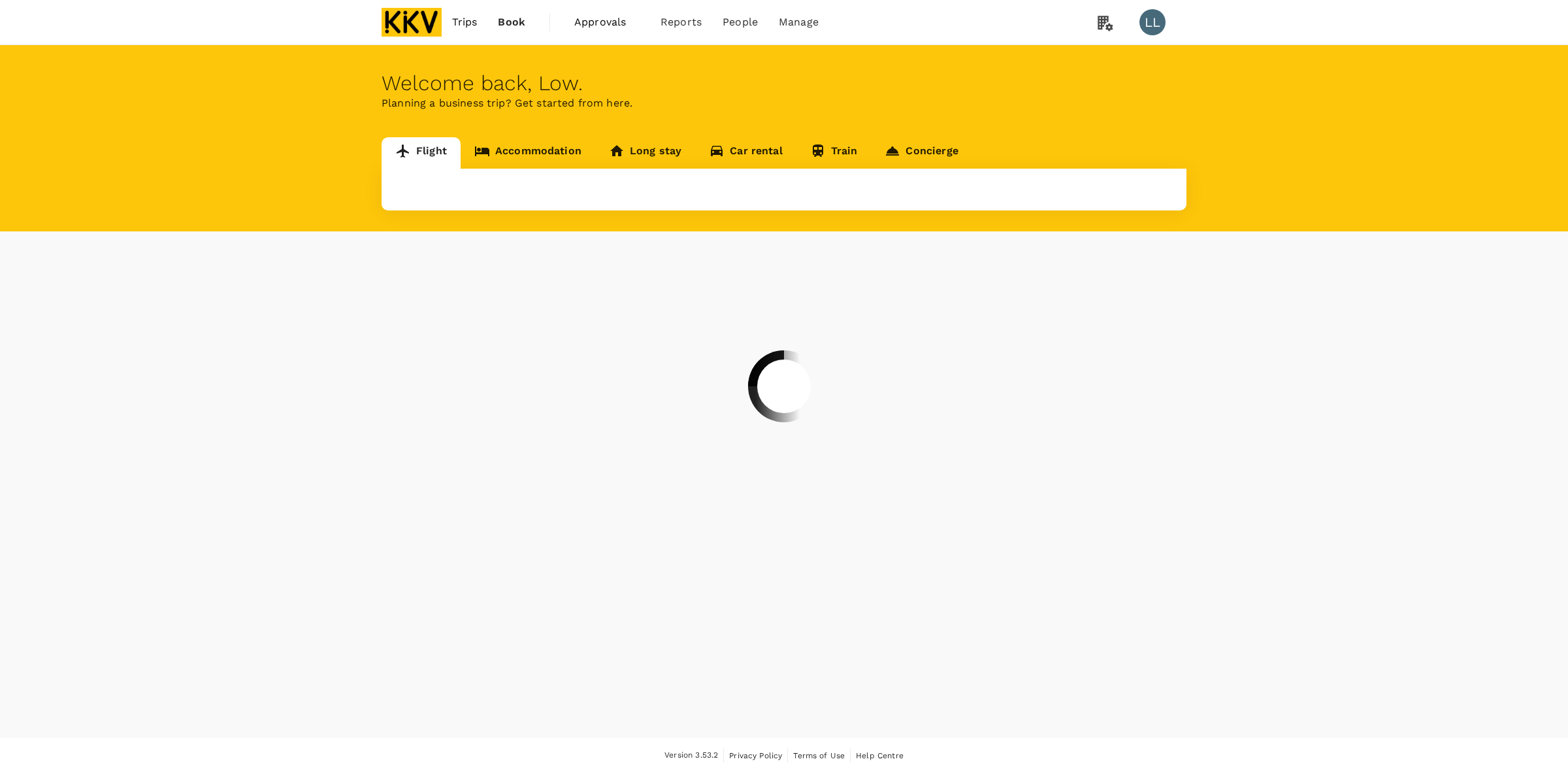
click at [676, 21] on div at bounding box center [784, 386] width 1568 height 772
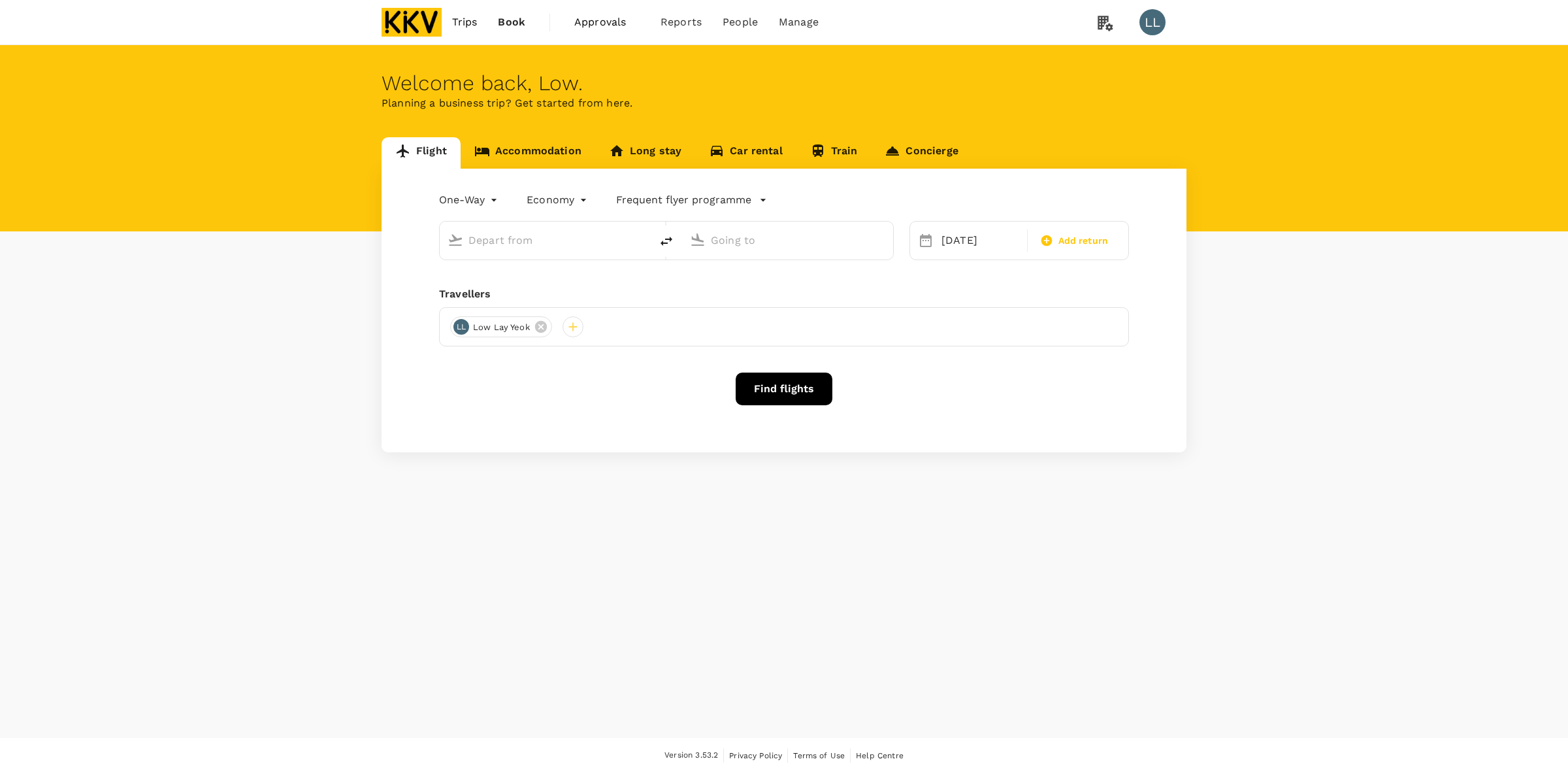
type input "Kota Kinabalu Intl (BKI)"
type input "Penang Intl (PEN)"
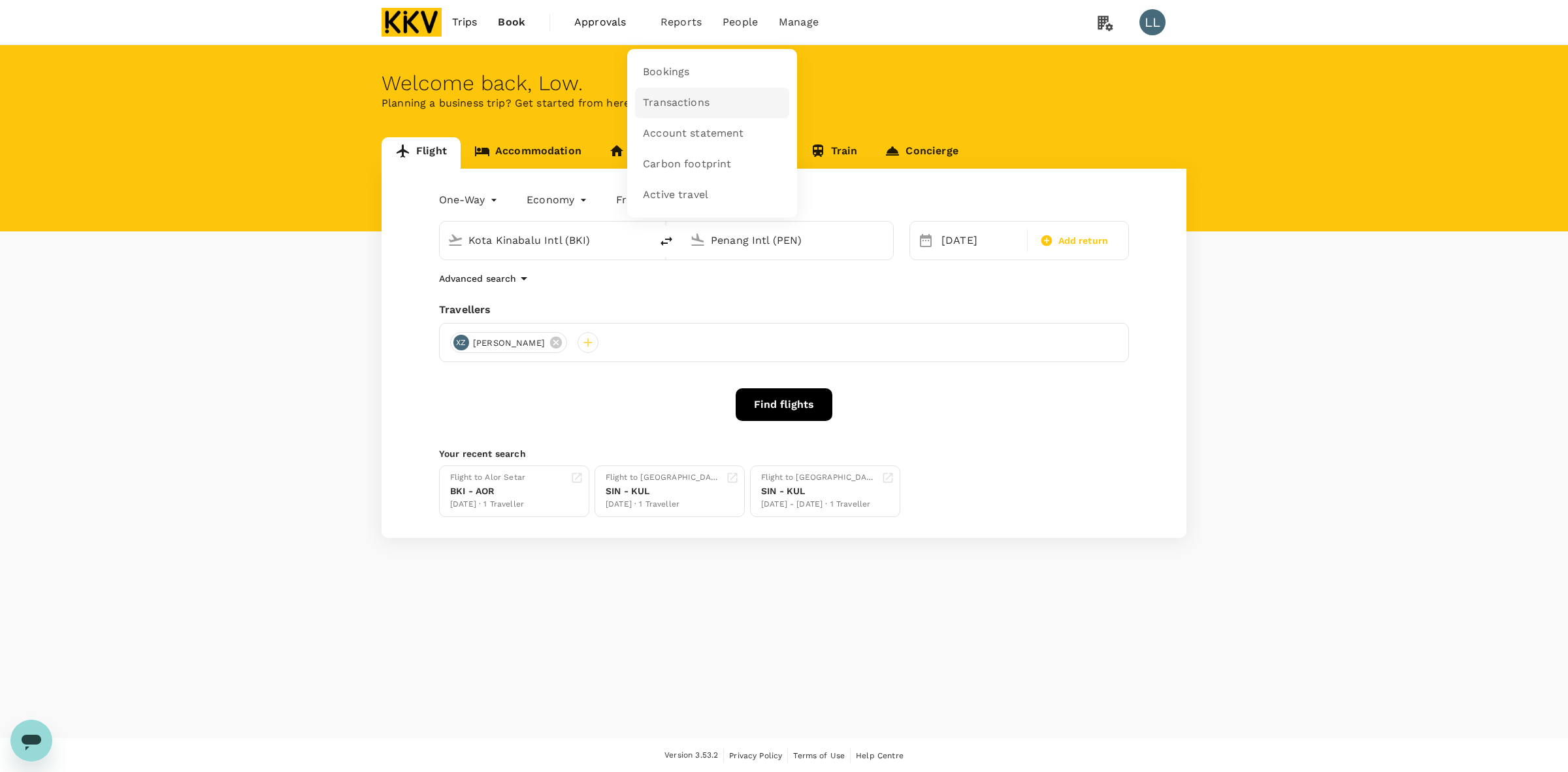
click at [687, 105] on span "Transactions" at bounding box center [676, 103] width 67 height 15
